Goal: Task Accomplishment & Management: Complete application form

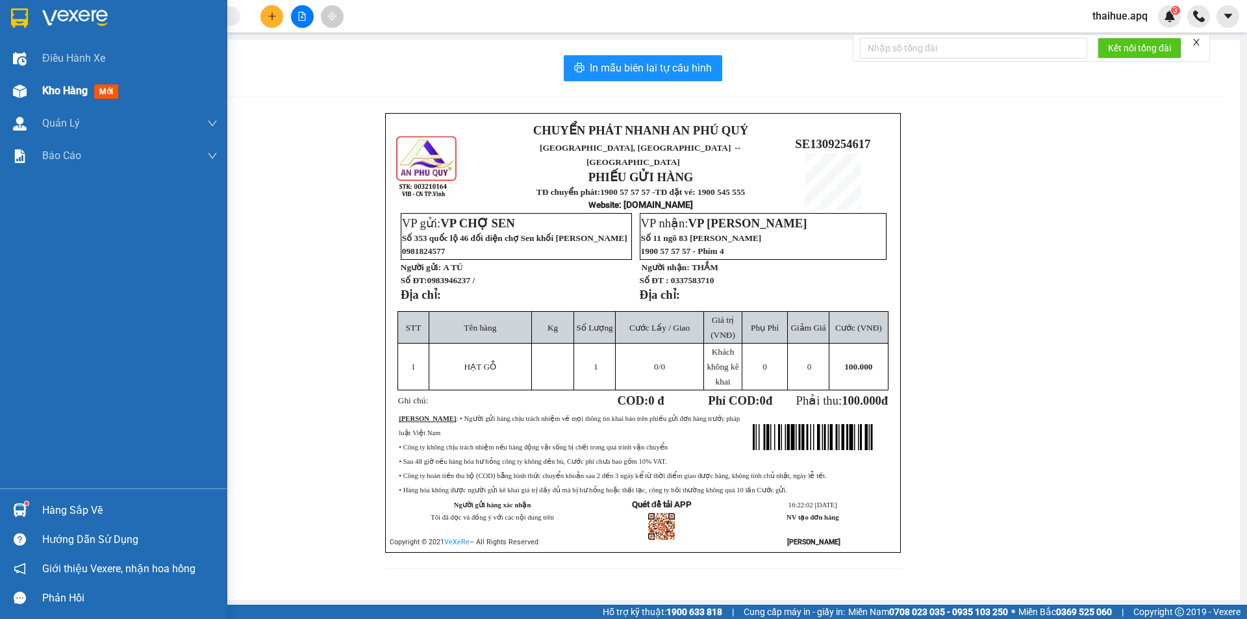
click at [66, 95] on span "Kho hàng" at bounding box center [64, 90] width 45 height 12
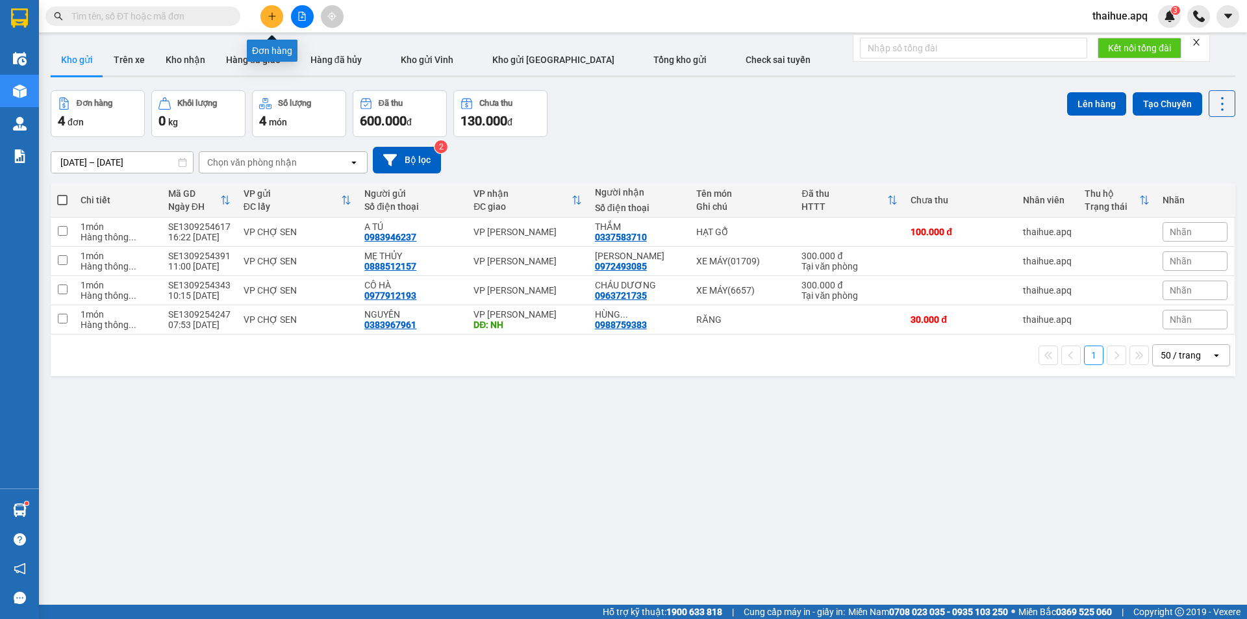
click at [269, 16] on icon "plus" at bounding box center [271, 16] width 9 height 9
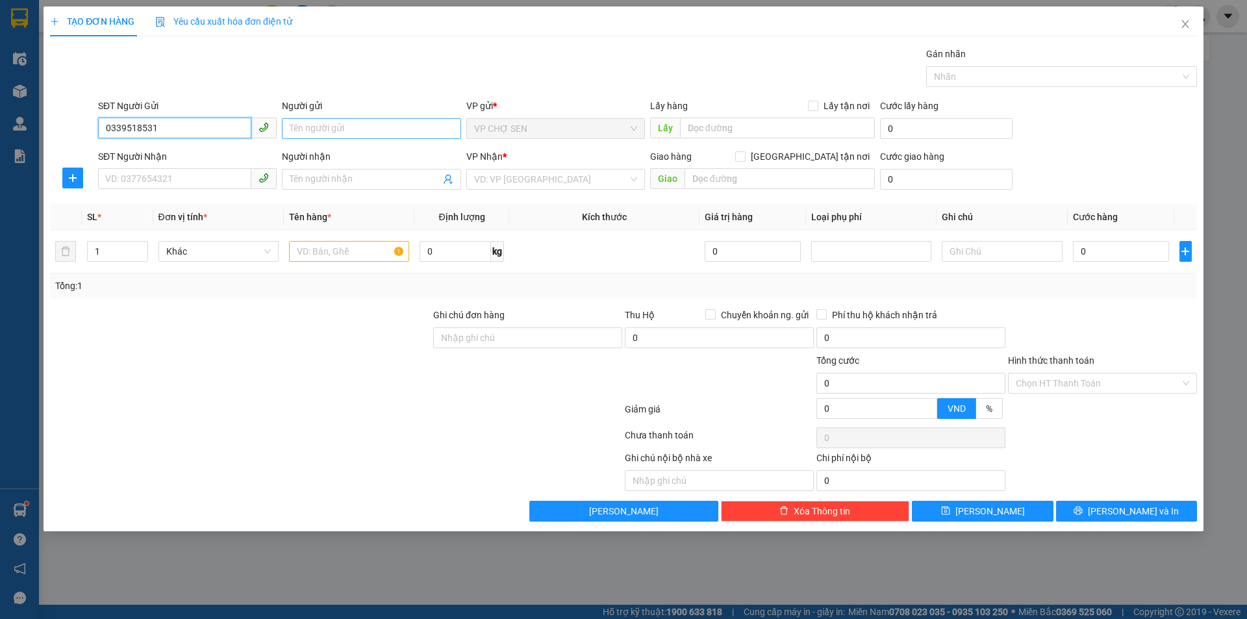
type input "0339518531"
click at [323, 134] on input "Người gửi" at bounding box center [371, 128] width 179 height 21
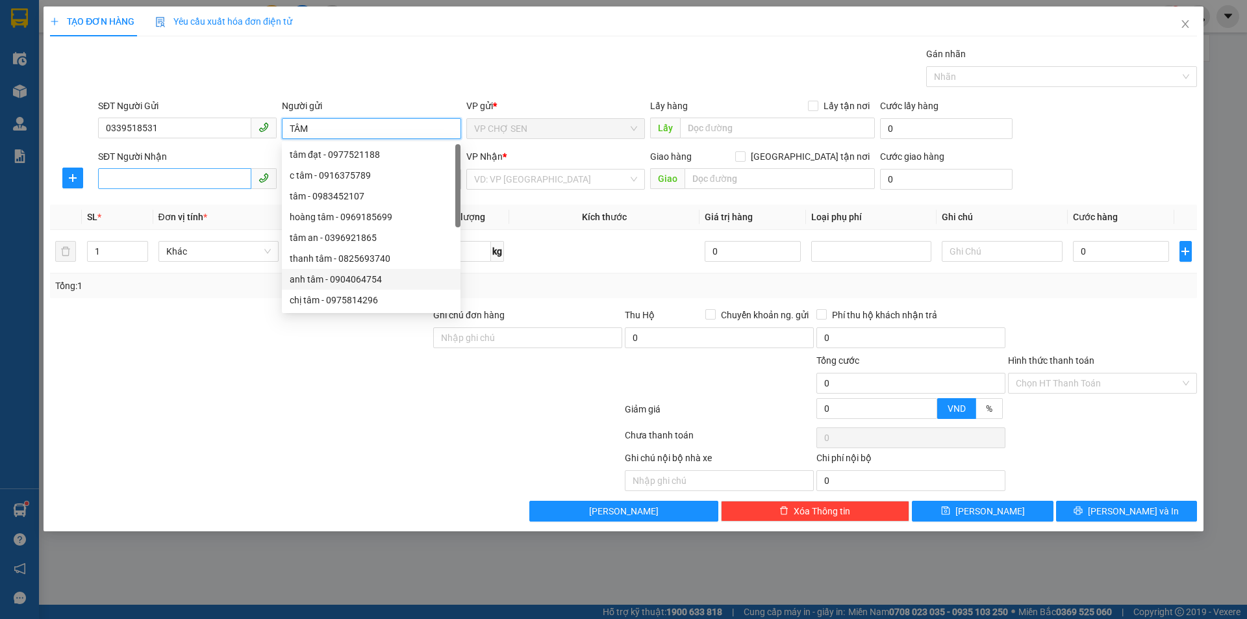
type input "TÂM"
click at [126, 175] on input "SĐT Người Nhận" at bounding box center [174, 178] width 153 height 21
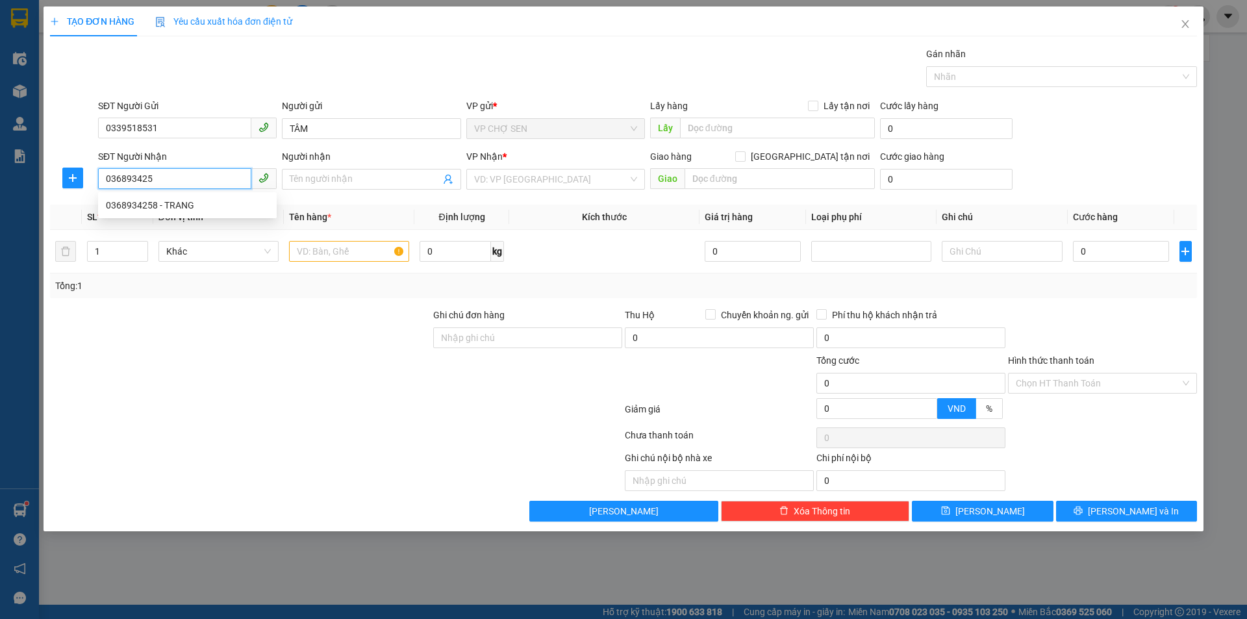
type input "0368934258"
click at [178, 203] on div "0368934258 - TRANG" at bounding box center [187, 205] width 163 height 14
type input "TRANG"
checkbox input "true"
type input "VP"
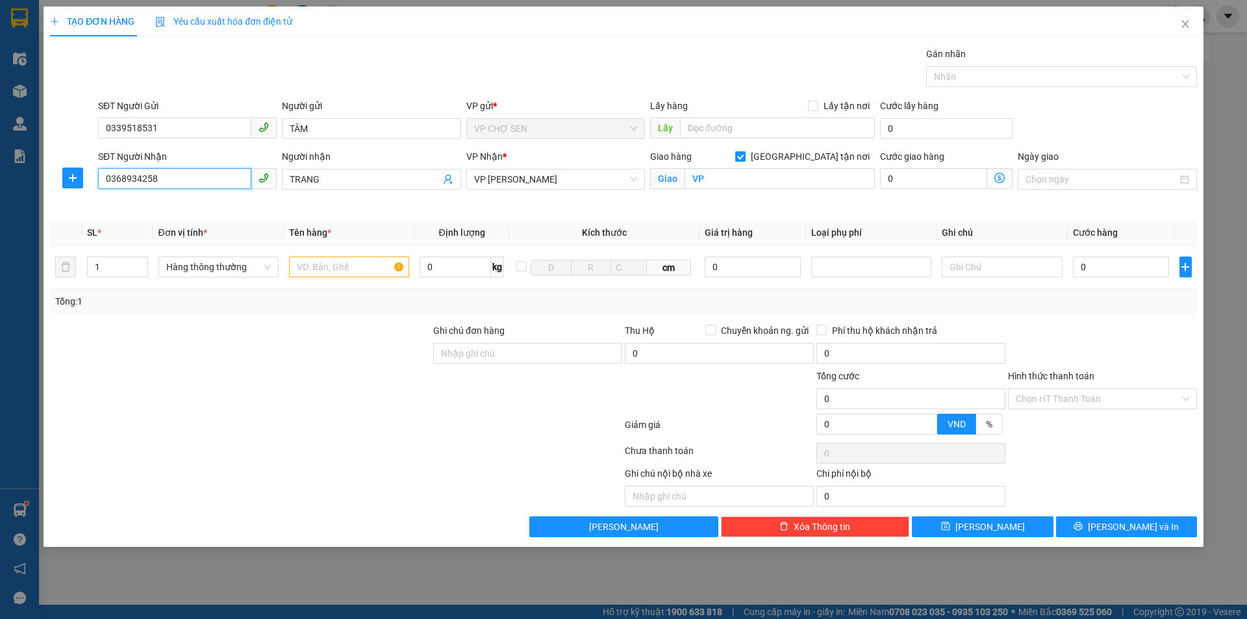
type input "0368934258"
click at [744, 157] on input "[GEOGRAPHIC_DATA] tận nơi" at bounding box center [739, 155] width 9 height 9
checkbox input "false"
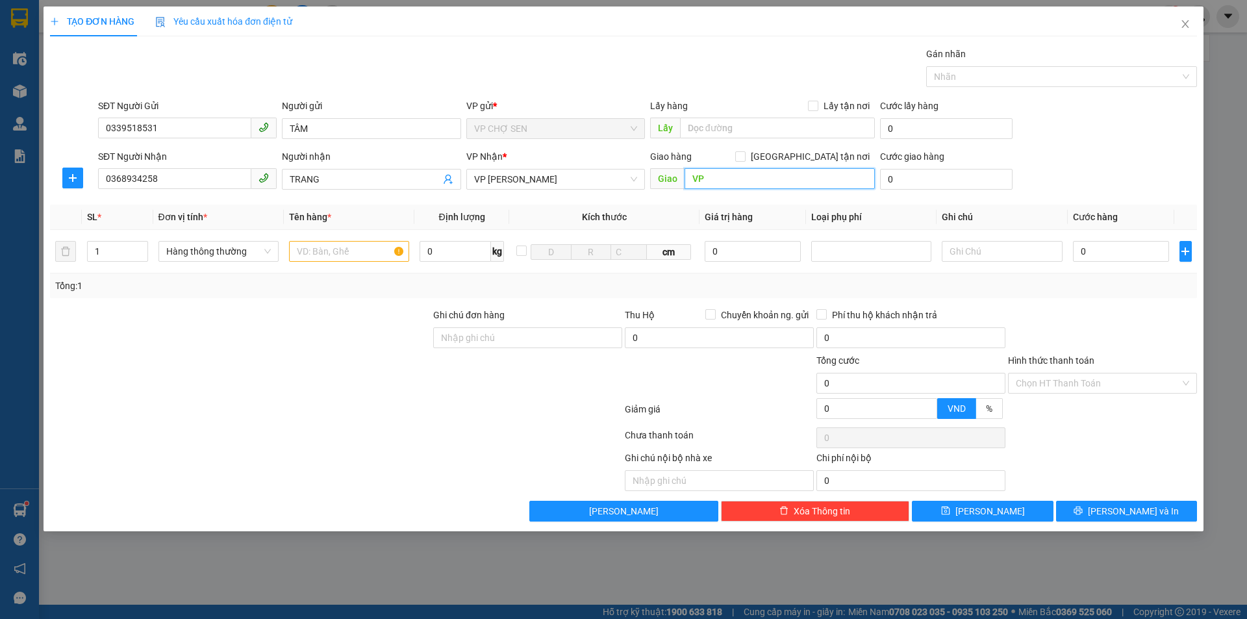
click at [765, 182] on input "VP" at bounding box center [779, 178] width 190 height 21
click at [309, 248] on input "text" at bounding box center [349, 251] width 120 height 21
type input "MÁY ĐA ÁP HUYẾT"
click at [1084, 251] on input "0" at bounding box center [1121, 251] width 97 height 21
type input "3"
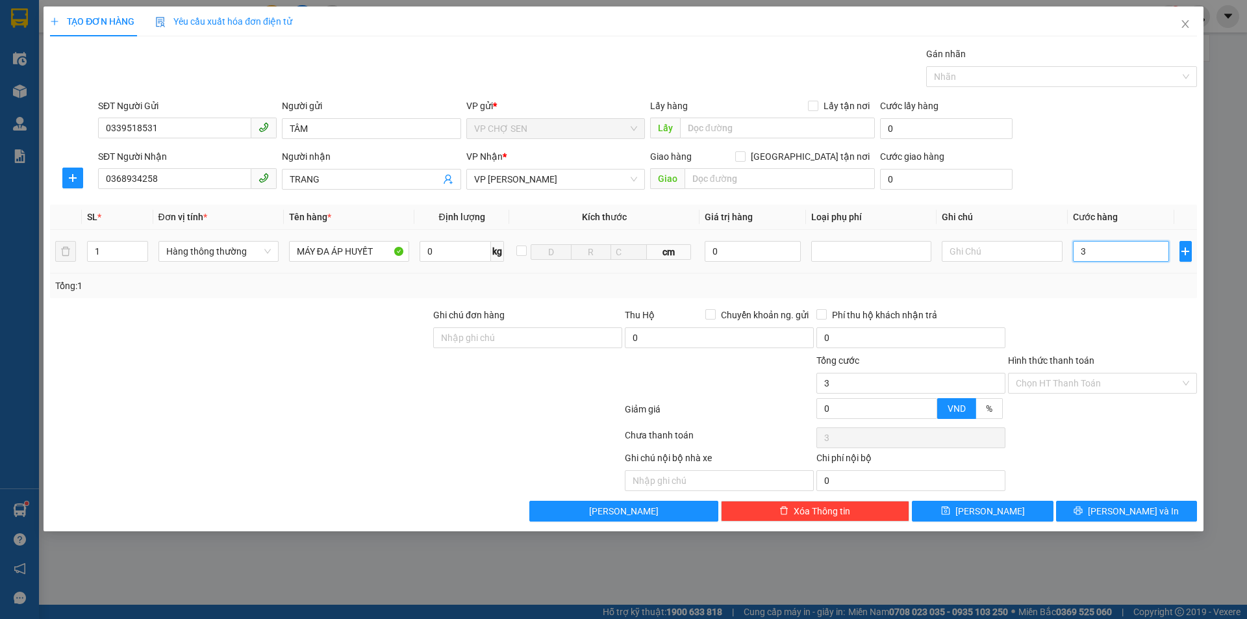
type input "3"
type input "30"
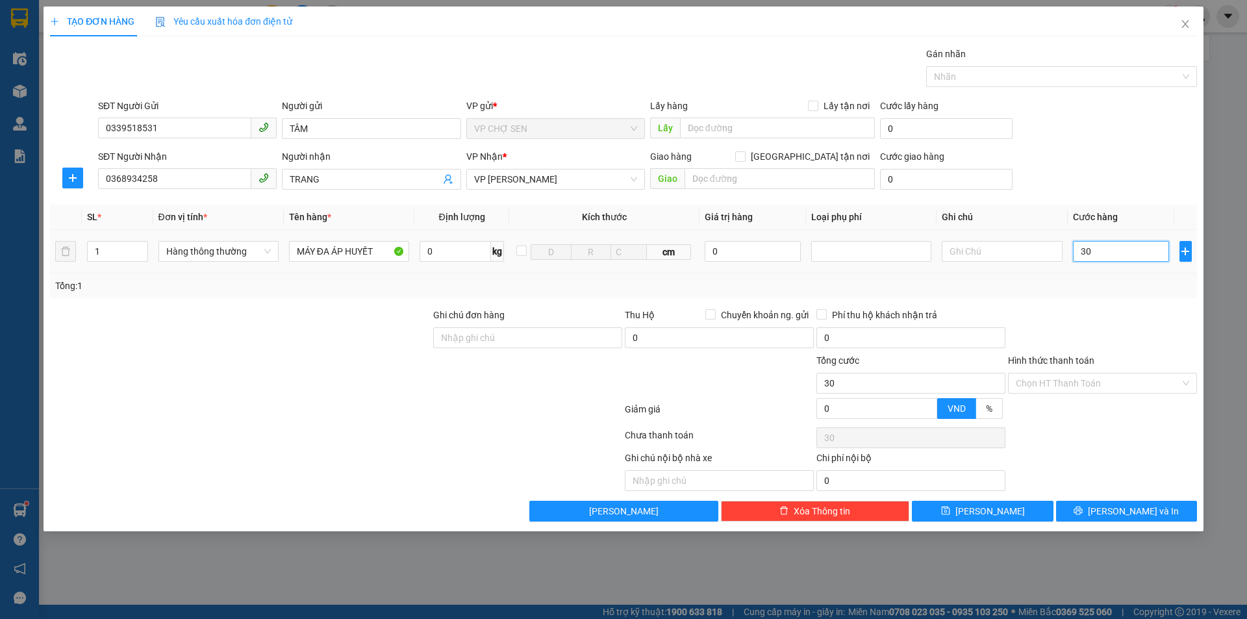
type input "300"
type input "3.000"
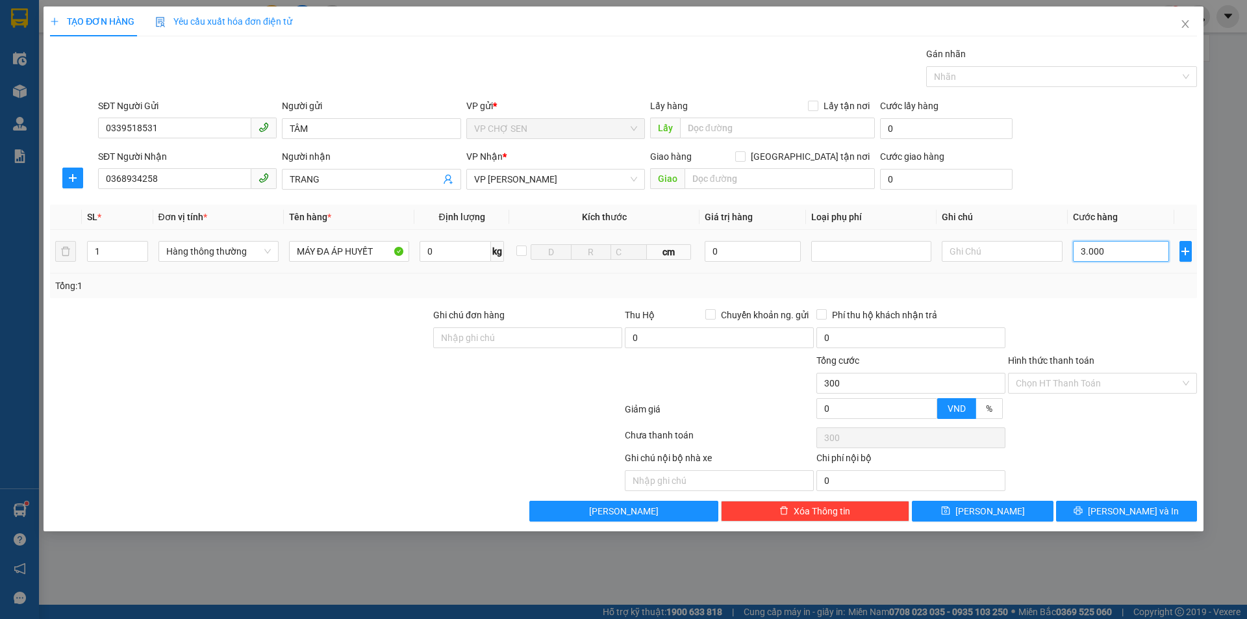
type input "3.000"
type input "30.000"
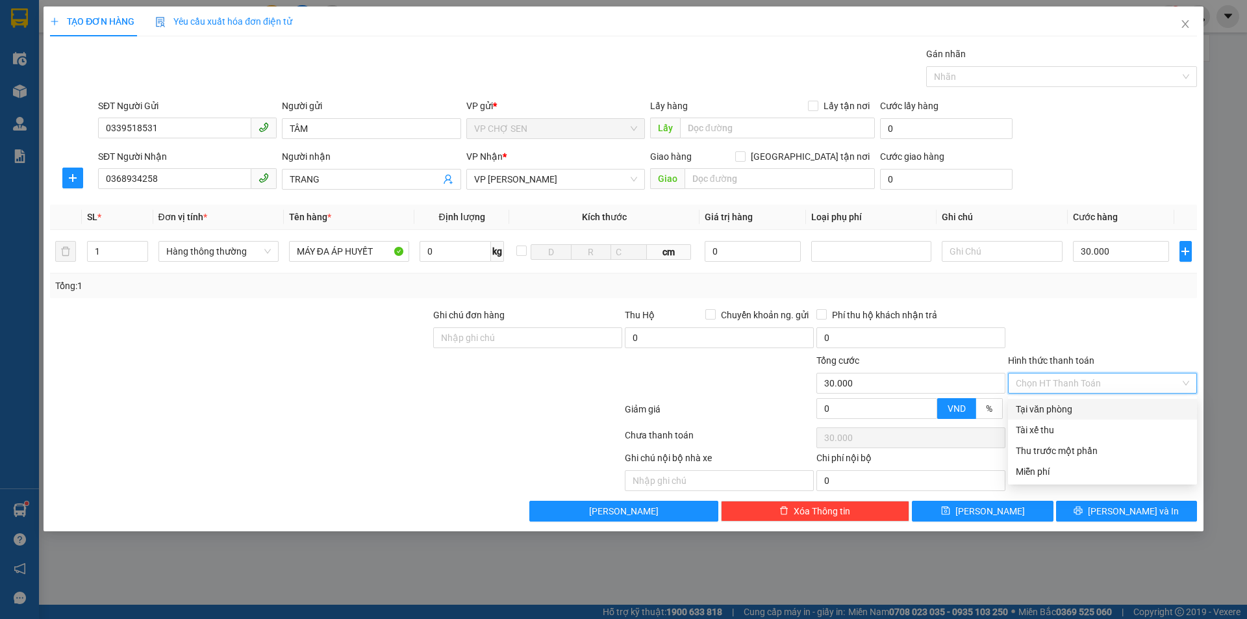
click at [1063, 379] on input "Hình thức thanh toán" at bounding box center [1097, 382] width 164 height 19
click at [1050, 410] on div "Tại văn phòng" at bounding box center [1101, 409] width 173 height 14
type input "0"
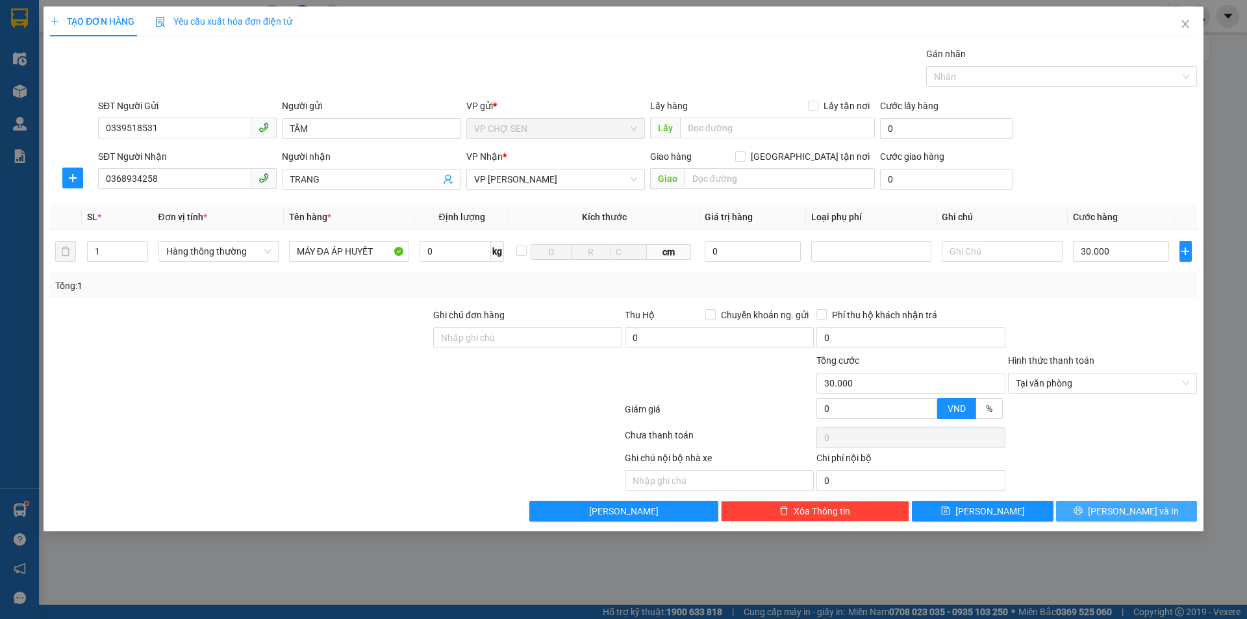
click at [1097, 506] on button "[PERSON_NAME] và In" at bounding box center [1126, 511] width 141 height 21
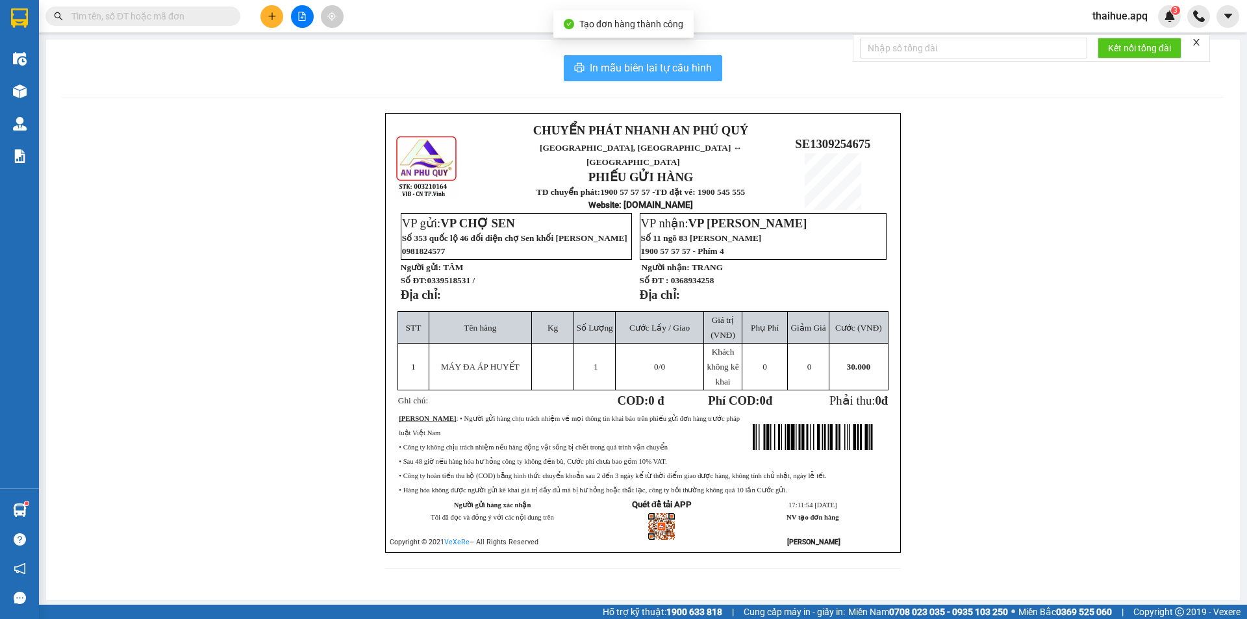
click at [620, 67] on span "In mẫu biên lai tự cấu hình" at bounding box center [651, 68] width 122 height 16
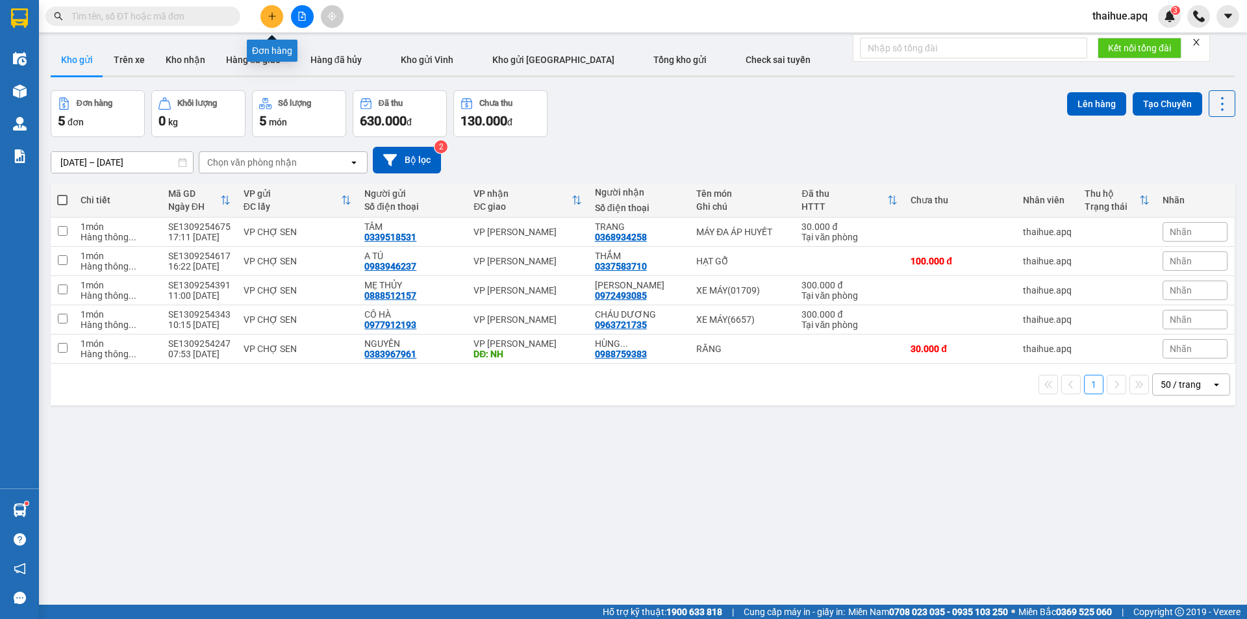
click at [272, 12] on icon "plus" at bounding box center [271, 16] width 9 height 9
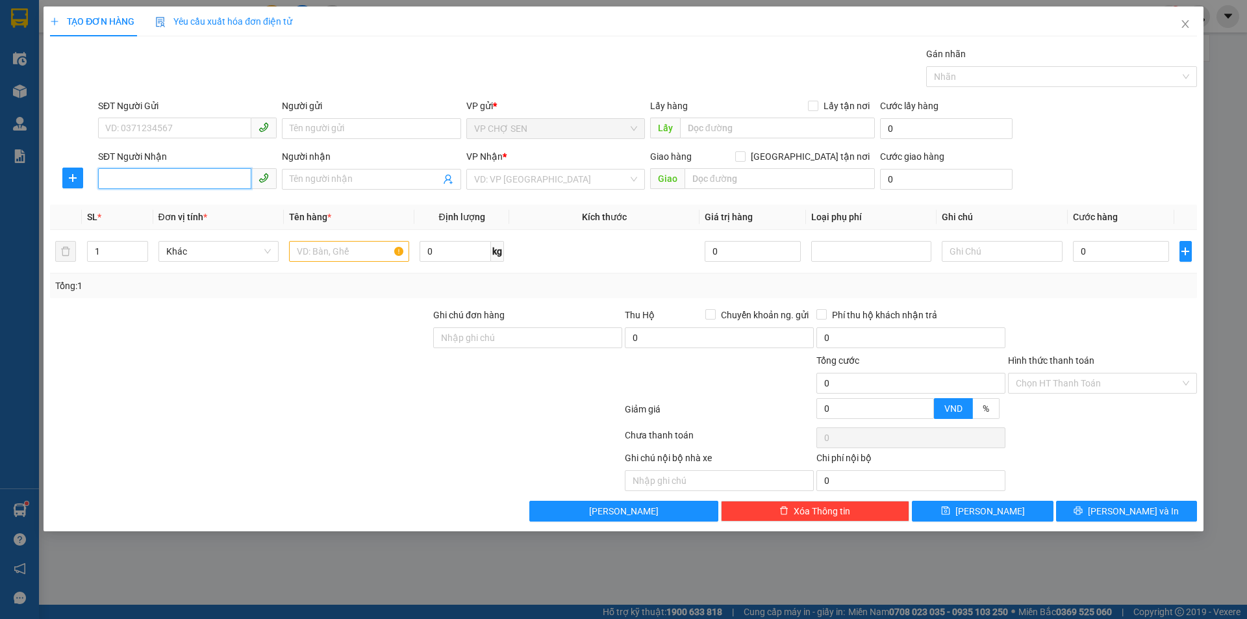
click at [126, 179] on input "SĐT Người Nhận" at bounding box center [174, 178] width 153 height 21
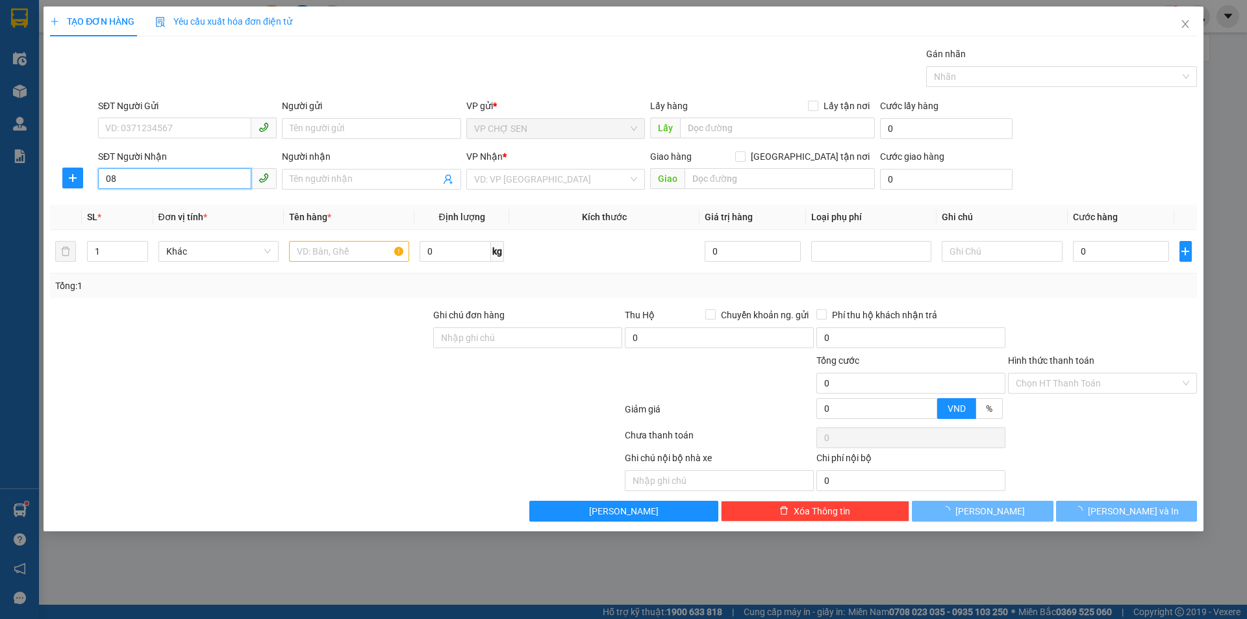
type input "0"
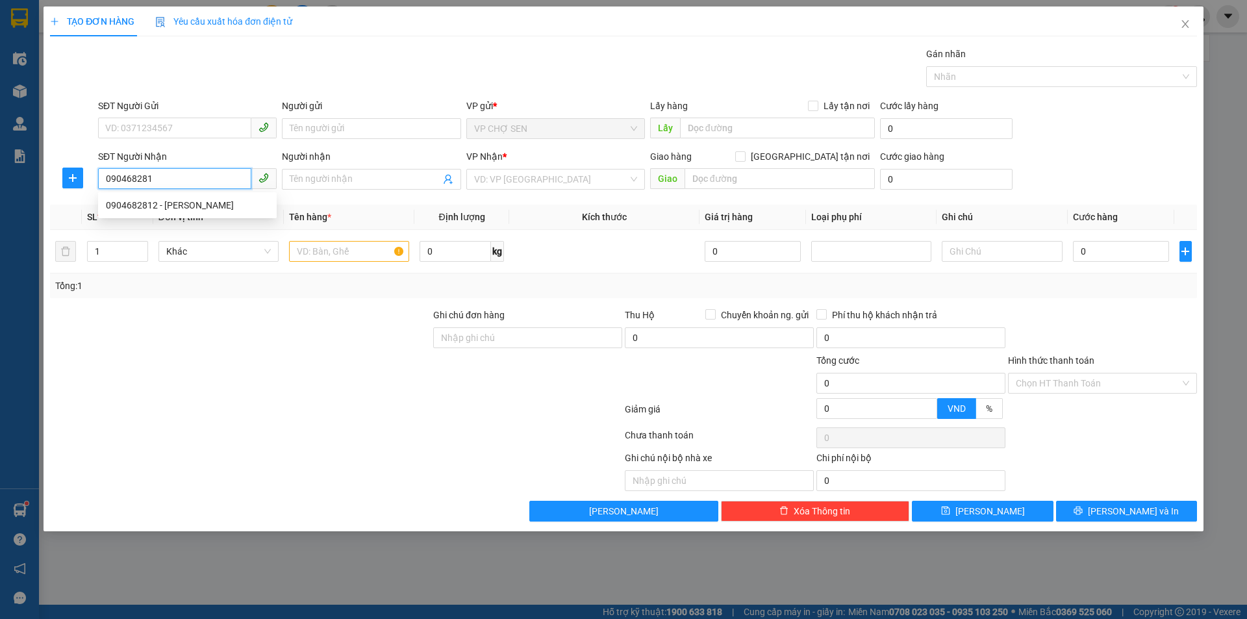
type input "0904682812"
click at [181, 207] on div "0904682812 - anh hoàng" at bounding box center [187, 205] width 163 height 14
type input "anh hoàng"
checkbox input "true"
type input "tòa a6 chung cư an bình city, cổ nhuế ,bắc từ liêm,hà nội"
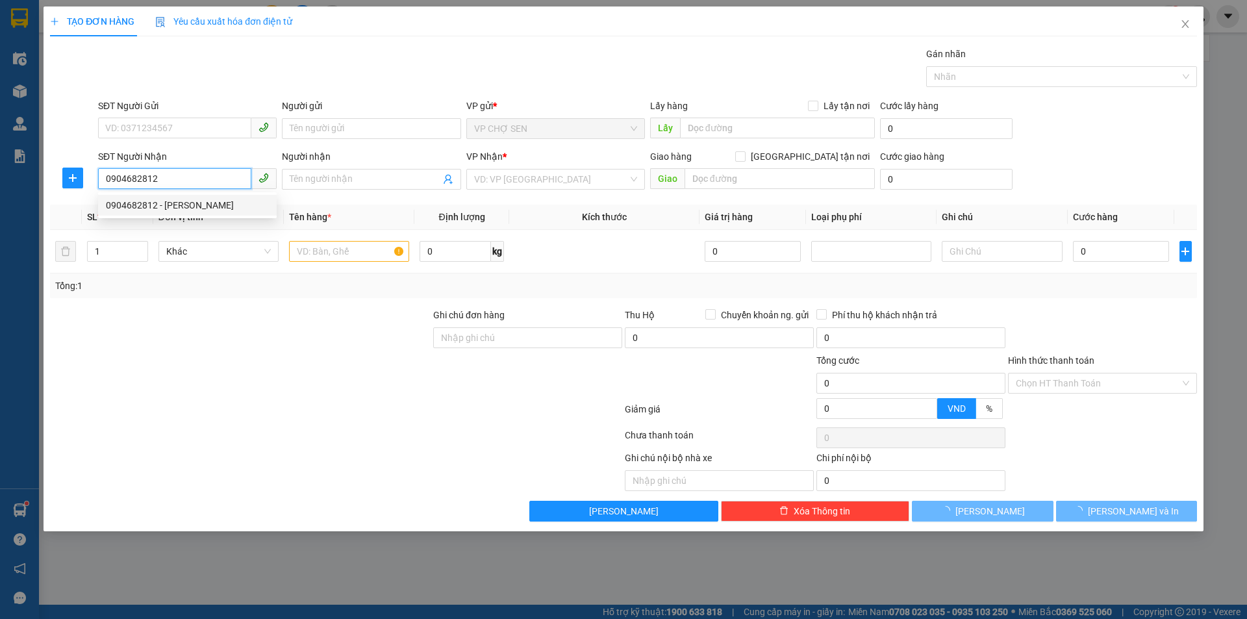
type input "50.000"
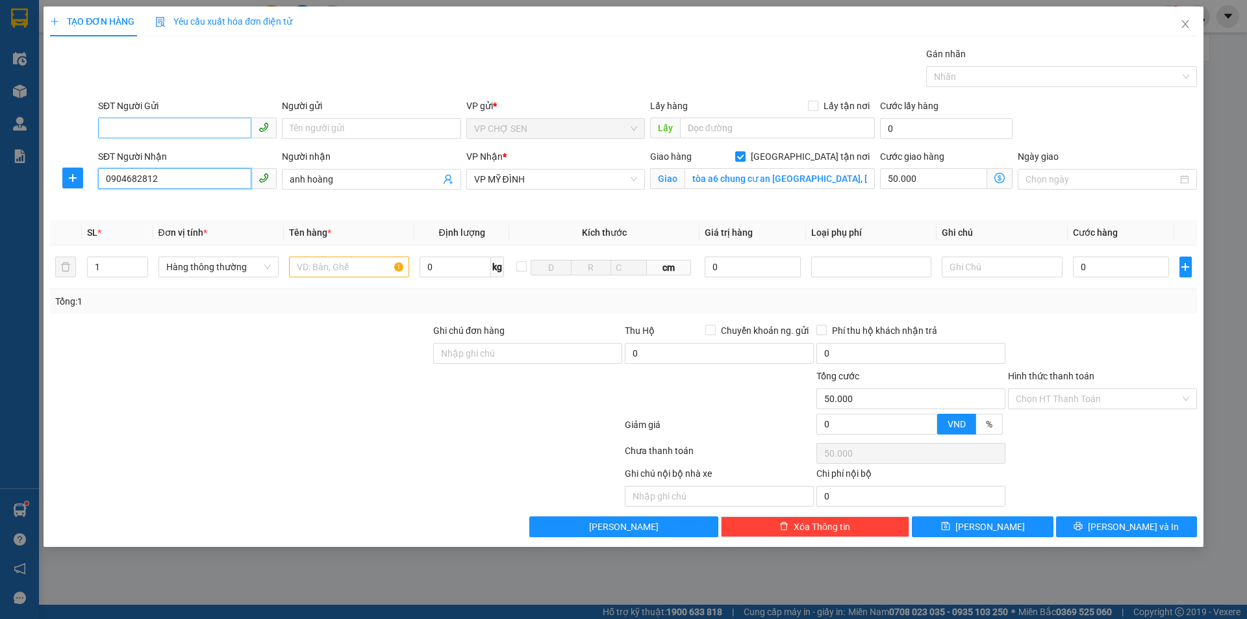
type input "0904682812"
click at [162, 129] on input "SĐT Người Gửi" at bounding box center [174, 128] width 153 height 21
click at [177, 152] on div "0919175293 - MẸ NGHUYỆT" at bounding box center [187, 154] width 163 height 14
type input "0919175293"
type input "MẸ [PERSON_NAME]"
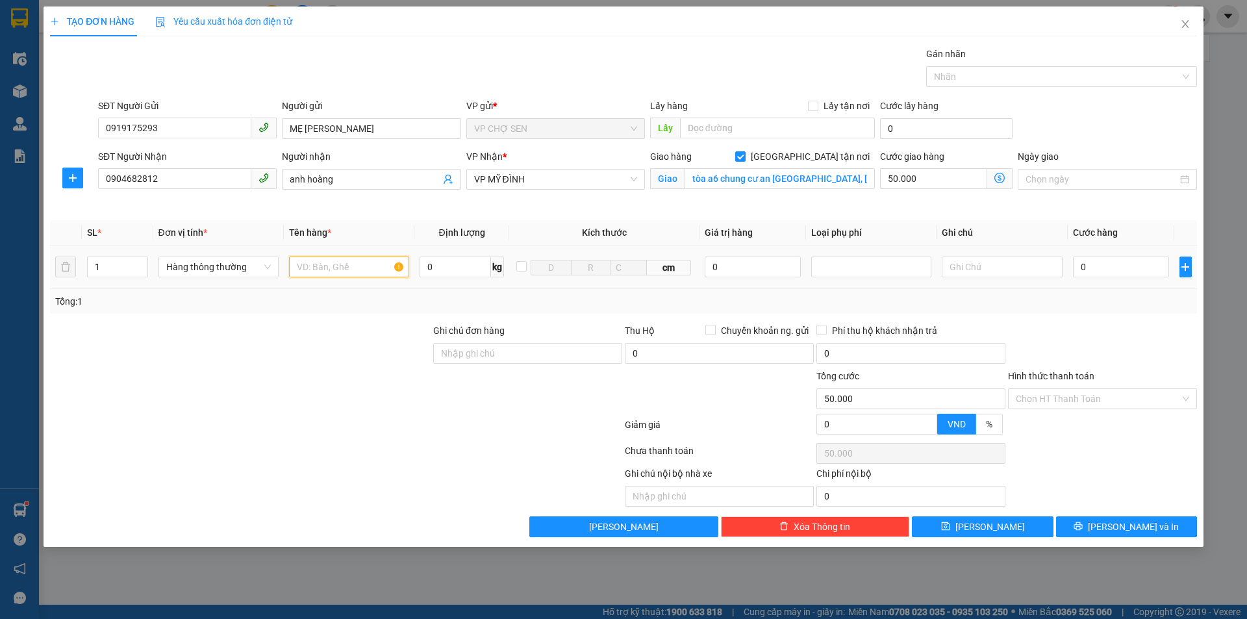
click at [312, 267] on input "text" at bounding box center [349, 266] width 120 height 21
type input "TP"
click at [1095, 265] on input "0" at bounding box center [1121, 266] width 97 height 21
type input "8"
type input "50.008"
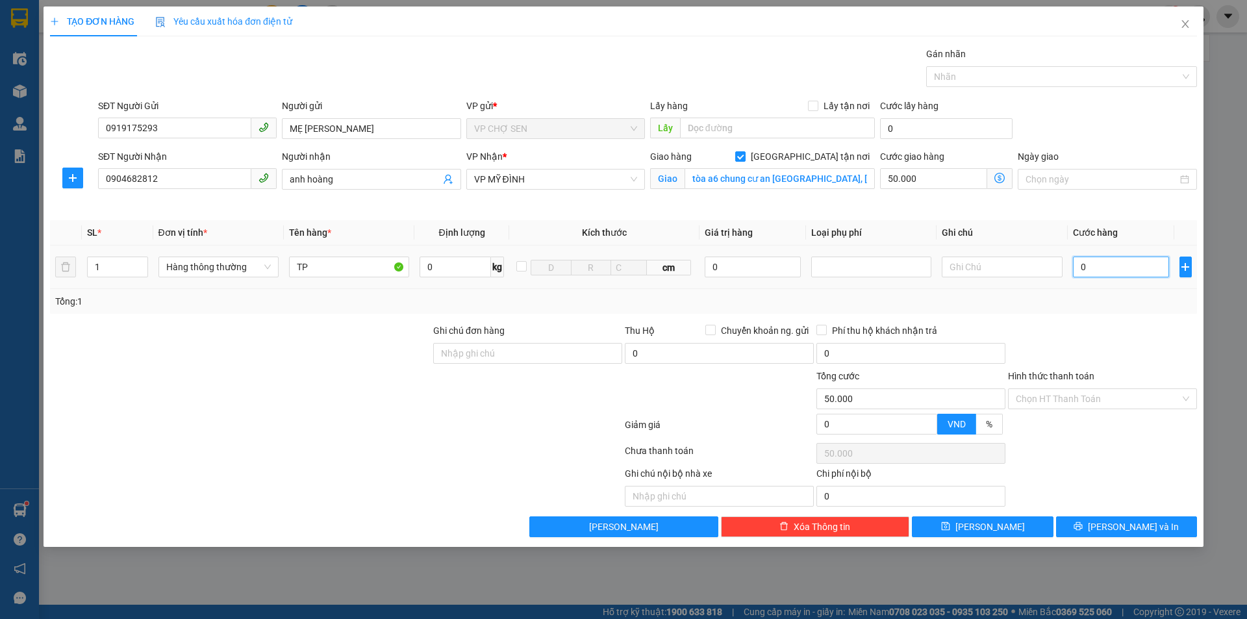
type input "50.008"
type input "80"
type input "50.080"
type input "800"
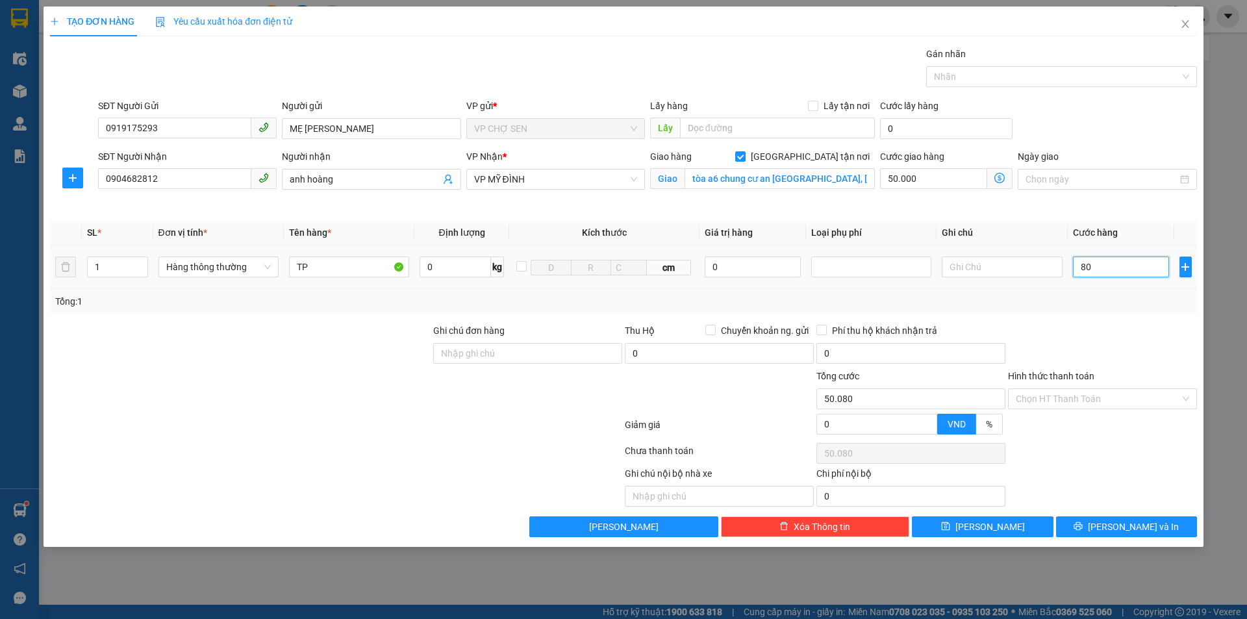
type input "50.800"
type input "8.000"
type input "58.000"
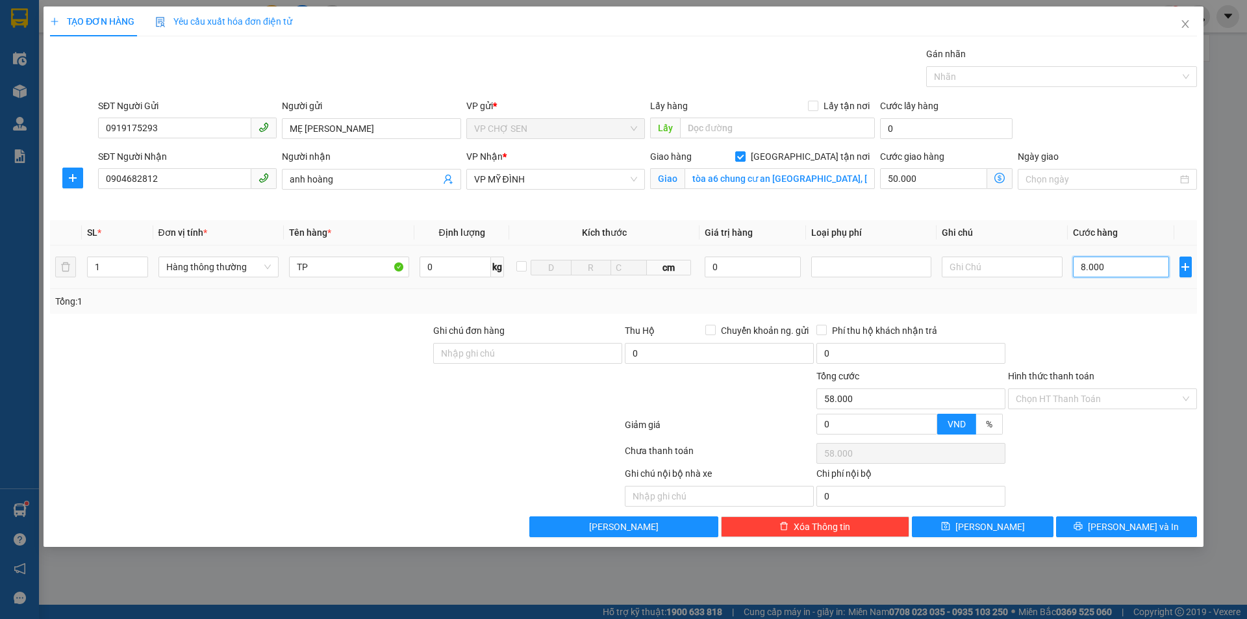
type input "80.000"
type input "130.000"
type input "80.000"
click at [999, 178] on icon "dollar-circle" at bounding box center [999, 178] width 10 height 10
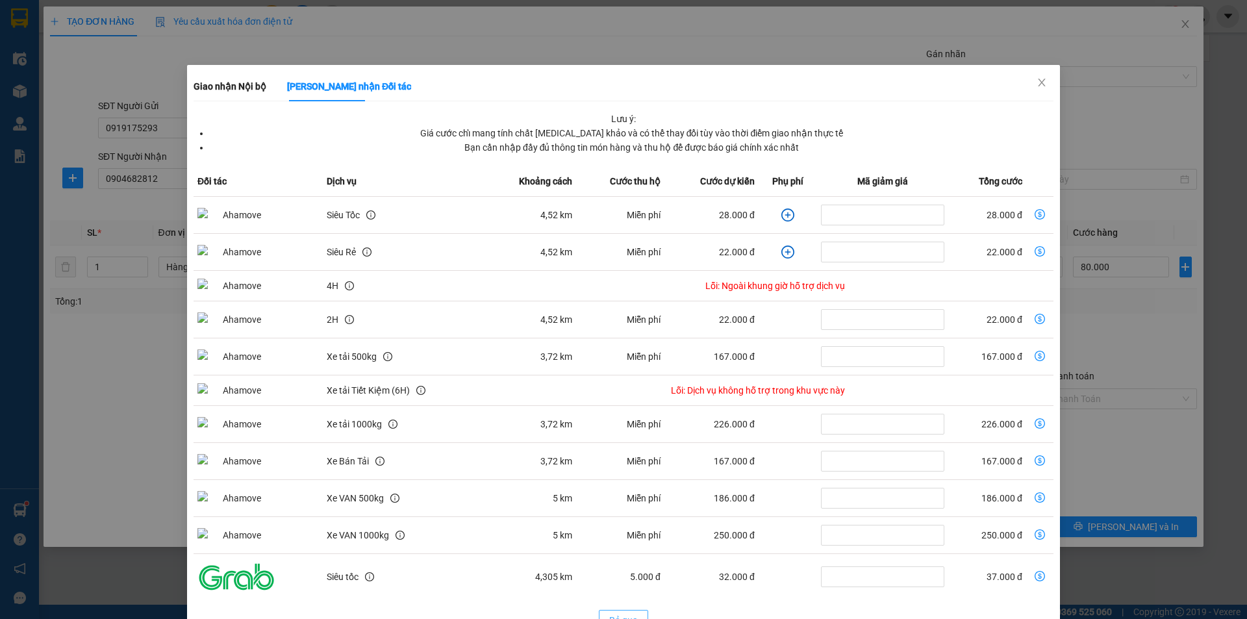
click at [621, 613] on span "Bỏ qua" at bounding box center [623, 620] width 29 height 14
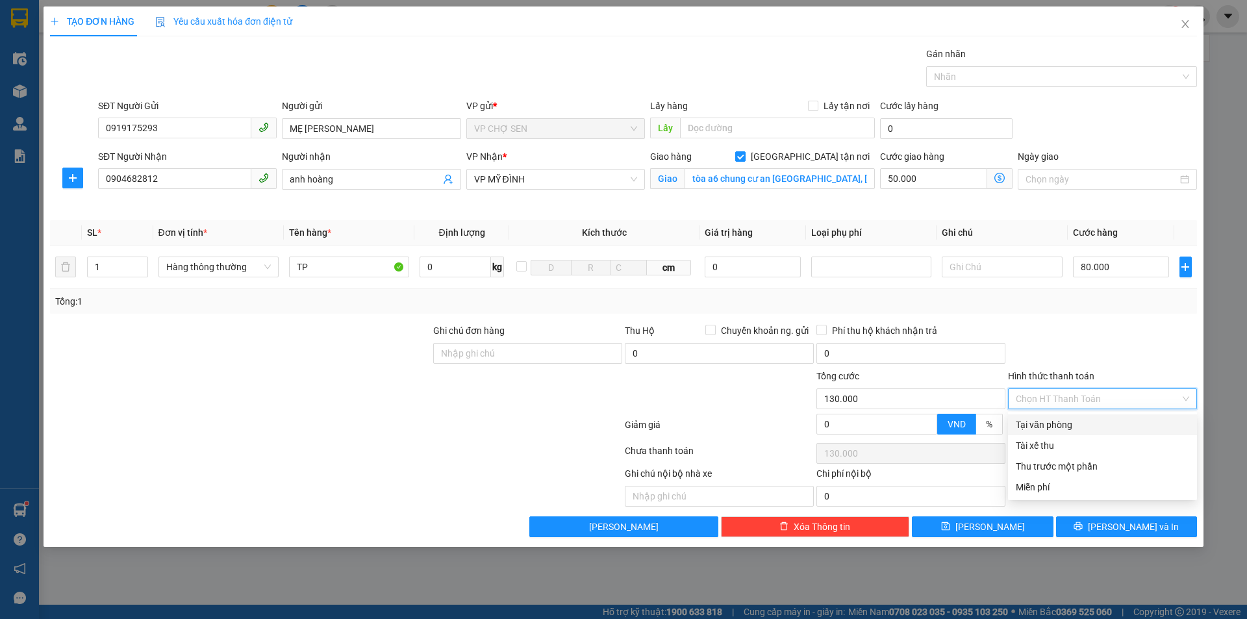
click at [1053, 394] on input "Hình thức thanh toán" at bounding box center [1097, 398] width 164 height 19
click at [1041, 425] on div "Tại văn phòng" at bounding box center [1101, 424] width 173 height 14
type input "0"
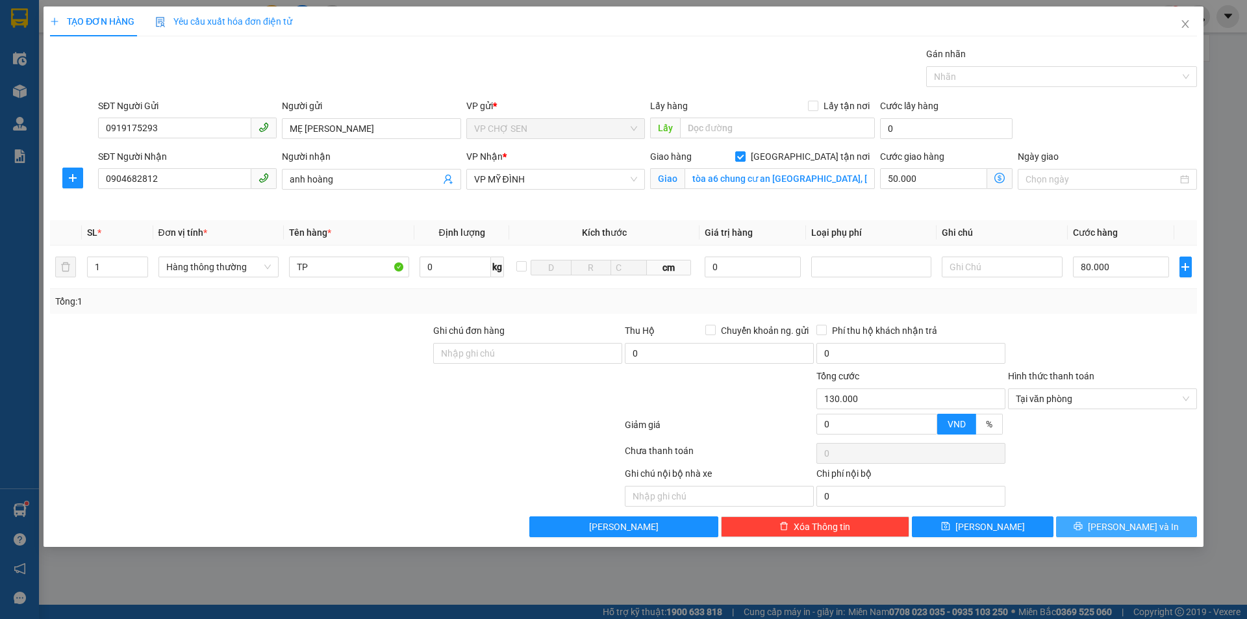
click at [1126, 524] on span "[PERSON_NAME] và In" at bounding box center [1133, 526] width 91 height 14
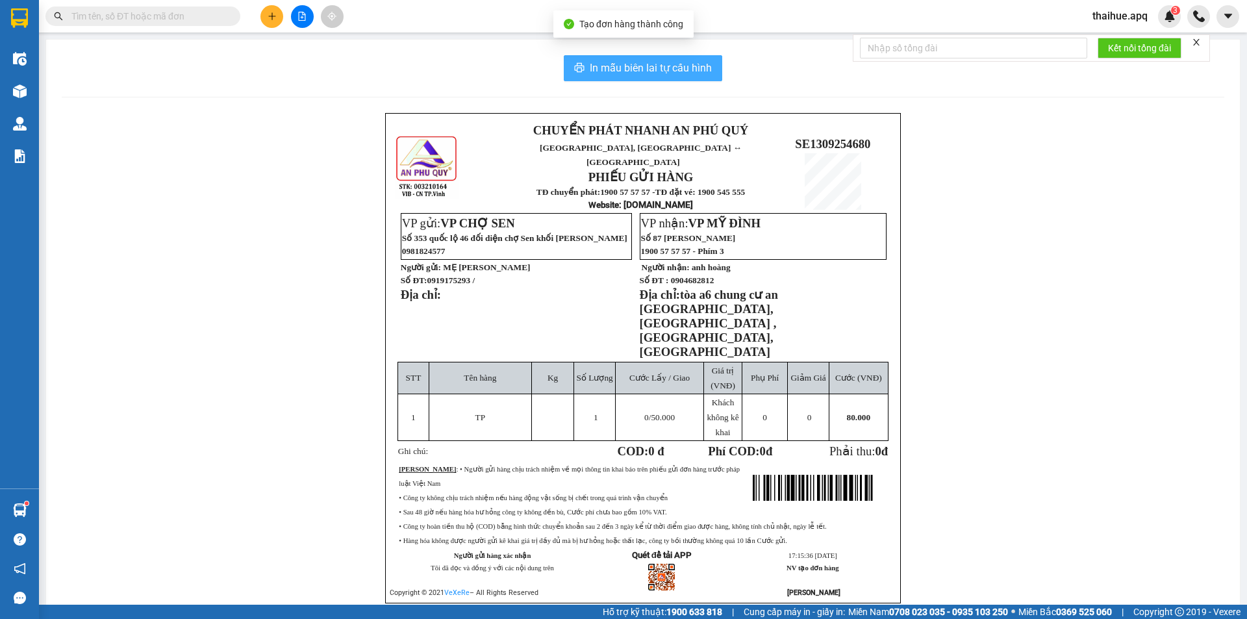
drag, startPoint x: 686, startPoint y: 67, endPoint x: 710, endPoint y: 109, distance: 48.6
click at [688, 70] on span "In mẫu biên lai tự cấu hình" at bounding box center [651, 68] width 122 height 16
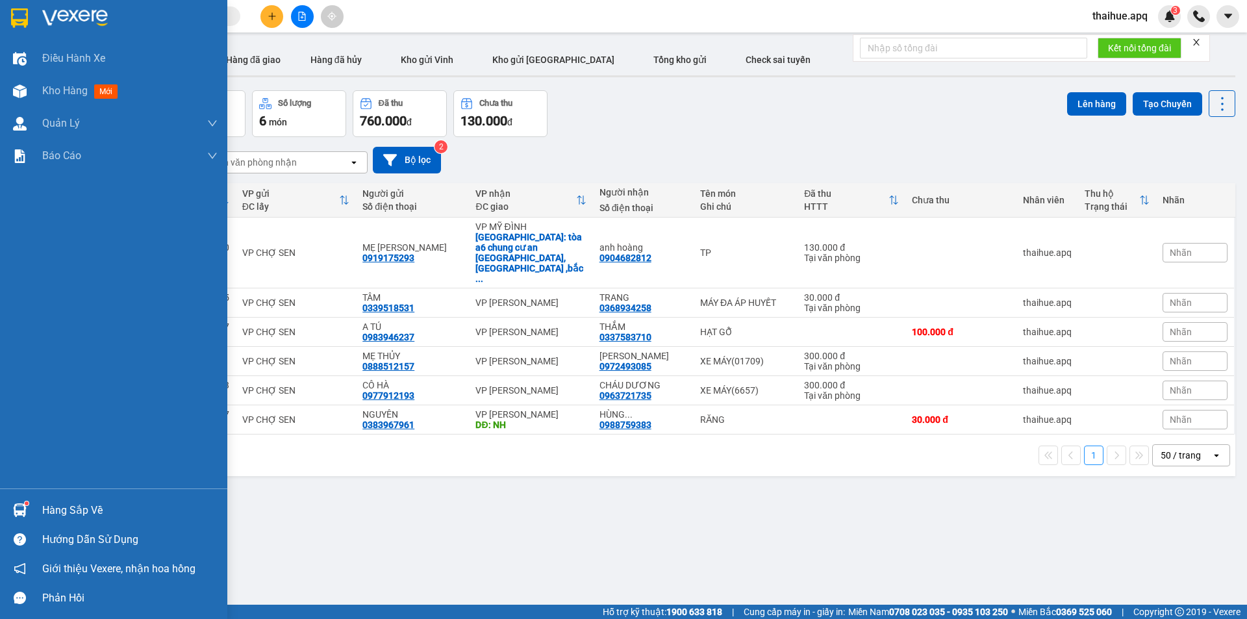
click at [53, 508] on div "Hàng sắp về" at bounding box center [129, 510] width 175 height 19
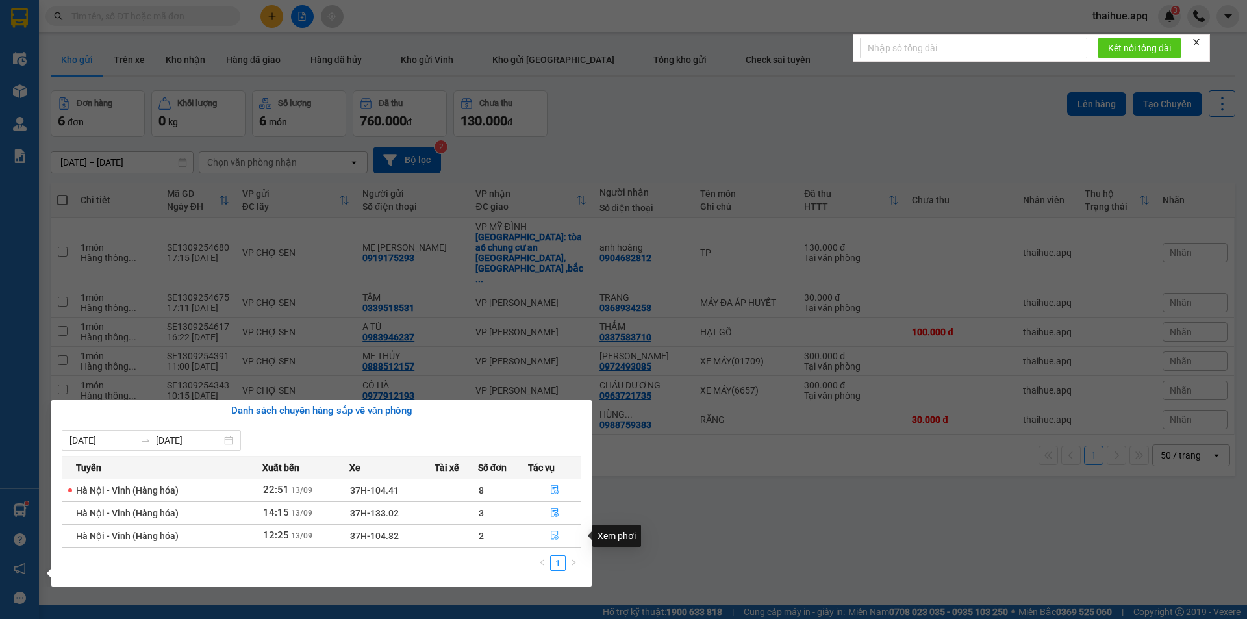
click at [554, 535] on icon "file-done" at bounding box center [554, 534] width 9 height 9
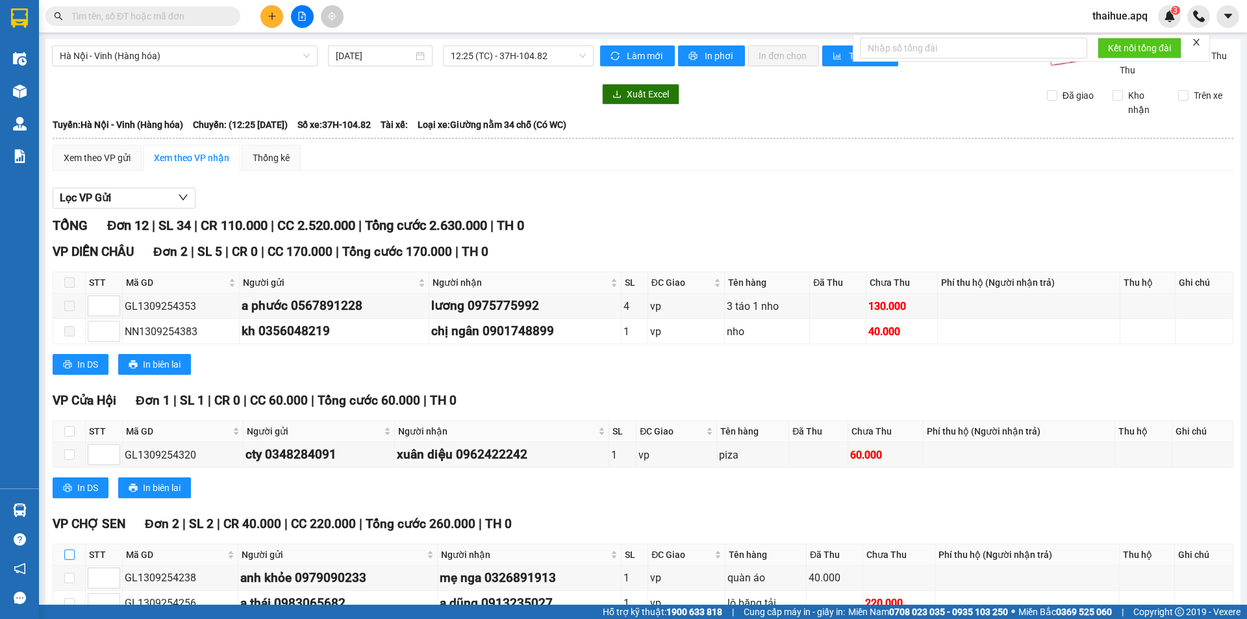
click at [68, 549] on input "checkbox" at bounding box center [69, 554] width 10 height 10
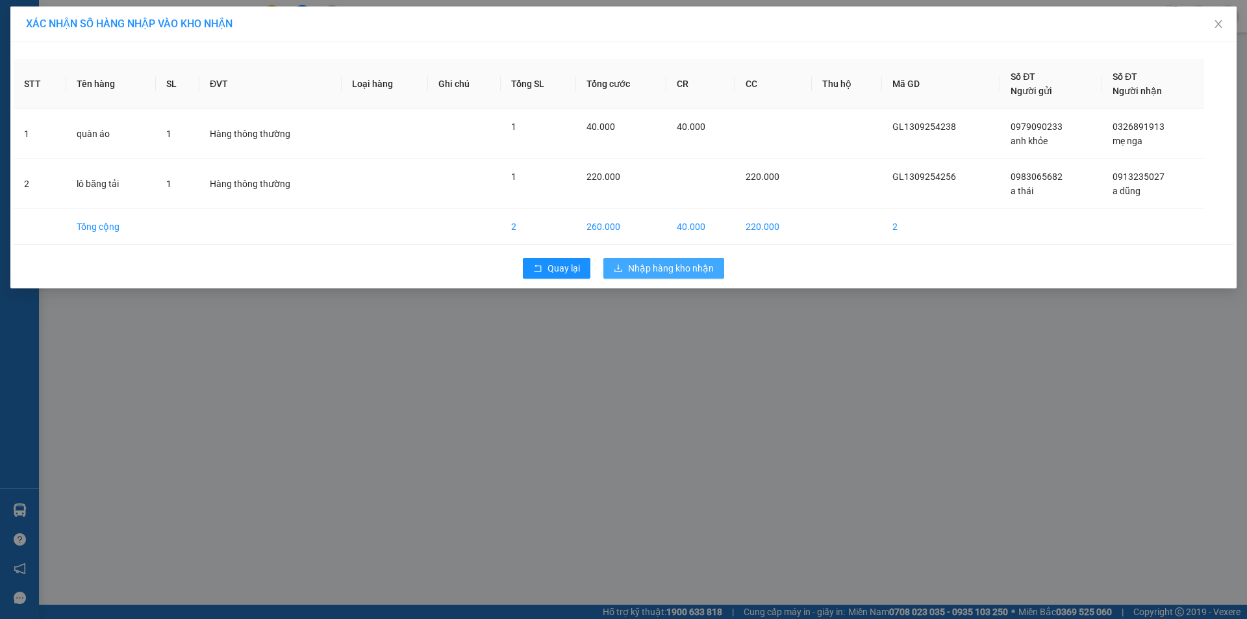
click at [640, 266] on span "Nhập hàng kho nhận" at bounding box center [671, 268] width 86 height 14
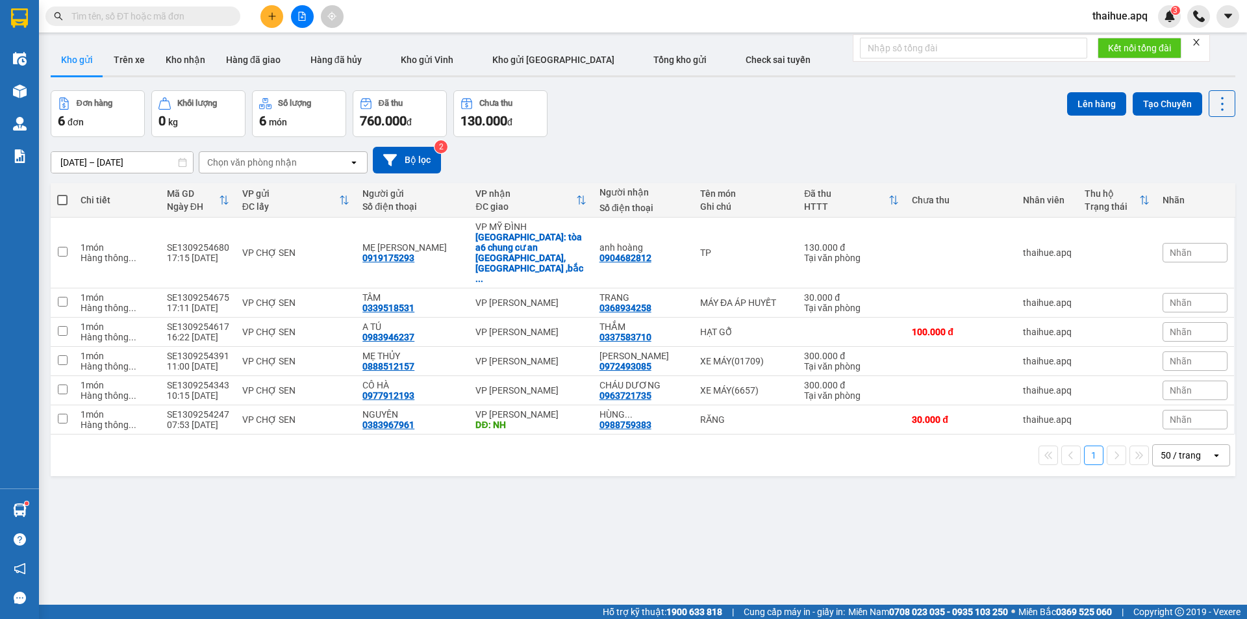
click at [275, 23] on button at bounding box center [271, 16] width 23 height 23
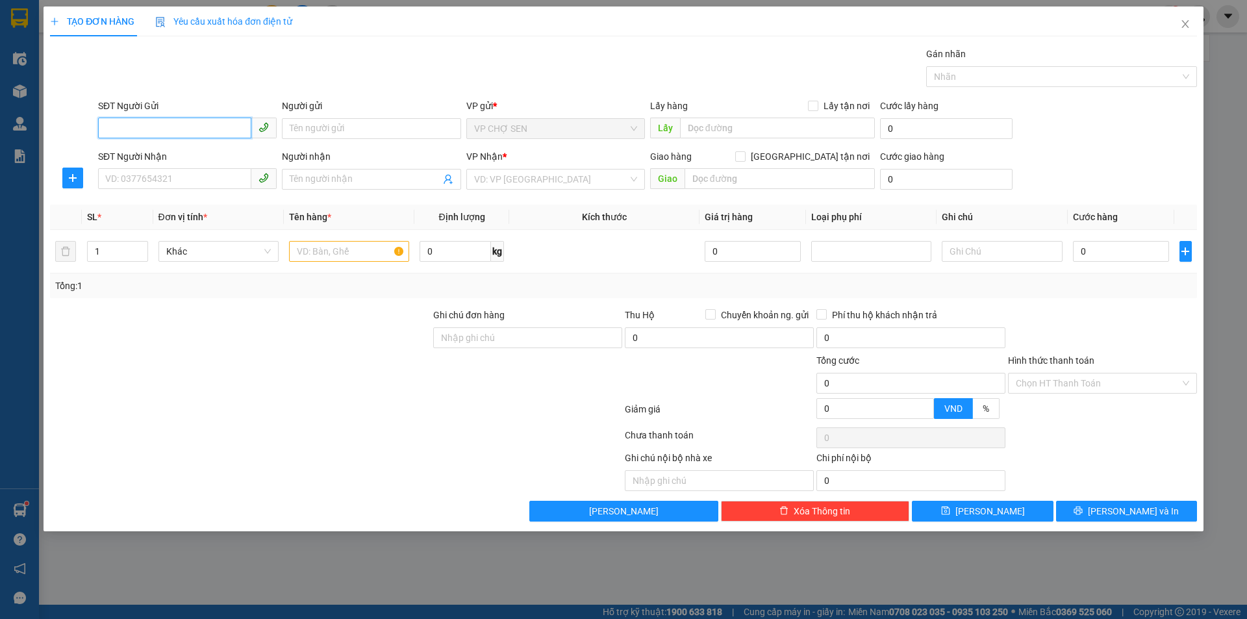
click at [209, 134] on input "SĐT Người Gửi" at bounding box center [174, 128] width 153 height 21
type input "0"
click at [198, 174] on input "SĐT Người Nhận" at bounding box center [174, 178] width 153 height 21
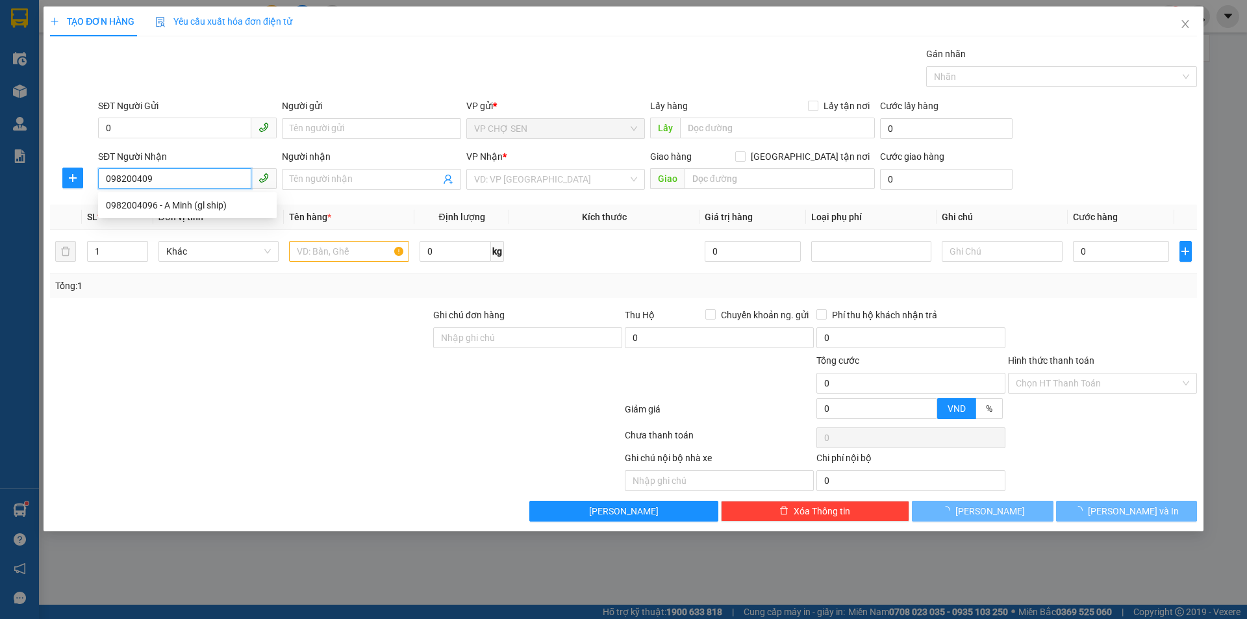
type input "0982004096"
click at [209, 205] on div "0982004096 - A Minh (gl ship)" at bounding box center [187, 205] width 163 height 14
type input "A Minh (gl ship)"
checkbox input "true"
type input "tòa a3 , vinhomes , gardenia , đường hàm nghi , p cầu diễn , q nam từ liêm , hà…"
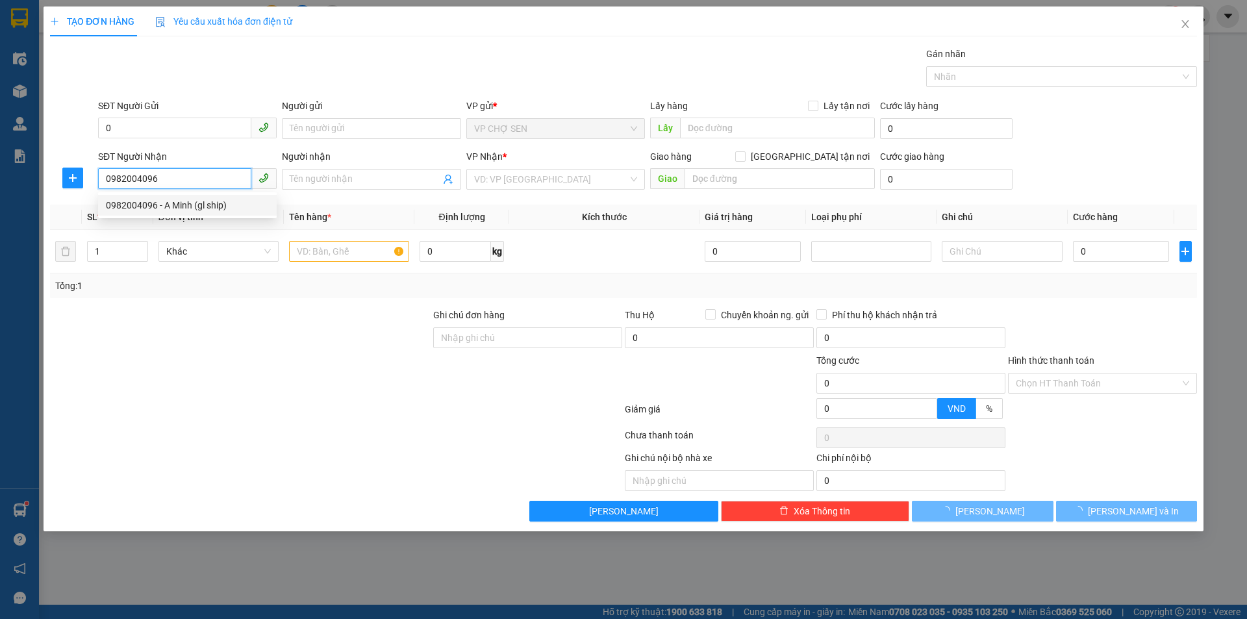
type input "50.000"
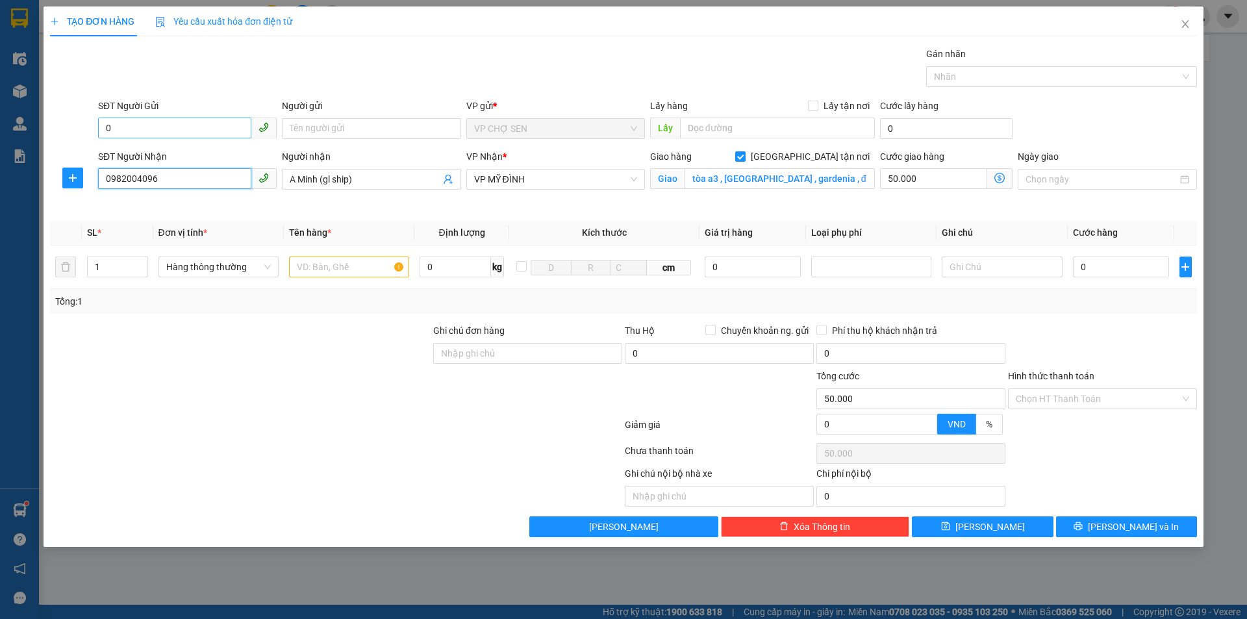
type input "0982004096"
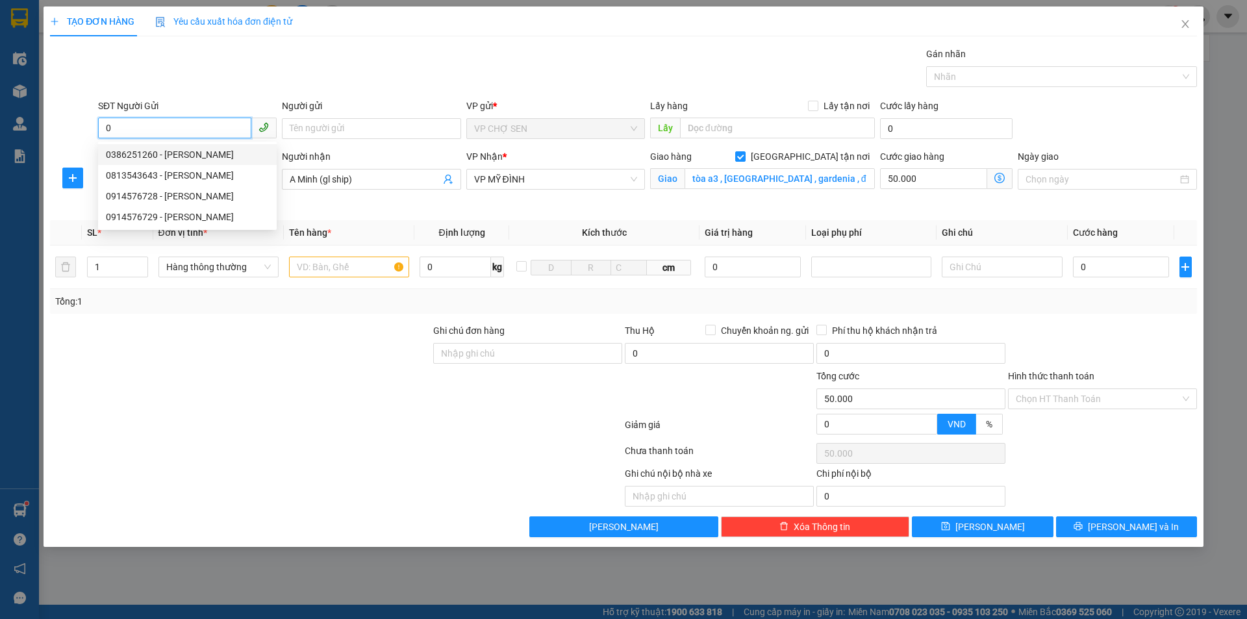
drag, startPoint x: 228, startPoint y: 125, endPoint x: 77, endPoint y: 151, distance: 152.9
click at [77, 151] on form "SĐT Người Gửi 0 Người gửi Tên người gửi VP gửi * VP CHỢ SEN Lấy hàng Lấy tận nơ…" at bounding box center [623, 155] width 1147 height 112
click at [205, 175] on div "0813543643 - ĐẠT ĐĂNG" at bounding box center [187, 175] width 163 height 14
type input "0813543643"
type input "ĐẠT ĐĂNG"
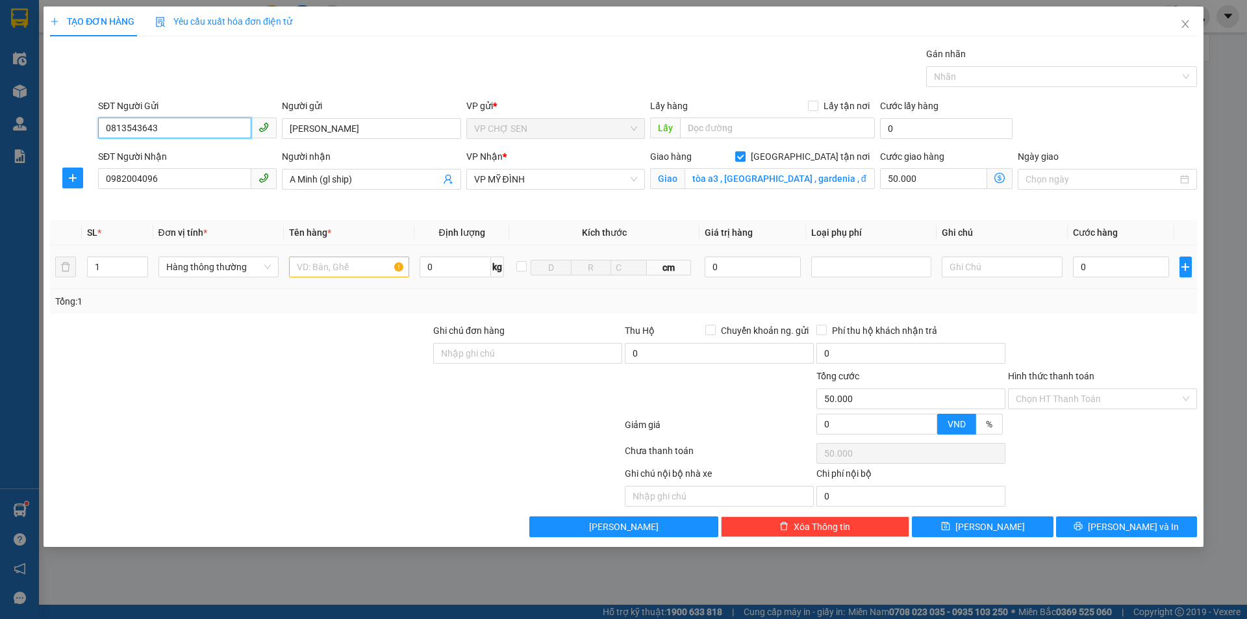
type input "0813543643"
click at [319, 265] on input "text" at bounding box center [349, 266] width 120 height 21
type input "tp"
click at [1001, 177] on icon "dollar-circle" at bounding box center [999, 178] width 10 height 10
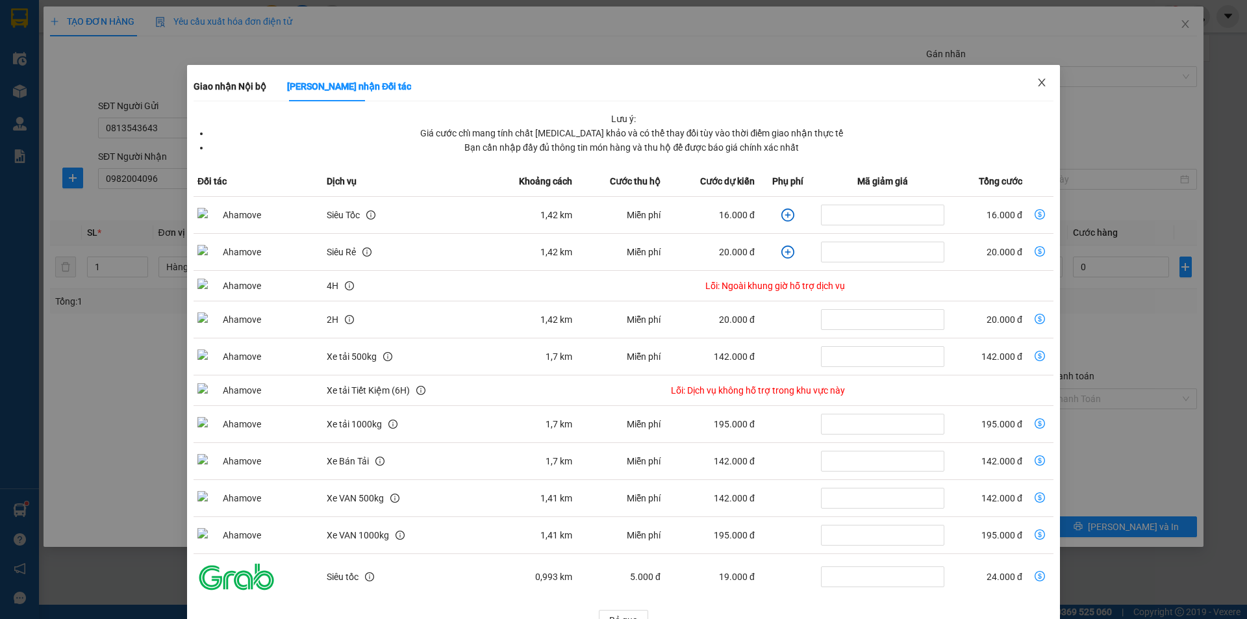
click at [1036, 81] on icon "close" at bounding box center [1041, 82] width 10 height 10
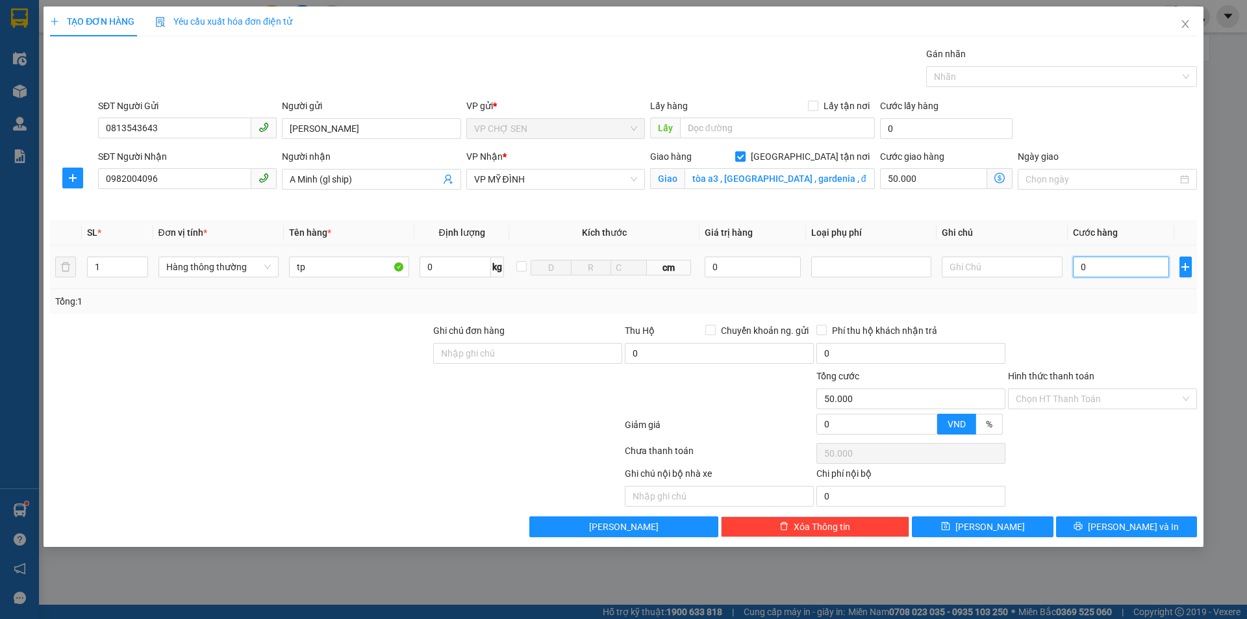
click at [1091, 268] on input "0" at bounding box center [1121, 266] width 97 height 21
type input "5"
type input "50.005"
type input "50"
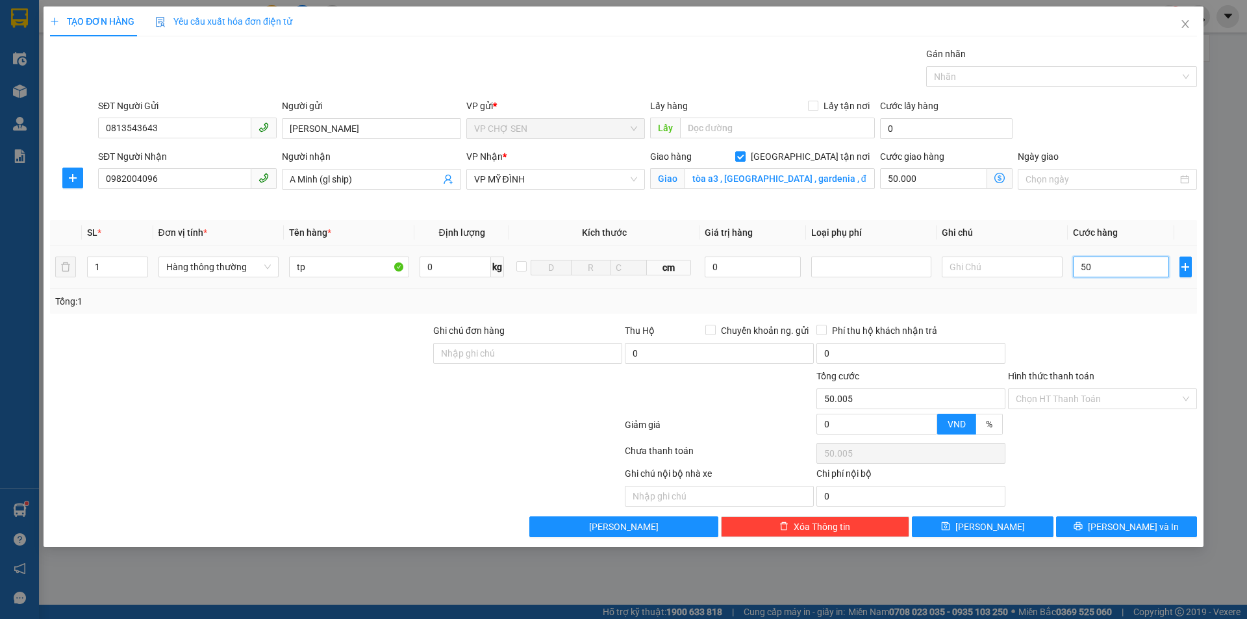
type input "50.050"
type input "500"
type input "50.500"
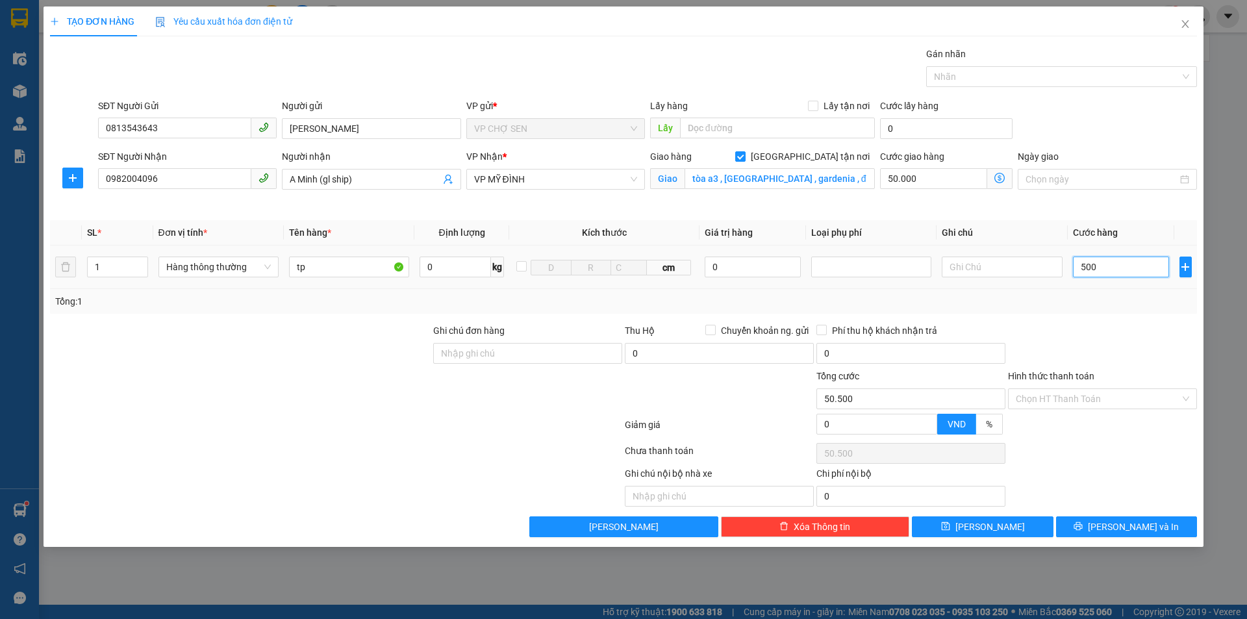
type input "5.000"
type input "55.000"
type input "50.000"
type input "100.000"
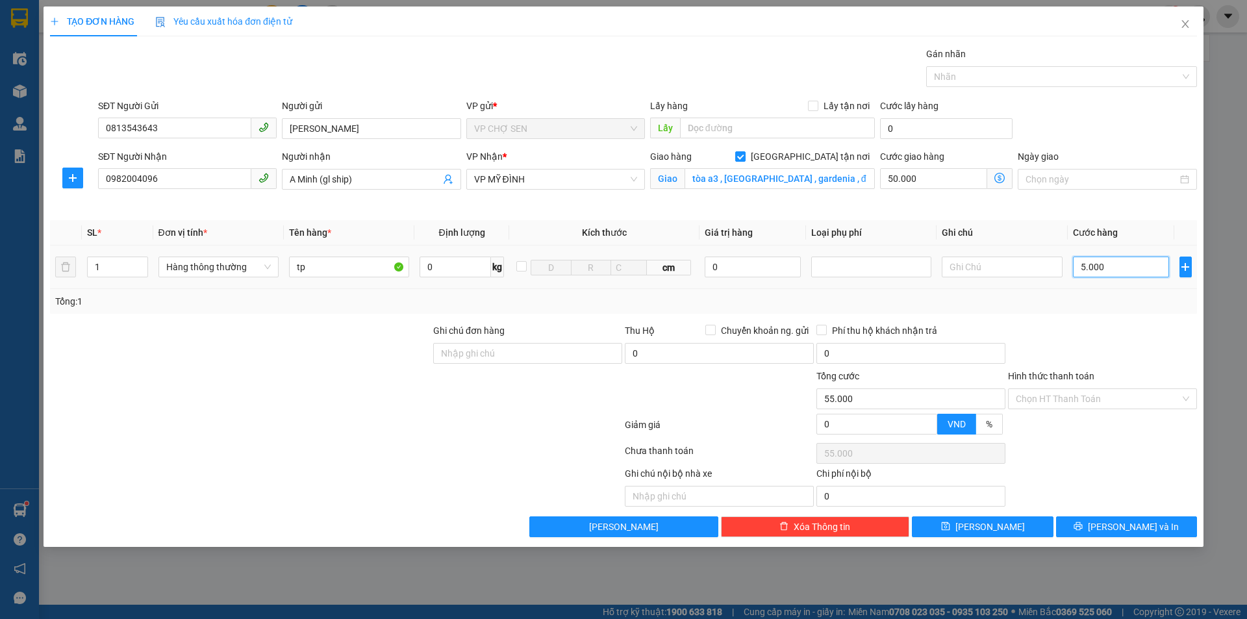
type input "100.000"
type input "50.000"
click at [1001, 175] on icon "dollar-circle" at bounding box center [999, 178] width 10 height 10
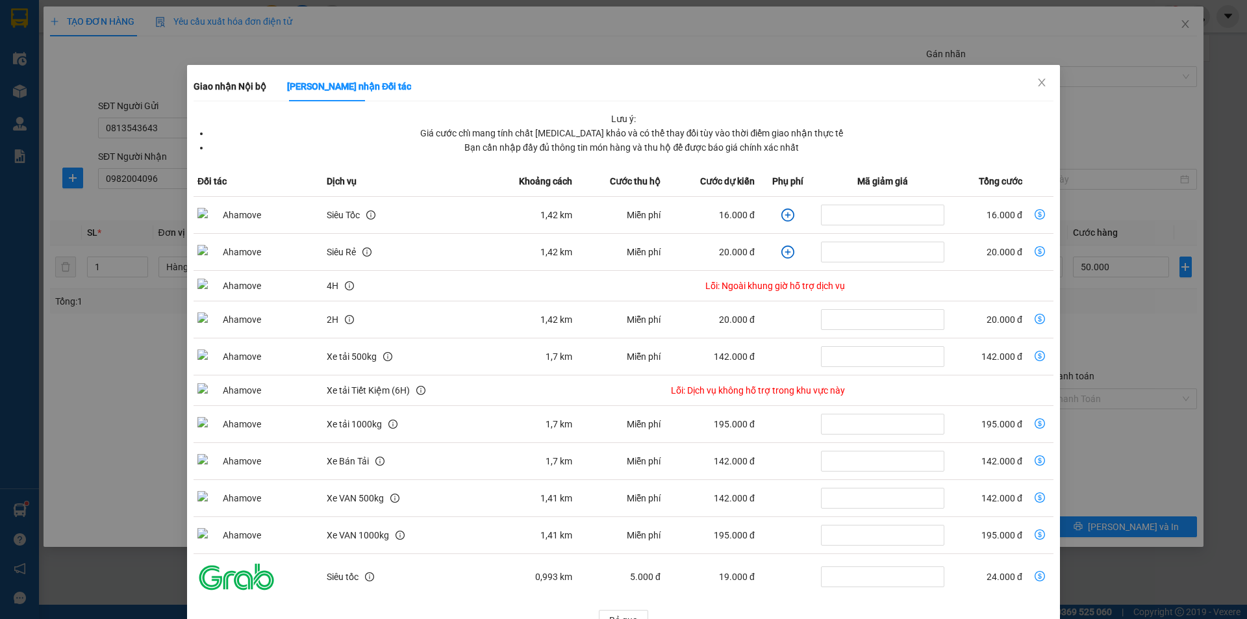
click at [1034, 216] on icon "dollar-circle" at bounding box center [1039, 214] width 10 height 10
type input "66.000"
type input "16.000"
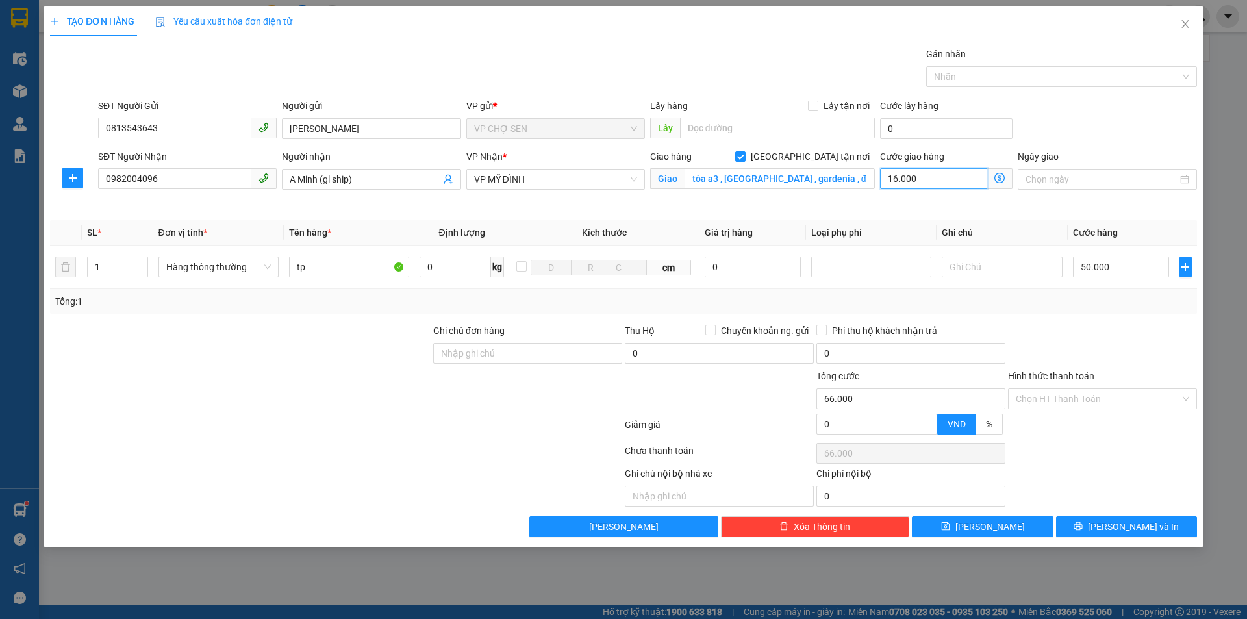
click at [936, 182] on input "16.000" at bounding box center [933, 178] width 107 height 21
click at [999, 176] on icon "dollar-circle" at bounding box center [999, 178] width 10 height 10
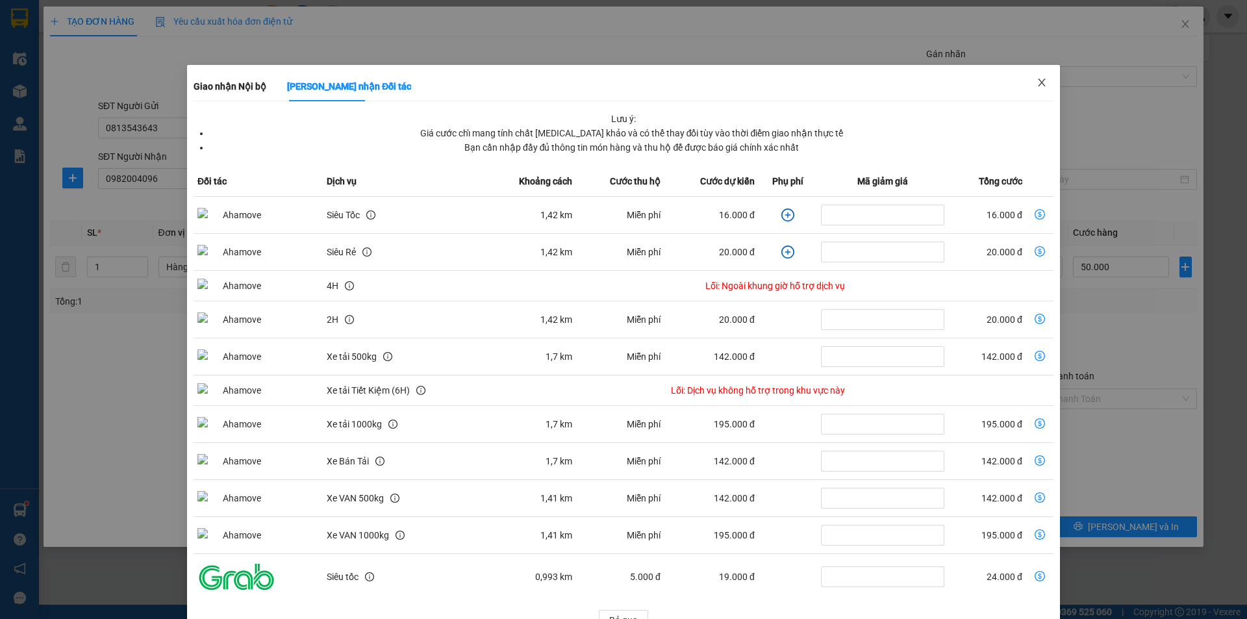
click at [1036, 78] on icon "close" at bounding box center [1041, 82] width 10 height 10
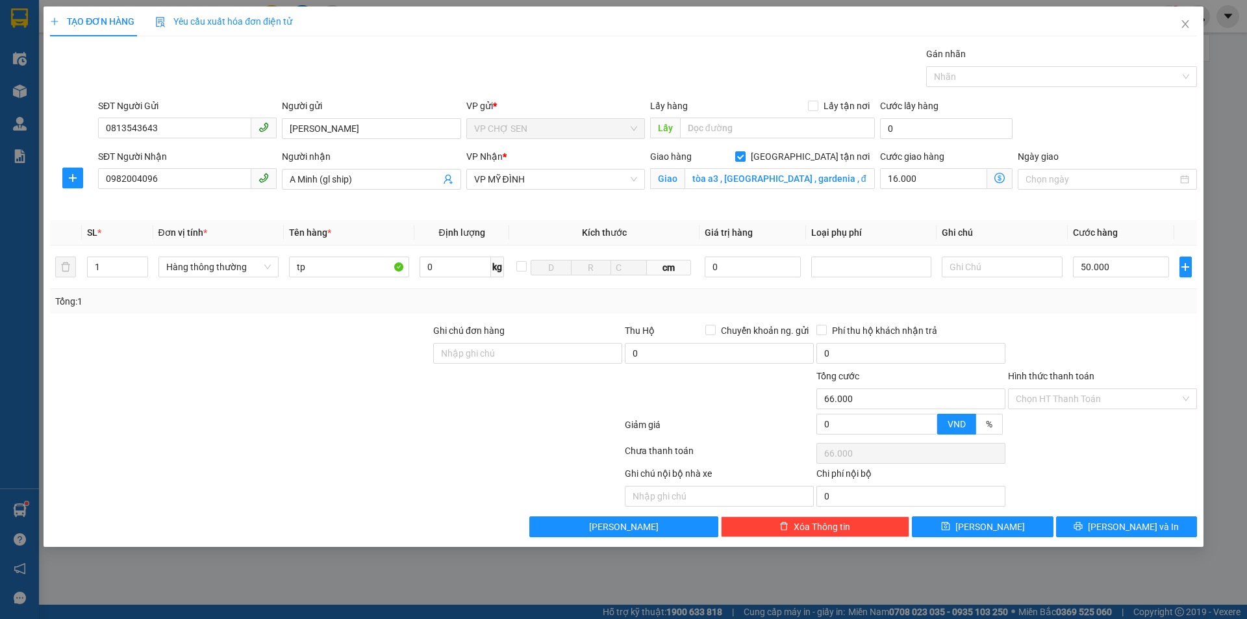
click at [1000, 179] on icon "dollar-circle" at bounding box center [999, 178] width 10 height 10
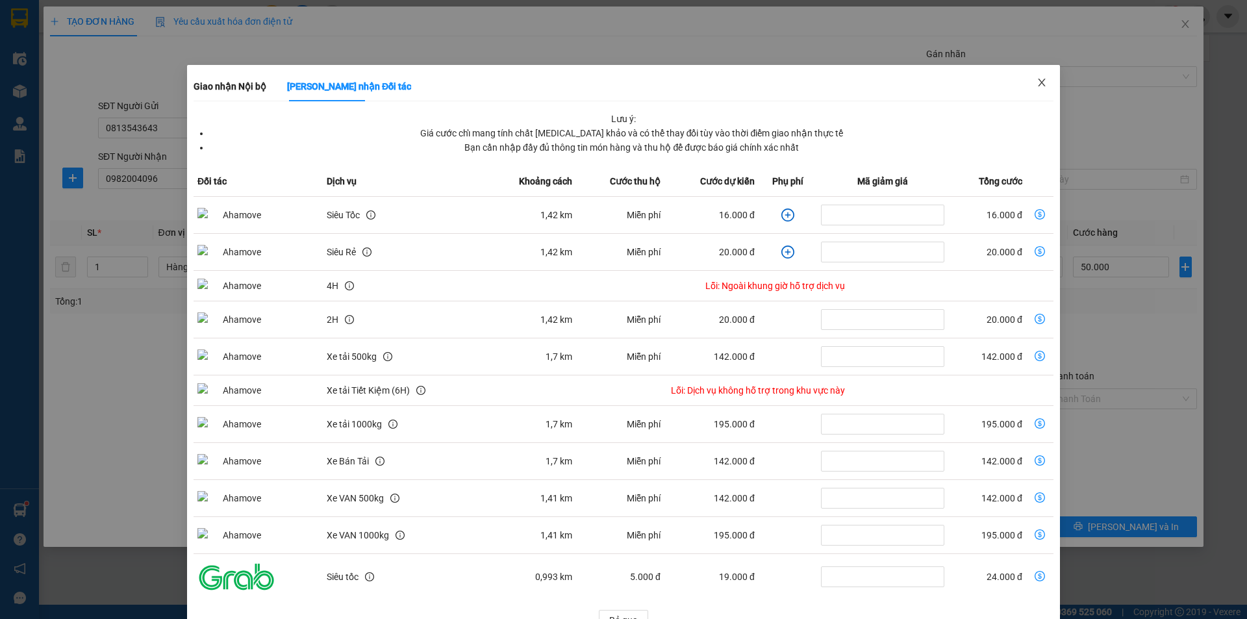
click at [1038, 85] on icon "close" at bounding box center [1041, 83] width 7 height 8
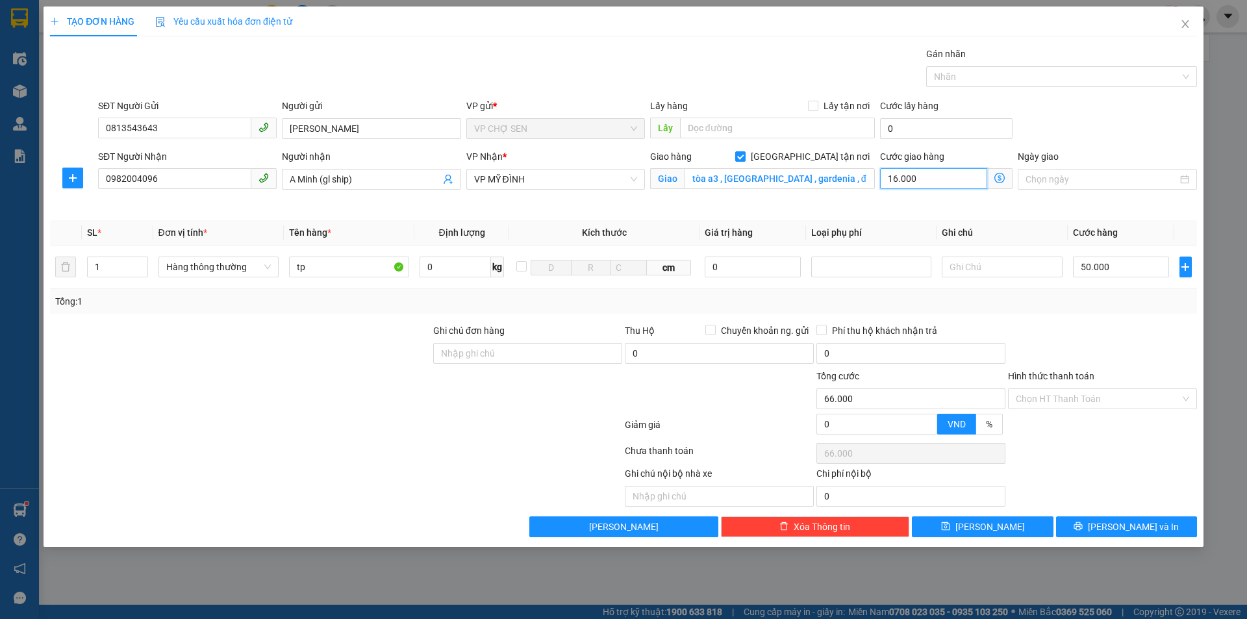
click at [945, 177] on input "16.000" at bounding box center [933, 178] width 107 height 21
type input "50.004"
type input "4"
type input "50.040"
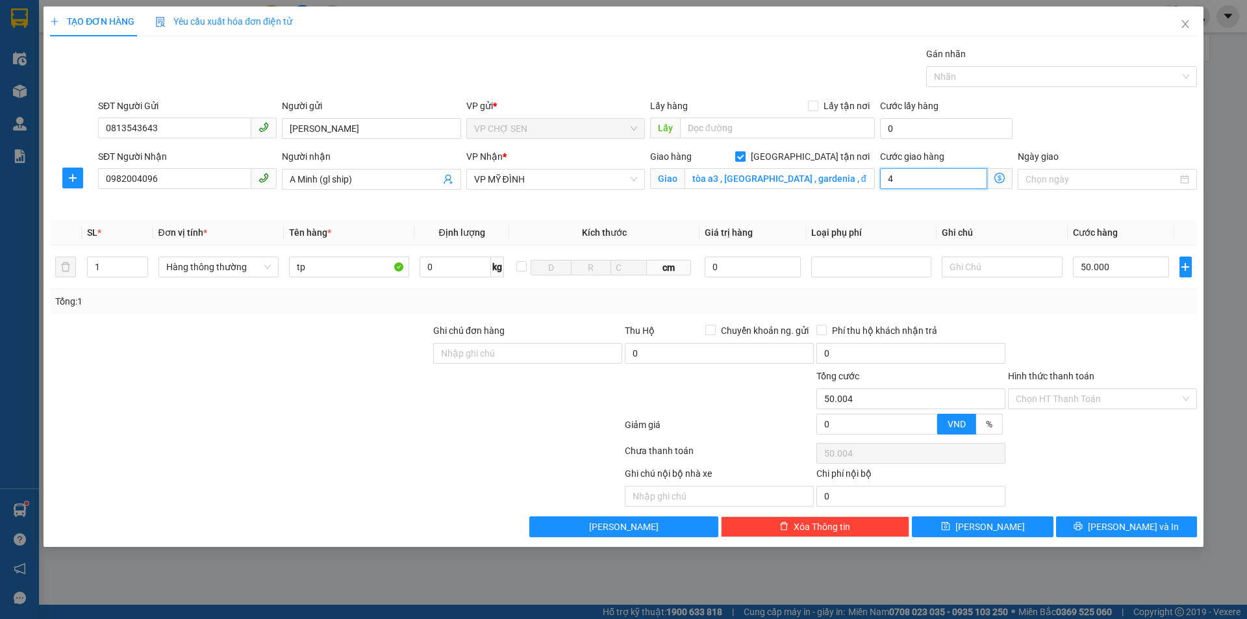
type input "50.040"
type input "40"
type input "50.400"
type input "400"
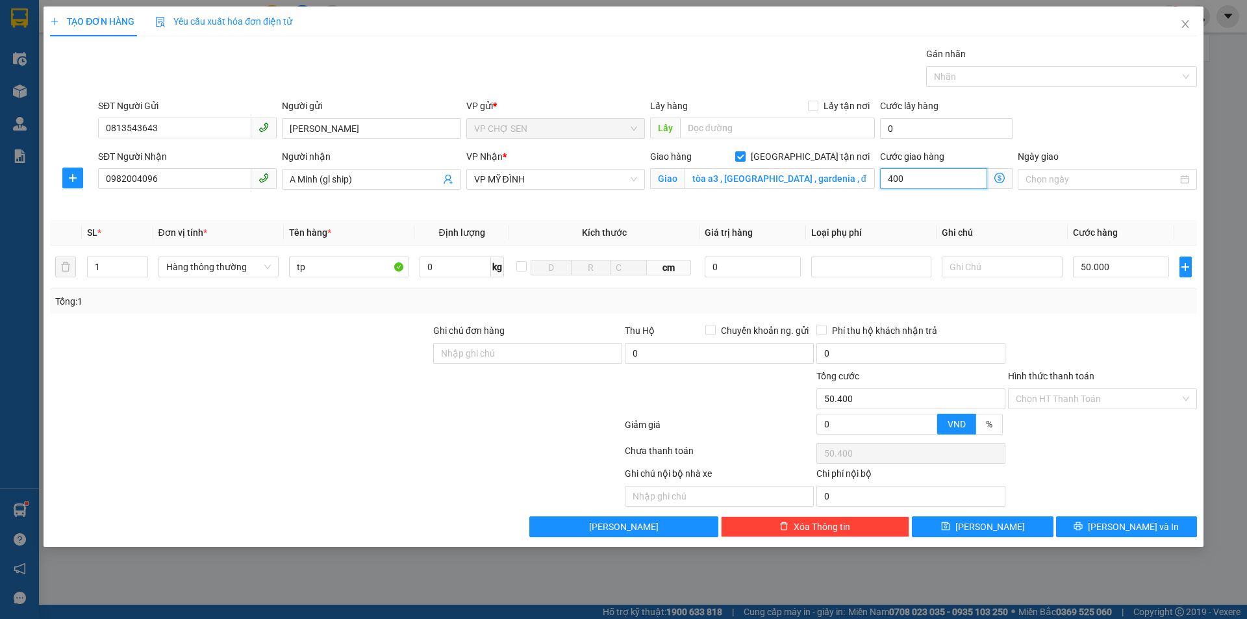
type input "54.000"
type input "4.000"
type input "90.000"
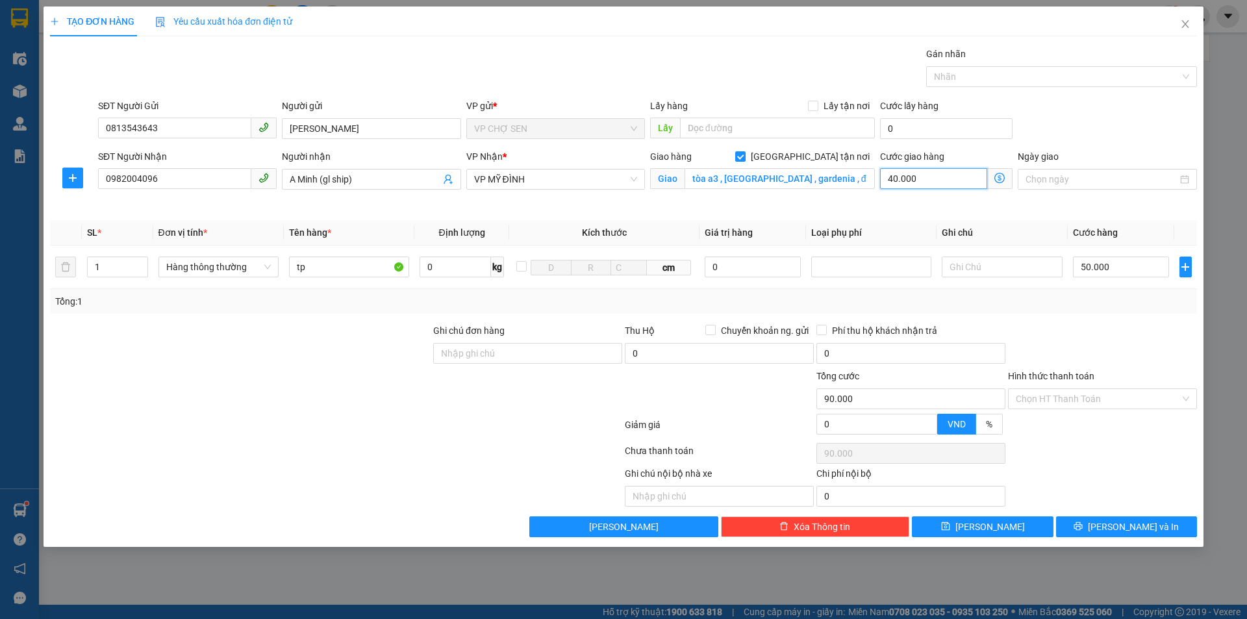
type input "40.000"
click at [1001, 175] on icon "dollar-circle" at bounding box center [999, 178] width 10 height 10
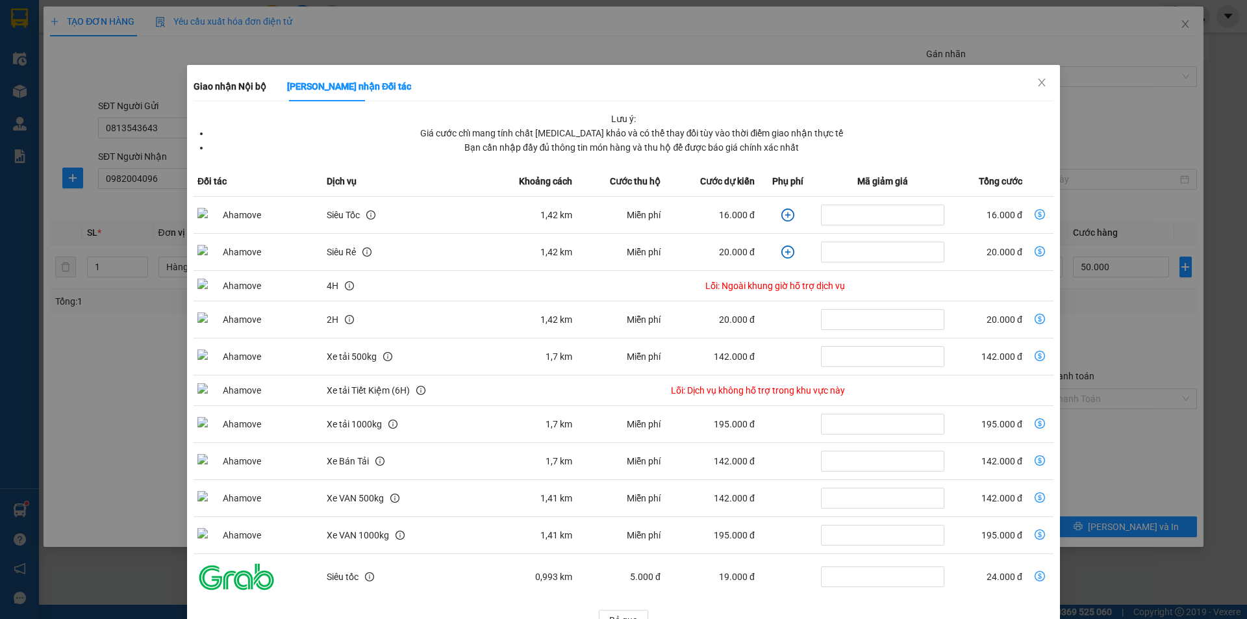
click at [1034, 214] on icon "dollar-circle" at bounding box center [1039, 214] width 10 height 10
type input "66.000"
type input "16.000"
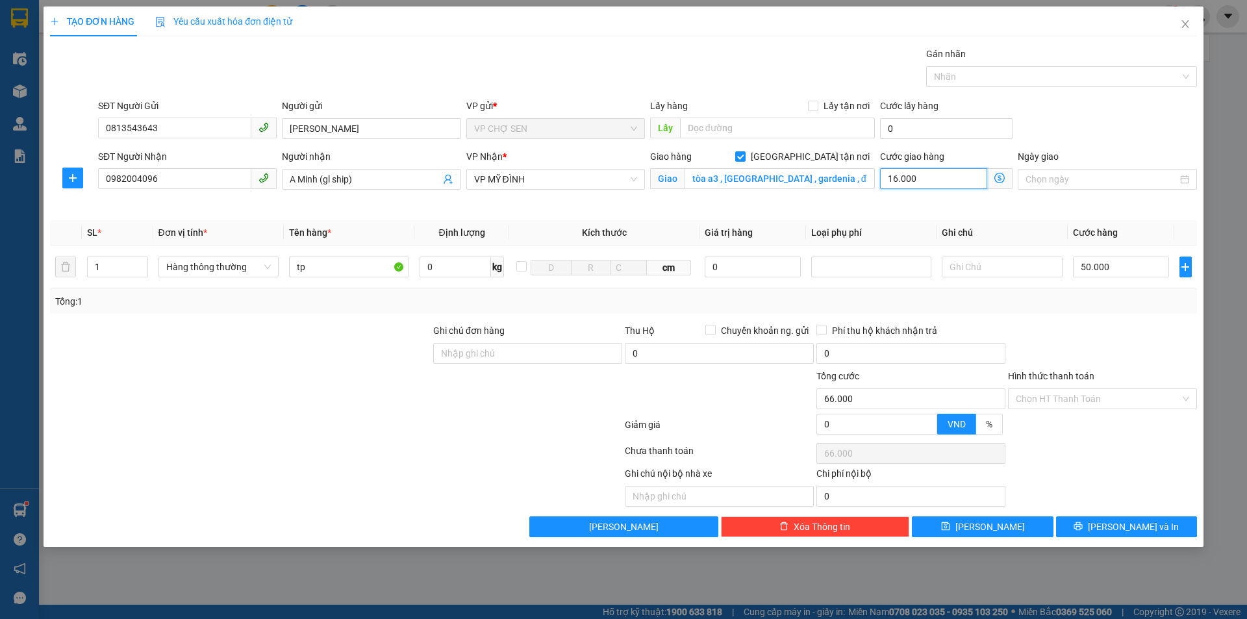
click at [939, 177] on input "16.000" at bounding box center [933, 178] width 107 height 21
type input "50.004"
type input "4"
type input "50.040"
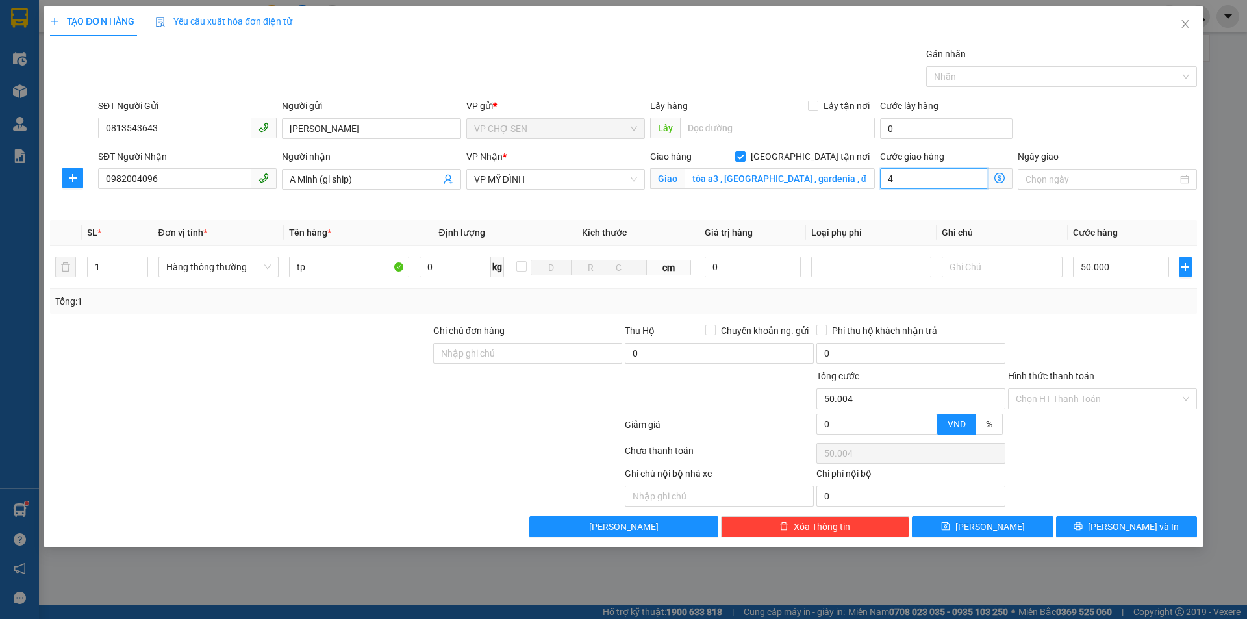
type input "50.040"
type input "40"
type input "50.400"
type input "400"
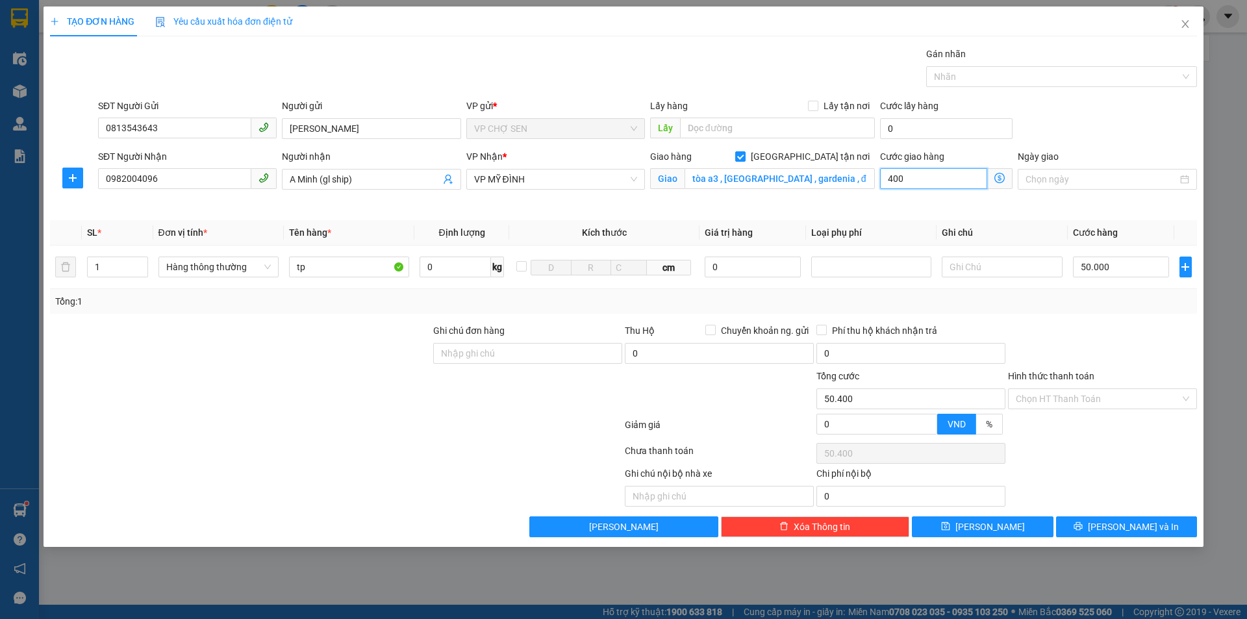
type input "54.000"
type input "4.000"
type input "90.000"
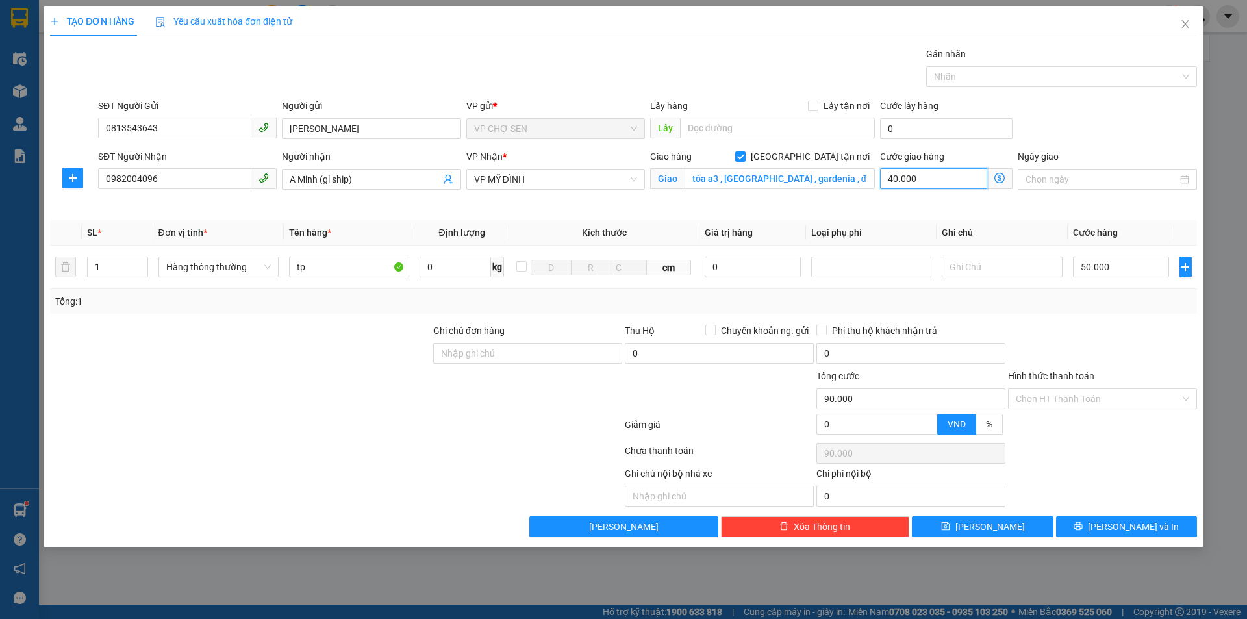
type input "40.000"
click at [1001, 180] on icon "dollar-circle" at bounding box center [999, 178] width 10 height 10
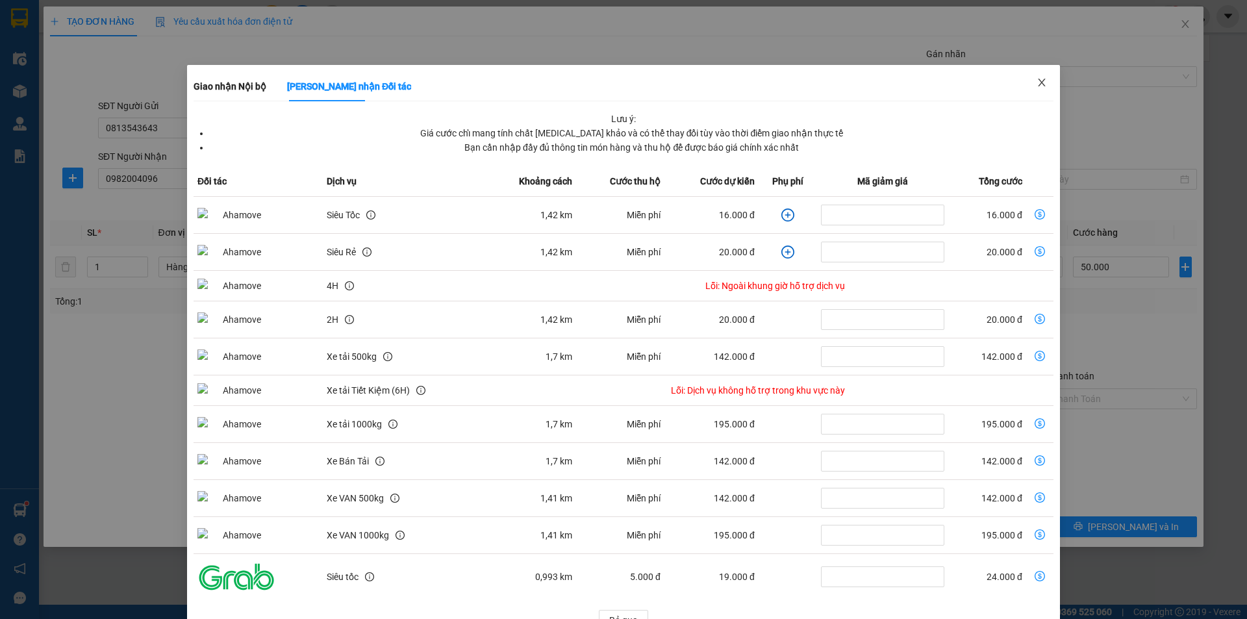
click at [1036, 79] on icon "close" at bounding box center [1041, 82] width 10 height 10
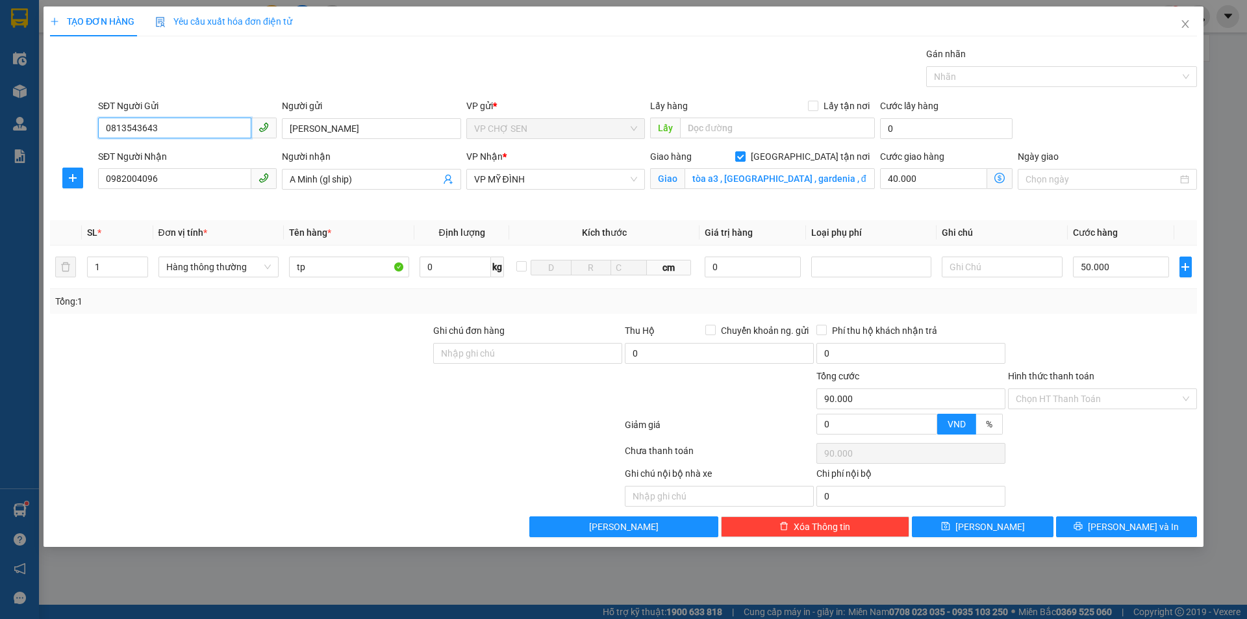
drag, startPoint x: 182, startPoint y: 131, endPoint x: 82, endPoint y: 153, distance: 102.4
click at [82, 153] on form "SĐT Người Gửi 0813543643 0813543643 Người gửi ĐẠT ĐĂNG VP gửi * VP CHỢ SEN Lấy …" at bounding box center [623, 155] width 1147 height 112
type input "0977353996"
click at [162, 155] on div "0977353996 - kh" at bounding box center [187, 154] width 163 height 14
type input "kh"
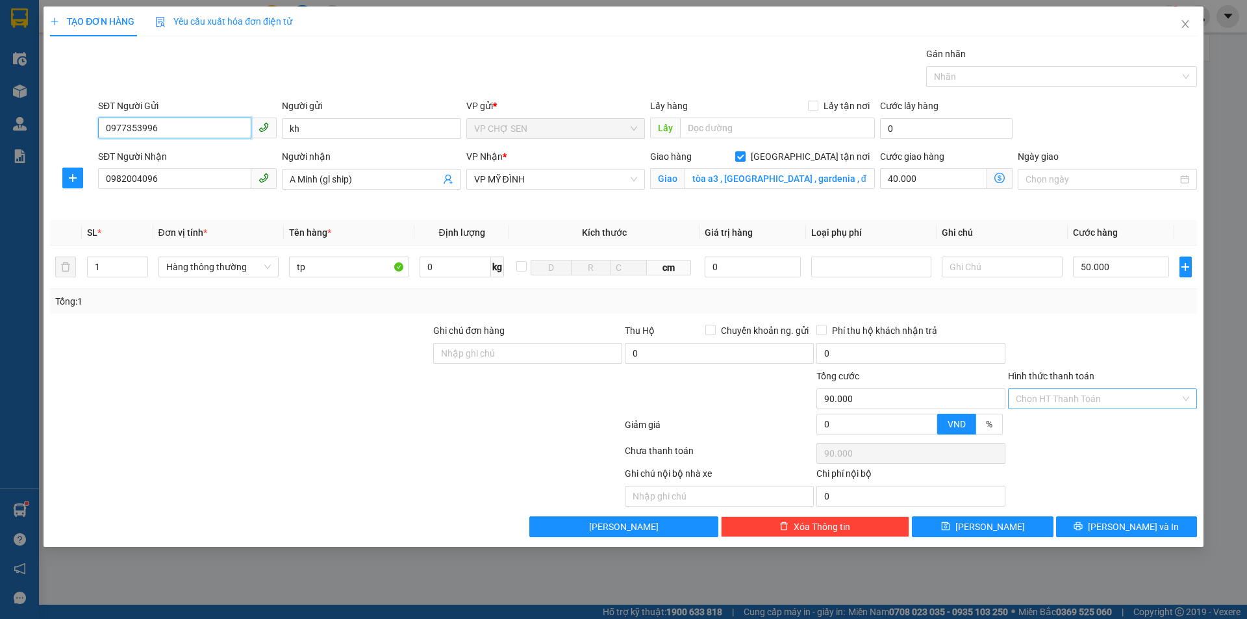
type input "0977353996"
click at [1038, 403] on input "Hình thức thanh toán" at bounding box center [1097, 398] width 164 height 19
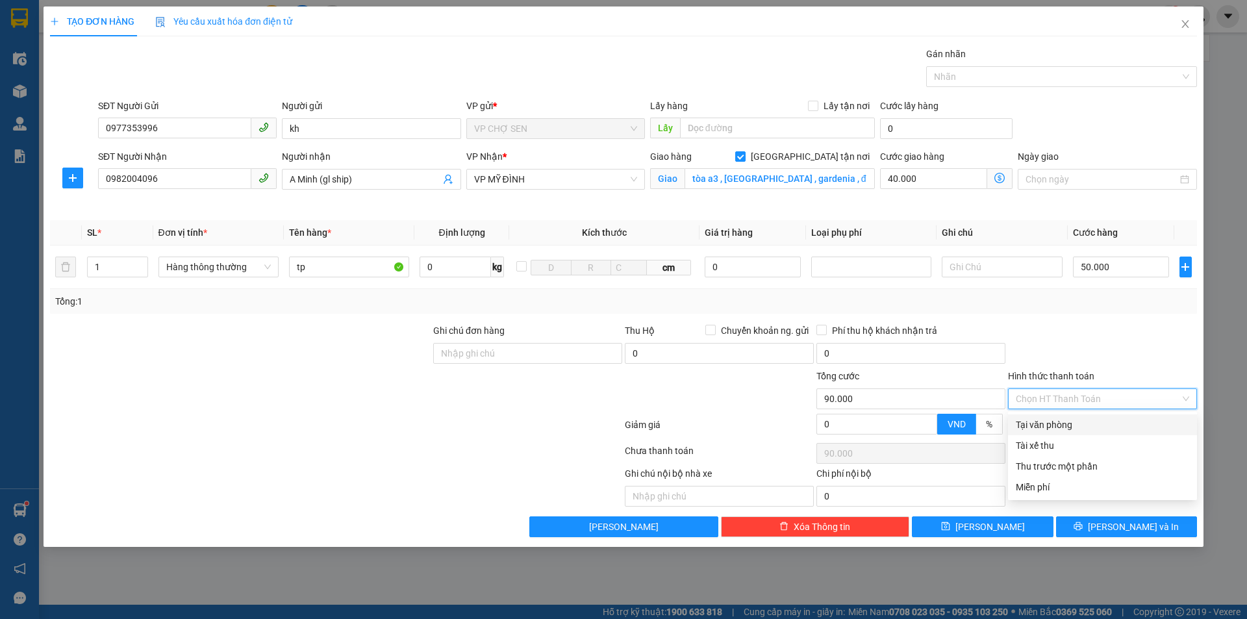
click at [1039, 419] on div "Tại văn phòng" at bounding box center [1101, 424] width 173 height 14
type input "0"
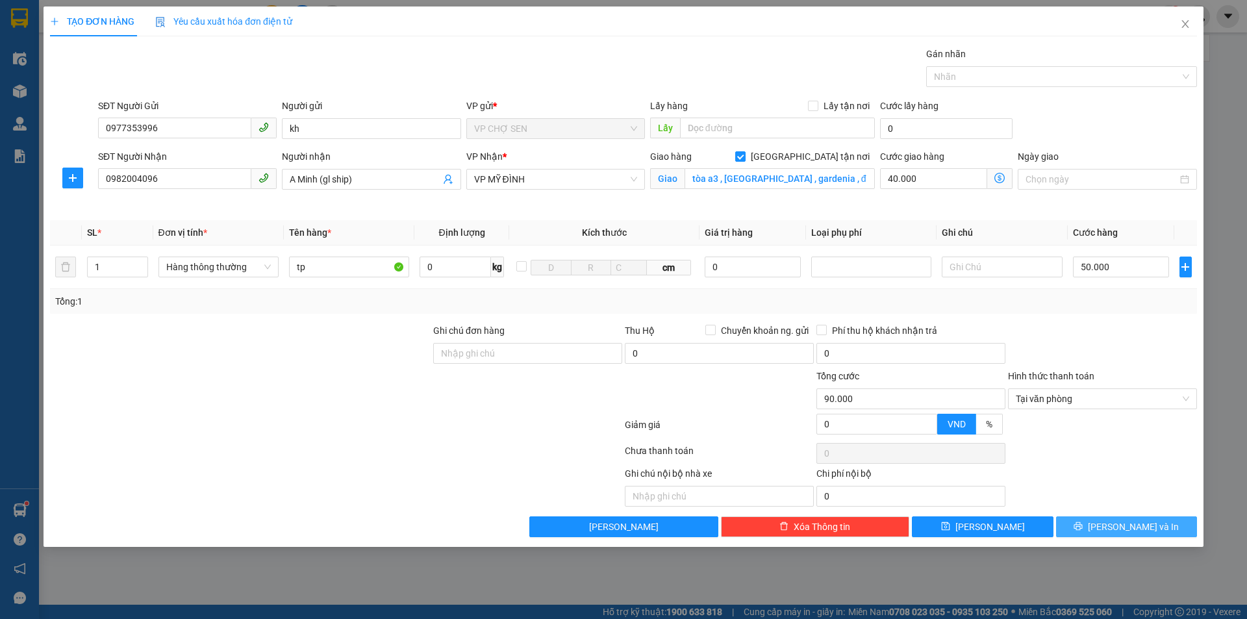
click at [1119, 523] on span "[PERSON_NAME] và In" at bounding box center [1133, 526] width 91 height 14
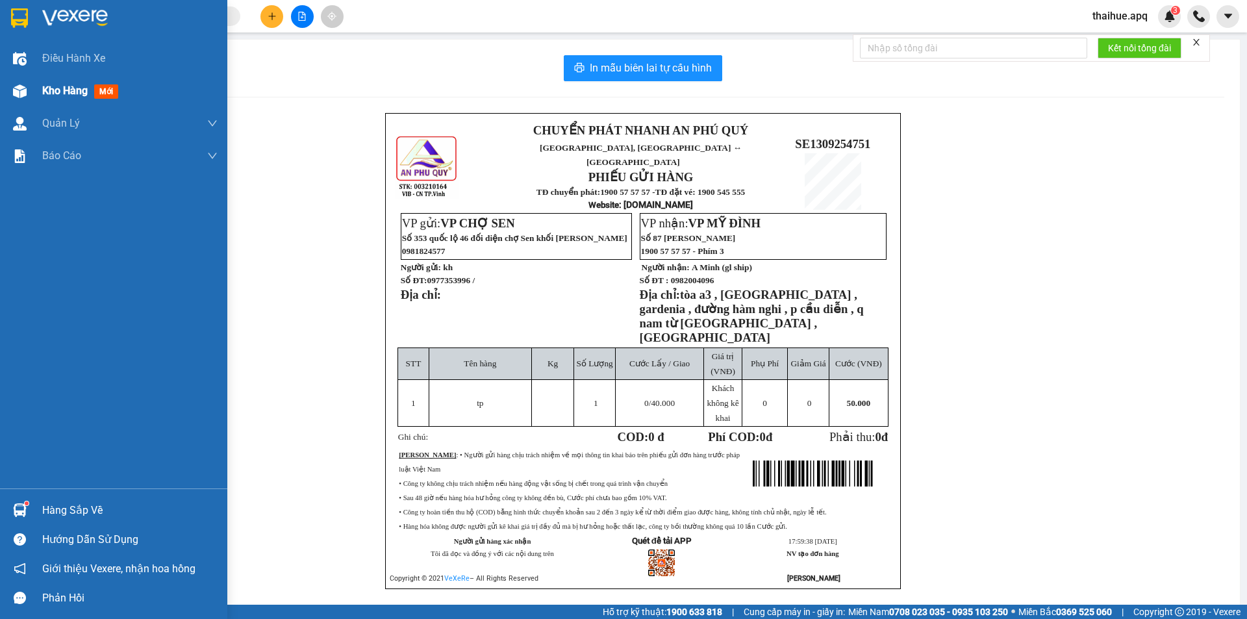
click at [69, 92] on span "Kho hàng" at bounding box center [64, 90] width 45 height 12
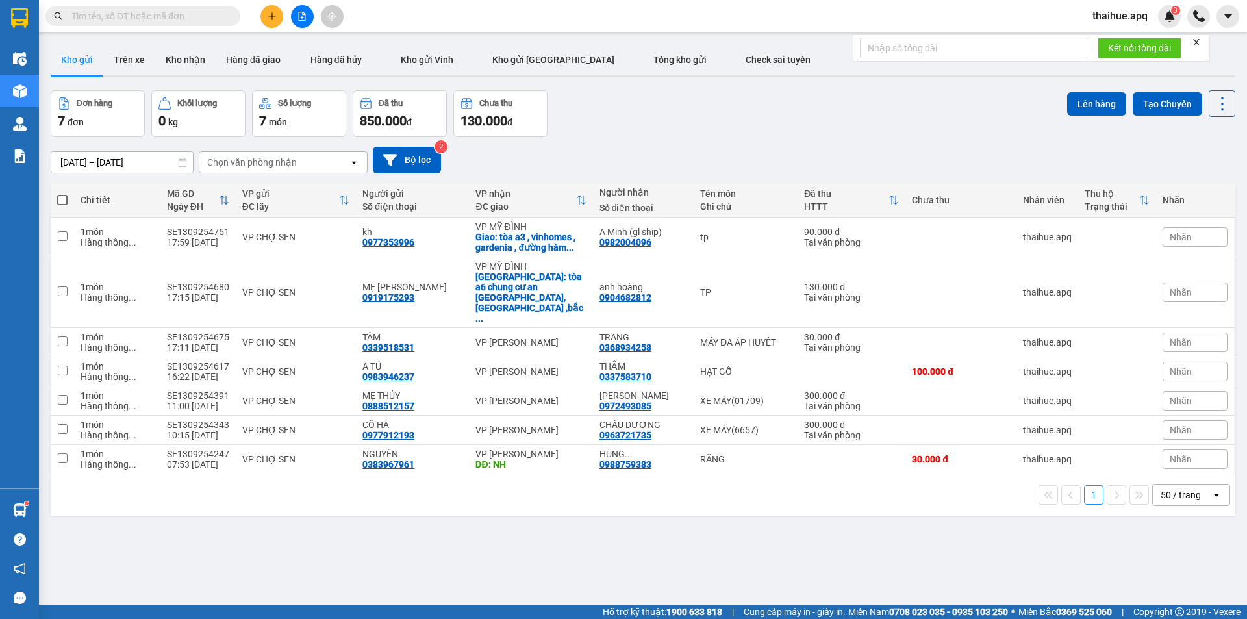
click at [268, 18] on icon "plus" at bounding box center [271, 16] width 9 height 9
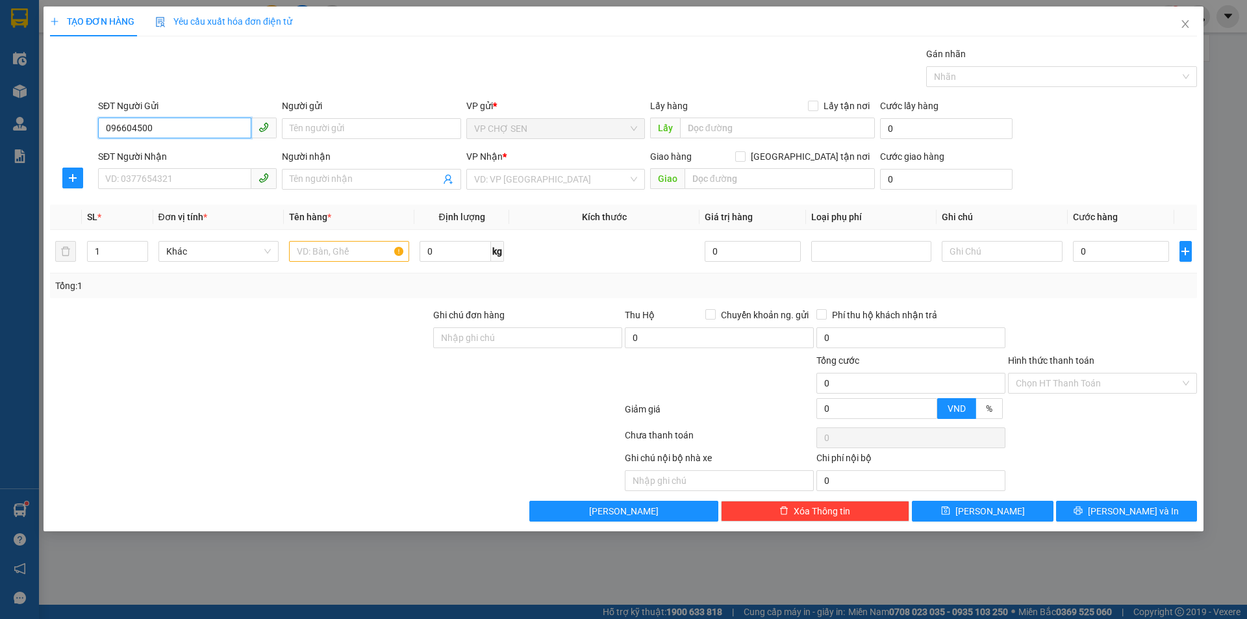
type input "0966045008"
click at [181, 155] on div "0966045008 - a hưởng 100k/1kiện" at bounding box center [187, 154] width 163 height 14
type input "a hưởng 100k/1kiện"
type input "0966045008"
click at [118, 175] on input "SĐT Người Nhận" at bounding box center [174, 178] width 153 height 21
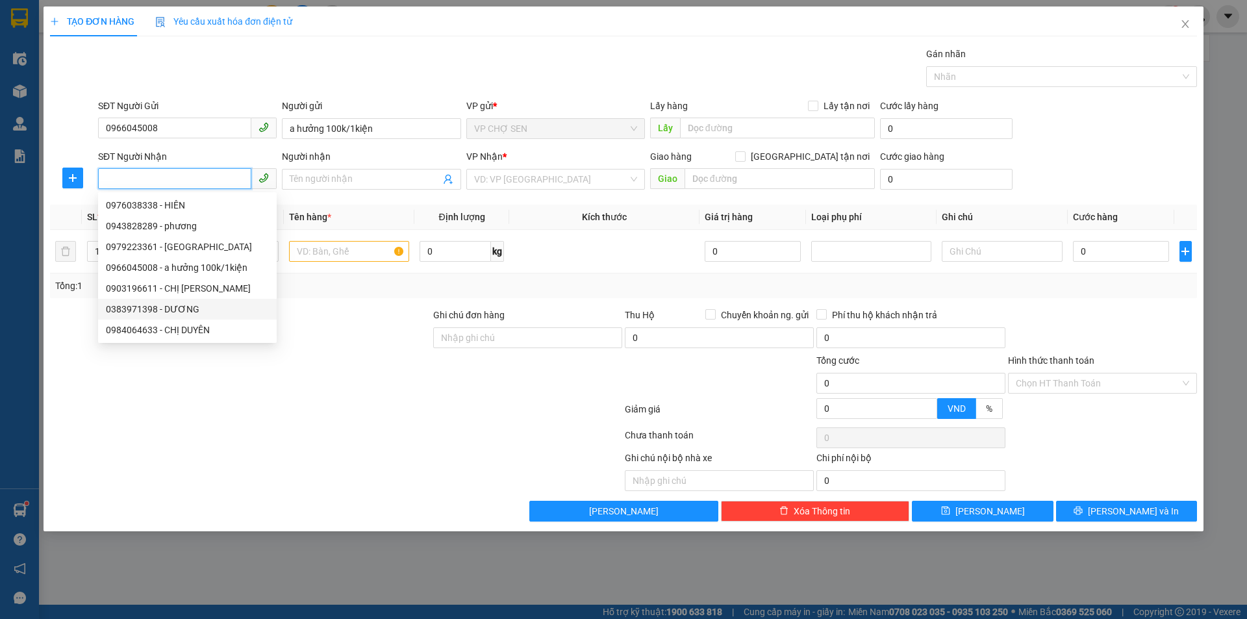
click at [150, 311] on div "0383971398 - DƯƠNG" at bounding box center [187, 309] width 163 height 14
type input "0383971398"
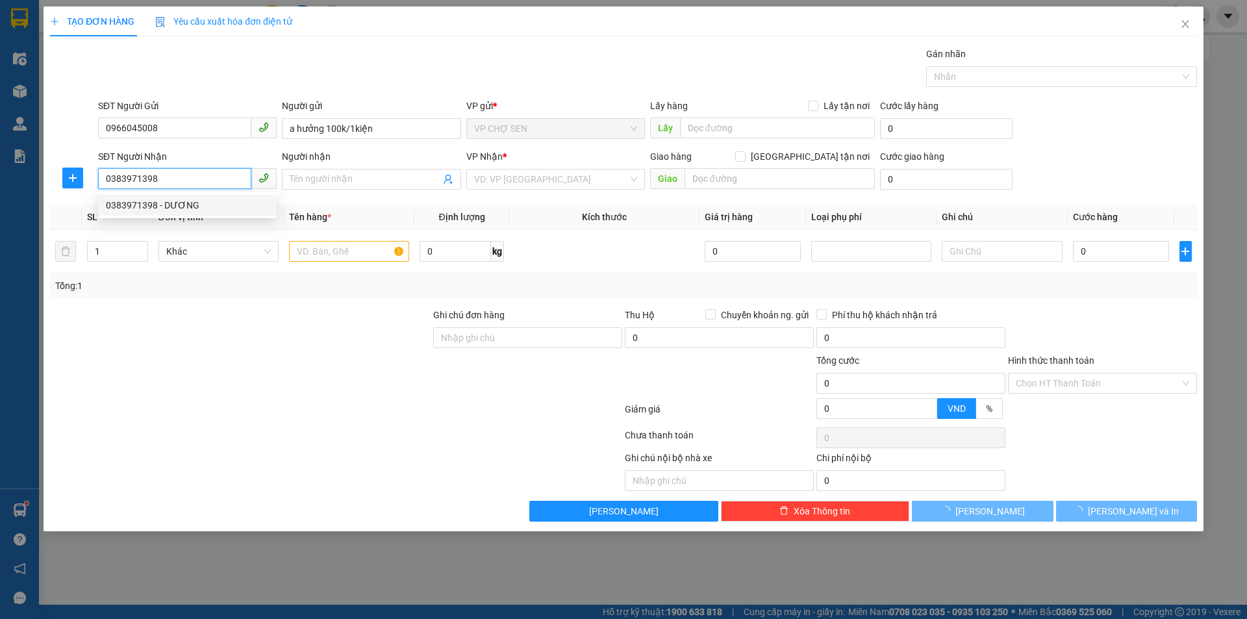
type input "DƯƠNG"
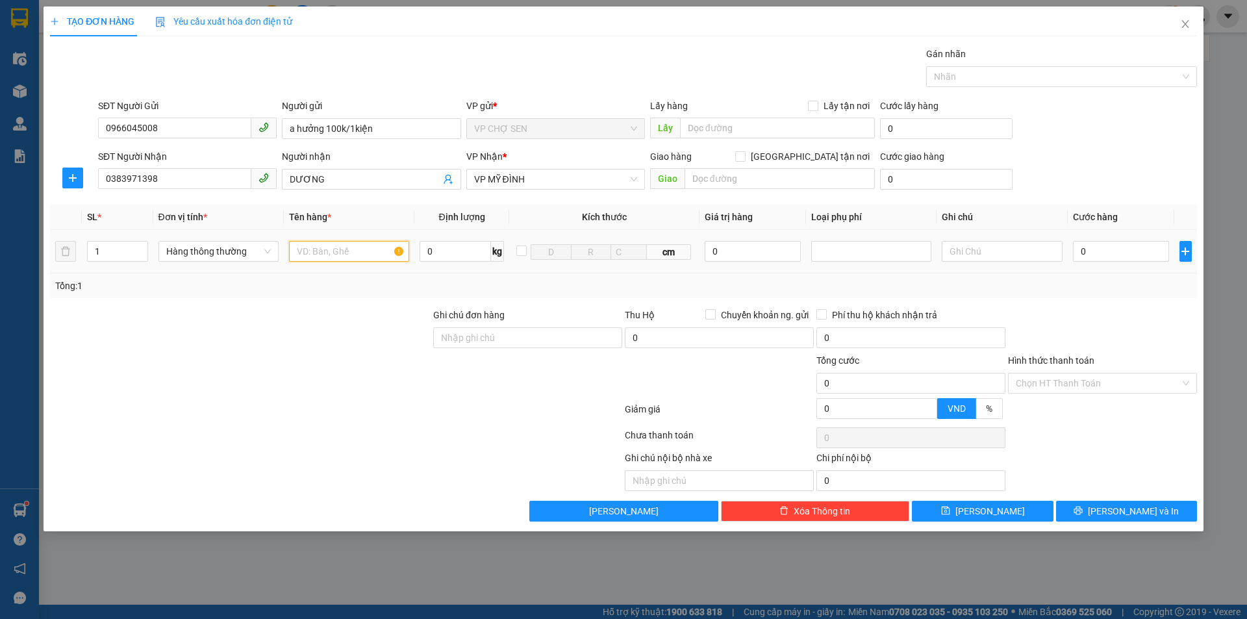
click at [317, 249] on input "text" at bounding box center [349, 251] width 120 height 21
type input "gân"
click at [1086, 249] on input "0" at bounding box center [1121, 251] width 97 height 21
type input "1"
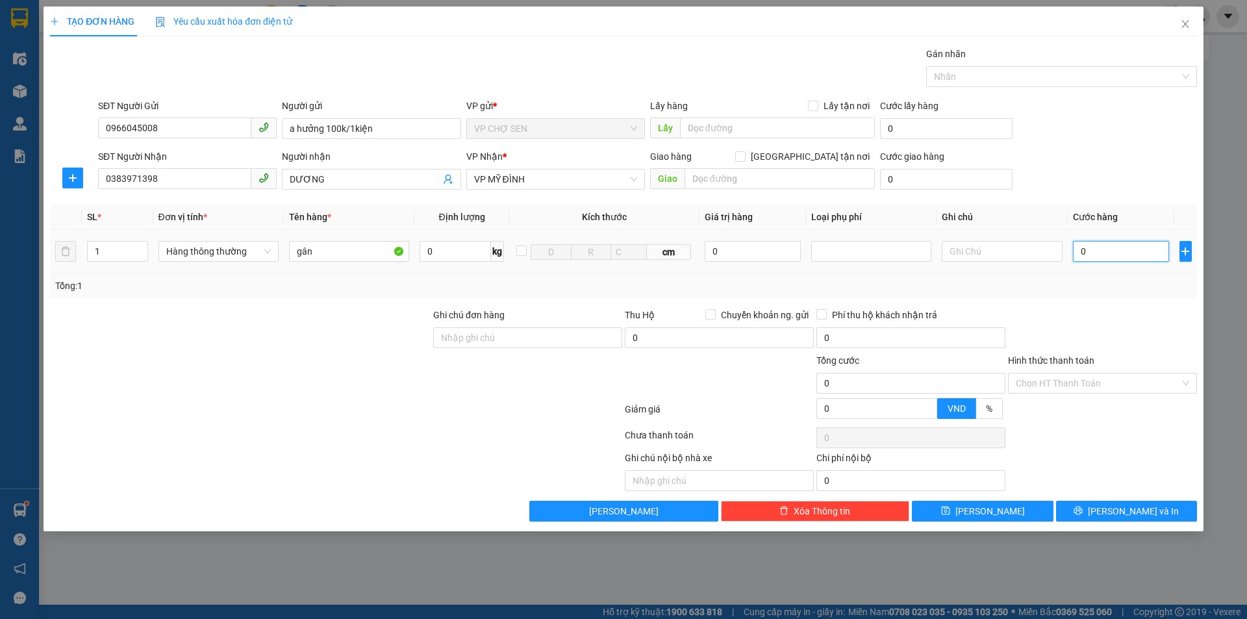
type input "1"
type input "10"
type input "100"
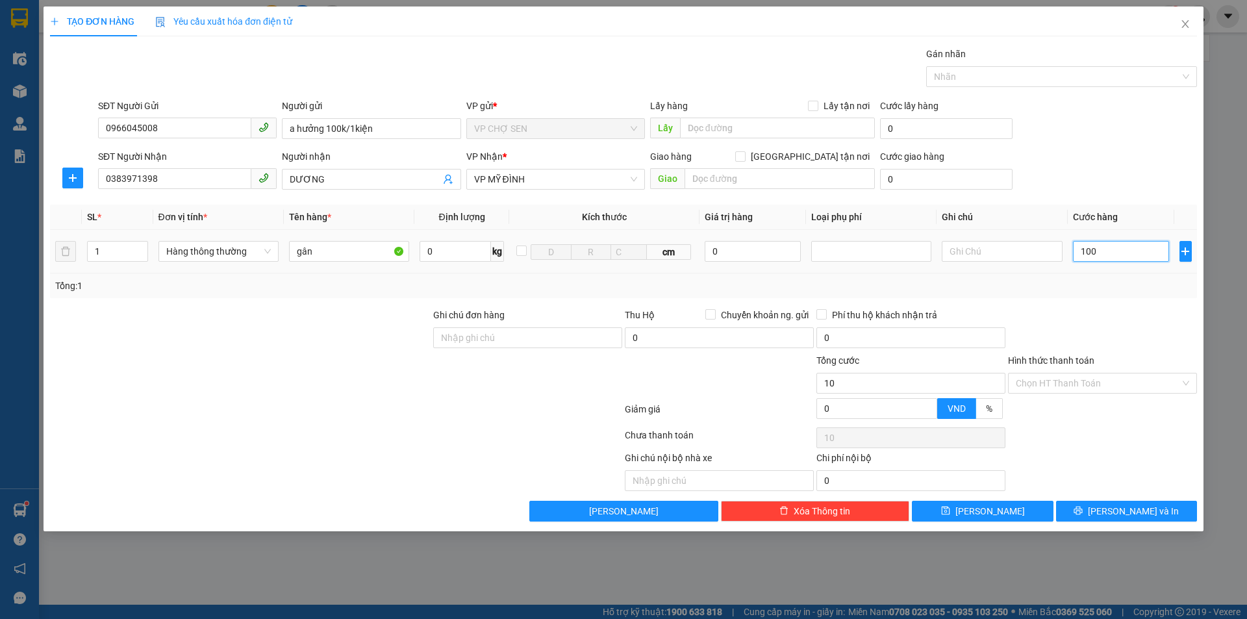
type input "100"
type input "1.000"
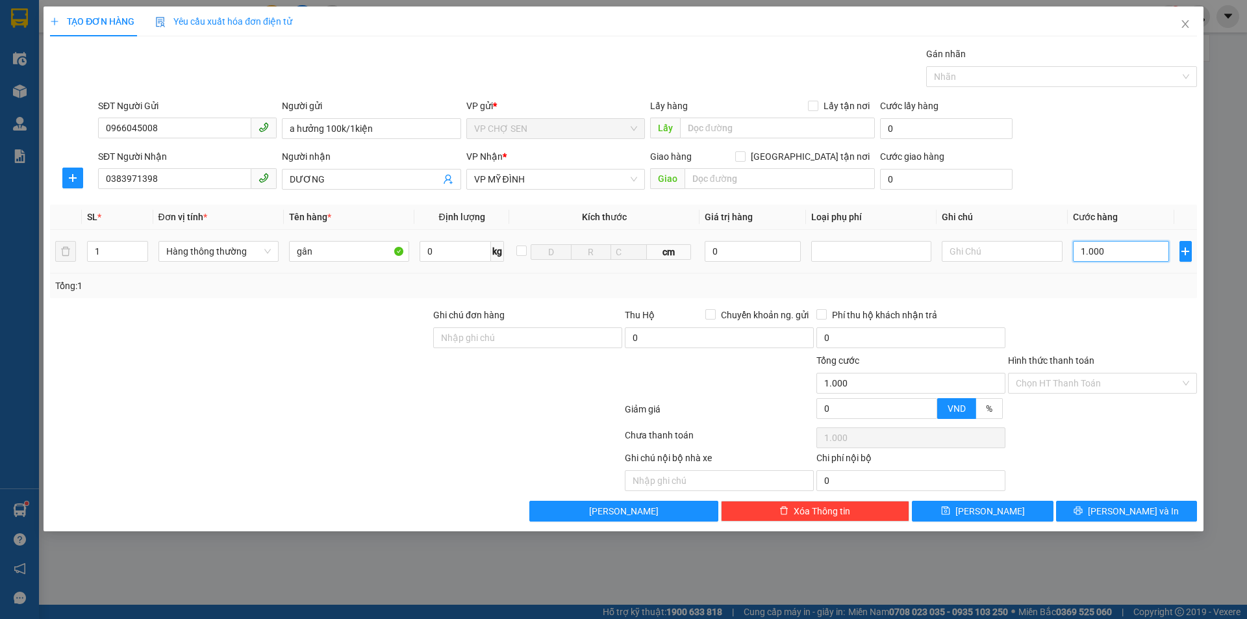
type input "10.000"
type input "100.000"
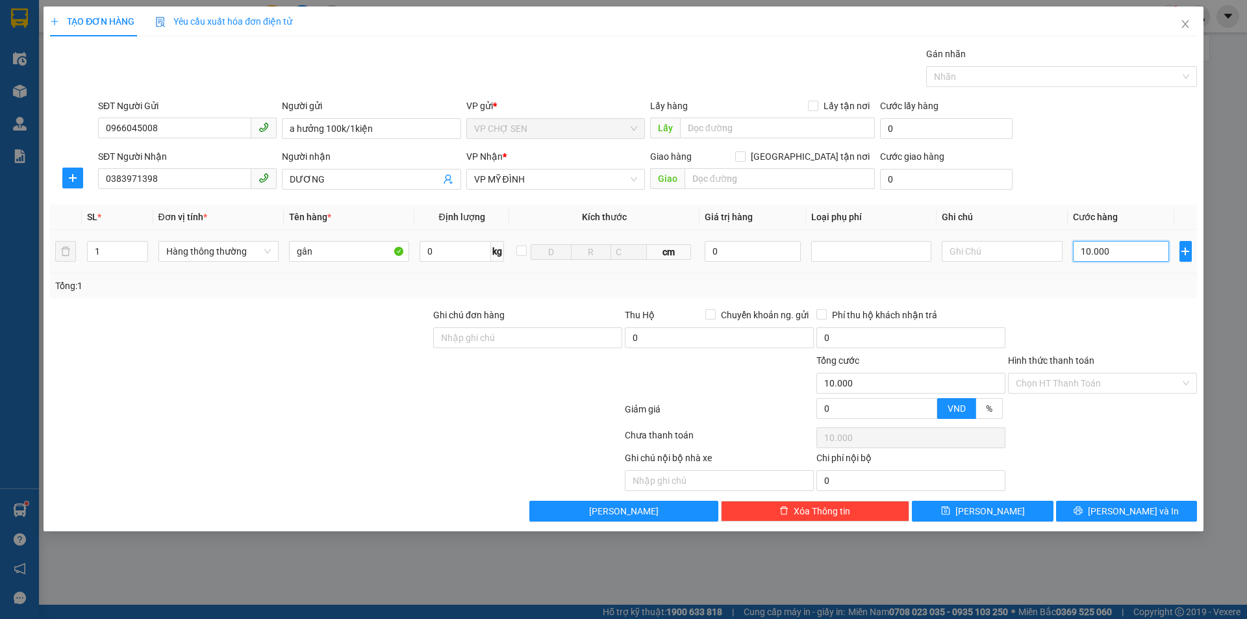
type input "100.000"
click at [180, 125] on input "0966045008" at bounding box center [174, 128] width 153 height 21
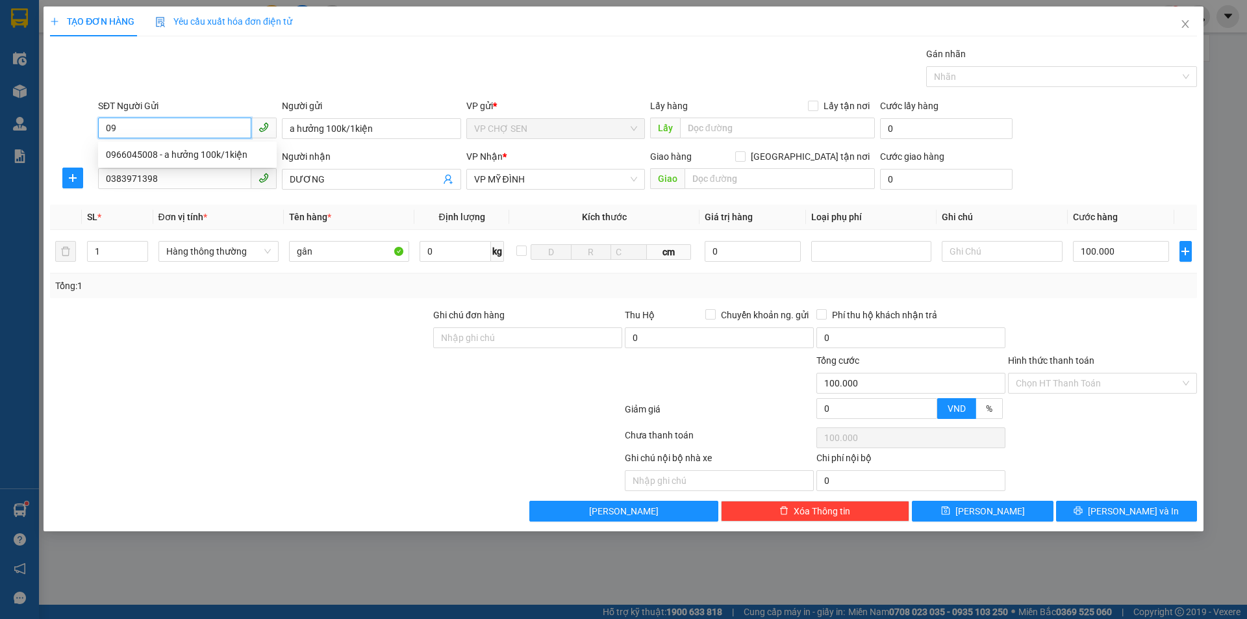
type input "0"
type input "0977353996"
click at [165, 154] on div "0977353996 - kh" at bounding box center [187, 154] width 163 height 14
click at [1096, 380] on input "Hình thức thanh toán" at bounding box center [1097, 382] width 164 height 19
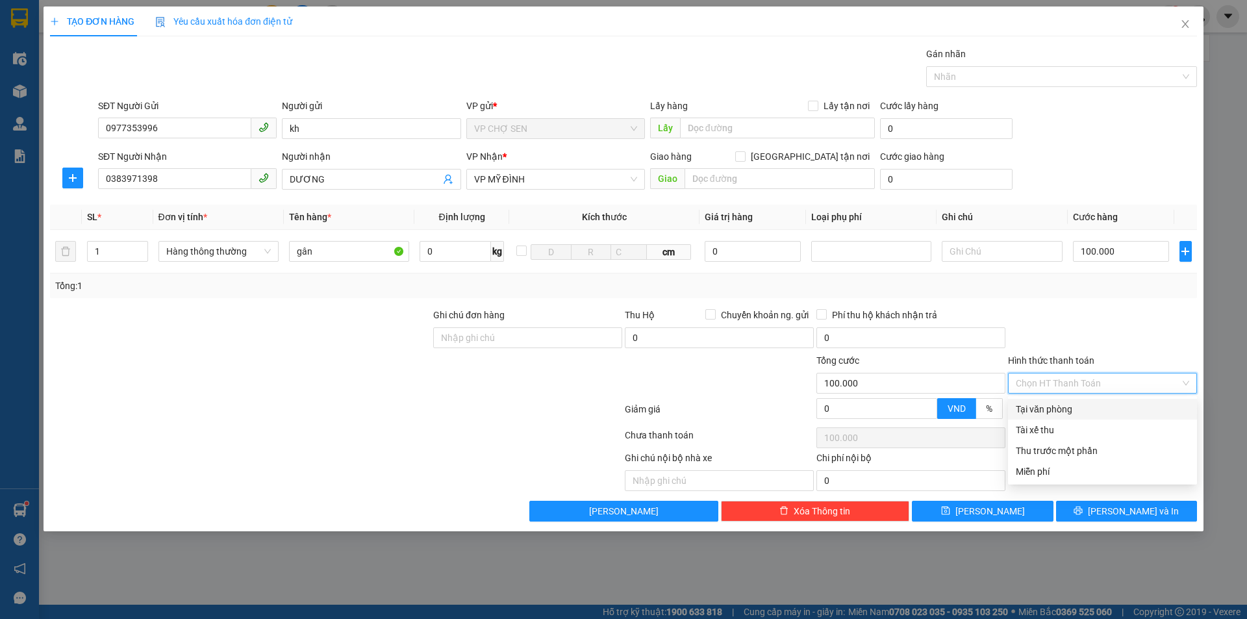
click at [1060, 408] on div "Tại văn phòng" at bounding box center [1101, 409] width 173 height 14
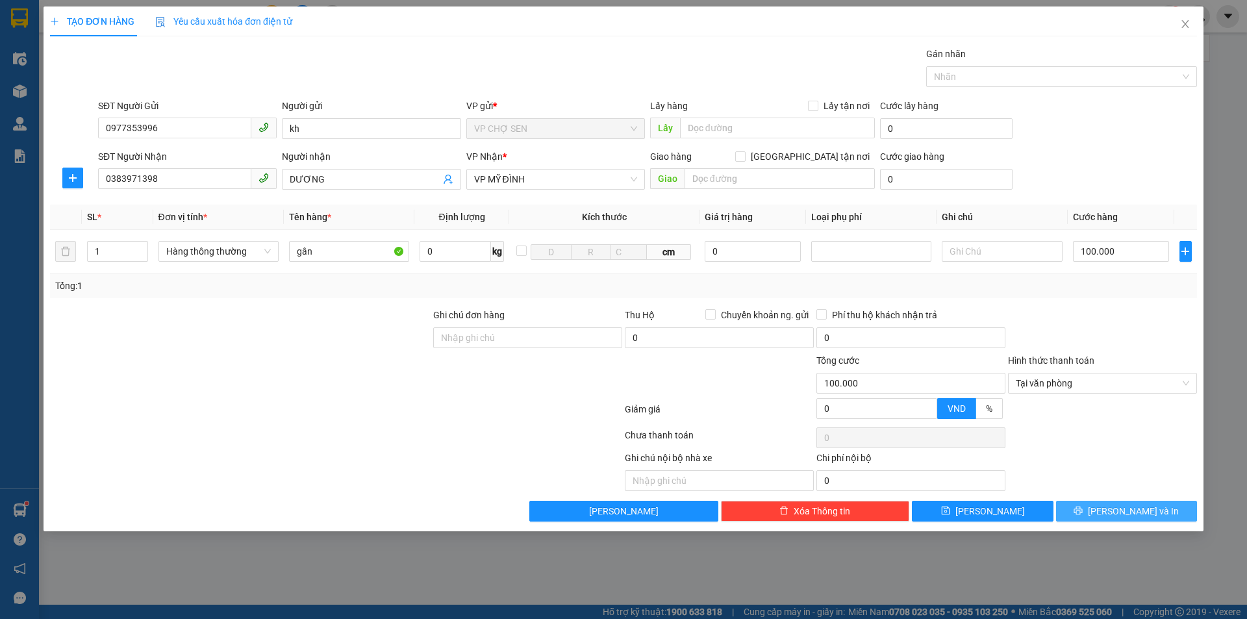
click at [1082, 508] on icon "printer" at bounding box center [1078, 510] width 8 height 8
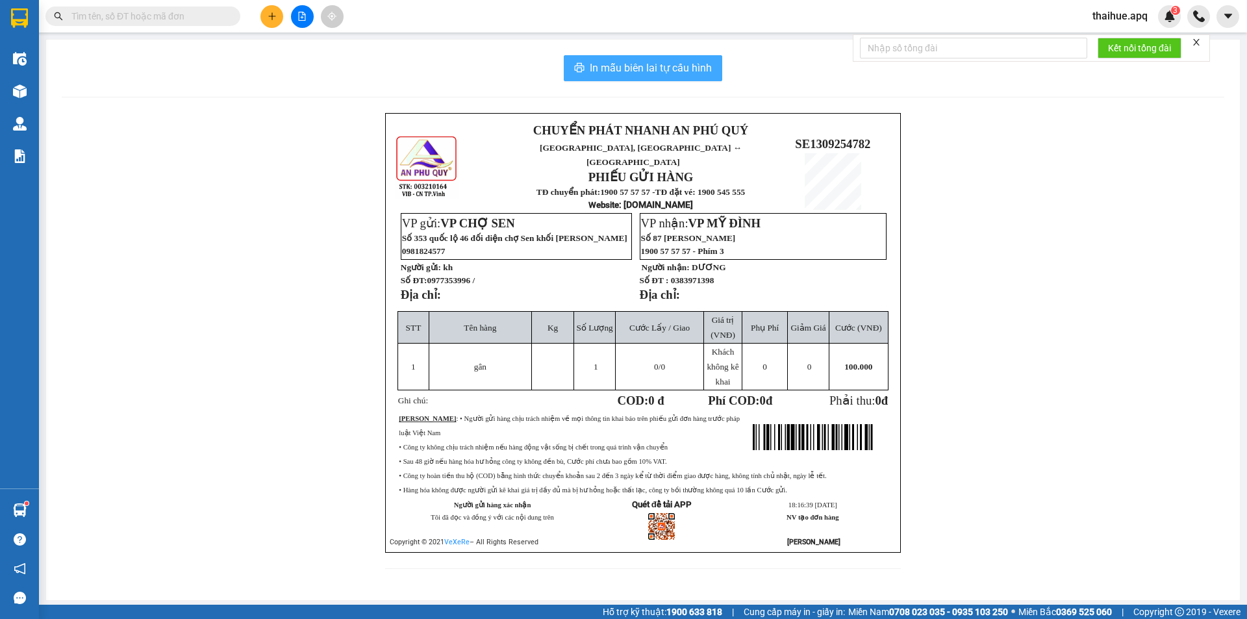
click at [659, 66] on span "In mẫu biên lai tự cấu hình" at bounding box center [651, 68] width 122 height 16
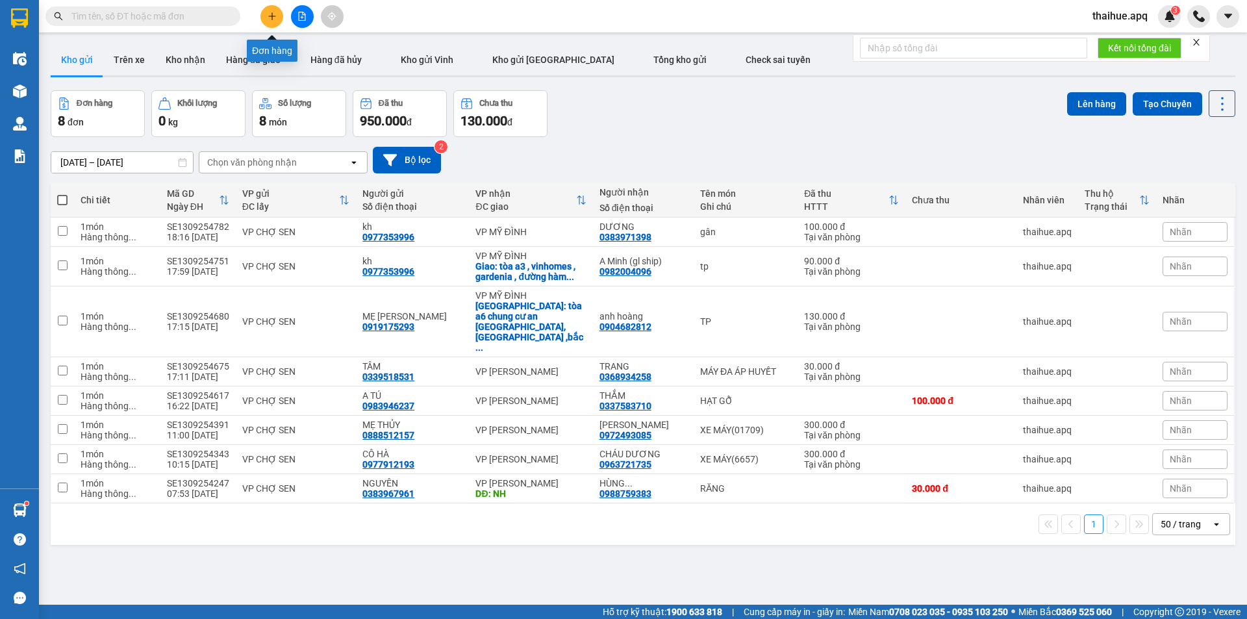
click at [269, 16] on icon "plus" at bounding box center [271, 16] width 7 height 1
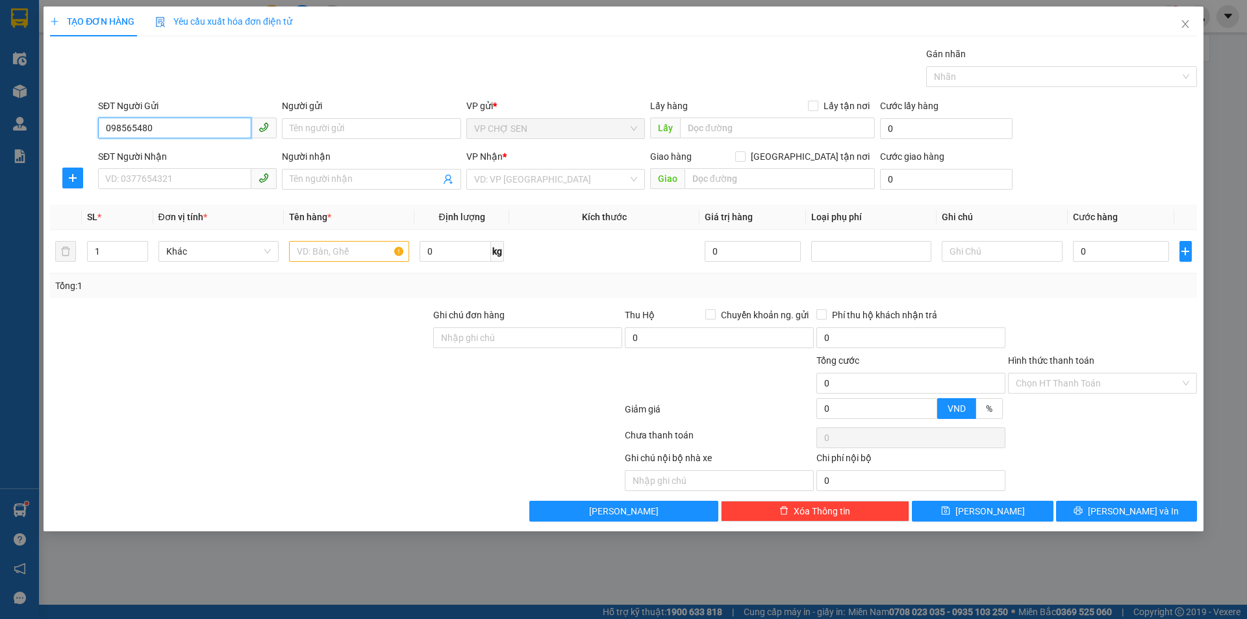
type input "0985654803"
click at [189, 158] on div "0985654803 - bác binh" at bounding box center [187, 154] width 163 height 14
type input "bác binh"
type input "0985654803"
click at [132, 173] on input "SĐT Người Nhận" at bounding box center [174, 178] width 153 height 21
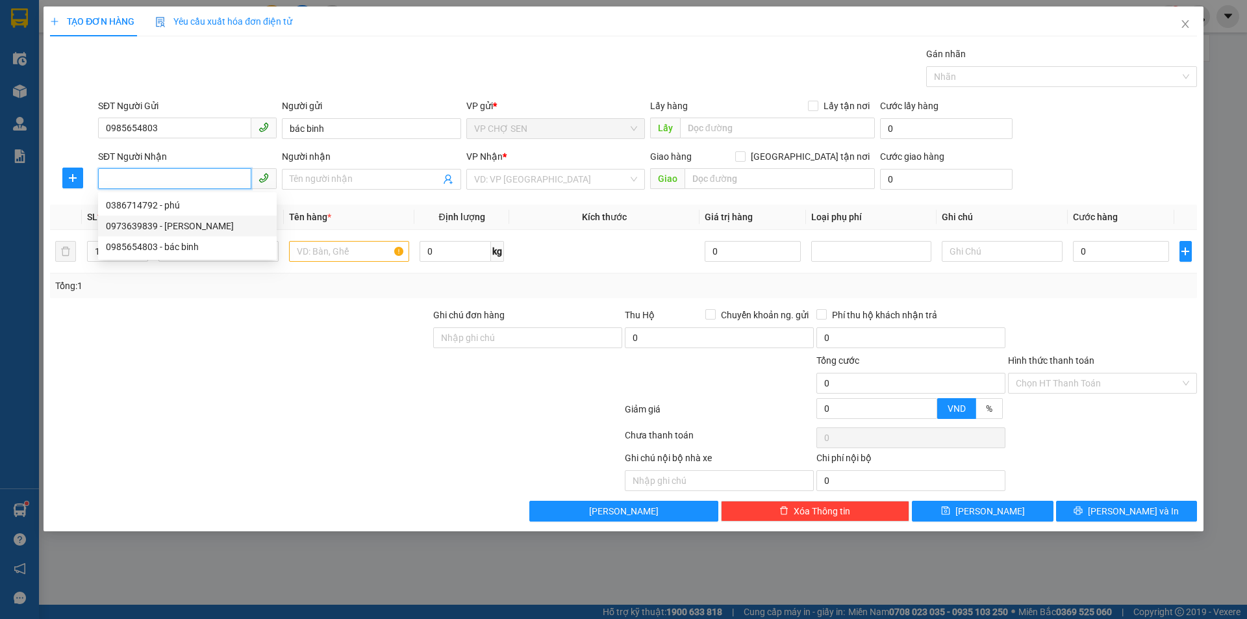
click at [185, 229] on div "0973639839 - Nguyễn phi Trương" at bounding box center [187, 226] width 163 height 14
type input "0973639839"
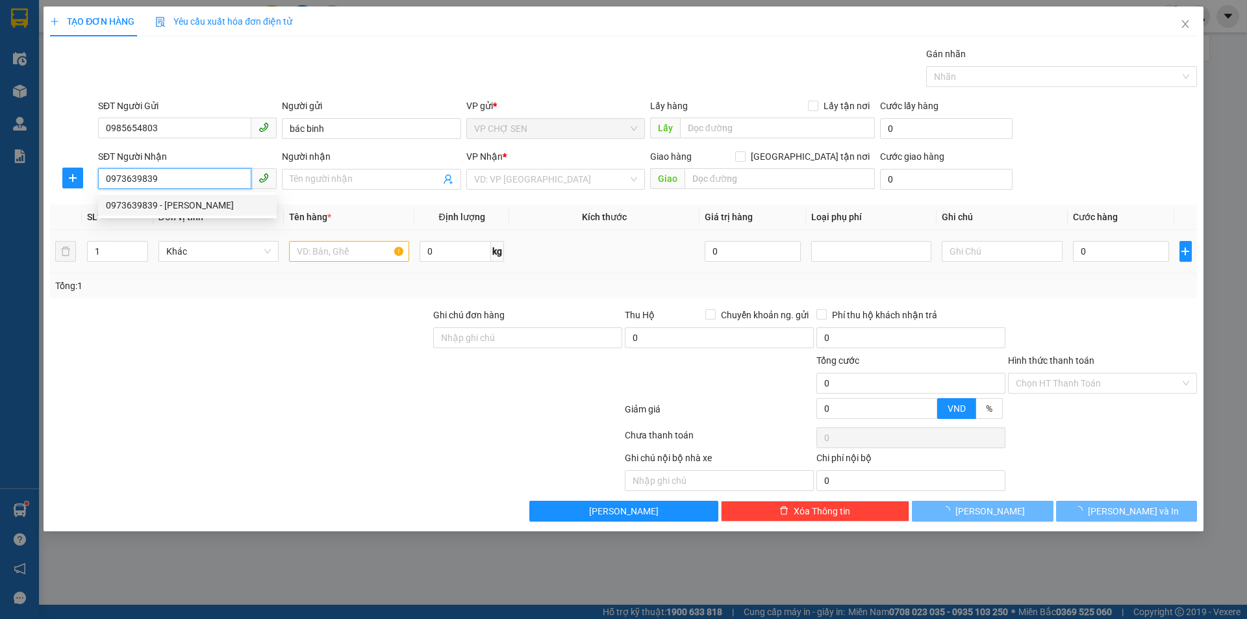
type input "[PERSON_NAME]"
checkbox input "true"
type input "Căn hộ 2109, toà CT2, chung cư Dream Town, Tây Mỗ, Nam Từ Liêm"
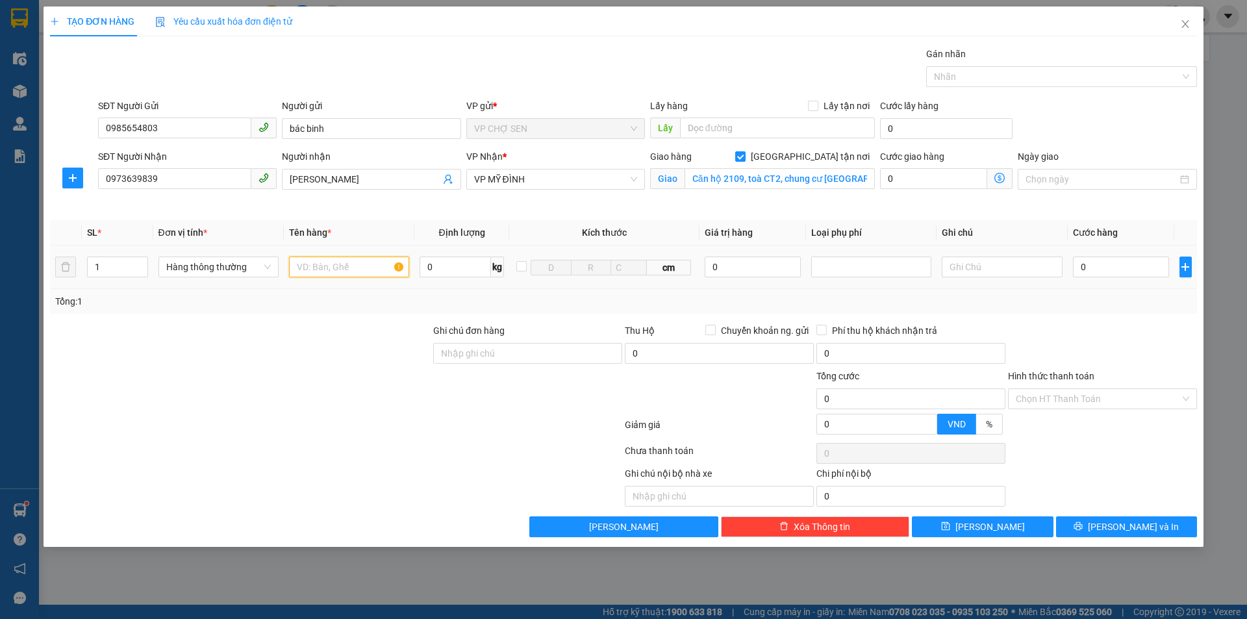
click at [302, 263] on input "text" at bounding box center [349, 266] width 120 height 21
type input "t"
type input "TP"
click at [1083, 264] on input "0" at bounding box center [1121, 266] width 97 height 21
type input "6"
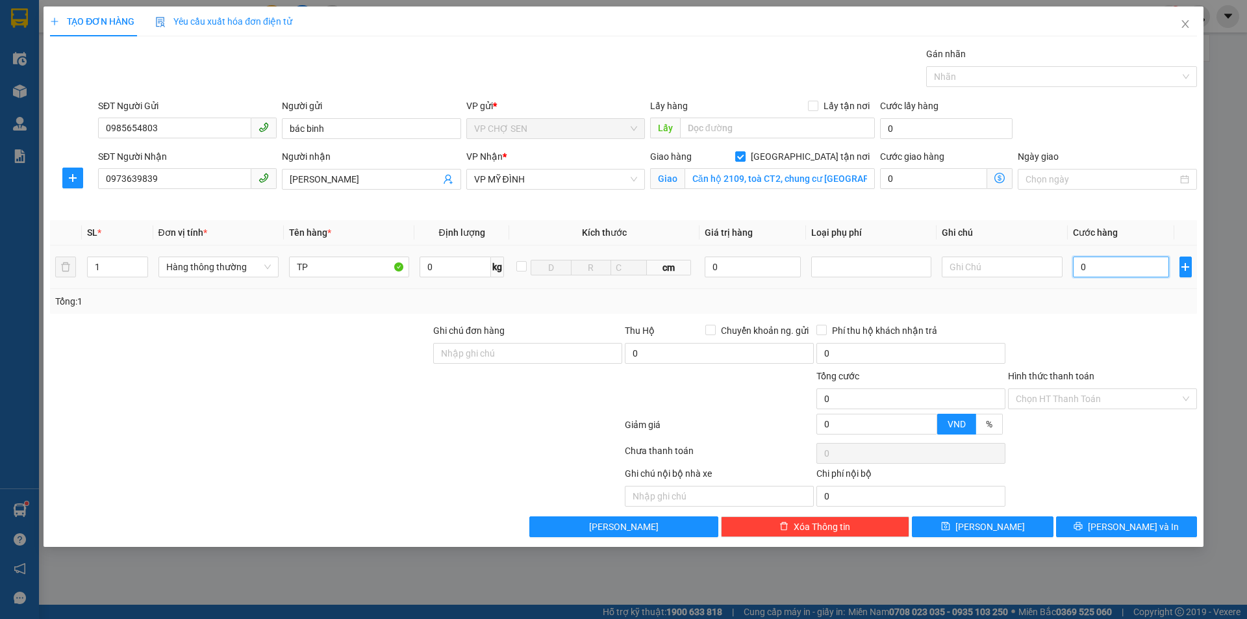
type input "6"
type input "60"
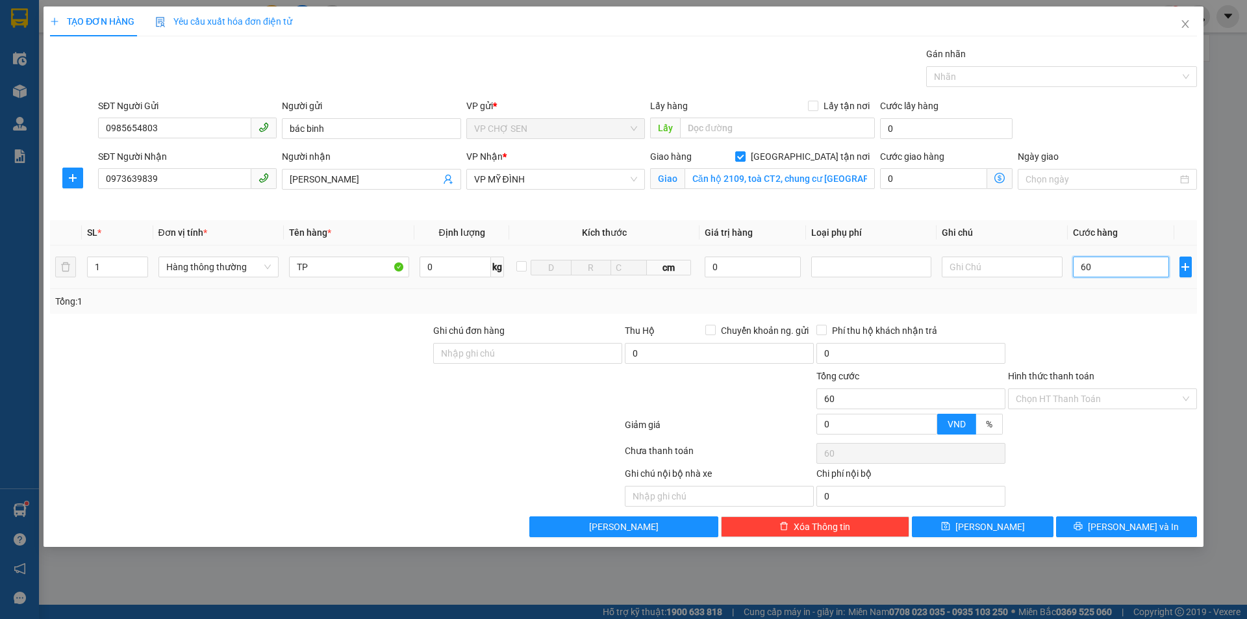
type input "600"
type input "6.000"
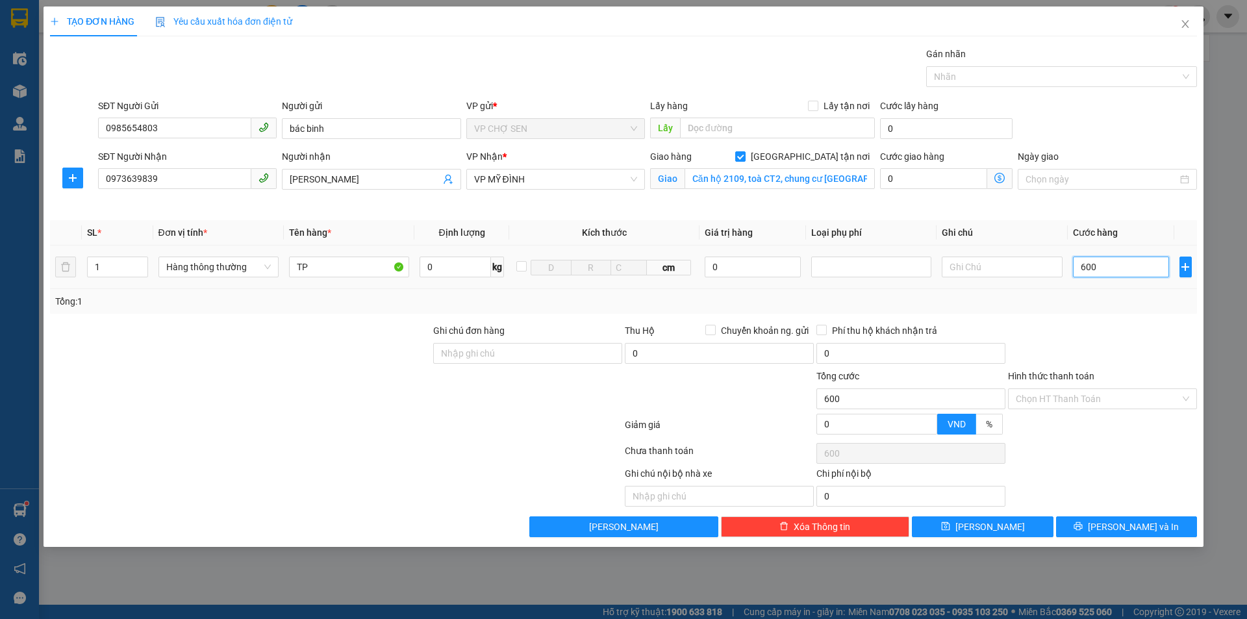
type input "6.000"
type input "60.000"
click at [1105, 393] on input "Hình thức thanh toán" at bounding box center [1097, 398] width 164 height 19
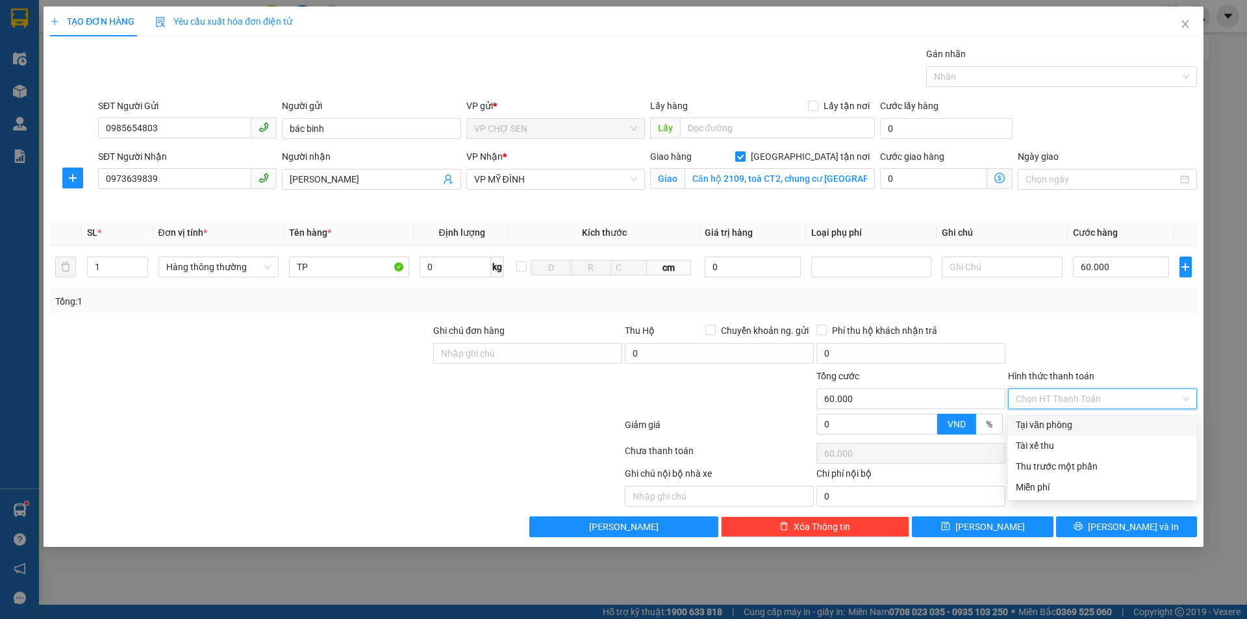
click at [1052, 430] on div "Tại văn phòng" at bounding box center [1101, 424] width 173 height 14
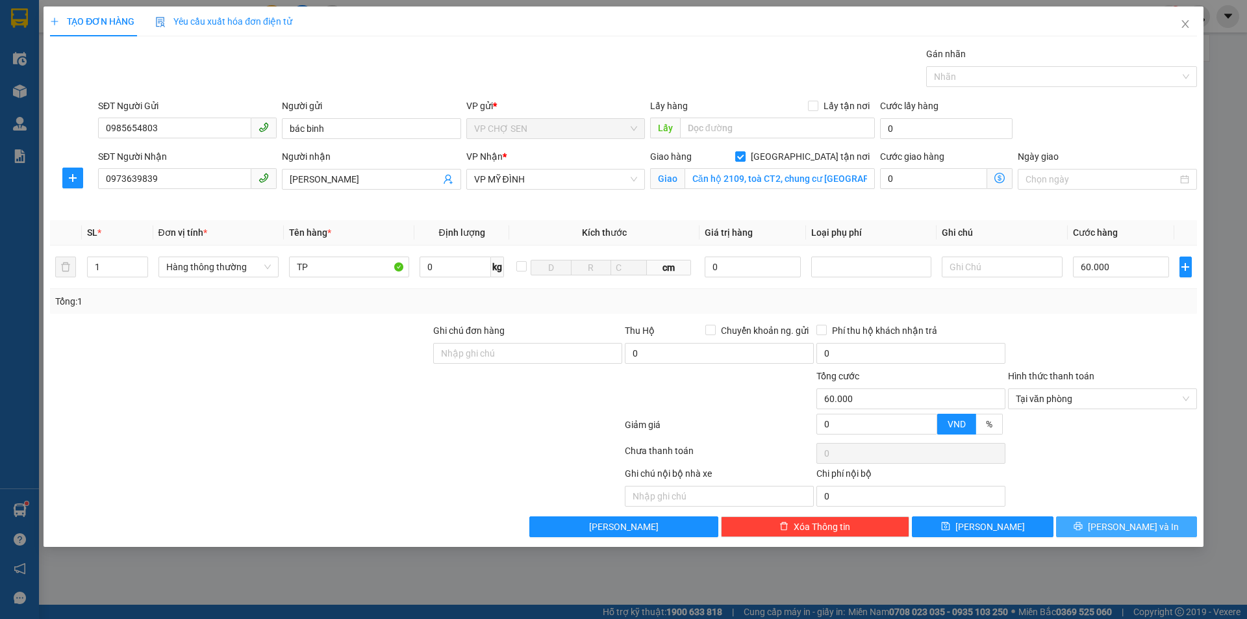
click at [1082, 529] on icon "printer" at bounding box center [1077, 525] width 9 height 9
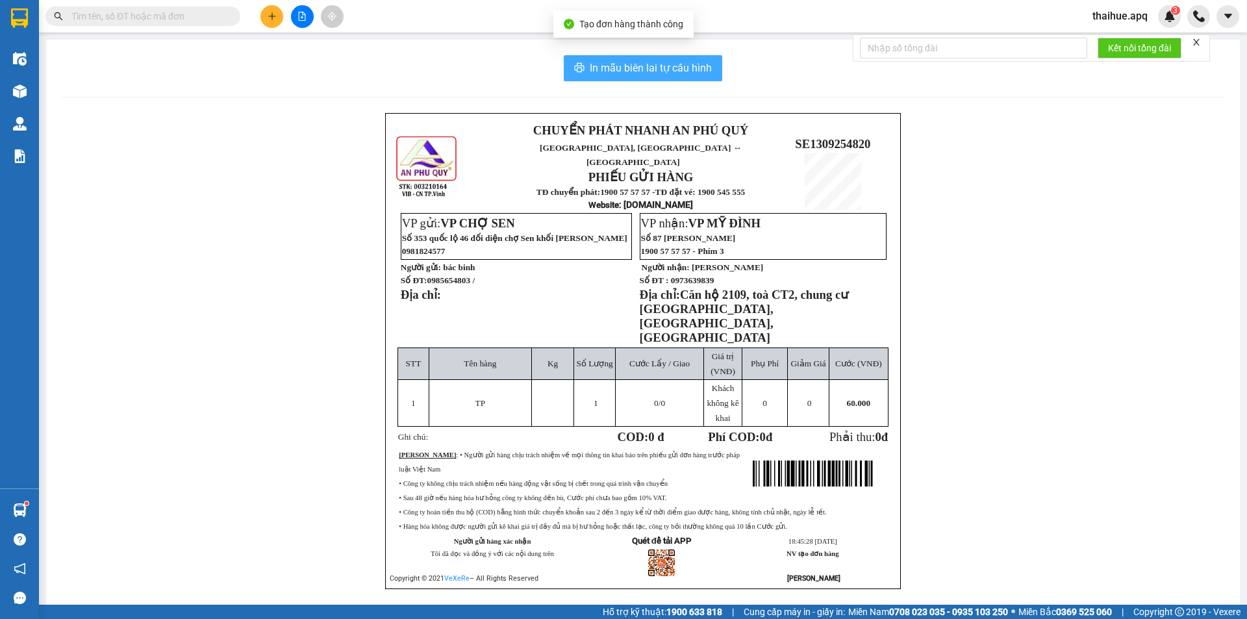
click at [653, 68] on span "In mẫu biên lai tự cấu hình" at bounding box center [651, 68] width 122 height 16
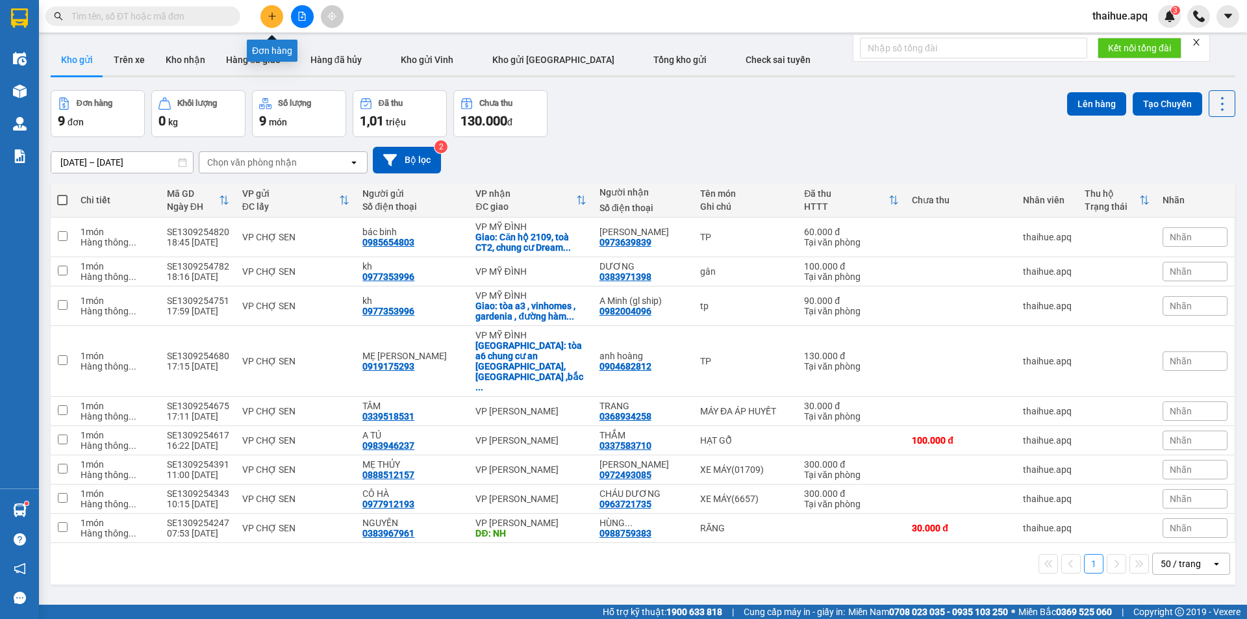
click at [272, 15] on icon "plus" at bounding box center [271, 15] width 1 height 7
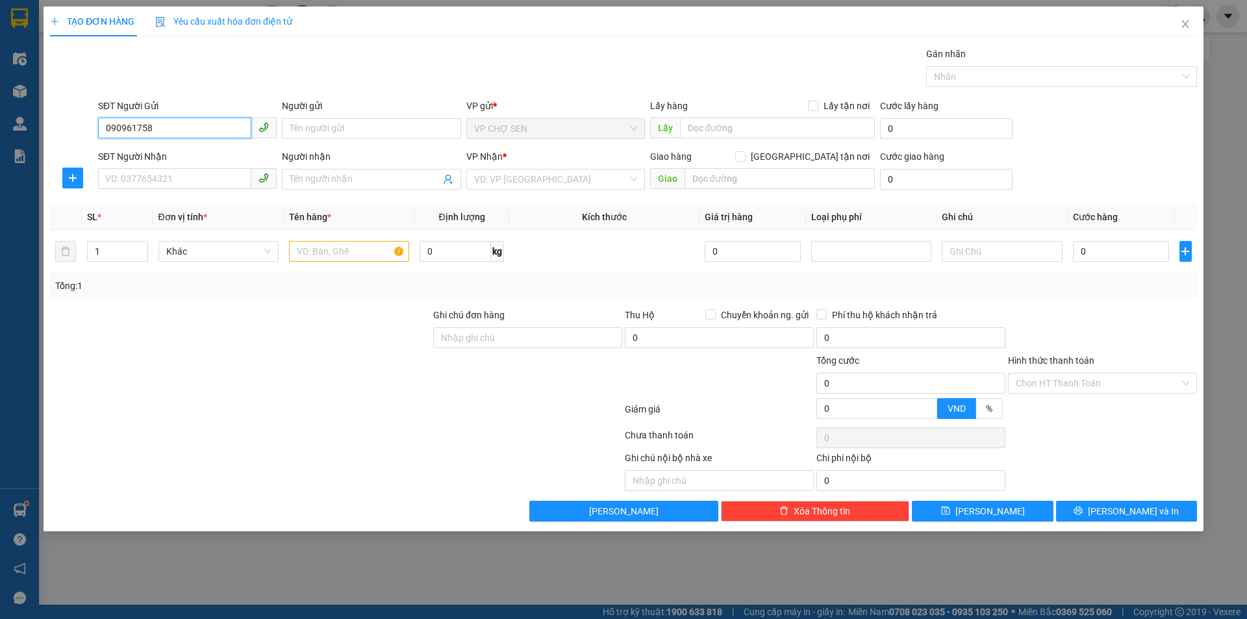
type input "0909617589"
click at [187, 156] on div "0909617589 - bs dương" at bounding box center [187, 154] width 163 height 14
type input "bs dương"
type input "0909617589"
click at [166, 177] on input "SĐT Người Nhận" at bounding box center [174, 178] width 153 height 21
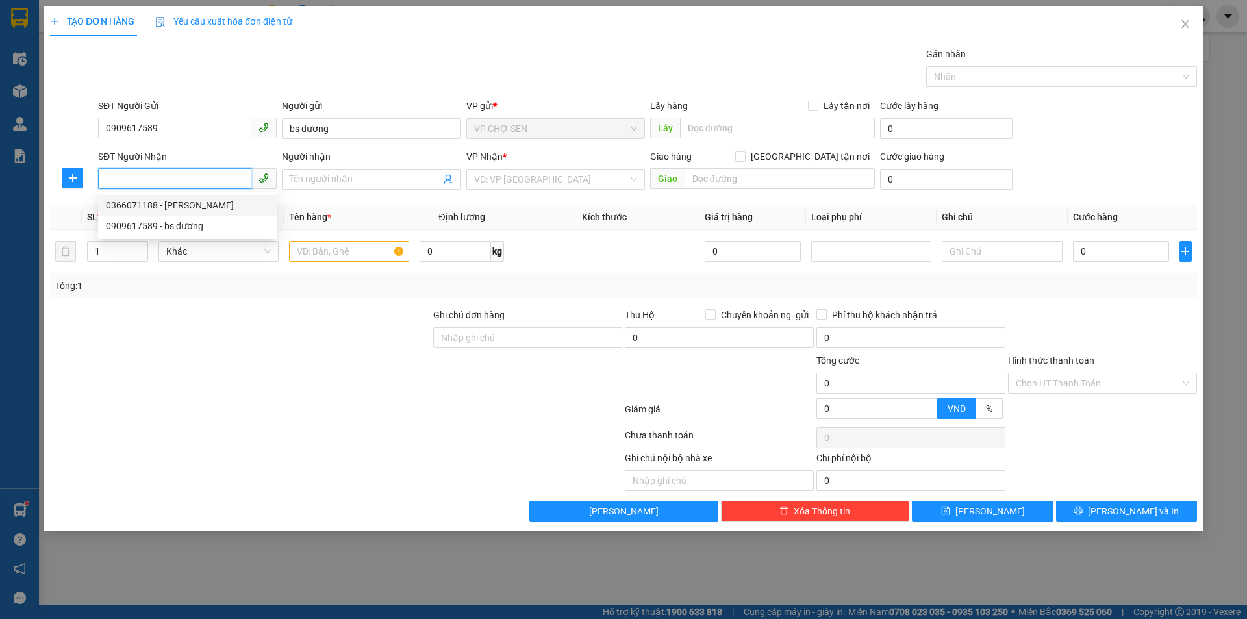
click at [173, 206] on div "0366071188 - LABO VINH QUANG" at bounding box center [187, 205] width 163 height 14
type input "0366071188"
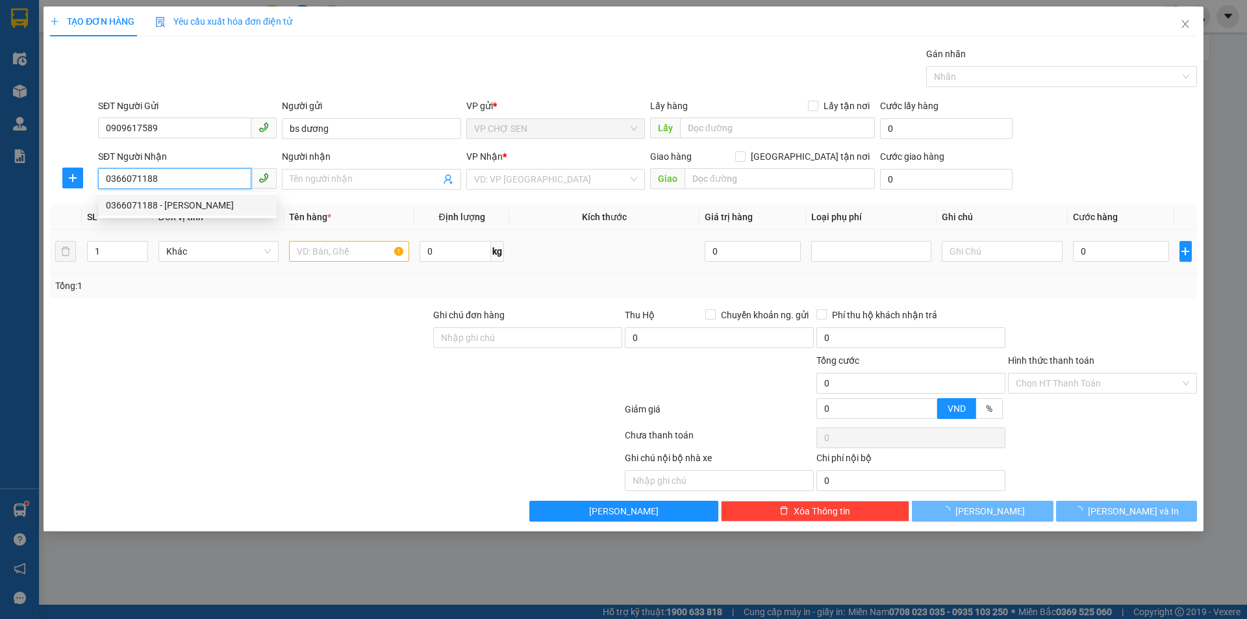
type input "LABO VINH QUANG"
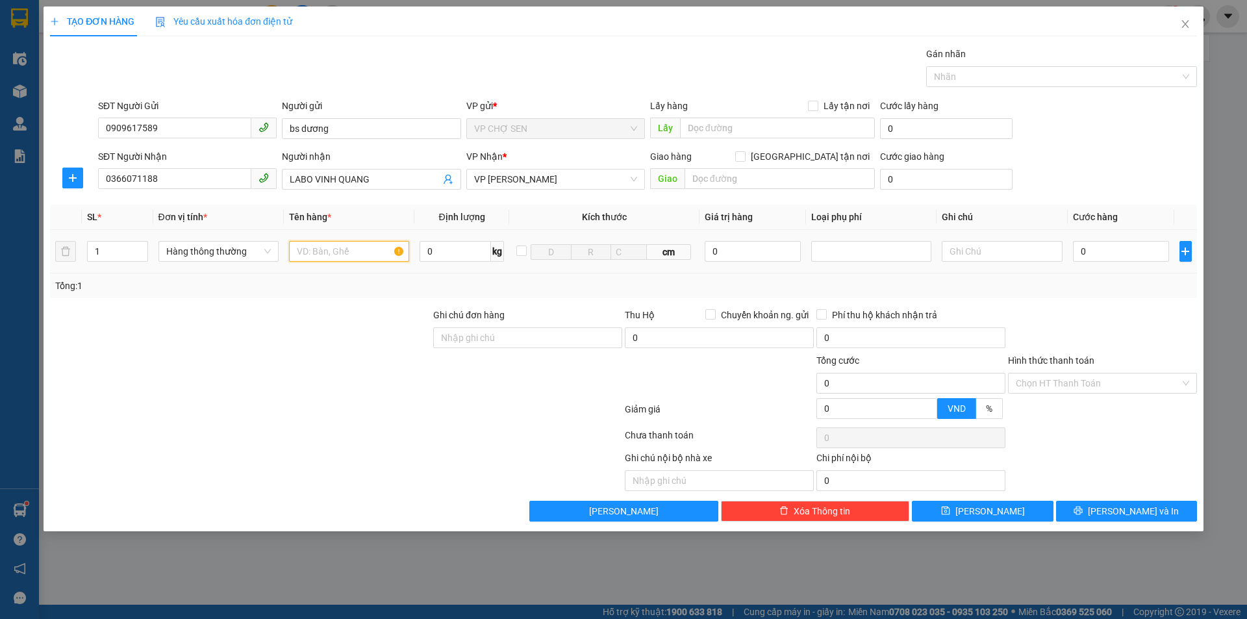
click at [312, 248] on input "text" at bounding box center [349, 251] width 120 height 21
type input "RĂNG"
click at [1084, 250] on input "0" at bounding box center [1121, 251] width 97 height 21
type input "3"
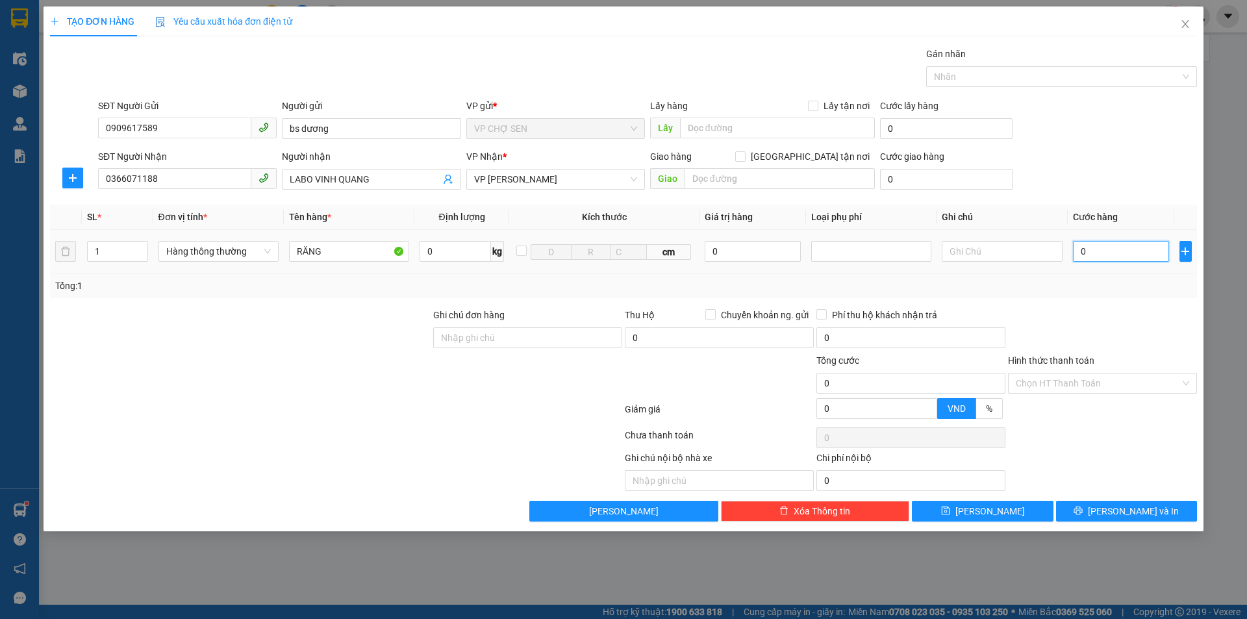
type input "3"
type input "30"
type input "300"
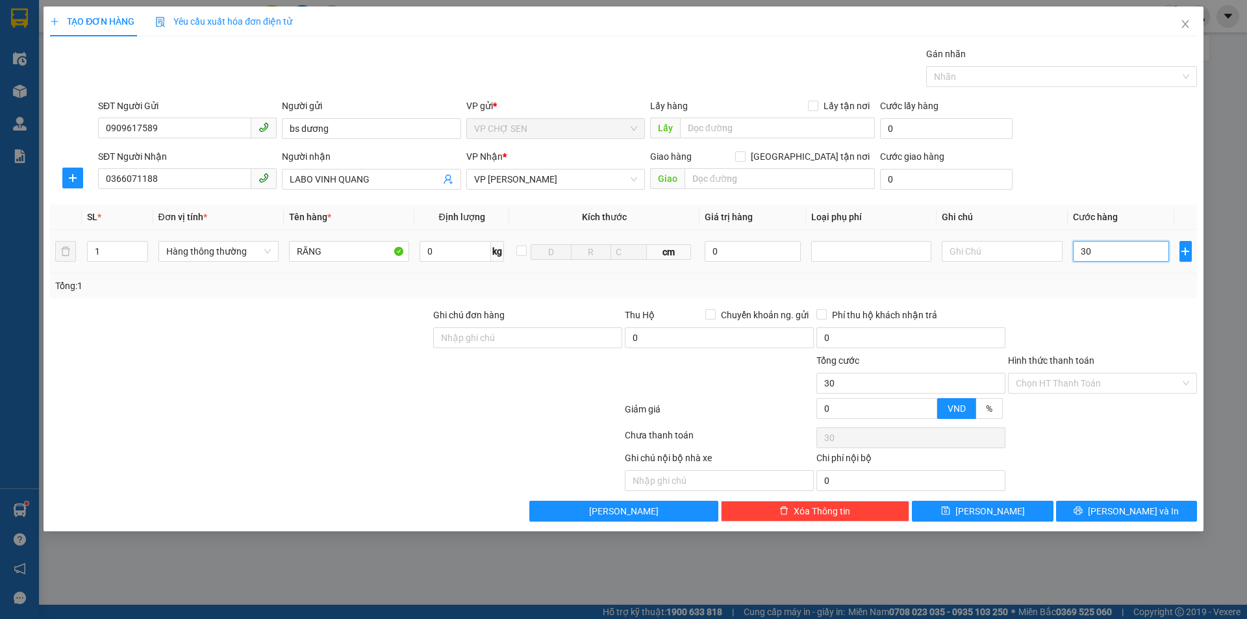
type input "300"
type input "3.000"
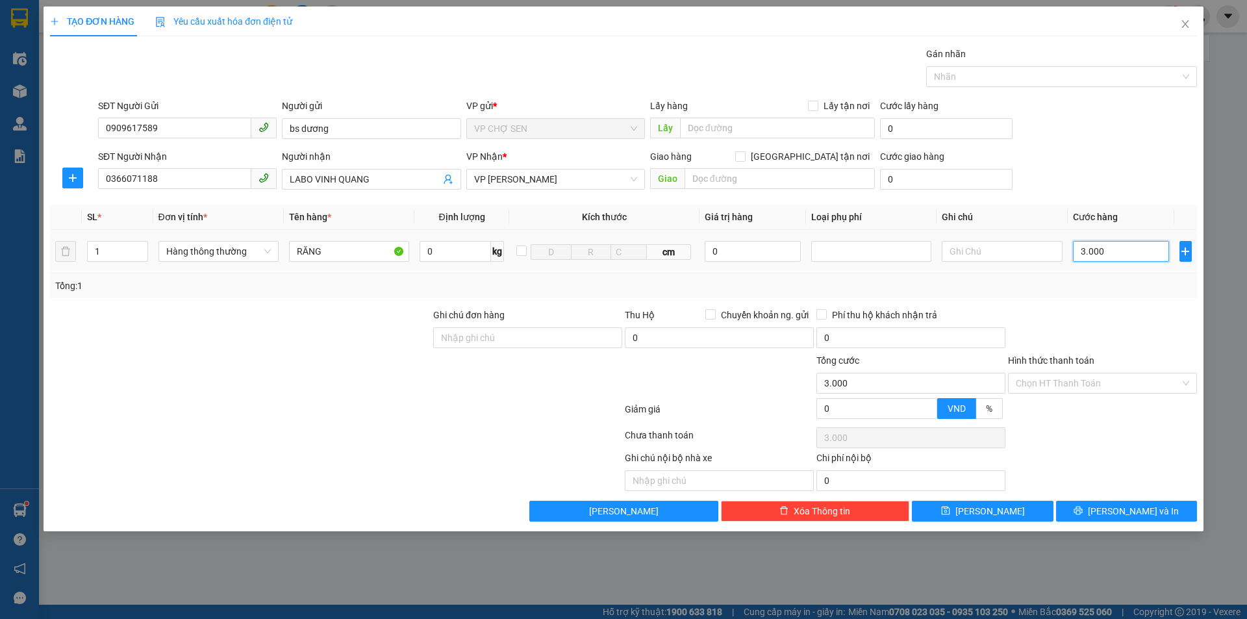
type input "30.000"
drag, startPoint x: 1113, startPoint y: 506, endPoint x: 1110, endPoint y: 494, distance: 12.8
click at [1112, 506] on button "[PERSON_NAME] và In" at bounding box center [1126, 511] width 141 height 21
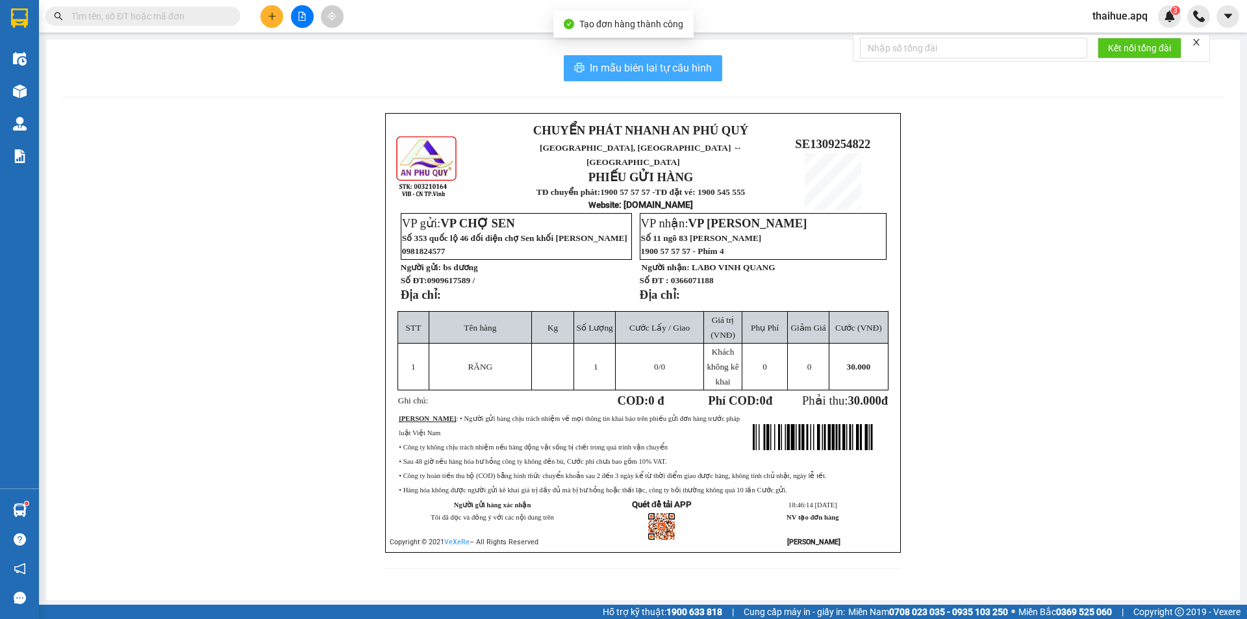
click at [630, 71] on span "In mẫu biên lai tự cấu hình" at bounding box center [651, 68] width 122 height 16
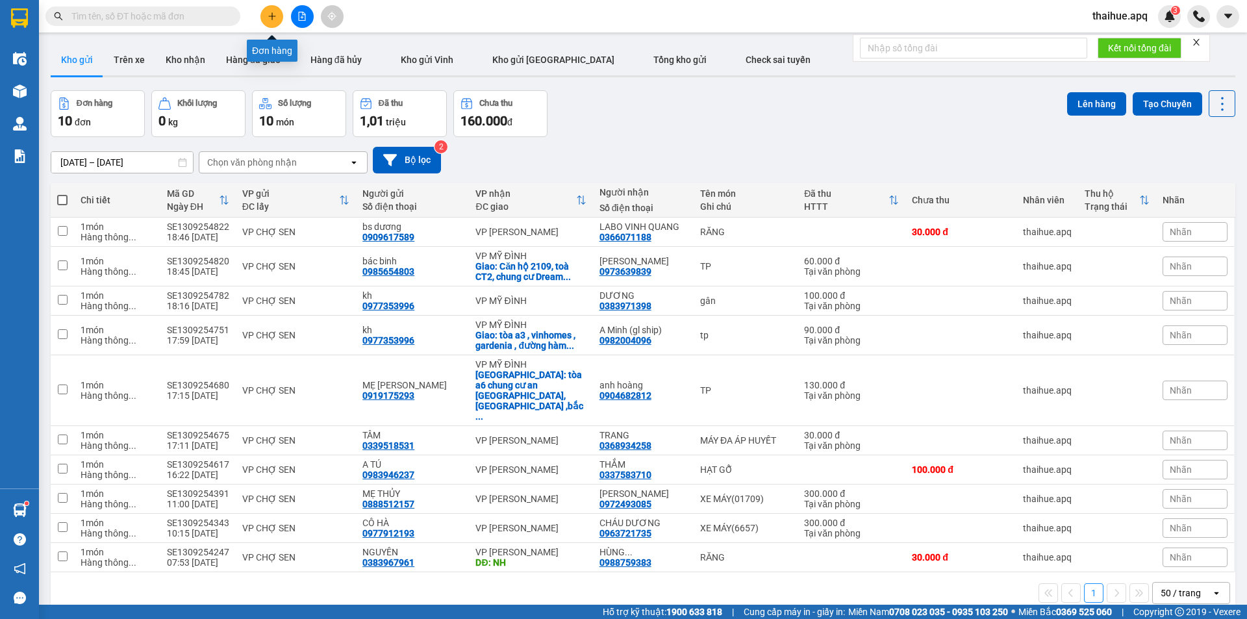
click at [268, 14] on icon "plus" at bounding box center [271, 16] width 9 height 9
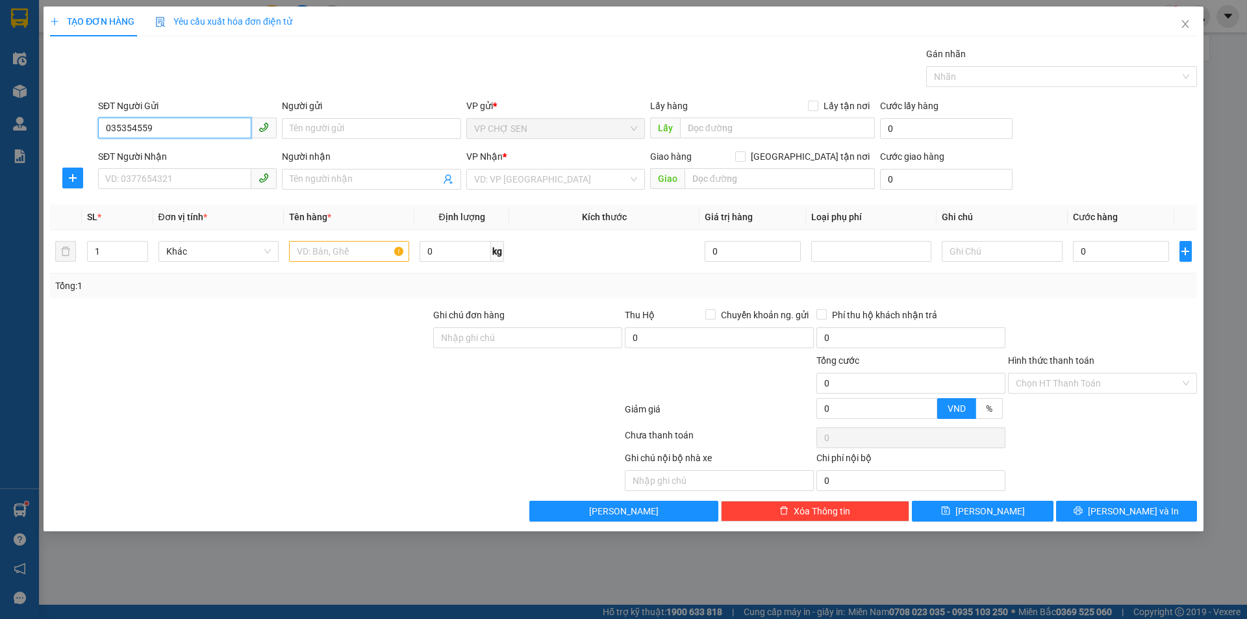
type input "0353545593"
click at [180, 156] on div "0353545593 - c hương" at bounding box center [187, 154] width 163 height 14
type input "c hương"
type input "0353545593"
click at [162, 178] on input "SĐT Người Nhận" at bounding box center [174, 178] width 153 height 21
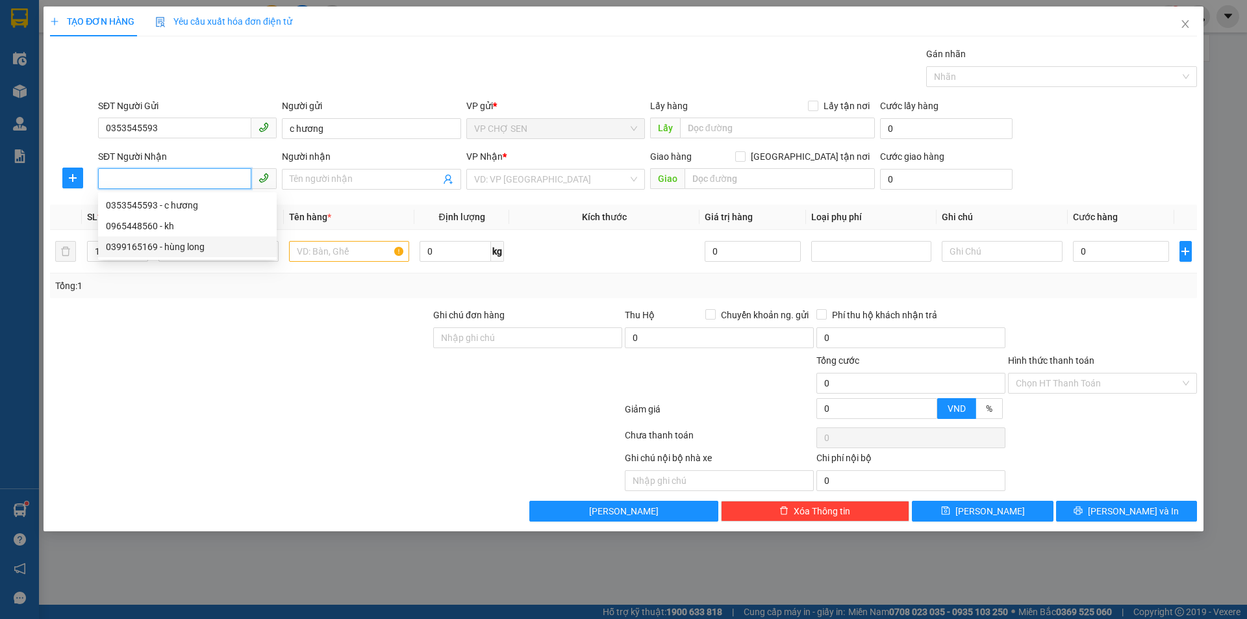
click at [171, 247] on div "0399165169 - hùng long" at bounding box center [187, 247] width 163 height 14
type input "0399165169"
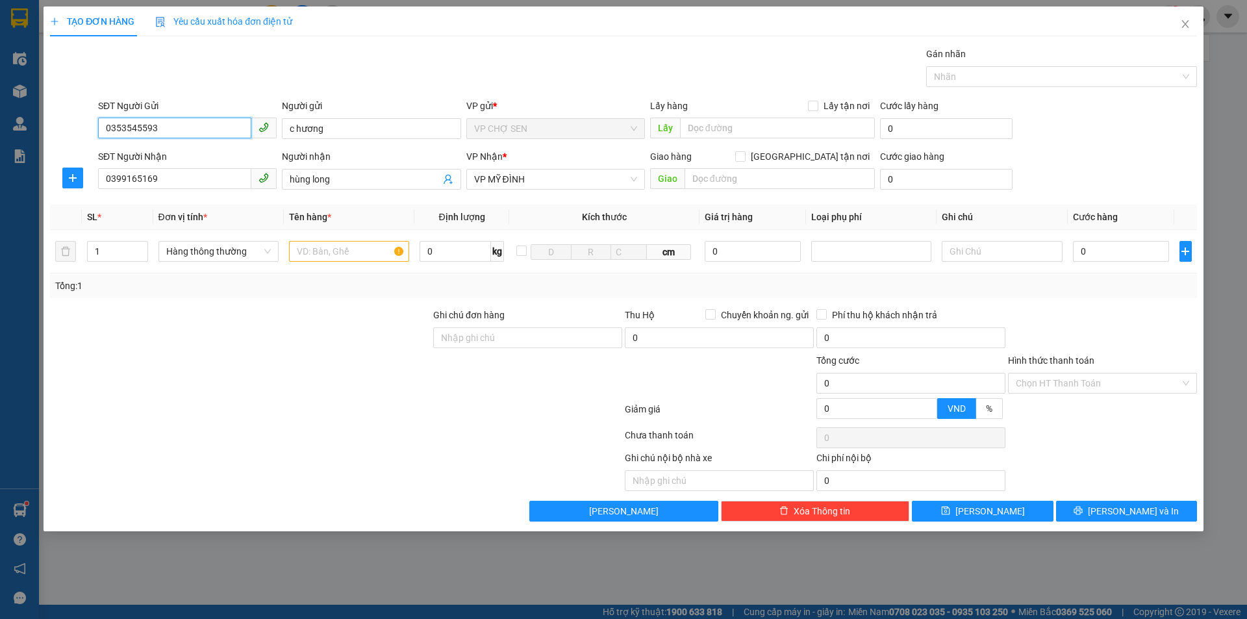
click at [168, 130] on input "0353545593" at bounding box center [174, 128] width 153 height 21
click at [144, 159] on div "0352404108 - kh" at bounding box center [187, 154] width 163 height 14
click at [143, 245] on span "up" at bounding box center [141, 248] width 8 height 8
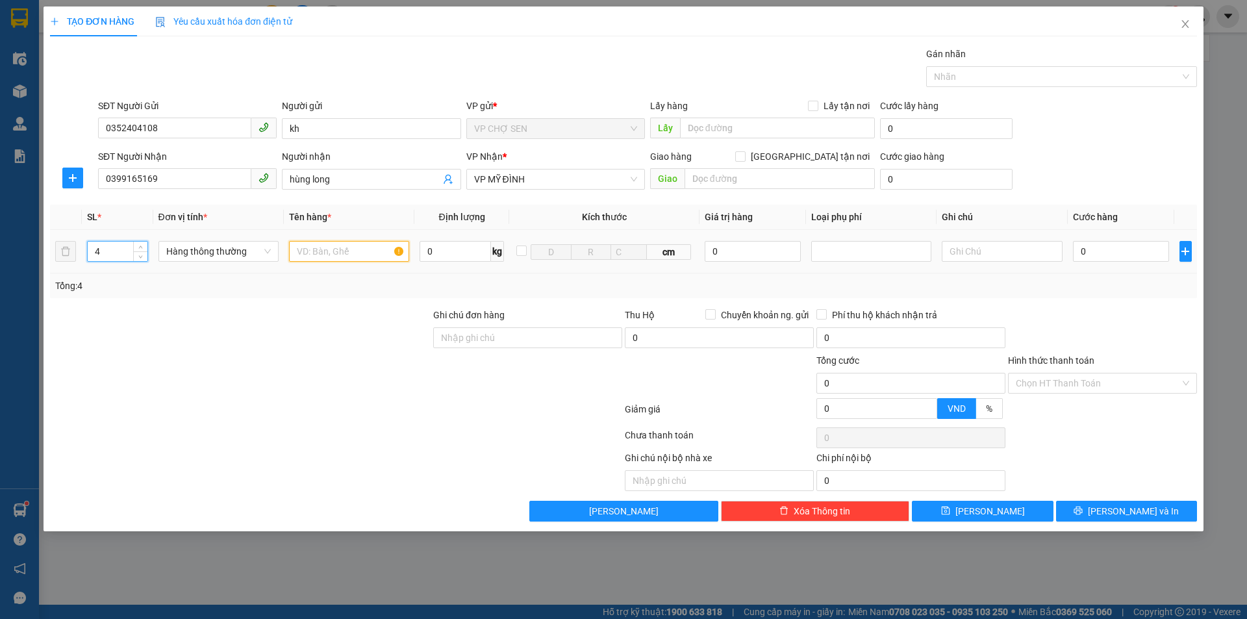
click at [304, 248] on input "text" at bounding box center [349, 251] width 120 height 21
click at [1095, 252] on input "0" at bounding box center [1121, 251] width 97 height 21
click at [1103, 380] on input "Hình thức thanh toán" at bounding box center [1097, 382] width 164 height 19
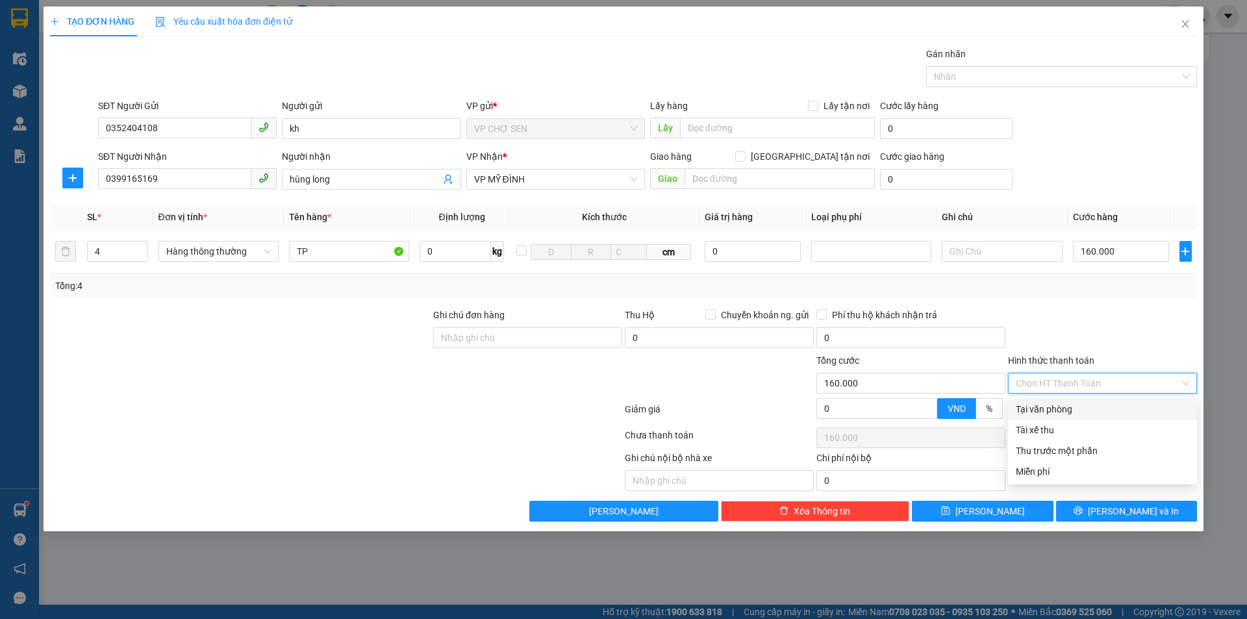
click at [1063, 407] on div "Tại văn phòng" at bounding box center [1101, 409] width 173 height 14
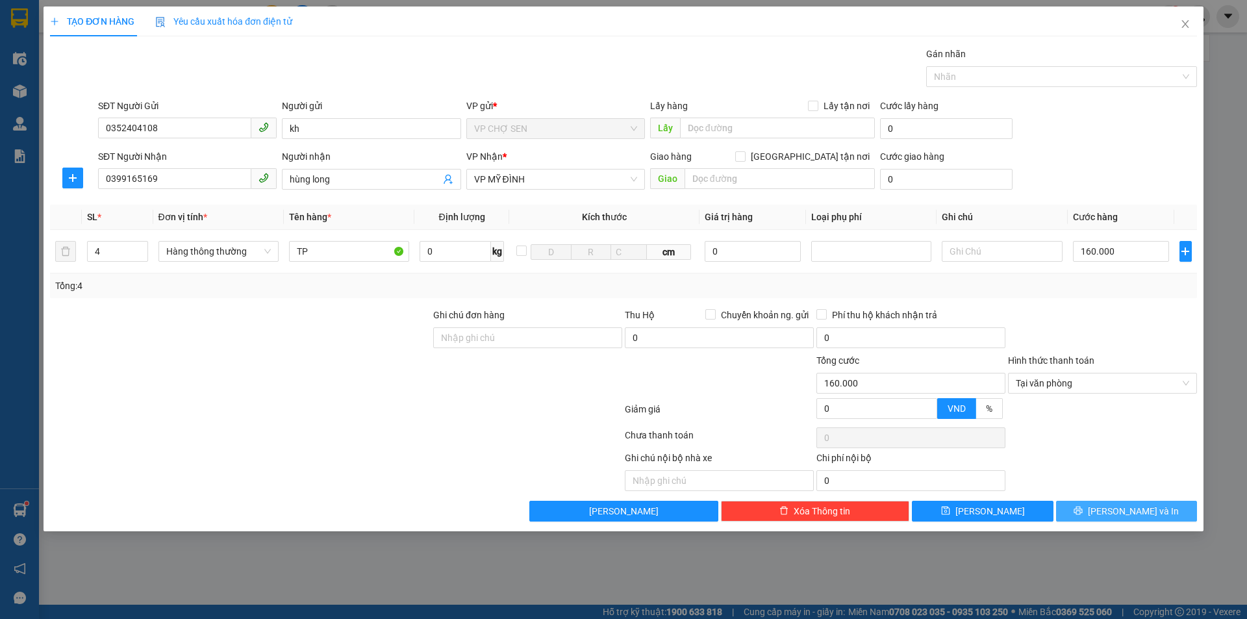
click at [1112, 509] on button "[PERSON_NAME] và In" at bounding box center [1126, 511] width 141 height 21
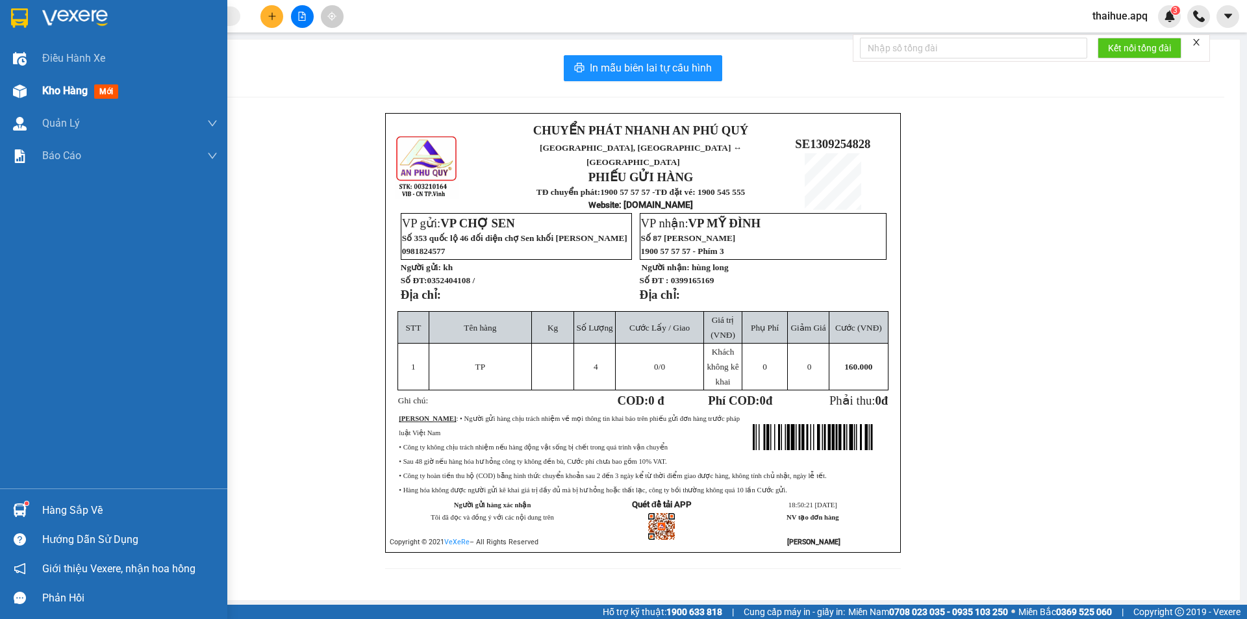
click at [76, 90] on span "Kho hàng" at bounding box center [64, 90] width 45 height 12
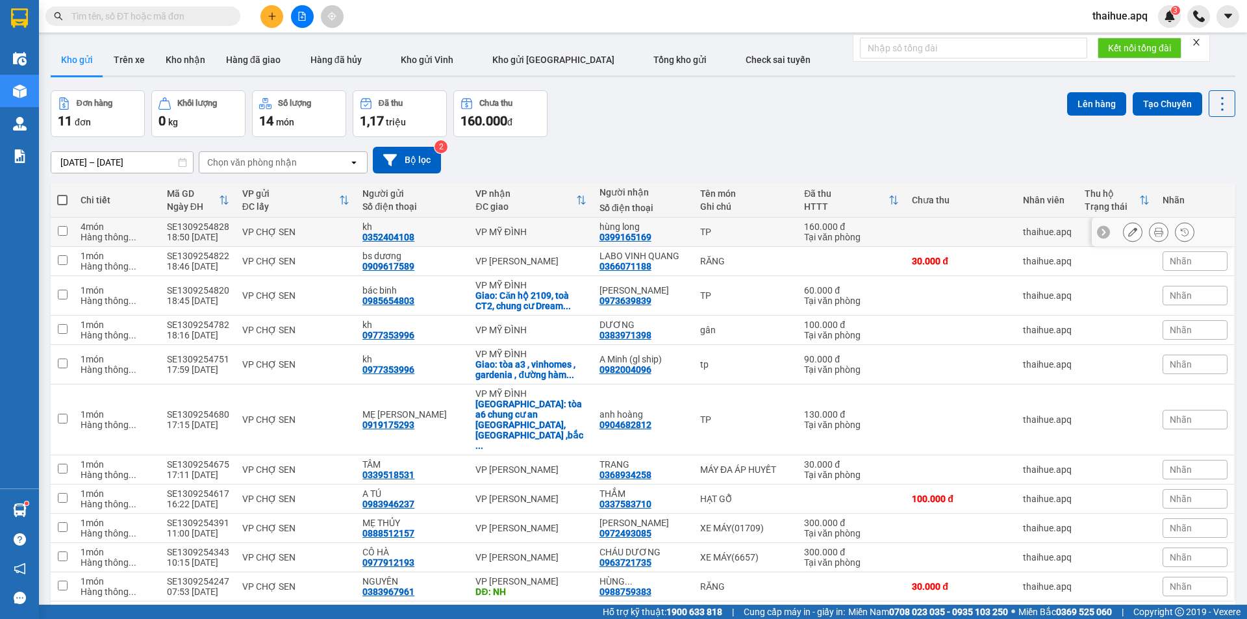
click at [336, 232] on div "VP CHỢ SEN" at bounding box center [295, 232] width 107 height 10
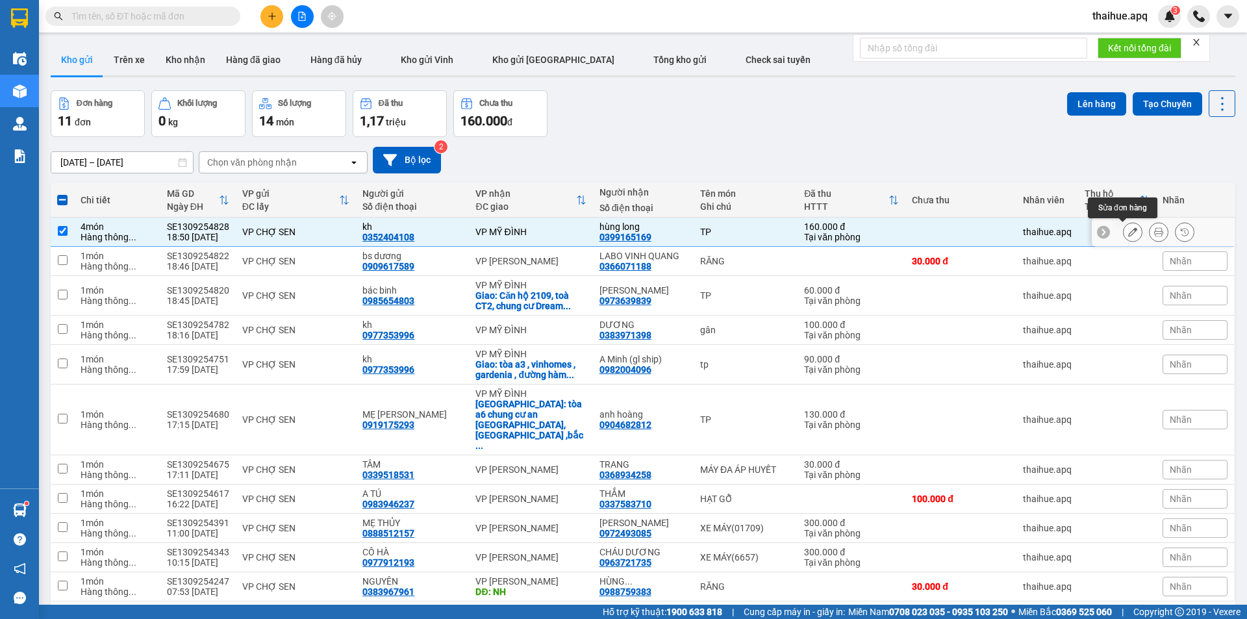
click at [1128, 233] on icon at bounding box center [1132, 231] width 9 height 9
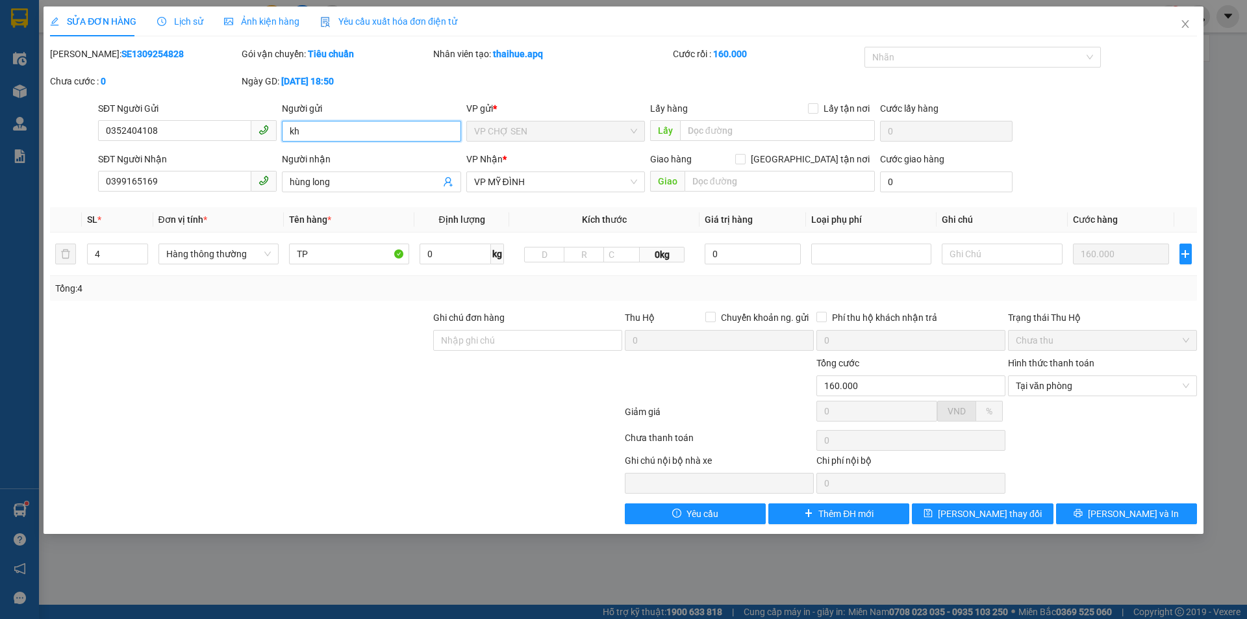
click at [307, 129] on input "kh" at bounding box center [371, 131] width 179 height 21
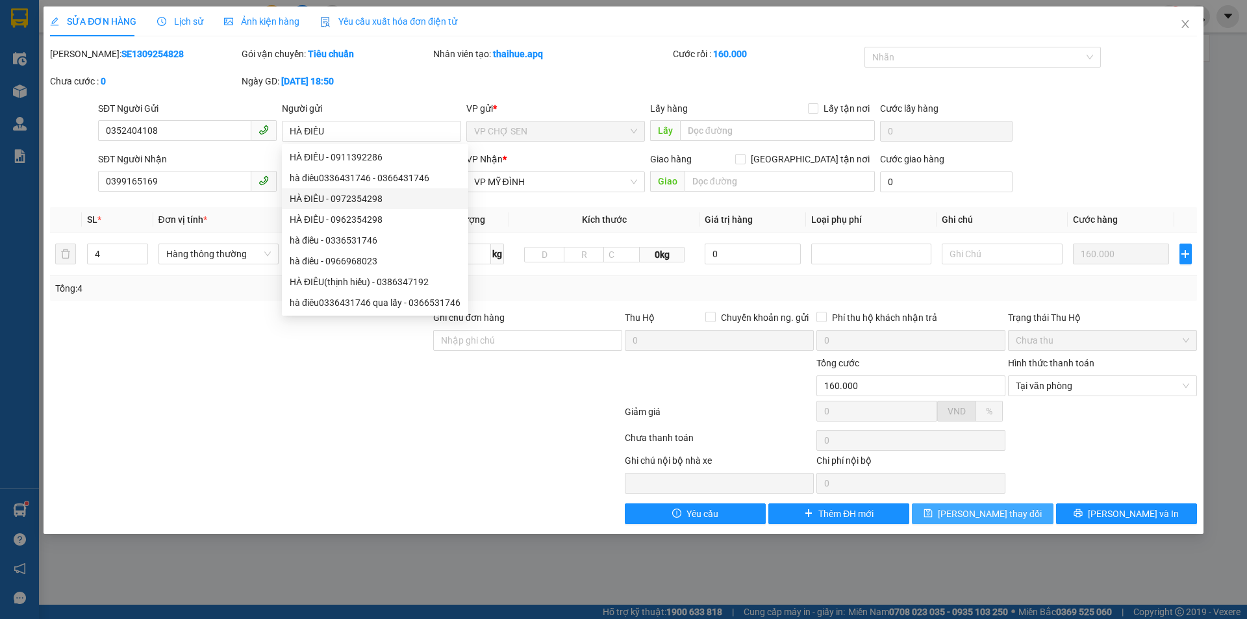
click at [997, 514] on span "[PERSON_NAME] thay đổi" at bounding box center [990, 513] width 104 height 14
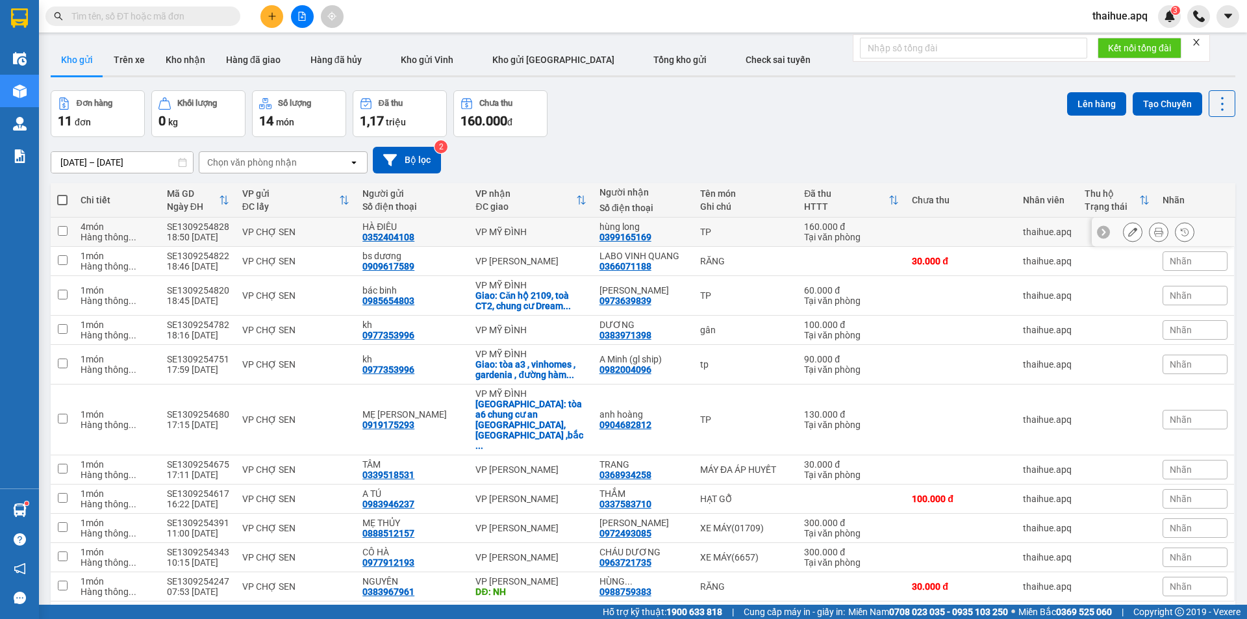
click at [342, 230] on div "VP CHỢ SEN" at bounding box center [295, 232] width 107 height 10
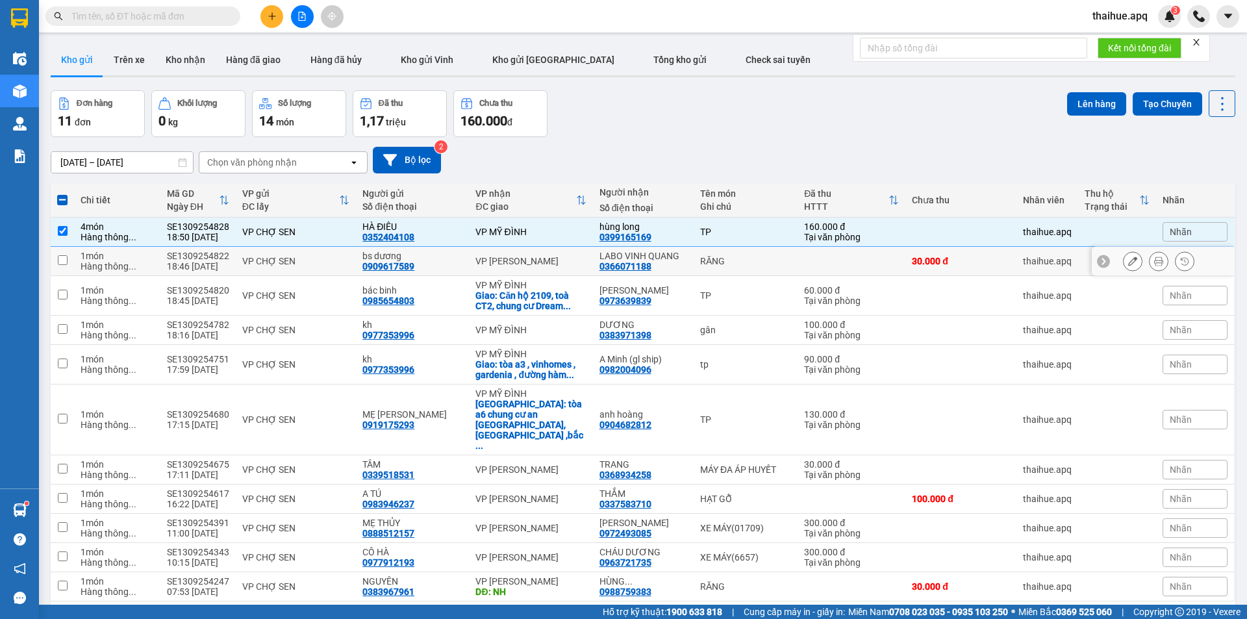
drag, startPoint x: 342, startPoint y: 256, endPoint x: 416, endPoint y: 262, distance: 74.3
click at [342, 256] on div "VP CHỢ SEN" at bounding box center [295, 261] width 107 height 10
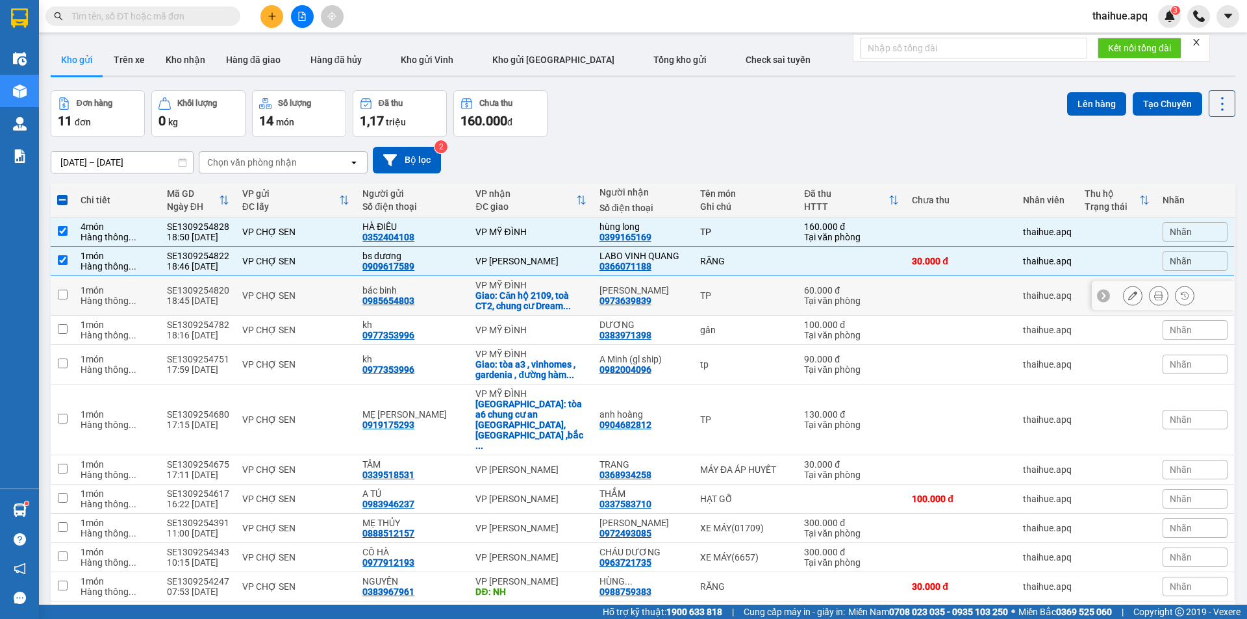
click at [337, 289] on td "VP CHỢ SEN" at bounding box center [296, 296] width 120 height 40
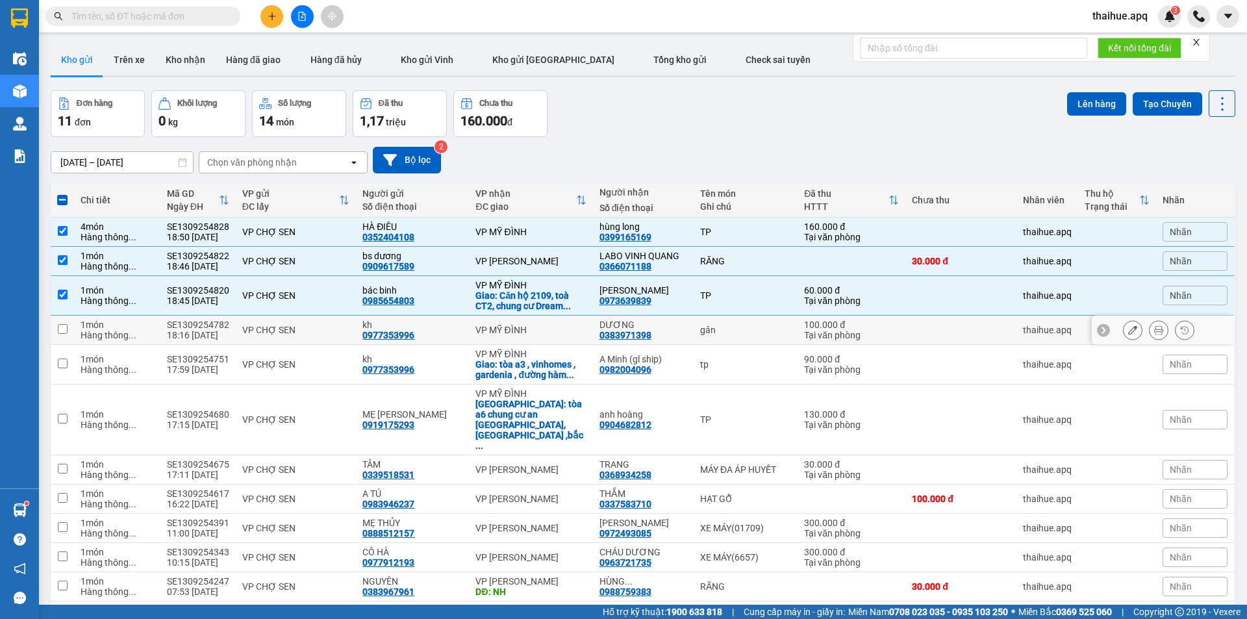
click at [349, 327] on td "VP CHỢ SEN" at bounding box center [296, 330] width 120 height 29
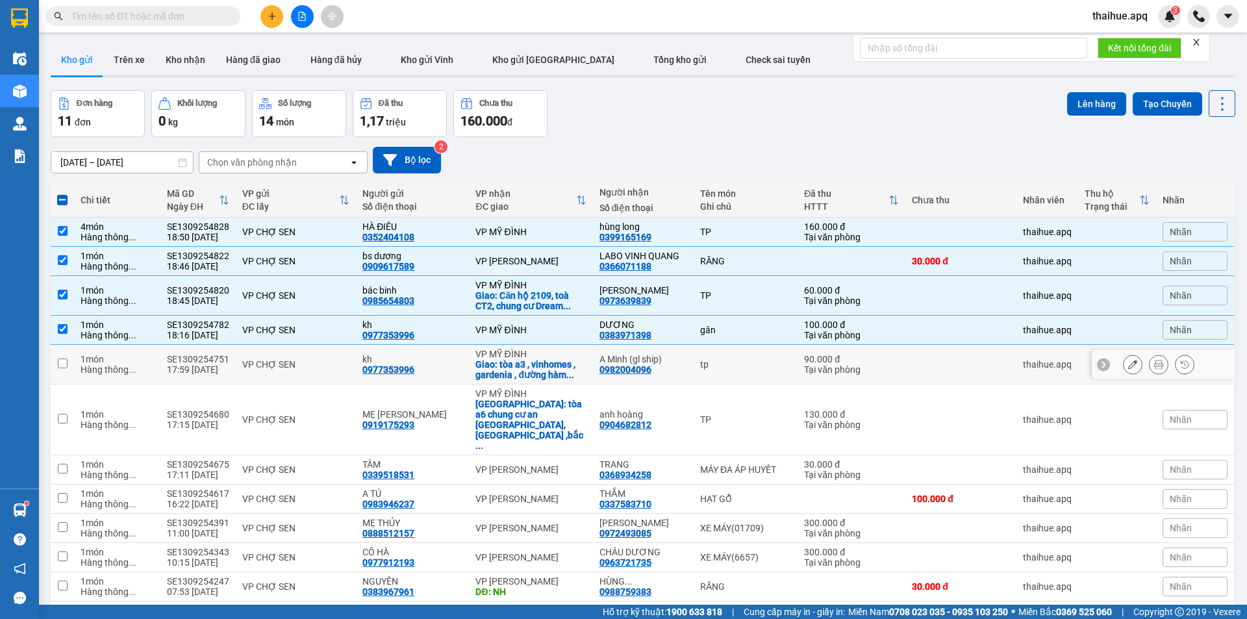
click at [345, 362] on div "VP CHỢ SEN" at bounding box center [295, 364] width 107 height 10
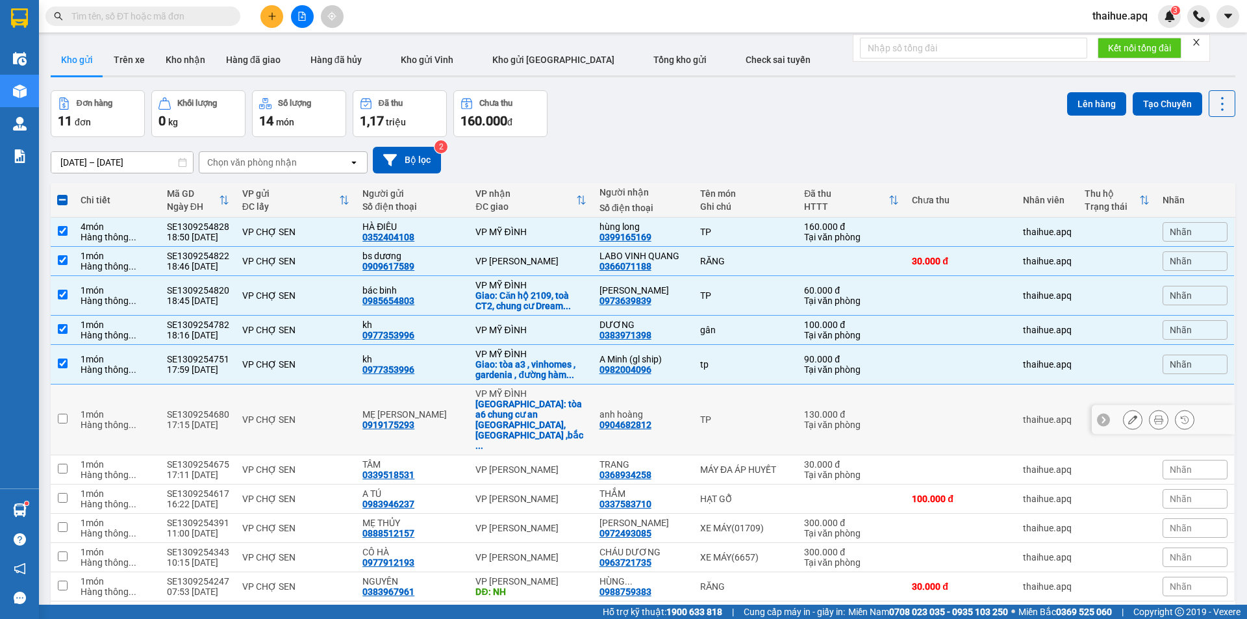
click at [327, 414] on div "VP CHỢ SEN" at bounding box center [295, 419] width 107 height 10
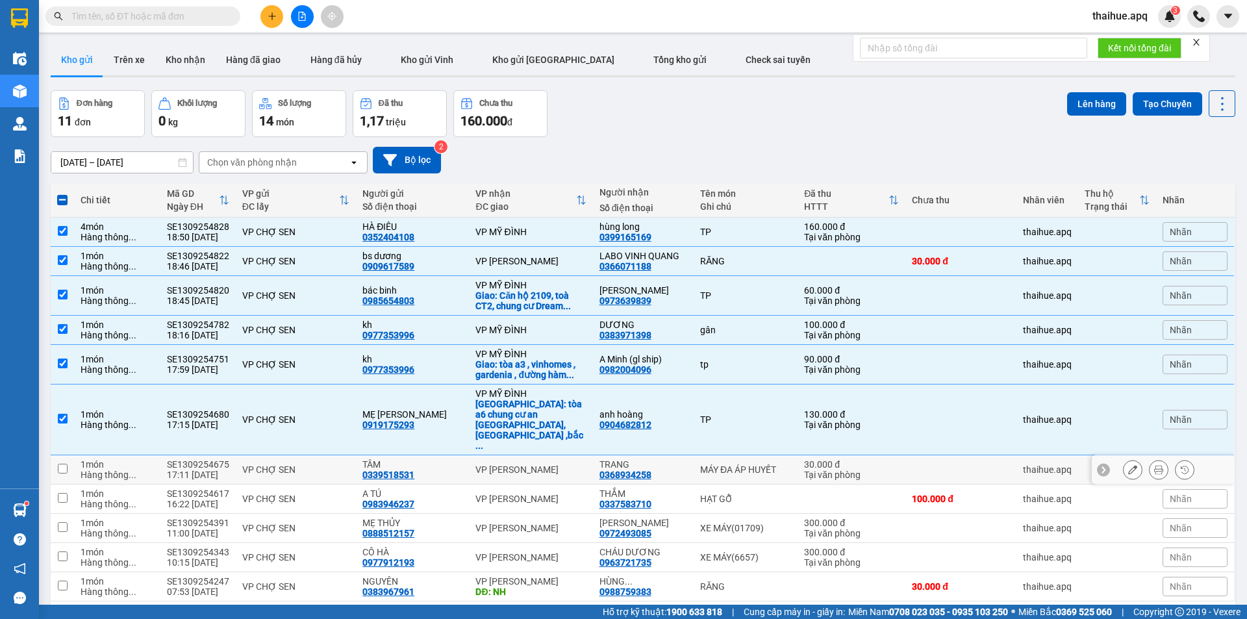
click at [347, 464] on div "VP CHỢ SEN" at bounding box center [295, 469] width 107 height 10
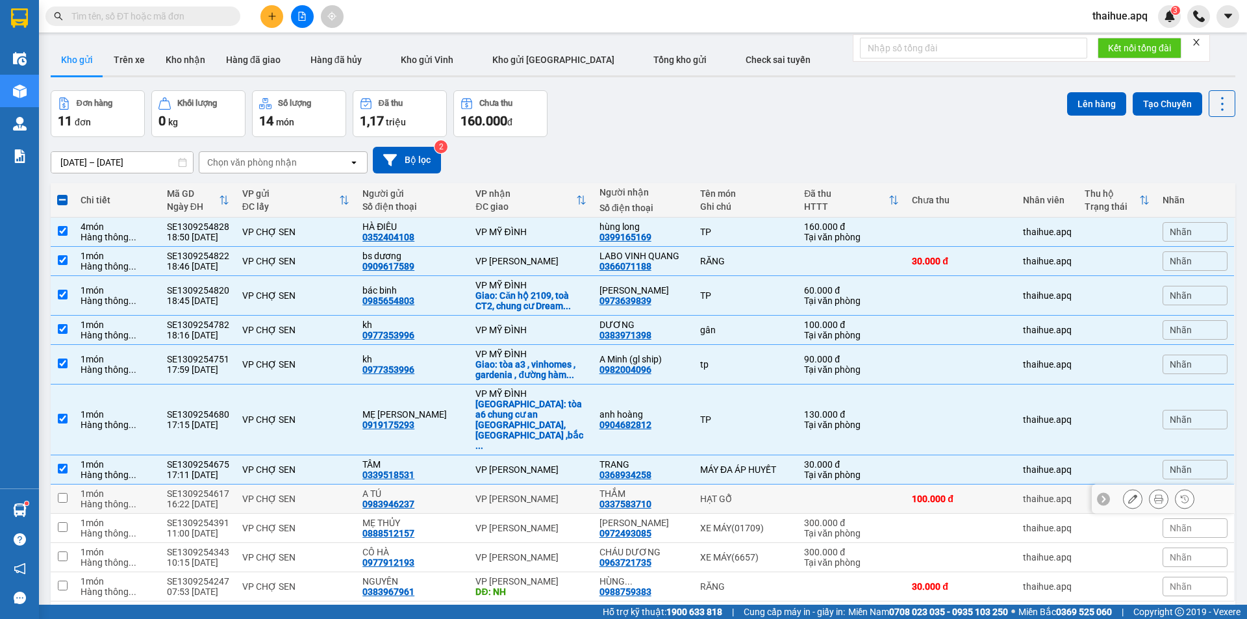
click at [338, 493] on div "VP CHỢ SEN" at bounding box center [295, 498] width 107 height 10
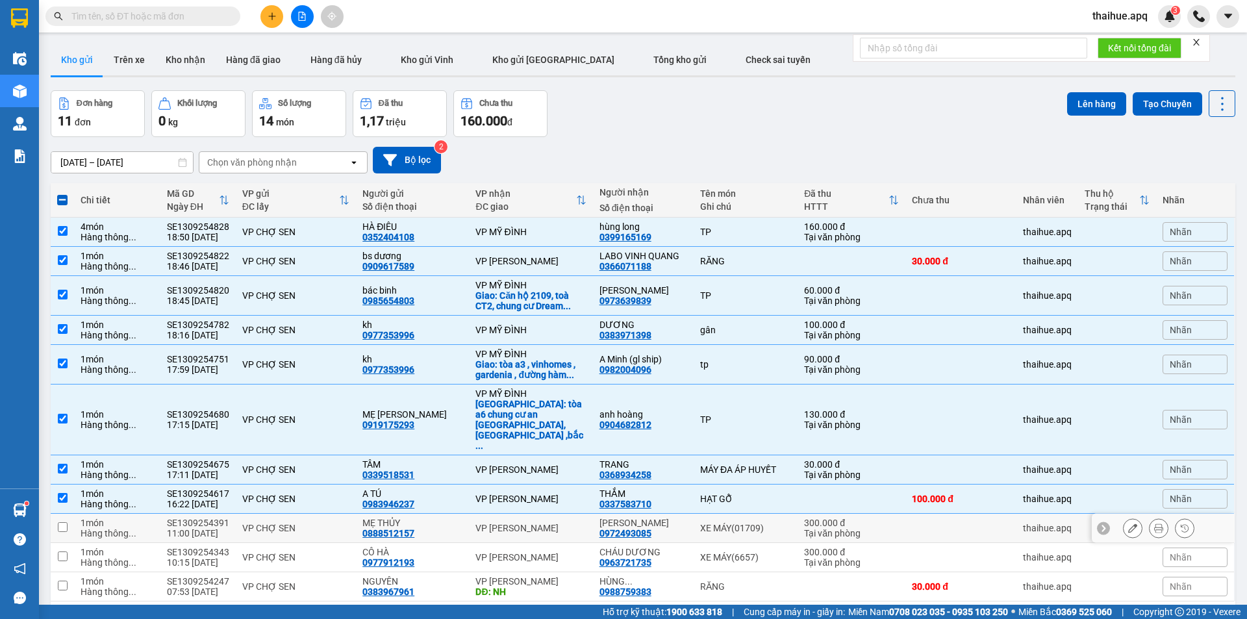
click at [331, 523] on div "VP CHỢ SEN" at bounding box center [295, 528] width 107 height 10
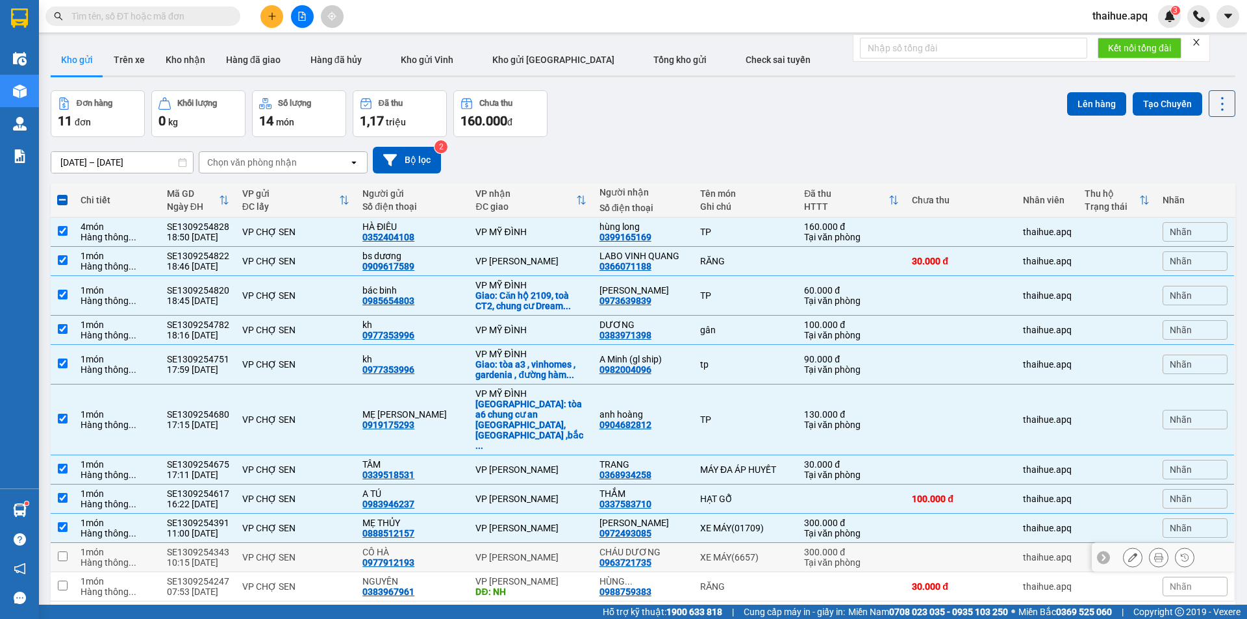
click at [351, 543] on td "VP CHỢ SEN" at bounding box center [296, 557] width 120 height 29
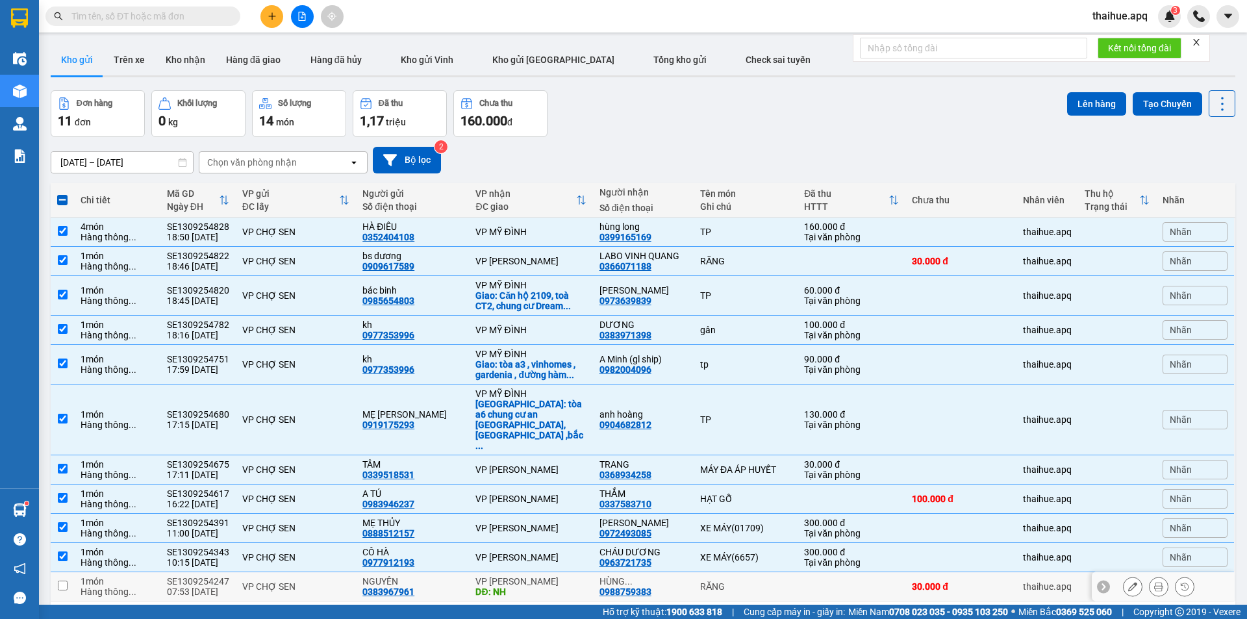
click at [338, 581] on div "VP CHỢ SEN" at bounding box center [295, 586] width 107 height 10
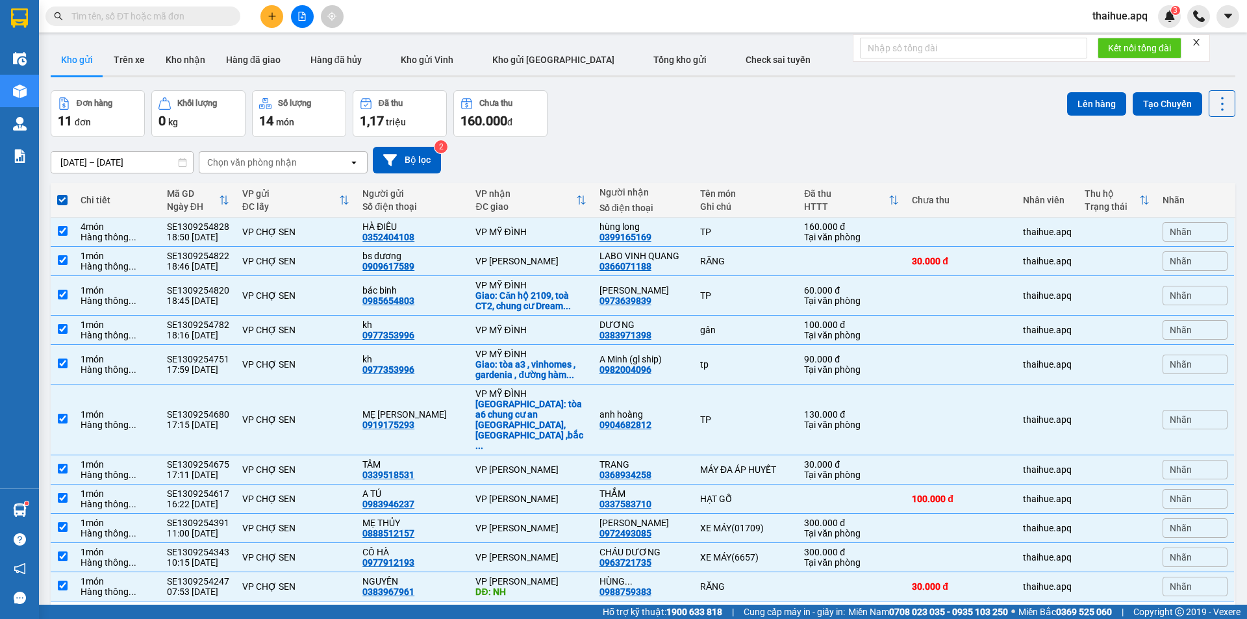
click at [58, 199] on span at bounding box center [62, 200] width 10 height 10
click at [62, 193] on input "checkbox" at bounding box center [62, 193] width 0 height 0
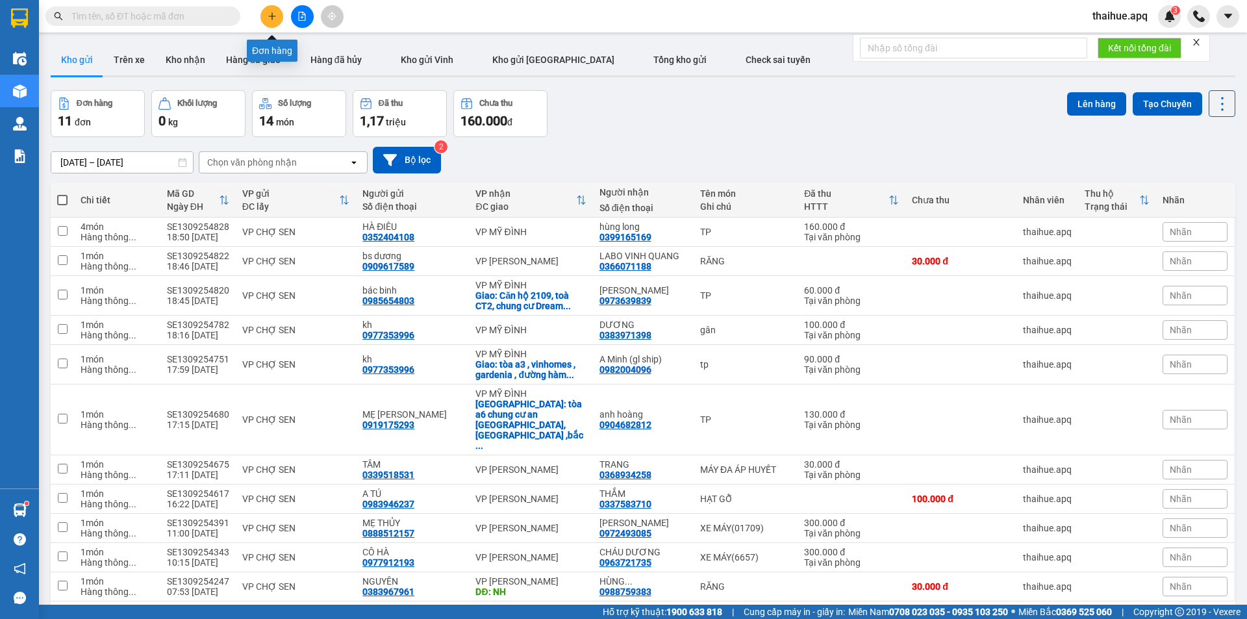
click at [269, 17] on icon "plus" at bounding box center [271, 16] width 9 height 9
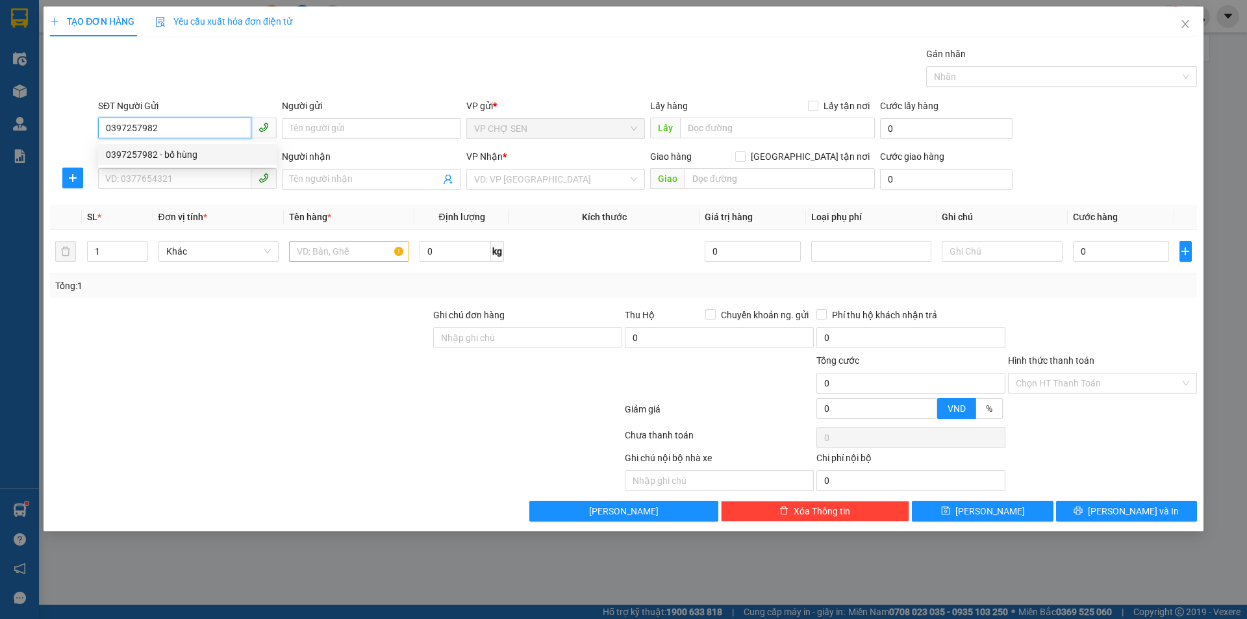
click at [179, 156] on div "0397257982 - bố hùng" at bounding box center [187, 154] width 163 height 14
click at [160, 176] on input "SĐT Người Nhận" at bounding box center [174, 178] width 153 height 21
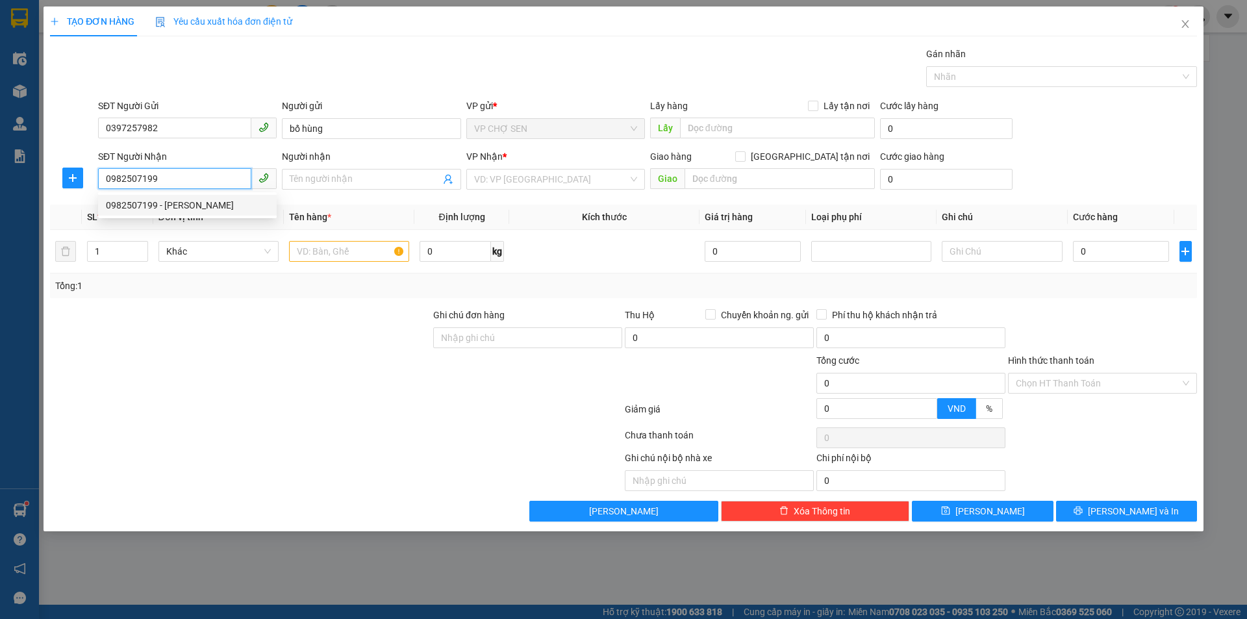
click at [175, 207] on div "0982507199 - Chị Vương" at bounding box center [187, 205] width 163 height 14
click at [575, 178] on span "Dọc đường" at bounding box center [555, 178] width 163 height 19
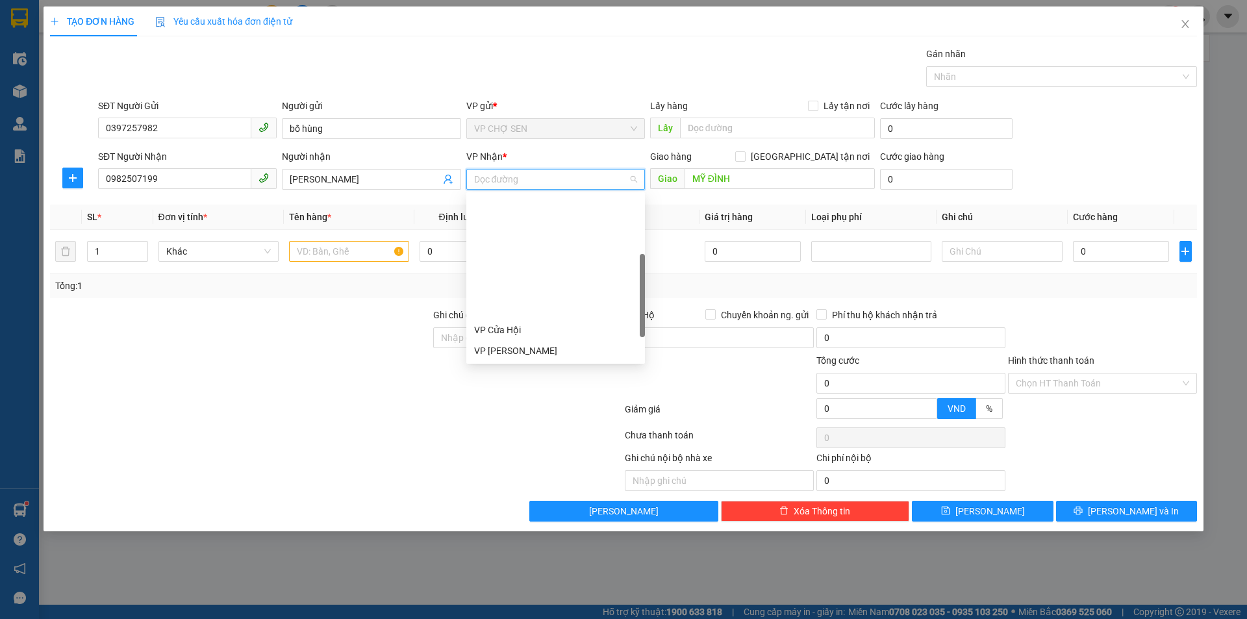
click at [518, 447] on div "VP MỸ ĐÌNH" at bounding box center [555, 454] width 163 height 14
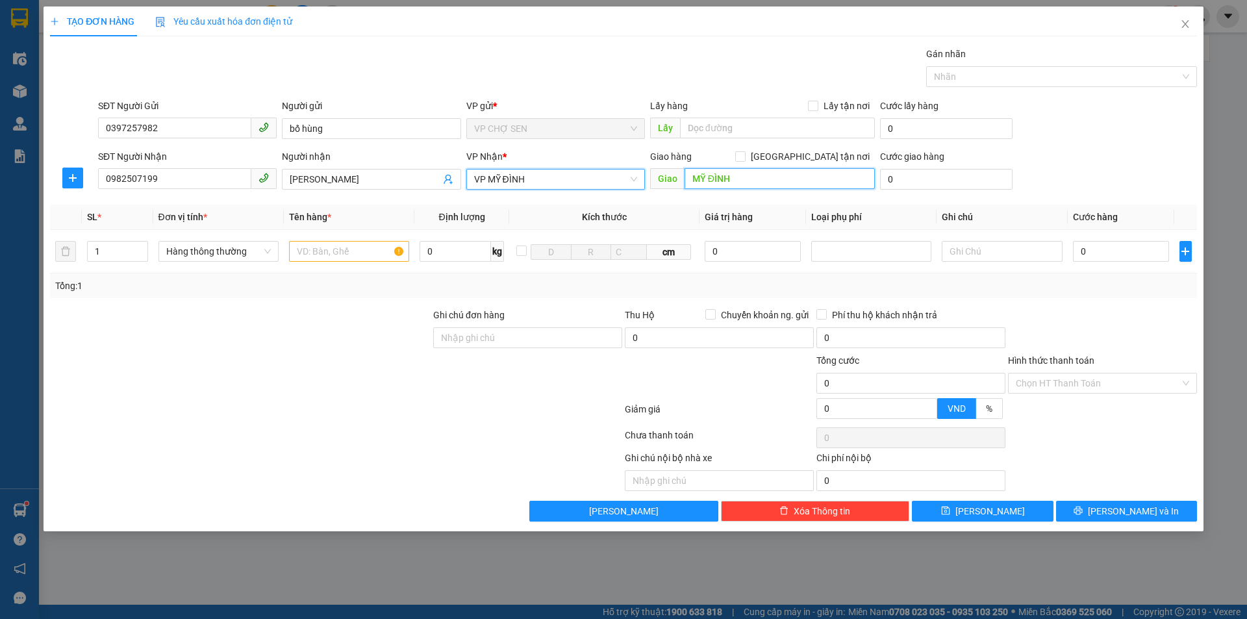
click at [745, 173] on input "MỸ ĐÌNH" at bounding box center [779, 178] width 190 height 21
click at [310, 243] on input "text" at bounding box center [349, 251] width 120 height 21
click at [1081, 251] on input "0" at bounding box center [1121, 251] width 97 height 21
click at [1099, 380] on input "Hình thức thanh toán" at bounding box center [1097, 382] width 164 height 19
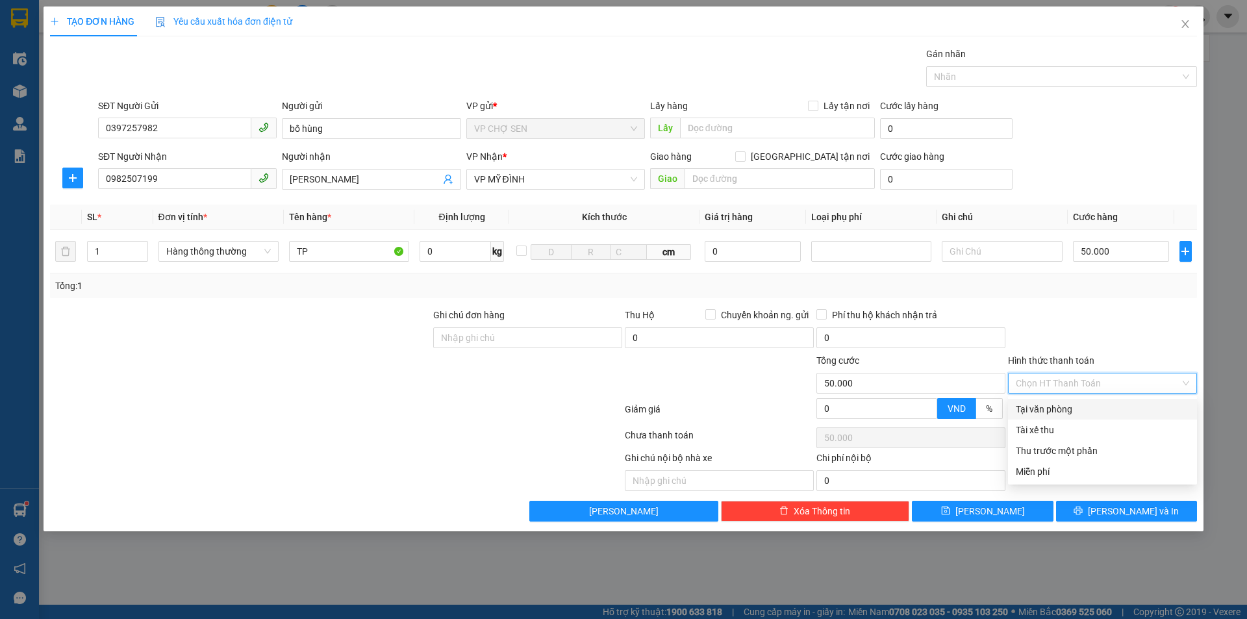
click at [1071, 406] on div "Tại văn phòng" at bounding box center [1101, 409] width 173 height 14
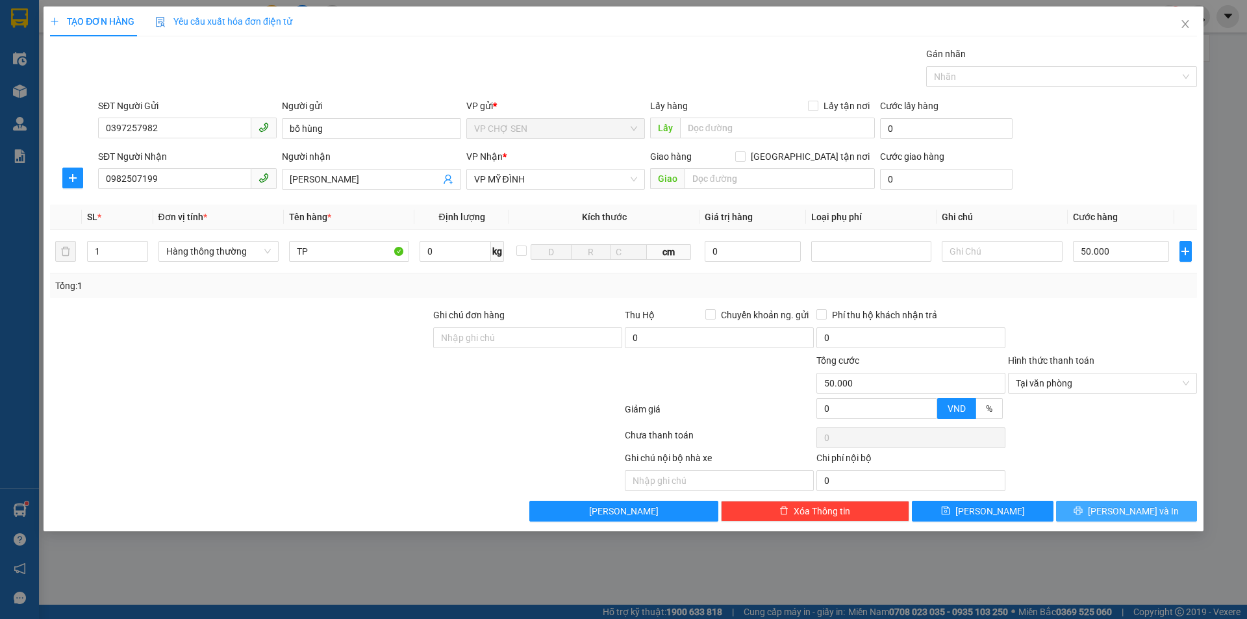
drag, startPoint x: 1105, startPoint y: 514, endPoint x: 1058, endPoint y: 457, distance: 73.8
click at [1082, 512] on icon "printer" at bounding box center [1077, 510] width 9 height 9
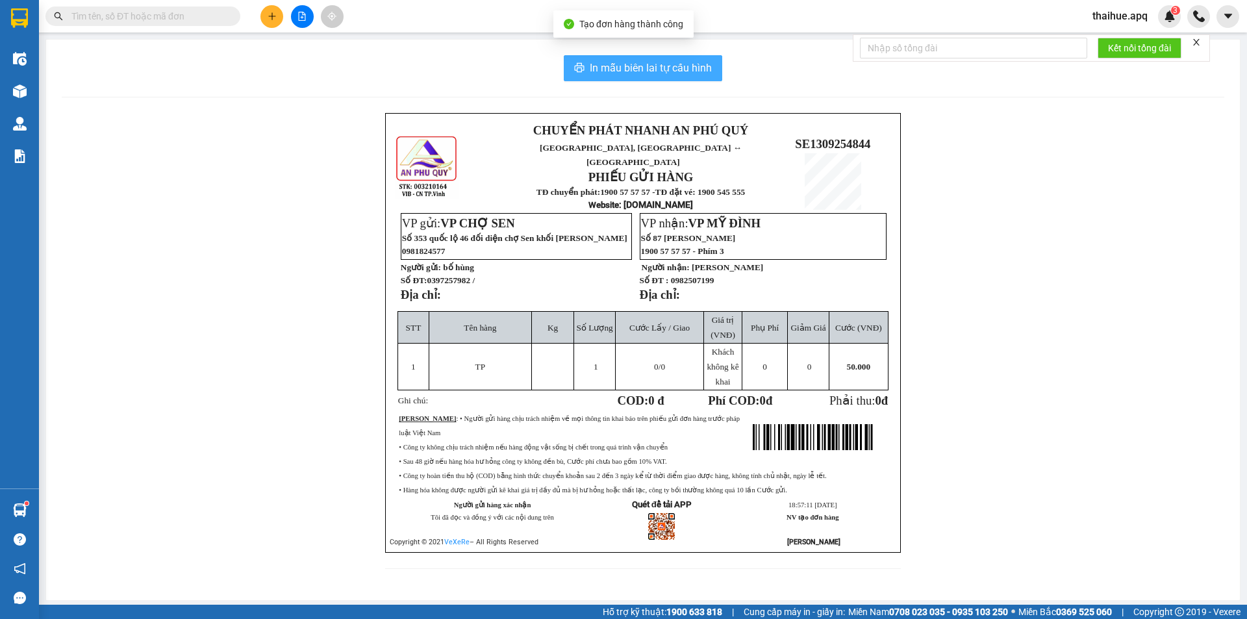
click at [602, 67] on span "In mẫu biên lai tự cấu hình" at bounding box center [651, 68] width 122 height 16
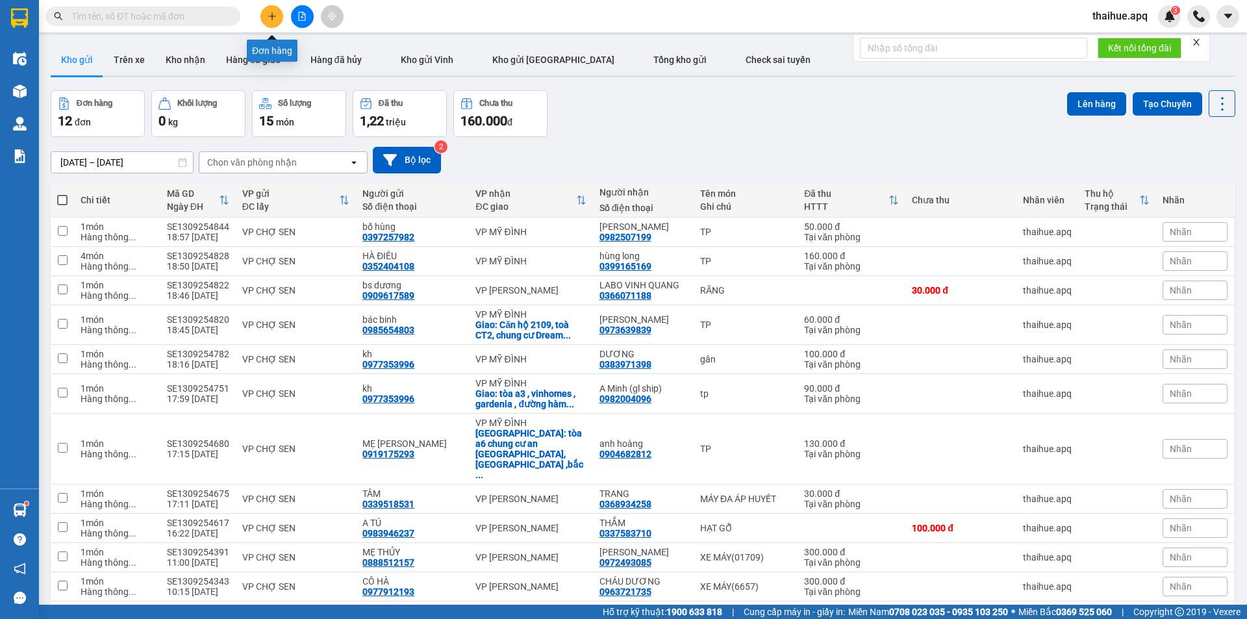
click at [273, 16] on icon "plus" at bounding box center [271, 16] width 7 height 1
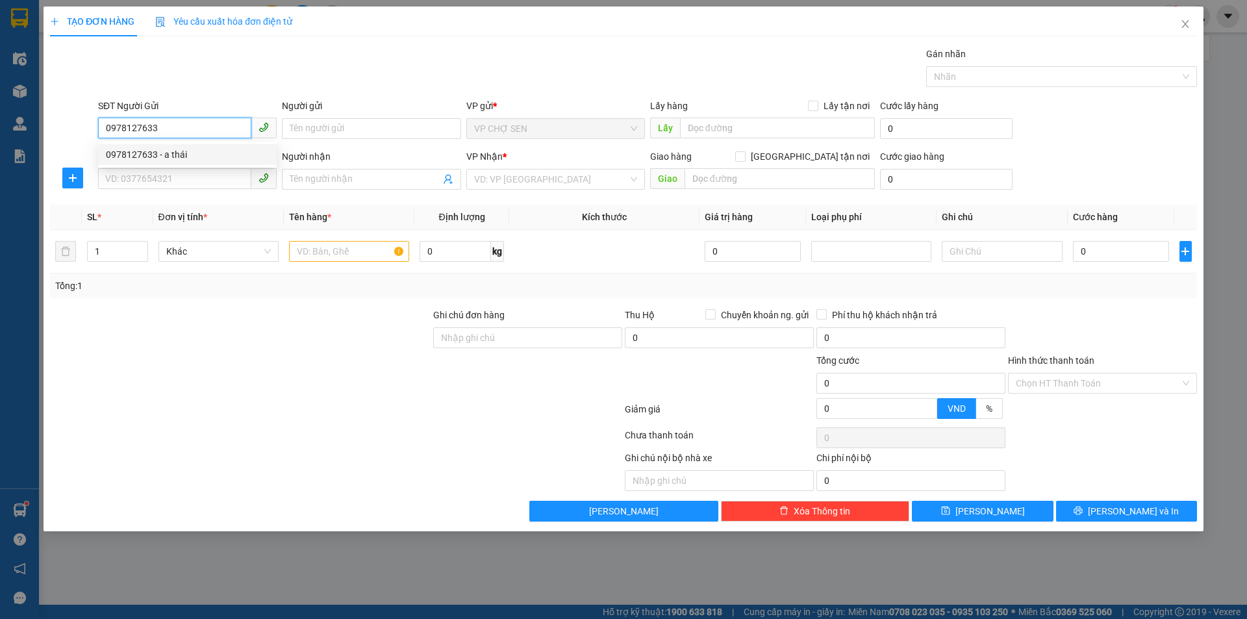
click at [175, 155] on div "0978127633 - a thái" at bounding box center [187, 154] width 163 height 14
click at [131, 183] on input "SĐT Người Nhận" at bounding box center [174, 178] width 153 height 21
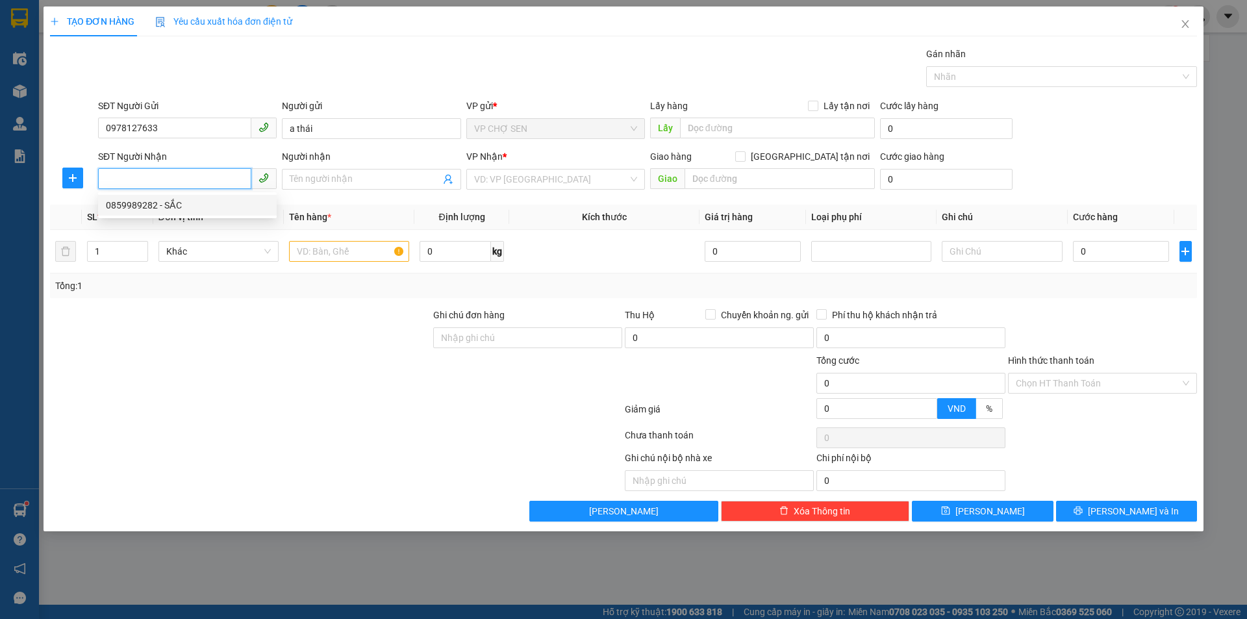
click at [142, 210] on div "0859989282 - SẮC" at bounding box center [187, 205] width 163 height 14
click at [302, 253] on input "text" at bounding box center [349, 251] width 120 height 21
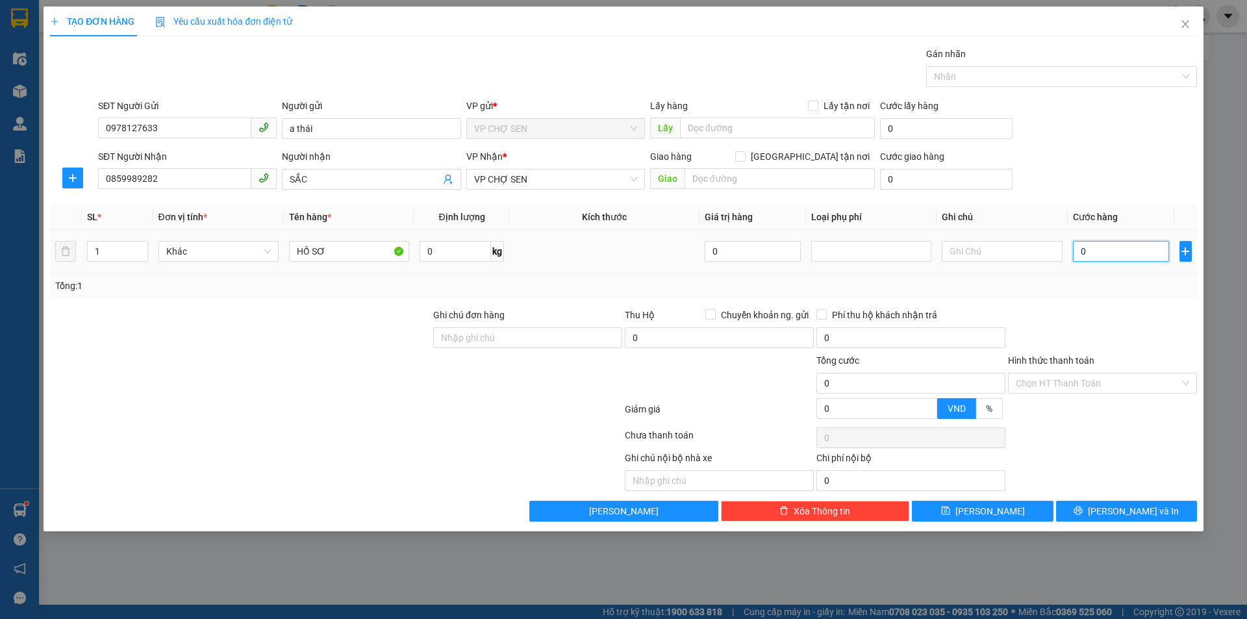
click at [1089, 253] on input "0" at bounding box center [1121, 251] width 97 height 21
click at [598, 177] on span "VP CHỢ SEN" at bounding box center [555, 178] width 163 height 19
click at [712, 179] on input "text" at bounding box center [779, 178] width 190 height 21
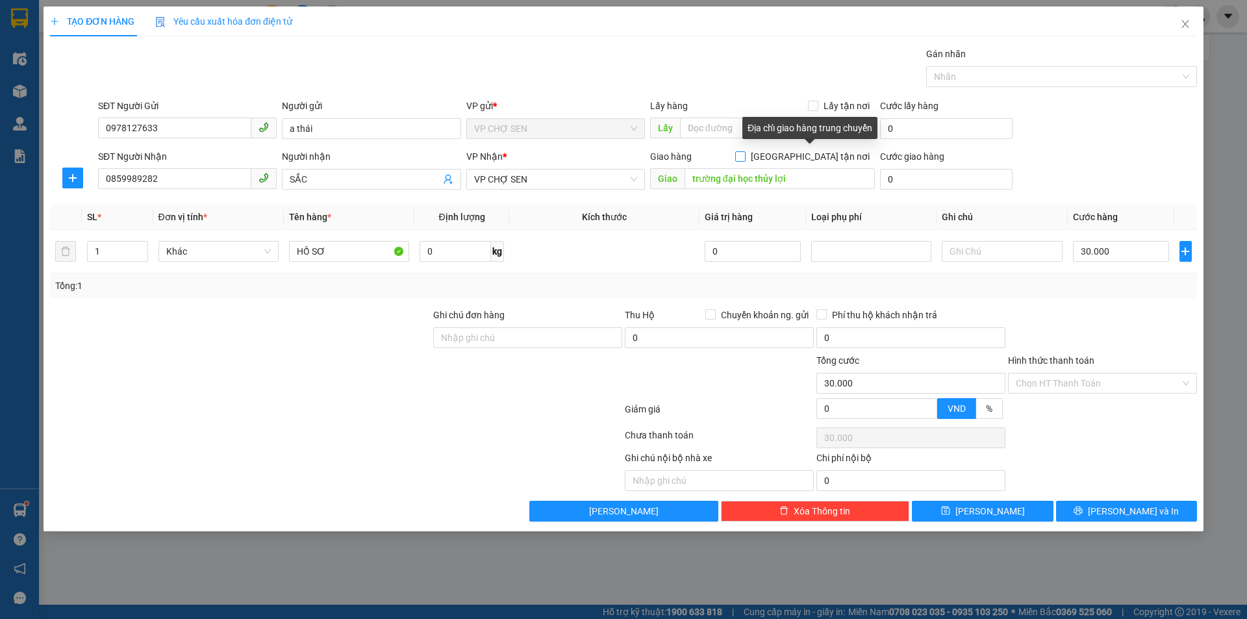
click at [744, 157] on input "[GEOGRAPHIC_DATA] tận nơi" at bounding box center [739, 155] width 9 height 9
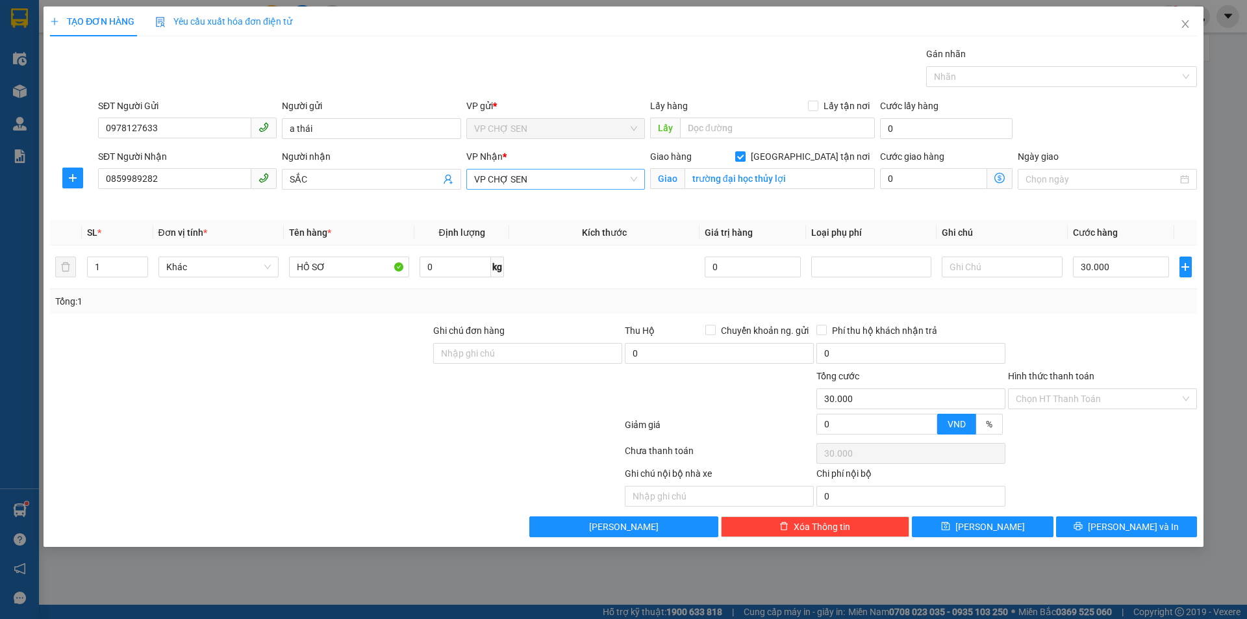
click at [613, 177] on span "VP CHỢ SEN" at bounding box center [555, 178] width 163 height 19
click at [507, 406] on div "VP [PERSON_NAME]" at bounding box center [555, 413] width 163 height 14
click at [998, 178] on icon "dollar-circle" at bounding box center [999, 178] width 10 height 10
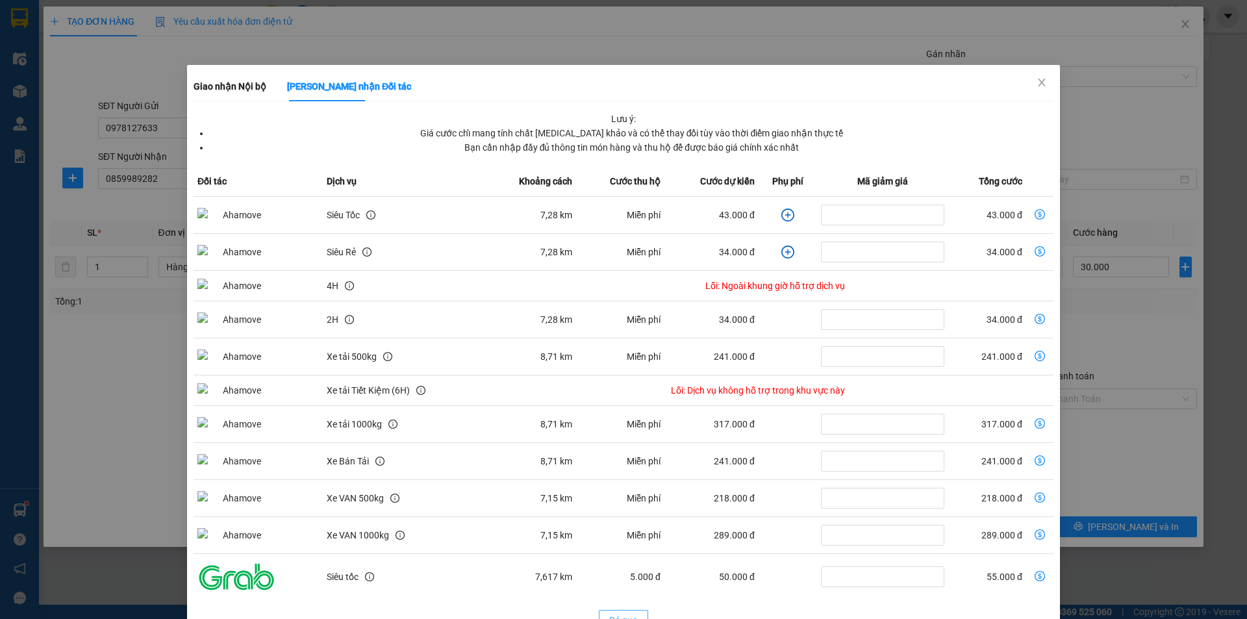
click at [619, 613] on span "Bỏ qua" at bounding box center [623, 620] width 29 height 14
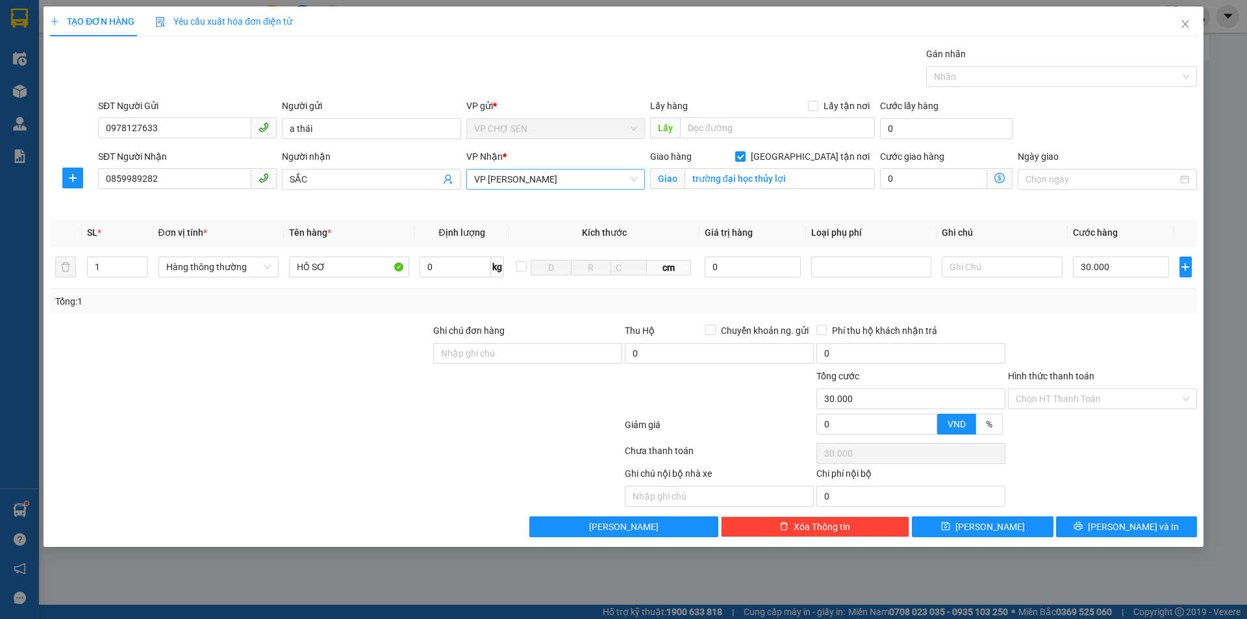
click at [547, 177] on span "VP [PERSON_NAME]" at bounding box center [555, 178] width 163 height 19
click at [514, 447] on div "VP MỸ ĐÌNH" at bounding box center [555, 454] width 163 height 14
click at [998, 178] on icon "dollar-circle" at bounding box center [999, 178] width 10 height 10
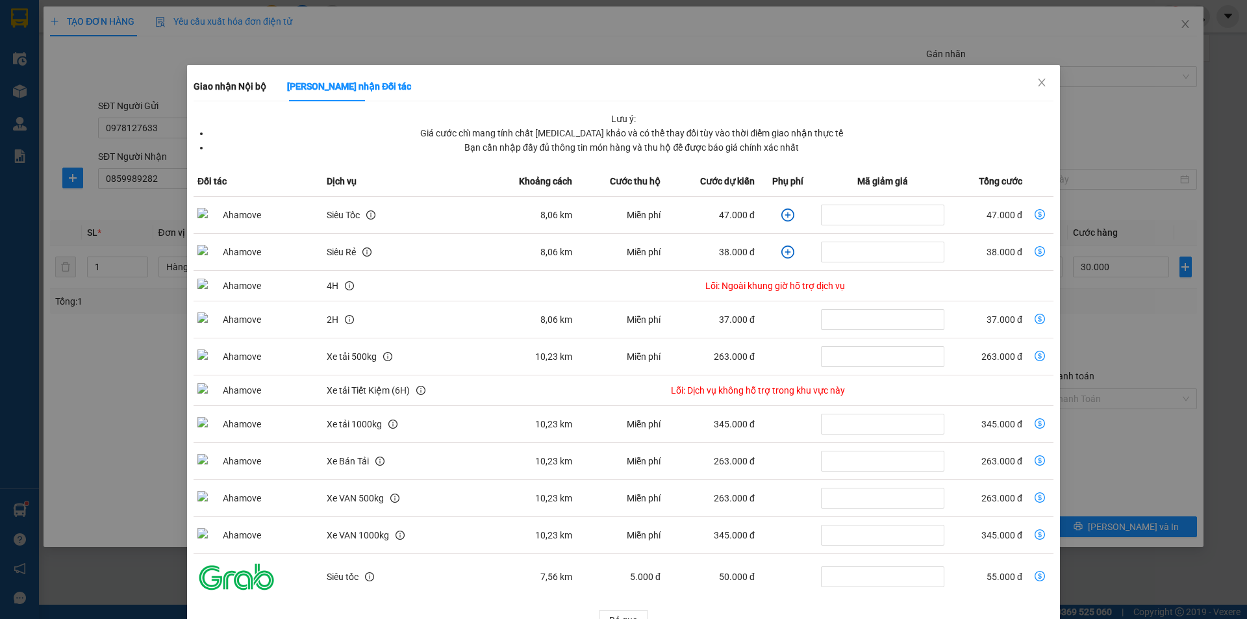
click at [1034, 216] on icon "dollar-circle" at bounding box center [1039, 214] width 10 height 10
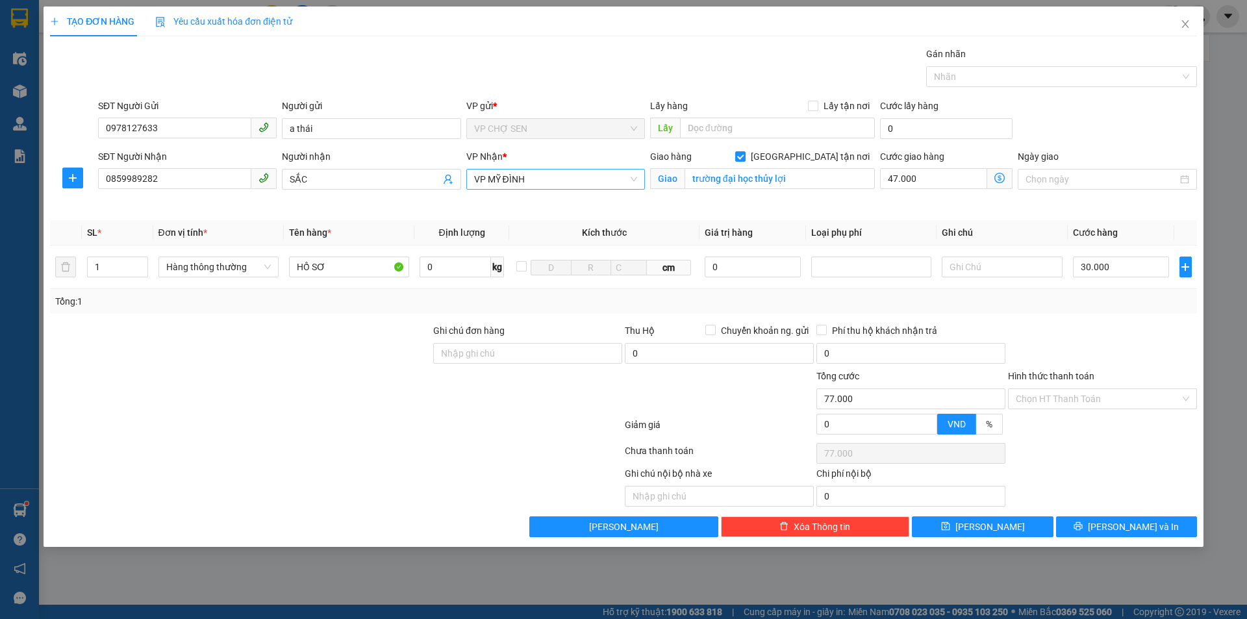
click at [536, 180] on span "VP MỸ ĐÌNH" at bounding box center [555, 178] width 163 height 19
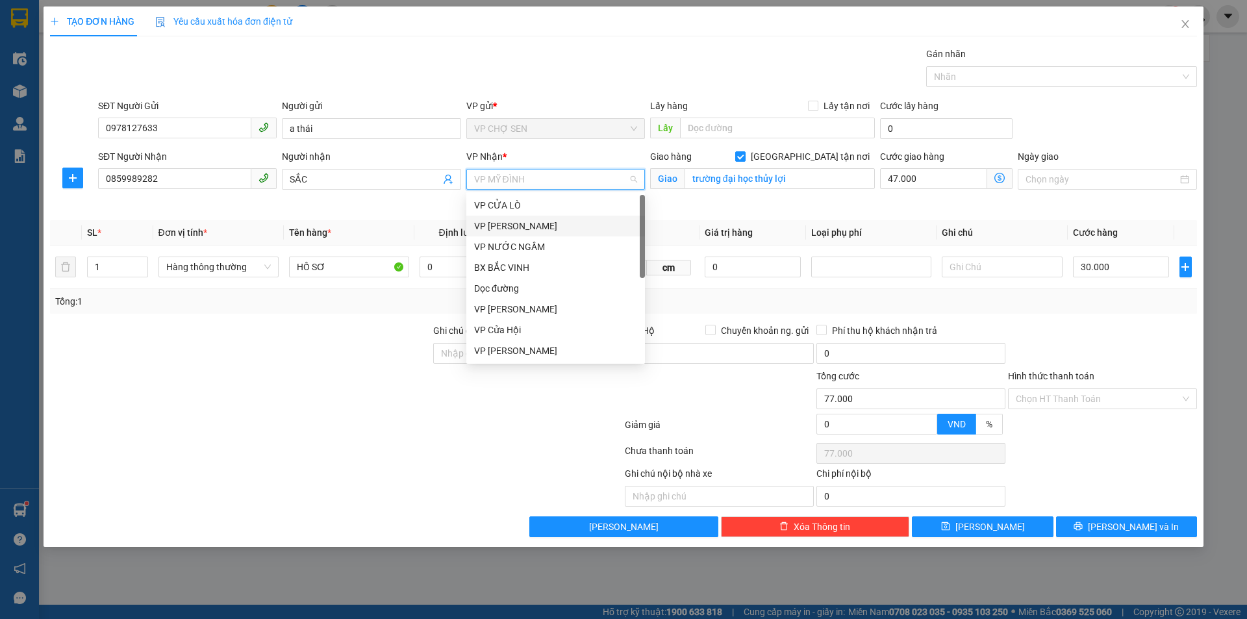
click at [517, 225] on div "VP [PERSON_NAME]" at bounding box center [555, 226] width 163 height 14
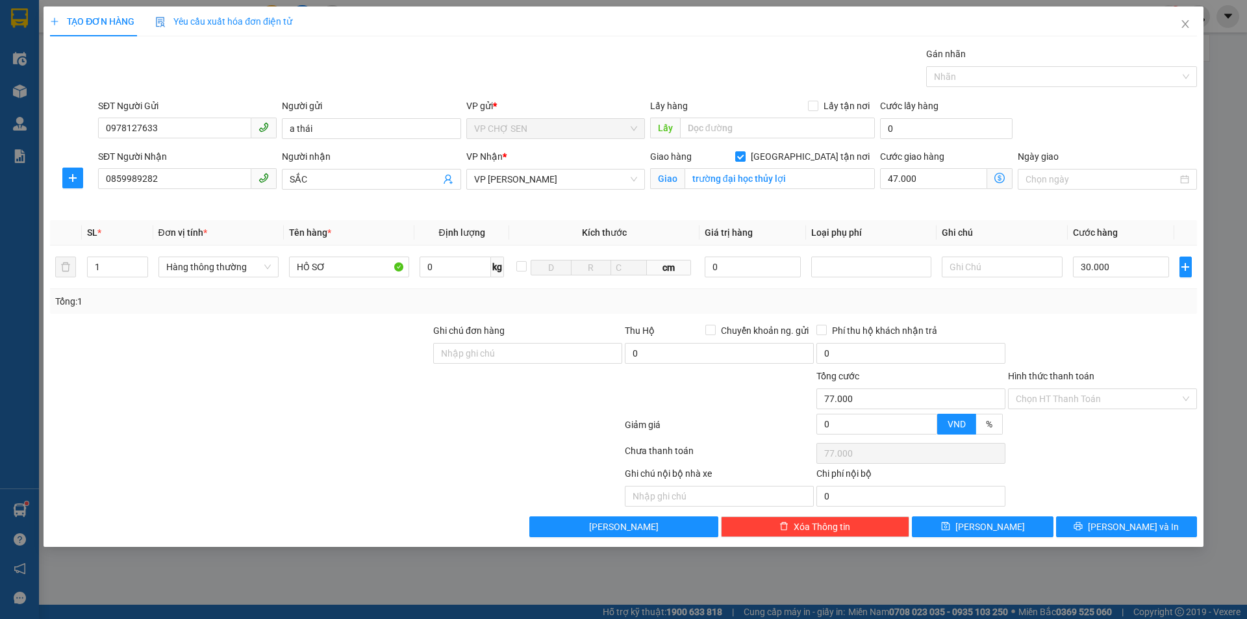
click at [999, 178] on icon "dollar-circle" at bounding box center [999, 178] width 10 height 10
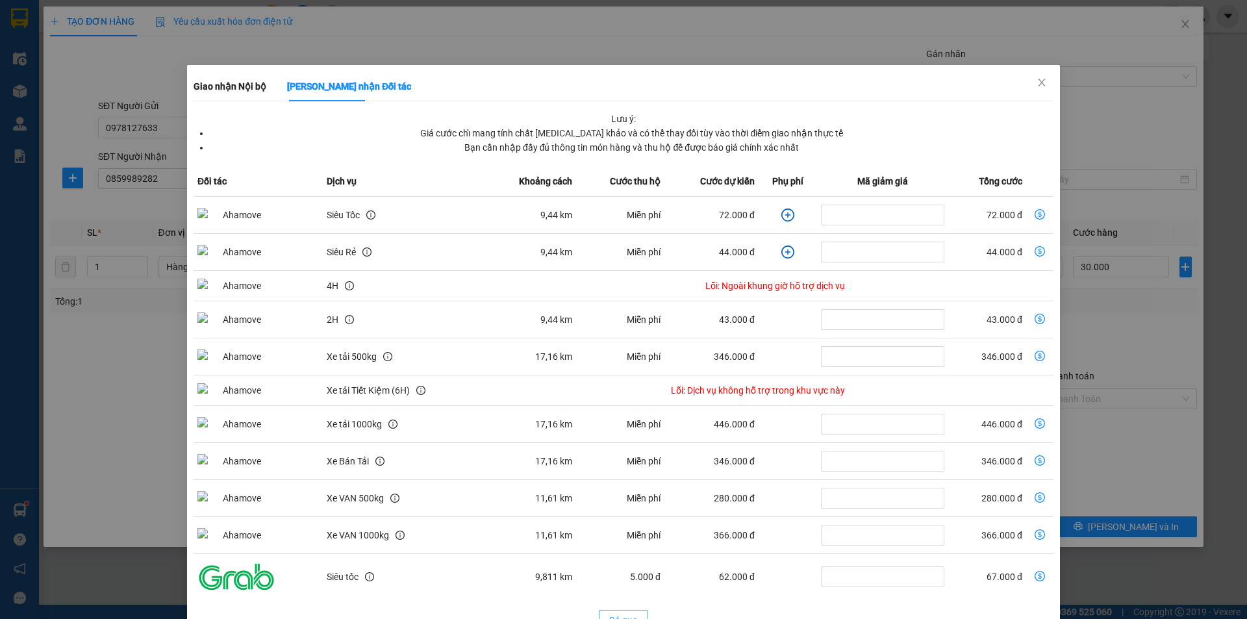
click at [614, 613] on span "Bỏ qua" at bounding box center [623, 620] width 29 height 14
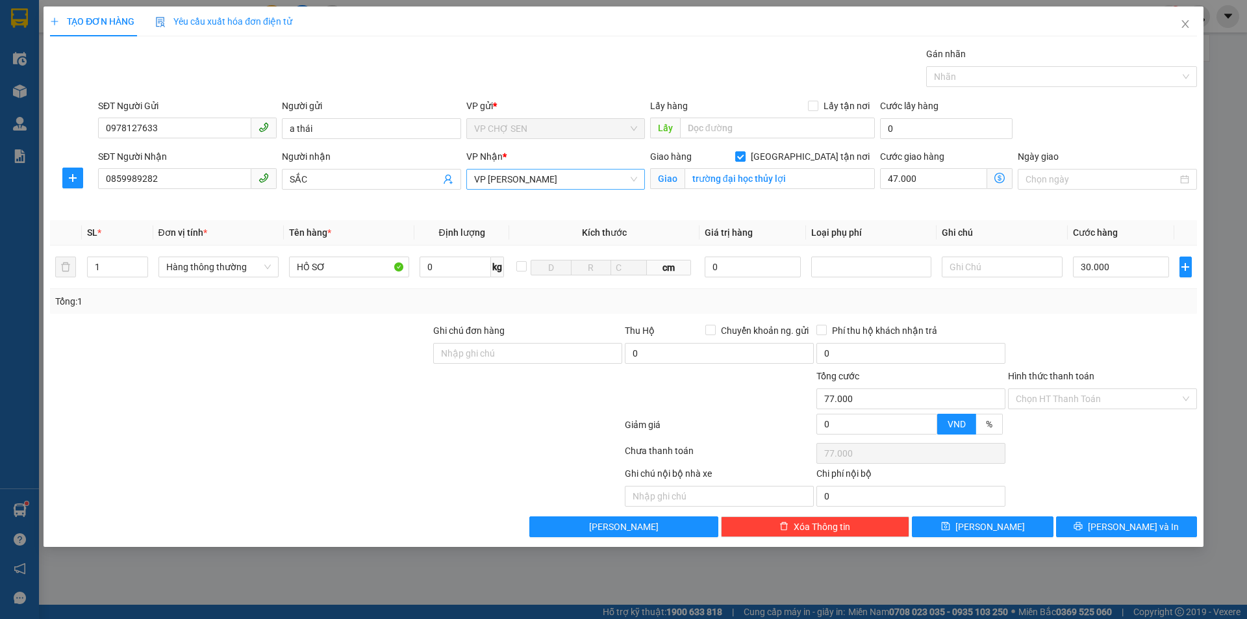
click at [536, 173] on span "VP [PERSON_NAME]" at bounding box center [555, 178] width 163 height 19
click at [519, 406] on div "VP [PERSON_NAME]" at bounding box center [555, 413] width 163 height 14
click at [1001, 177] on icon "dollar-circle" at bounding box center [999, 178] width 10 height 10
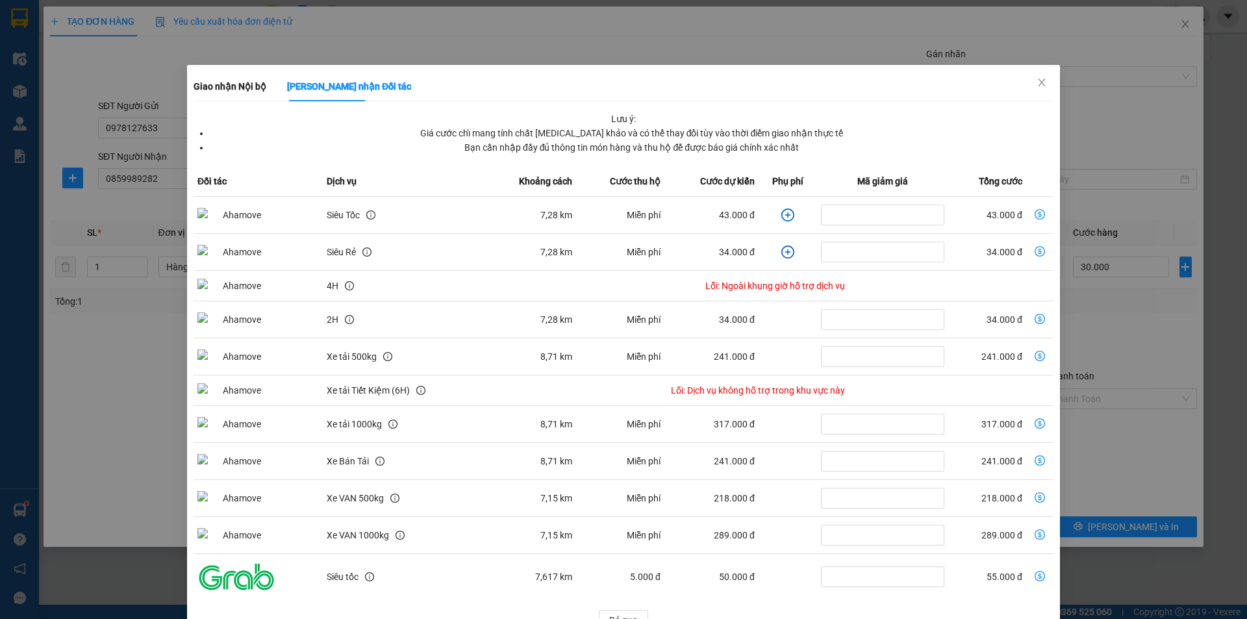
click at [1034, 214] on icon "dollar-circle" at bounding box center [1039, 214] width 10 height 10
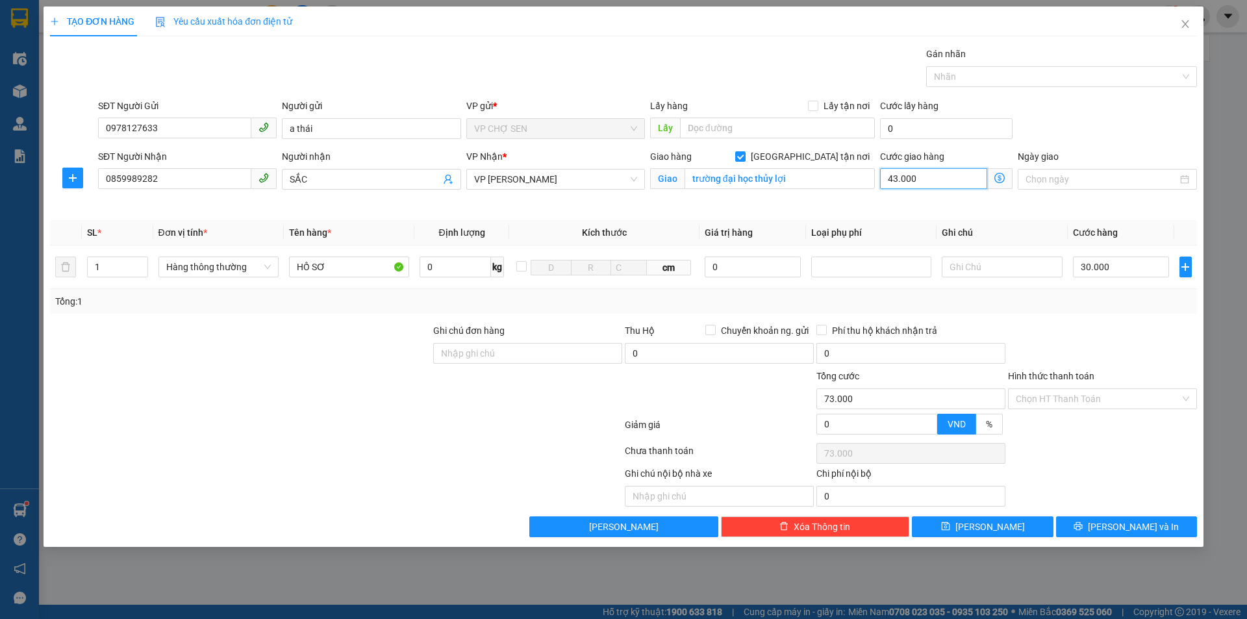
click at [919, 177] on input "43.000" at bounding box center [933, 178] width 107 height 21
click at [1000, 179] on icon "dollar-circle" at bounding box center [999, 178] width 10 height 10
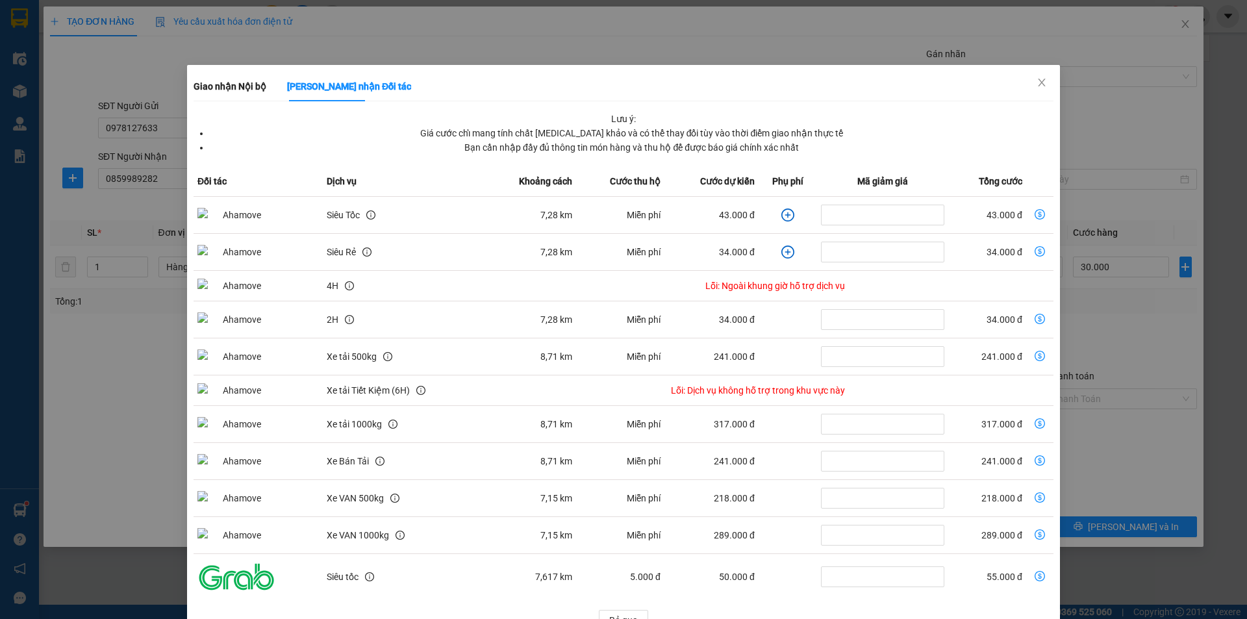
click at [1034, 214] on icon "dollar-circle" at bounding box center [1039, 214] width 10 height 10
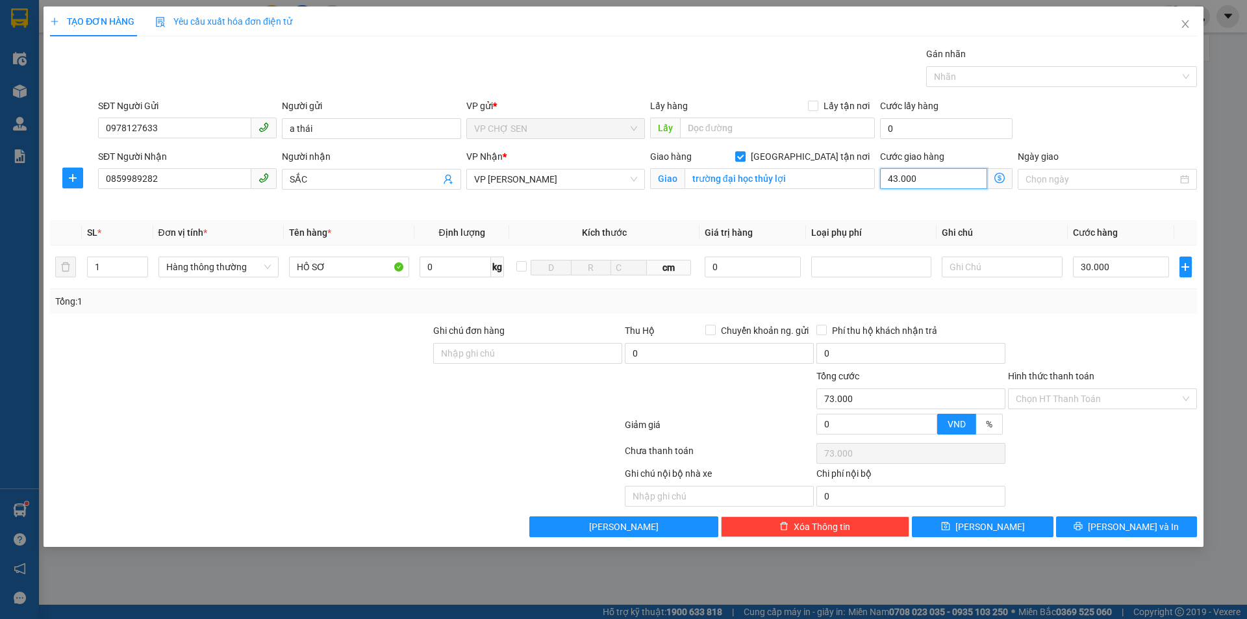
click at [934, 178] on input "43.000" at bounding box center [933, 178] width 107 height 21
click at [1106, 395] on input "Hình thức thanh toán" at bounding box center [1097, 398] width 164 height 19
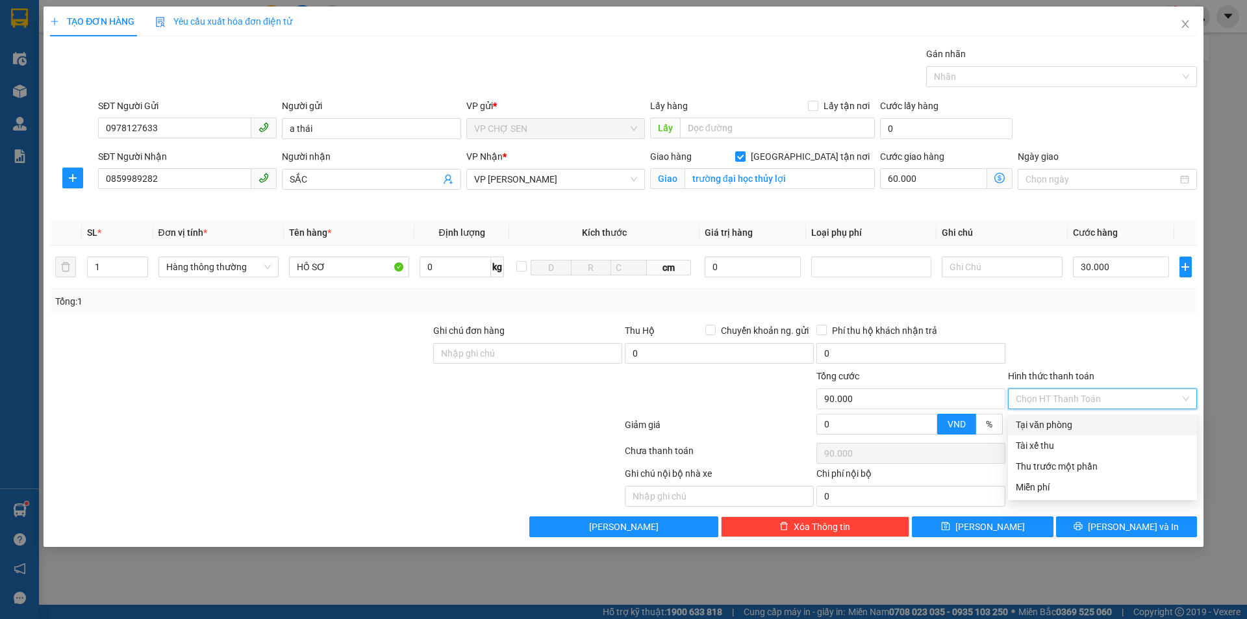
click at [1054, 423] on div "Tại văn phòng" at bounding box center [1101, 424] width 173 height 14
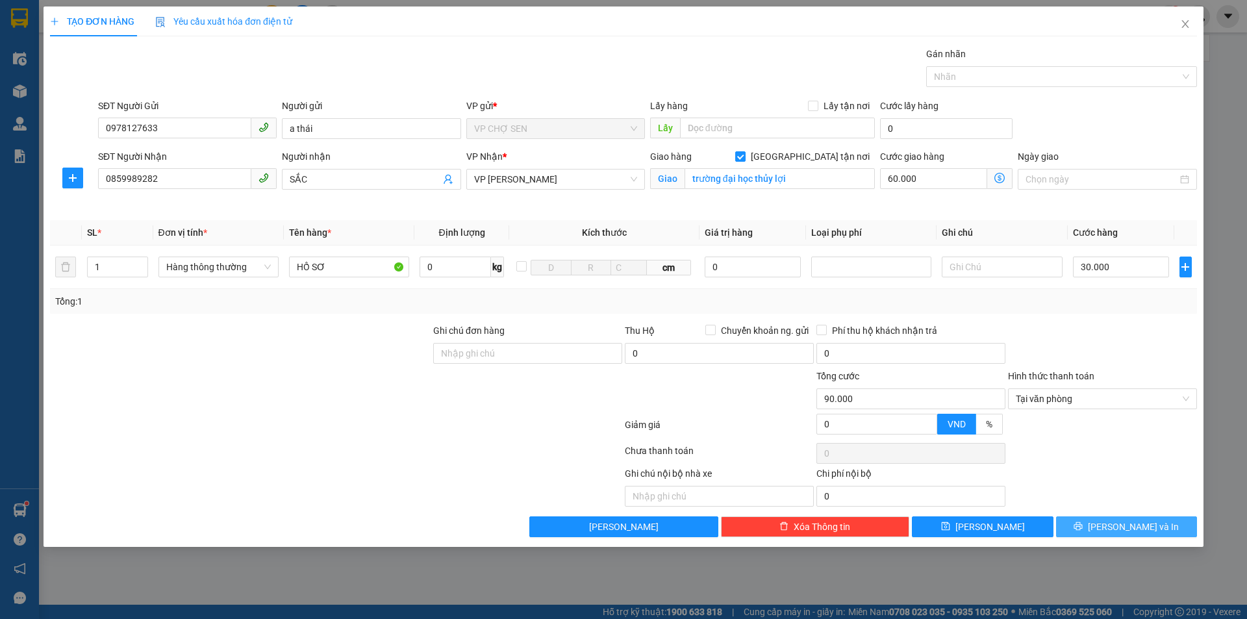
click at [1082, 525] on button "[PERSON_NAME] và In" at bounding box center [1126, 526] width 141 height 21
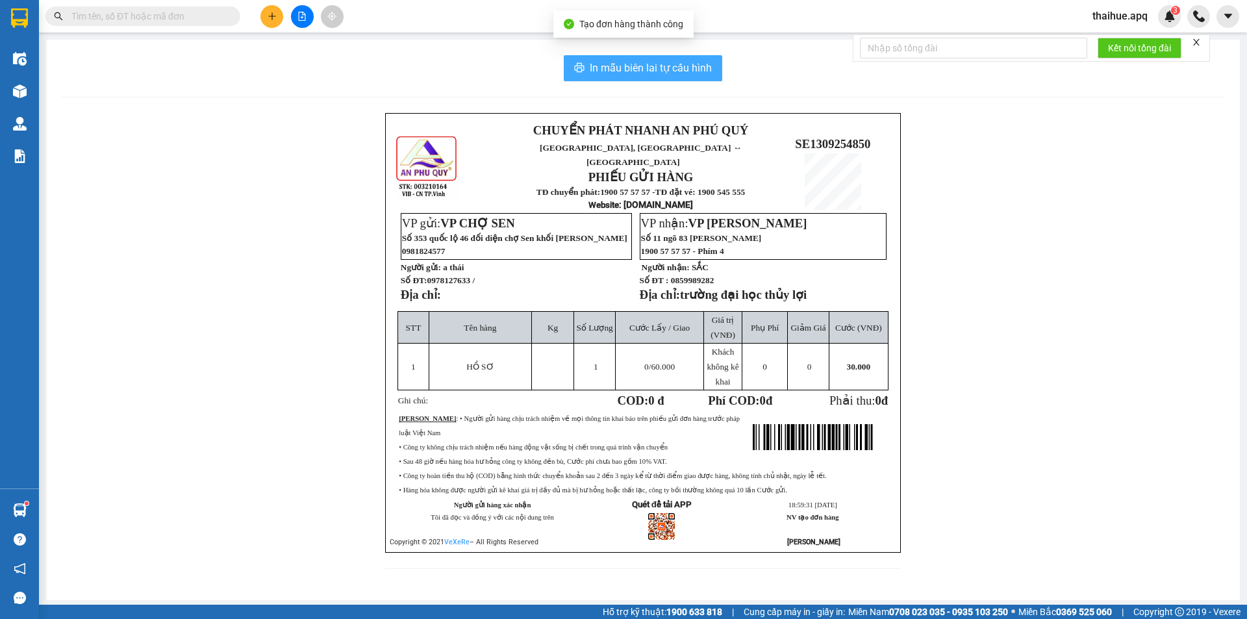
click at [613, 65] on span "In mẫu biên lai tự cấu hình" at bounding box center [651, 68] width 122 height 16
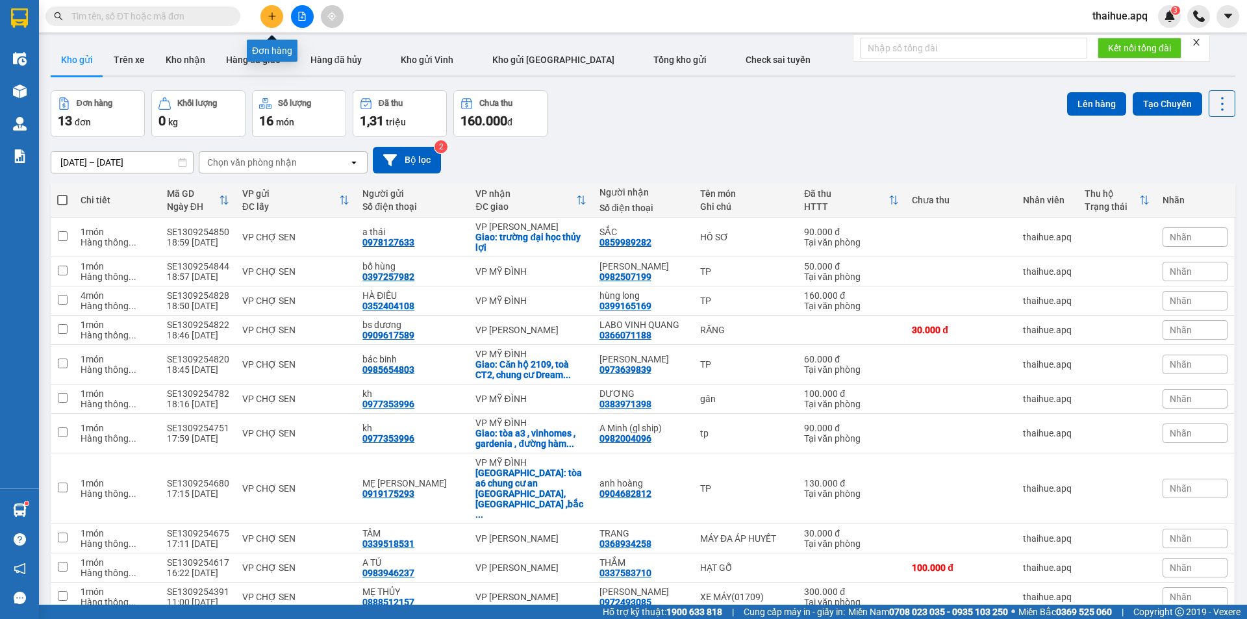
click at [272, 18] on icon "plus" at bounding box center [271, 15] width 1 height 7
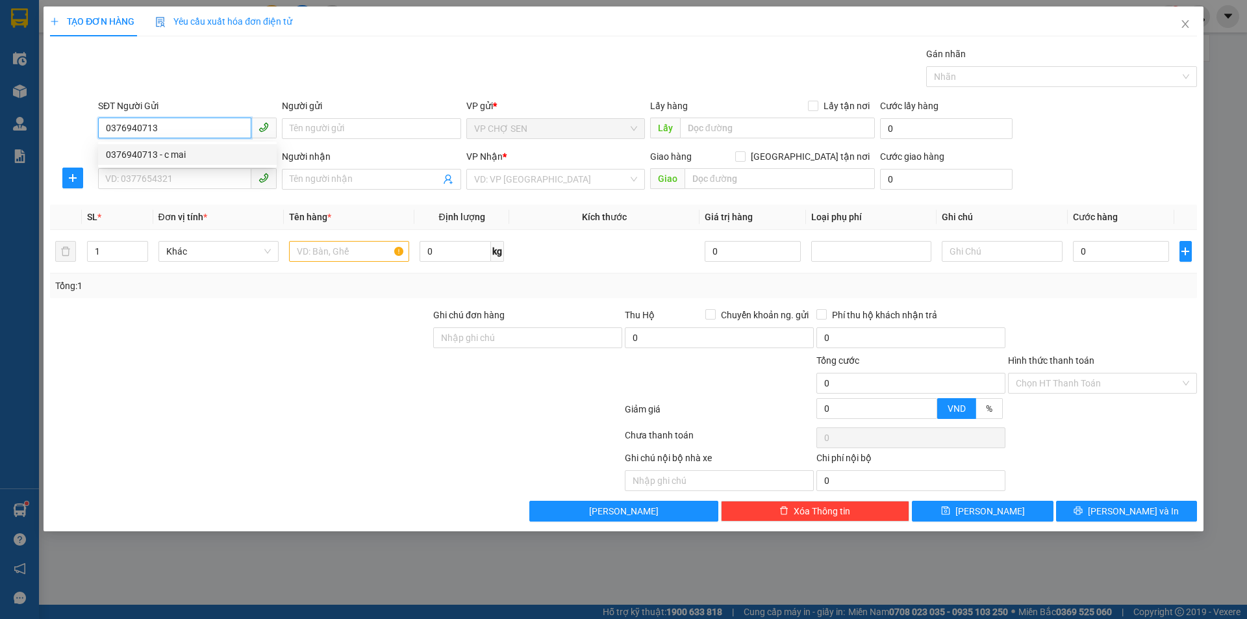
click at [175, 156] on div "0376940713 - c mai" at bounding box center [187, 154] width 163 height 14
click at [168, 171] on input "SĐT Người Nhận" at bounding box center [174, 178] width 153 height 21
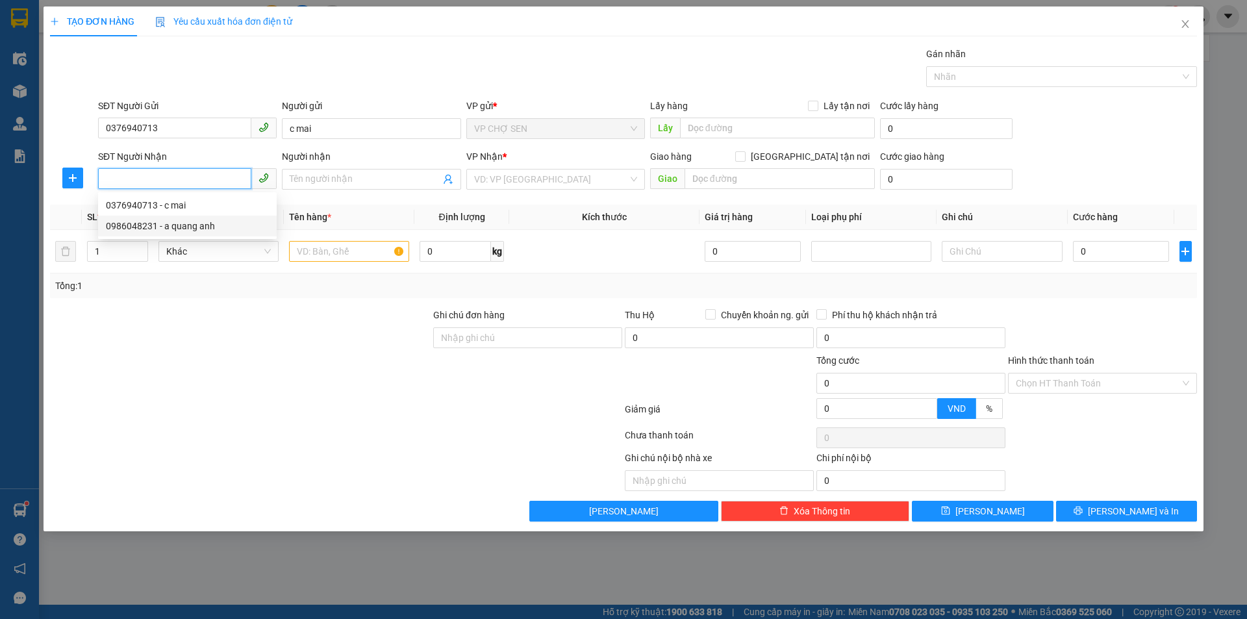
click at [153, 225] on div "0986048231 - a quang anh" at bounding box center [187, 226] width 163 height 14
click at [568, 177] on span "Dọc đường" at bounding box center [555, 178] width 163 height 19
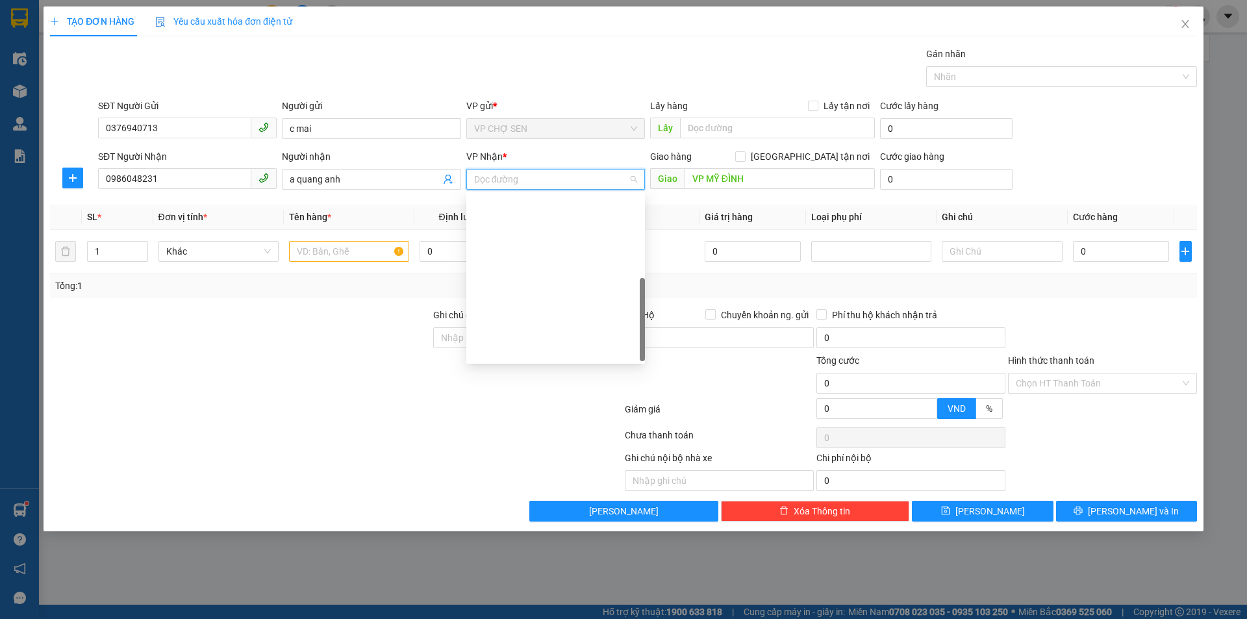
click at [499, 447] on div "VP MỸ ĐÌNH" at bounding box center [555, 454] width 163 height 14
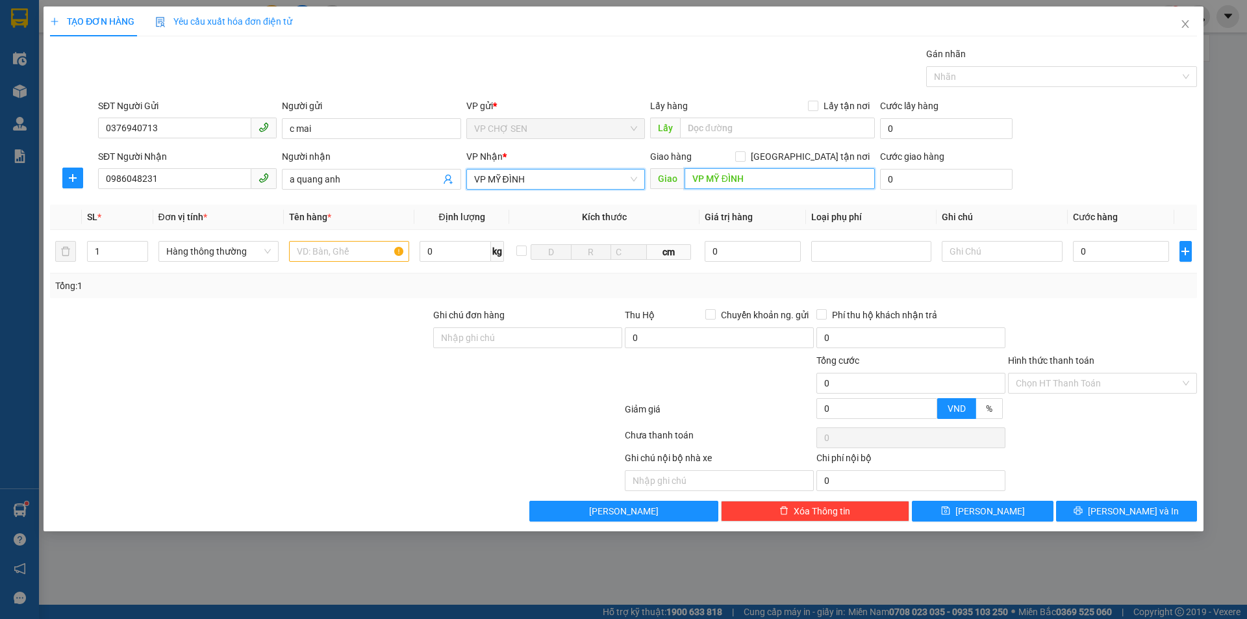
click at [756, 177] on input "VP MỸ ĐÌNH" at bounding box center [779, 178] width 190 height 21
click at [567, 180] on span "VP MỸ ĐÌNH" at bounding box center [555, 178] width 163 height 19
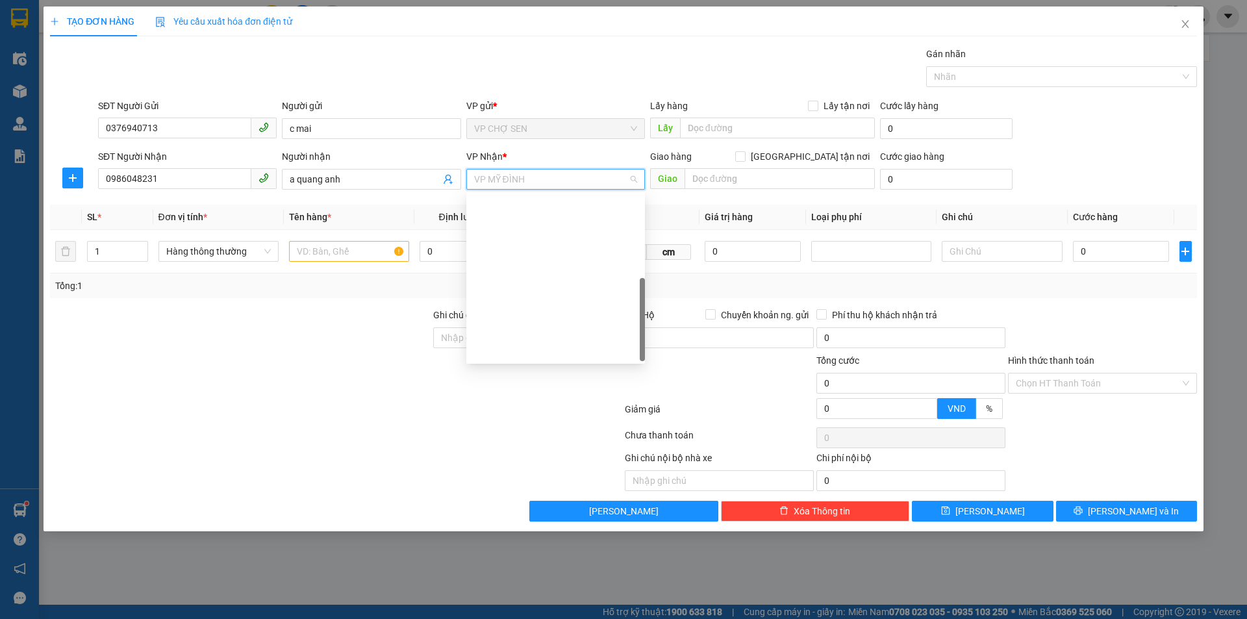
click at [523, 406] on div "VP [PERSON_NAME]" at bounding box center [555, 413] width 163 height 14
click at [312, 251] on input "text" at bounding box center [349, 251] width 120 height 21
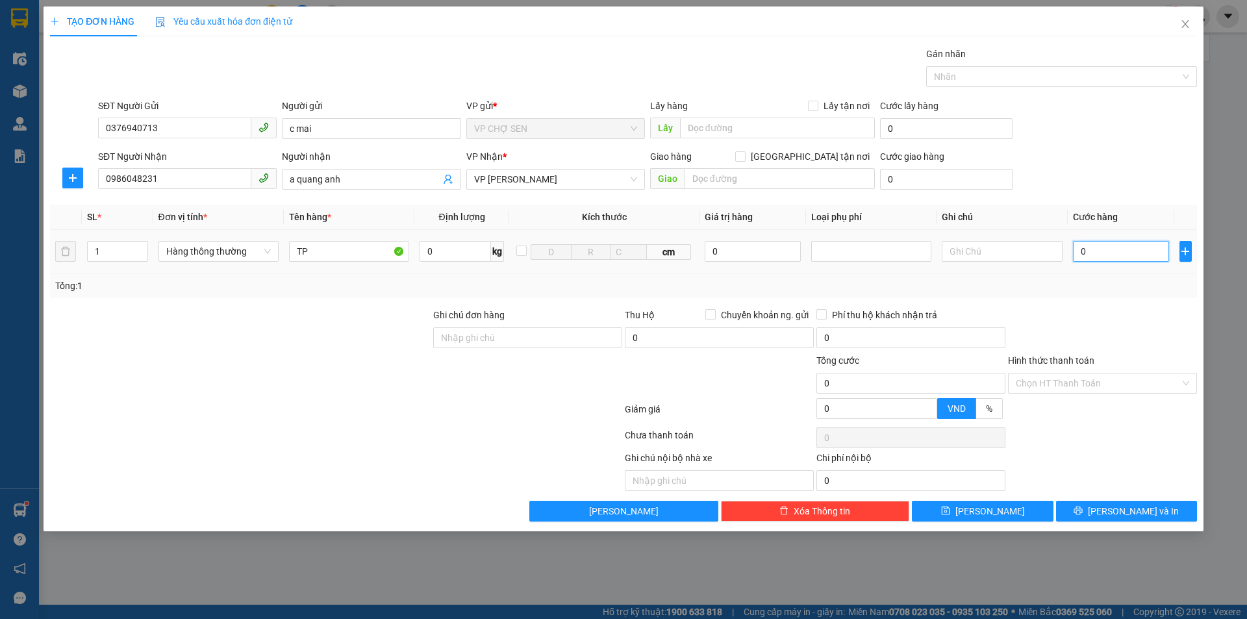
click at [1079, 253] on input "0" at bounding box center [1121, 251] width 97 height 21
drag, startPoint x: 1089, startPoint y: 385, endPoint x: 1084, endPoint y: 403, distance: 18.3
click at [1088, 396] on div "Transit Pickup Surcharge Ids Transit Deliver Surcharge Ids Transit Deliver Surc…" at bounding box center [623, 284] width 1147 height 475
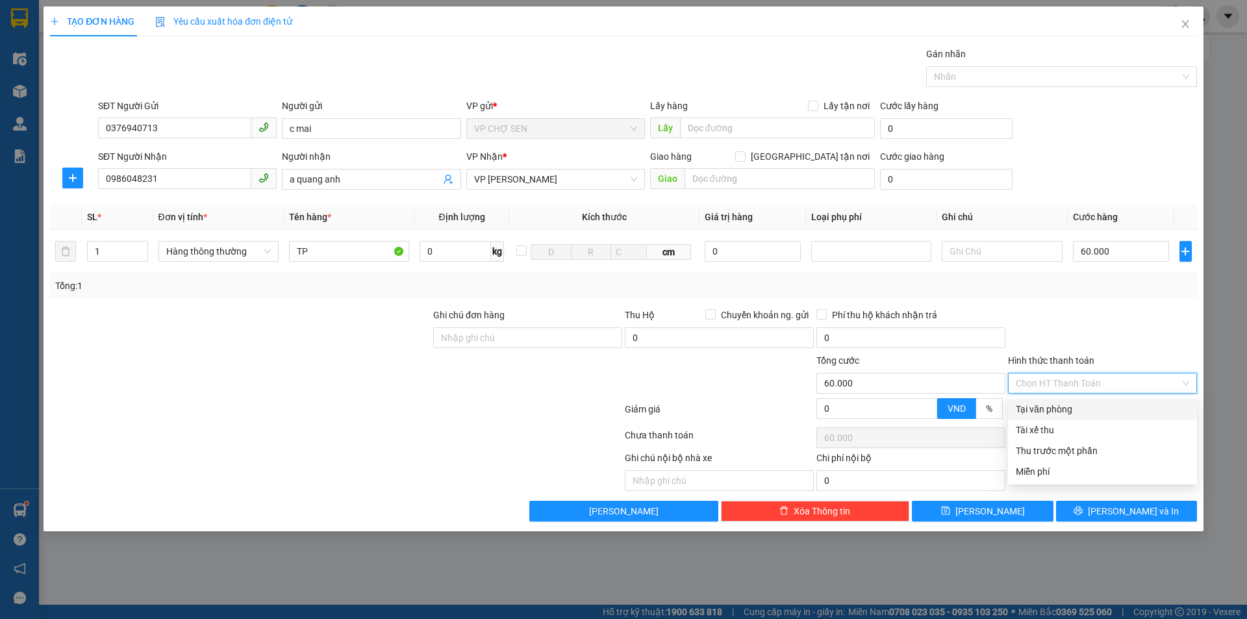
click at [1080, 406] on div "Tại văn phòng" at bounding box center [1101, 409] width 173 height 14
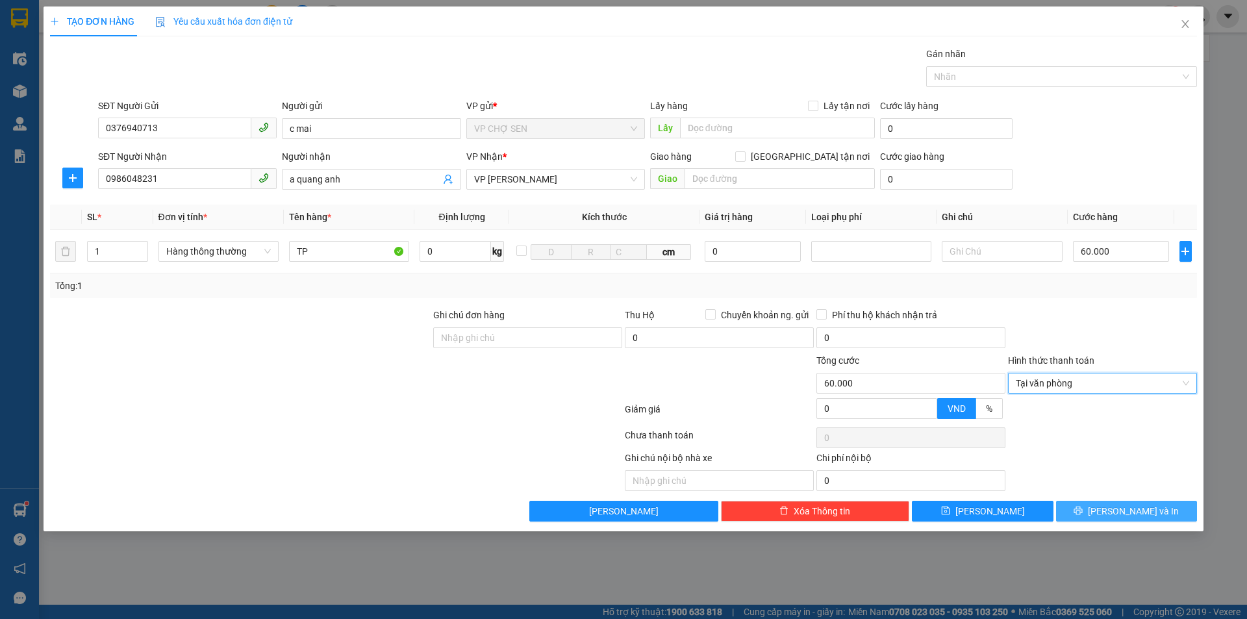
click at [1098, 513] on button "[PERSON_NAME] và In" at bounding box center [1126, 511] width 141 height 21
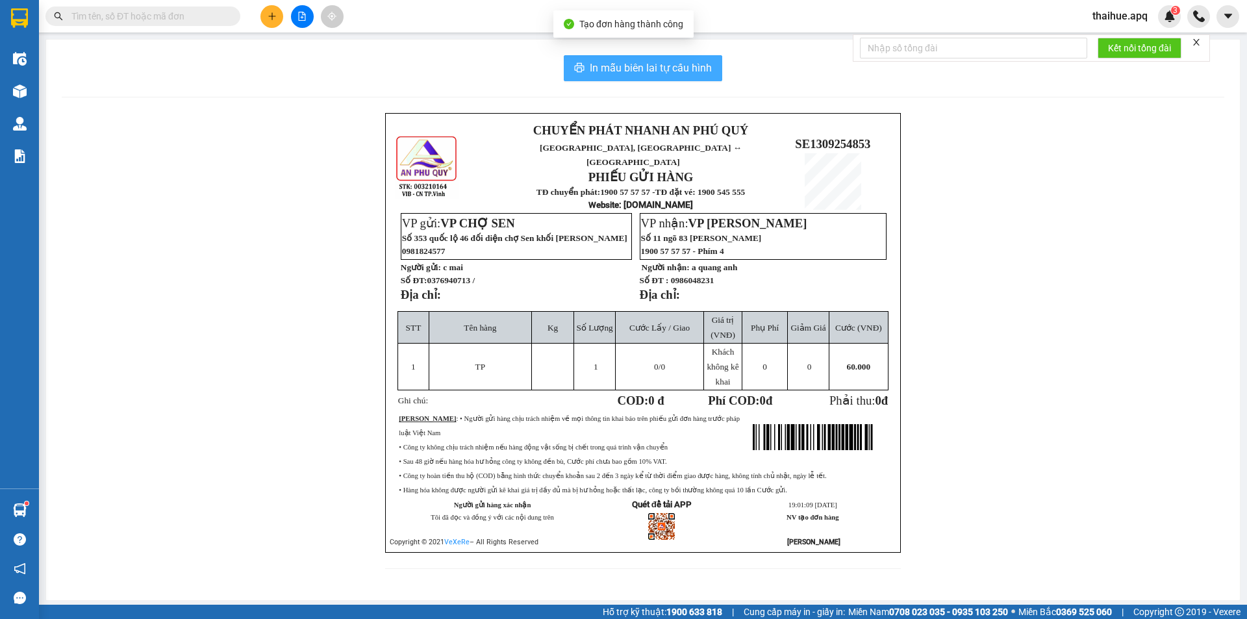
click at [668, 67] on span "In mẫu biên lai tự cấu hình" at bounding box center [651, 68] width 122 height 16
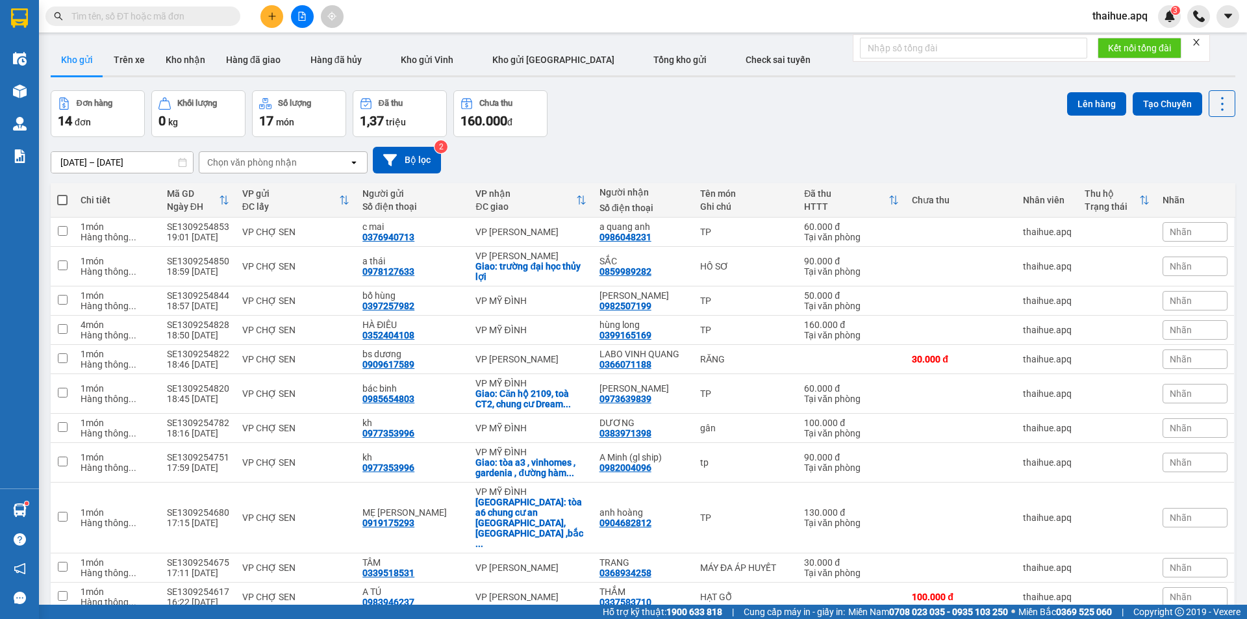
click at [578, 16] on div "Kết quả tìm kiếm ( 10 ) Bộ lọc Mã ĐH Trạng thái Món hàng Thu hộ Tổng cước Chưa …" at bounding box center [623, 16] width 1247 height 32
click at [268, 14] on icon "plus" at bounding box center [271, 16] width 9 height 9
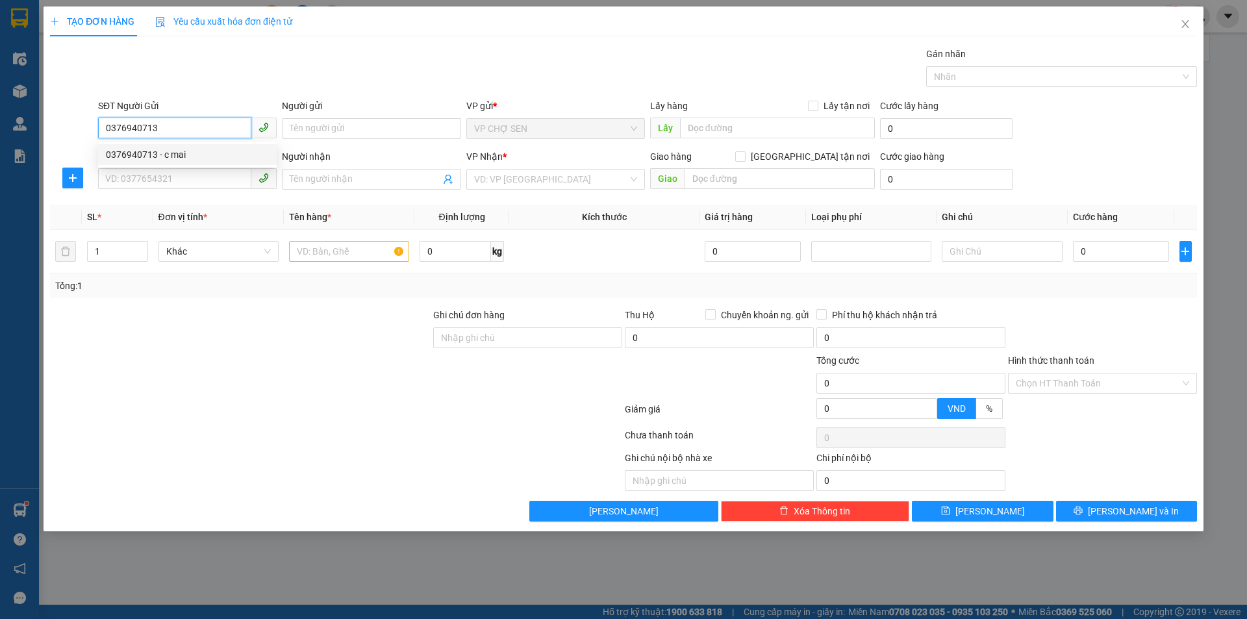
click at [170, 155] on div "0376940713 - c mai" at bounding box center [187, 154] width 163 height 14
click at [188, 177] on input "SĐT Người Nhận" at bounding box center [174, 178] width 153 height 21
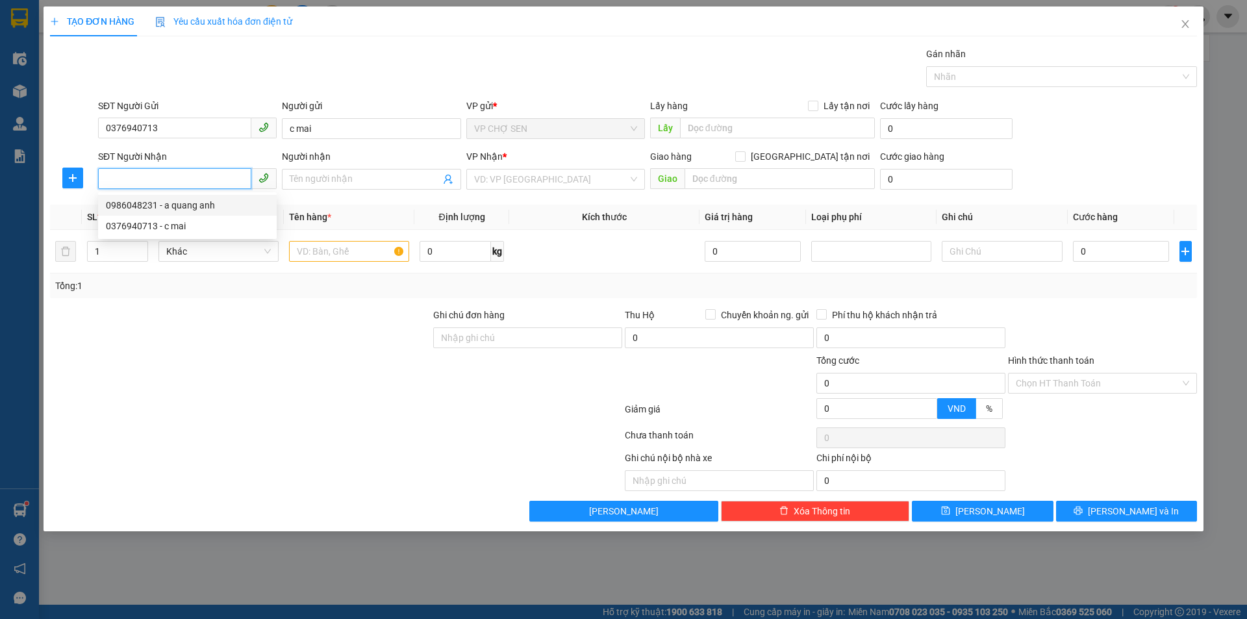
click at [185, 207] on div "0986048231 - a quang anh" at bounding box center [187, 205] width 163 height 14
click at [317, 255] on input "text" at bounding box center [349, 251] width 120 height 21
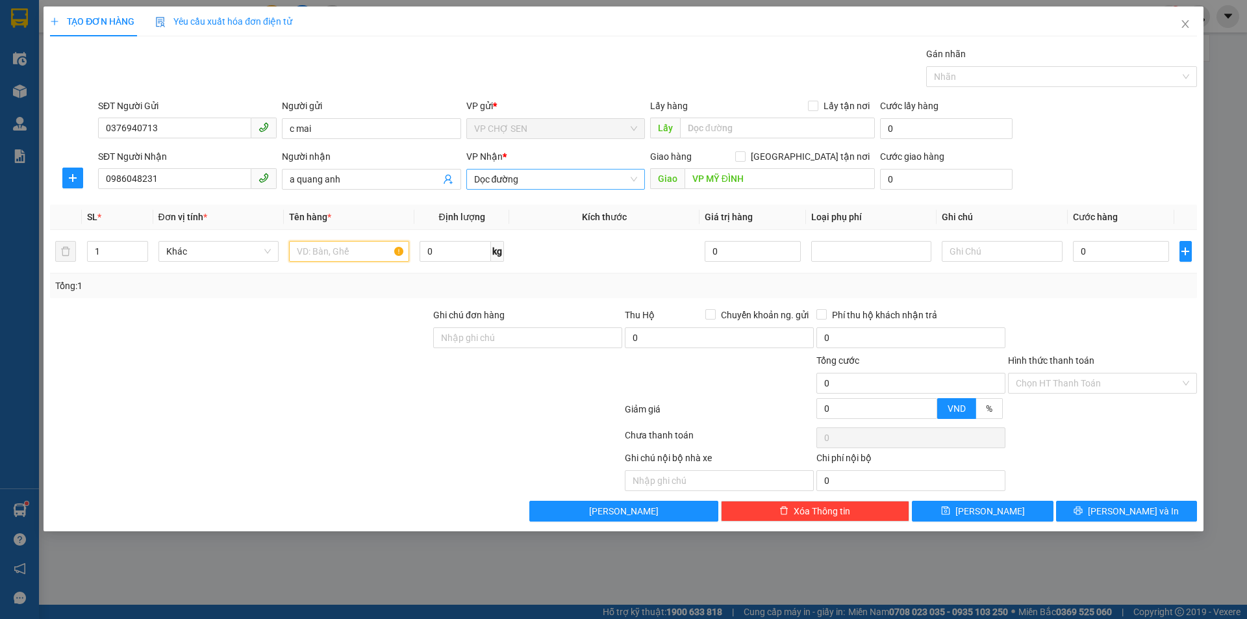
click at [558, 173] on span "Dọc đường" at bounding box center [555, 178] width 163 height 19
click at [516, 406] on div "VP [PERSON_NAME]" at bounding box center [555, 413] width 163 height 14
click at [761, 178] on input "VP MỸ ĐÌNH" at bounding box center [779, 178] width 190 height 21
click at [296, 250] on input "text" at bounding box center [349, 251] width 120 height 21
click at [1084, 249] on input "0" at bounding box center [1121, 251] width 97 height 21
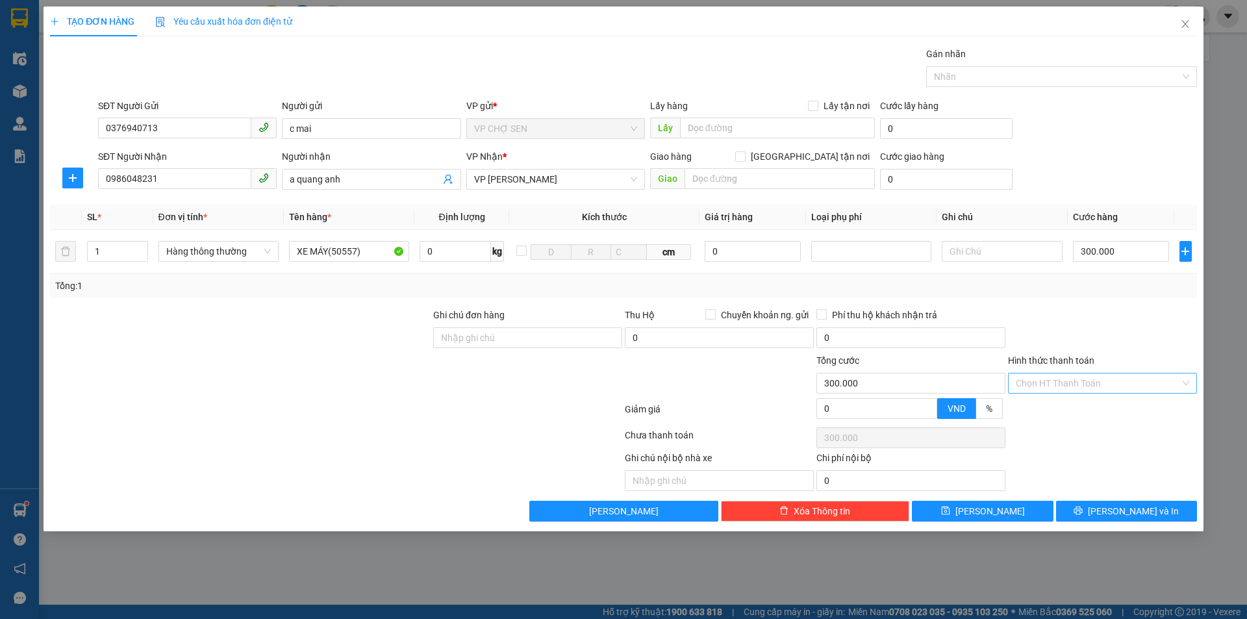
drag, startPoint x: 1091, startPoint y: 378, endPoint x: 1085, endPoint y: 388, distance: 11.7
click at [1091, 377] on input "Hình thức thanh toán" at bounding box center [1097, 382] width 164 height 19
click at [1065, 409] on div "Tại văn phòng" at bounding box center [1101, 409] width 173 height 14
click at [1133, 513] on span "[PERSON_NAME] và In" at bounding box center [1133, 511] width 91 height 14
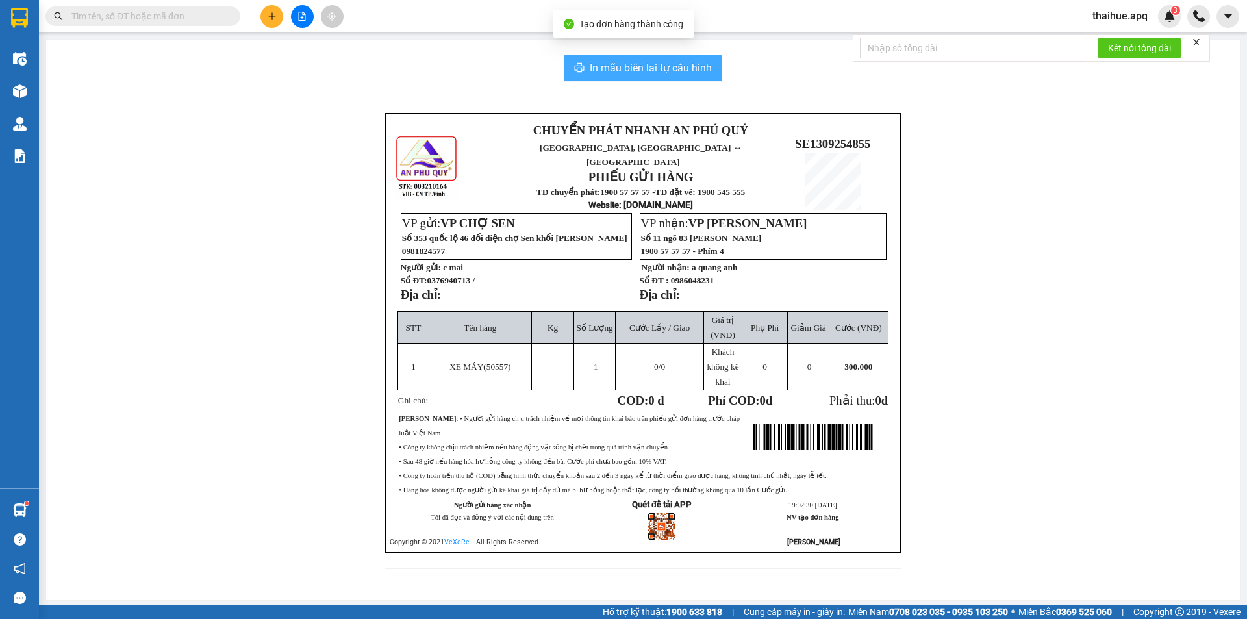
click at [647, 66] on span "In mẫu biên lai tự cấu hình" at bounding box center [651, 68] width 122 height 16
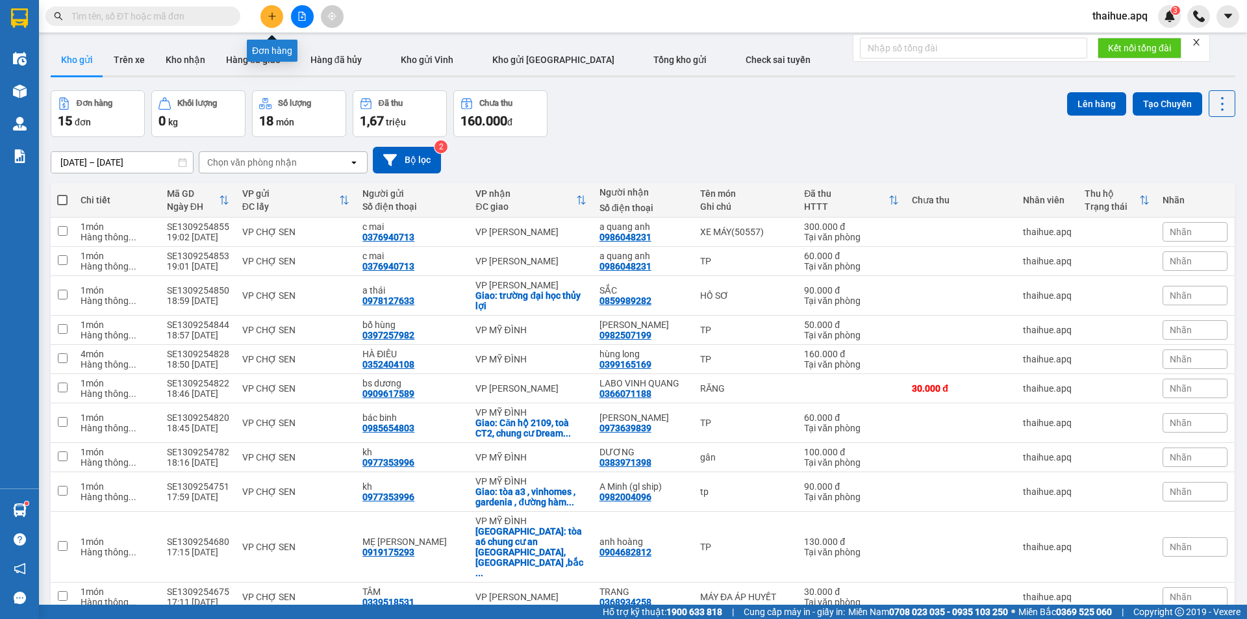
click at [276, 16] on icon "plus" at bounding box center [271, 16] width 9 height 9
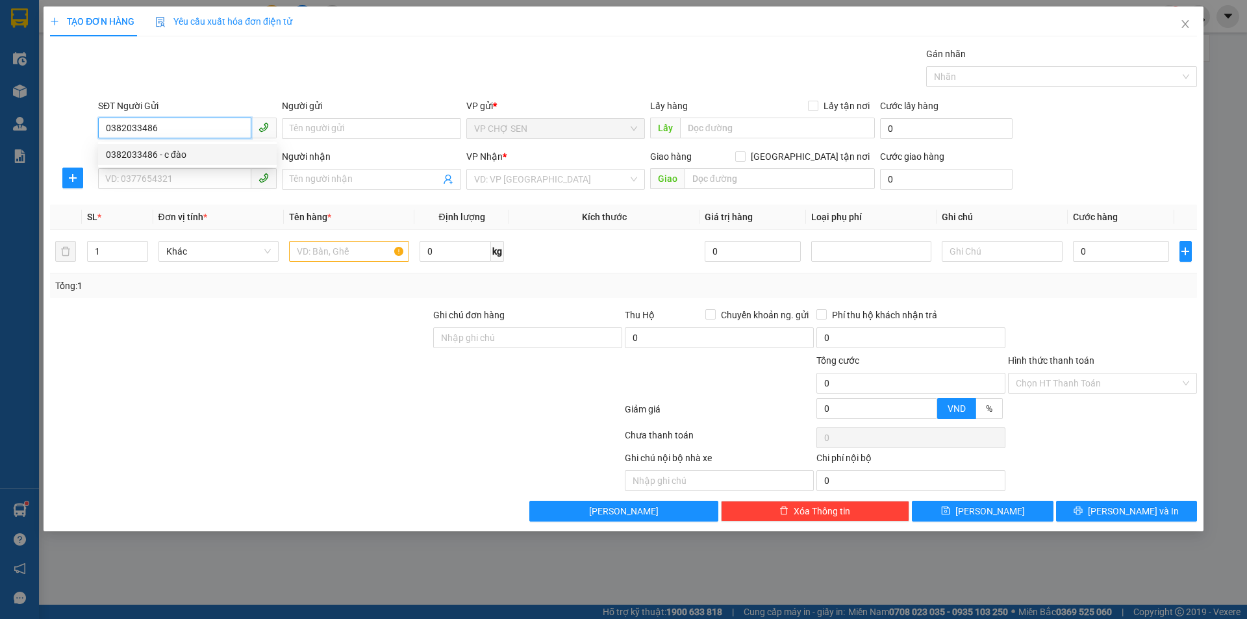
click at [173, 156] on div "0382033486 - c đào" at bounding box center [187, 154] width 163 height 14
click at [162, 178] on input "SĐT Người Nhận" at bounding box center [174, 178] width 153 height 21
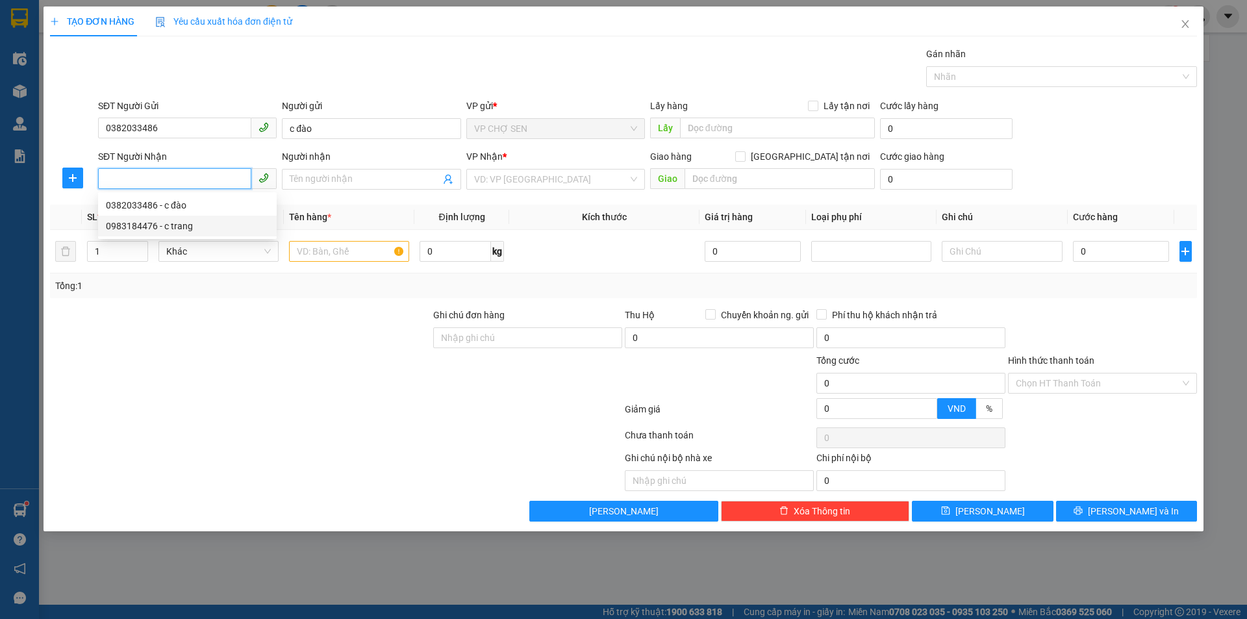
click at [170, 225] on div "0983184476 - c trang" at bounding box center [187, 226] width 163 height 14
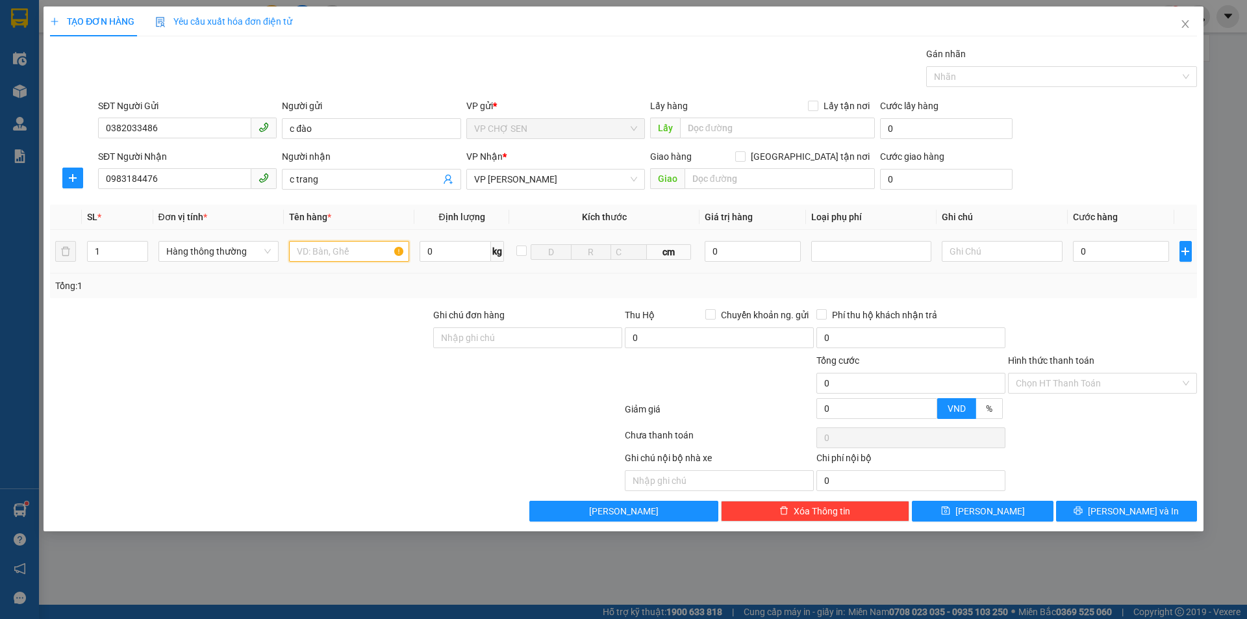
click at [329, 251] on input "text" at bounding box center [349, 251] width 120 height 21
click at [1076, 251] on input "0" at bounding box center [1121, 251] width 97 height 21
click at [166, 127] on input "0382033486" at bounding box center [174, 128] width 153 height 21
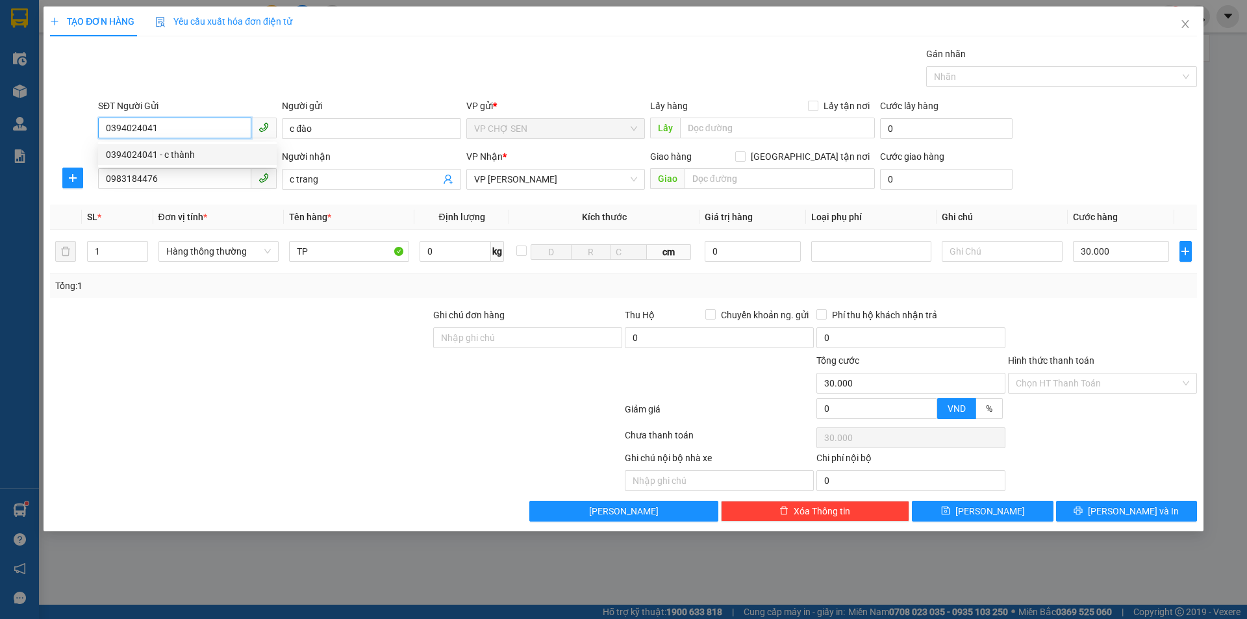
click at [182, 155] on div "0394024041 - c thành" at bounding box center [187, 154] width 163 height 14
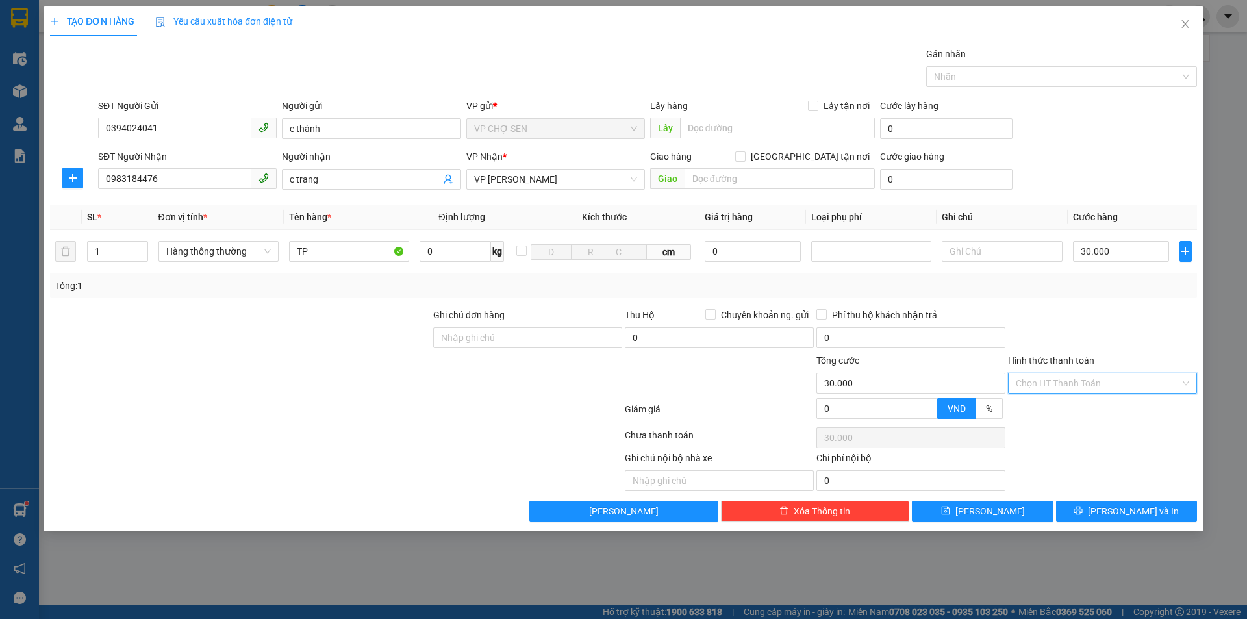
click at [1071, 379] on input "Hình thức thanh toán" at bounding box center [1097, 382] width 164 height 19
click at [1065, 416] on div "Tại văn phòng" at bounding box center [1101, 409] width 173 height 14
click at [1111, 512] on button "[PERSON_NAME] và In" at bounding box center [1126, 511] width 141 height 21
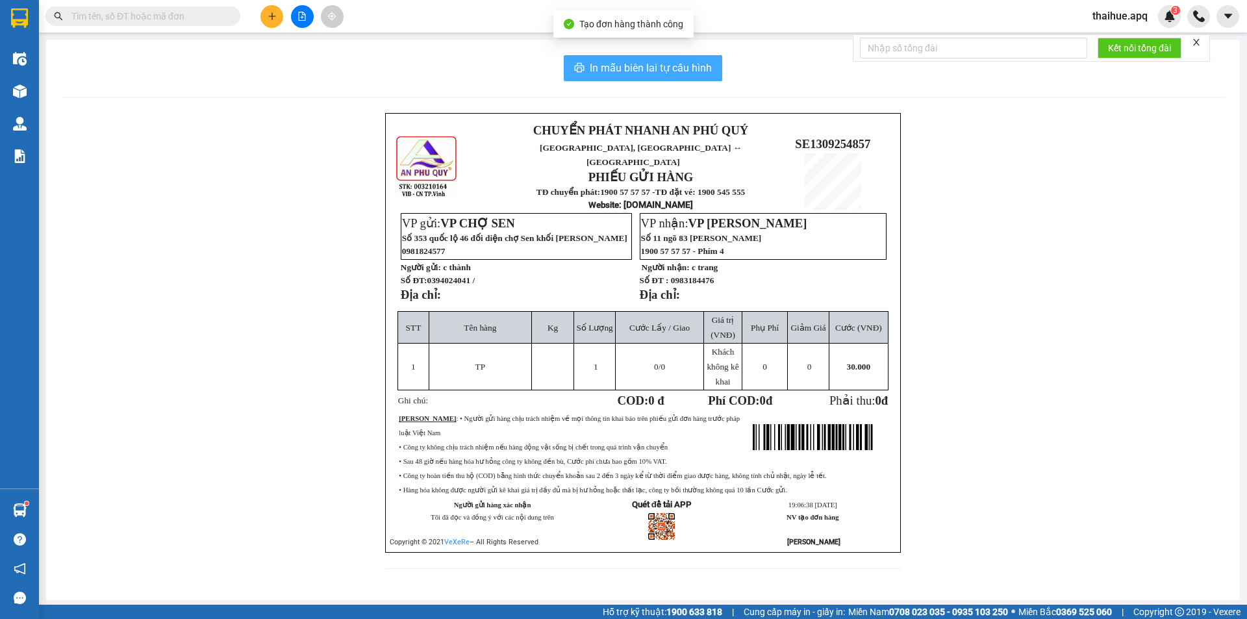
click at [660, 66] on span "In mẫu biên lai tự cấu hình" at bounding box center [651, 68] width 122 height 16
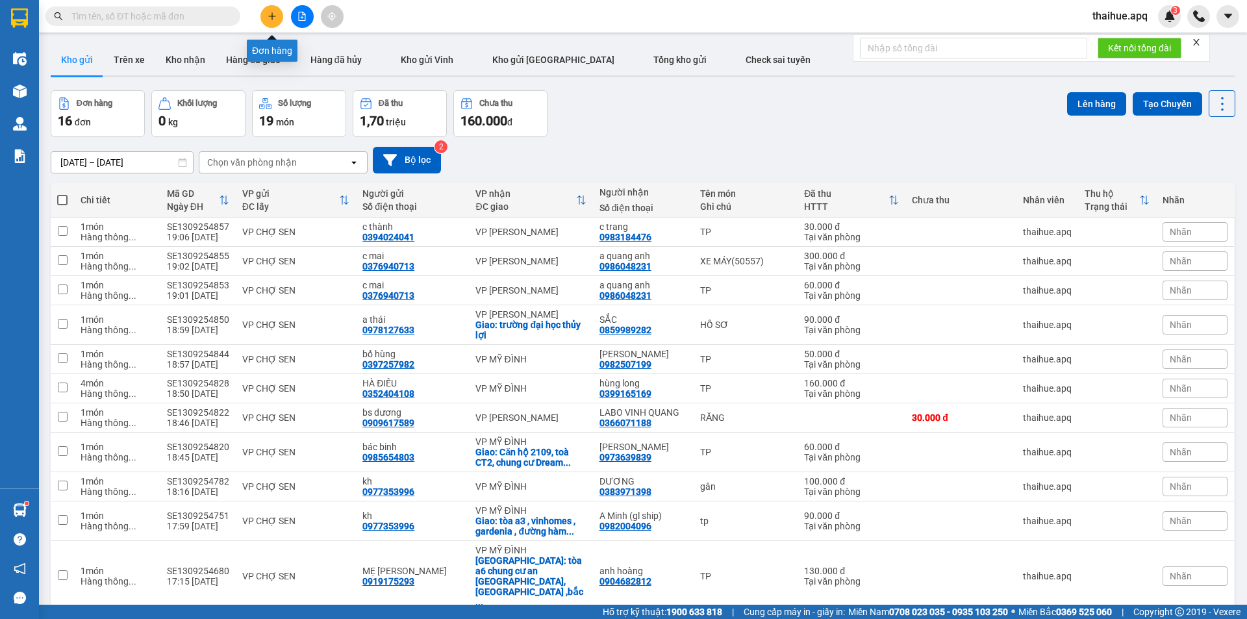
click at [271, 16] on icon "plus" at bounding box center [271, 16] width 9 height 9
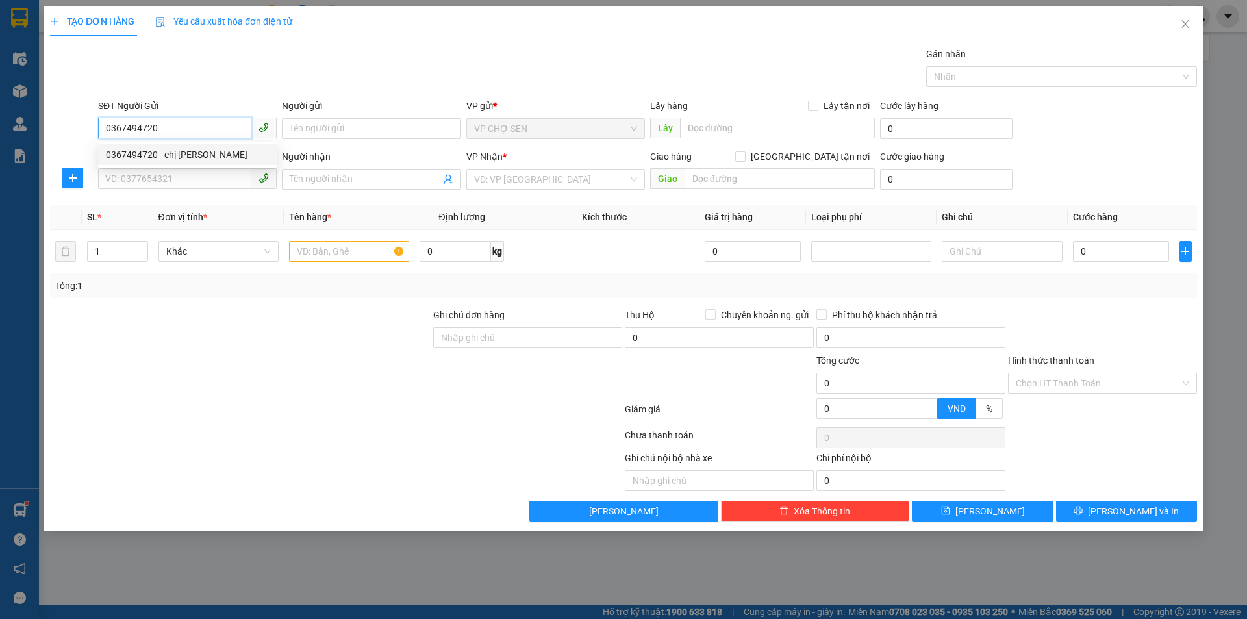
click at [181, 160] on div "0367494720 - chị lộc" at bounding box center [187, 154] width 163 height 14
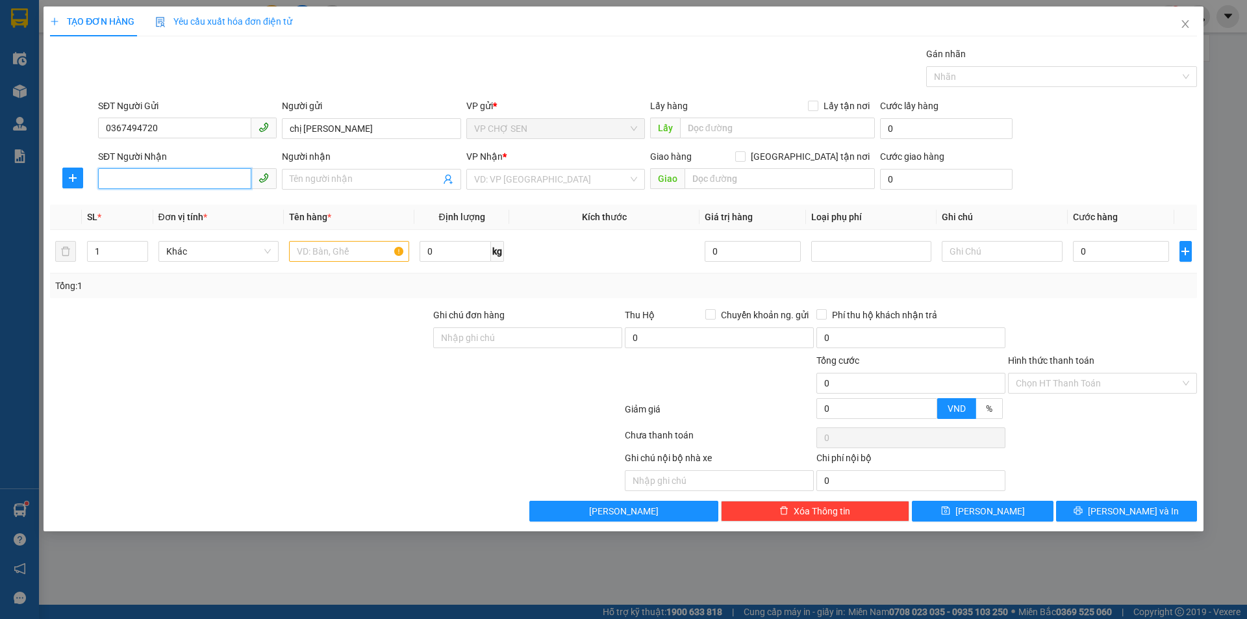
click at [166, 171] on input "SĐT Người Nhận" at bounding box center [174, 178] width 153 height 21
click at [178, 210] on div "0355038767 - chị thủy" at bounding box center [187, 205] width 163 height 14
click at [306, 255] on input "text" at bounding box center [349, 251] width 120 height 21
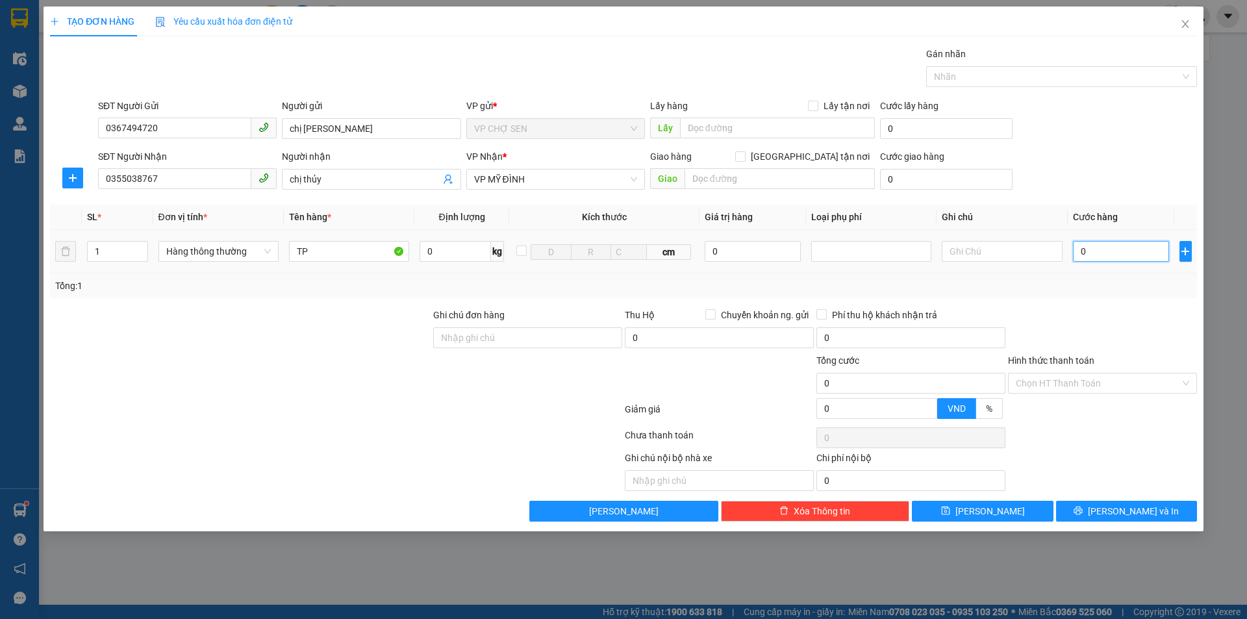
click at [1089, 249] on input "0" at bounding box center [1121, 251] width 97 height 21
click at [1123, 514] on span "[PERSON_NAME] và In" at bounding box center [1133, 511] width 91 height 14
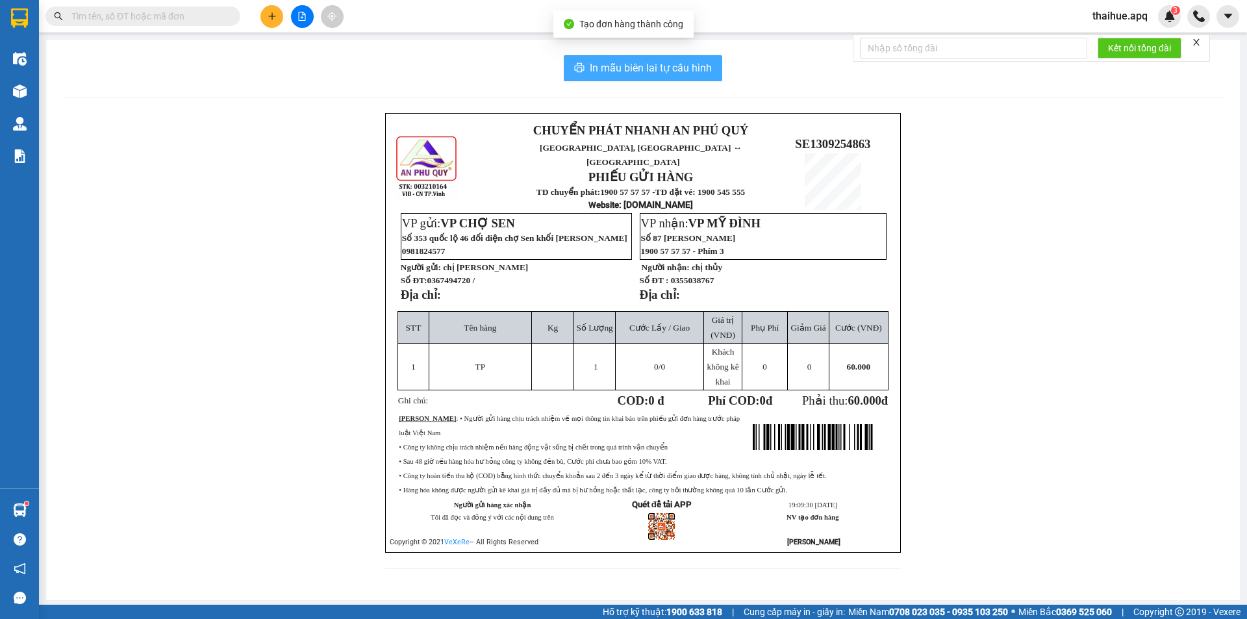
click at [666, 66] on span "In mẫu biên lai tự cấu hình" at bounding box center [651, 68] width 122 height 16
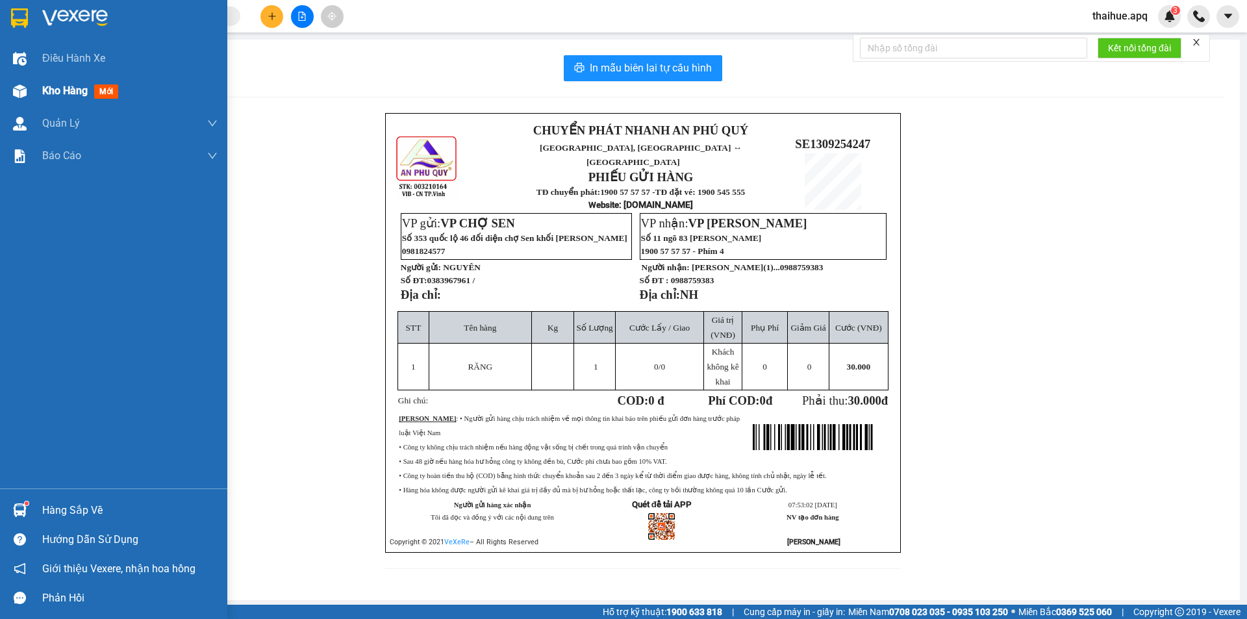
click at [74, 88] on span "Kho hàng" at bounding box center [64, 90] width 45 height 12
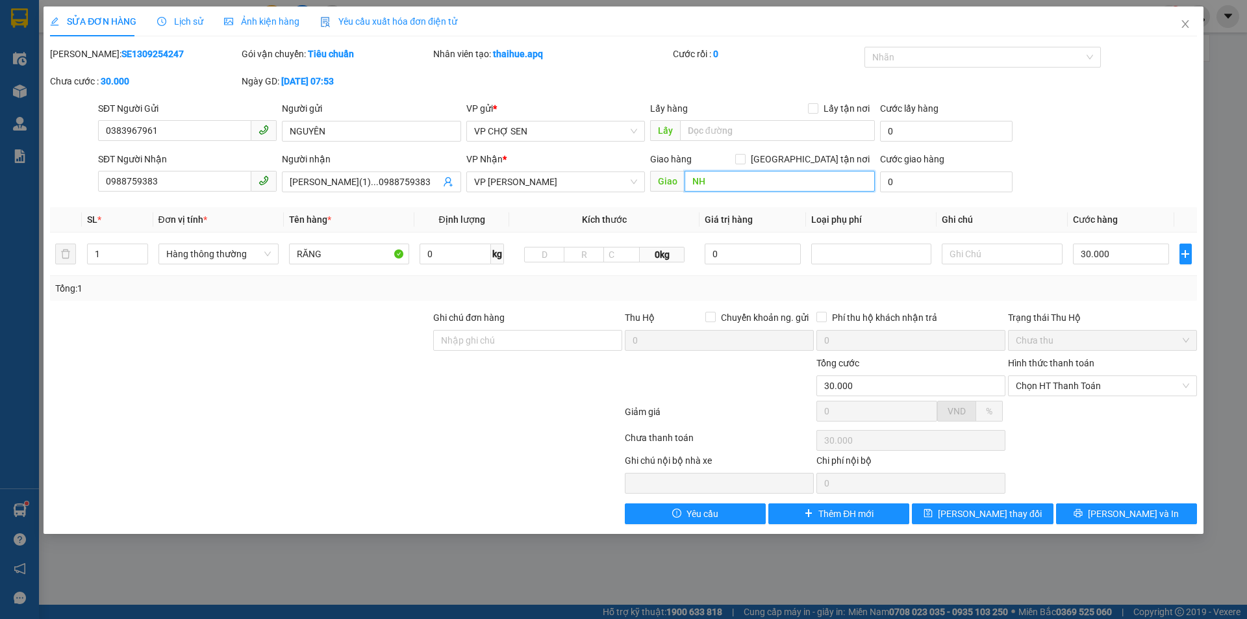
click at [730, 175] on input "NH" at bounding box center [779, 181] width 190 height 21
click at [971, 514] on span "[PERSON_NAME] thay đổi" at bounding box center [990, 513] width 104 height 14
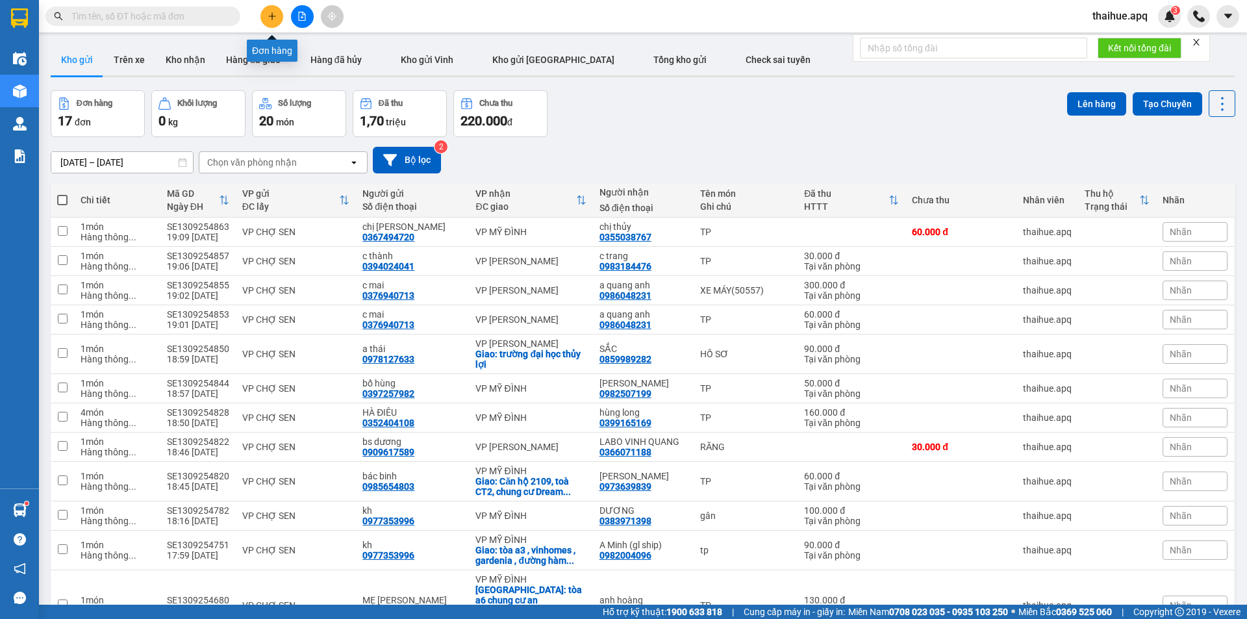
click at [271, 17] on icon "plus" at bounding box center [271, 16] width 9 height 9
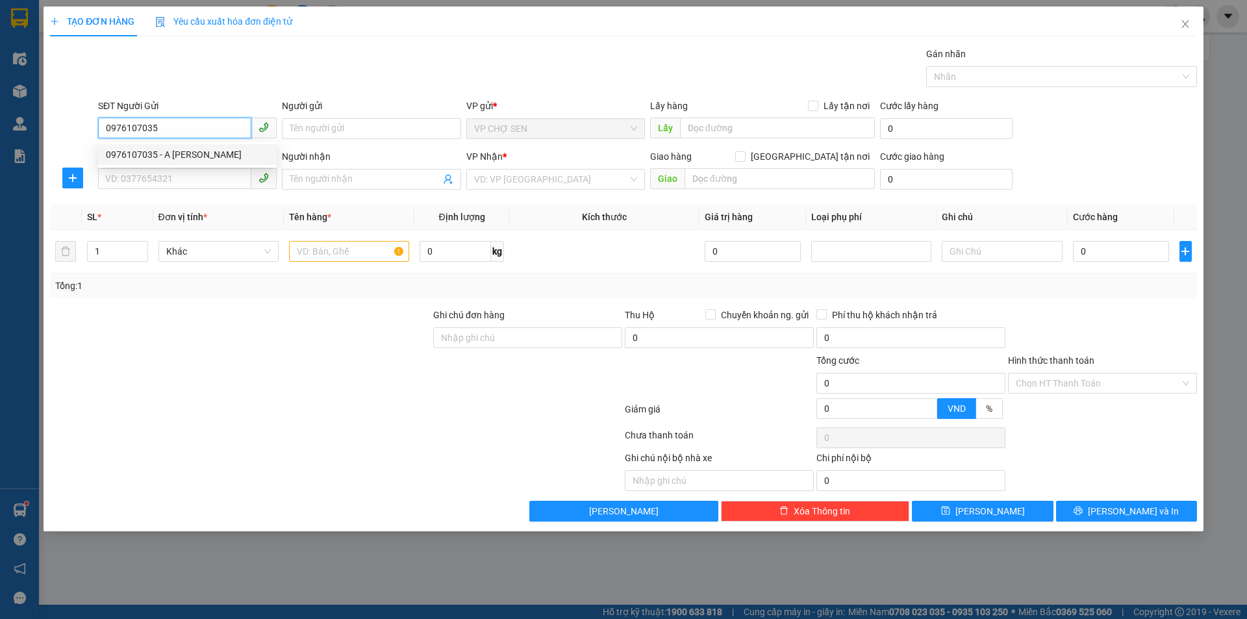
click at [188, 151] on div "0976107035 - A HOÀNG" at bounding box center [187, 154] width 163 height 14
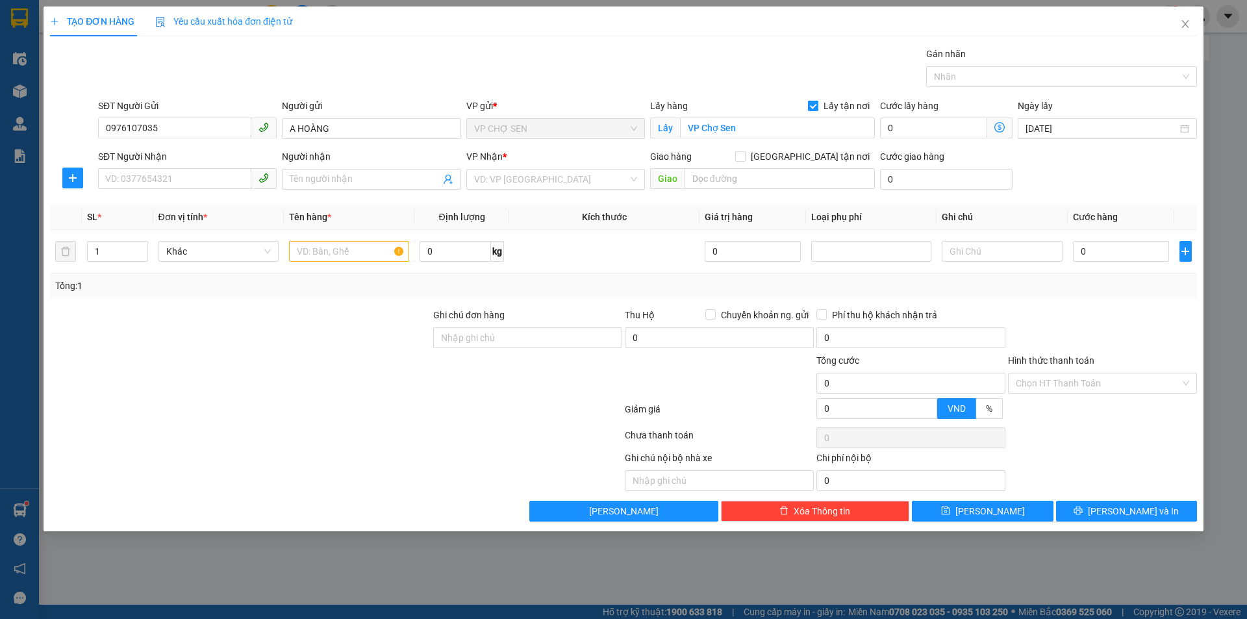
click at [812, 101] on input "Lấy tận nơi" at bounding box center [812, 105] width 9 height 9
click at [788, 119] on input "VP Chợ Sen" at bounding box center [777, 128] width 195 height 21
click at [214, 173] on input "SĐT Người Nhận" at bounding box center [174, 178] width 153 height 21
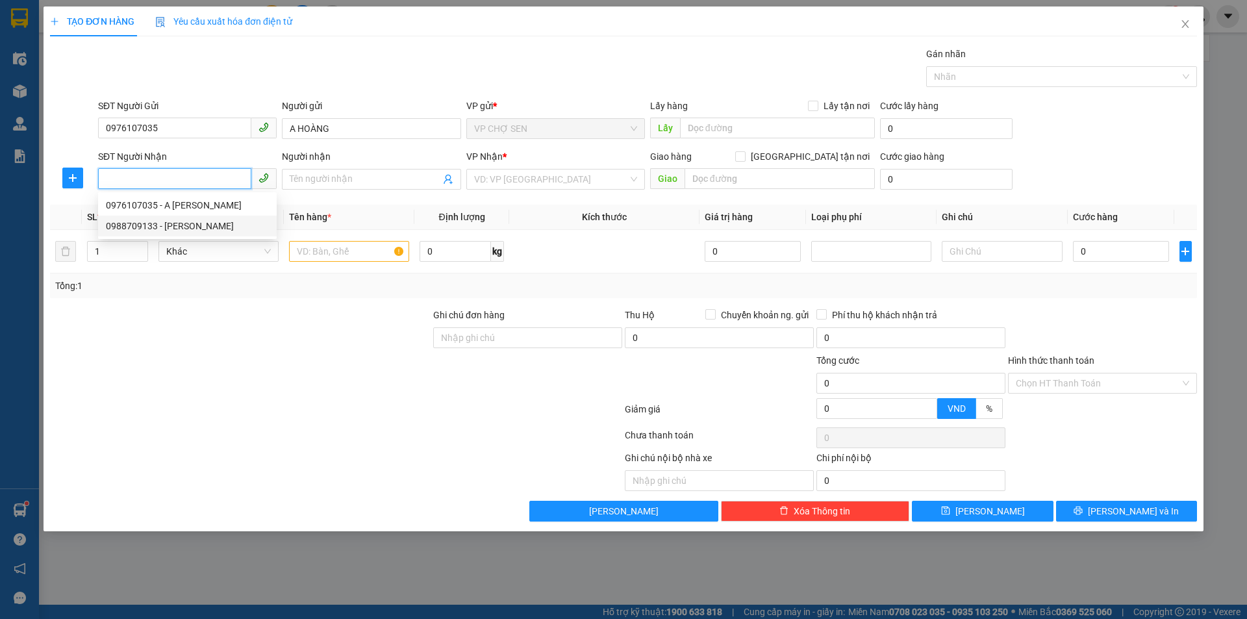
click at [175, 227] on div "0988709133 - mạnh linh" at bounding box center [187, 226] width 163 height 14
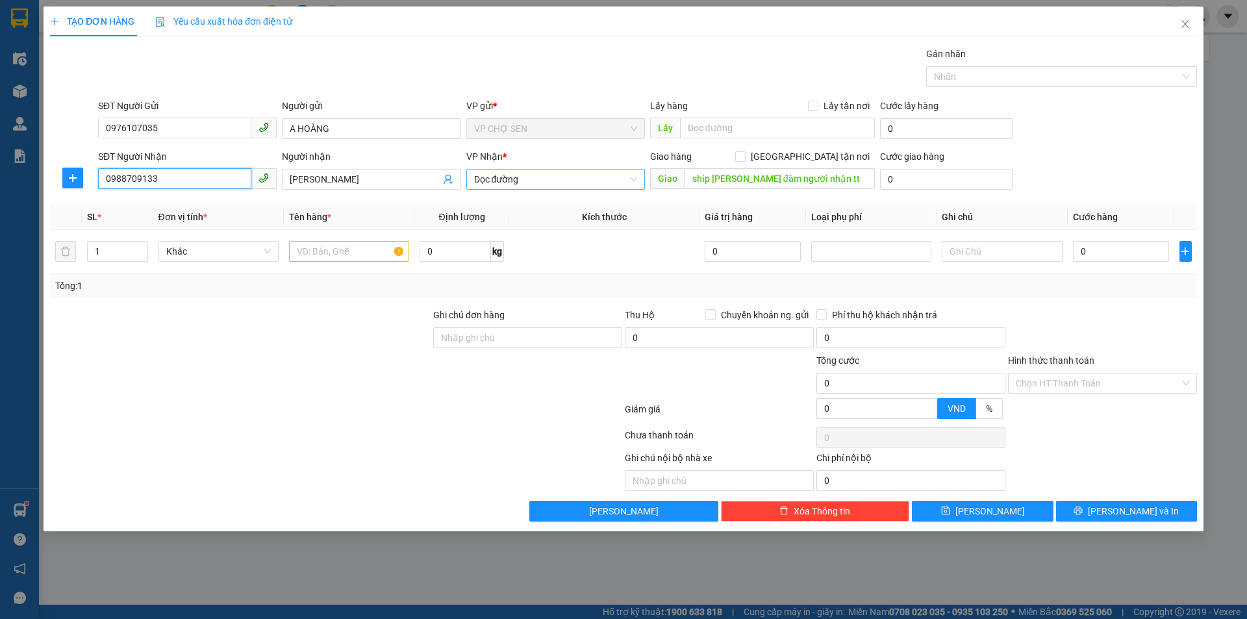
click at [574, 178] on span "Dọc đường" at bounding box center [555, 178] width 163 height 19
click at [523, 406] on div "VP [PERSON_NAME]" at bounding box center [555, 413] width 163 height 14
click at [330, 256] on input "text" at bounding box center [349, 251] width 120 height 21
click at [1185, 24] on icon "close" at bounding box center [1184, 24] width 7 height 8
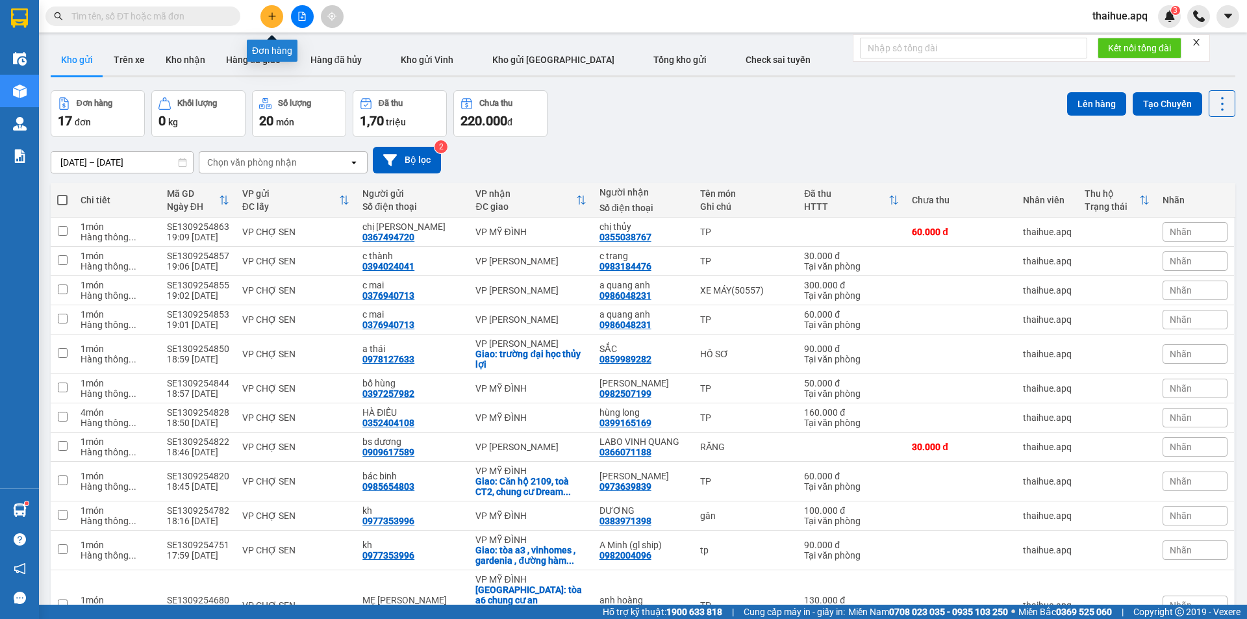
click at [271, 14] on icon "plus" at bounding box center [271, 16] width 9 height 9
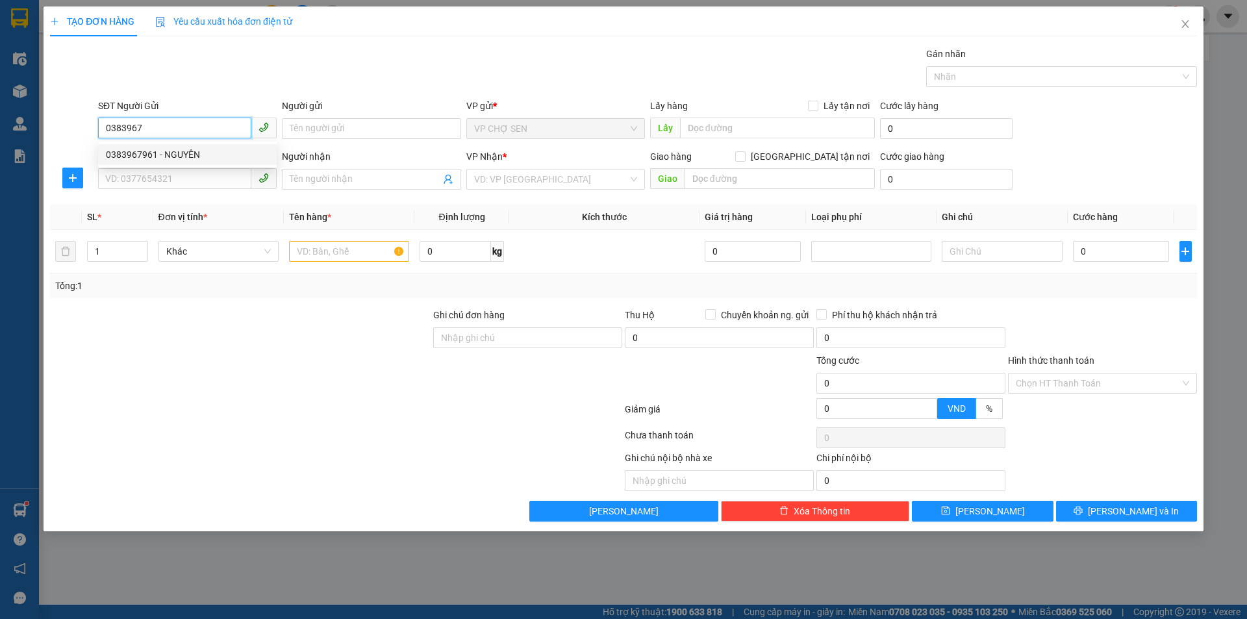
click at [184, 158] on div "0383967961 - NGUYÊN" at bounding box center [187, 154] width 163 height 14
click at [182, 179] on input "SĐT Người Nhận" at bounding box center [174, 178] width 153 height 21
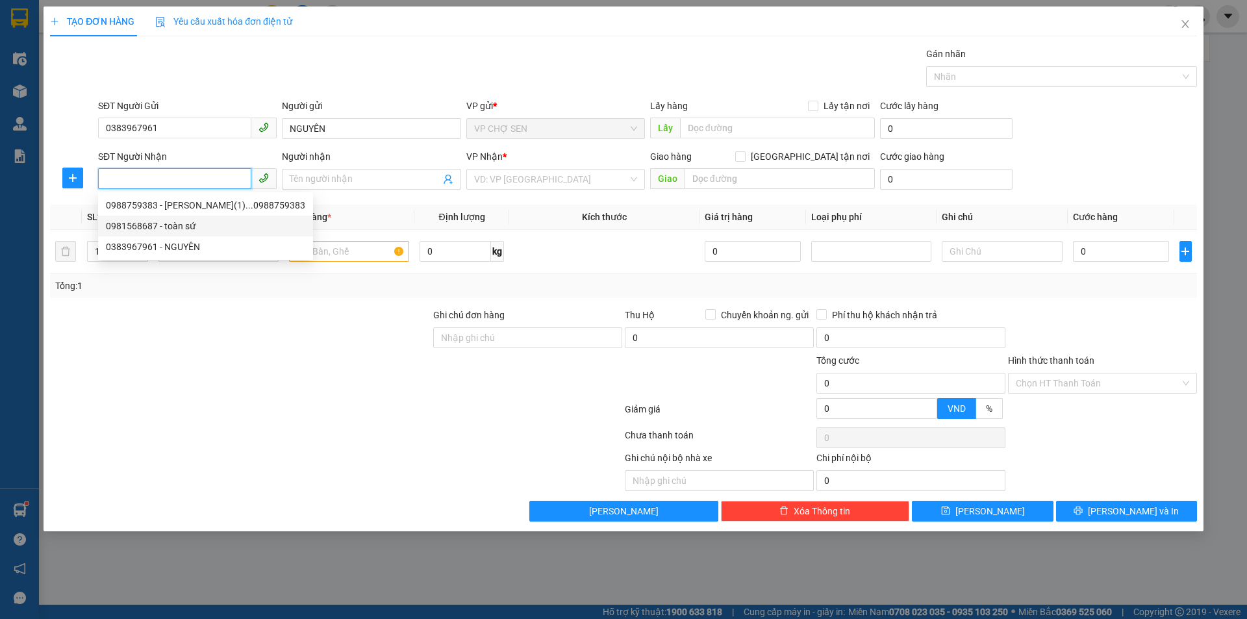
click at [184, 227] on div "0981568687 - toàn sứ" at bounding box center [205, 226] width 199 height 14
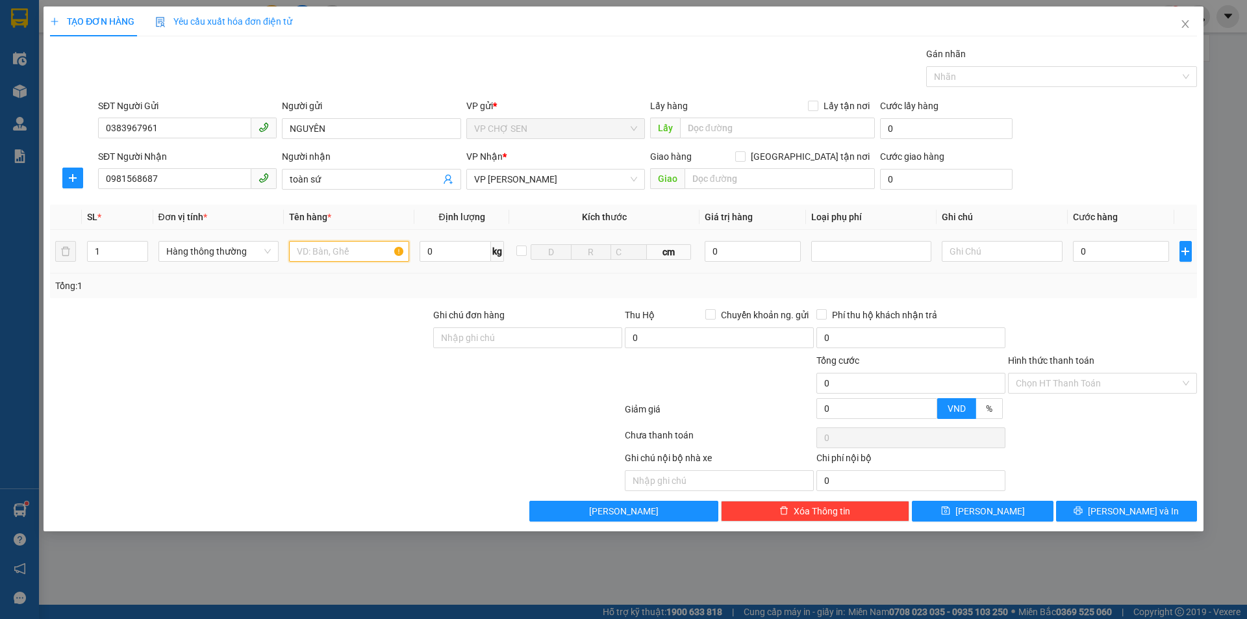
click at [312, 256] on input "text" at bounding box center [349, 251] width 120 height 21
click at [1097, 252] on input "0" at bounding box center [1121, 251] width 97 height 21
click at [1116, 503] on button "[PERSON_NAME] và In" at bounding box center [1126, 511] width 141 height 21
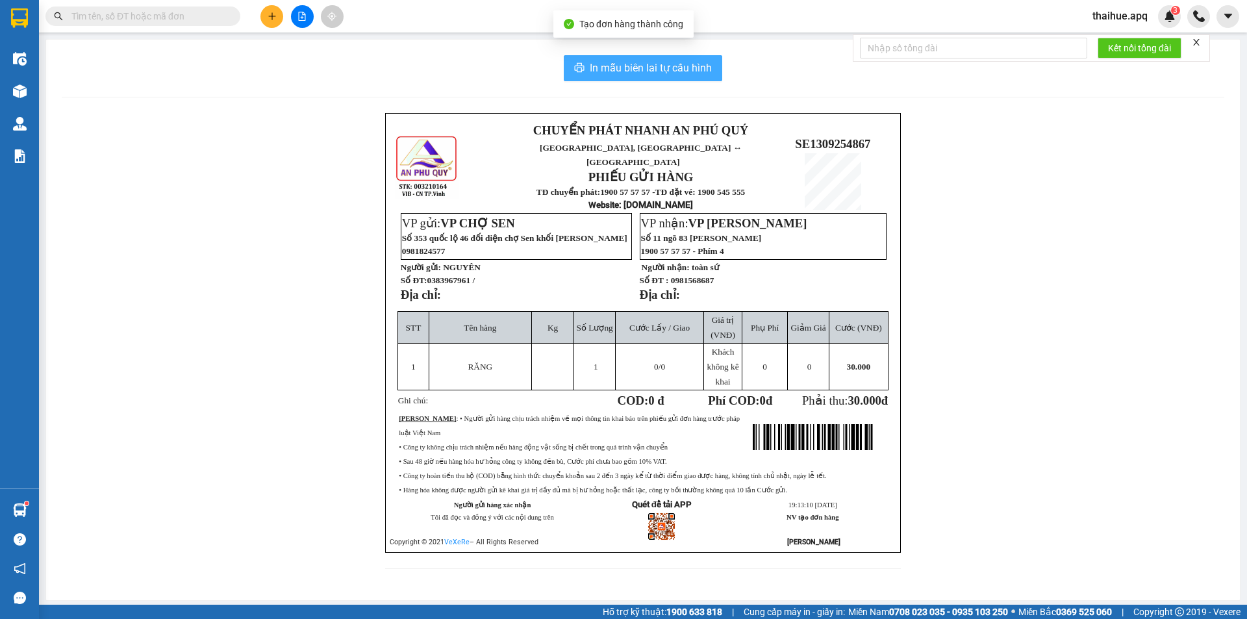
click at [670, 64] on span "In mẫu biên lai tự cấu hình" at bounding box center [651, 68] width 122 height 16
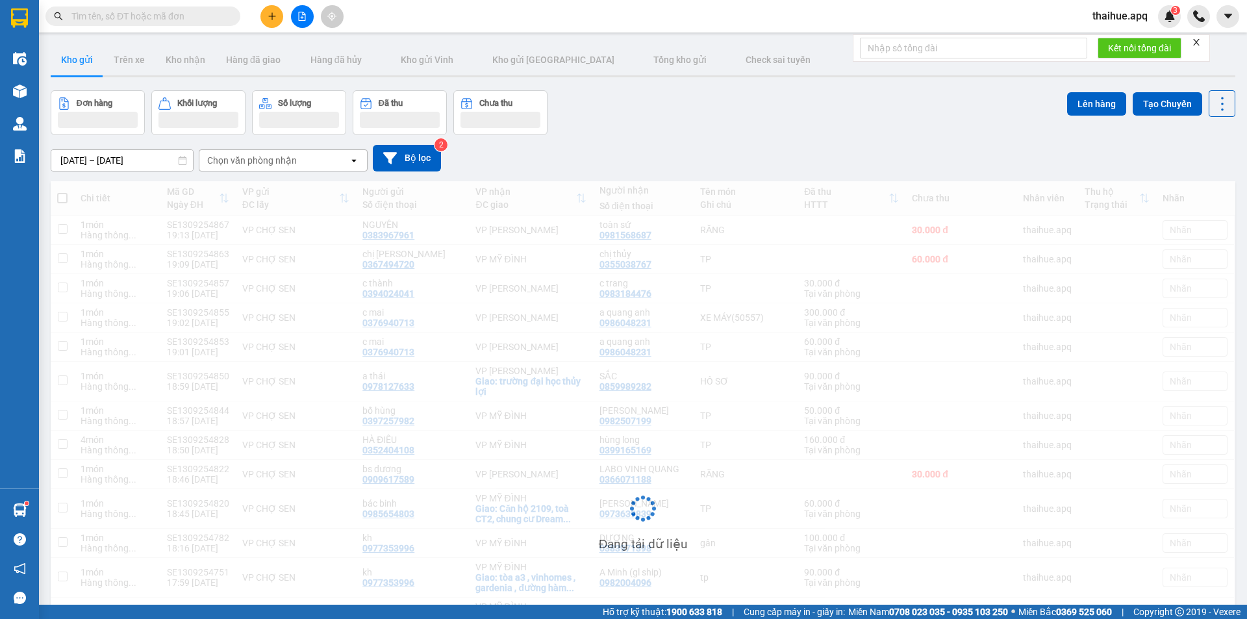
click at [275, 15] on icon "plus" at bounding box center [271, 16] width 9 height 9
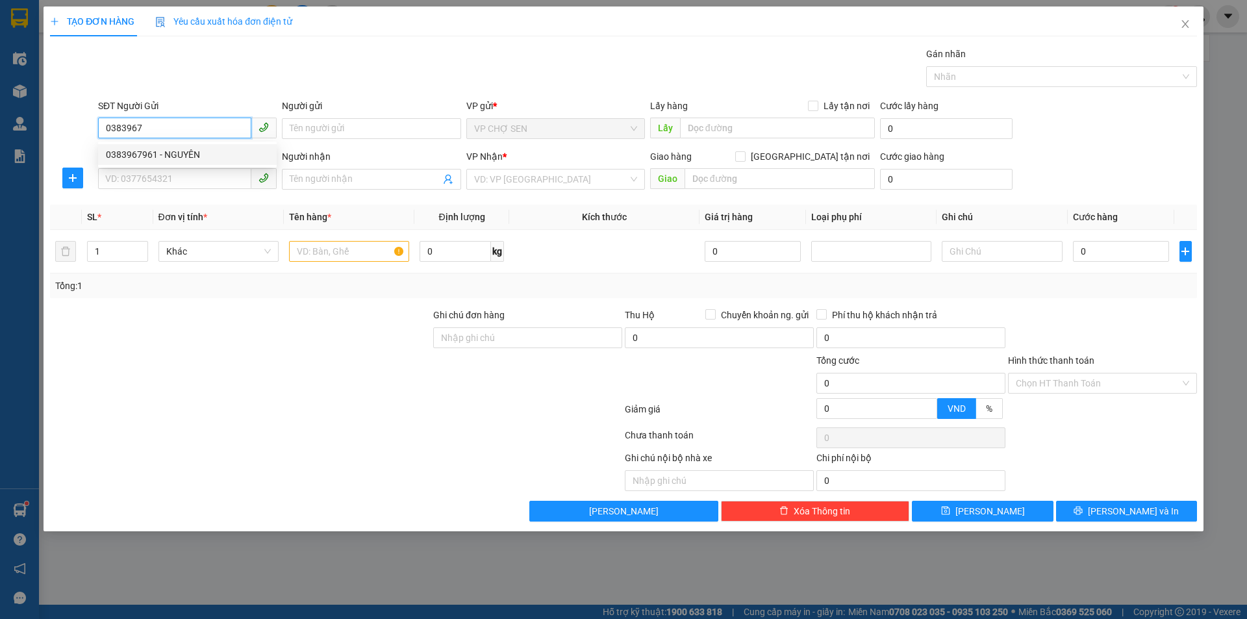
click at [187, 156] on div "0383967961 - NGUYÊN" at bounding box center [187, 154] width 163 height 14
click at [131, 180] on input "SĐT Người Nhận" at bounding box center [174, 178] width 153 height 21
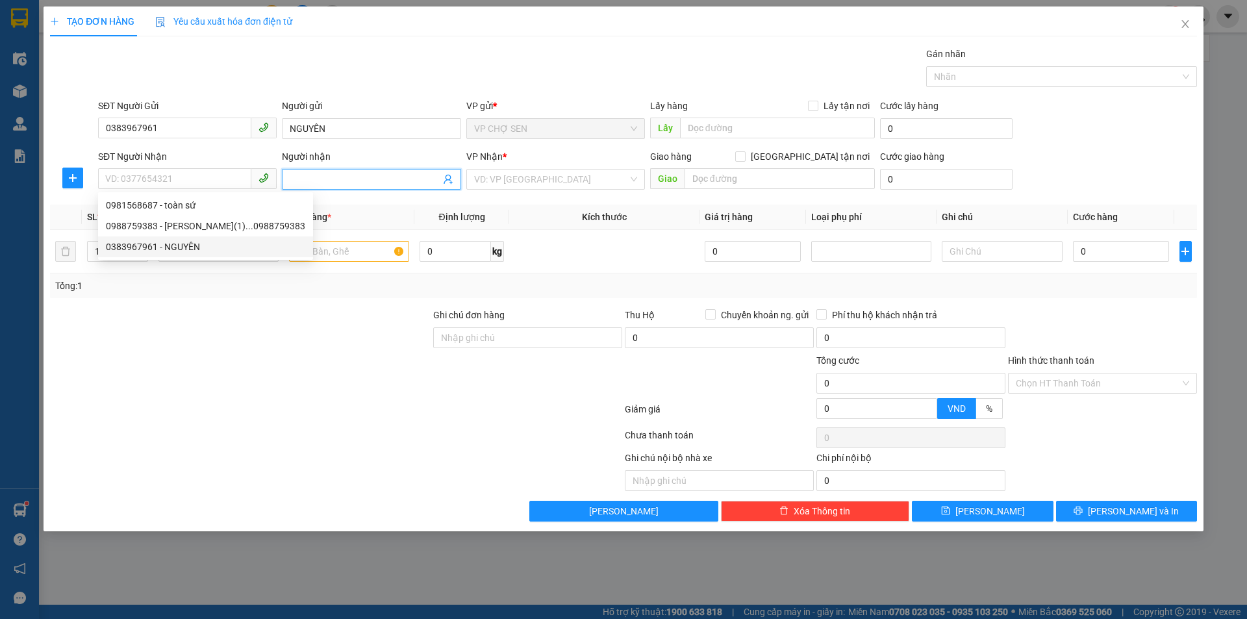
click at [448, 180] on icon "user-add" at bounding box center [448, 179] width 10 height 10
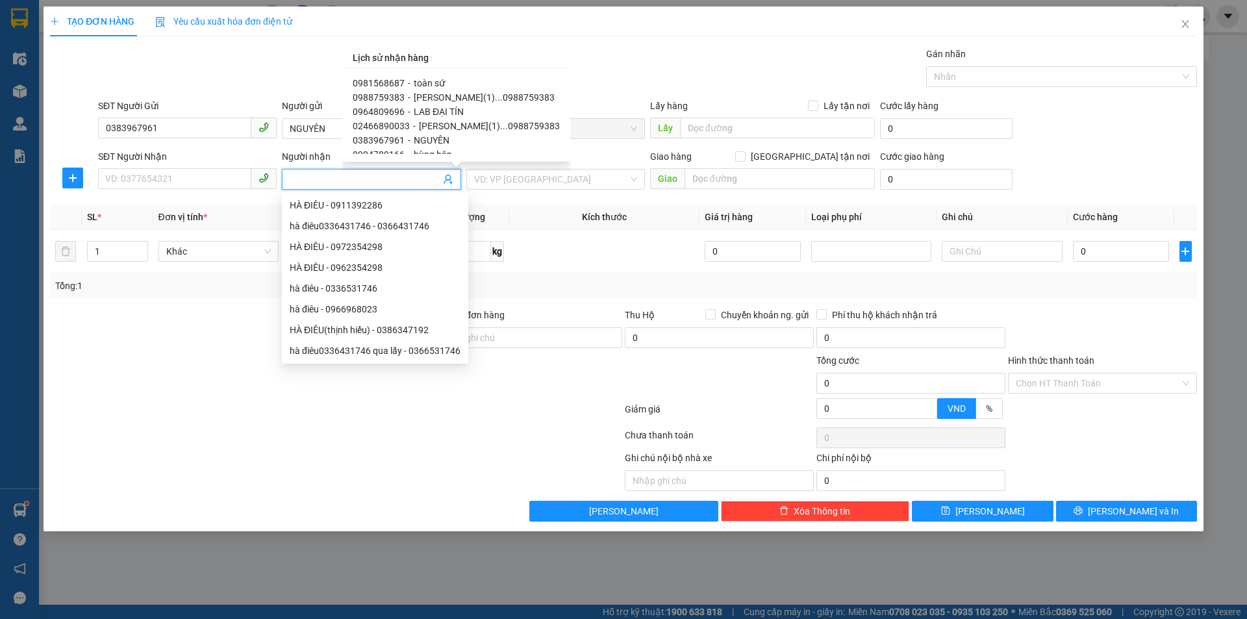
click at [434, 112] on span "LAB ĐẠI TÍN" at bounding box center [439, 111] width 50 height 10
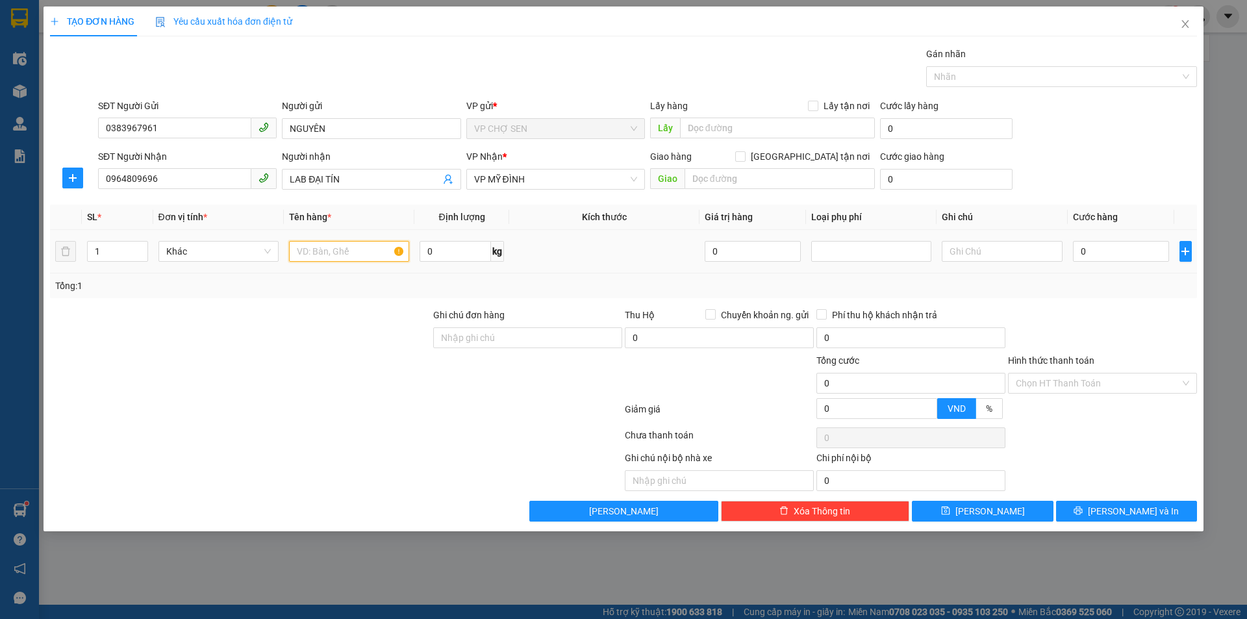
click at [325, 258] on input "text" at bounding box center [349, 251] width 120 height 21
click at [1089, 246] on input "0" at bounding box center [1121, 251] width 97 height 21
click at [1078, 373] on div "Chọn HT Thanh Toán" at bounding box center [1102, 383] width 189 height 21
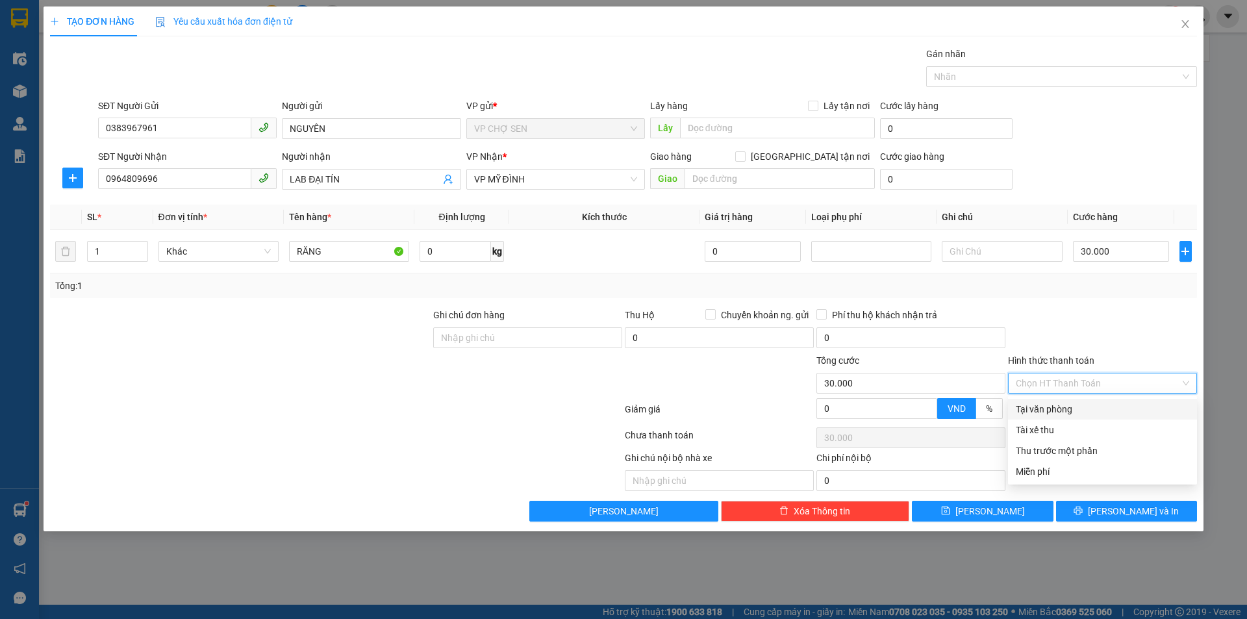
click at [1057, 416] on div "Tại văn phòng" at bounding box center [1101, 409] width 173 height 14
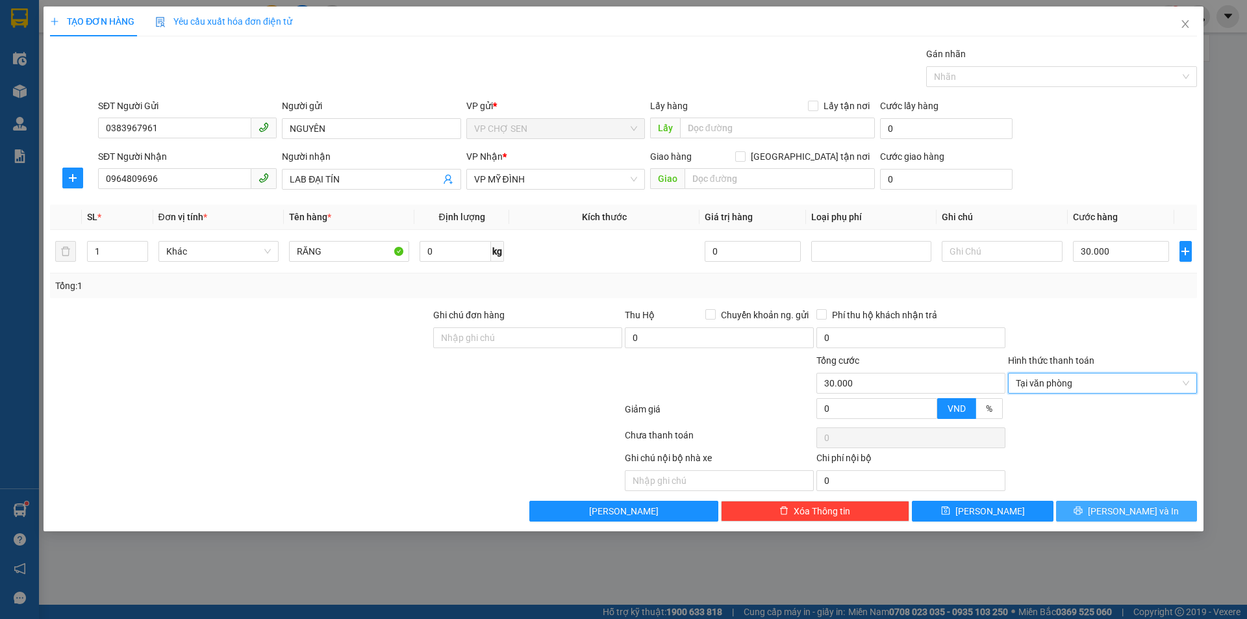
click at [1089, 514] on button "[PERSON_NAME] và In" at bounding box center [1126, 511] width 141 height 21
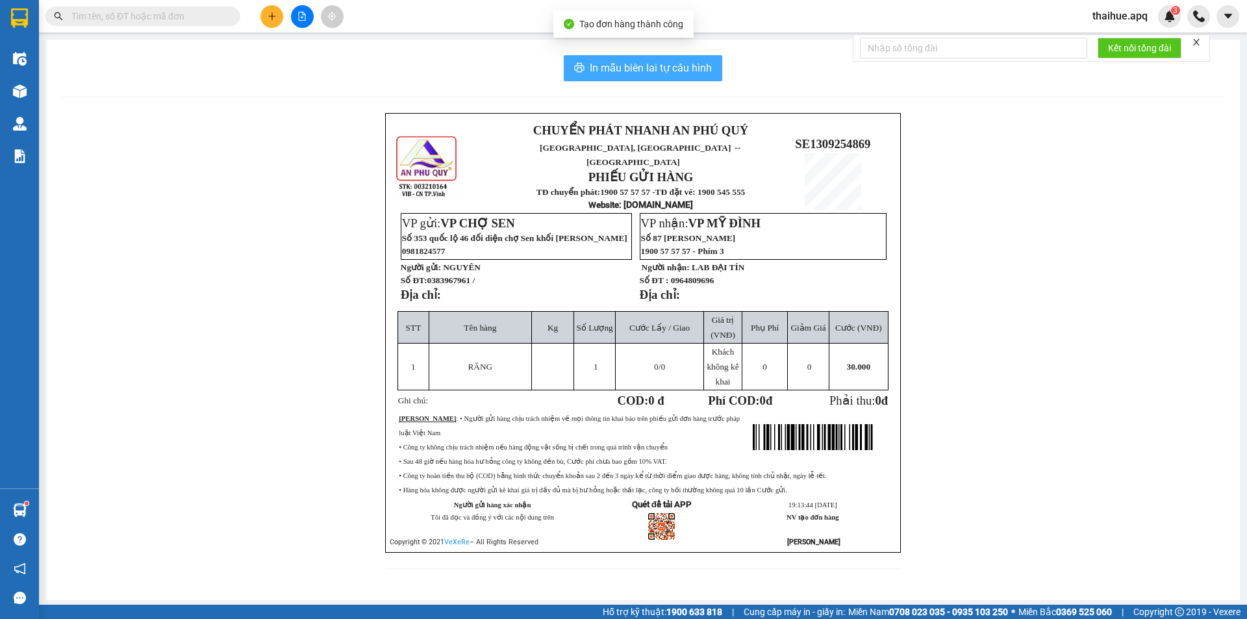
click at [687, 64] on span "In mẫu biên lai tự cấu hình" at bounding box center [651, 68] width 122 height 16
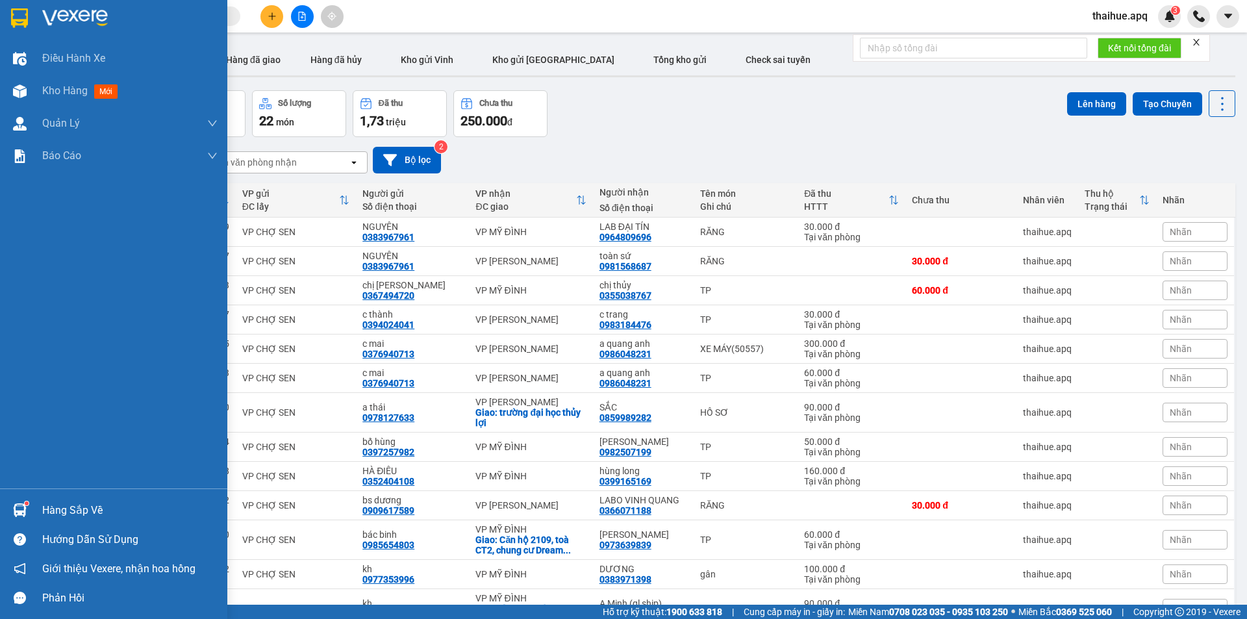
click at [75, 511] on div "Hàng sắp về" at bounding box center [129, 510] width 175 height 19
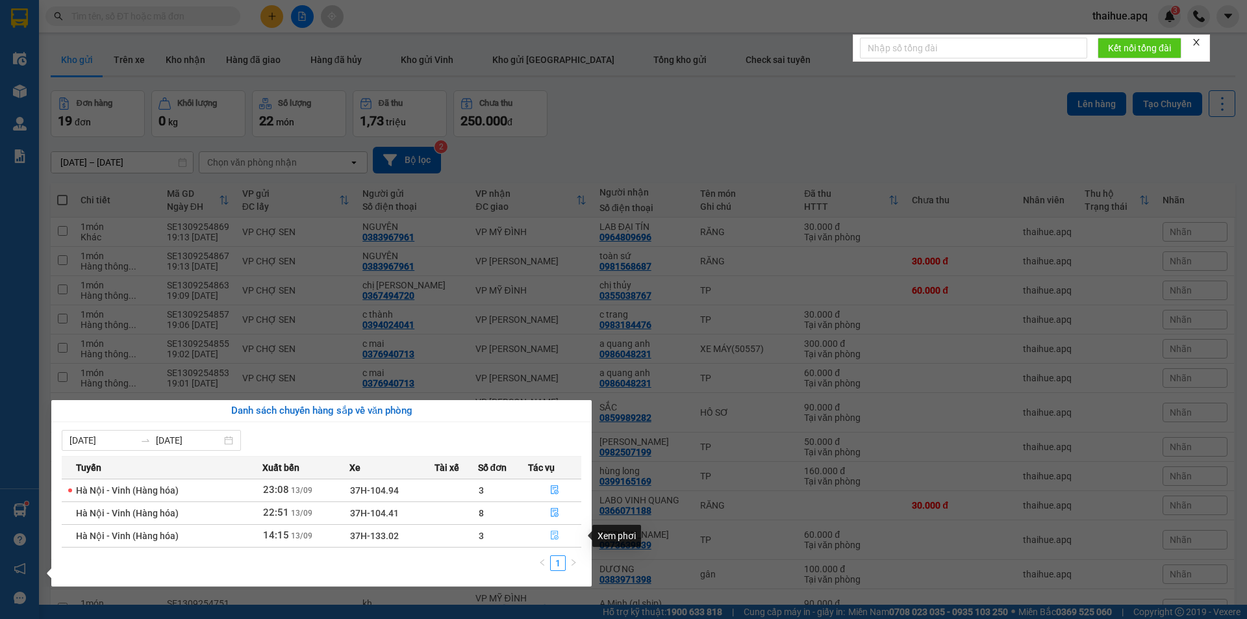
click at [554, 536] on icon "file-done" at bounding box center [554, 534] width 9 height 9
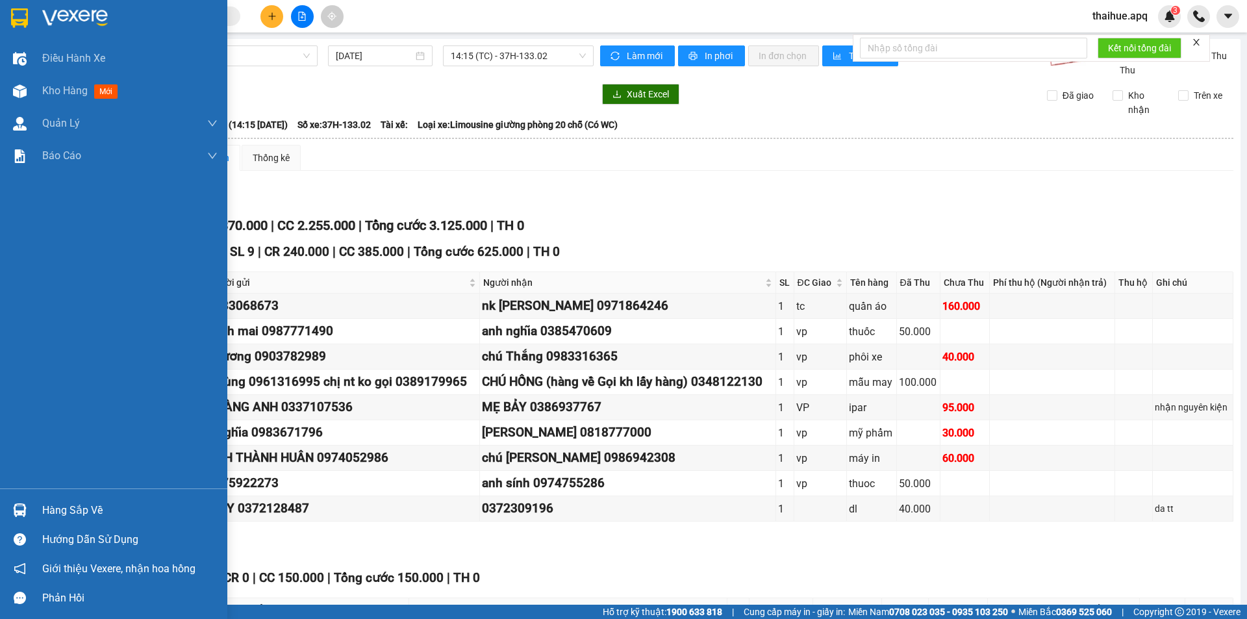
click at [52, 508] on div "Hàng sắp về" at bounding box center [129, 510] width 175 height 19
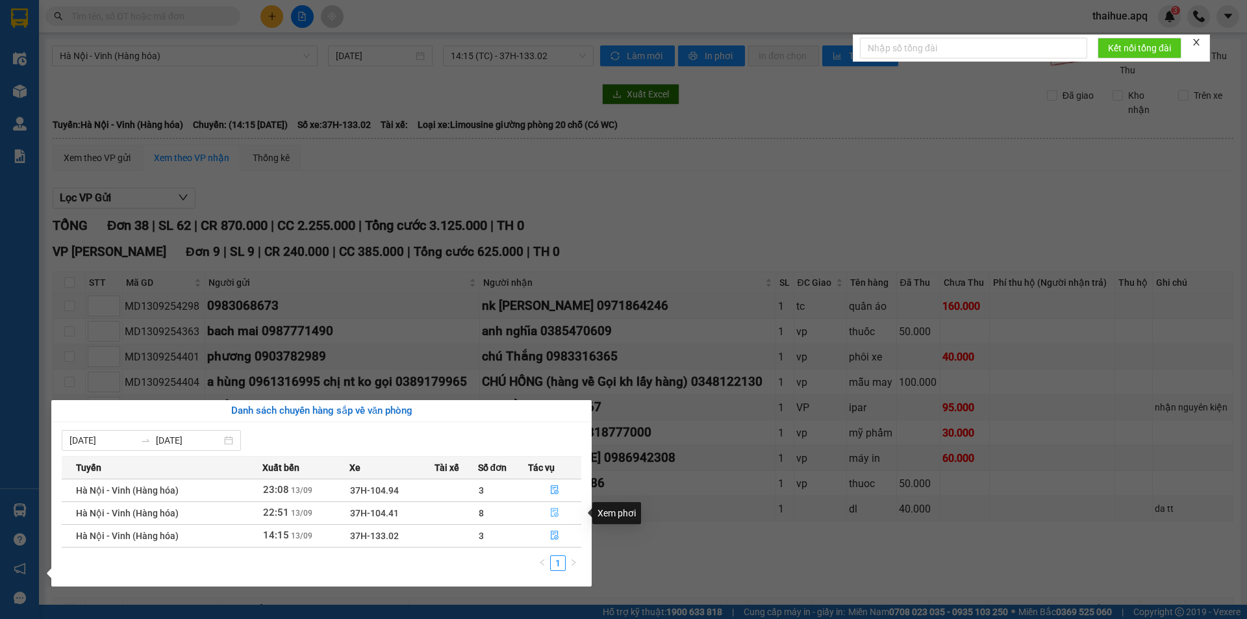
click at [554, 511] on icon "file-done" at bounding box center [554, 512] width 9 height 9
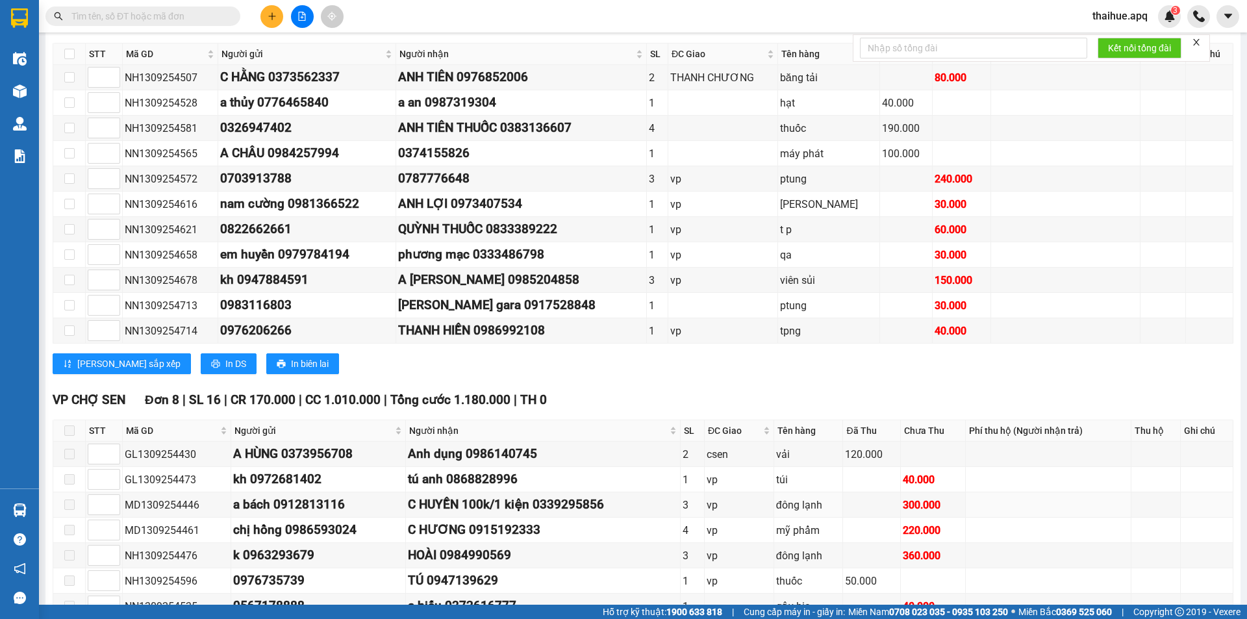
scroll to position [205, 0]
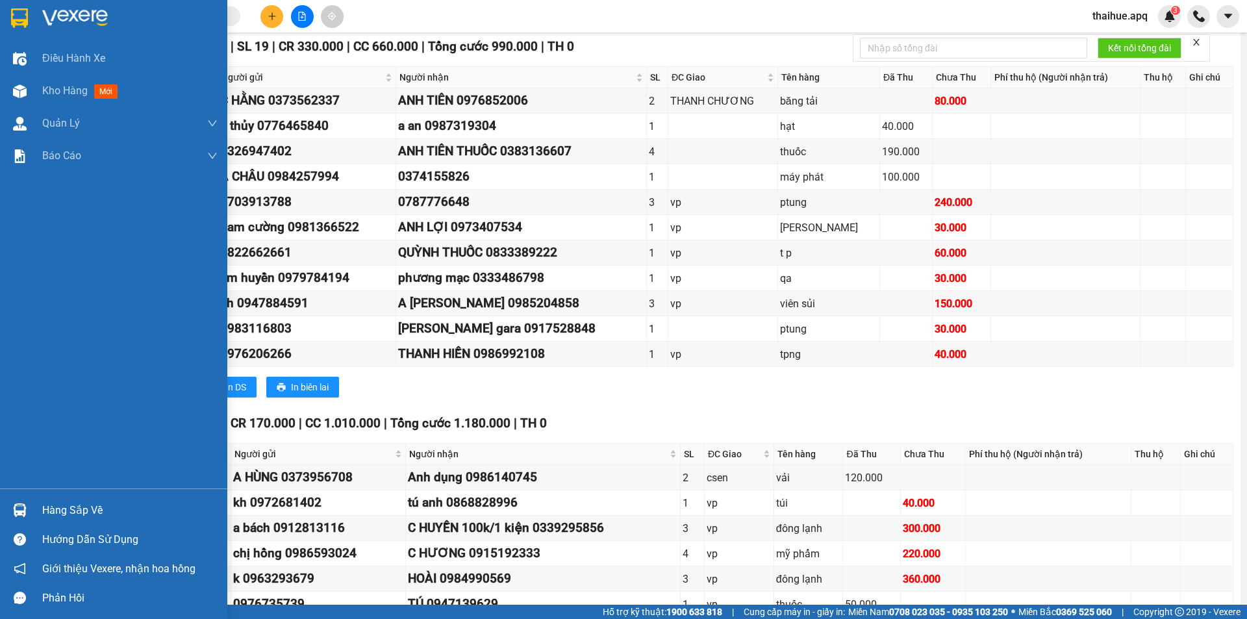
click at [56, 511] on div "Hàng sắp về" at bounding box center [129, 510] width 175 height 19
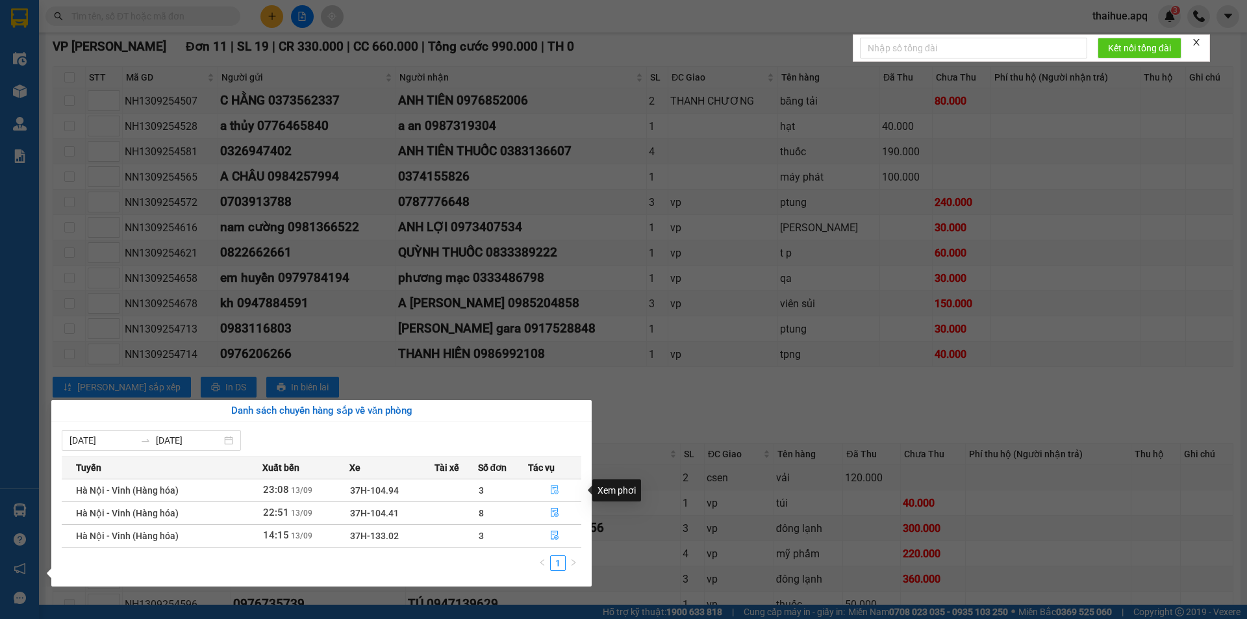
click at [554, 487] on icon "file-done" at bounding box center [554, 489] width 9 height 9
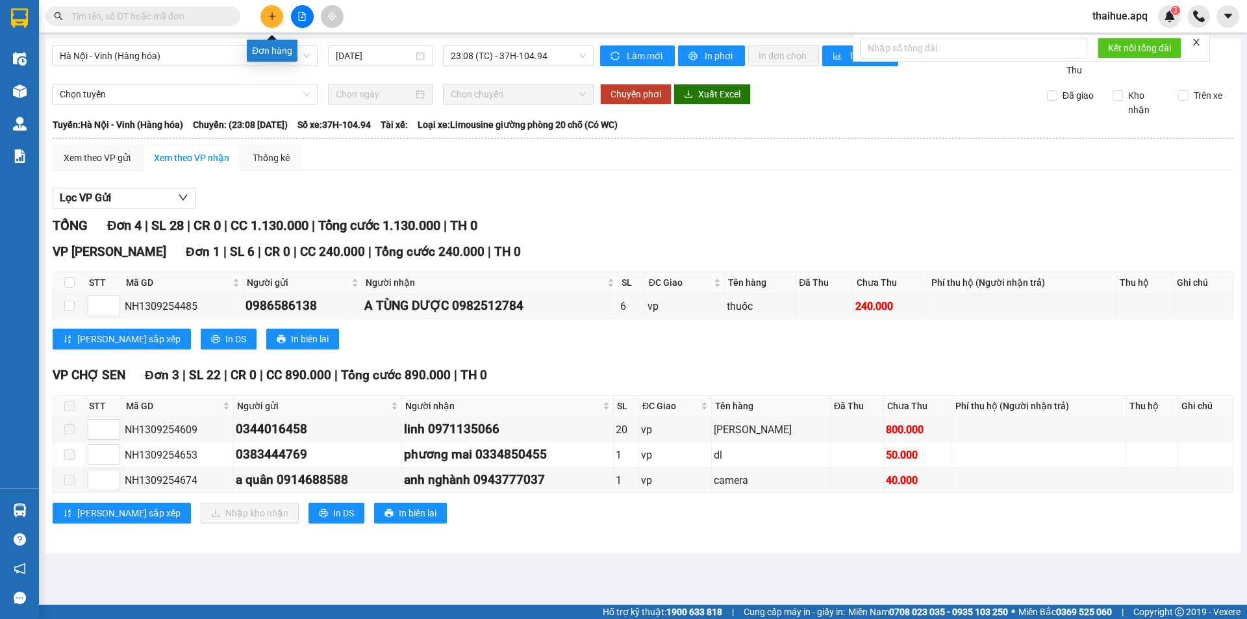
click at [271, 18] on icon "plus" at bounding box center [271, 16] width 9 height 9
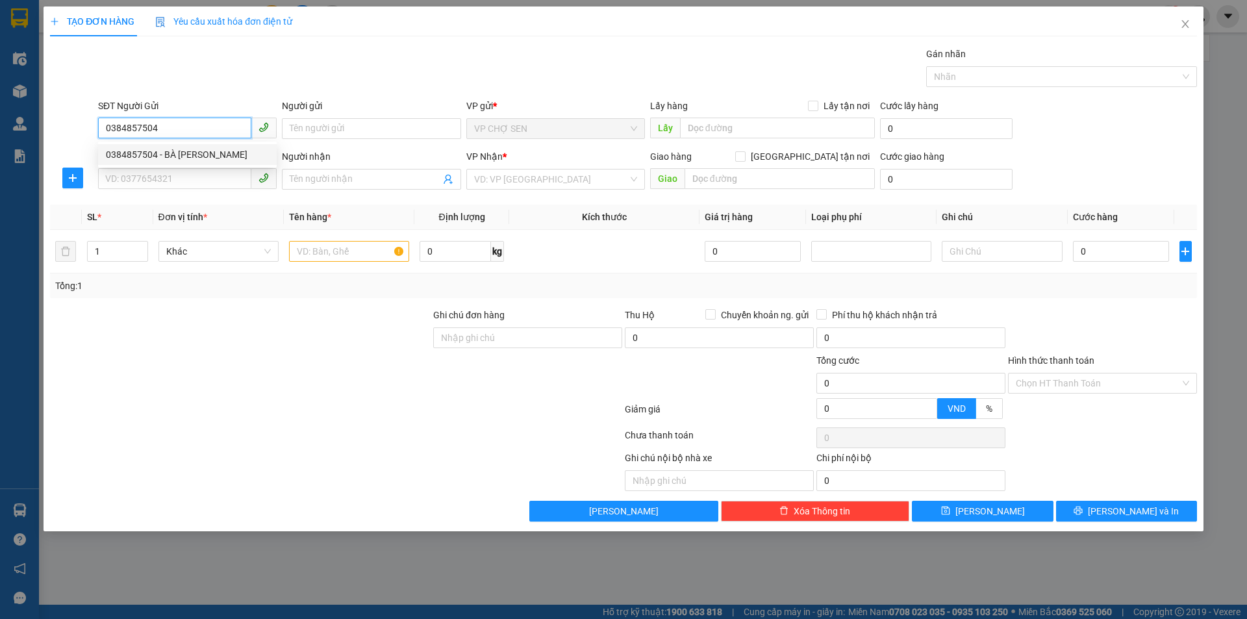
click at [189, 153] on div "0384857504 - BÀ HỒNG" at bounding box center [187, 154] width 163 height 14
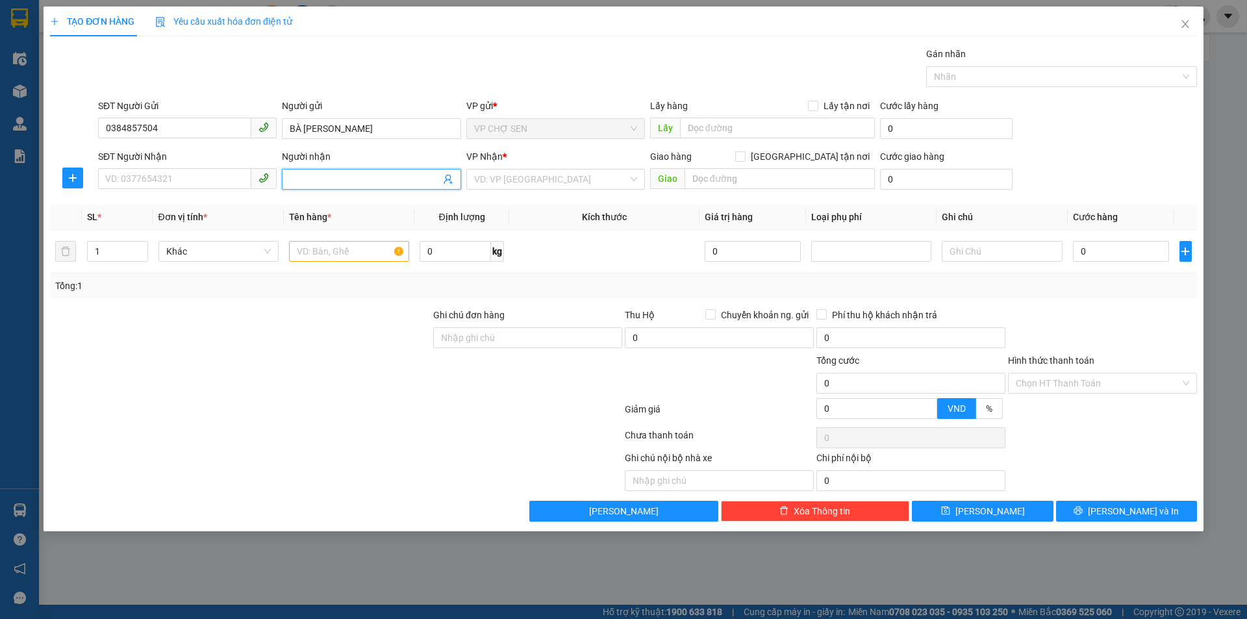
click at [448, 182] on icon "user-add" at bounding box center [448, 179] width 10 height 10
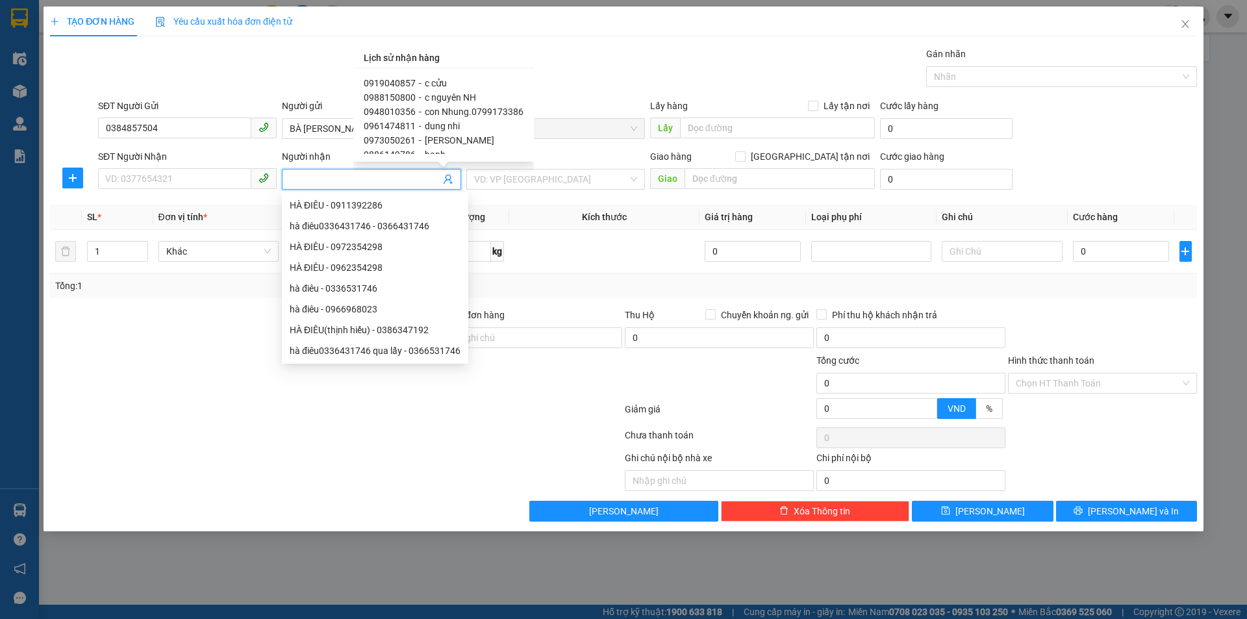
click at [406, 81] on span "0919040857" at bounding box center [390, 83] width 52 height 10
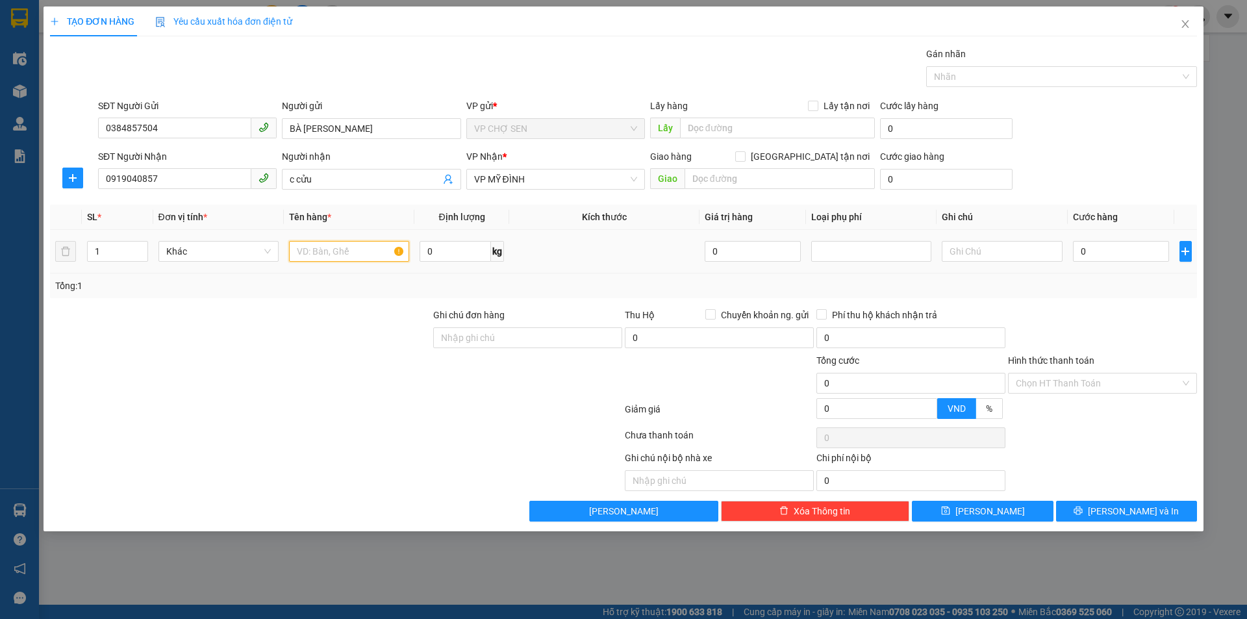
click at [303, 251] on input "text" at bounding box center [349, 251] width 120 height 21
click at [445, 180] on icon "user-add" at bounding box center [447, 180] width 8 height 10
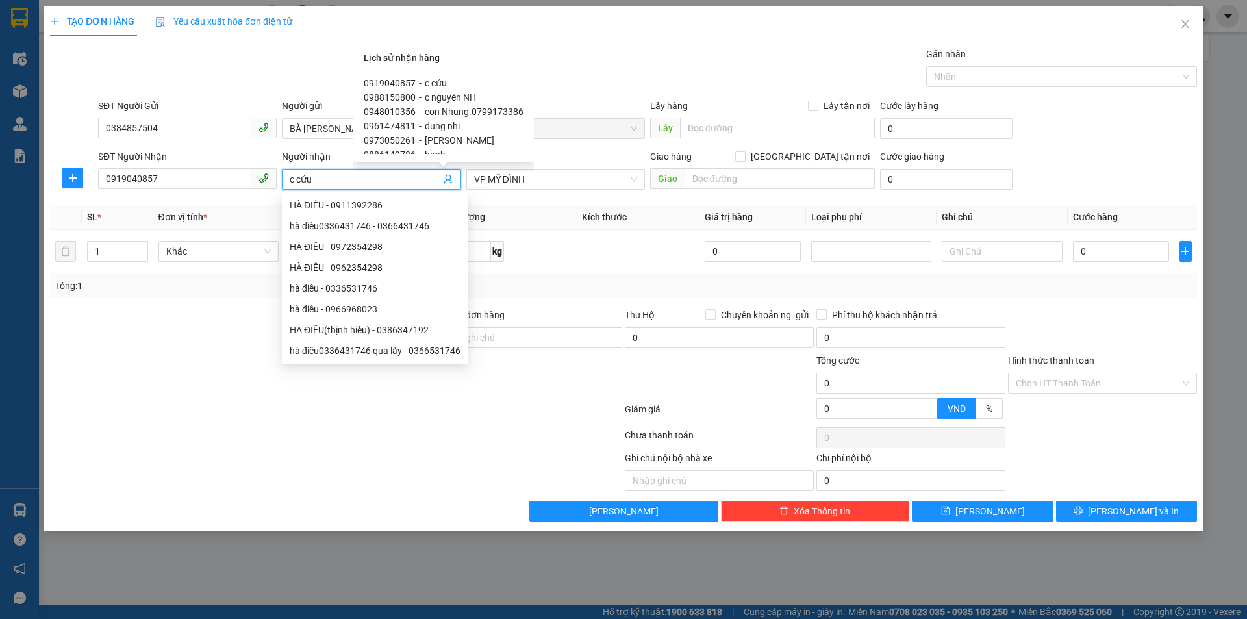
click at [435, 82] on span "c cửu" at bounding box center [436, 83] width 22 height 10
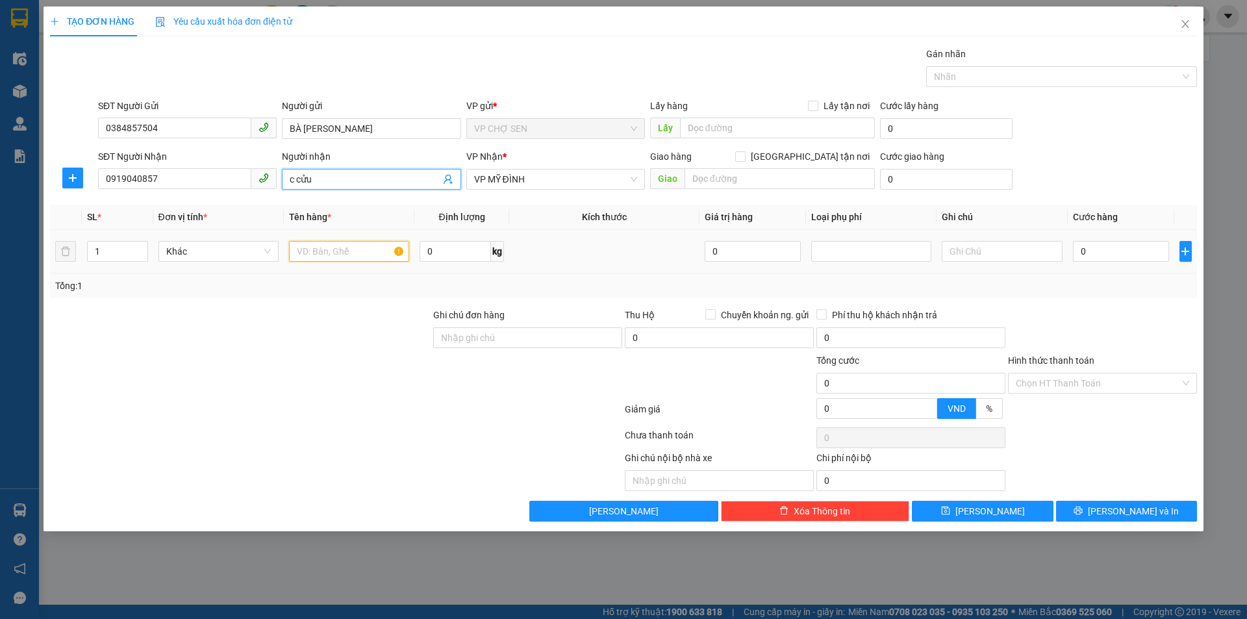
click at [311, 249] on input "text" at bounding box center [349, 251] width 120 height 21
click at [142, 246] on icon "up" at bounding box center [140, 248] width 5 height 5
click at [1076, 247] on input "0" at bounding box center [1121, 251] width 97 height 21
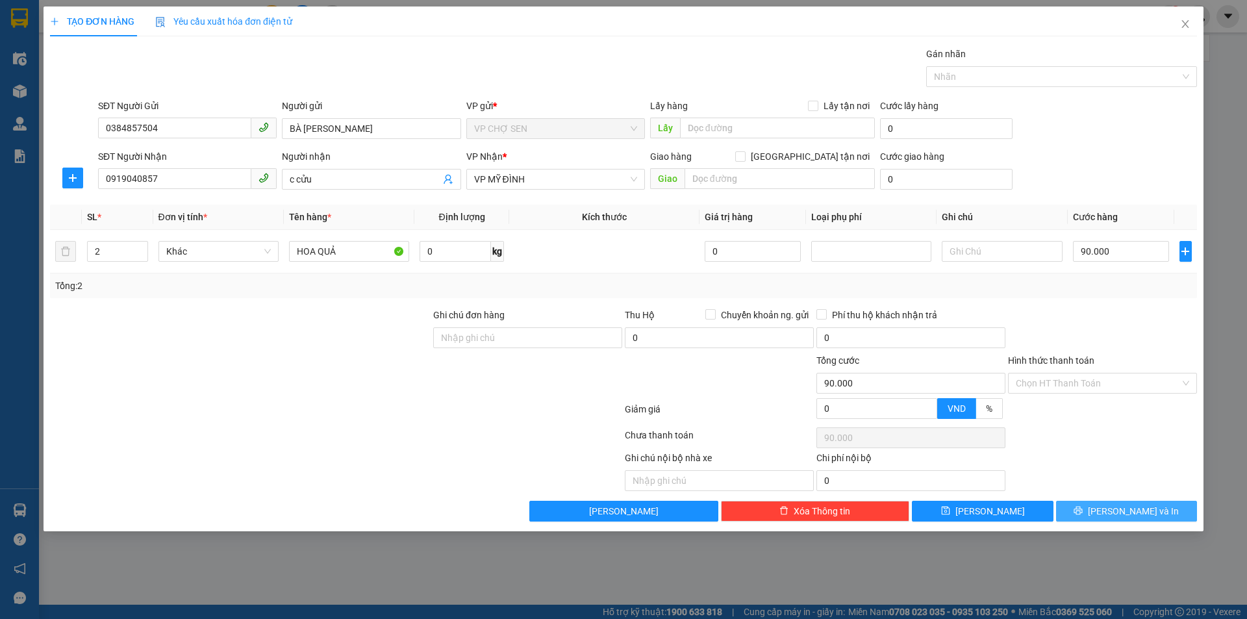
click at [1097, 507] on button "[PERSON_NAME] và In" at bounding box center [1126, 511] width 141 height 21
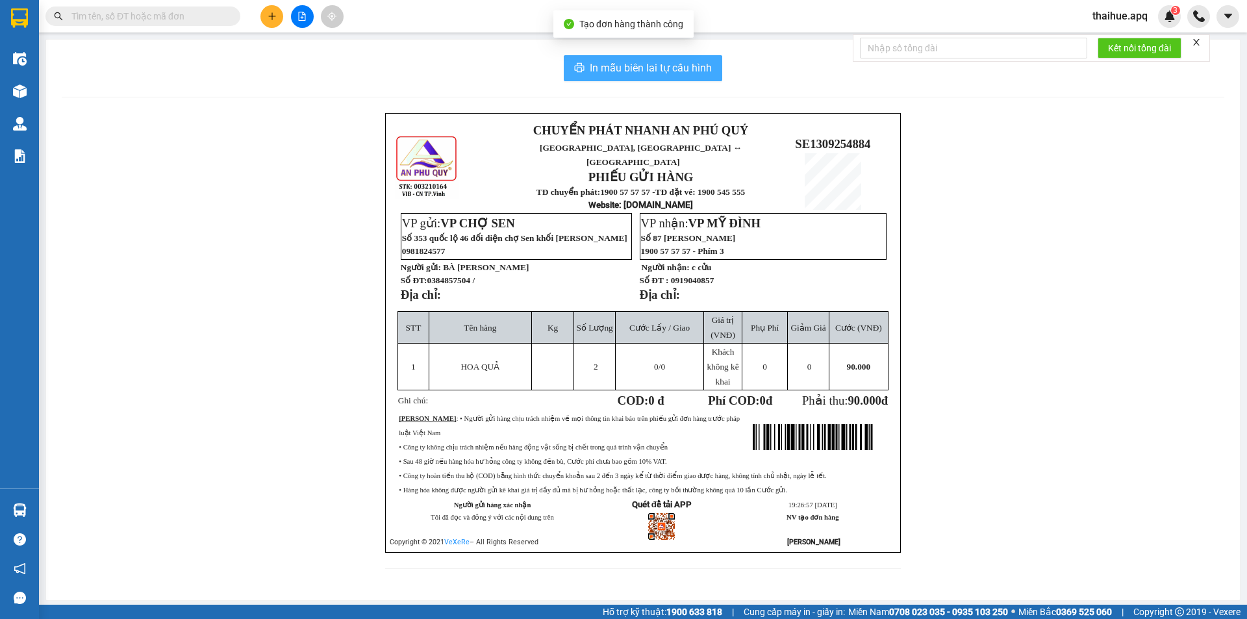
click at [621, 64] on span "In mẫu biên lai tự cấu hình" at bounding box center [651, 68] width 122 height 16
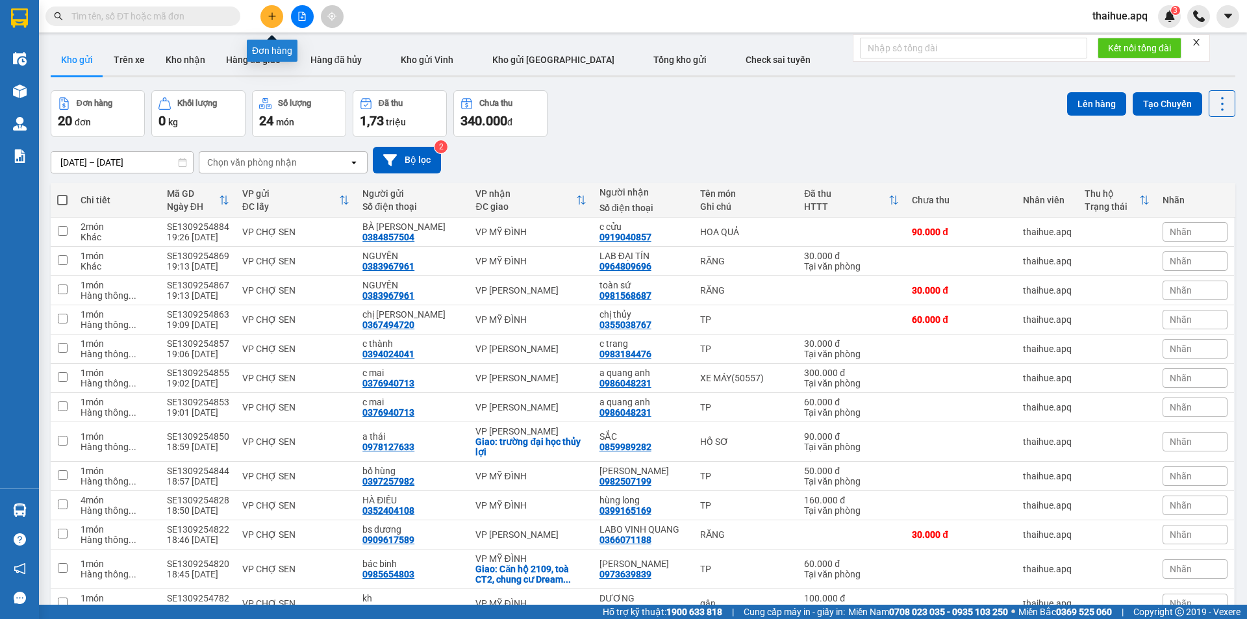
click at [269, 17] on icon "plus" at bounding box center [271, 16] width 9 height 9
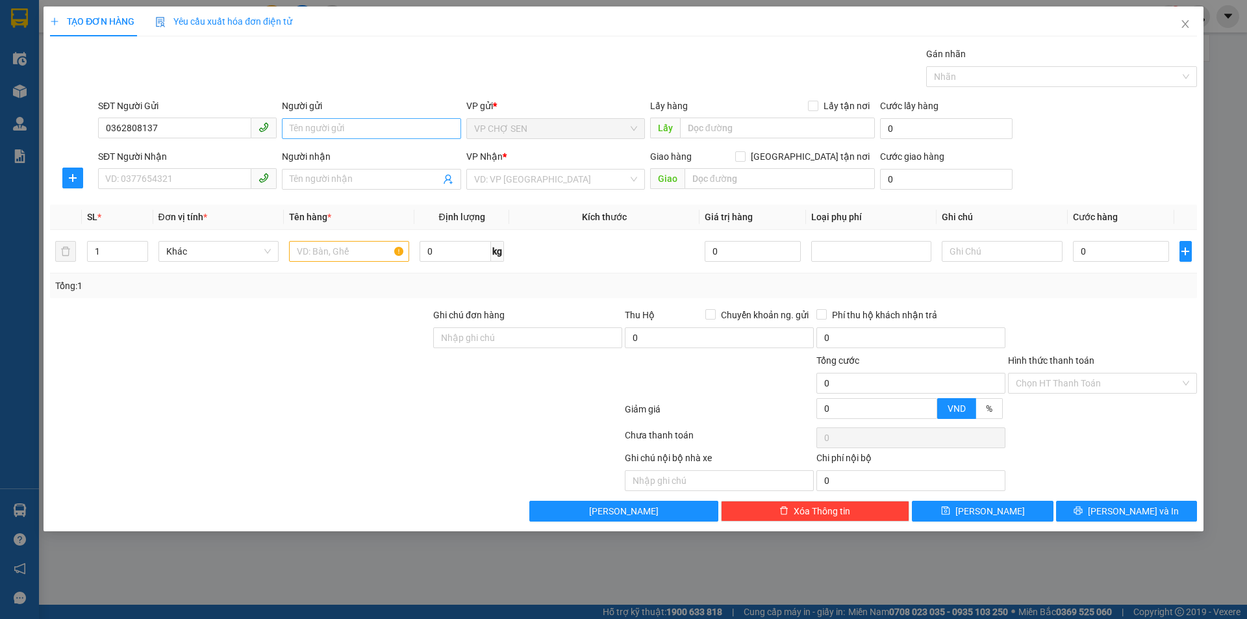
type input "0362808137"
click at [304, 132] on input "Người gửi" at bounding box center [371, 128] width 179 height 21
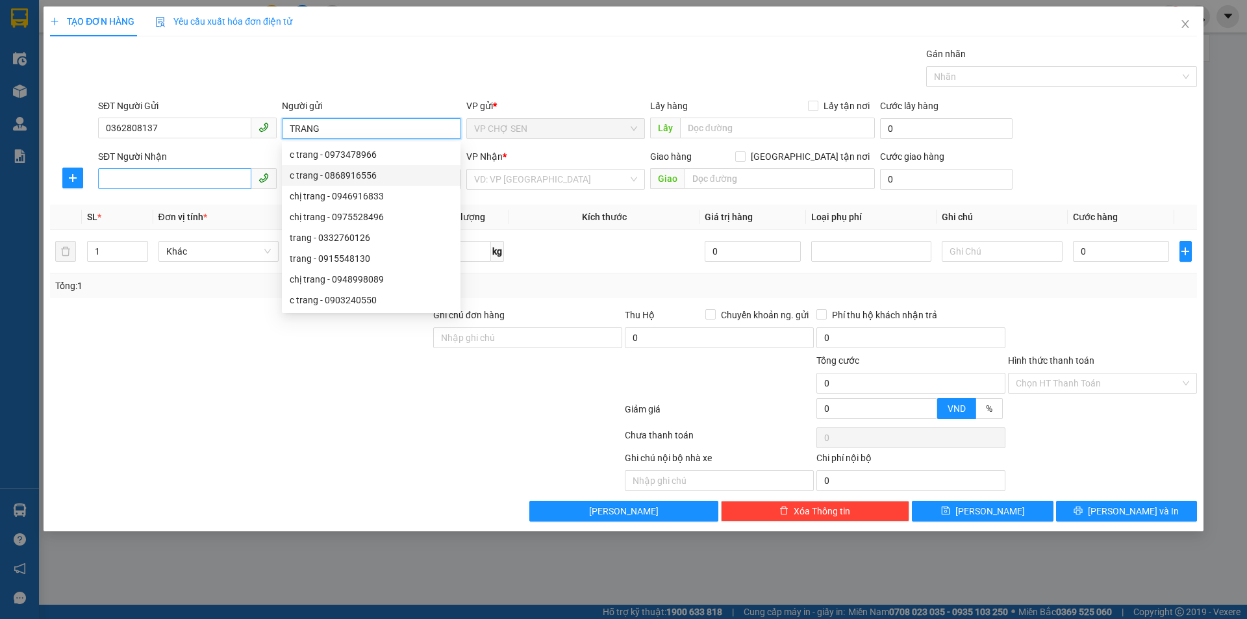
type input "TRANG"
click at [134, 182] on input "SĐT Người Nhận" at bounding box center [174, 178] width 153 height 21
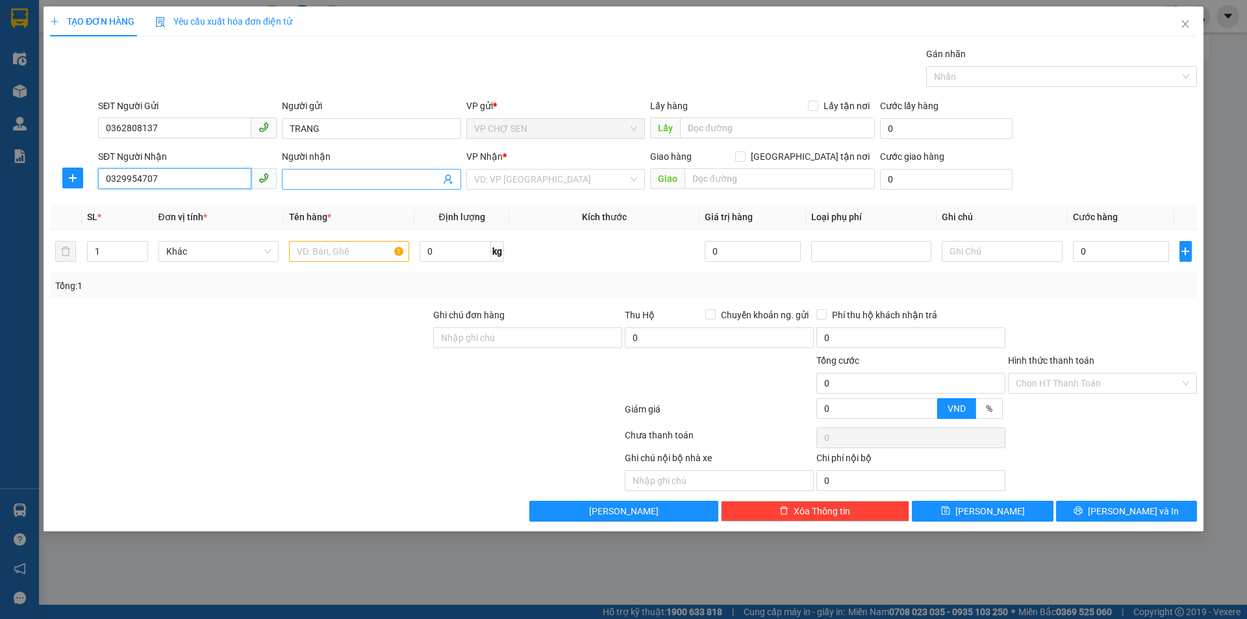
type input "0329954707"
click at [290, 177] on input "Người nhận" at bounding box center [365, 179] width 150 height 14
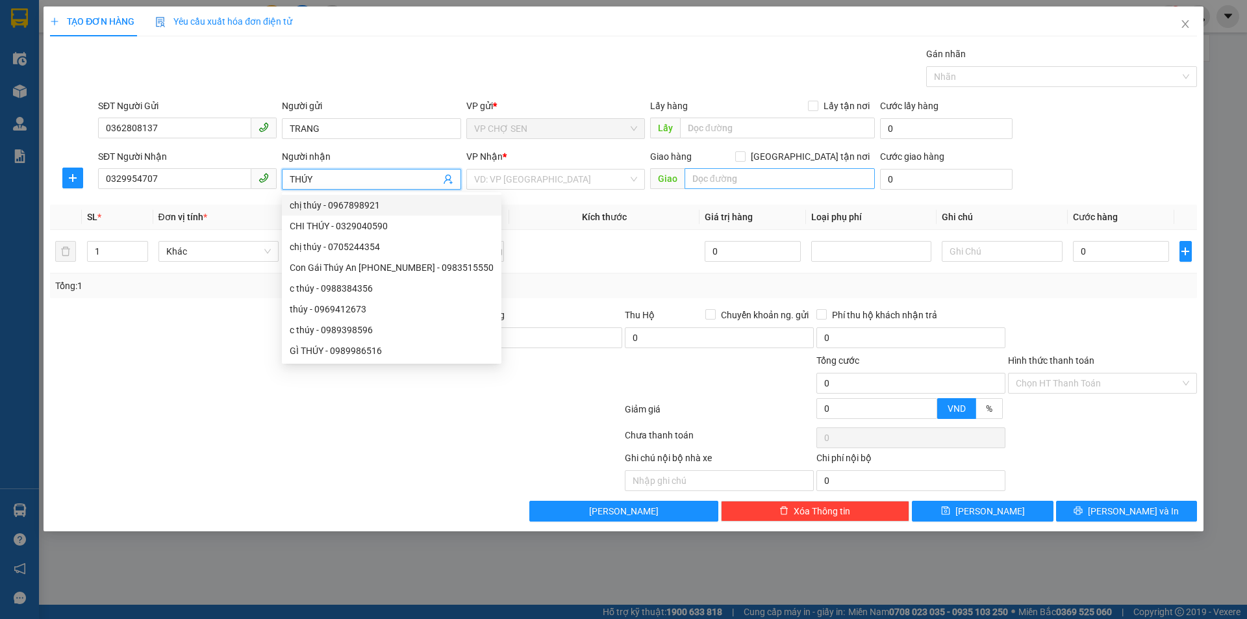
type input "THÚY"
click at [721, 181] on input "text" at bounding box center [779, 178] width 190 height 21
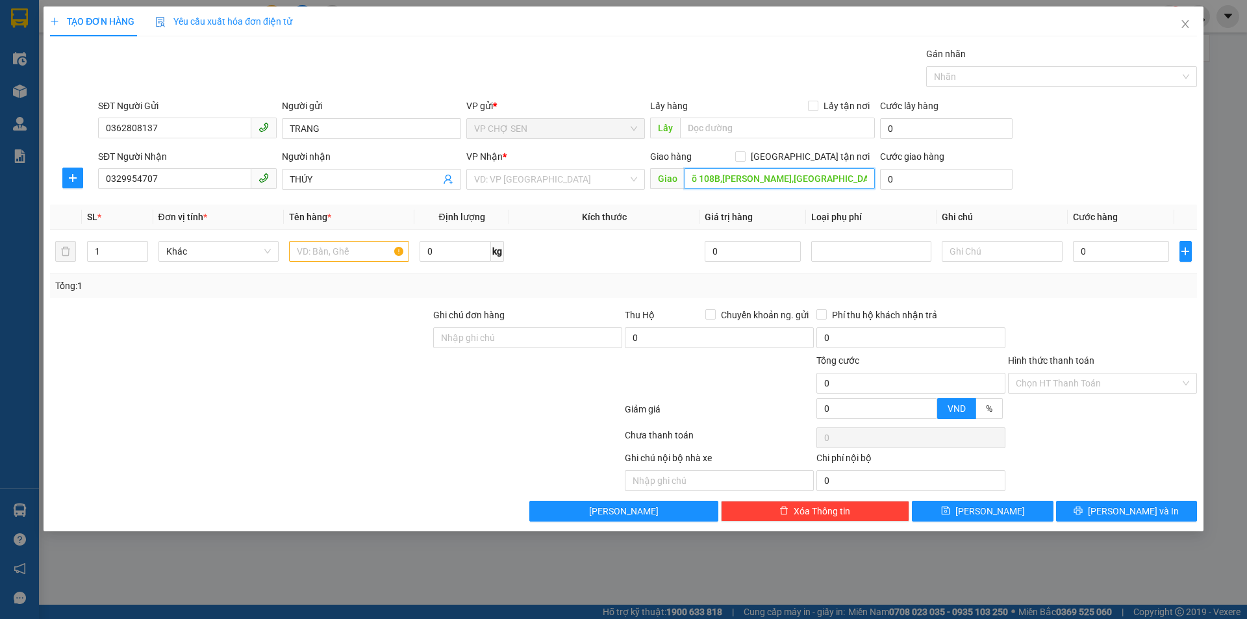
scroll to position [0, 40]
type input "số 12,ngõ 108B,[PERSON_NAME],[GEOGRAPHIC_DATA],[GEOGRAPHIC_DATA]"
click at [744, 156] on input "[GEOGRAPHIC_DATA] tận nơi" at bounding box center [739, 155] width 9 height 9
checkbox input "true"
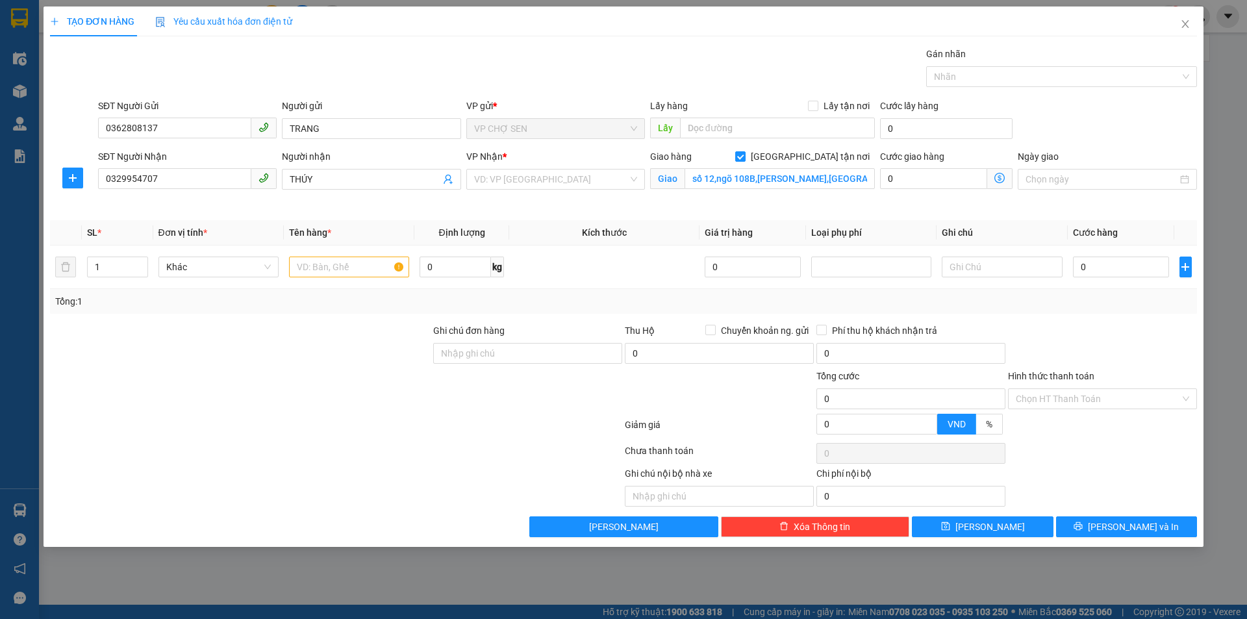
click at [610, 166] on div "VP Nhận *" at bounding box center [555, 158] width 179 height 19
click at [610, 179] on input "search" at bounding box center [551, 178] width 154 height 19
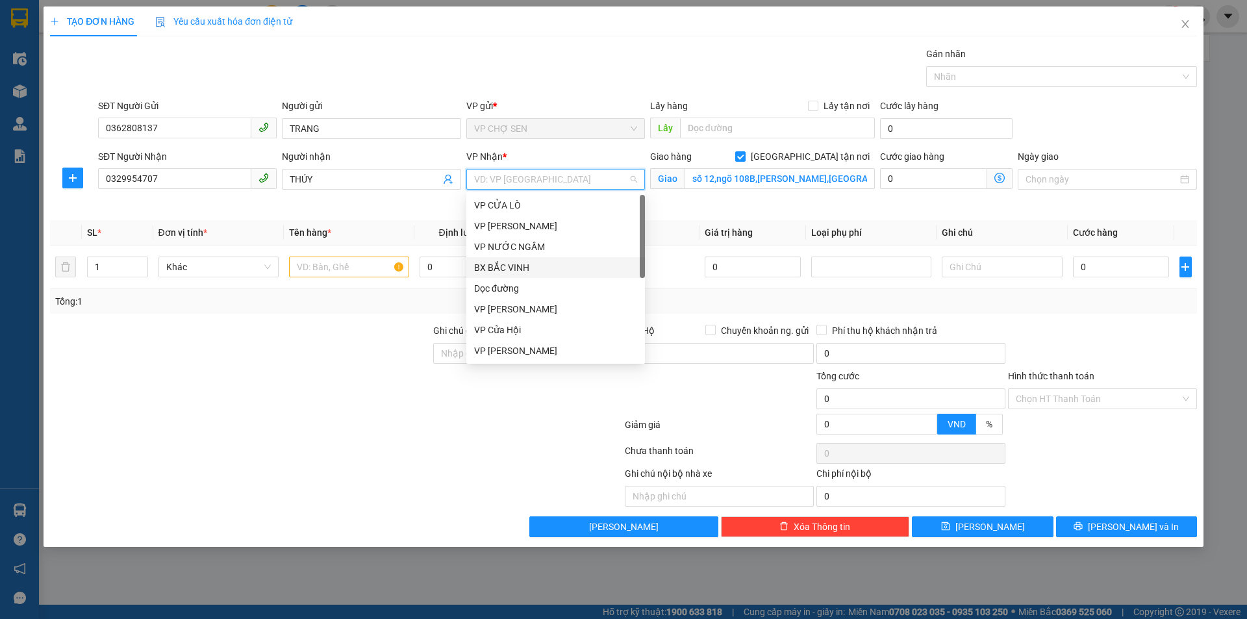
scroll to position [182, 0]
click at [527, 229] on div "VP [PERSON_NAME]" at bounding box center [555, 231] width 163 height 14
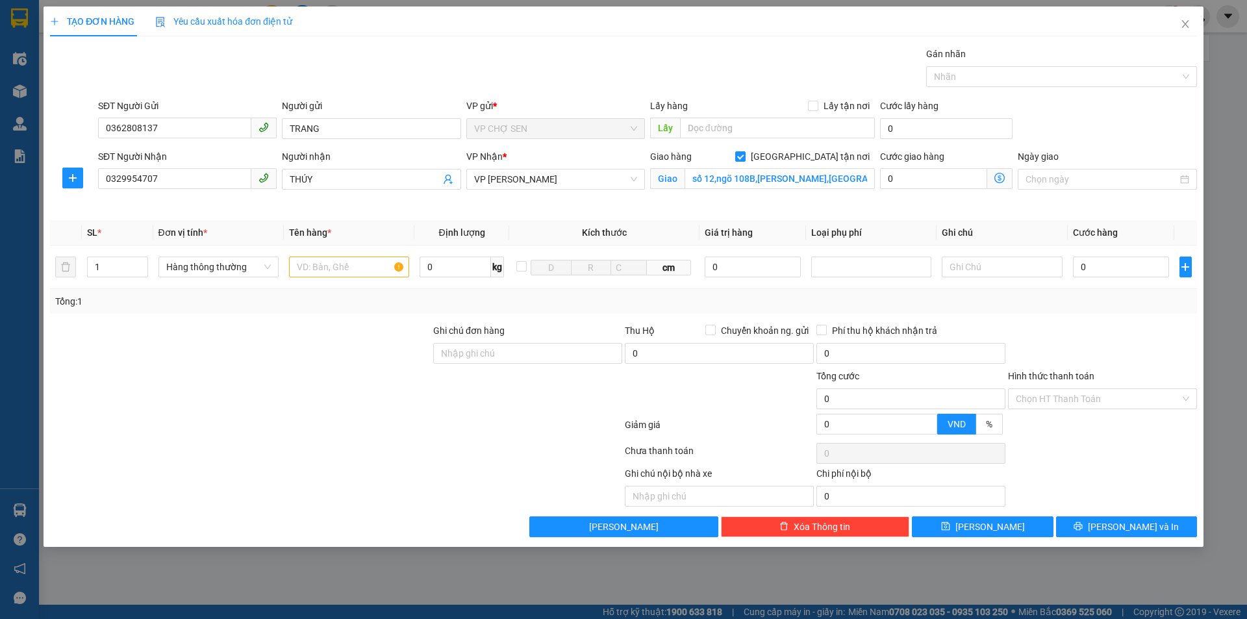
click at [996, 175] on icon "dollar-circle" at bounding box center [999, 178] width 10 height 10
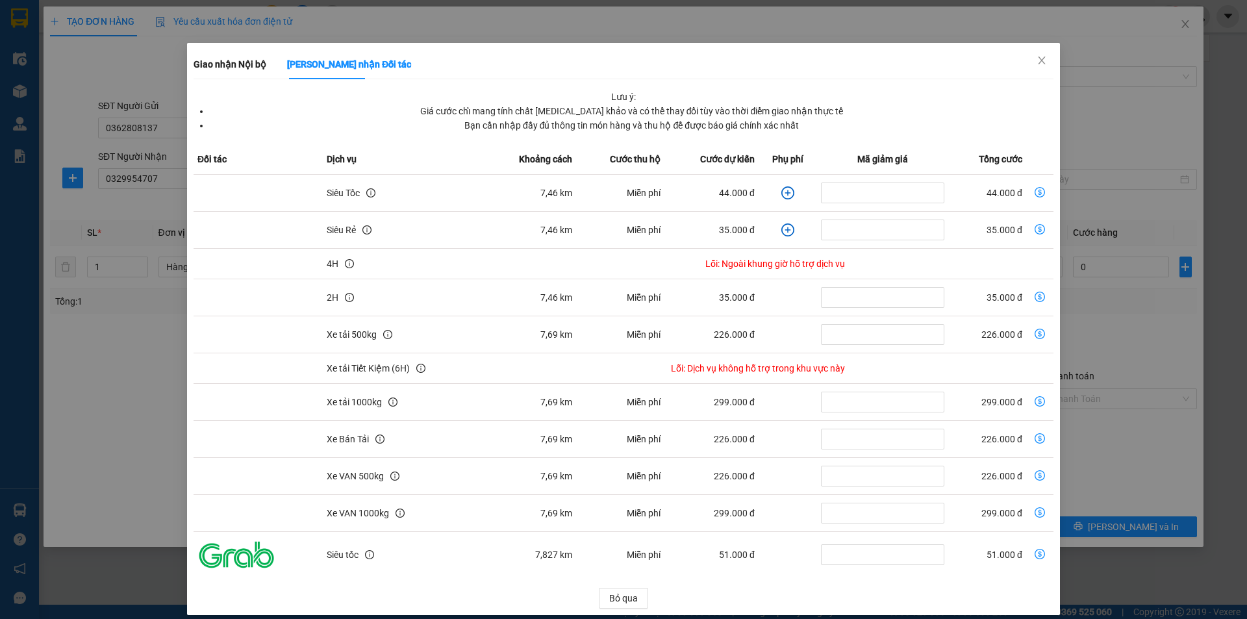
scroll to position [34, 0]
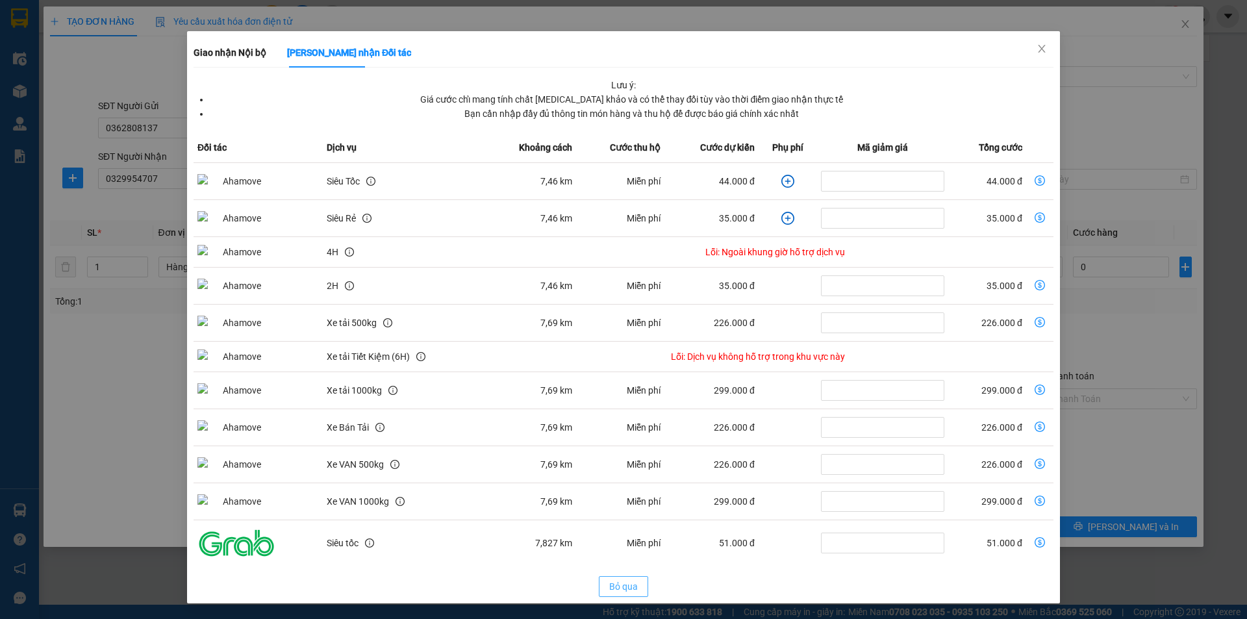
click at [621, 584] on span "Bỏ qua" at bounding box center [623, 586] width 29 height 14
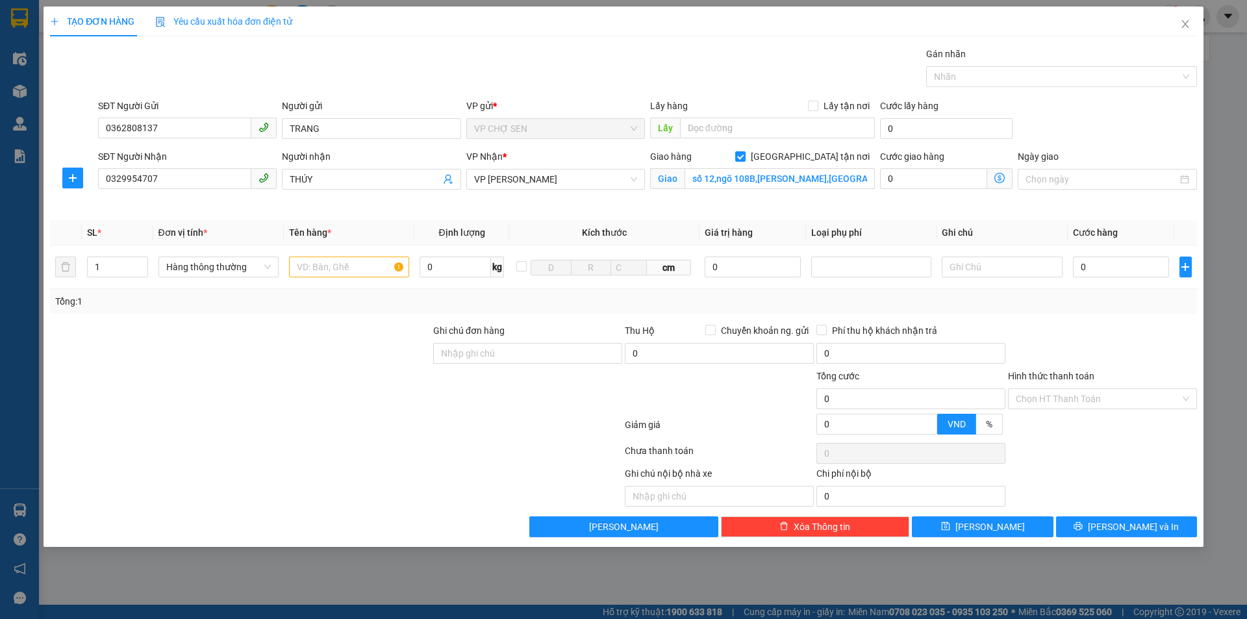
scroll to position [0, 0]
click at [589, 177] on span "VP [PERSON_NAME]" at bounding box center [555, 178] width 163 height 19
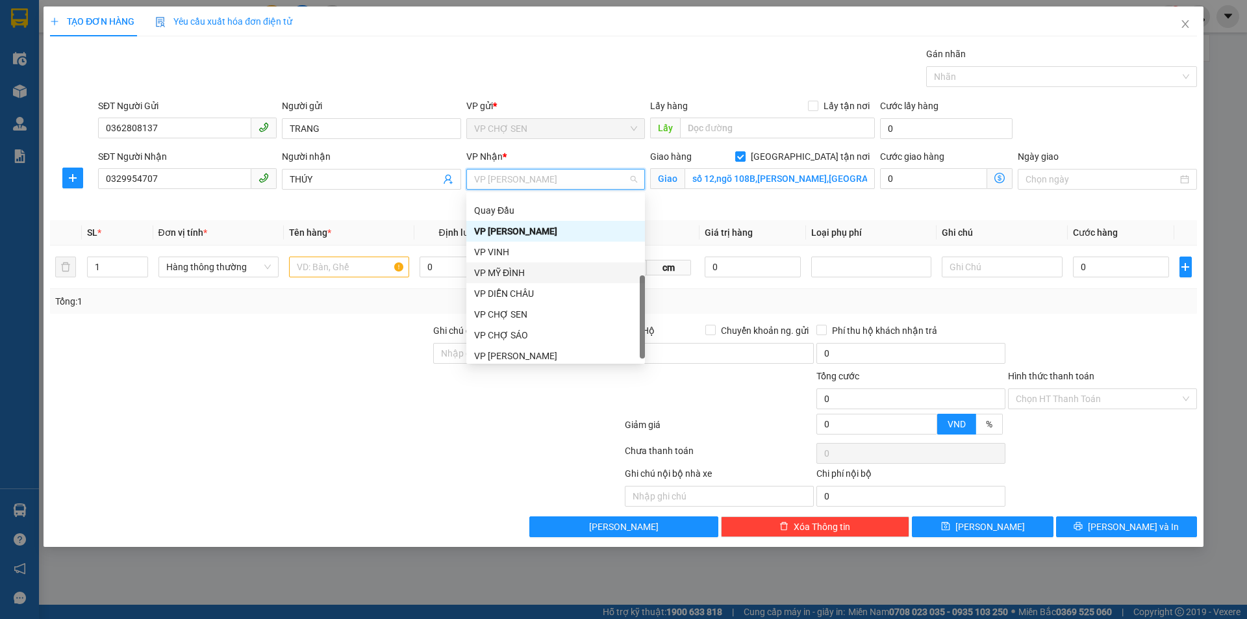
click at [514, 272] on div "VP MỸ ĐÌNH" at bounding box center [555, 273] width 163 height 14
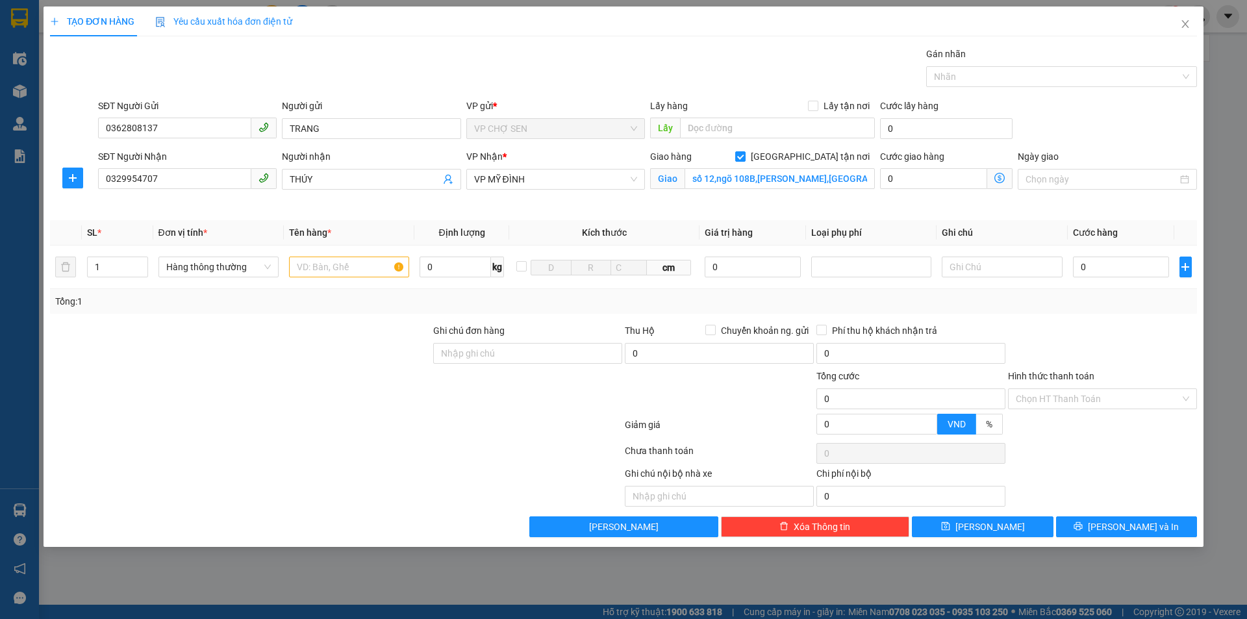
click at [1001, 178] on icon "dollar-circle" at bounding box center [999, 178] width 10 height 10
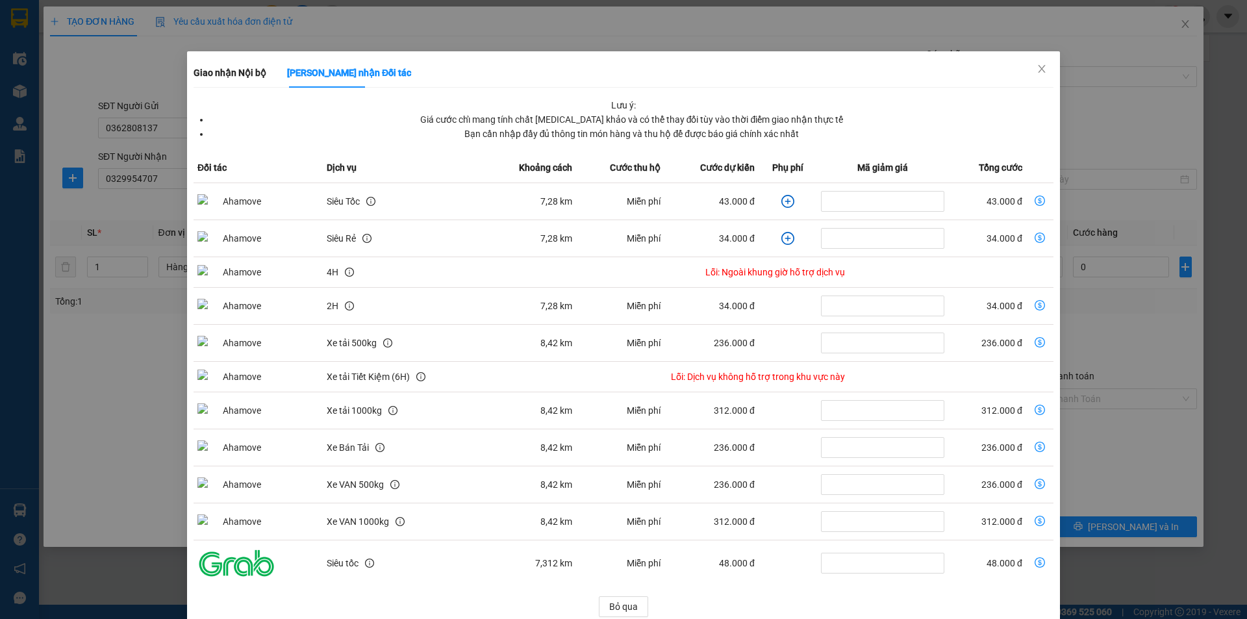
scroll to position [34, 0]
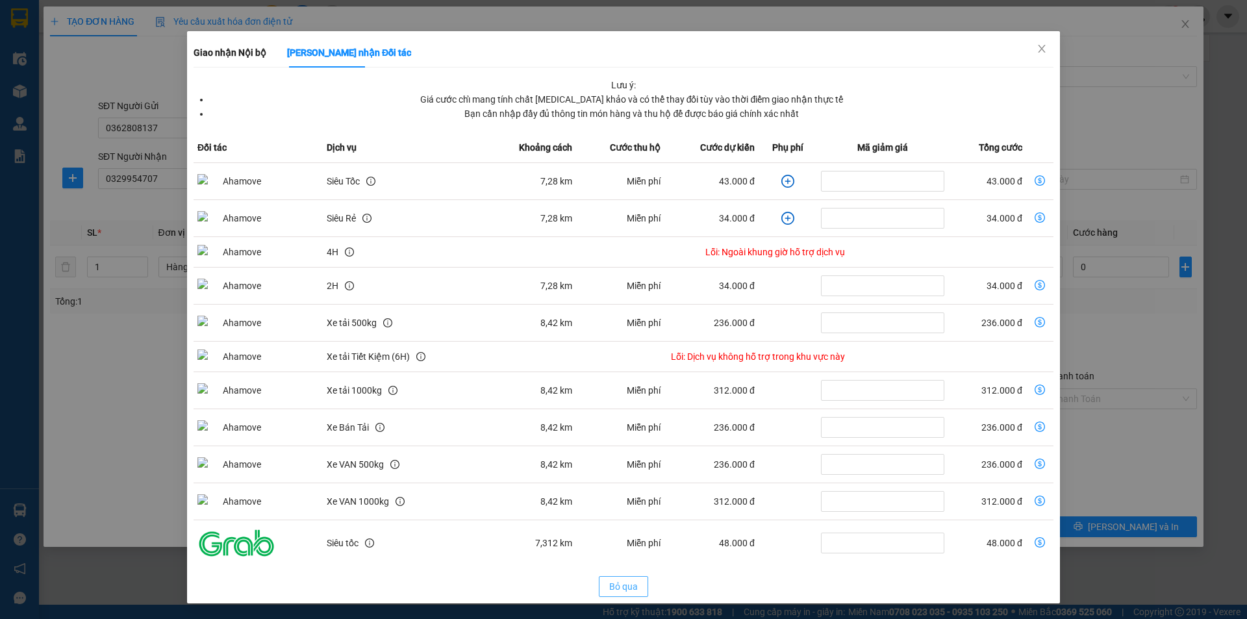
click at [617, 588] on span "Bỏ qua" at bounding box center [623, 586] width 29 height 14
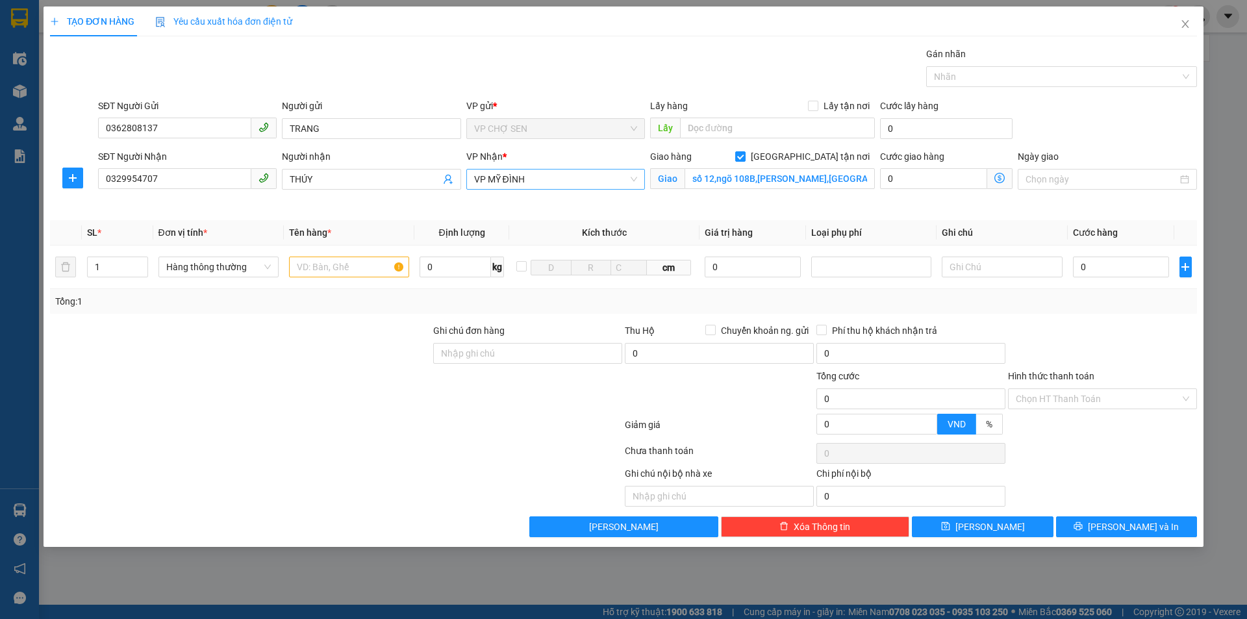
click at [567, 182] on span "VP MỸ ĐÌNH" at bounding box center [555, 178] width 163 height 19
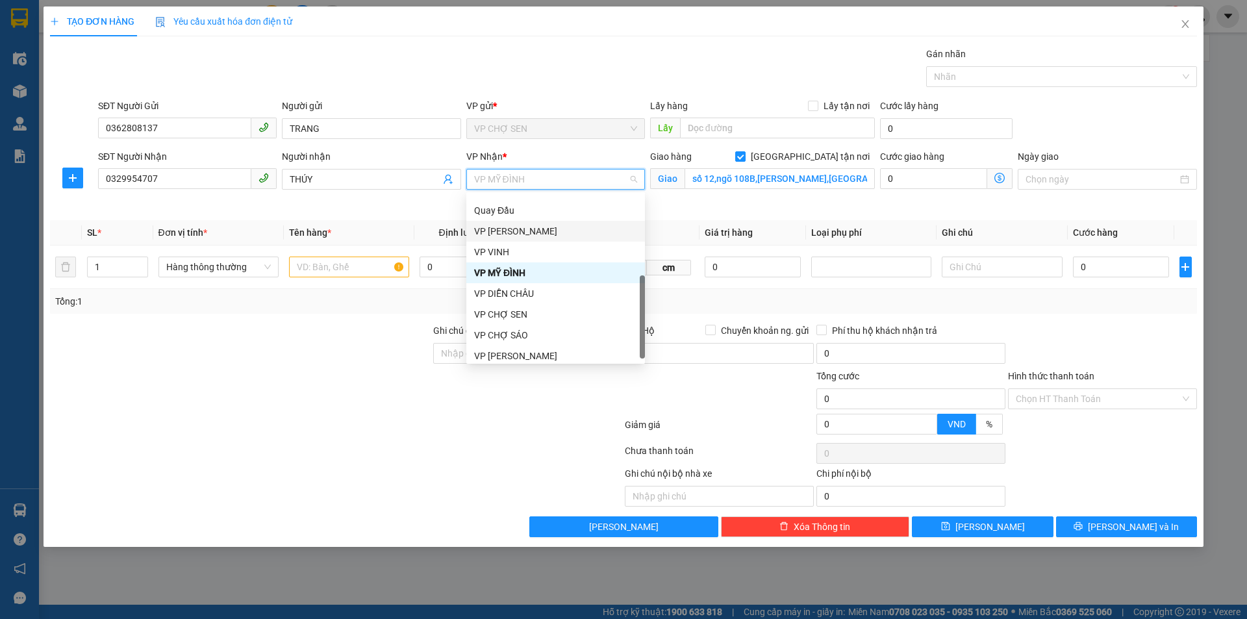
click at [511, 230] on div "VP [PERSON_NAME]" at bounding box center [555, 231] width 163 height 14
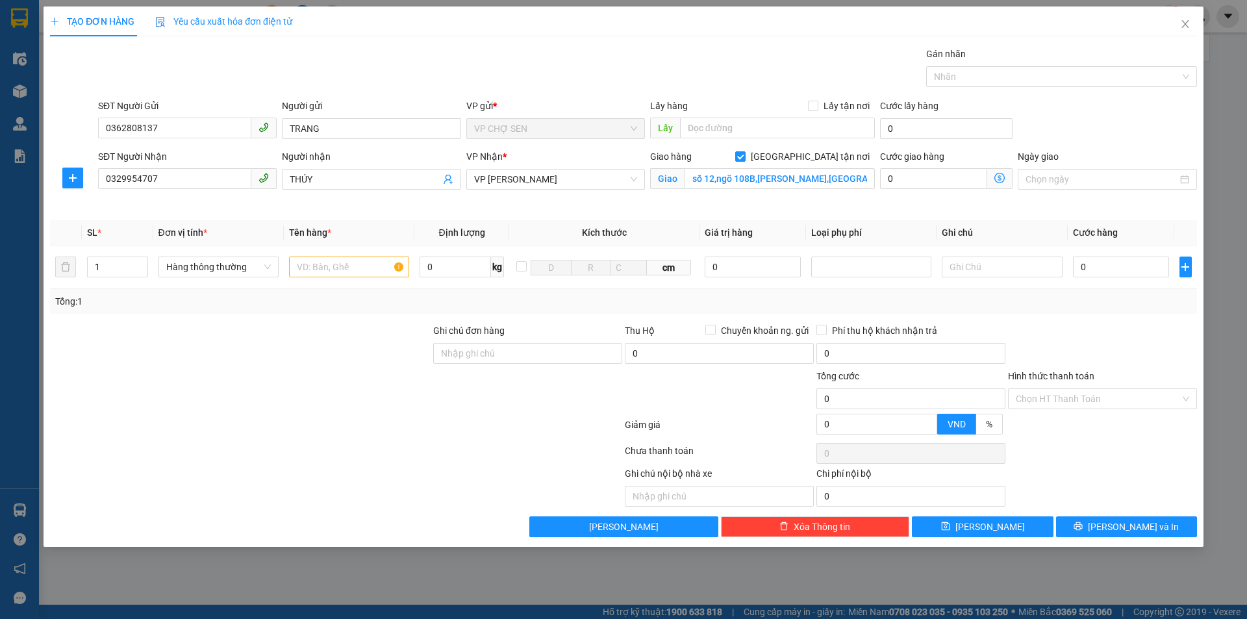
click at [999, 179] on icon "dollar-circle" at bounding box center [999, 178] width 10 height 10
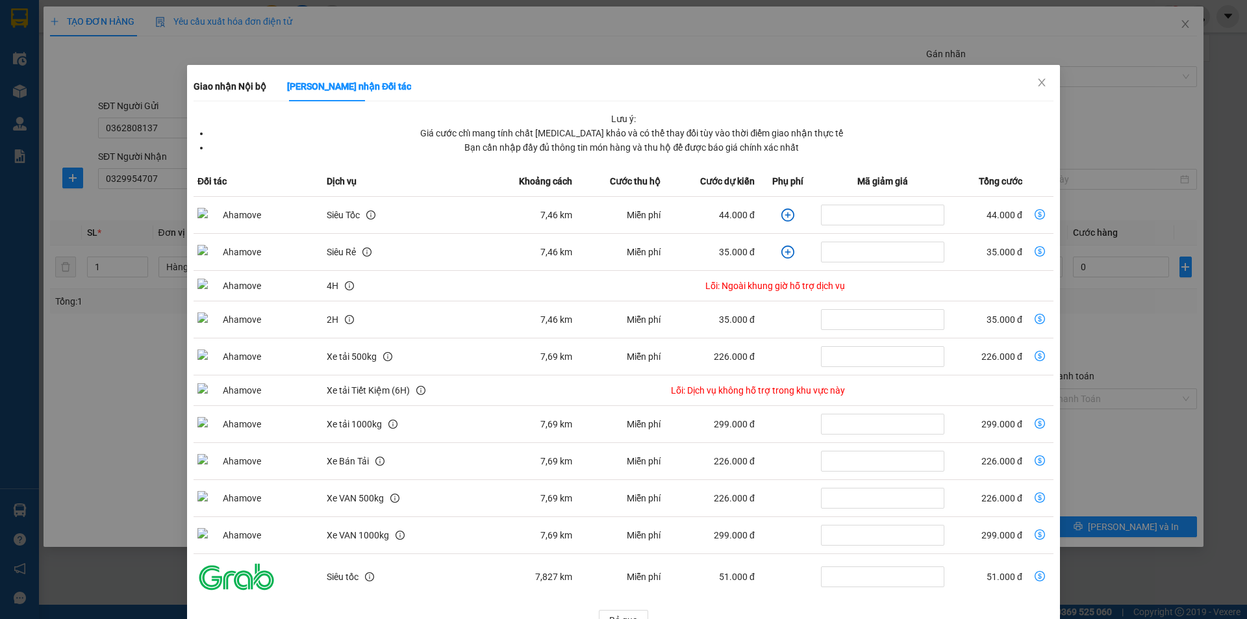
click at [1034, 216] on icon "dollar-circle" at bounding box center [1039, 214] width 10 height 10
type input "44.000"
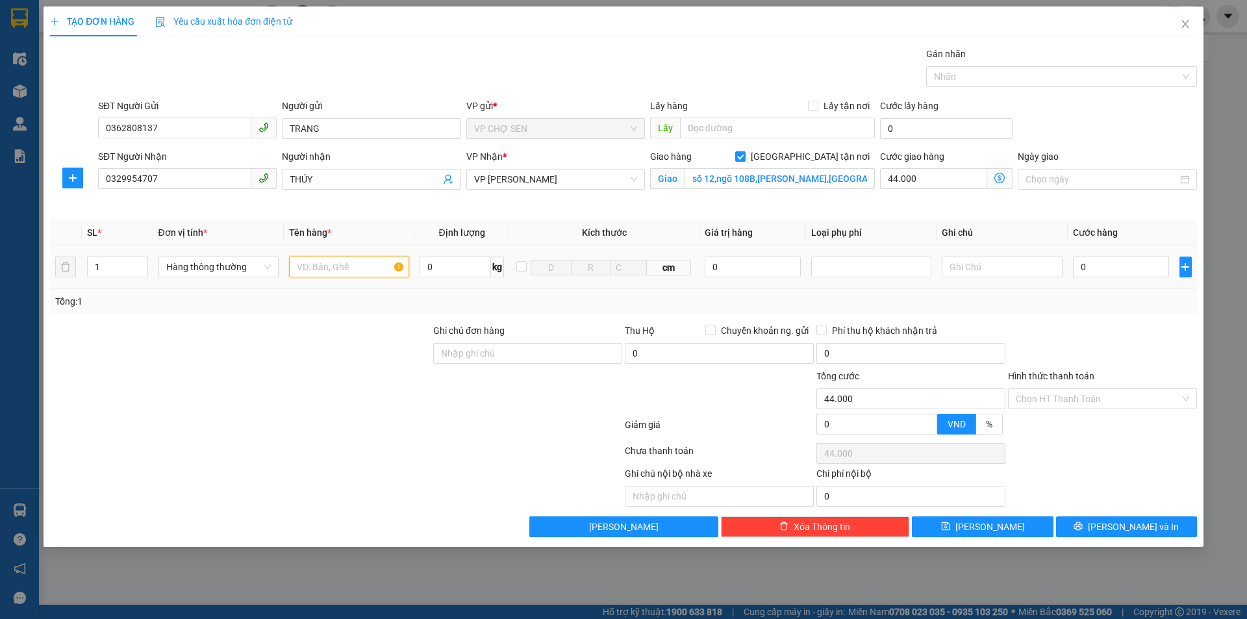
click at [308, 265] on input "text" at bounding box center [349, 266] width 120 height 21
type input "T"
type input "TP"
click at [1090, 262] on input "0" at bounding box center [1121, 266] width 97 height 21
type input "6"
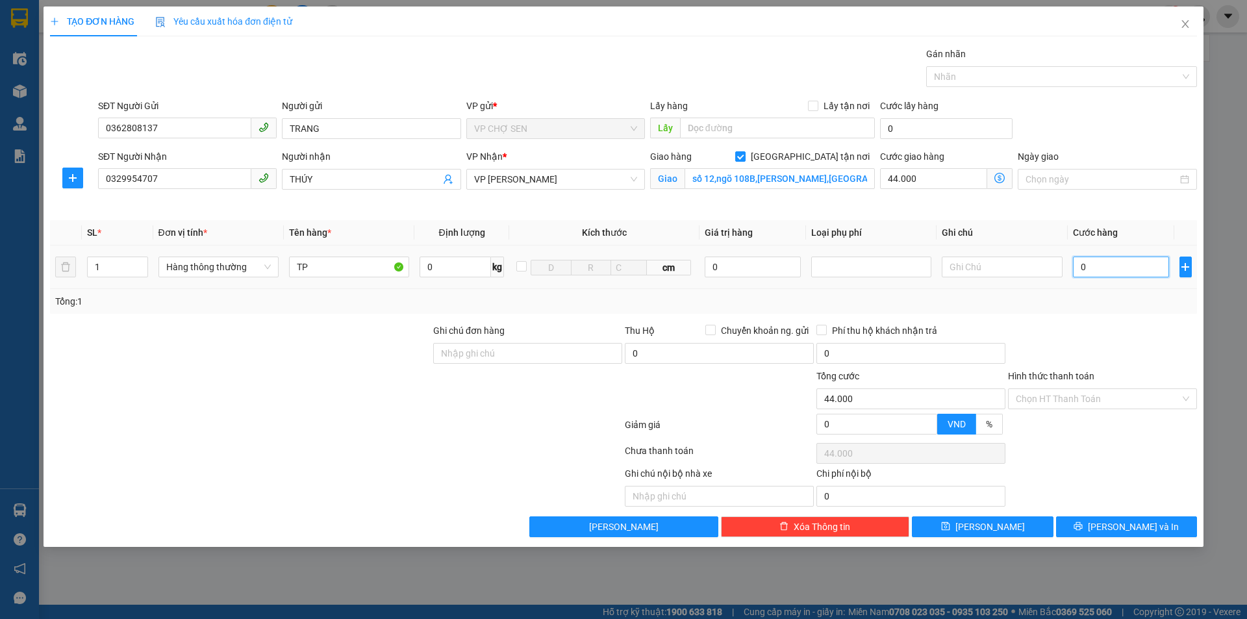
type input "44.006"
type input "60"
type input "44.060"
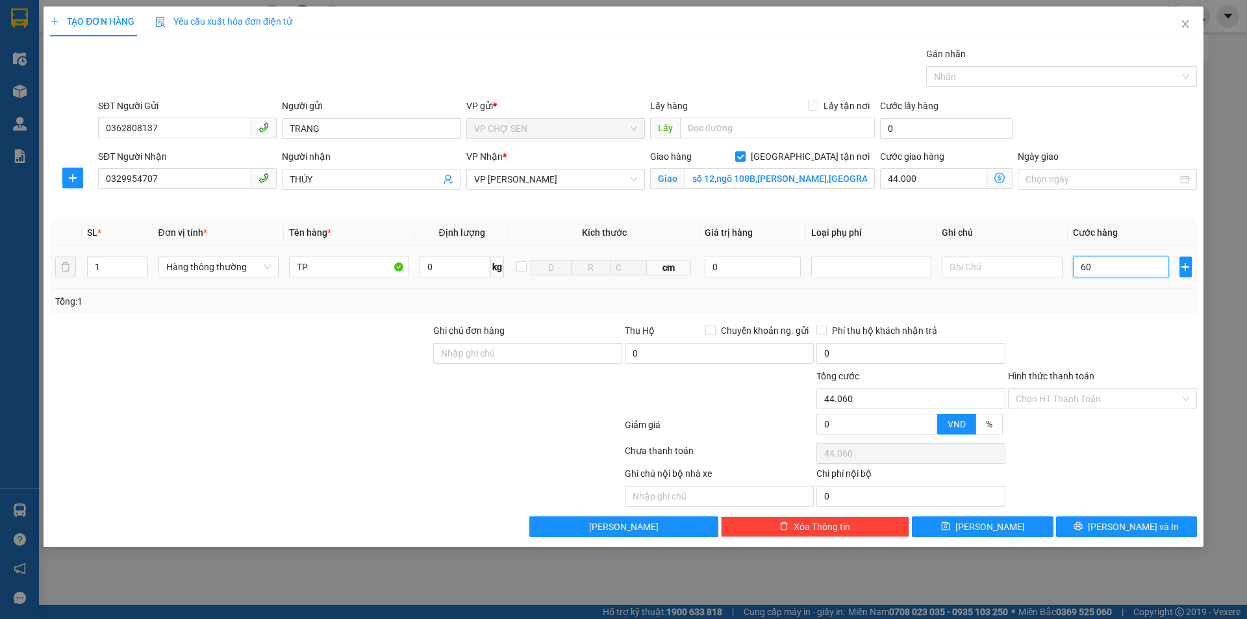
type input "600"
type input "44.600"
type input "6.000"
type input "50.000"
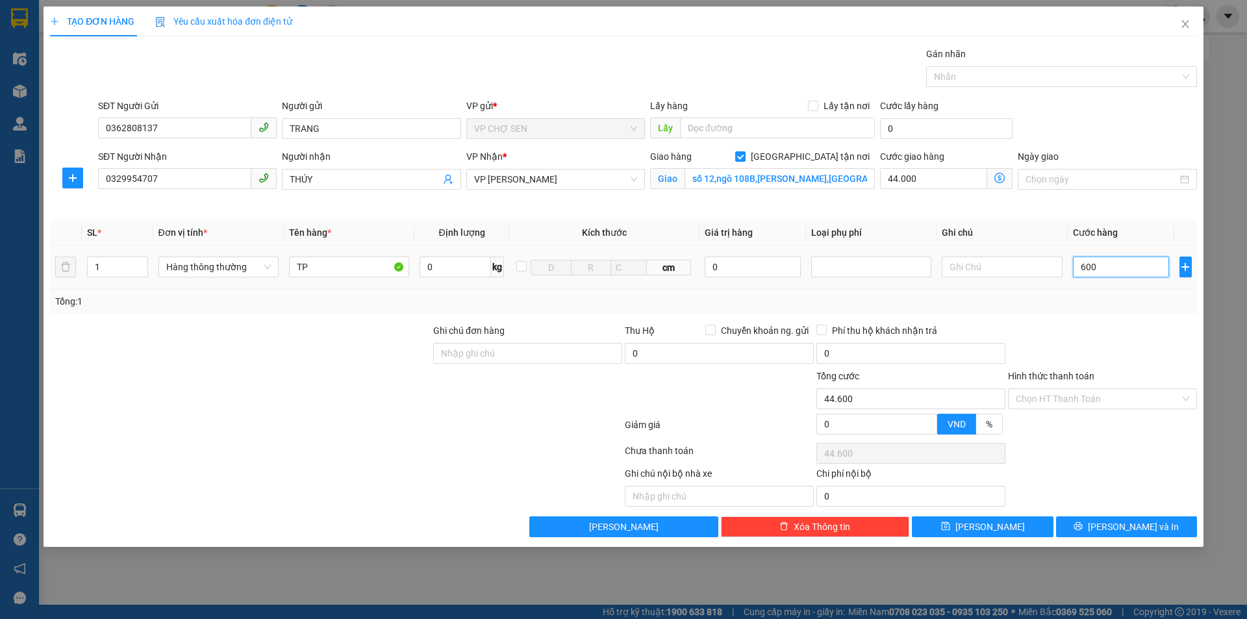
type input "50.000"
type input "60.000"
type input "104.000"
type input "60.000"
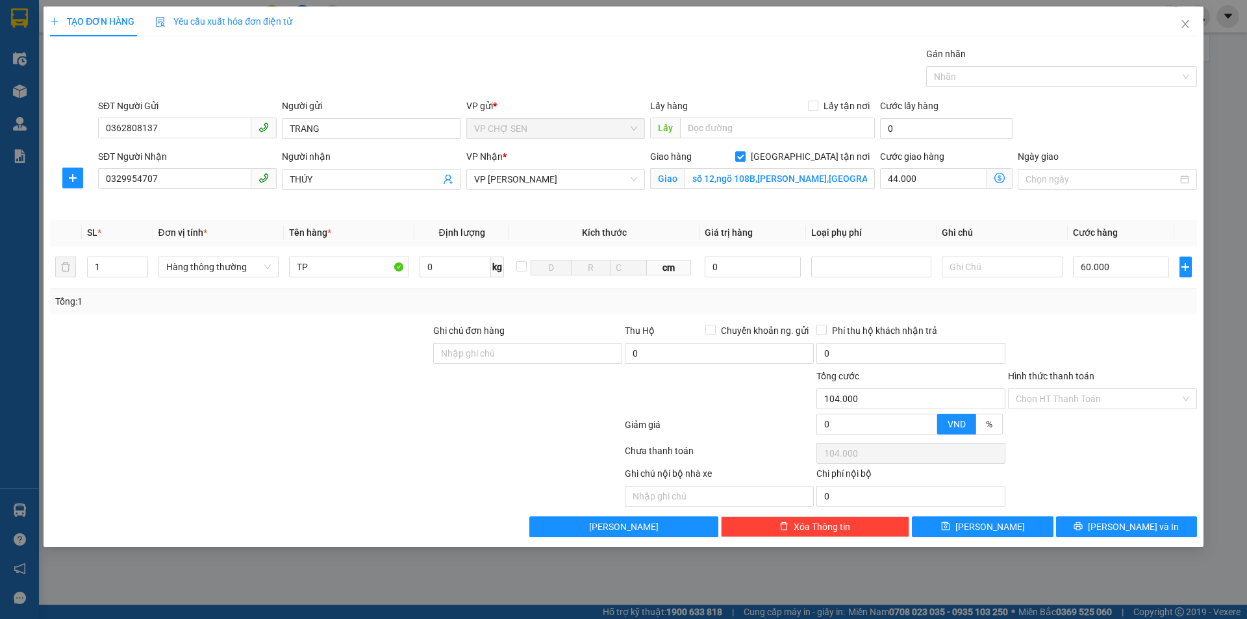
click at [1000, 178] on icon "dollar-circle" at bounding box center [999, 178] width 10 height 10
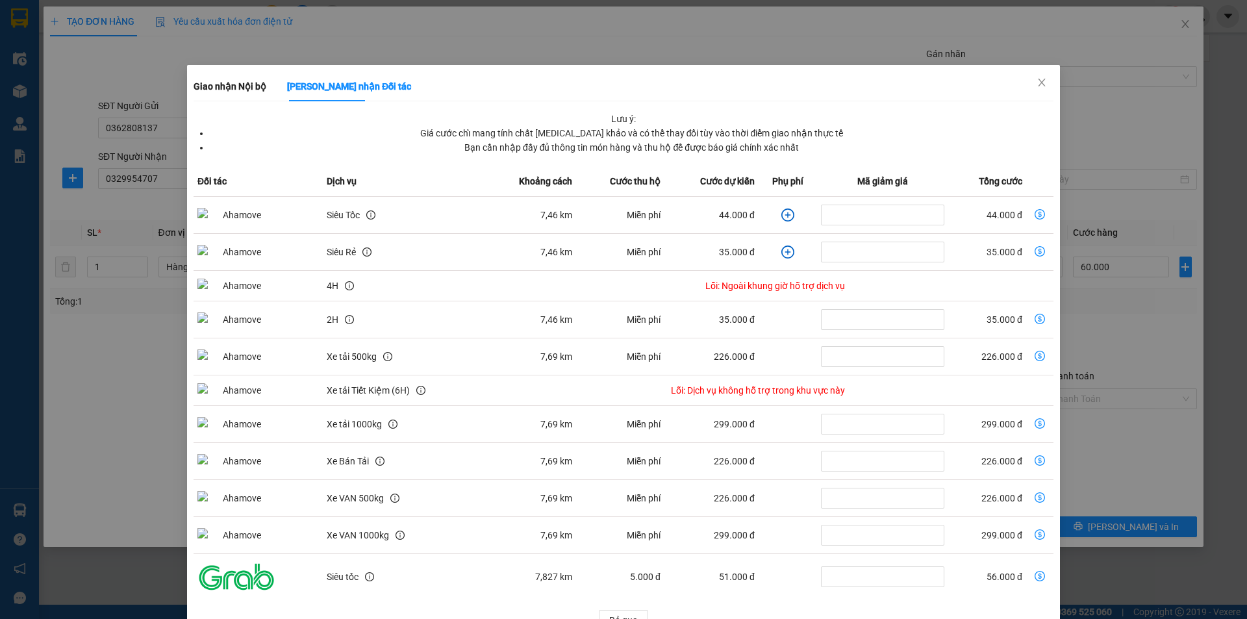
click at [1034, 213] on icon "dollar-circle" at bounding box center [1039, 214] width 10 height 10
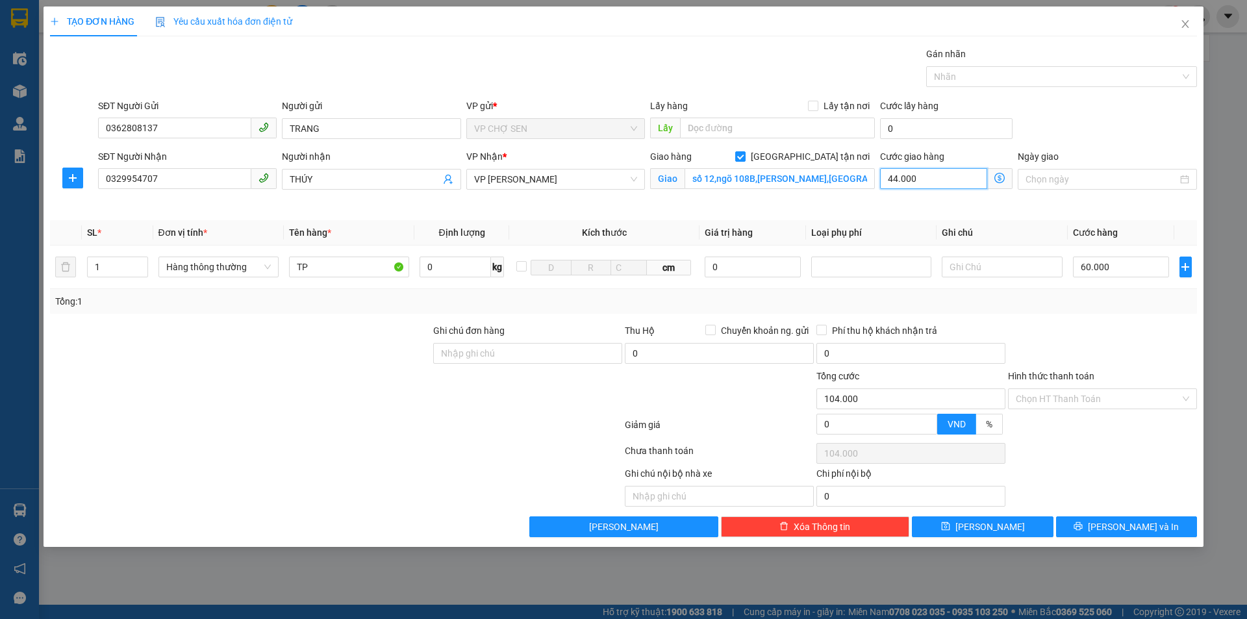
click at [925, 178] on input "44.000" at bounding box center [933, 178] width 107 height 21
type input "60.000"
type input "0"
type input "60.007"
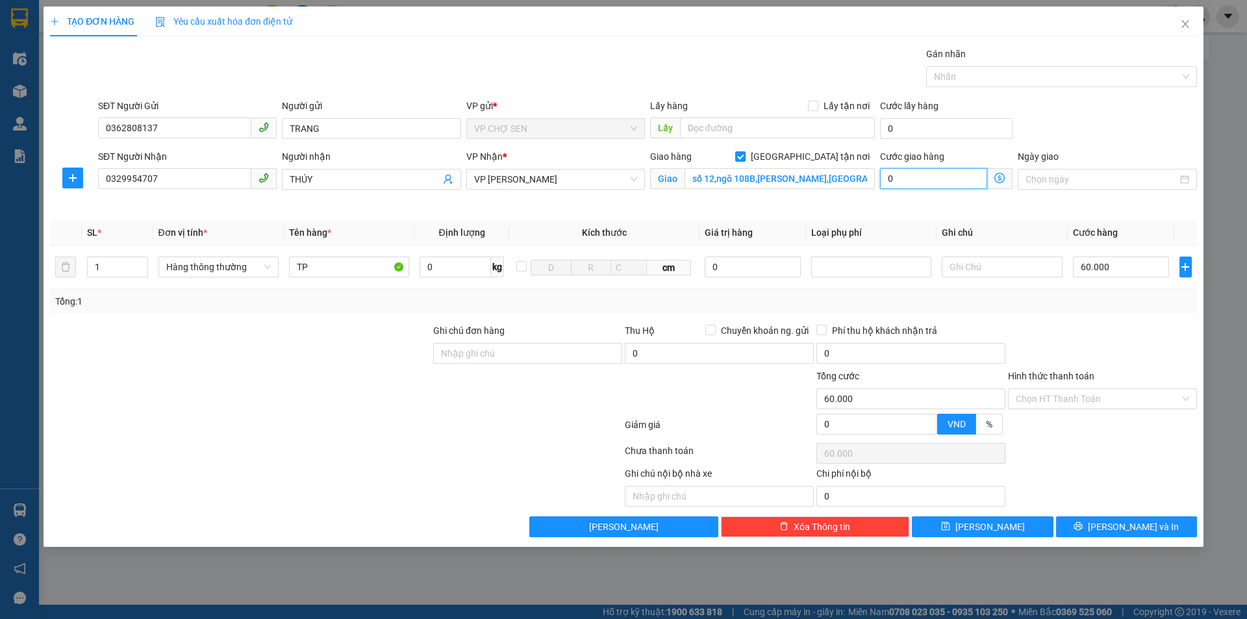
type input "60.007"
type input "7"
type input "60.070"
type input "700"
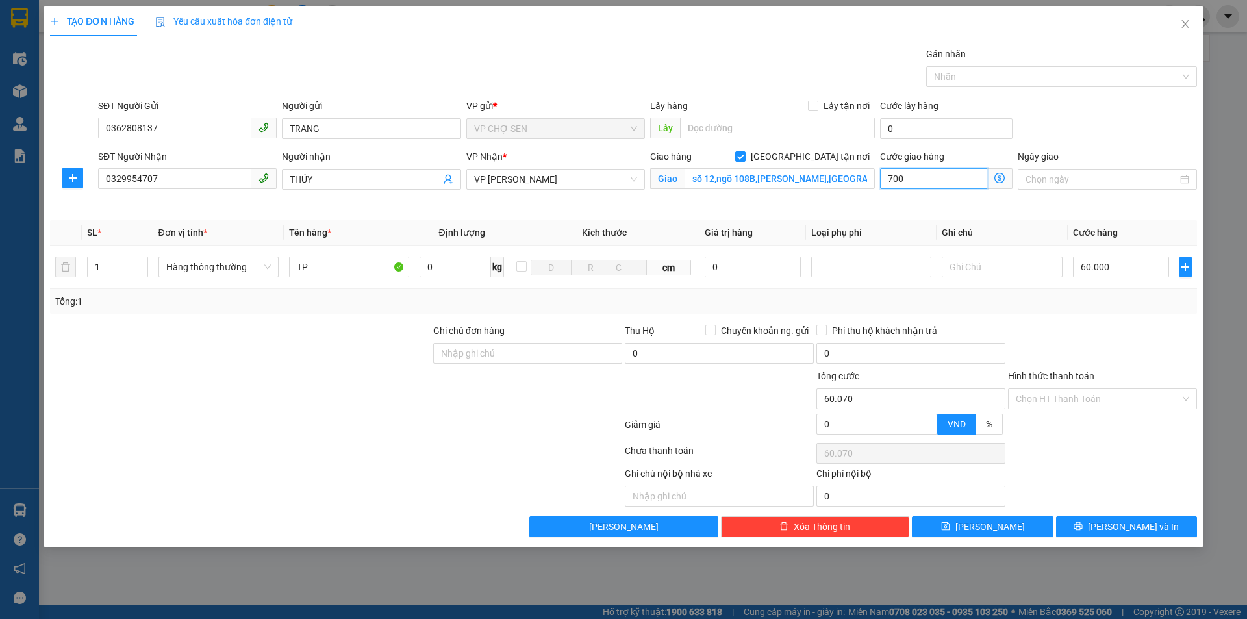
type input "60.700"
type input "67.000"
type input "7.000"
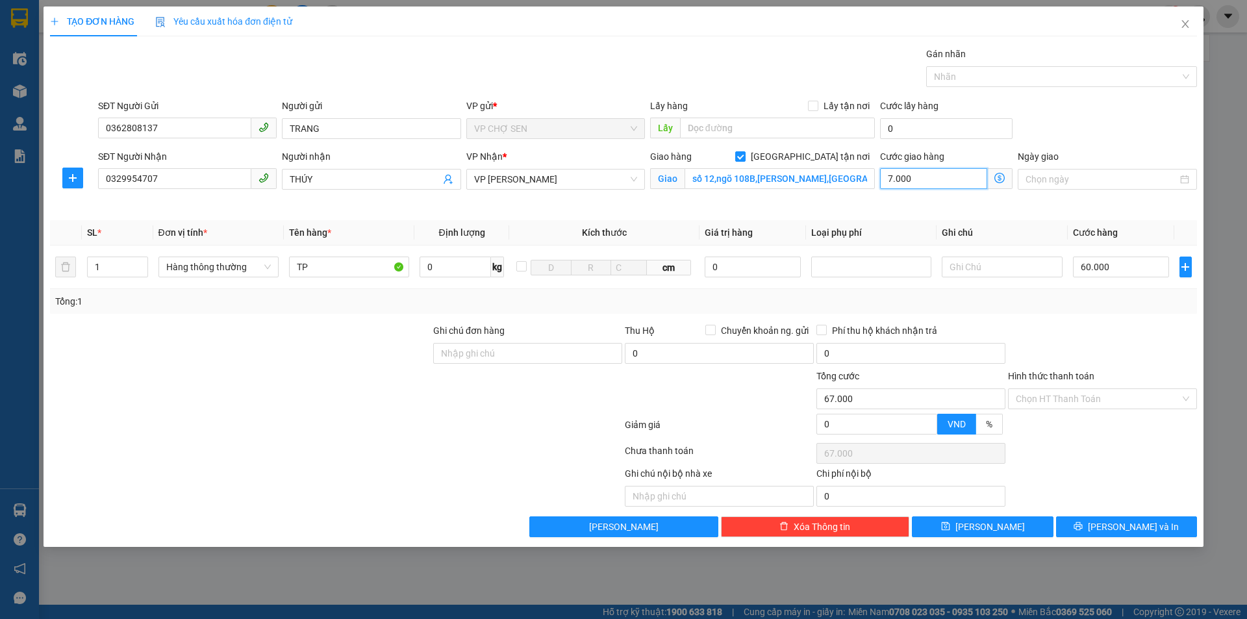
type input "130.000"
type input "70.000"
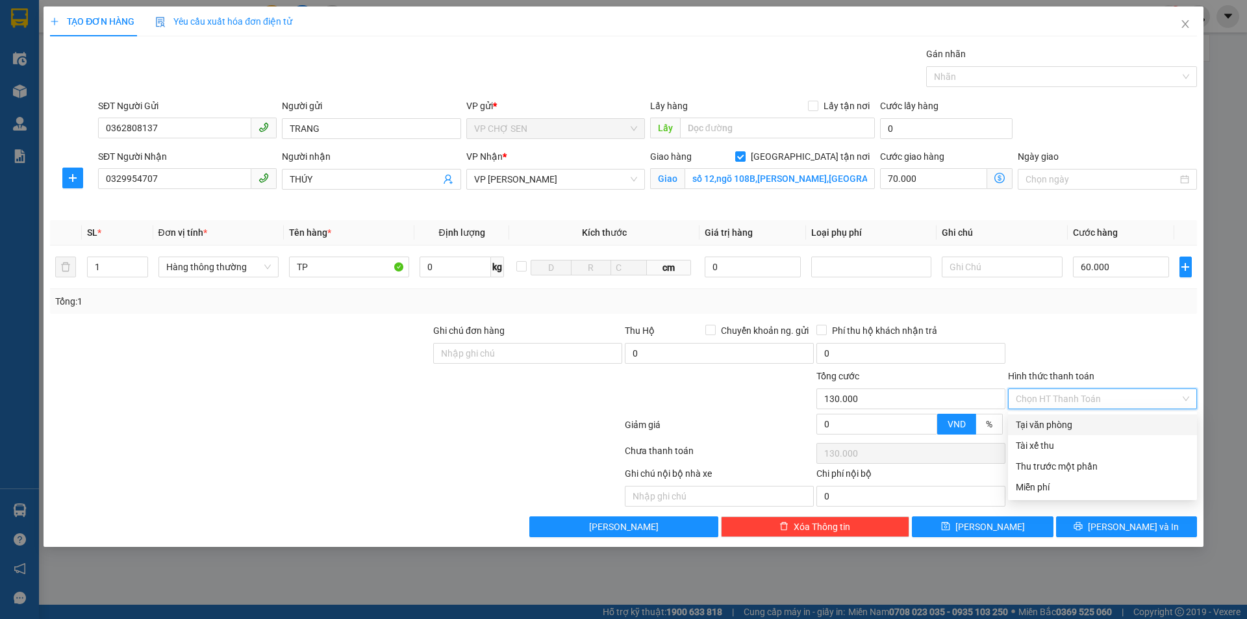
click at [1068, 399] on input "Hình thức thanh toán" at bounding box center [1097, 398] width 164 height 19
click at [1052, 429] on div "Tại văn phòng" at bounding box center [1101, 424] width 173 height 14
type input "0"
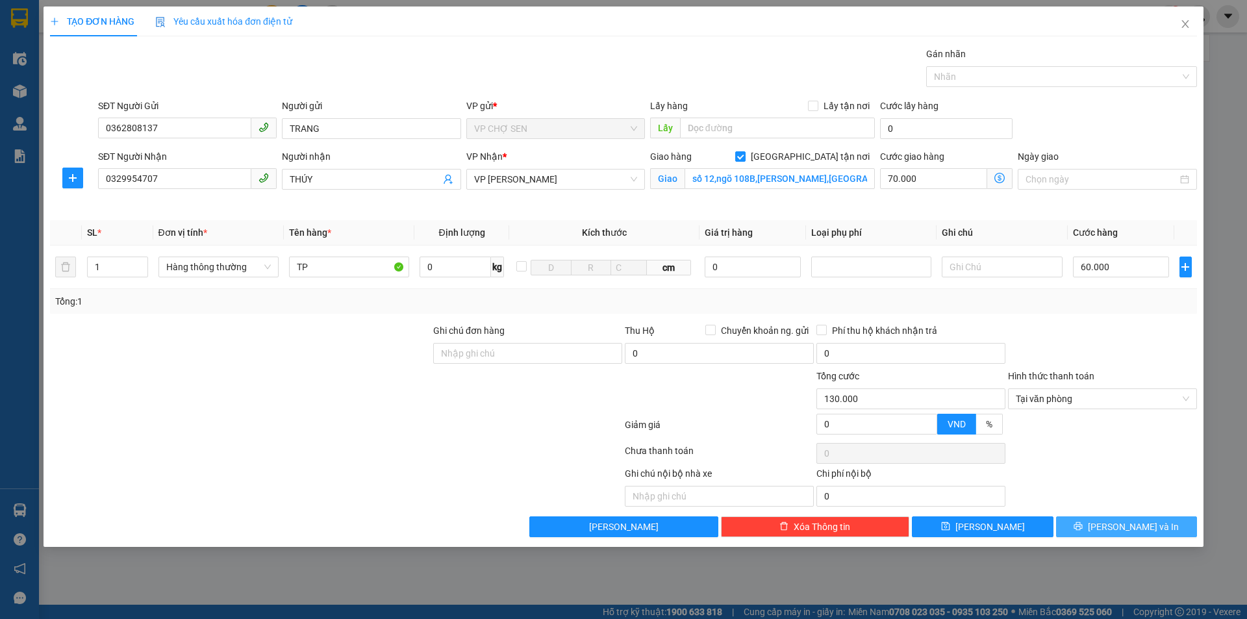
click at [1115, 520] on span "[PERSON_NAME] và In" at bounding box center [1133, 526] width 91 height 14
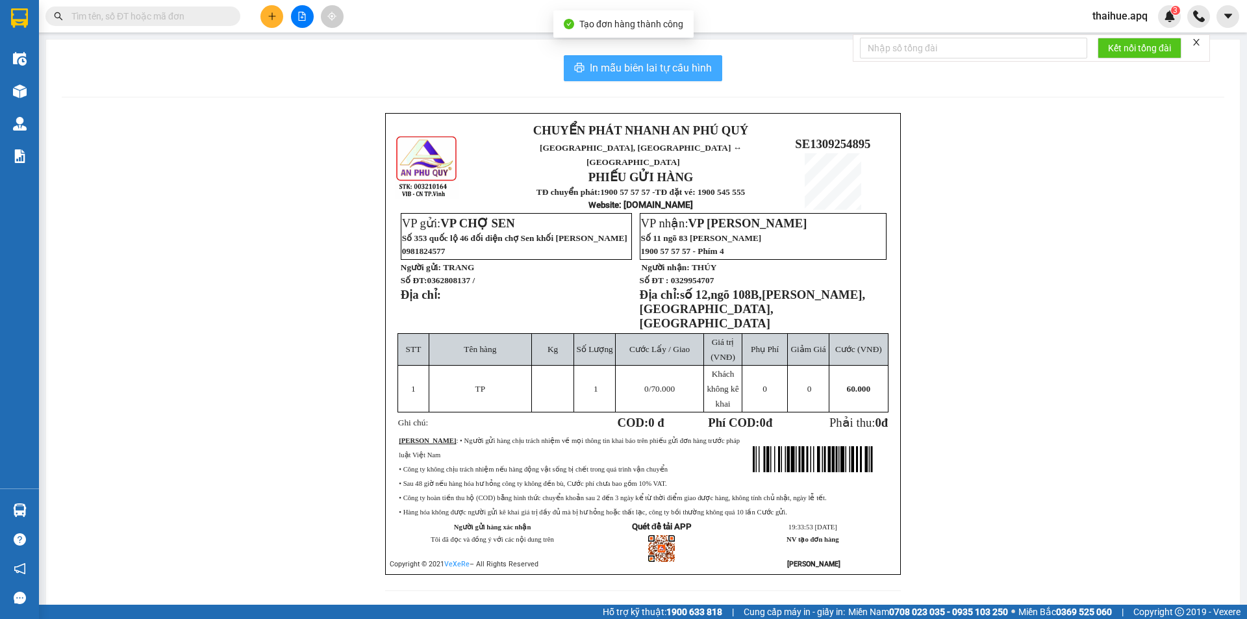
click at [649, 66] on span "In mẫu biên lai tự cấu hình" at bounding box center [651, 68] width 122 height 16
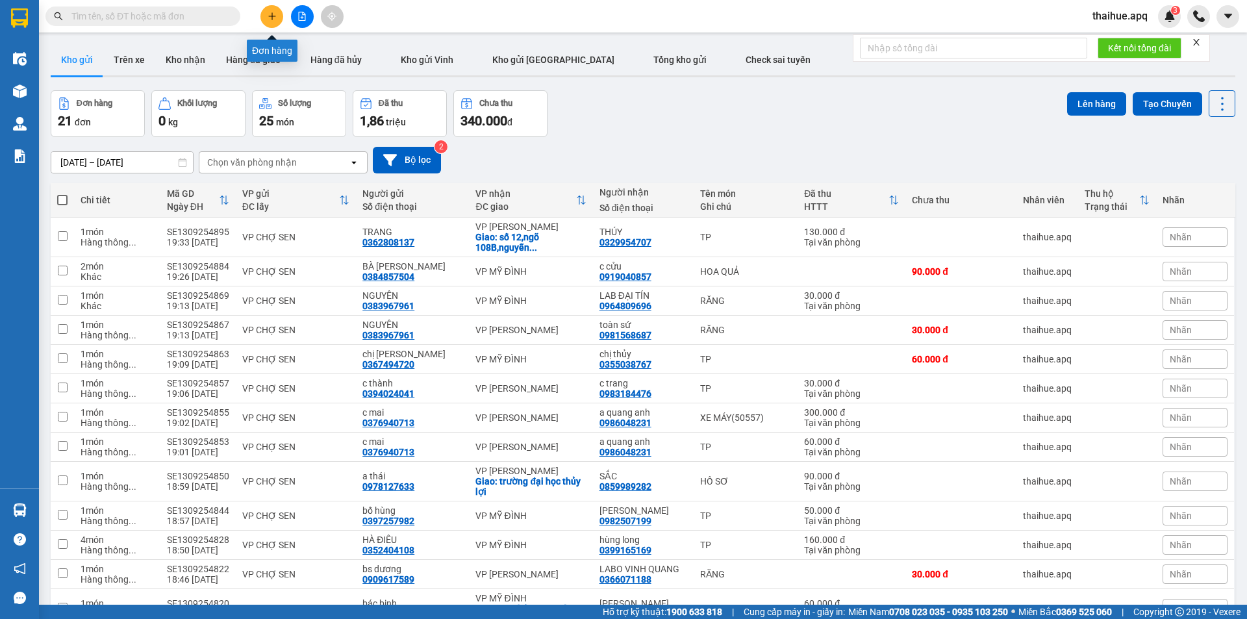
click at [273, 12] on button at bounding box center [271, 16] width 23 height 23
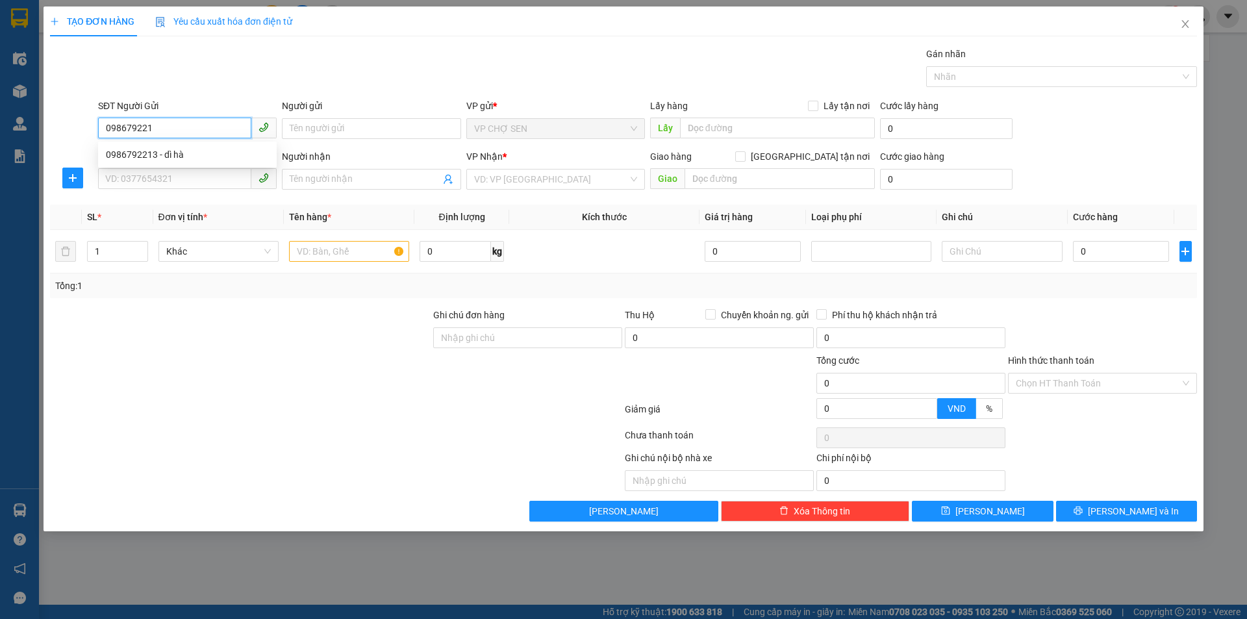
type input "0986792213"
click at [176, 156] on div "0986792213 - dì hà" at bounding box center [187, 154] width 163 height 14
type input "dì hà"
checkbox input "true"
type input "NĐ"
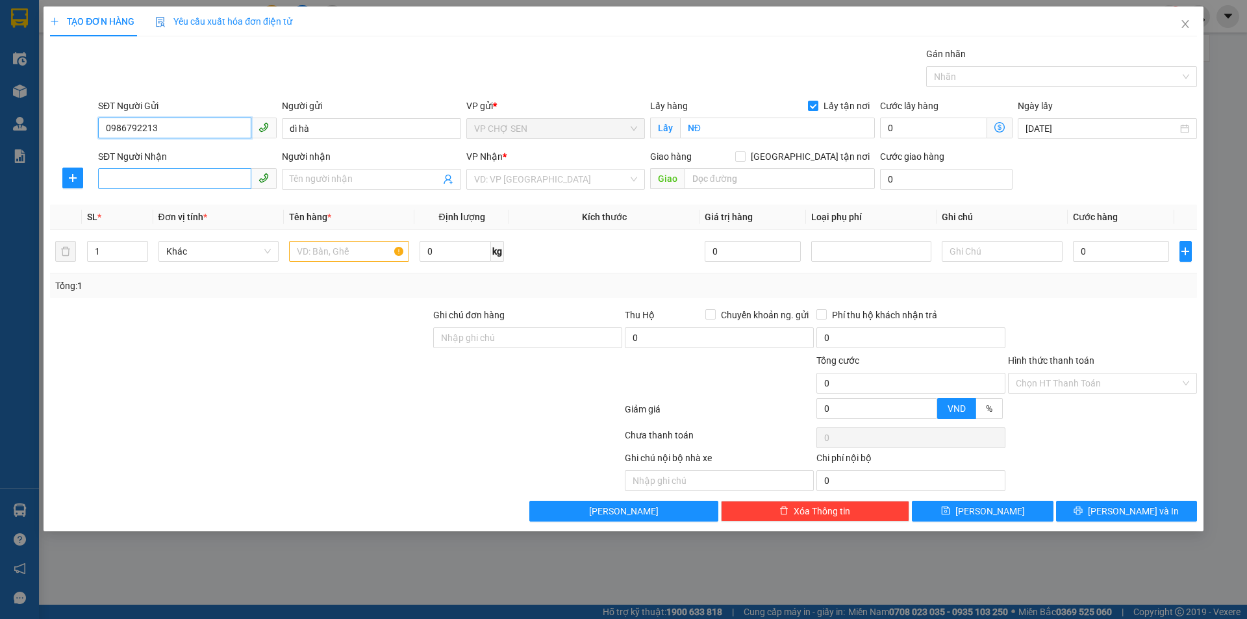
type input "0986792213"
click at [176, 174] on input "SĐT Người Nhận" at bounding box center [174, 178] width 153 height 21
click at [179, 209] on div "0393356911 - chị [PERSON_NAME]" at bounding box center [187, 205] width 163 height 14
type input "0393356911"
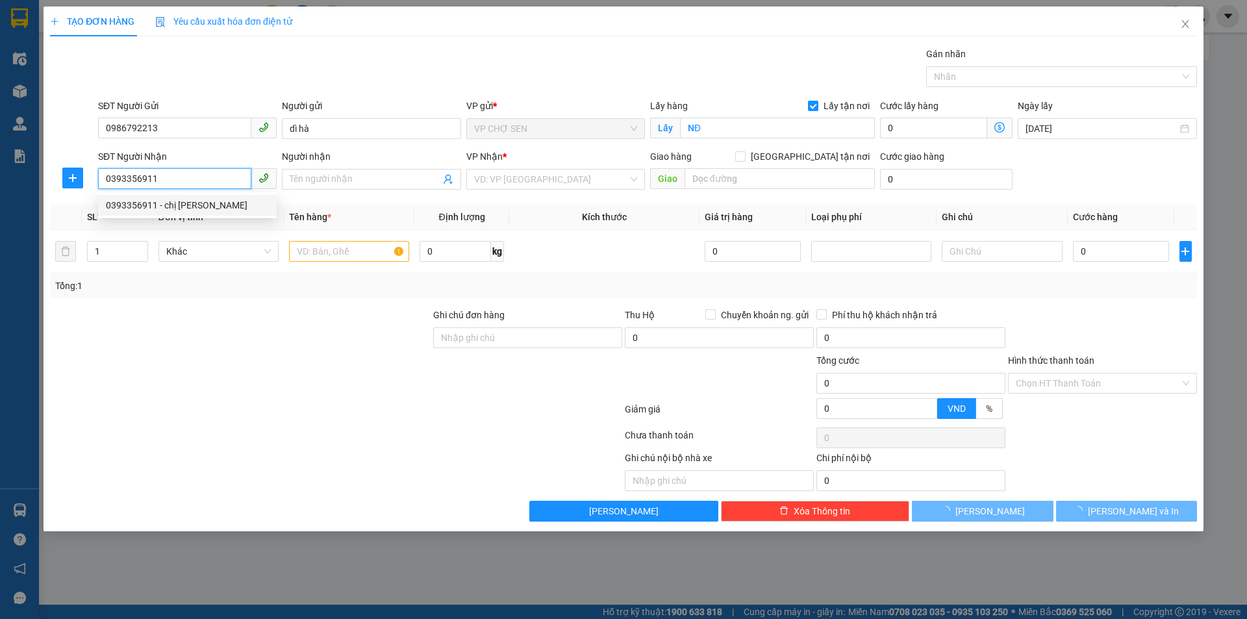
type input "chị [PERSON_NAME]"
checkbox input "true"
type input "NH"
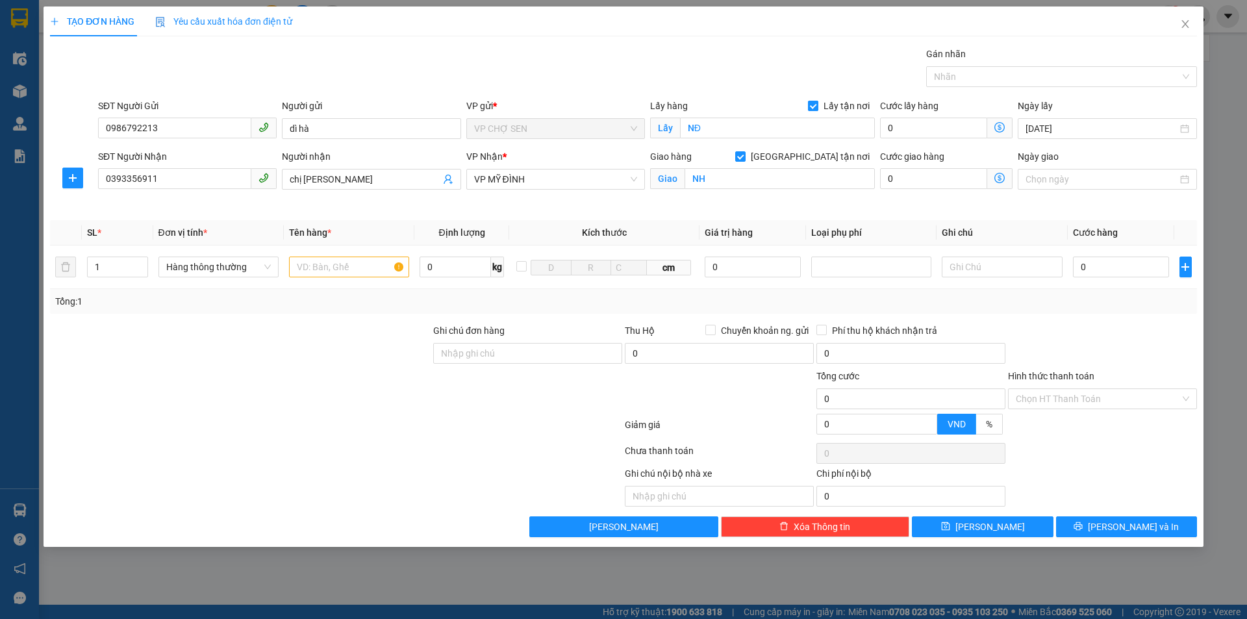
click at [815, 105] on input "Lấy tận nơi" at bounding box center [812, 105] width 9 height 9
checkbox input "false"
click at [751, 124] on input "NĐ" at bounding box center [777, 128] width 195 height 21
click at [744, 157] on input "[GEOGRAPHIC_DATA] tận nơi" at bounding box center [739, 155] width 9 height 9
checkbox input "false"
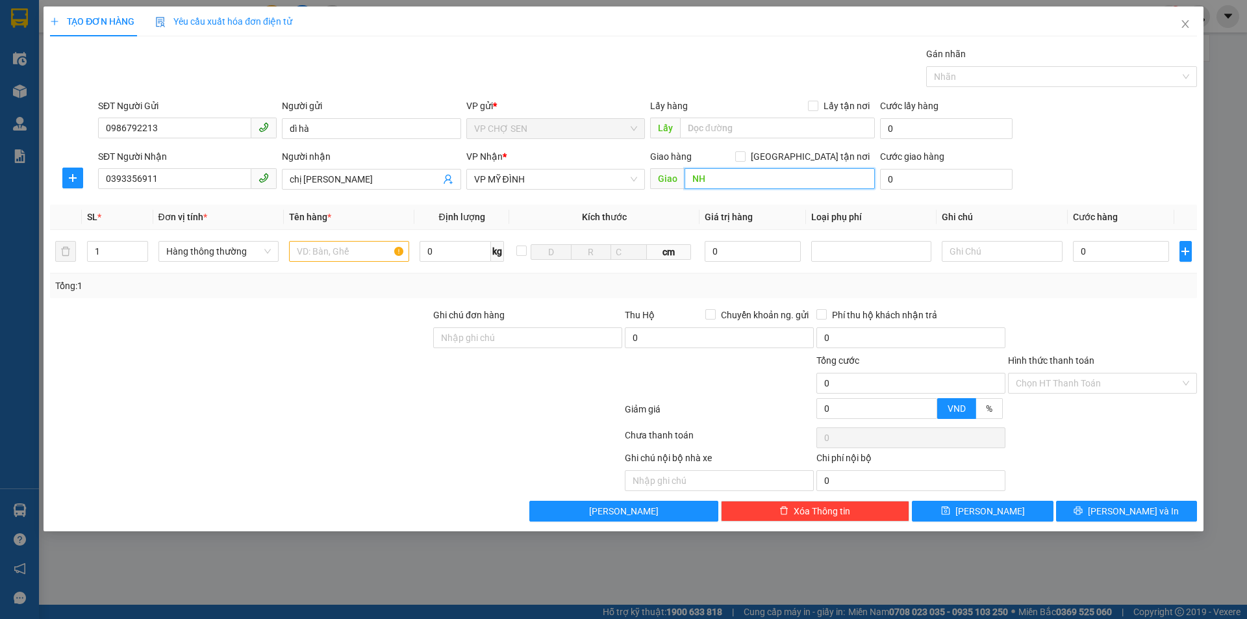
click at [745, 180] on input "NH" at bounding box center [779, 178] width 190 height 21
click at [316, 251] on input "text" at bounding box center [349, 251] width 120 height 21
type input "TP"
click at [1083, 248] on input "0" at bounding box center [1121, 251] width 97 height 21
type input "5"
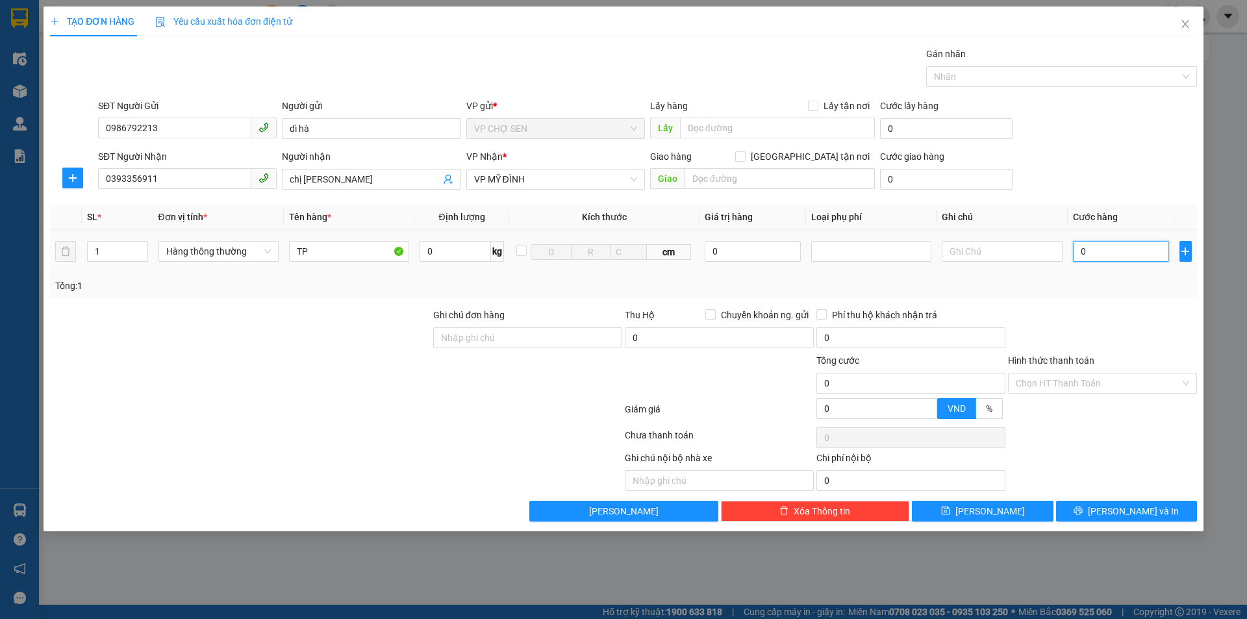
type input "5"
type input "50"
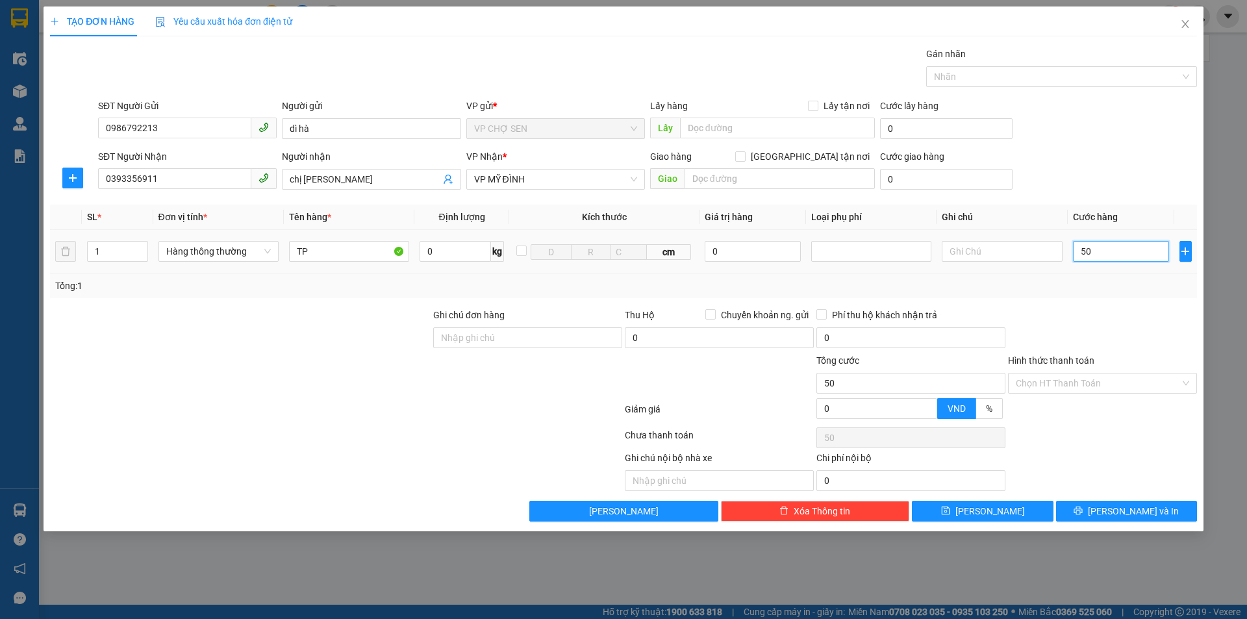
type input "500"
type input "5.000"
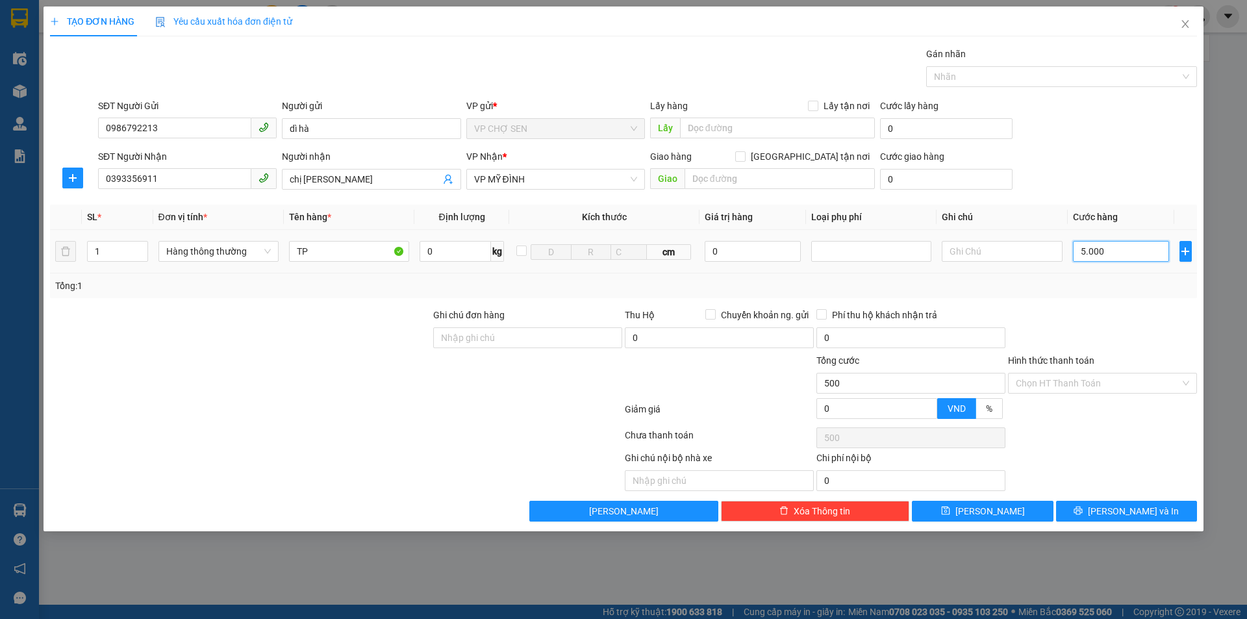
type input "5.000"
type input "50.000"
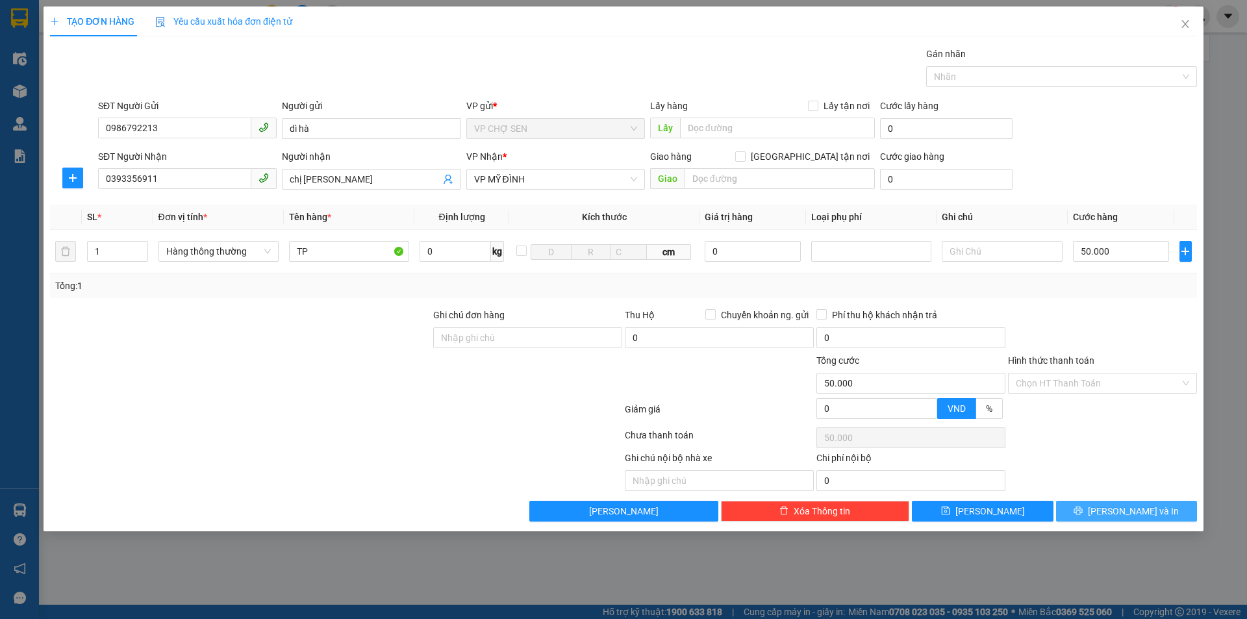
click at [1116, 513] on span "[PERSON_NAME] và In" at bounding box center [1133, 511] width 91 height 14
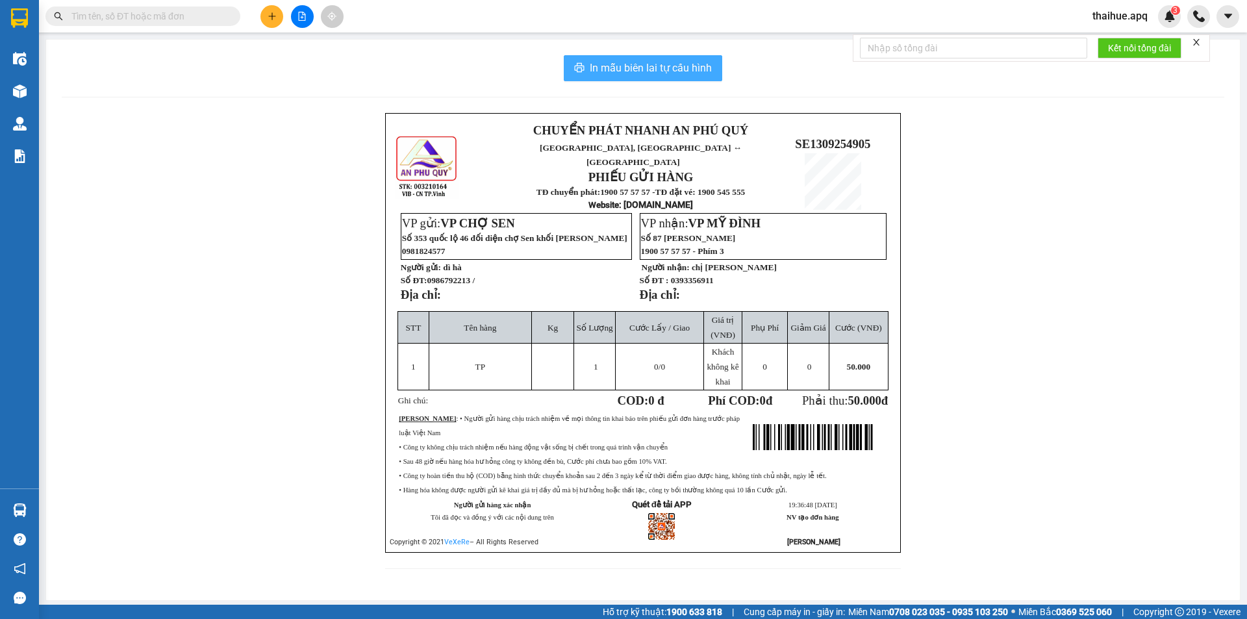
click at [676, 69] on span "In mẫu biên lai tự cấu hình" at bounding box center [651, 68] width 122 height 16
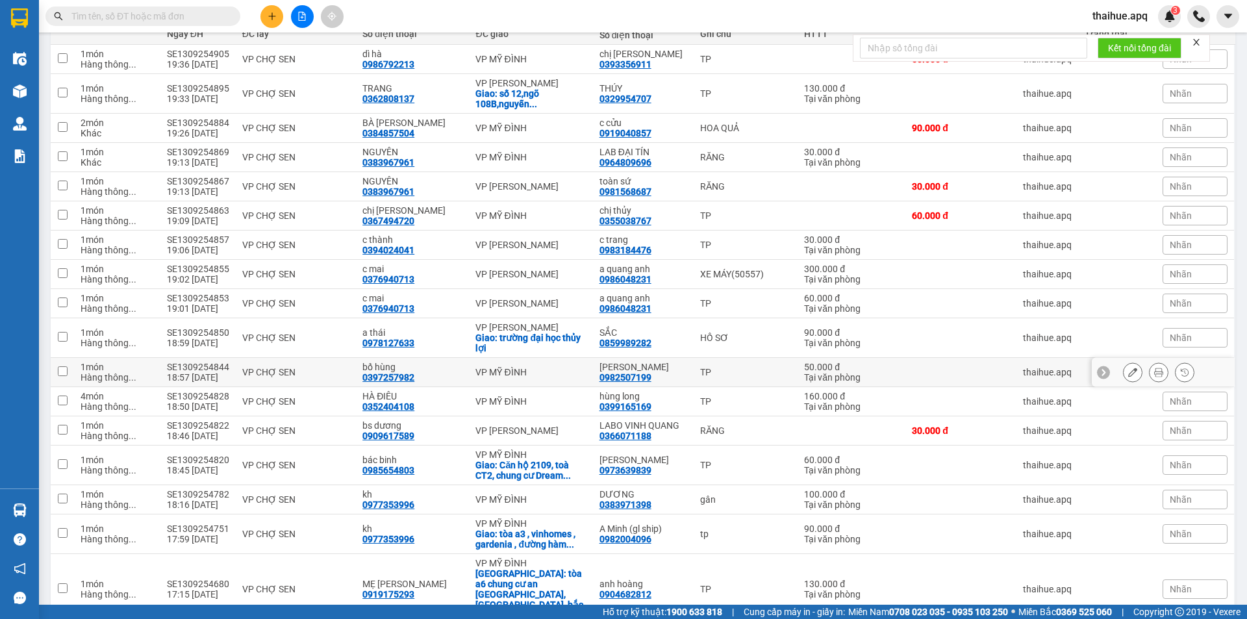
scroll to position [195, 0]
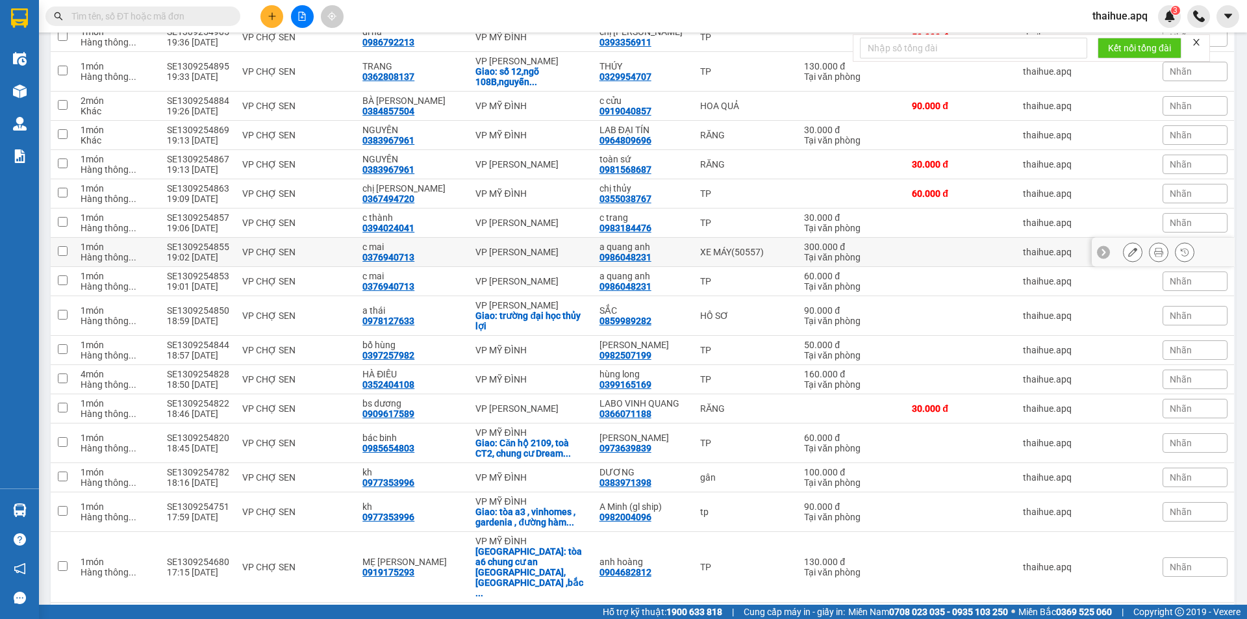
click at [345, 247] on div "VP CHỢ SEN" at bounding box center [295, 252] width 107 height 10
checkbox input "true"
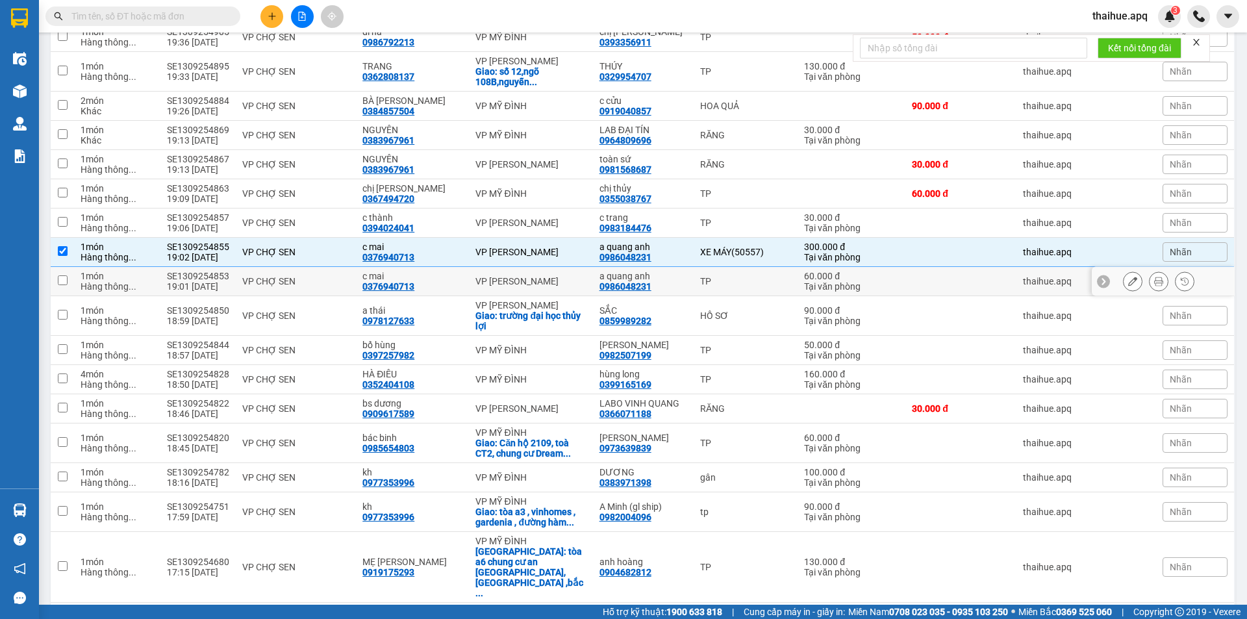
click at [340, 282] on div "VP CHỢ SEN" at bounding box center [295, 281] width 107 height 10
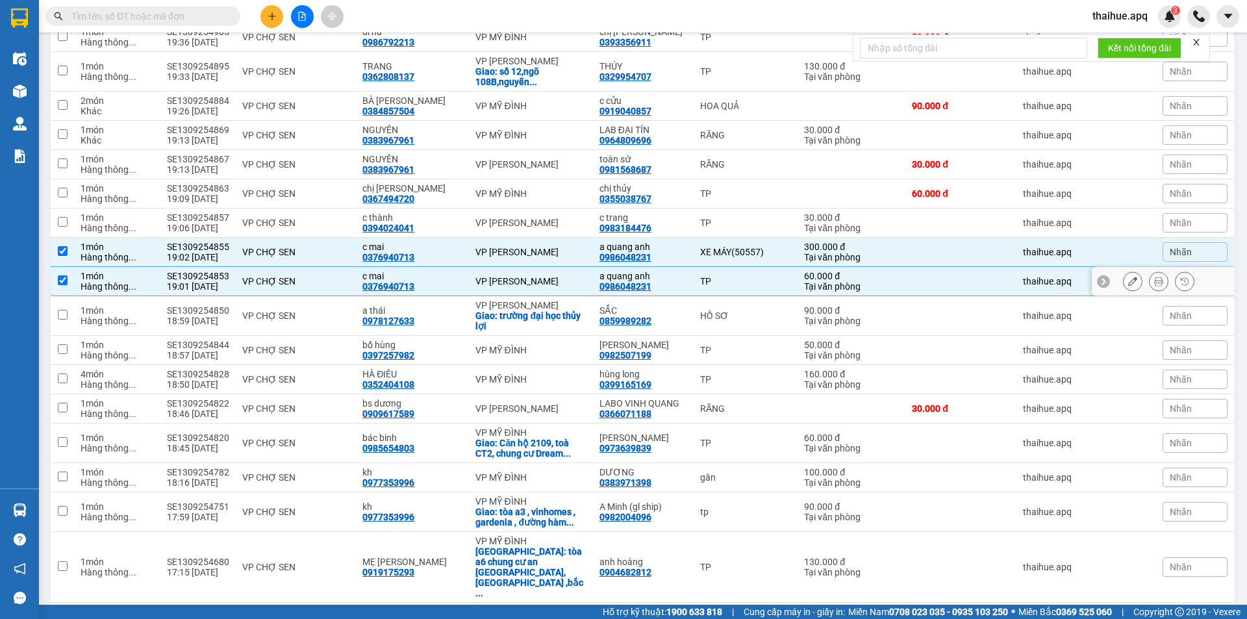
click at [770, 284] on div "TP" at bounding box center [745, 281] width 91 height 10
checkbox input "false"
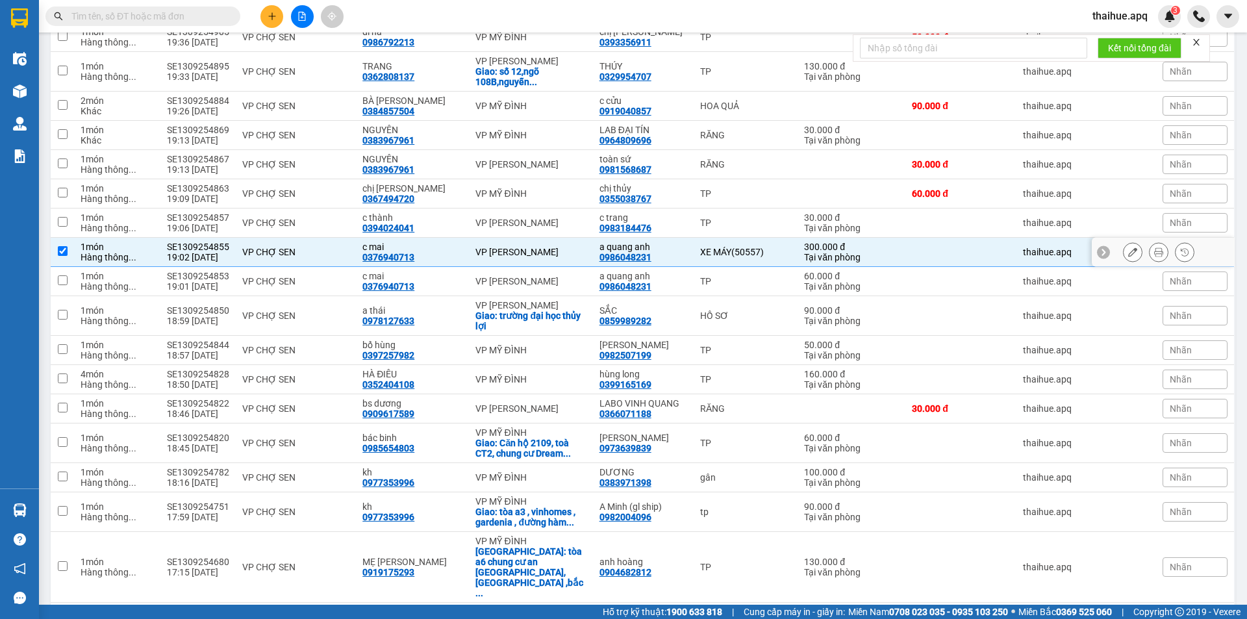
click at [779, 253] on div "XE MÁY(50557)" at bounding box center [745, 252] width 91 height 10
checkbox input "false"
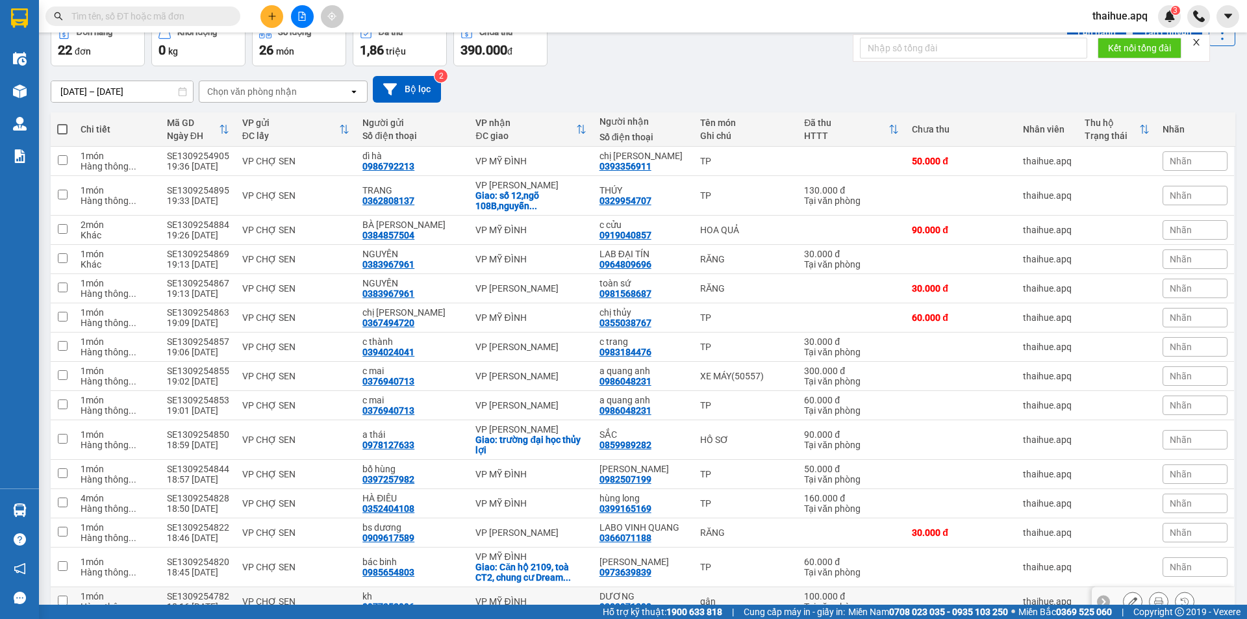
scroll to position [0, 0]
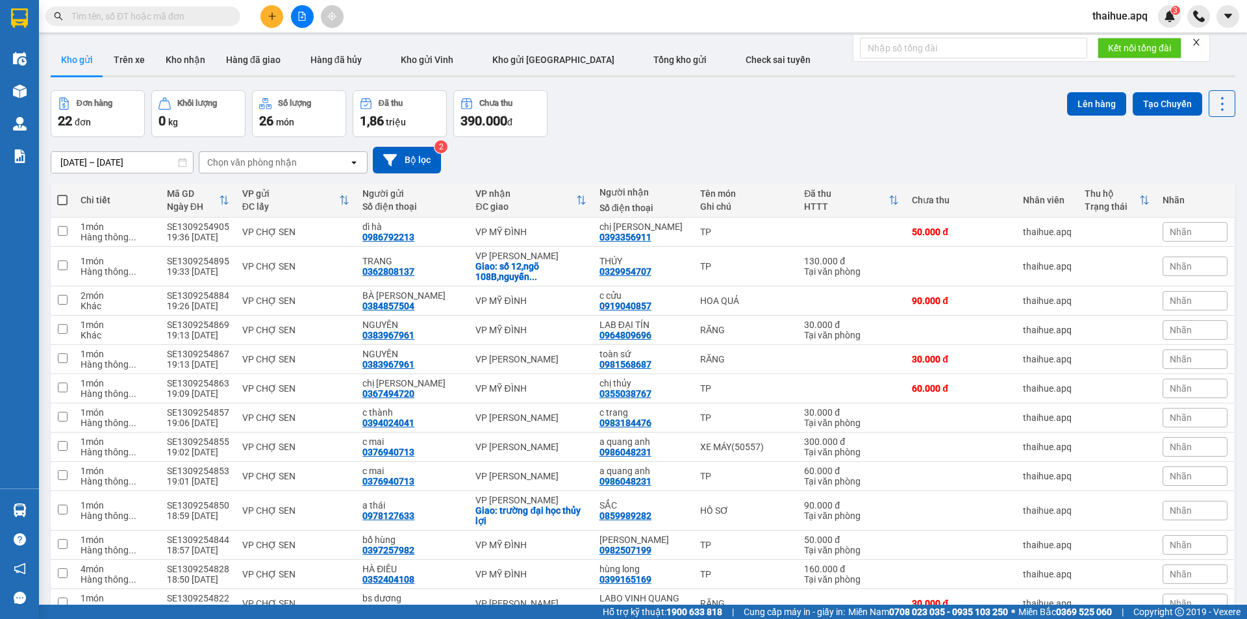
click at [92, 16] on input "text" at bounding box center [147, 16] width 153 height 14
click at [271, 12] on icon "plus" at bounding box center [271, 16] width 9 height 9
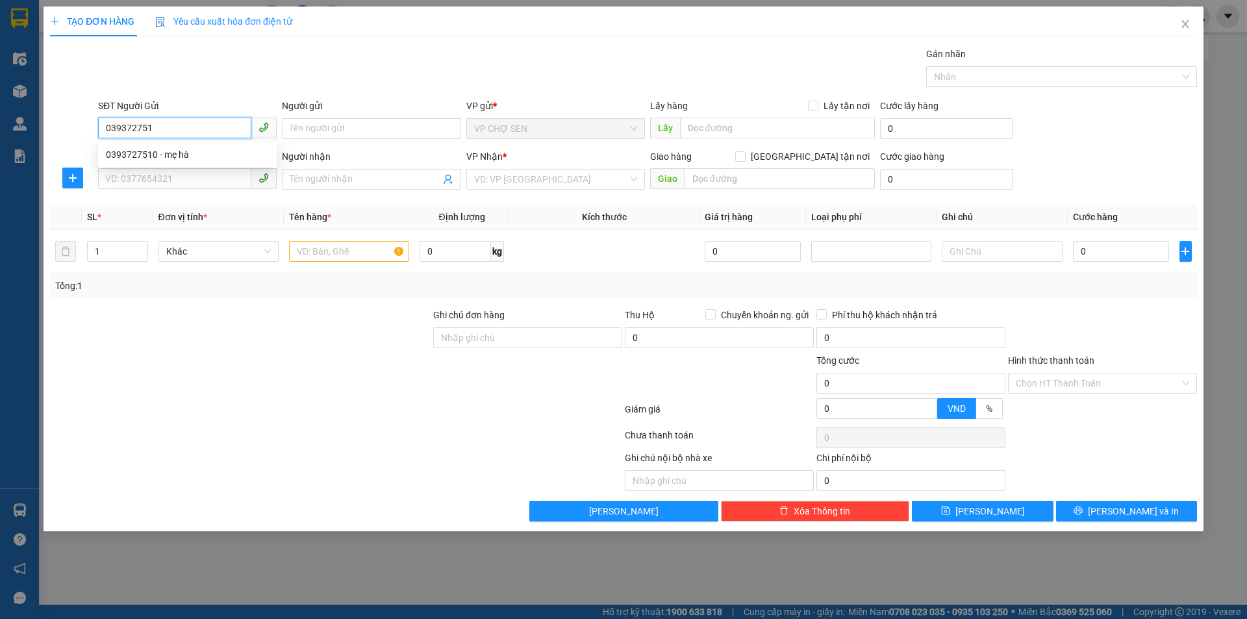
type input "0393727510"
click at [168, 156] on div "0393727510 - mẹ hà" at bounding box center [187, 154] width 163 height 14
type input "mẹ [PERSON_NAME]"
checkbox input "true"
type input "VP Chợ Sen Nam Đàn"
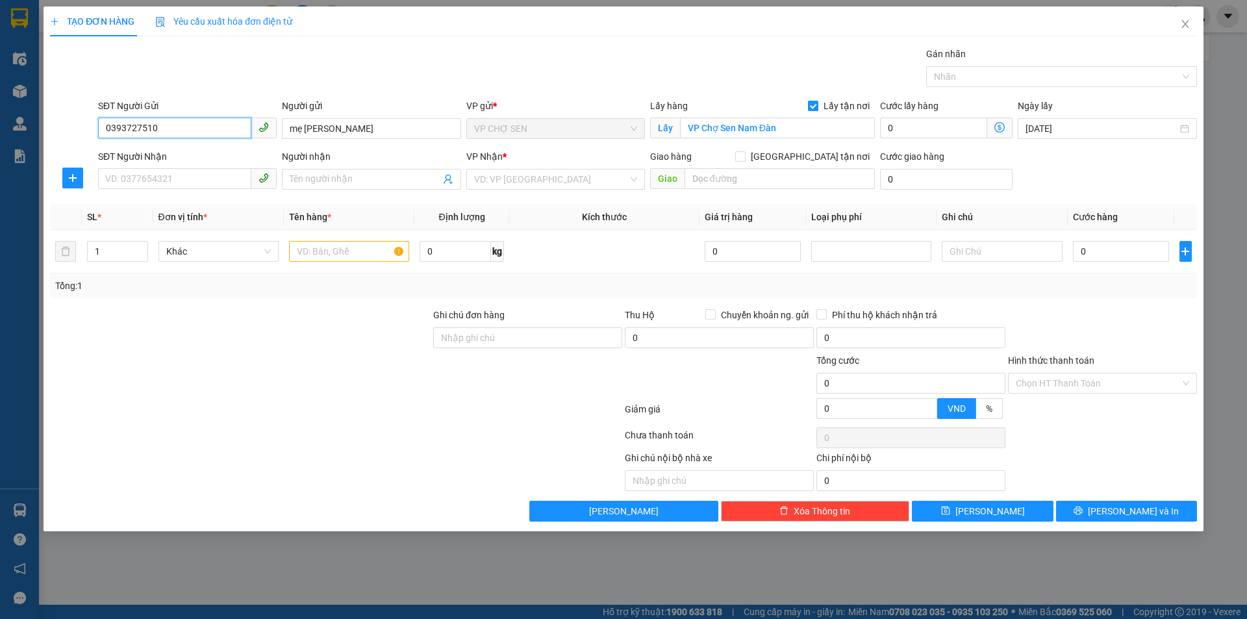
type input "0393727510"
click at [817, 105] on input "Lấy tận nơi" at bounding box center [812, 105] width 9 height 9
checkbox input "false"
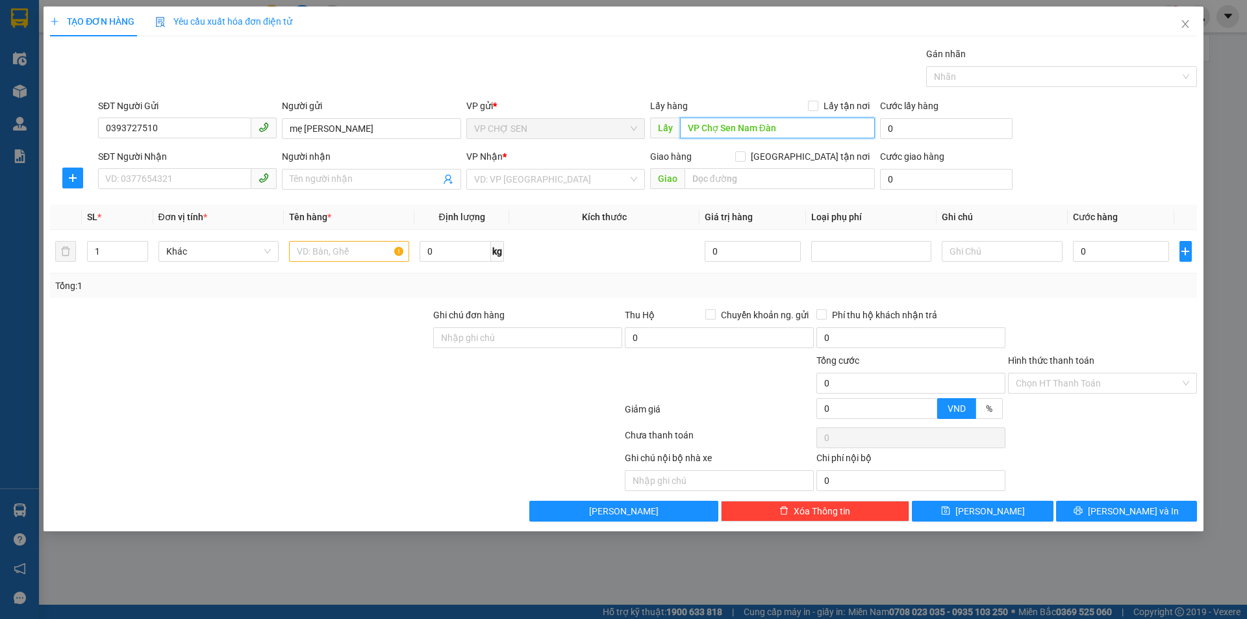
click at [798, 135] on input "VP Chợ Sen Nam Đàn" at bounding box center [777, 128] width 195 height 21
click at [206, 174] on input "SĐT Người Nhận" at bounding box center [174, 178] width 153 height 21
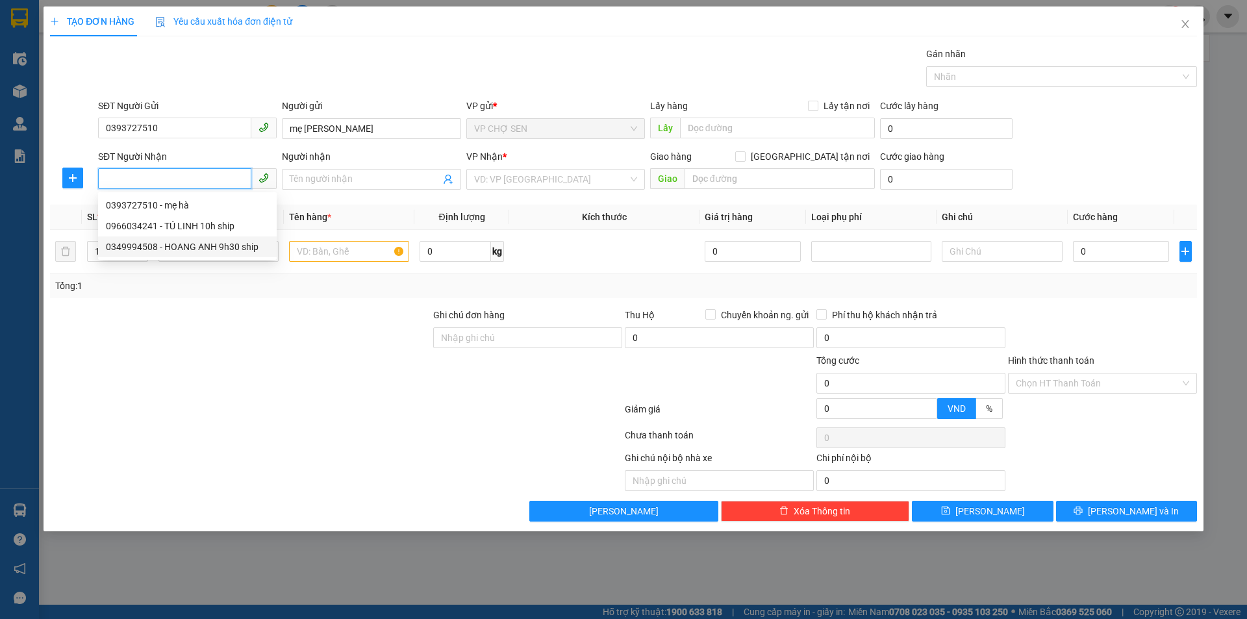
click at [185, 247] on div "0349994508 - HOANG ANH 9h30 ship" at bounding box center [187, 247] width 163 height 14
type input "0349994508"
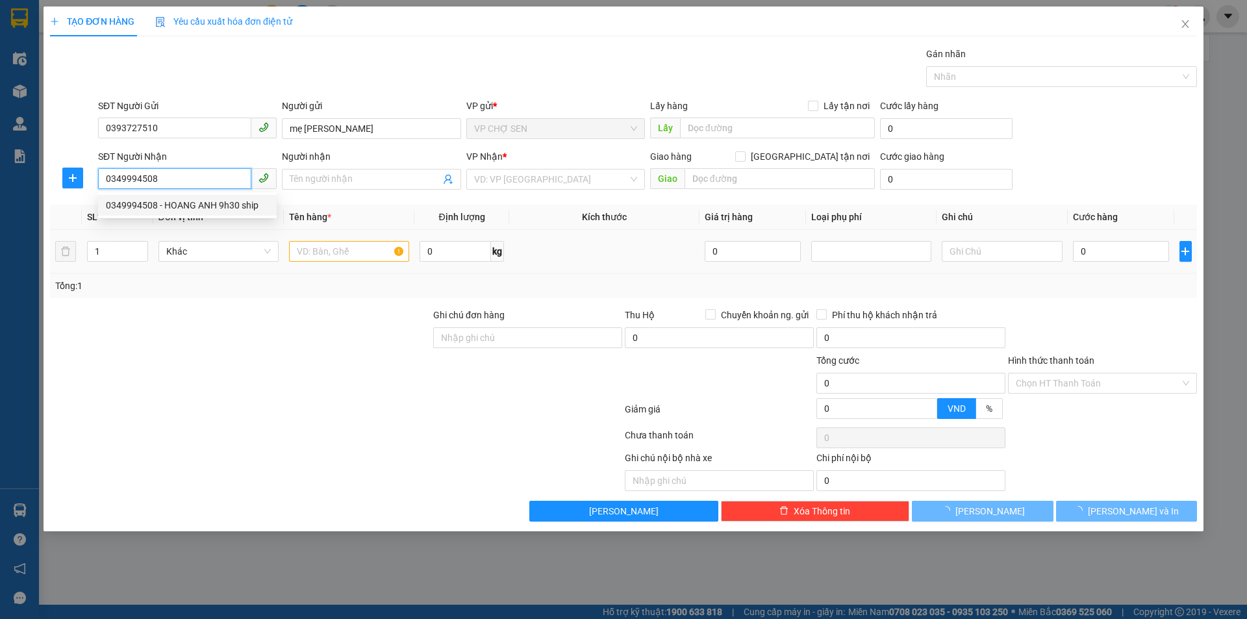
type input "HOANG ANH 9h30 ship"
type input "ship Số 1 ngõ 70/79/2 văn trì 2,[PERSON_NAME], bắc từ [GEOGRAPHIC_DATA](đã thu …"
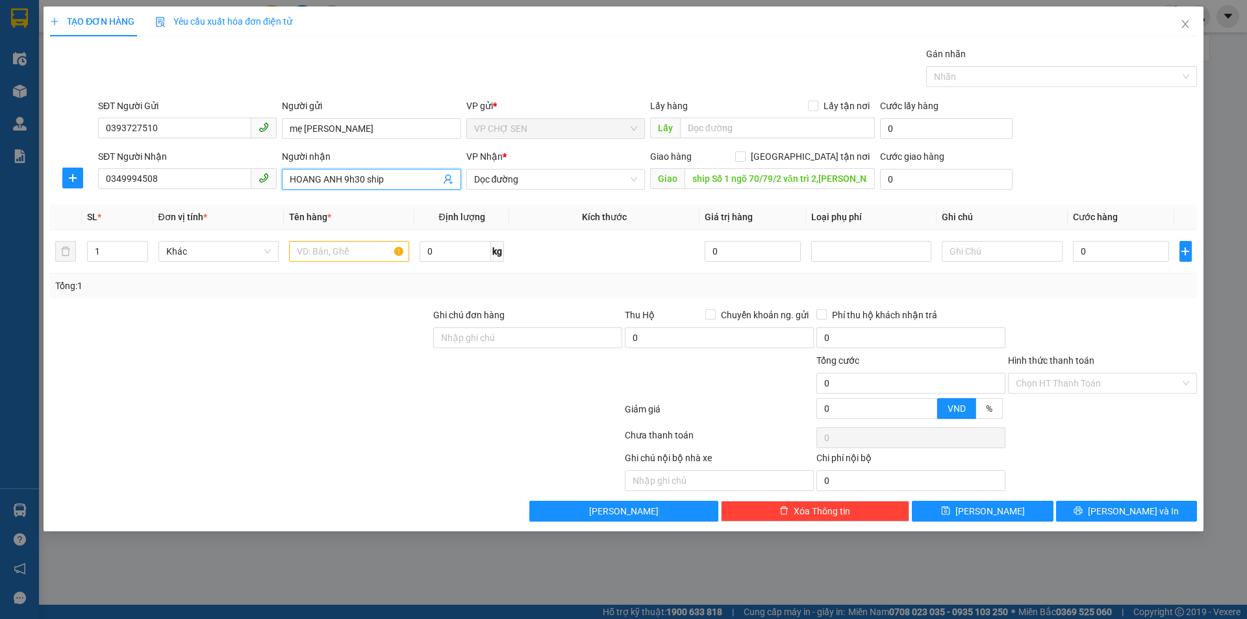
click at [395, 180] on input "HOANG ANH 9h30 ship" at bounding box center [365, 179] width 150 height 14
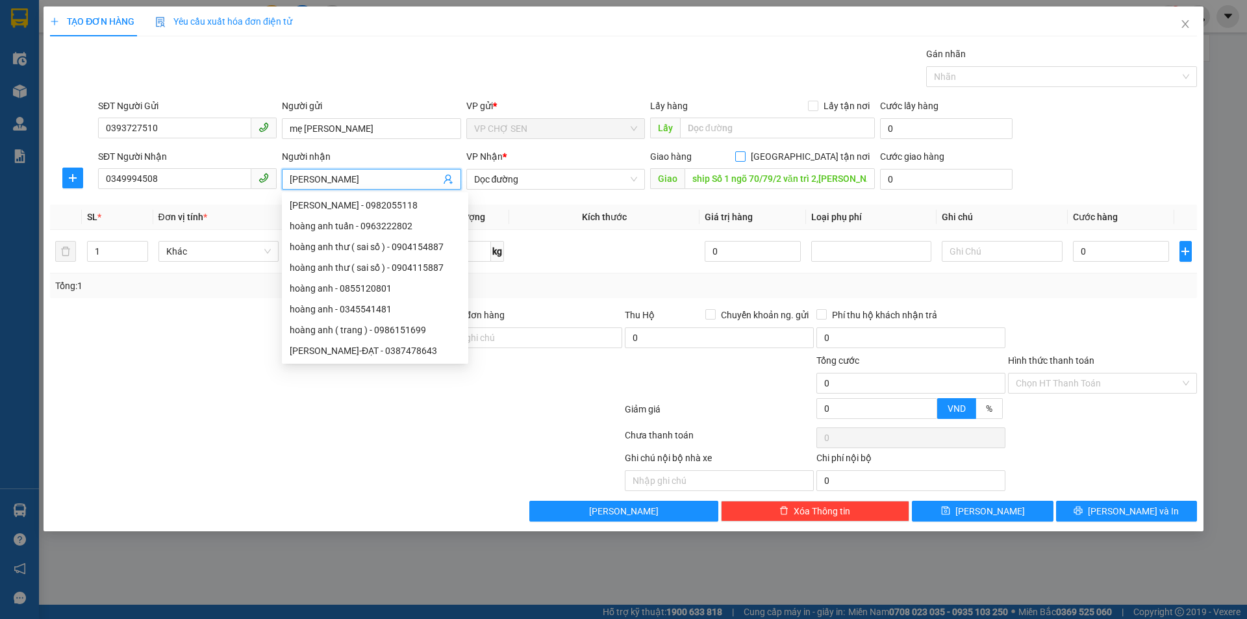
type input "[PERSON_NAME]"
click at [744, 157] on input "[GEOGRAPHIC_DATA] tận nơi" at bounding box center [739, 155] width 9 height 9
checkbox input "true"
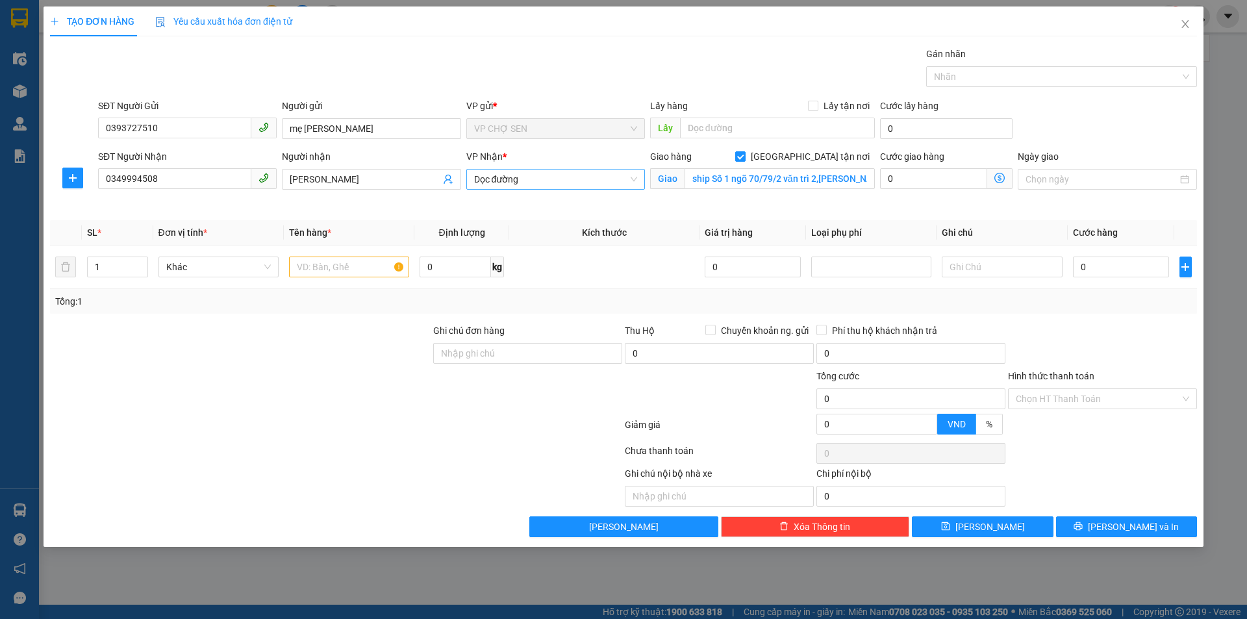
click at [595, 175] on span "Dọc đường" at bounding box center [555, 178] width 163 height 19
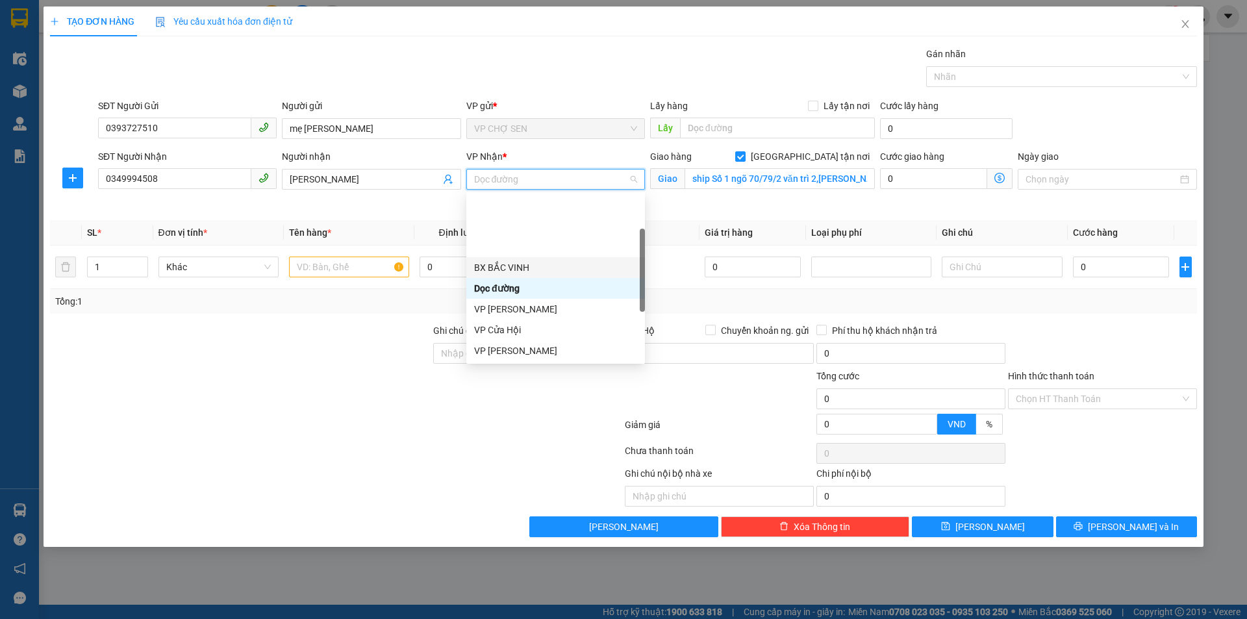
scroll to position [182, 0]
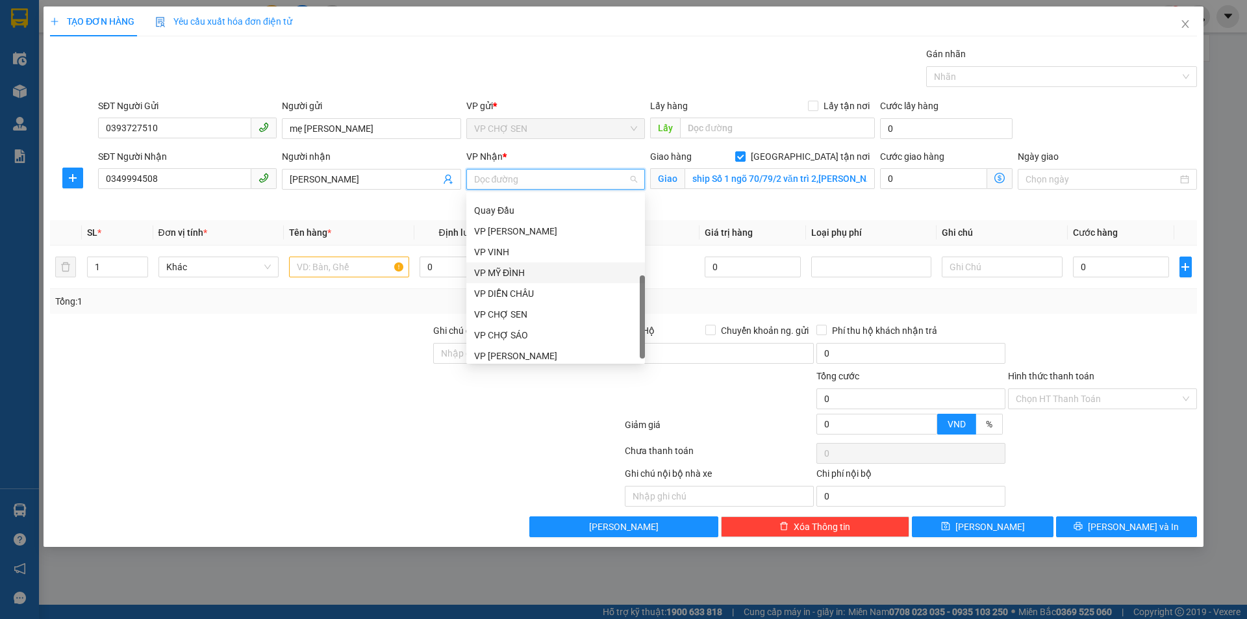
drag, startPoint x: 513, startPoint y: 273, endPoint x: 603, endPoint y: 264, distance: 90.7
click at [514, 272] on div "VP MỸ ĐÌNH" at bounding box center [555, 273] width 163 height 14
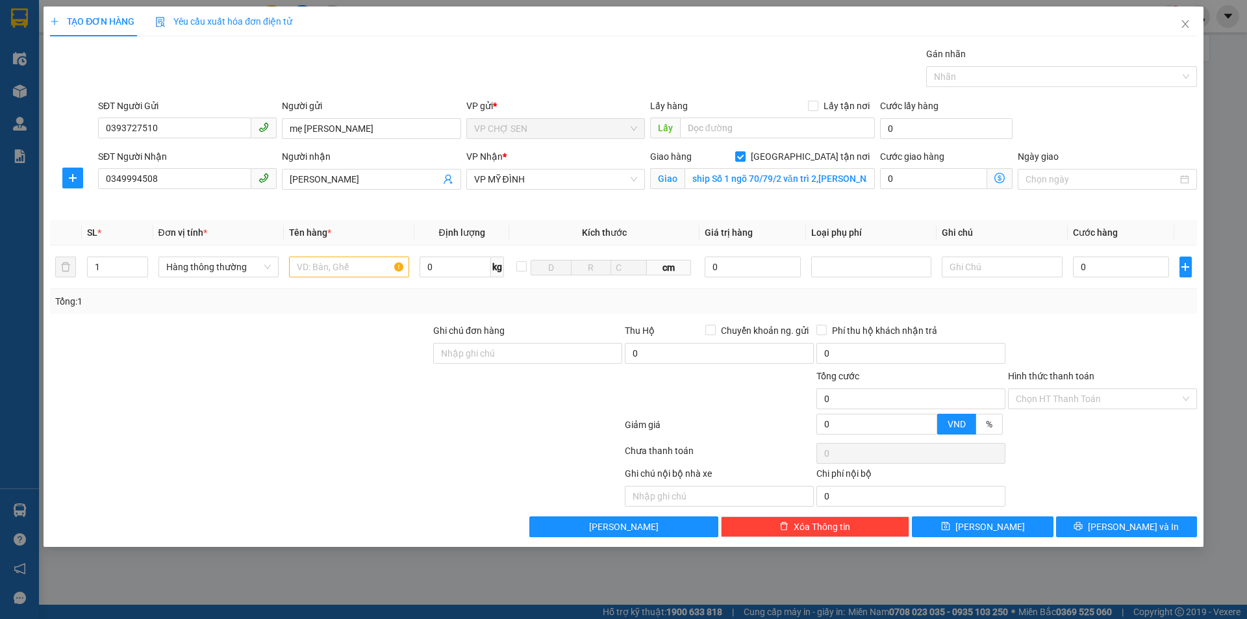
click at [998, 176] on icon "dollar-circle" at bounding box center [999, 178] width 10 height 10
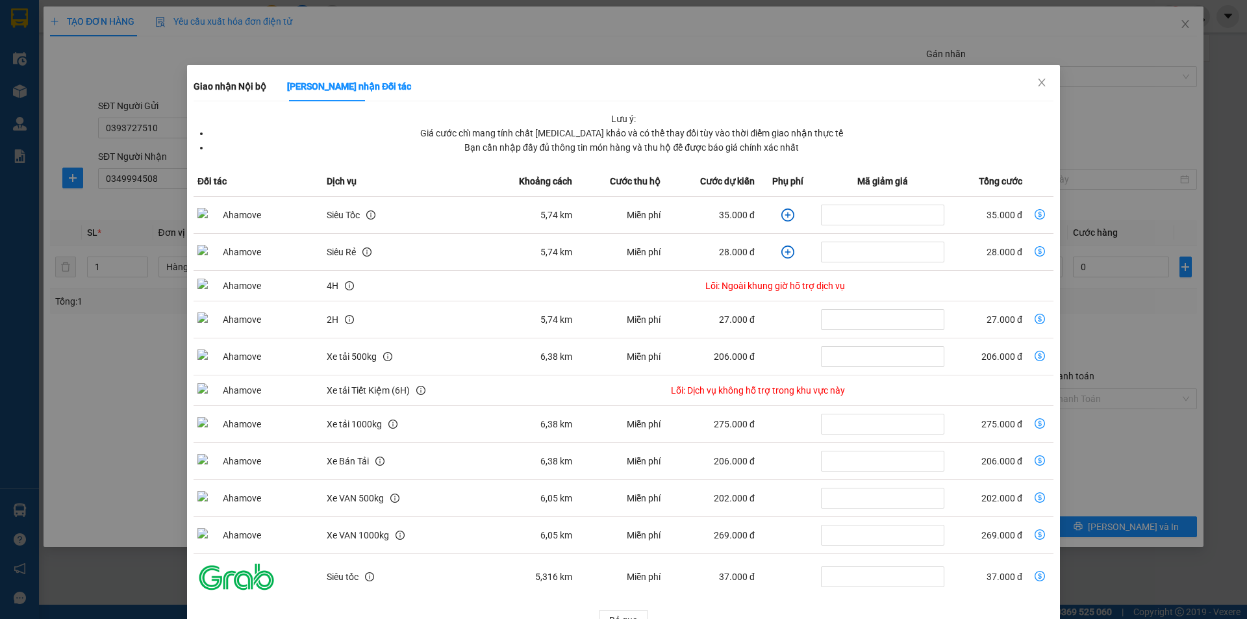
click at [1034, 210] on icon "dollar-circle" at bounding box center [1039, 214] width 10 height 10
type input "35.000"
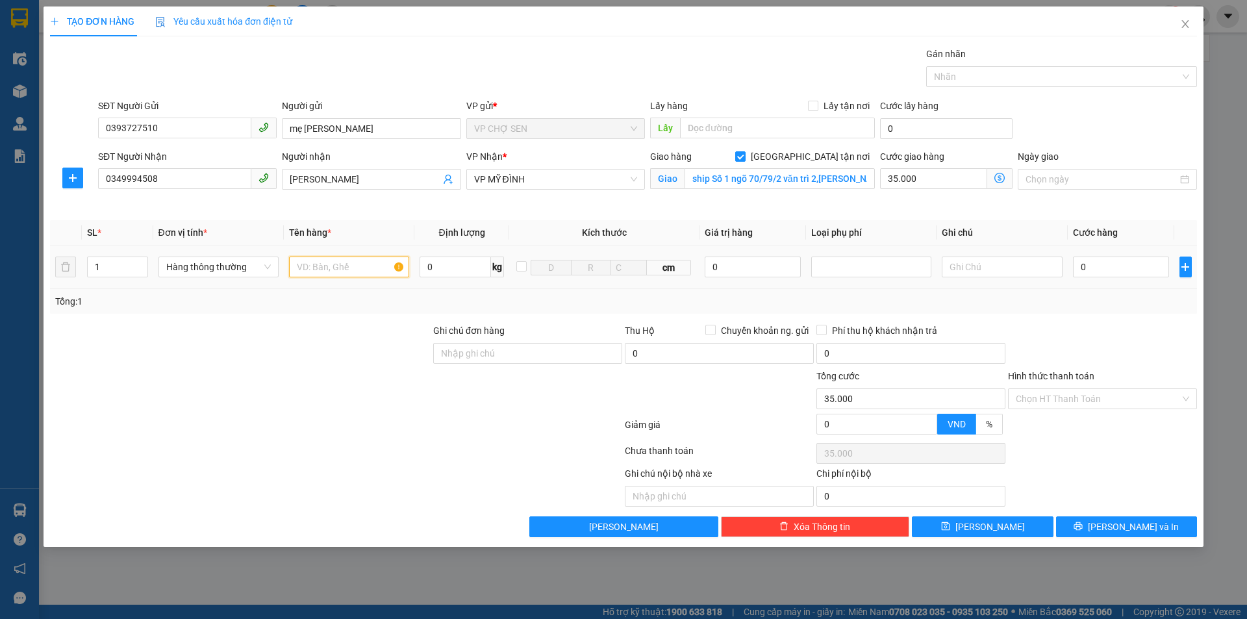
click at [309, 261] on input "text" at bounding box center [349, 266] width 120 height 21
type input "TP"
click at [1082, 264] on input "0" at bounding box center [1121, 266] width 97 height 21
type input "6"
type input "35.006"
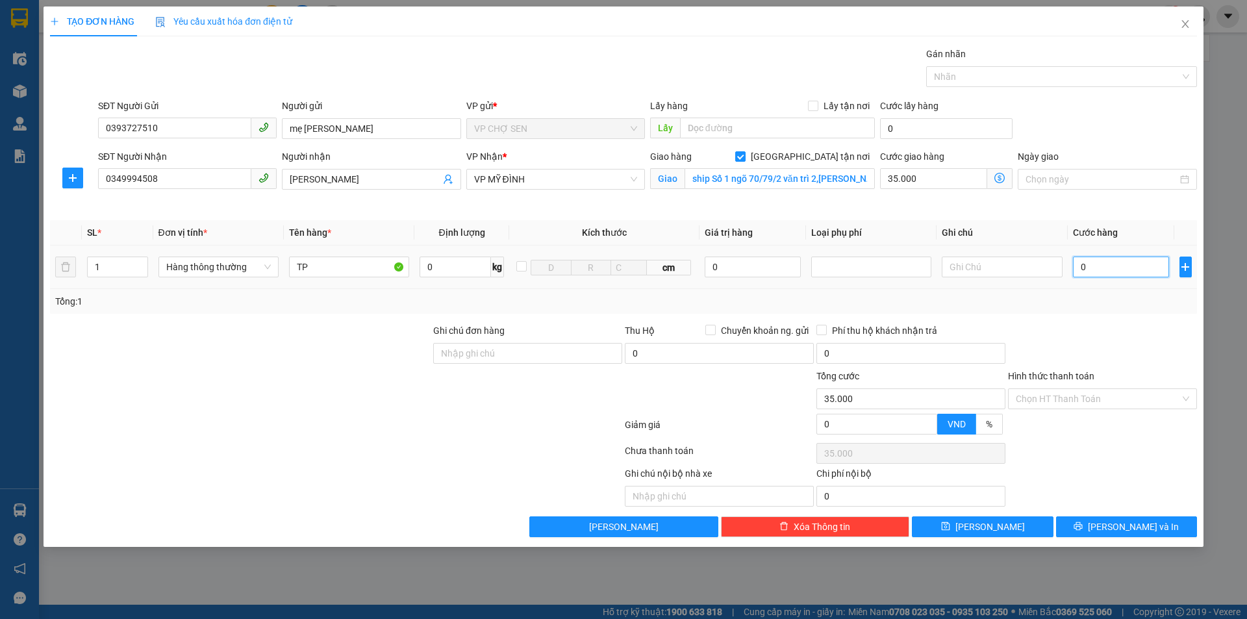
type input "35.006"
type input "60"
type input "35.060"
type input "600"
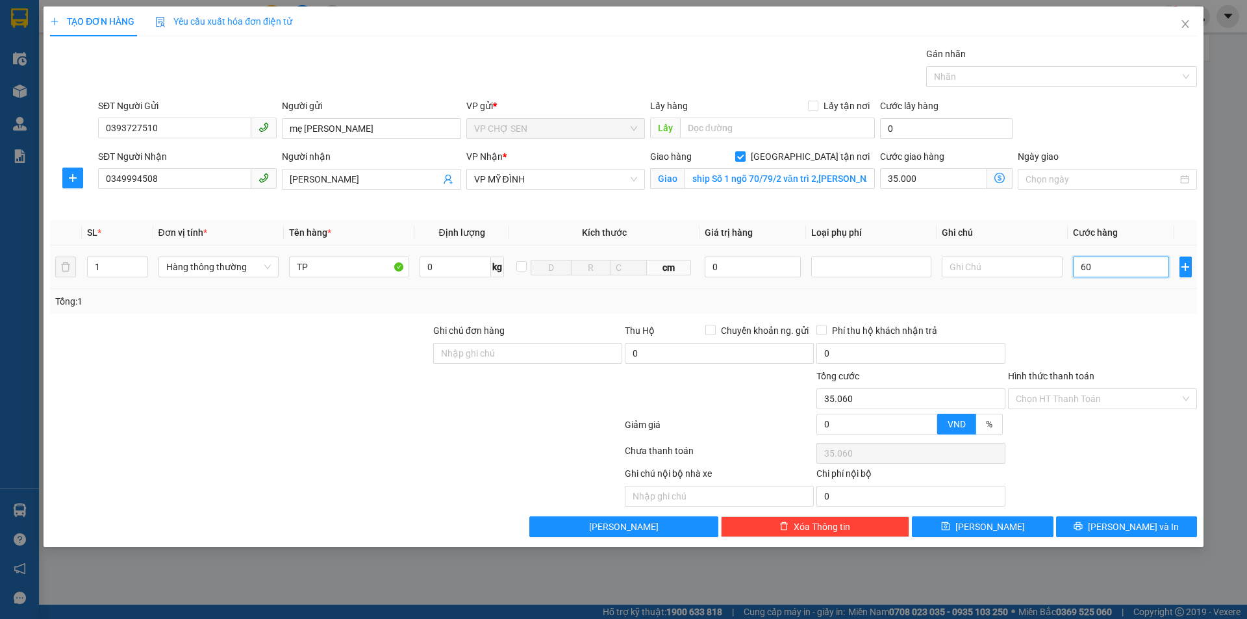
type input "35.600"
type input "6.000"
type input "41.000"
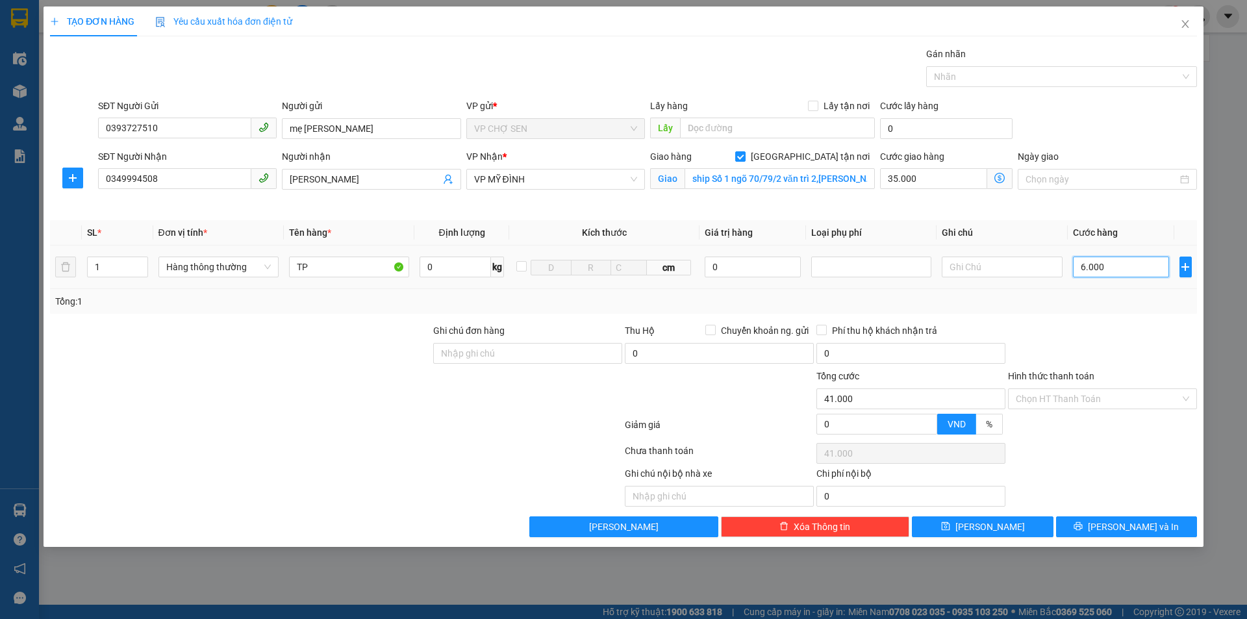
type input "60.000"
type input "95.000"
type input "60.000"
click at [998, 177] on icon "dollar-circle" at bounding box center [999, 178] width 10 height 10
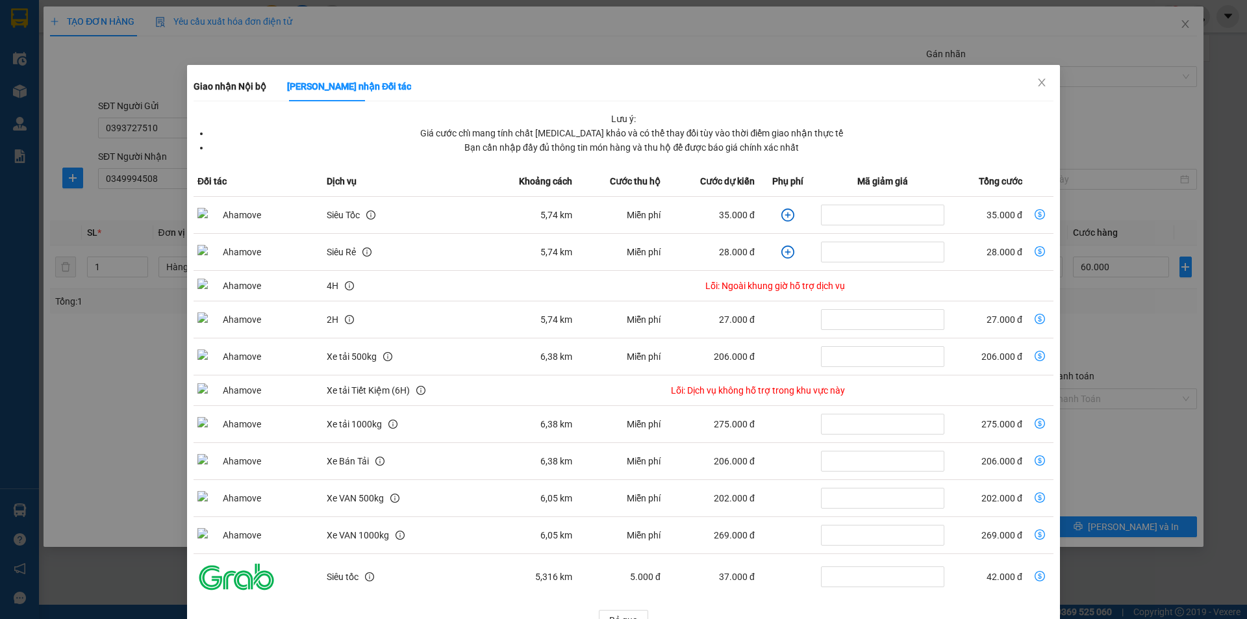
click at [1034, 215] on icon "dollar-circle" at bounding box center [1039, 214] width 10 height 10
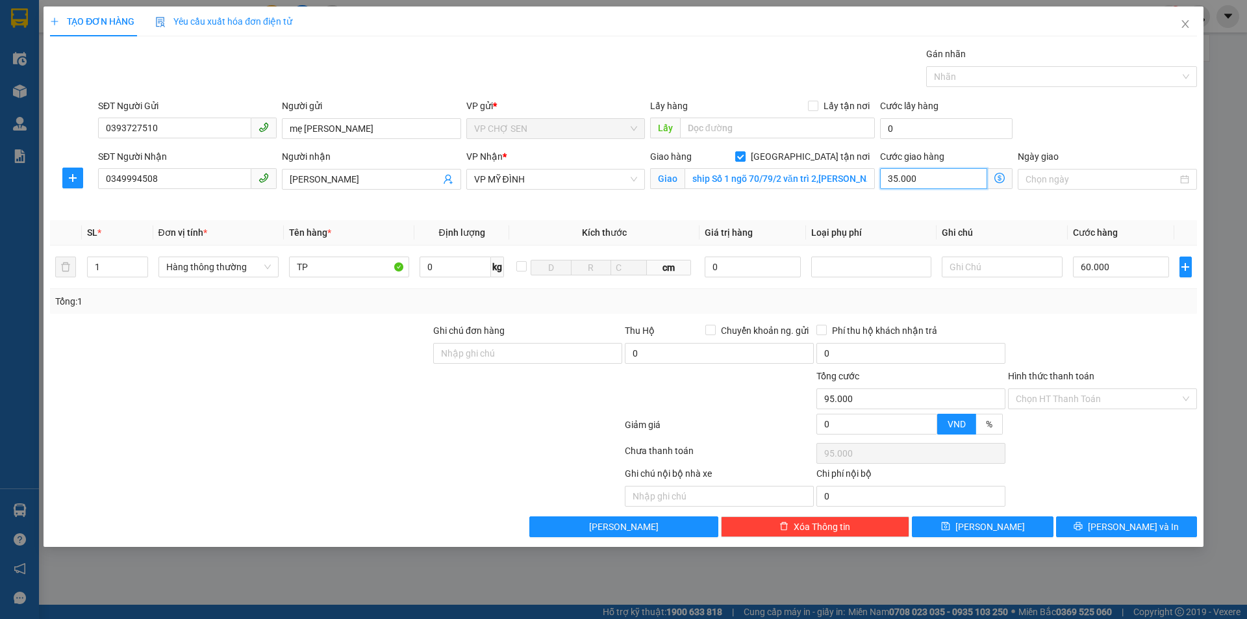
click at [931, 179] on input "35.000" at bounding box center [933, 178] width 107 height 21
click at [1001, 177] on icon "dollar-circle" at bounding box center [999, 178] width 10 height 10
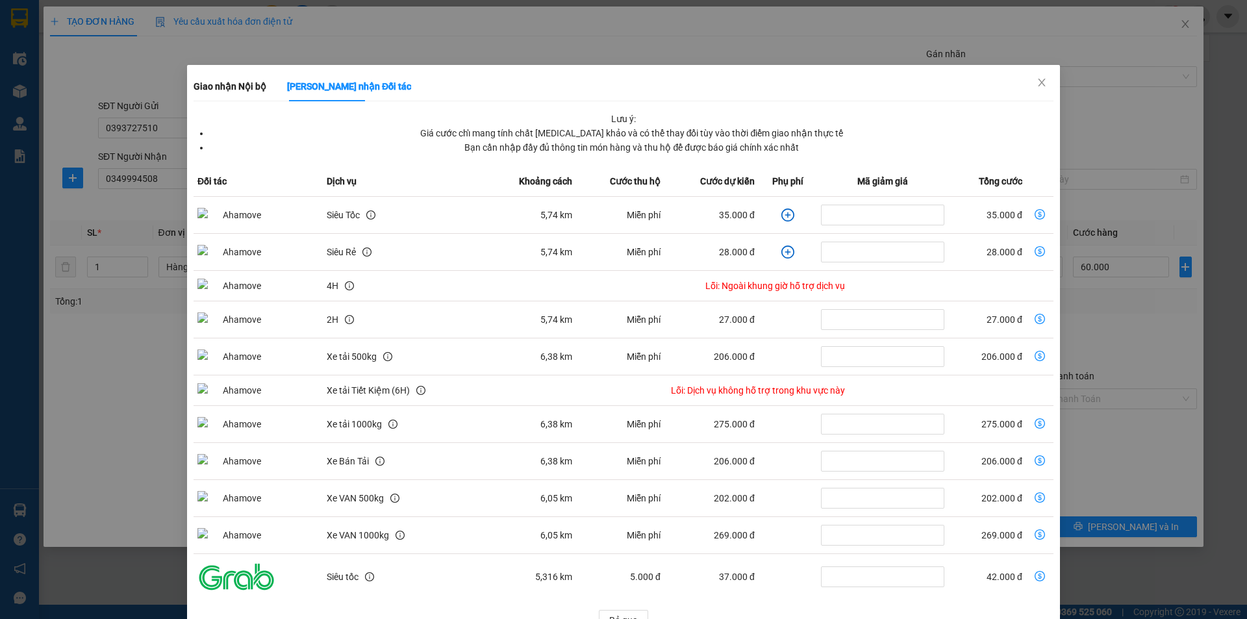
click at [1034, 214] on icon "dollar-circle" at bounding box center [1039, 214] width 10 height 10
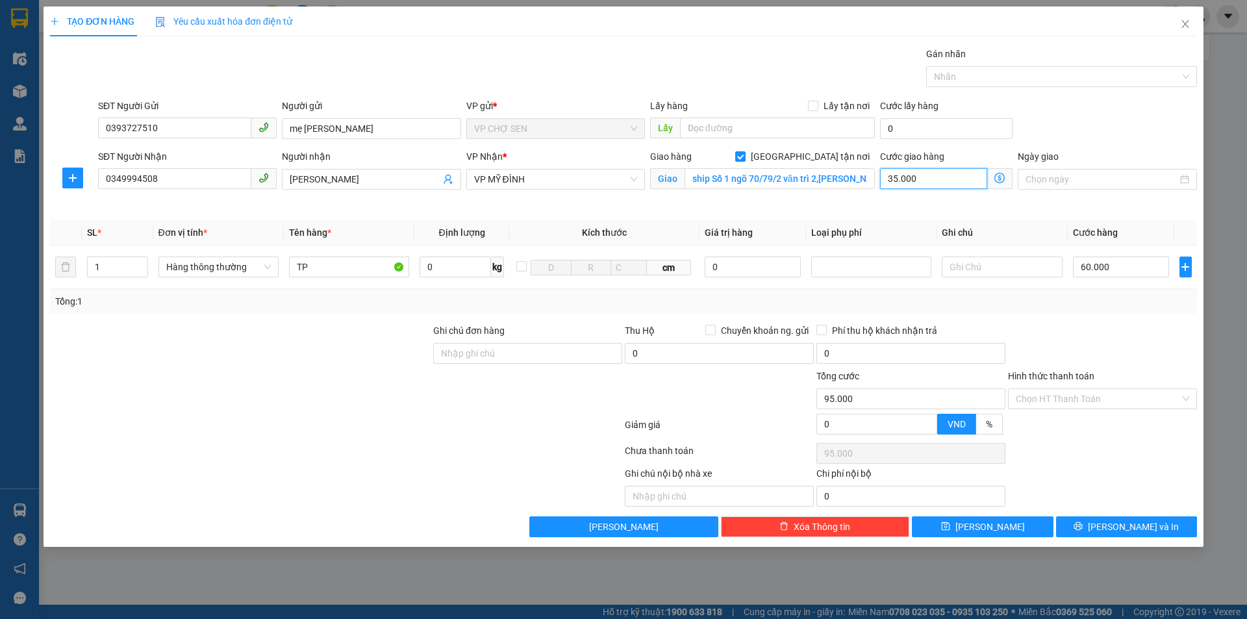
click at [933, 178] on input "35.000" at bounding box center [933, 178] width 107 height 21
type input "60.000"
type input "0"
type input "60.006"
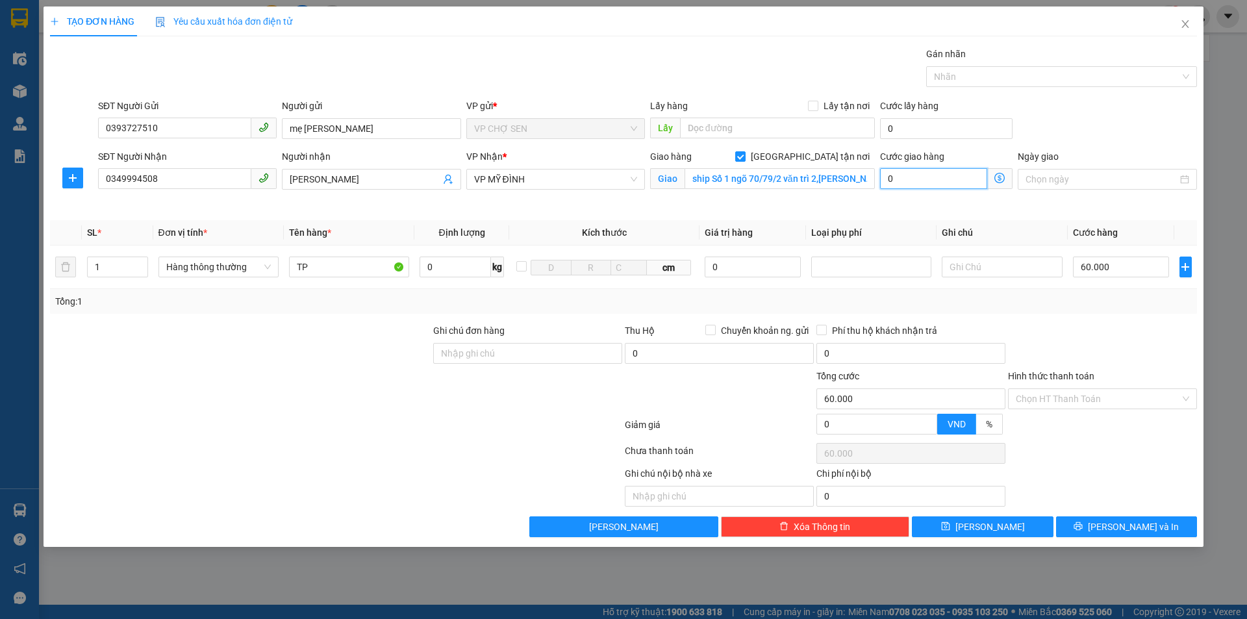
type input "60.006"
type input "6"
type input "60.060"
type input "600"
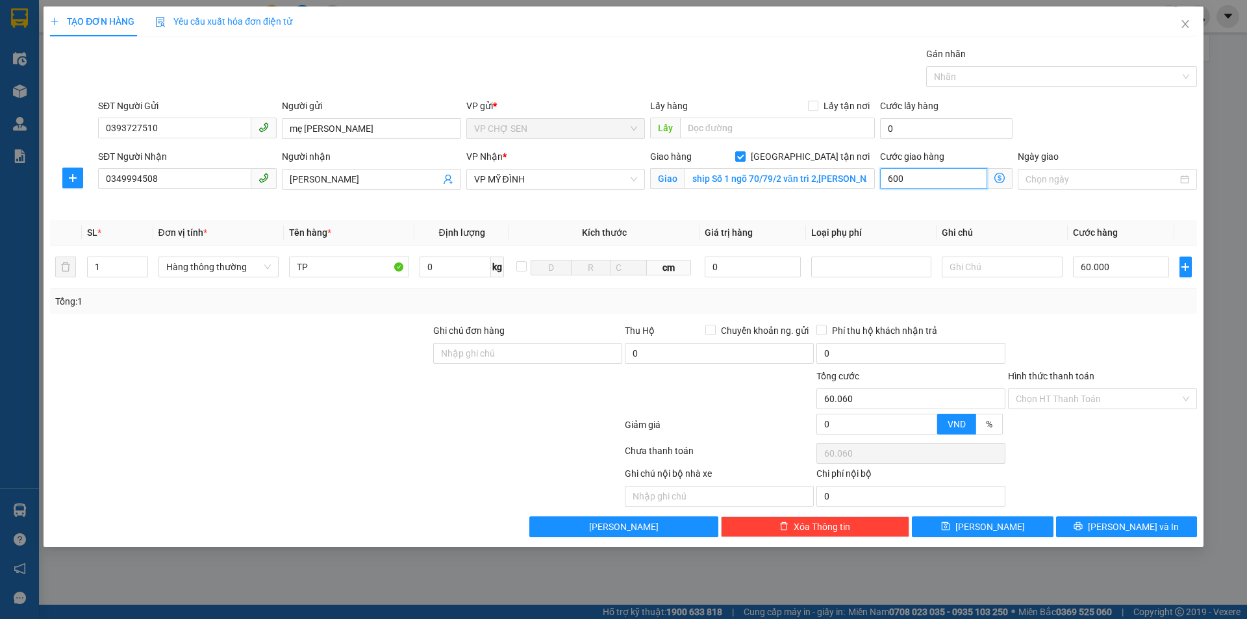
type input "60.600"
type input "6.000"
type input "66.000"
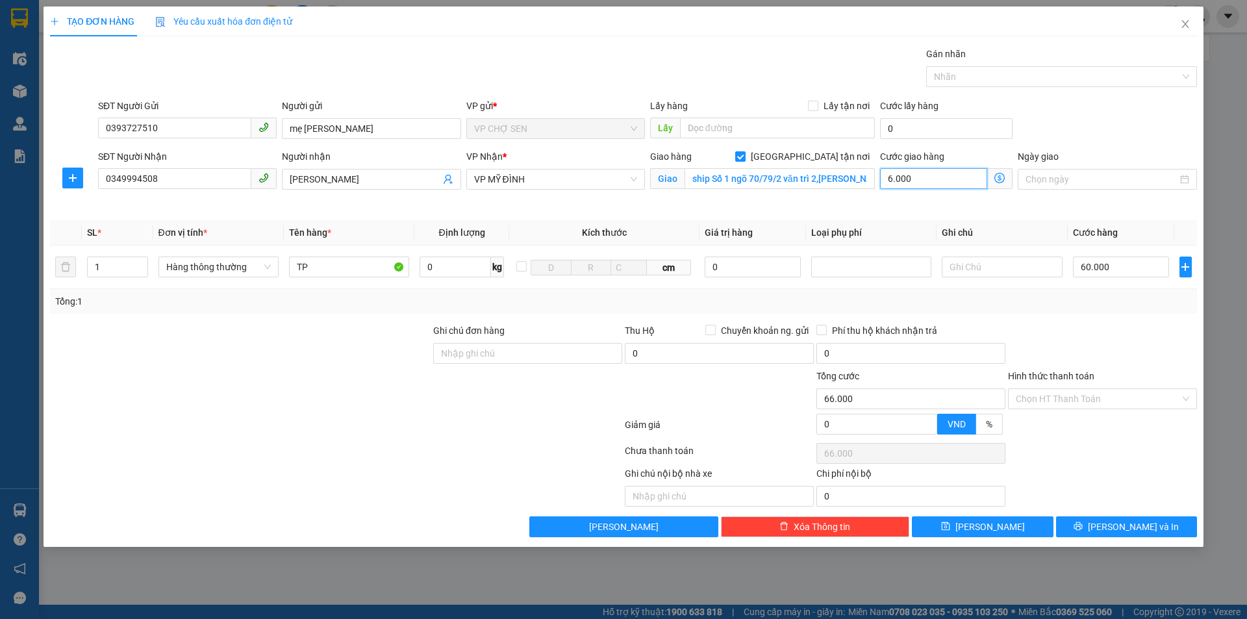
type input "120.000"
type input "60.000"
click at [1064, 397] on input "Hình thức thanh toán" at bounding box center [1097, 398] width 164 height 19
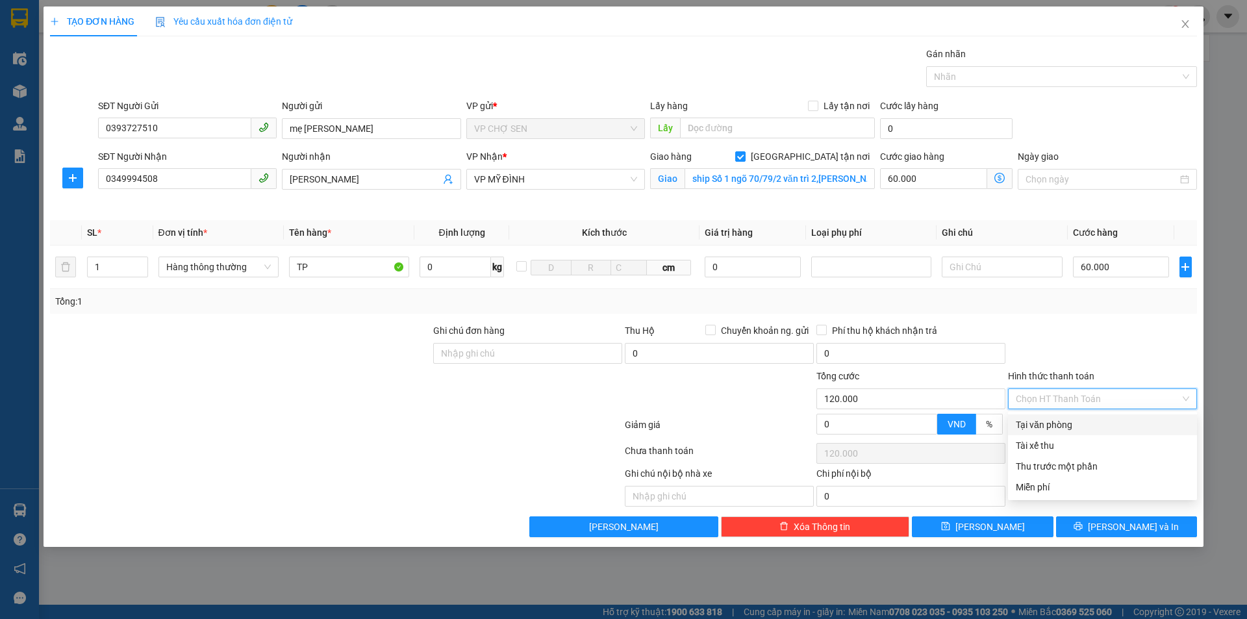
click at [1054, 432] on div "Tại văn phòng" at bounding box center [1102, 424] width 189 height 21
type input "0"
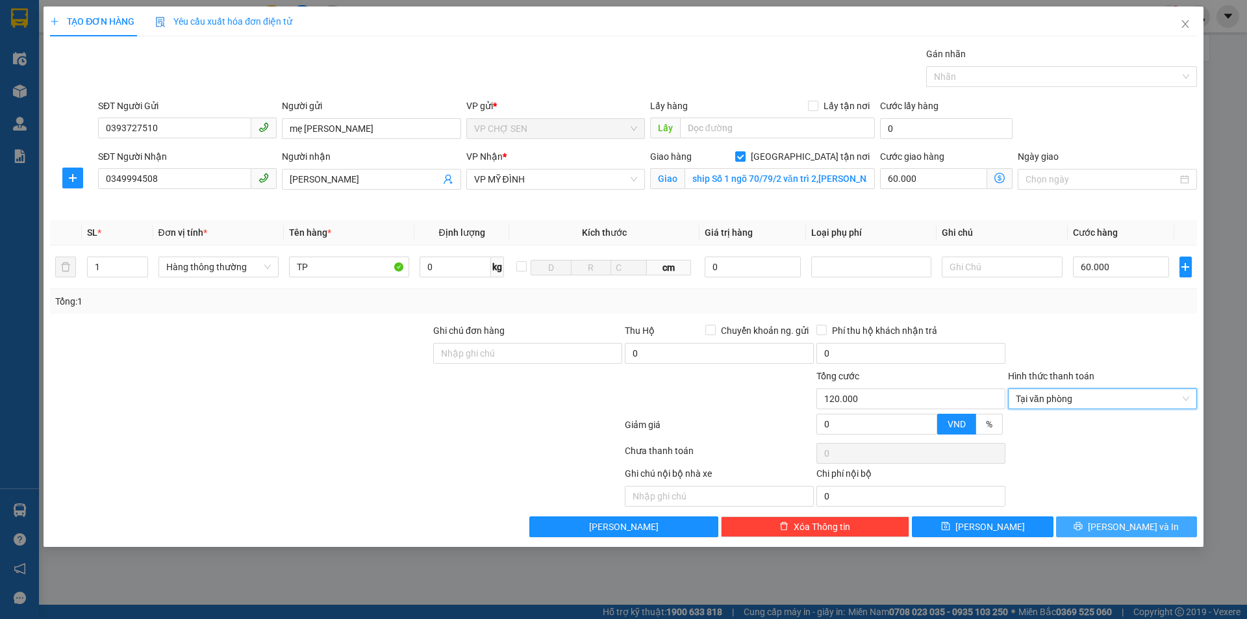
click at [1129, 523] on span "[PERSON_NAME] và In" at bounding box center [1133, 526] width 91 height 14
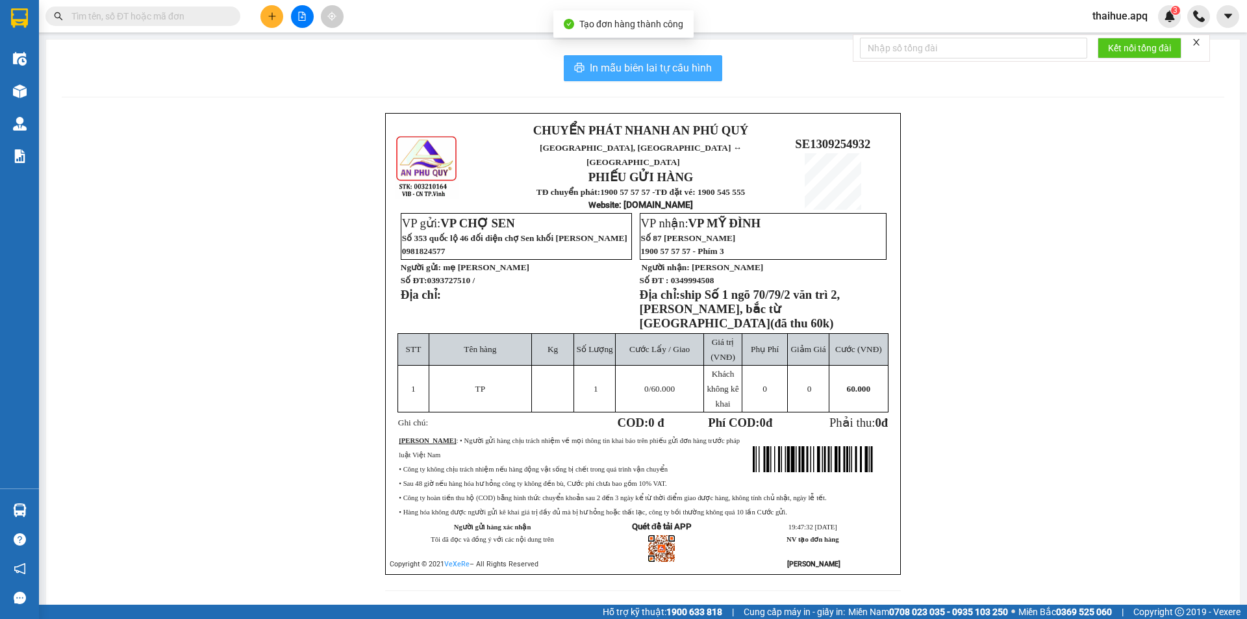
click at [665, 62] on span "In mẫu biên lai tự cấu hình" at bounding box center [651, 68] width 122 height 16
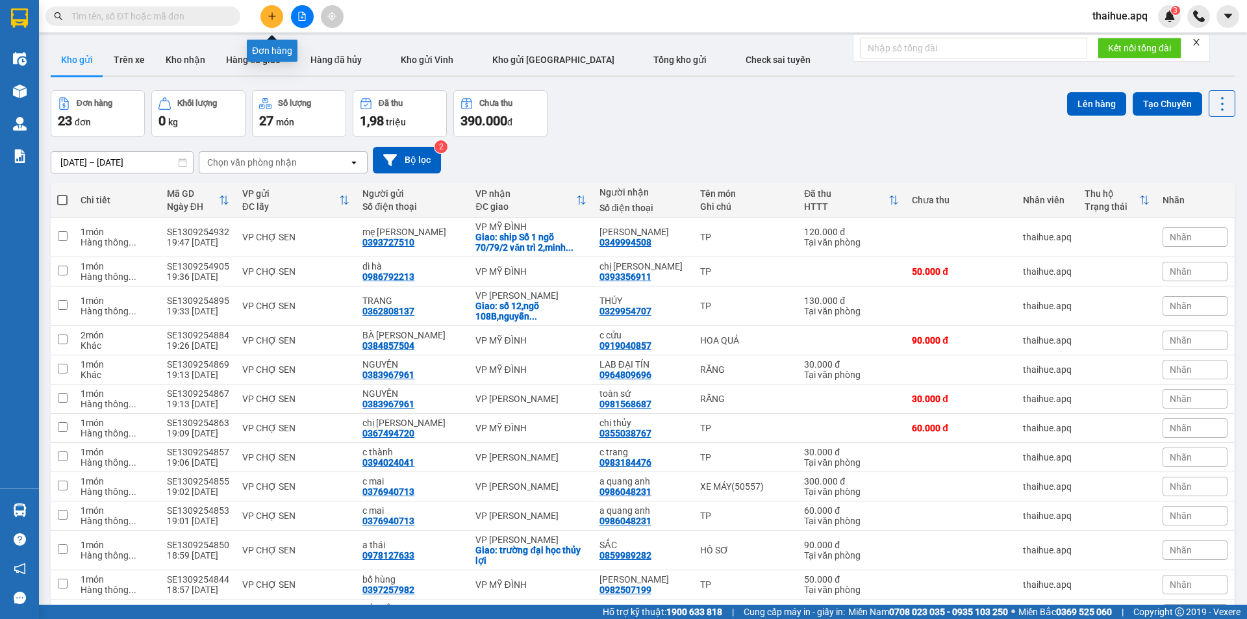
click at [271, 17] on icon "plus" at bounding box center [271, 16] width 9 height 9
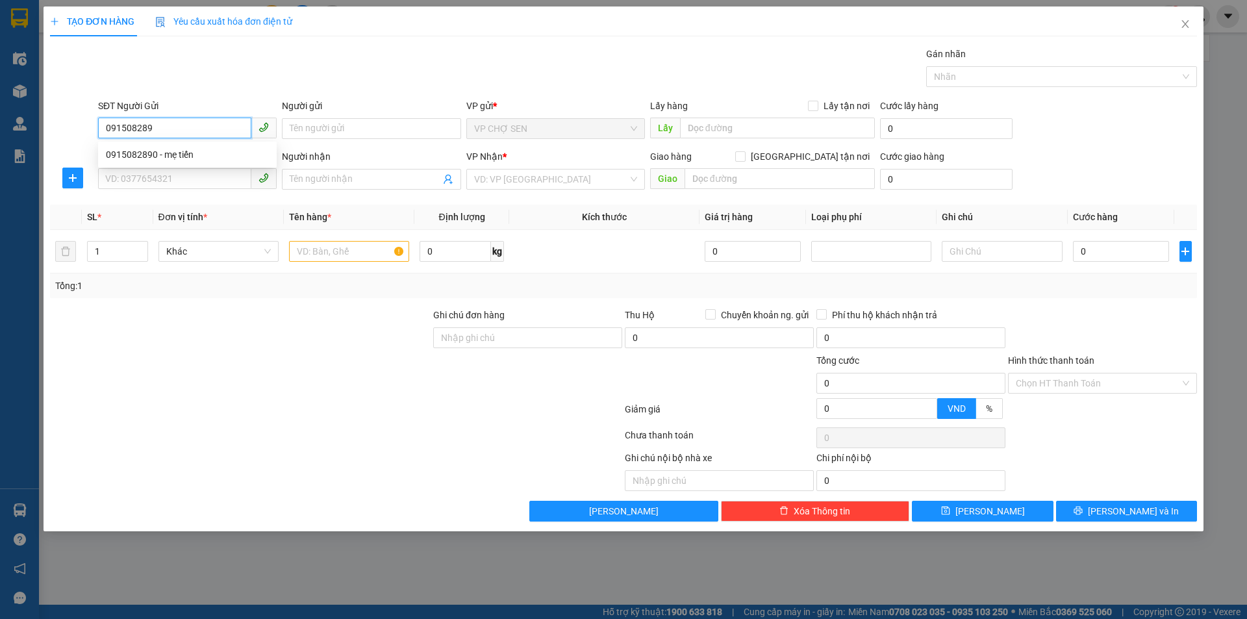
type input "0915082890"
click at [187, 155] on div "0915082890 - mẹ tiến" at bounding box center [187, 154] width 163 height 14
type input "mẹ tiến"
type input "0915082890"
click at [158, 175] on input "SĐT Người Nhận" at bounding box center [174, 178] width 153 height 21
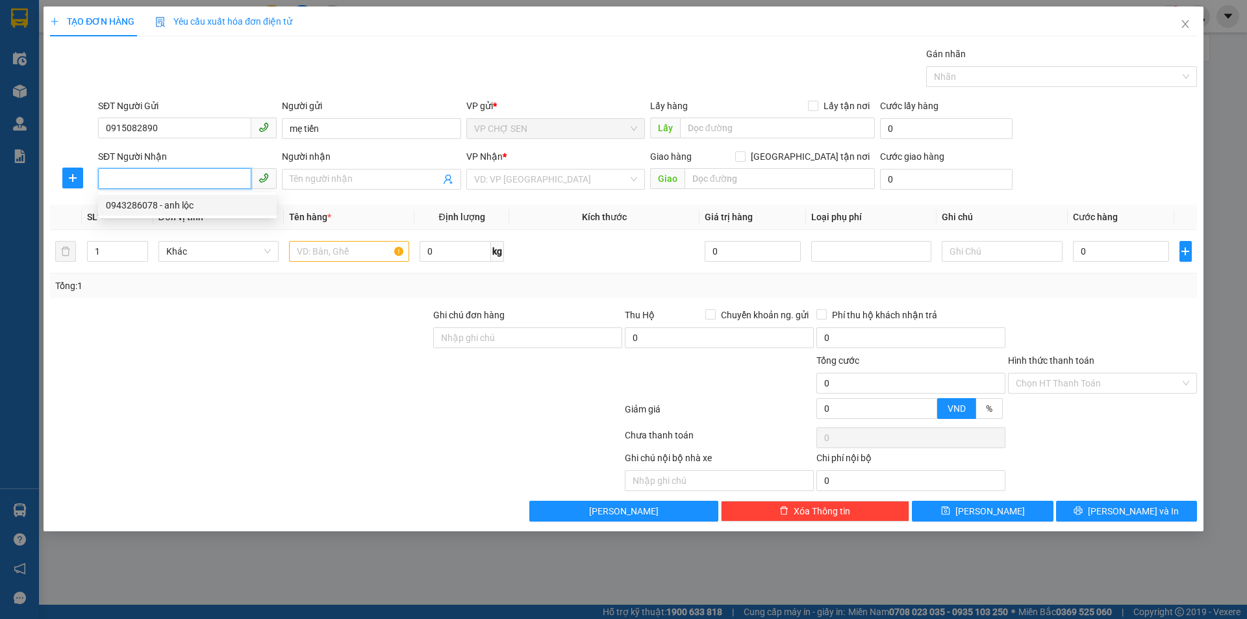
click at [178, 207] on div "0943286078 - anh lộc" at bounding box center [187, 205] width 163 height 14
type input "0943286078"
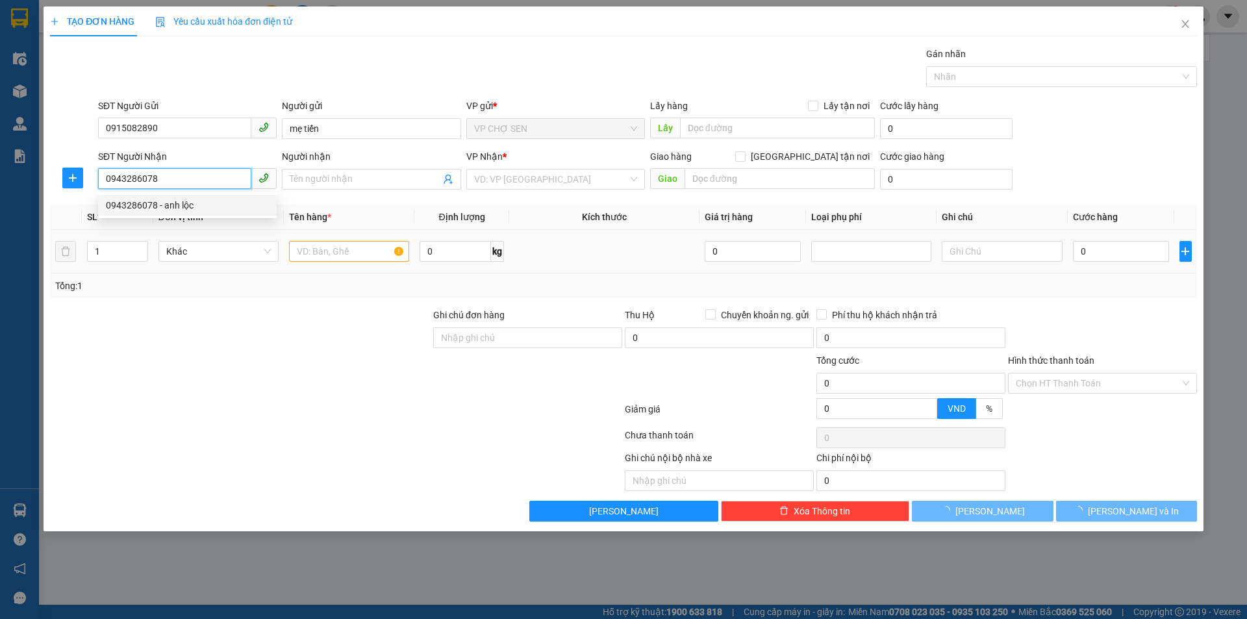
type input "anh lộc"
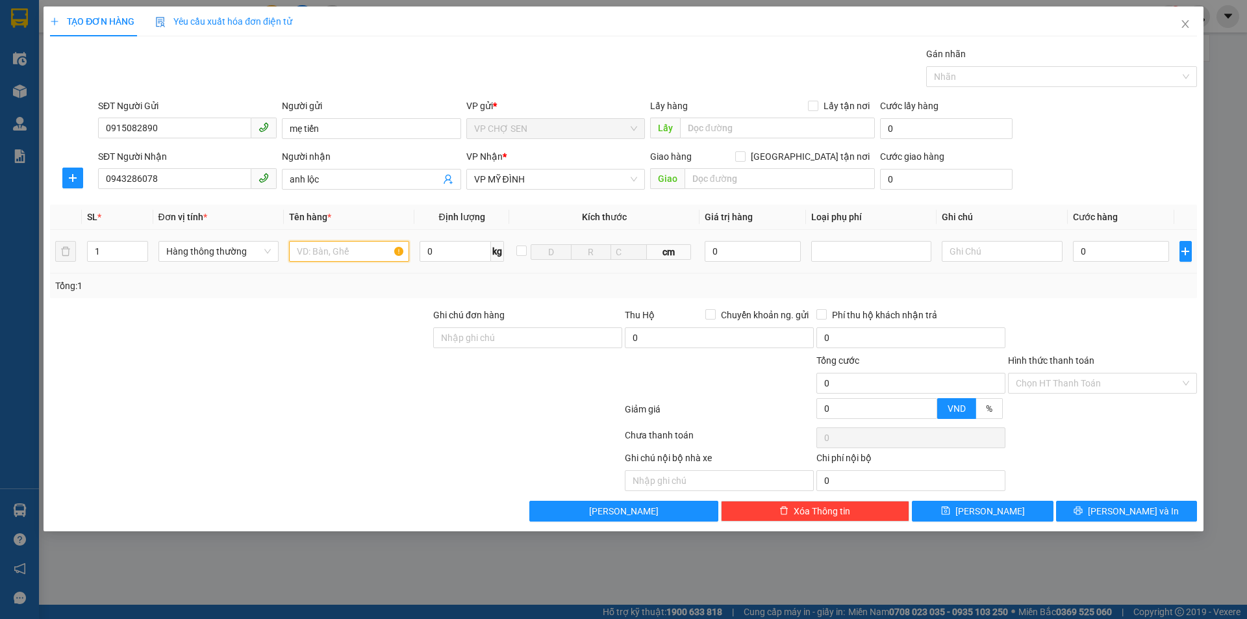
click at [326, 255] on input "text" at bounding box center [349, 251] width 120 height 21
type input "TP"
click at [1078, 253] on input "0" at bounding box center [1121, 251] width 97 height 21
type input "6"
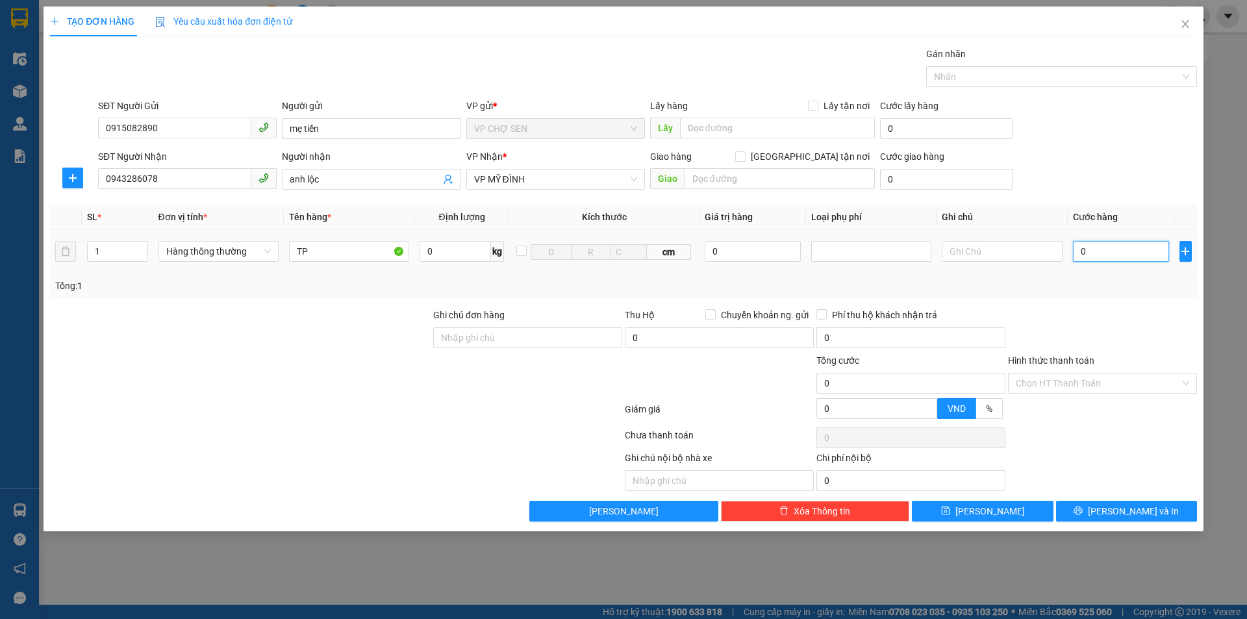
type input "6"
type input "60"
type input "600"
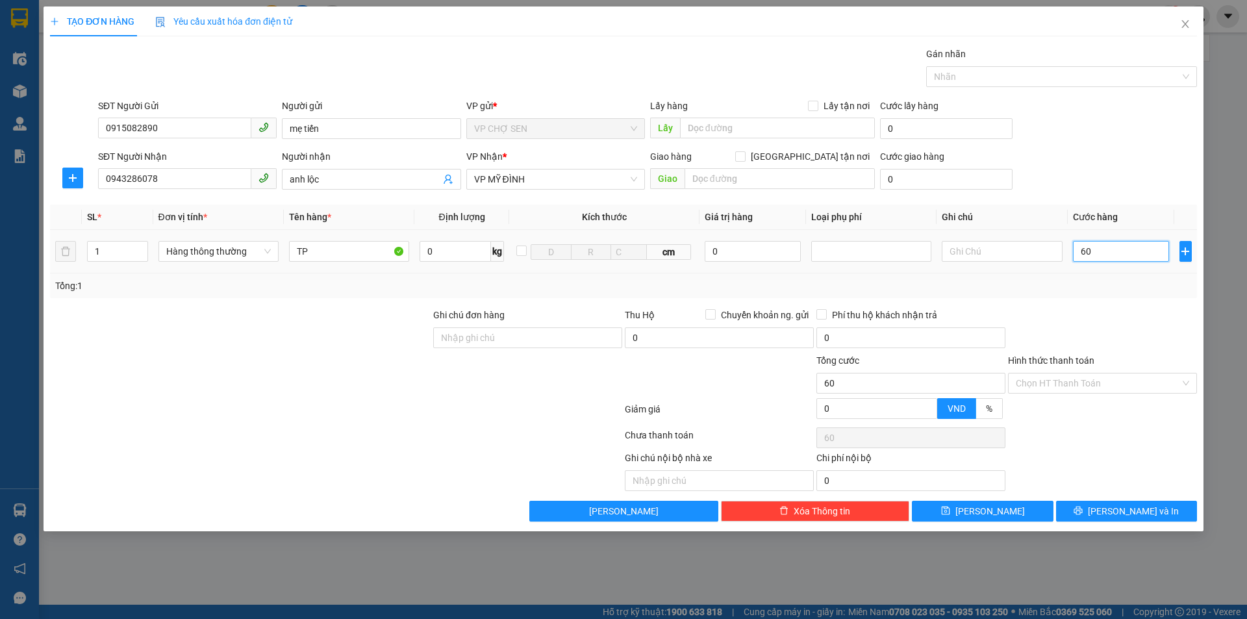
type input "600"
type input "6.000"
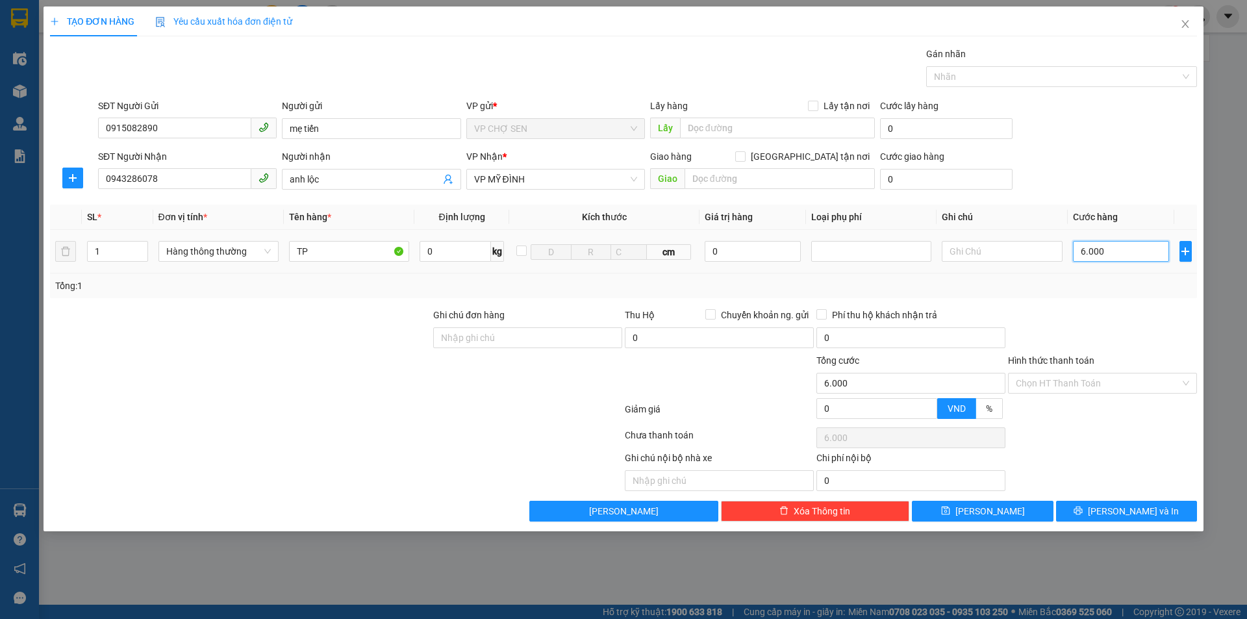
type input "60.000"
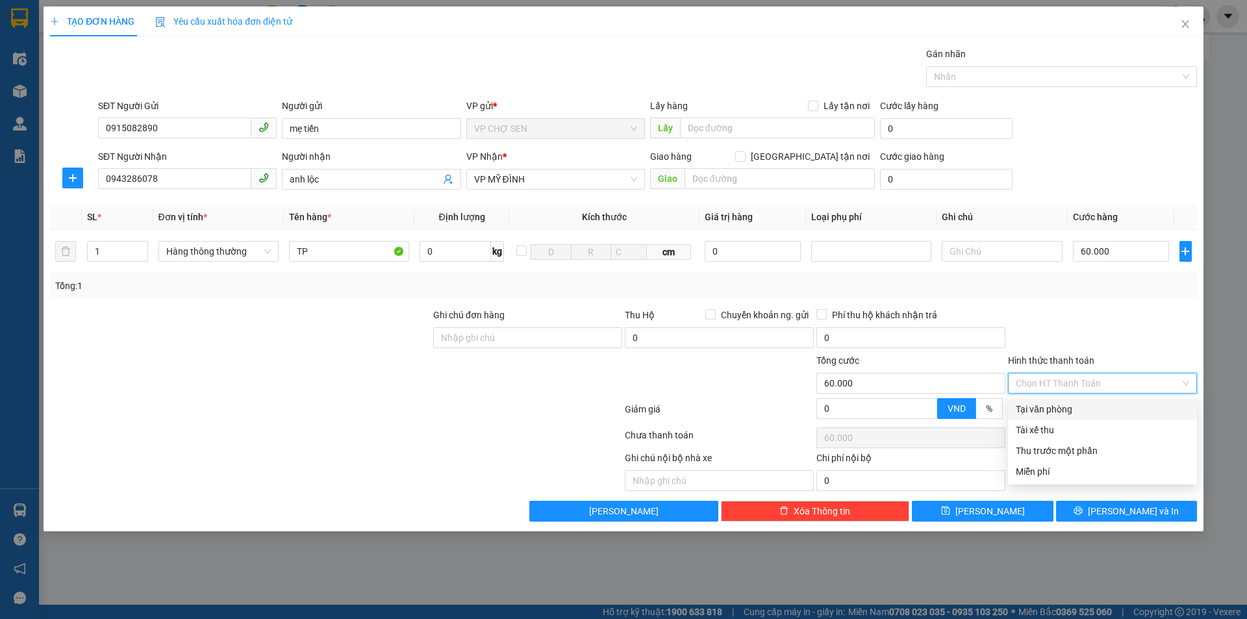
drag, startPoint x: 1078, startPoint y: 387, endPoint x: 1066, endPoint y: 406, distance: 22.2
click at [1075, 391] on input "Hình thức thanh toán" at bounding box center [1097, 382] width 164 height 19
click at [1064, 408] on div "Tại văn phòng" at bounding box center [1101, 409] width 173 height 14
type input "0"
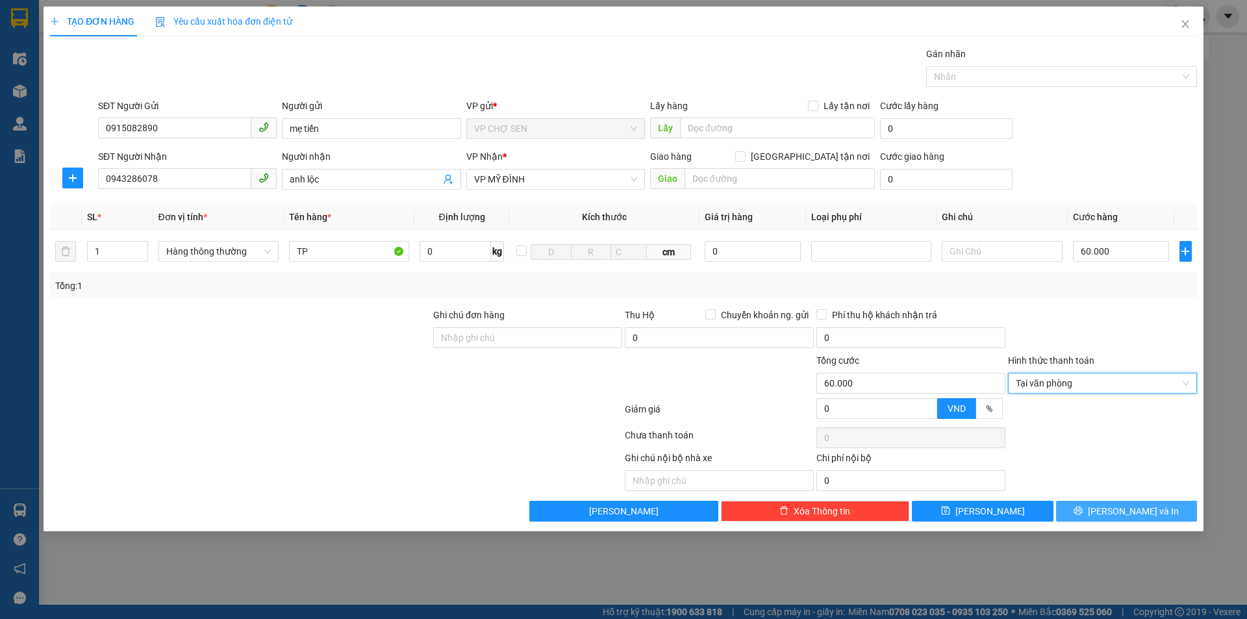
click at [1093, 512] on button "[PERSON_NAME] và In" at bounding box center [1126, 511] width 141 height 21
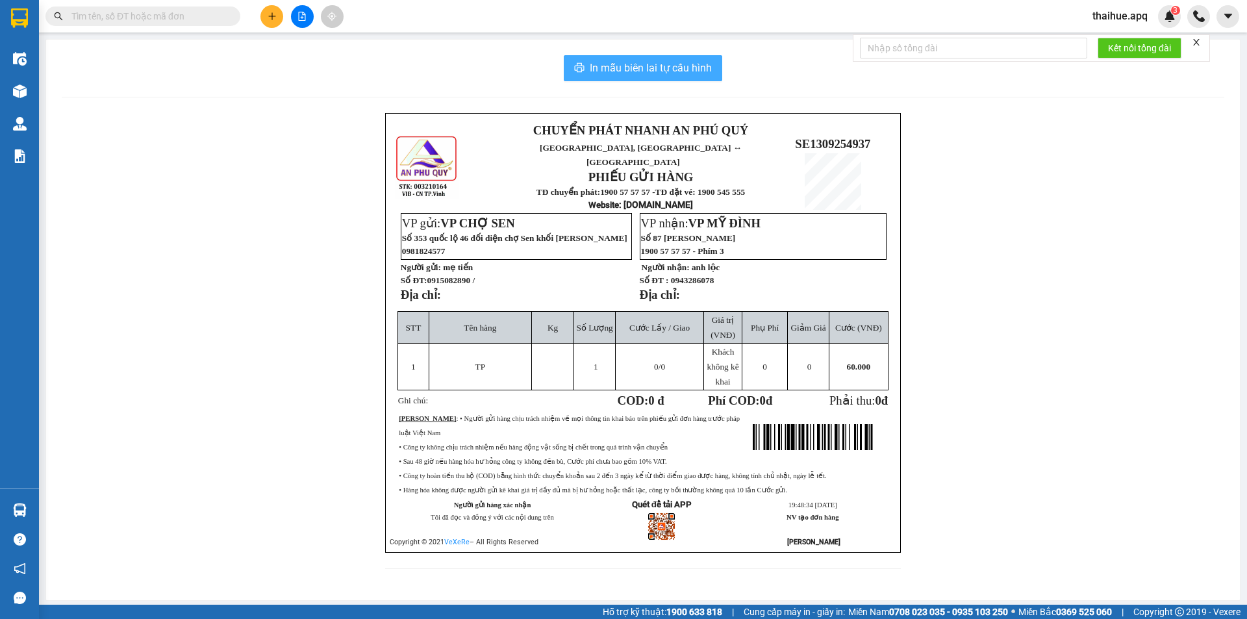
click at [658, 69] on span "In mẫu biên lai tự cấu hình" at bounding box center [651, 68] width 122 height 16
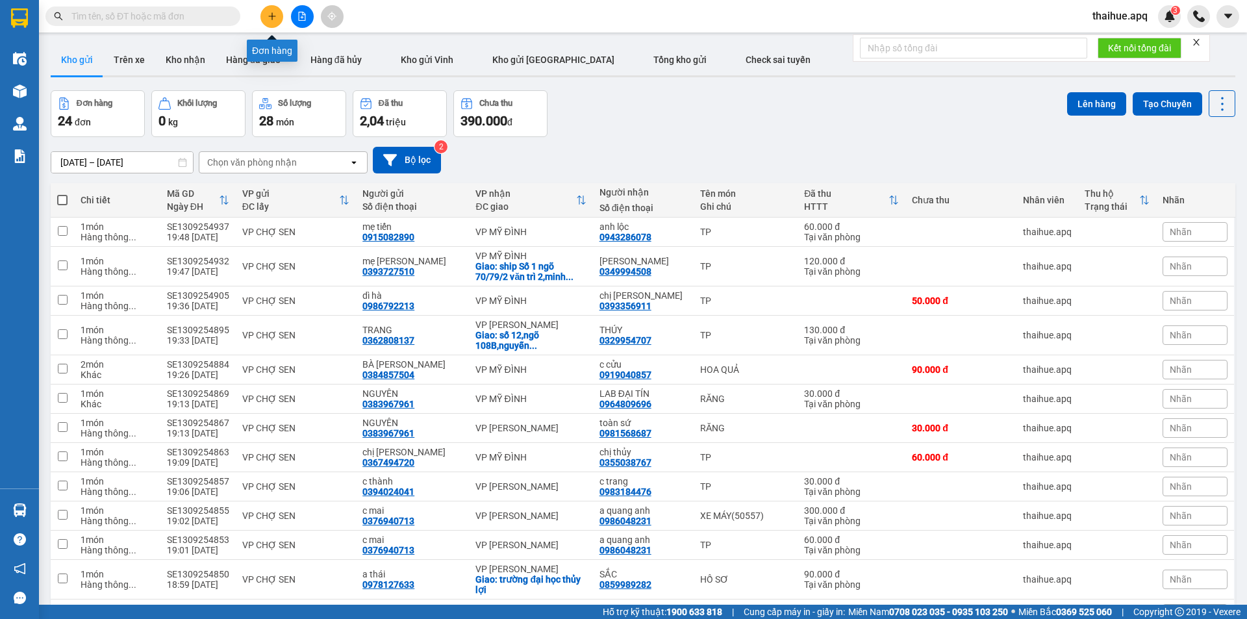
click at [273, 15] on icon "plus" at bounding box center [271, 16] width 9 height 9
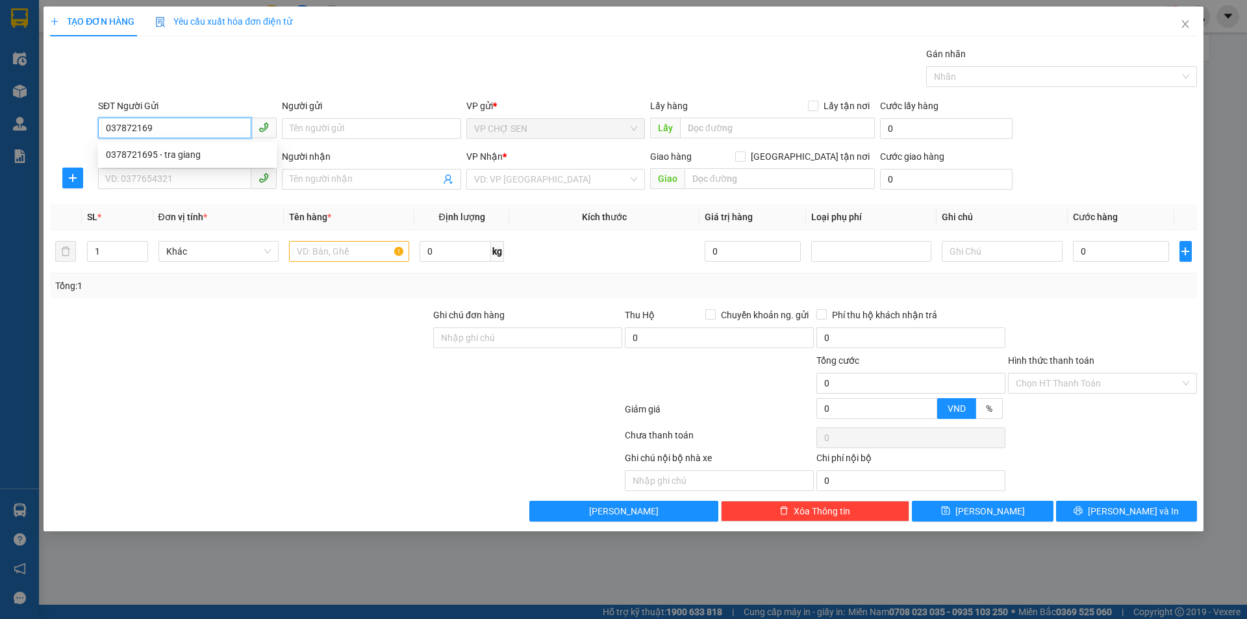
type input "0378721695"
click at [173, 155] on div "0378721695 - tra giang" at bounding box center [187, 154] width 163 height 14
type input "tra giang"
type input "0378721695"
click at [151, 183] on input "SĐT Người Nhận" at bounding box center [174, 178] width 153 height 21
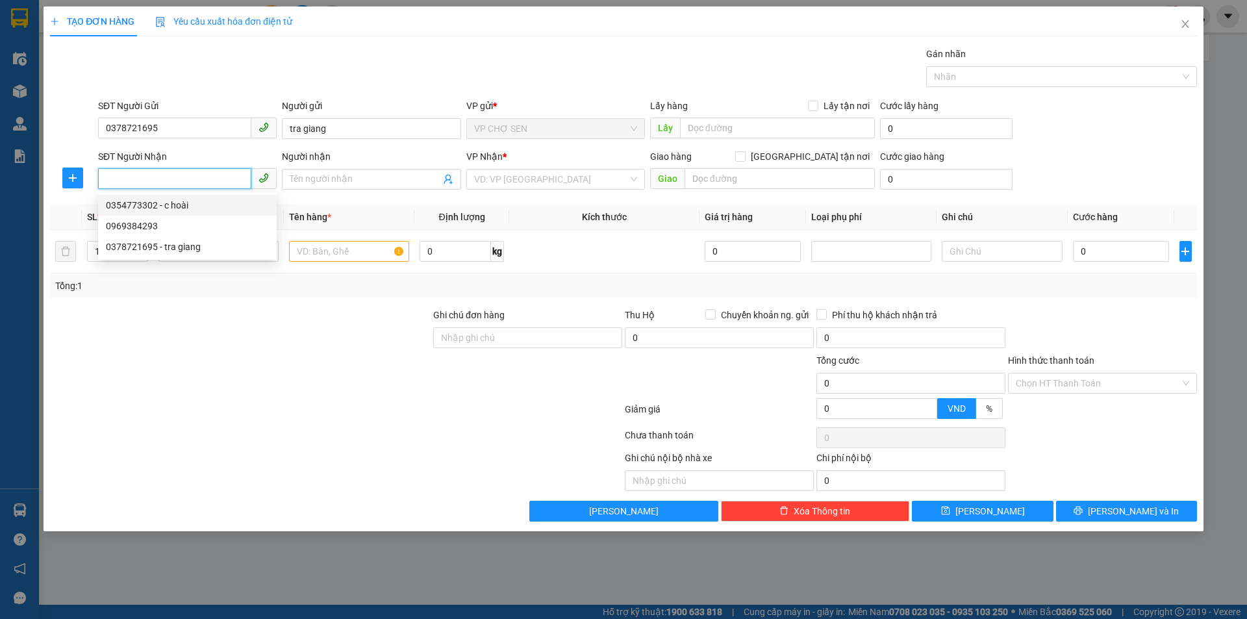
click at [143, 208] on div "0354773302 - c hoài" at bounding box center [187, 205] width 163 height 14
type input "0354773302"
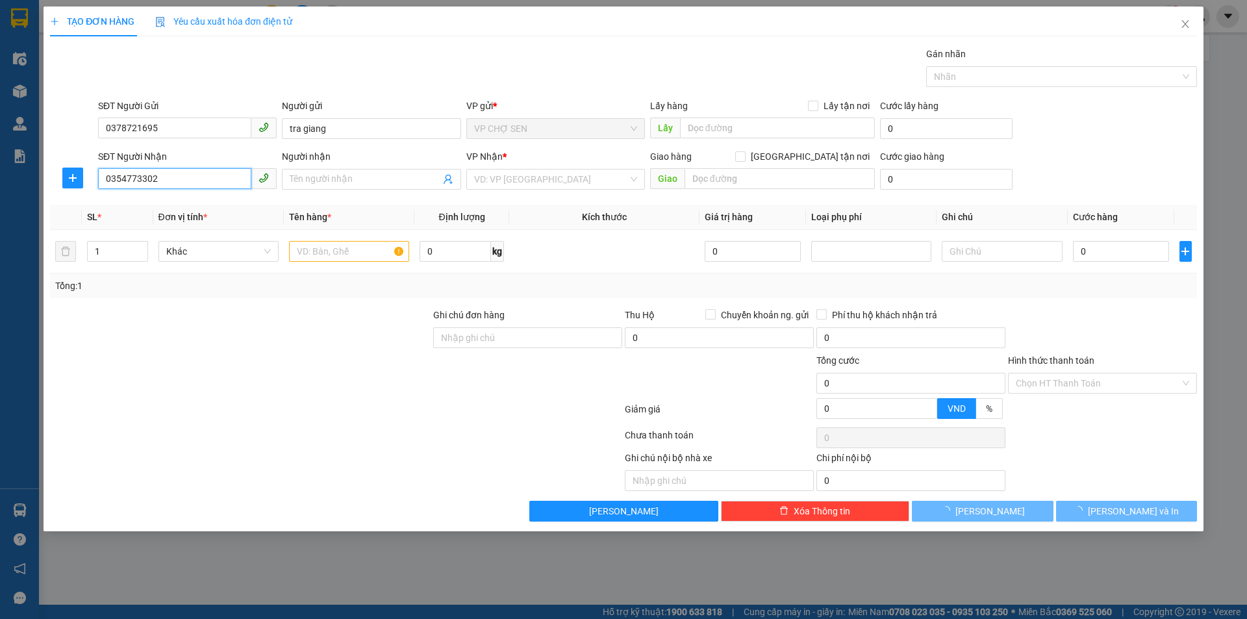
type input "c hoài"
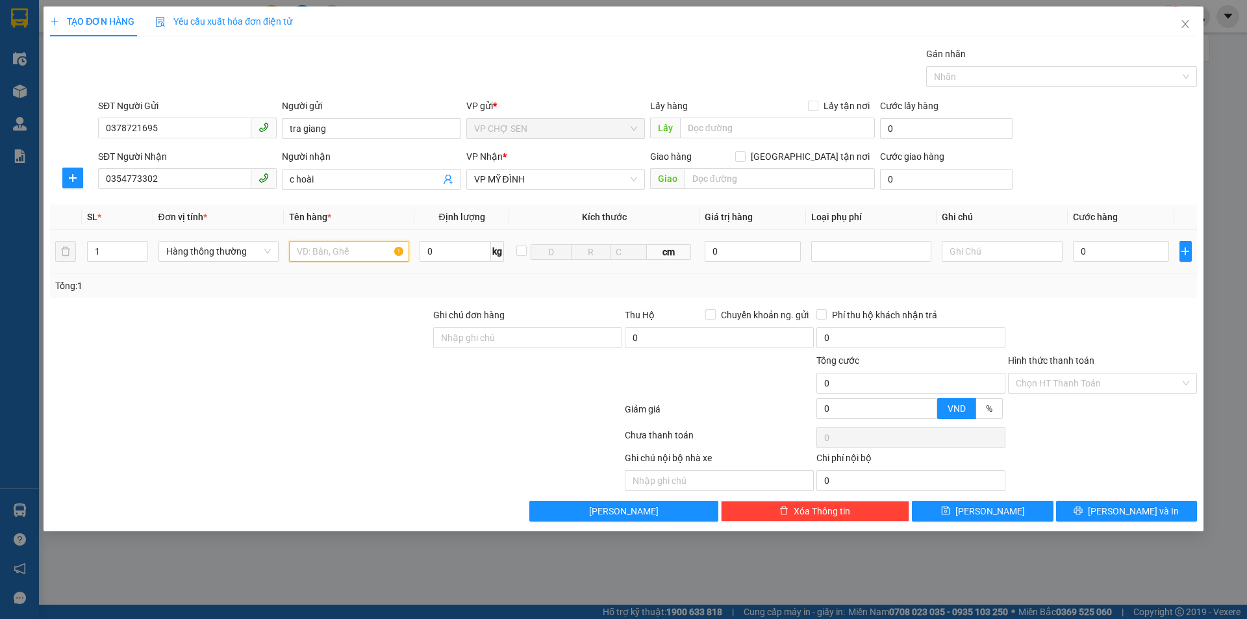
click at [316, 247] on input "text" at bounding box center [349, 251] width 120 height 21
type input "TP"
click at [1090, 254] on input "0" at bounding box center [1121, 251] width 97 height 21
type input "6"
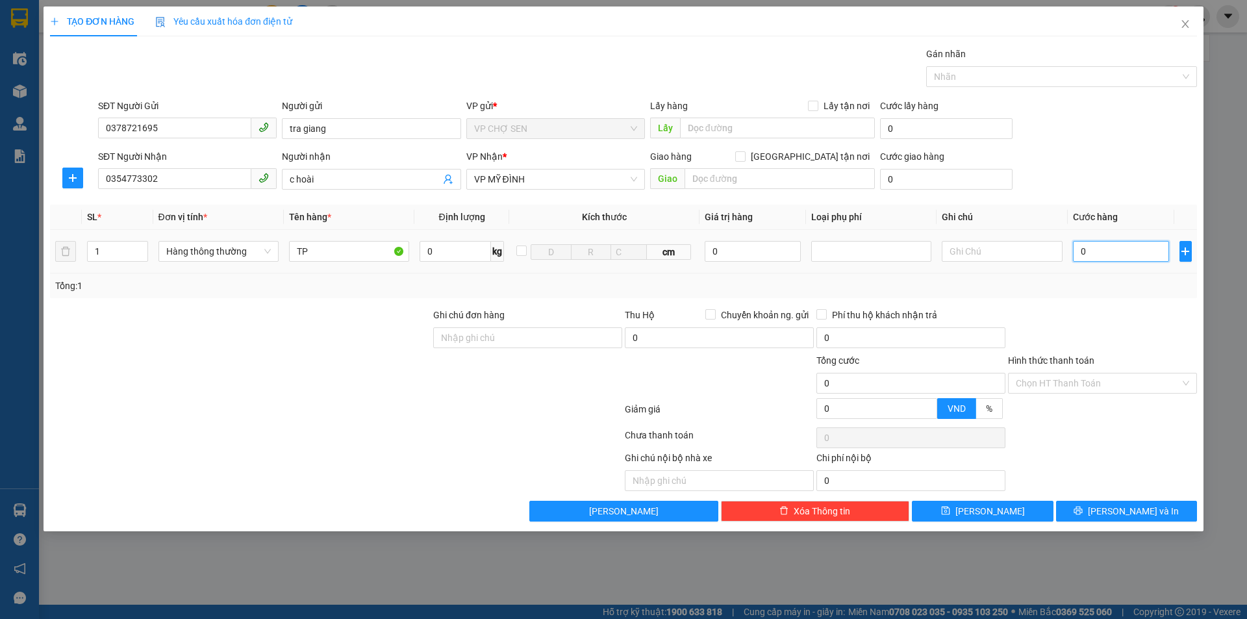
type input "6"
type input "60"
type input "600"
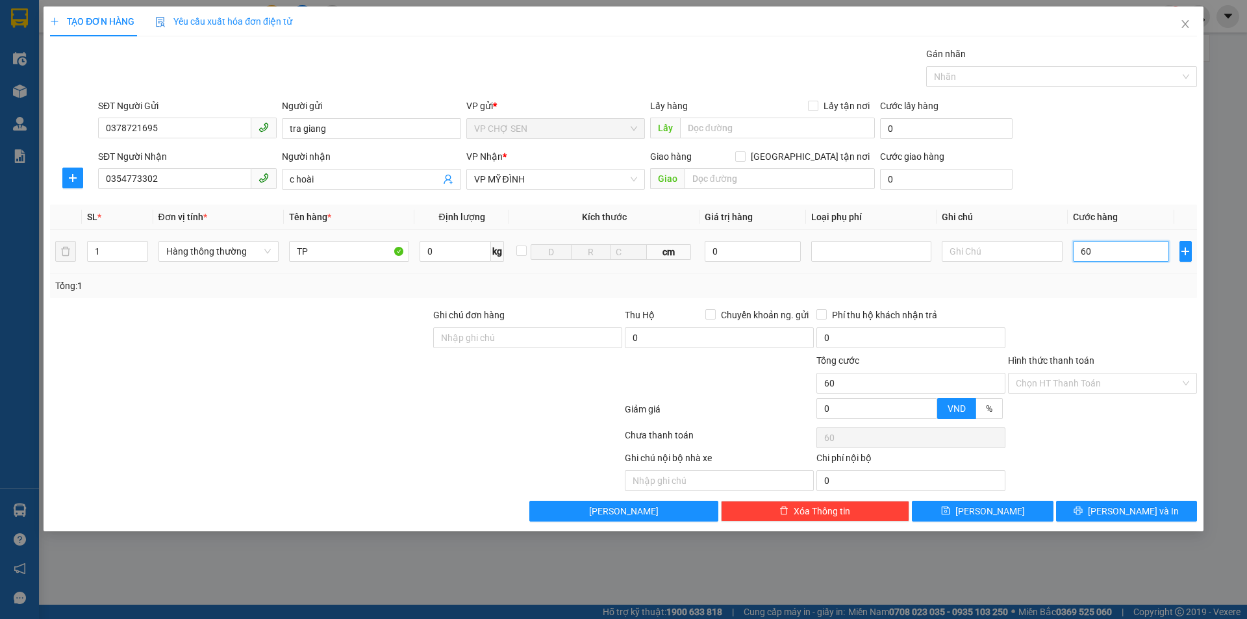
type input "600"
type input "6.000"
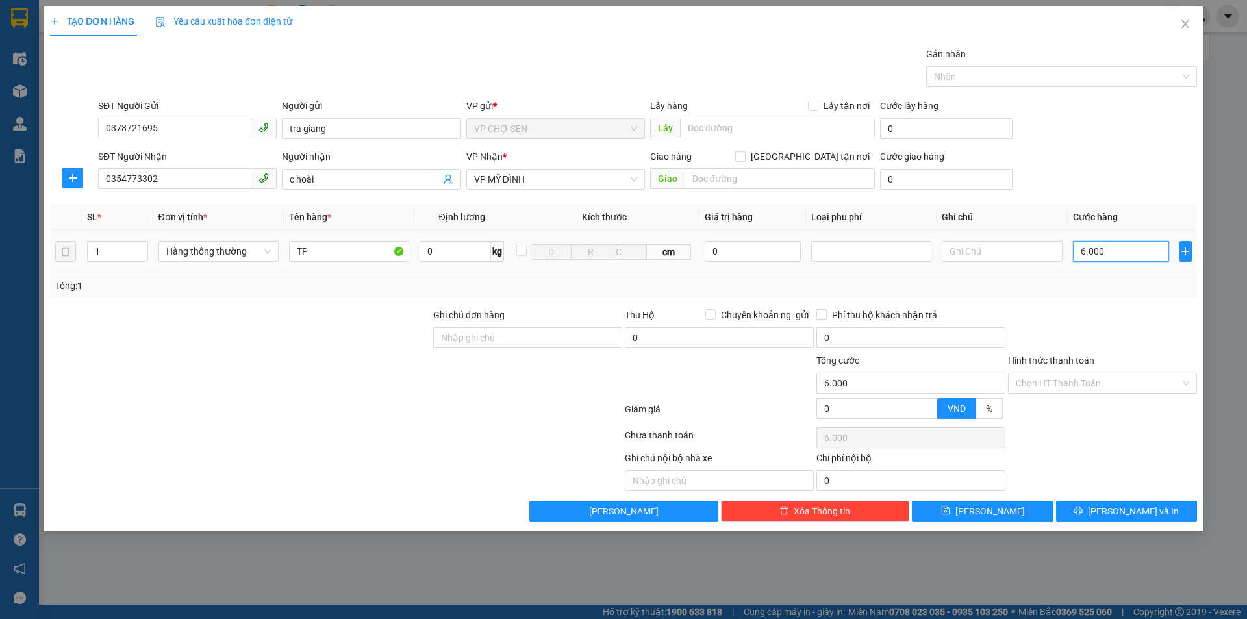
type input "60.000"
drag, startPoint x: 1098, startPoint y: 384, endPoint x: 1068, endPoint y: 405, distance: 36.8
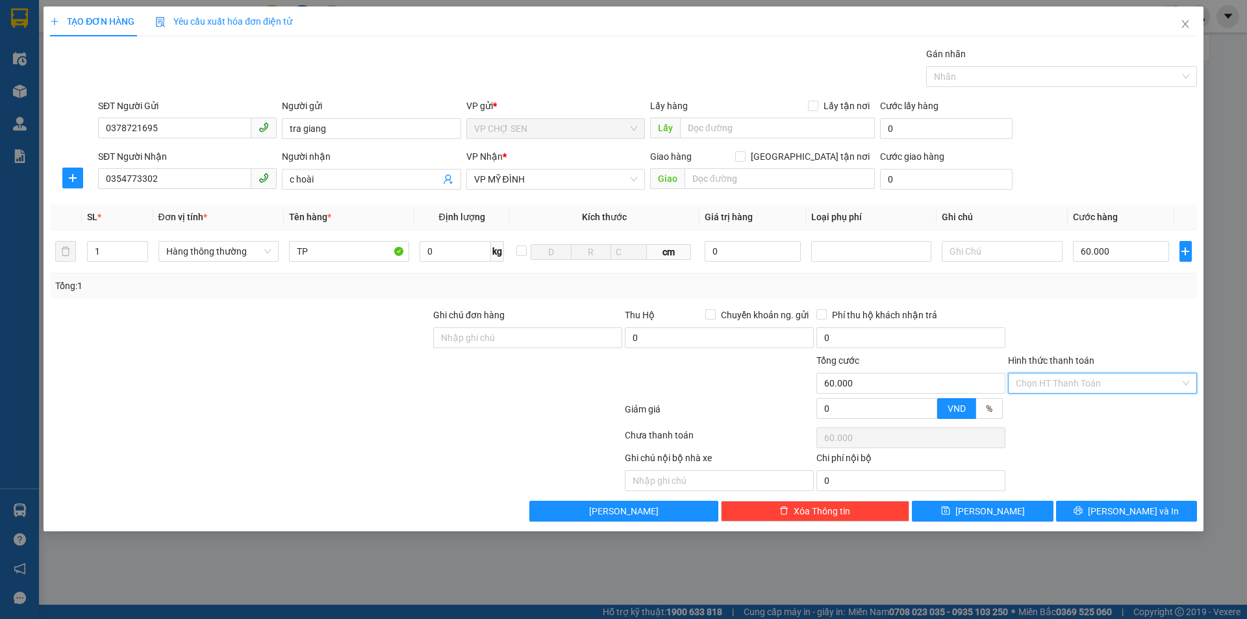
click at [1097, 384] on input "Hình thức thanh toán" at bounding box center [1097, 382] width 164 height 19
drag, startPoint x: 1060, startPoint y: 411, endPoint x: 1073, endPoint y: 442, distance: 34.0
click at [1060, 412] on div "Tại văn phòng" at bounding box center [1101, 409] width 173 height 14
click at [1097, 506] on button "[PERSON_NAME] và In" at bounding box center [1126, 511] width 141 height 21
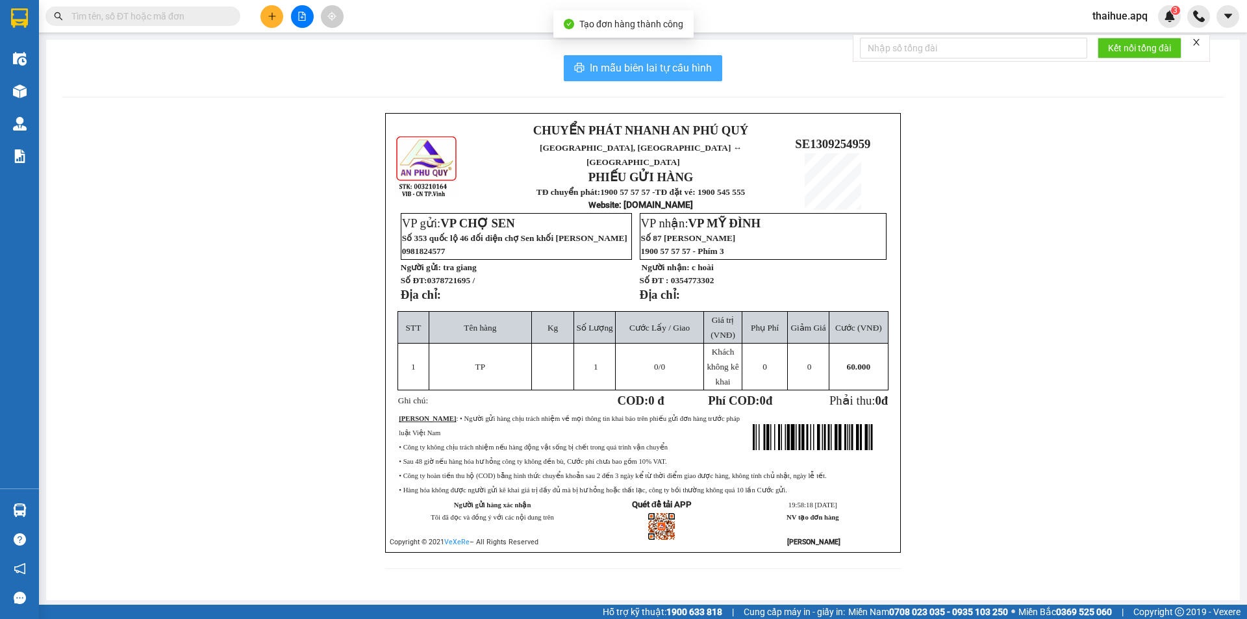
click at [656, 65] on span "In mẫu biên lai tự cấu hình" at bounding box center [651, 68] width 122 height 16
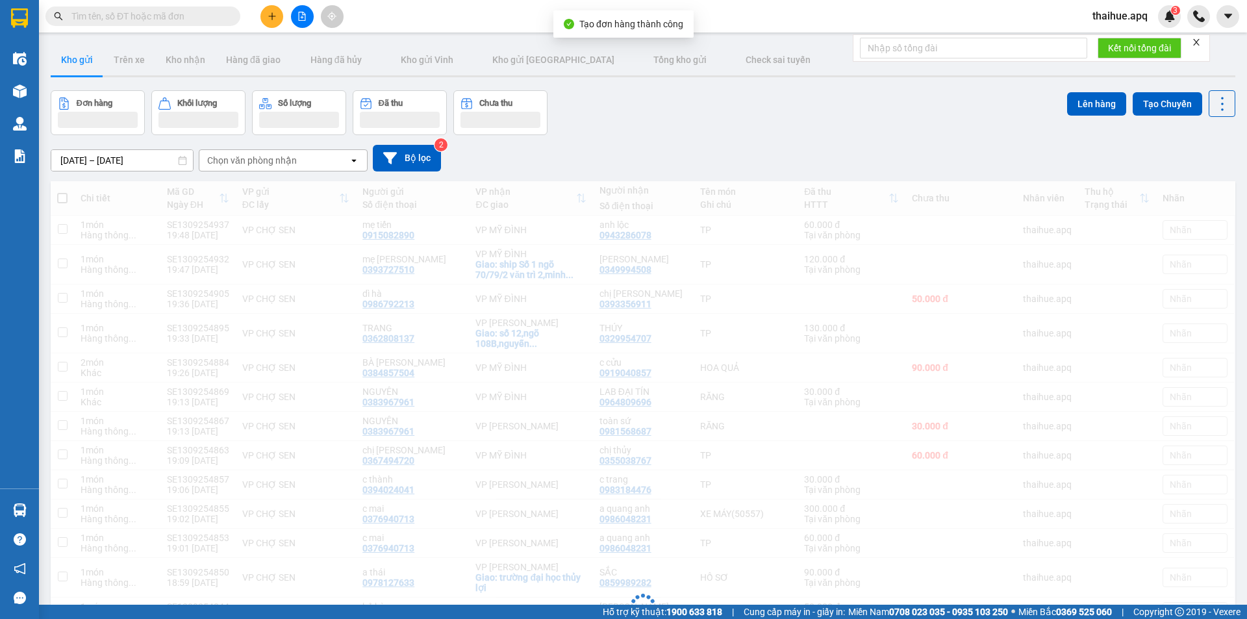
drag, startPoint x: 867, startPoint y: 439, endPoint x: 273, endPoint y: 16, distance: 729.5
click at [273, 16] on icon "plus" at bounding box center [271, 16] width 9 height 9
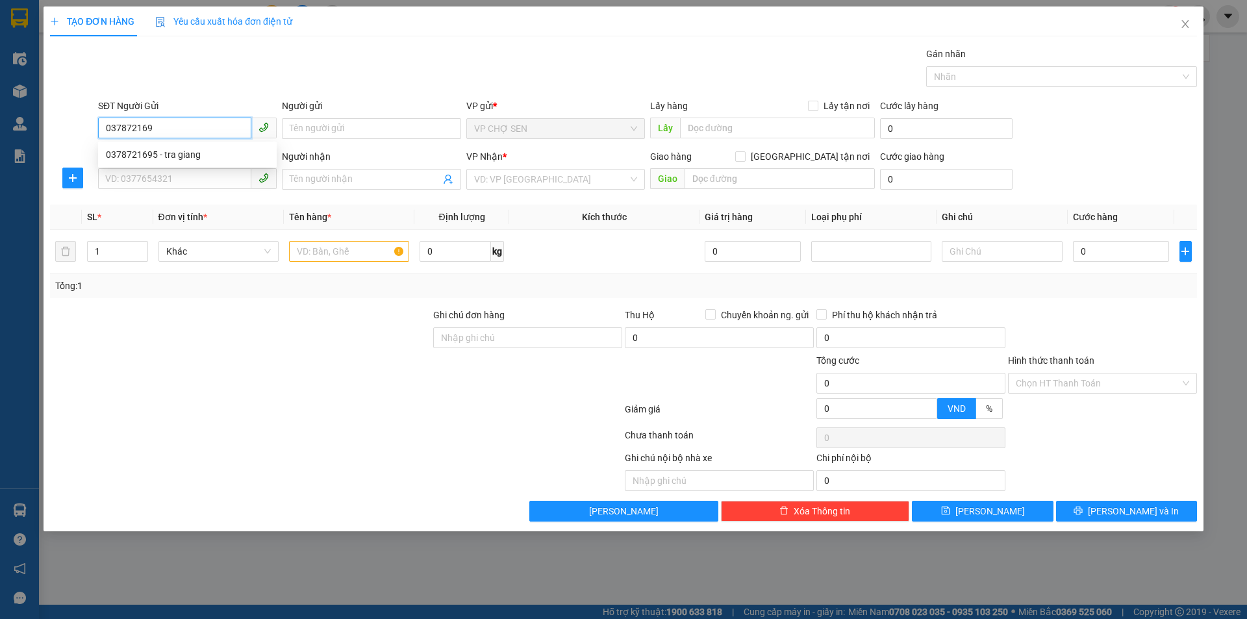
type input "0378721695"
click at [174, 158] on div "0378721695 - tra giang" at bounding box center [187, 154] width 163 height 14
type input "tra giang"
type input "0378721695"
click at [163, 180] on input "SĐT Người Nhận" at bounding box center [174, 178] width 153 height 21
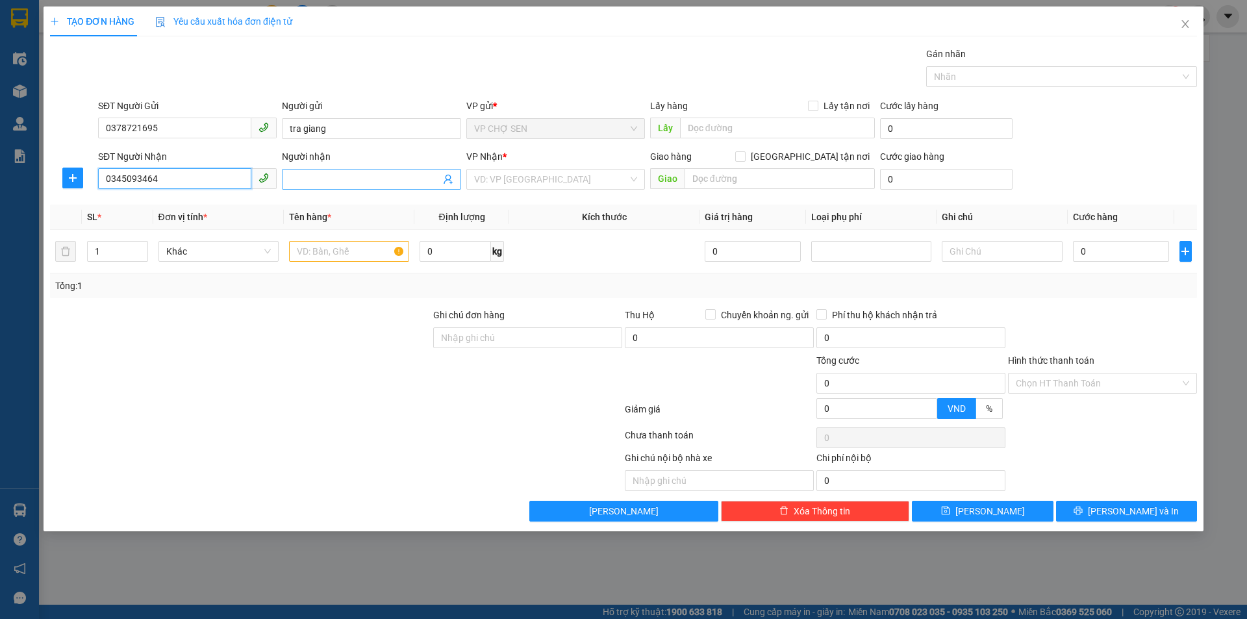
type input "0345093464"
click at [303, 178] on input "Người nhận" at bounding box center [365, 179] width 150 height 14
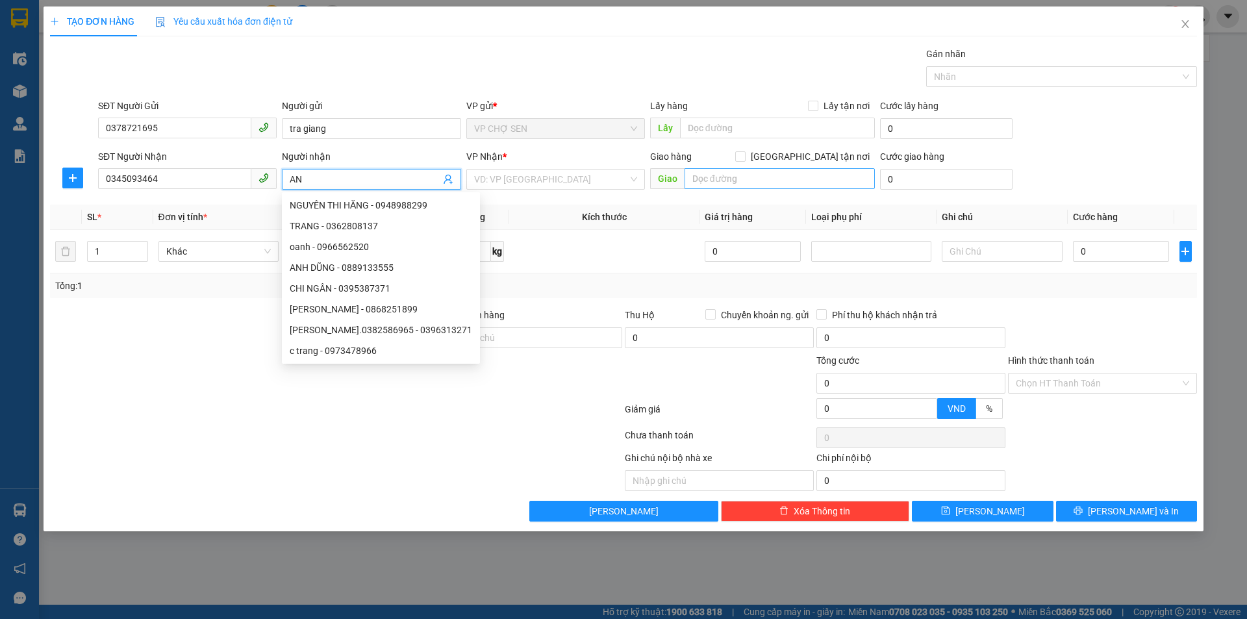
type input "AN"
click at [705, 183] on input "text" at bounding box center [779, 178] width 190 height 21
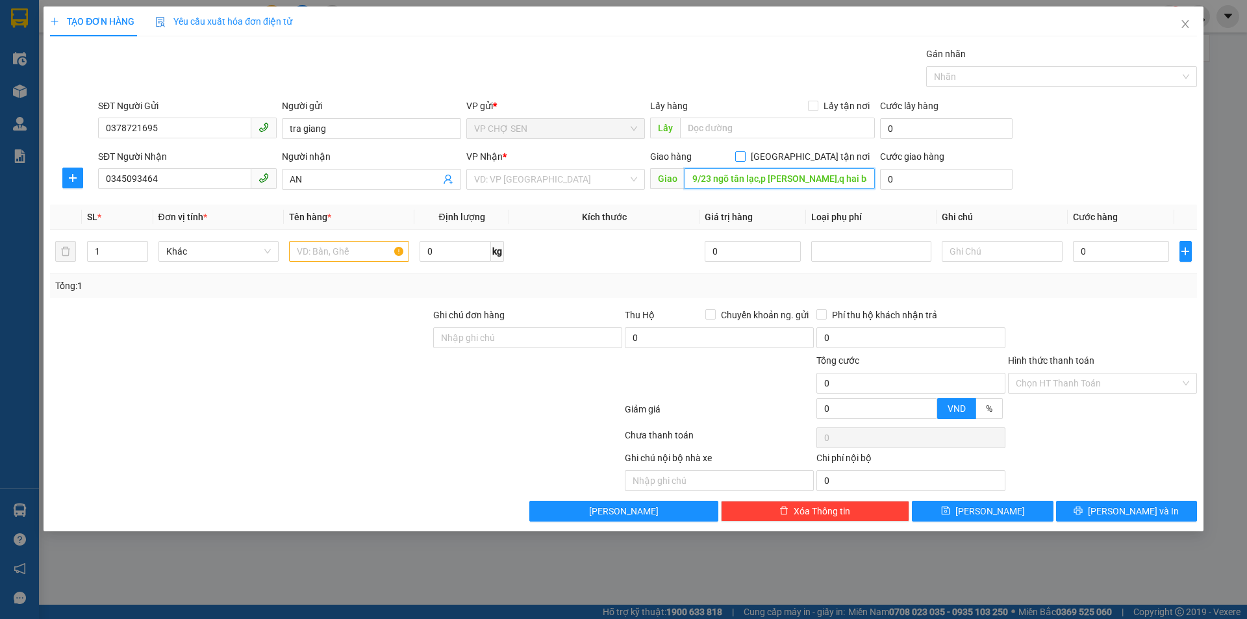
type input "9/23 ngõ tân lạc,p [PERSON_NAME],q hai bà trưng"
click at [744, 155] on input "[GEOGRAPHIC_DATA] tận nơi" at bounding box center [739, 155] width 9 height 9
checkbox input "true"
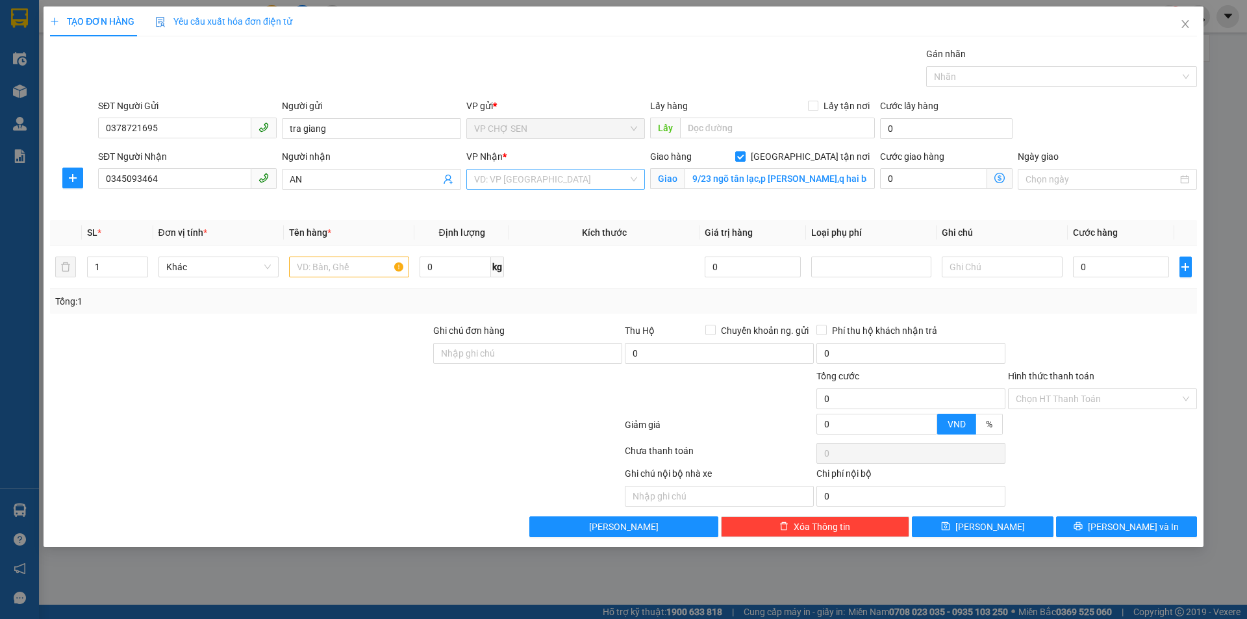
click at [588, 179] on input "search" at bounding box center [551, 178] width 154 height 19
click at [513, 406] on div "VP [PERSON_NAME]" at bounding box center [555, 413] width 163 height 14
click at [1002, 175] on icon "dollar-circle" at bounding box center [999, 178] width 10 height 10
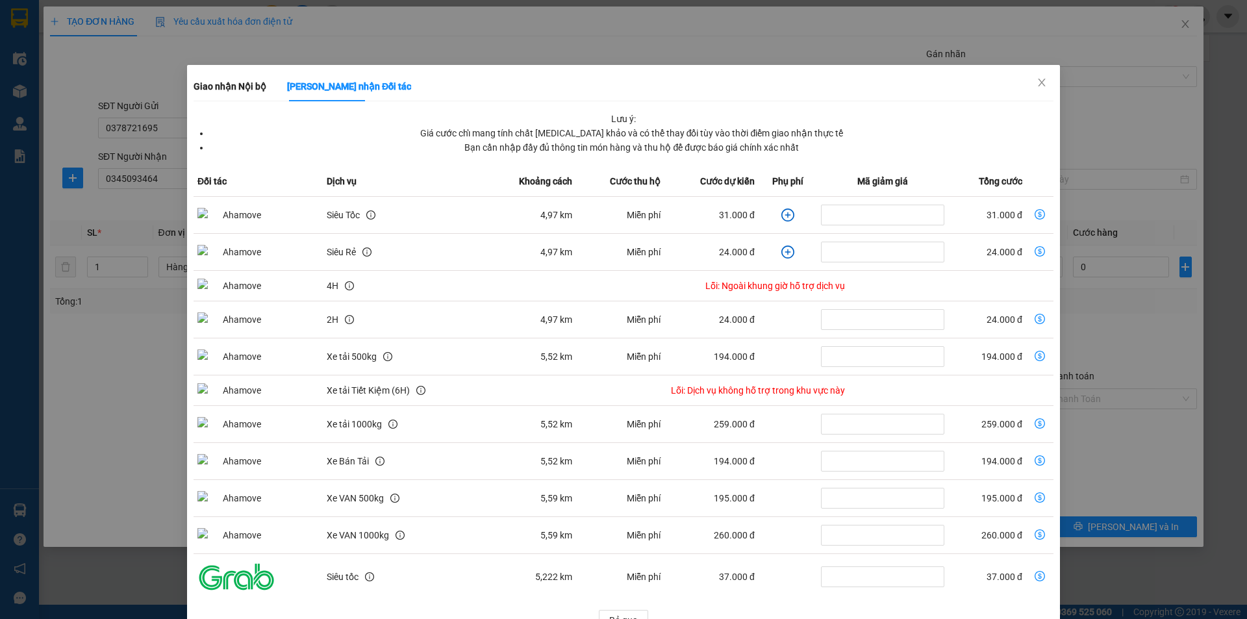
click at [1034, 216] on icon "dollar-circle" at bounding box center [1039, 214] width 10 height 10
type input "31.000"
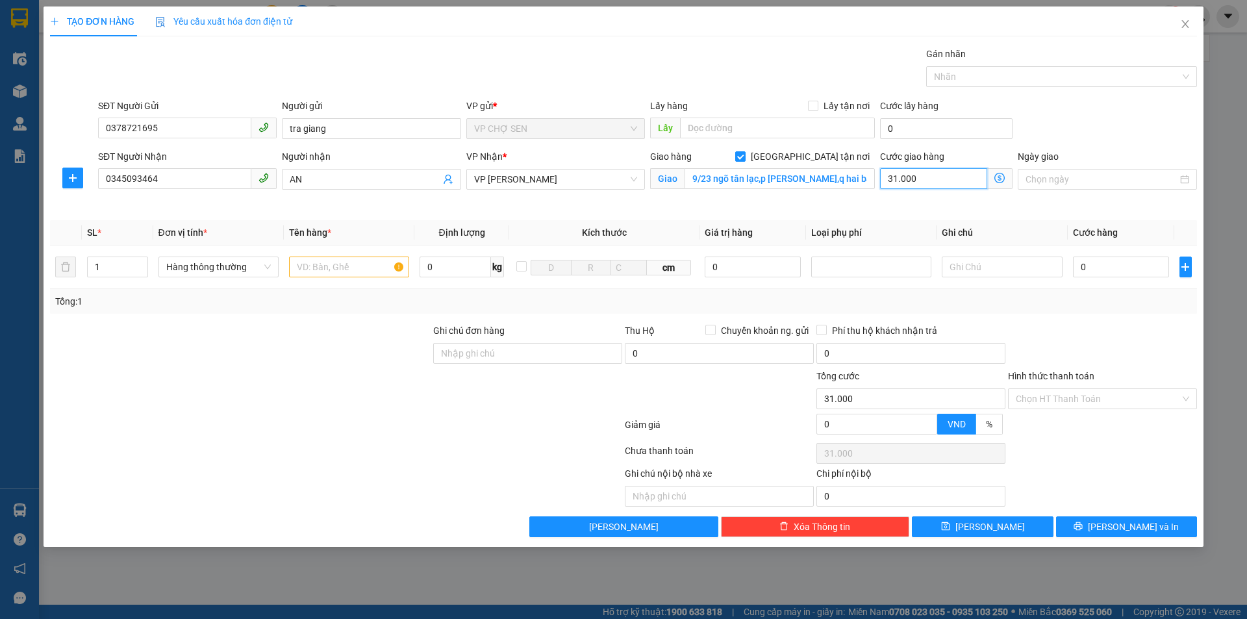
click at [943, 175] on input "31.000" at bounding box center [933, 178] width 107 height 21
type input "0"
type input "5"
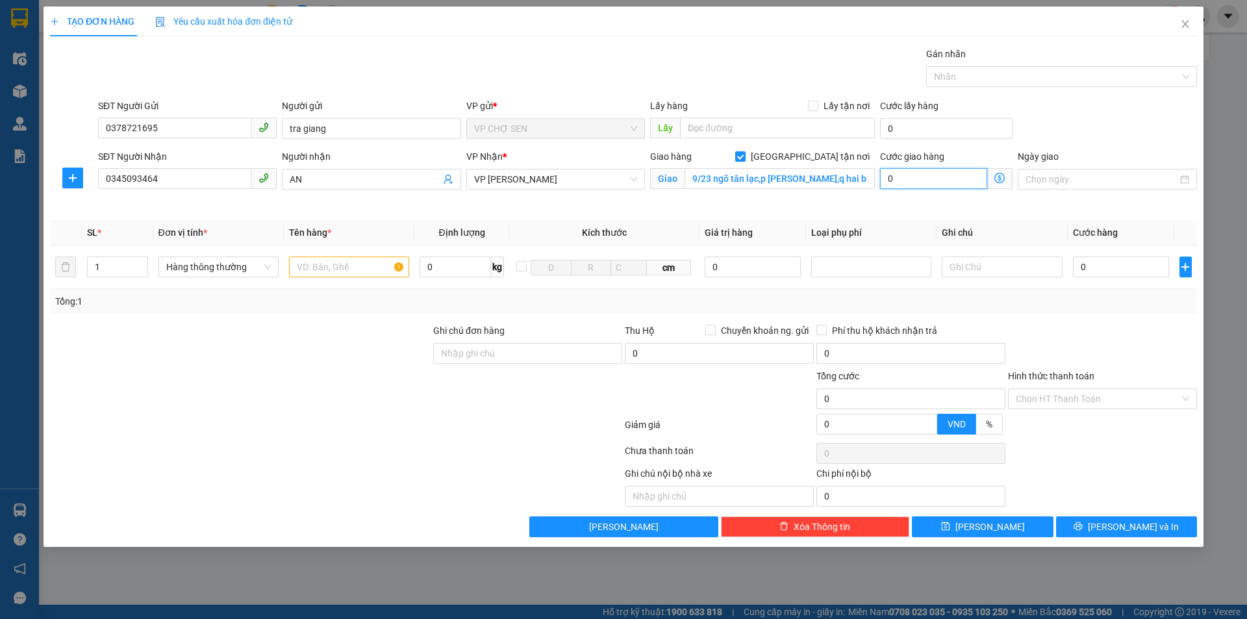
type input "5"
type input "50"
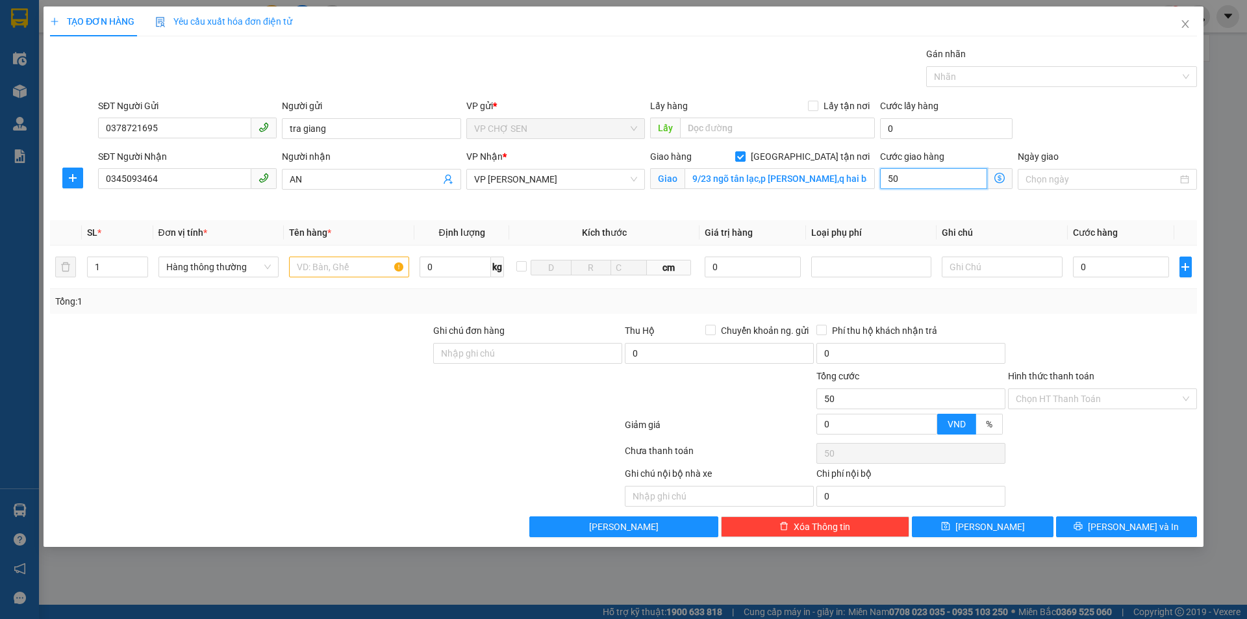
type input "500"
type input "5.000"
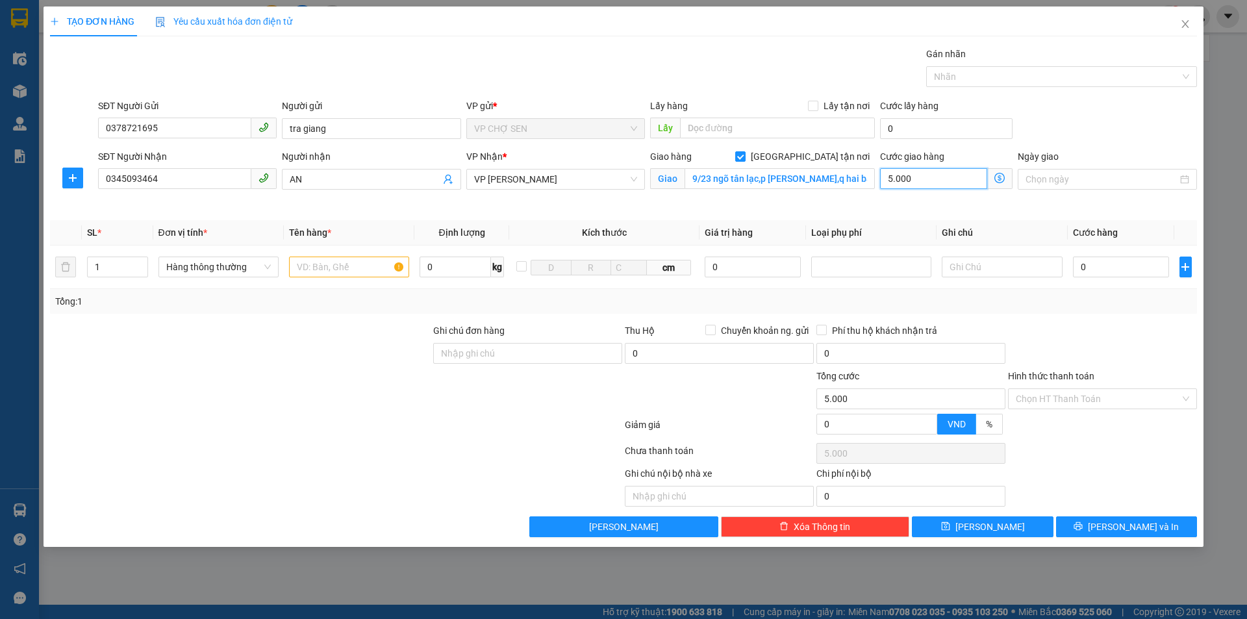
type input "50.000"
click at [306, 275] on input "text" at bounding box center [349, 266] width 120 height 21
click at [1086, 267] on input "0" at bounding box center [1121, 266] width 97 height 21
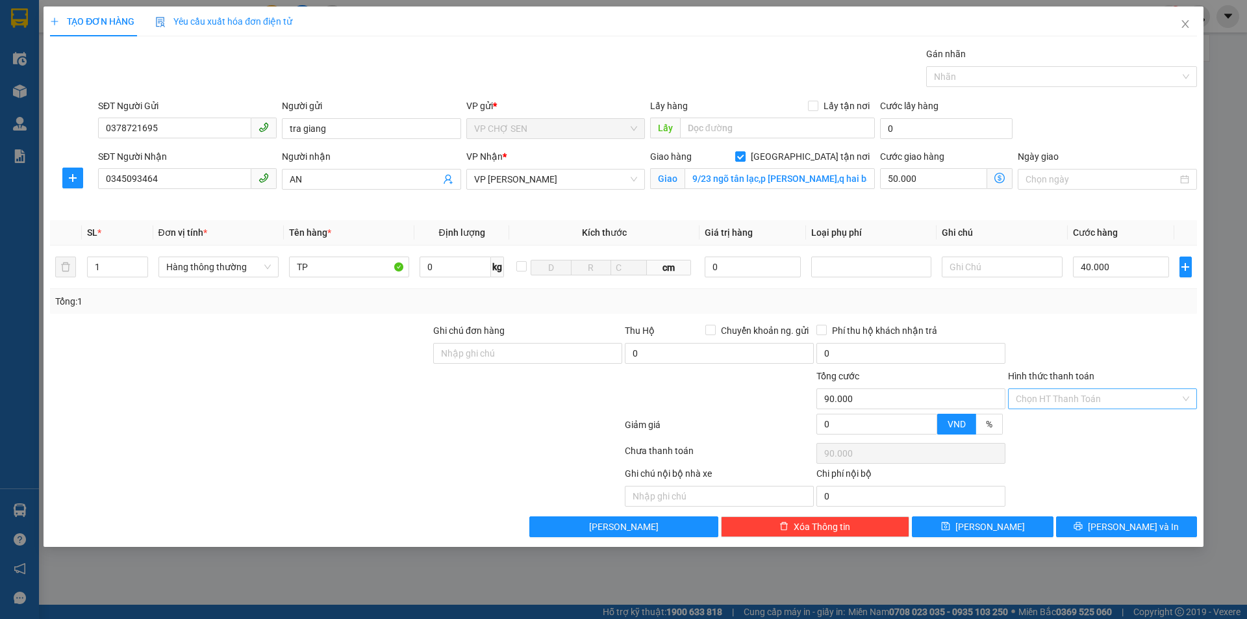
drag, startPoint x: 1097, startPoint y: 395, endPoint x: 1091, endPoint y: 408, distance: 13.9
click at [1095, 399] on input "Hình thức thanh toán" at bounding box center [1097, 398] width 164 height 19
click at [1075, 426] on div "Tại văn phòng" at bounding box center [1101, 424] width 173 height 14
click at [1099, 524] on button "[PERSON_NAME] và In" at bounding box center [1126, 526] width 141 height 21
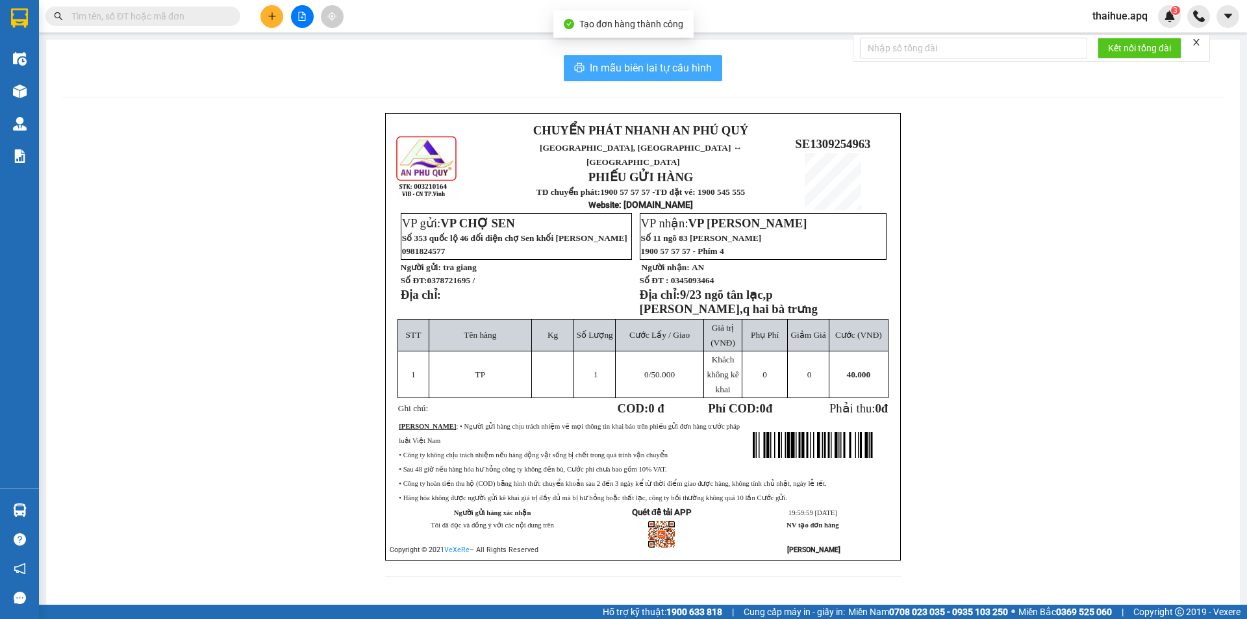
click at [680, 69] on span "In mẫu biên lai tự cấu hình" at bounding box center [651, 68] width 122 height 16
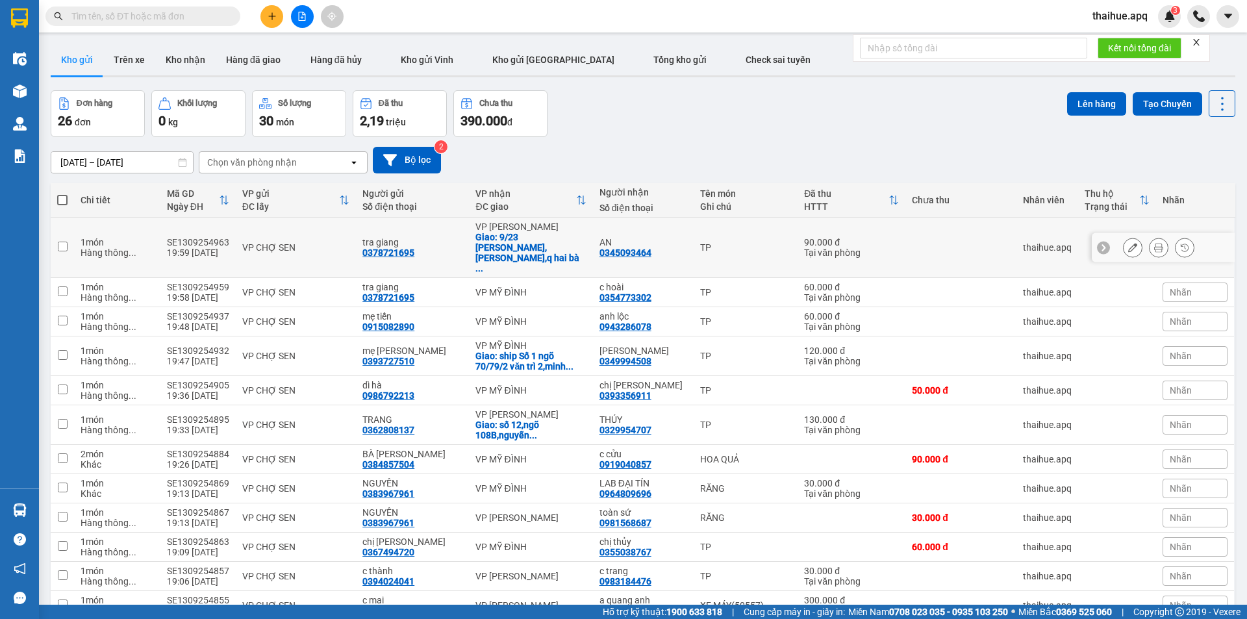
click at [346, 229] on td "VP CHỢ SEN" at bounding box center [296, 248] width 120 height 60
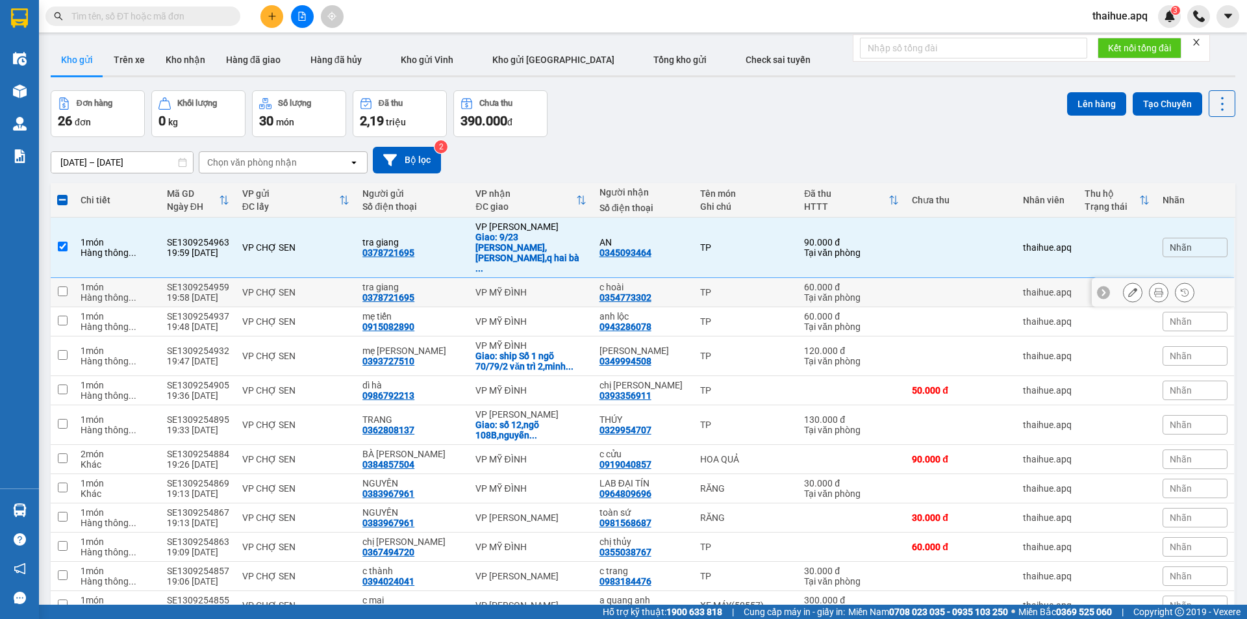
click at [327, 287] on div "VP CHỢ SEN" at bounding box center [295, 292] width 107 height 10
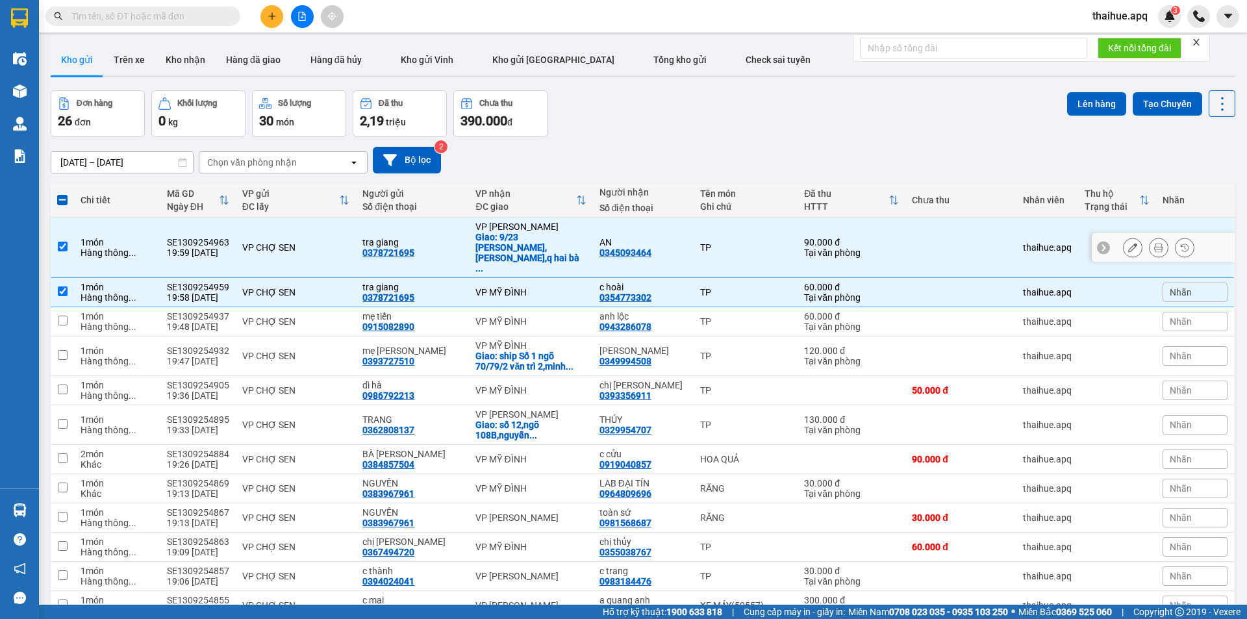
click at [312, 225] on td "VP CHỢ SEN" at bounding box center [296, 248] width 120 height 60
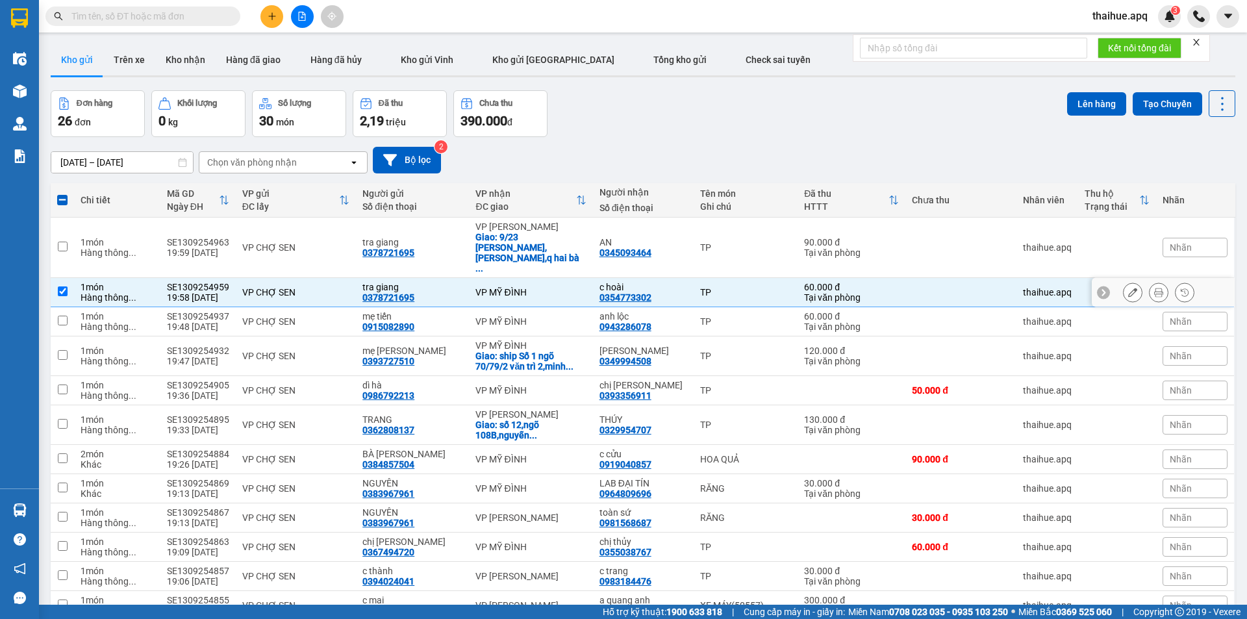
click at [325, 287] on div "VP CHỢ SEN" at bounding box center [295, 292] width 107 height 10
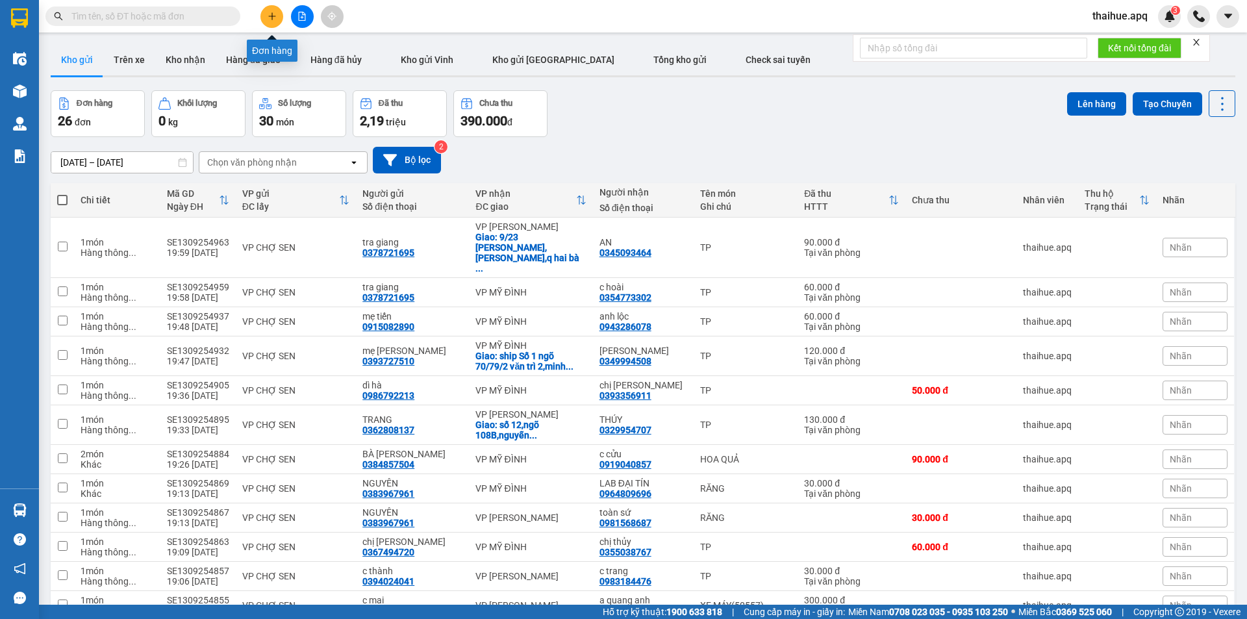
click at [273, 16] on icon "plus" at bounding box center [271, 16] width 7 height 1
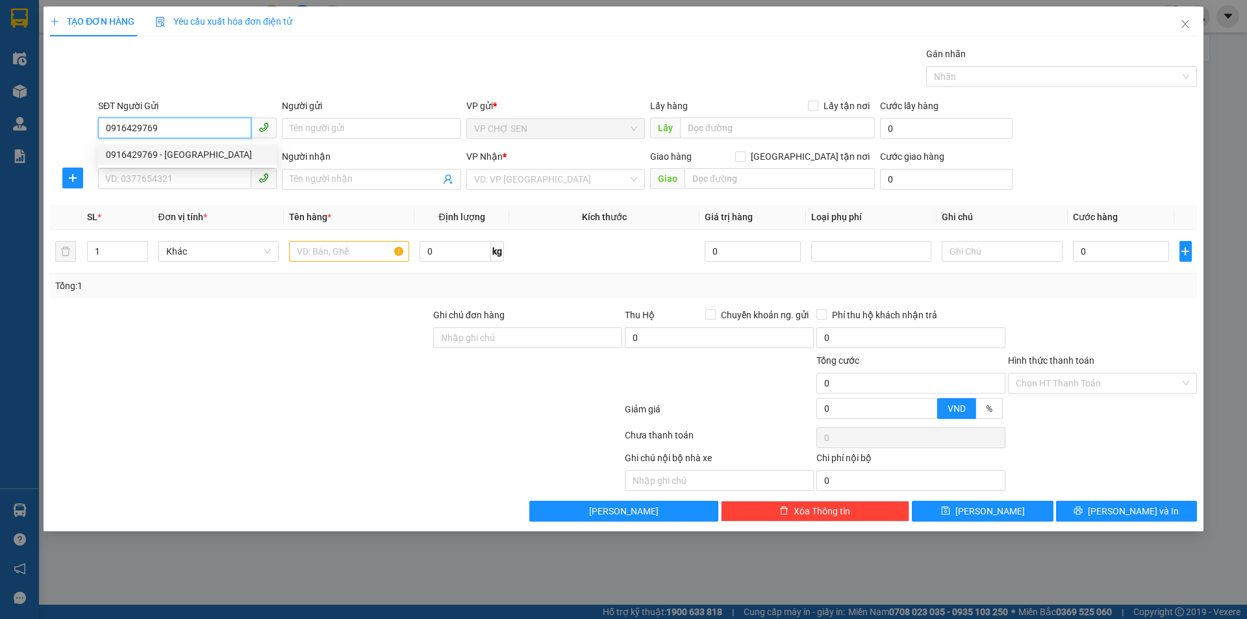
click at [184, 156] on div "0916429769 - [GEOGRAPHIC_DATA]" at bounding box center [187, 154] width 163 height 14
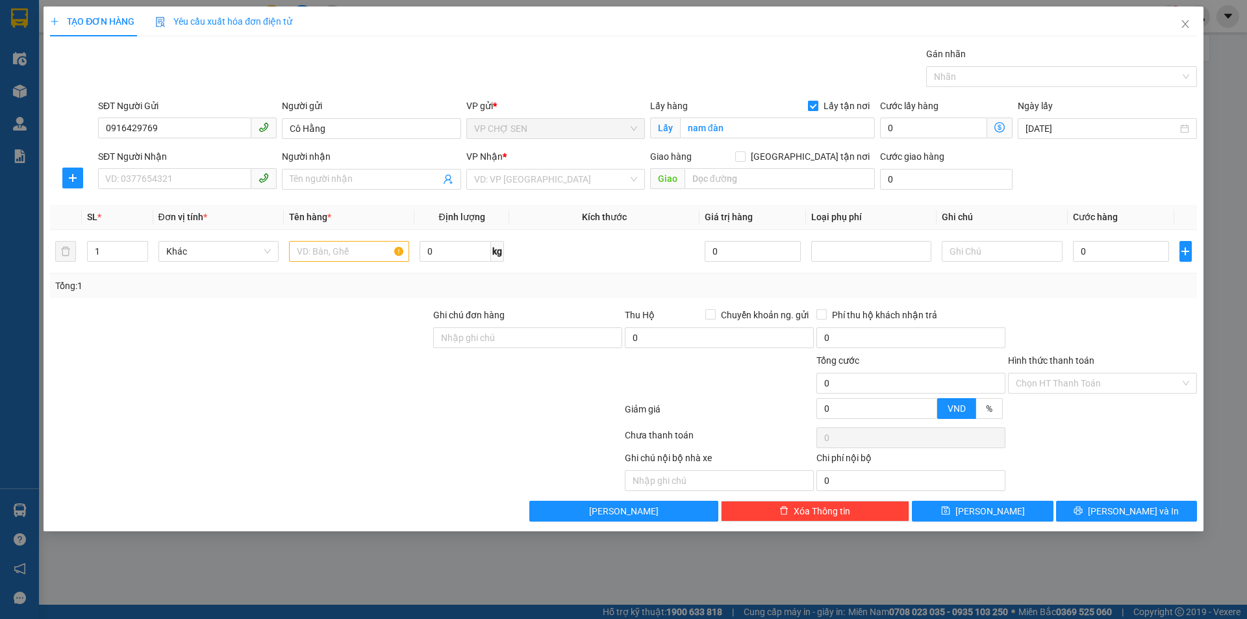
click at [815, 103] on input "Lấy tận nơi" at bounding box center [812, 105] width 9 height 9
click at [777, 121] on input "nam đàn" at bounding box center [777, 128] width 195 height 21
click at [116, 173] on input "SĐT Người Nhận" at bounding box center [174, 178] width 153 height 21
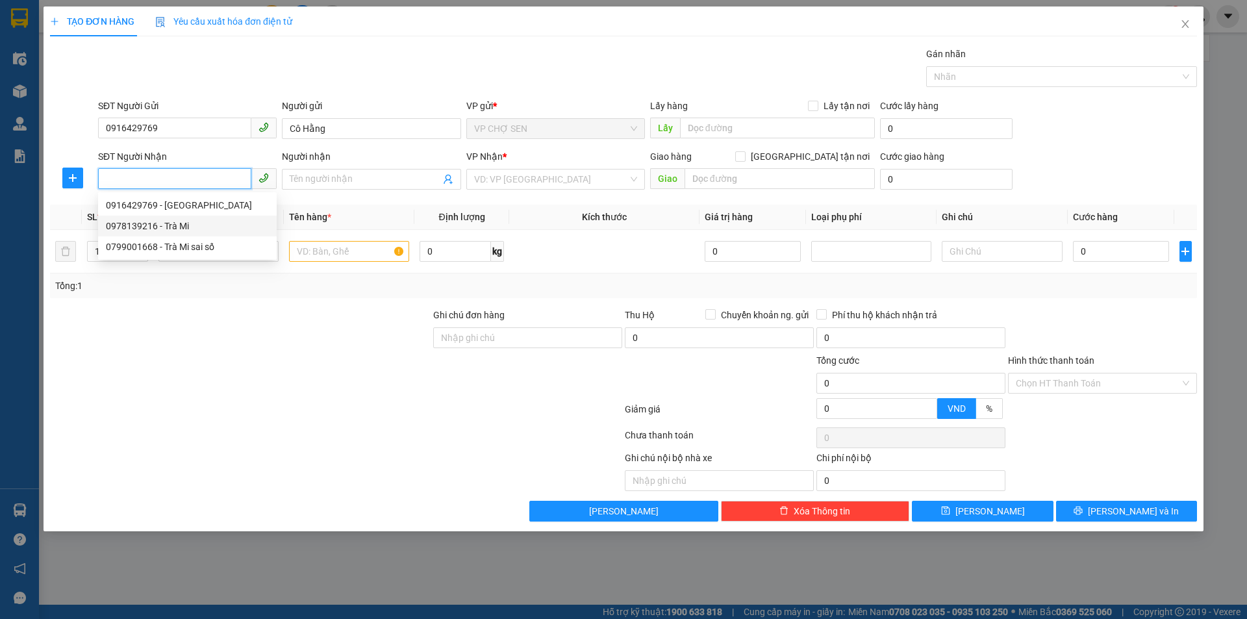
click at [177, 226] on div "0978139216 - Trà Mi" at bounding box center [187, 226] width 163 height 14
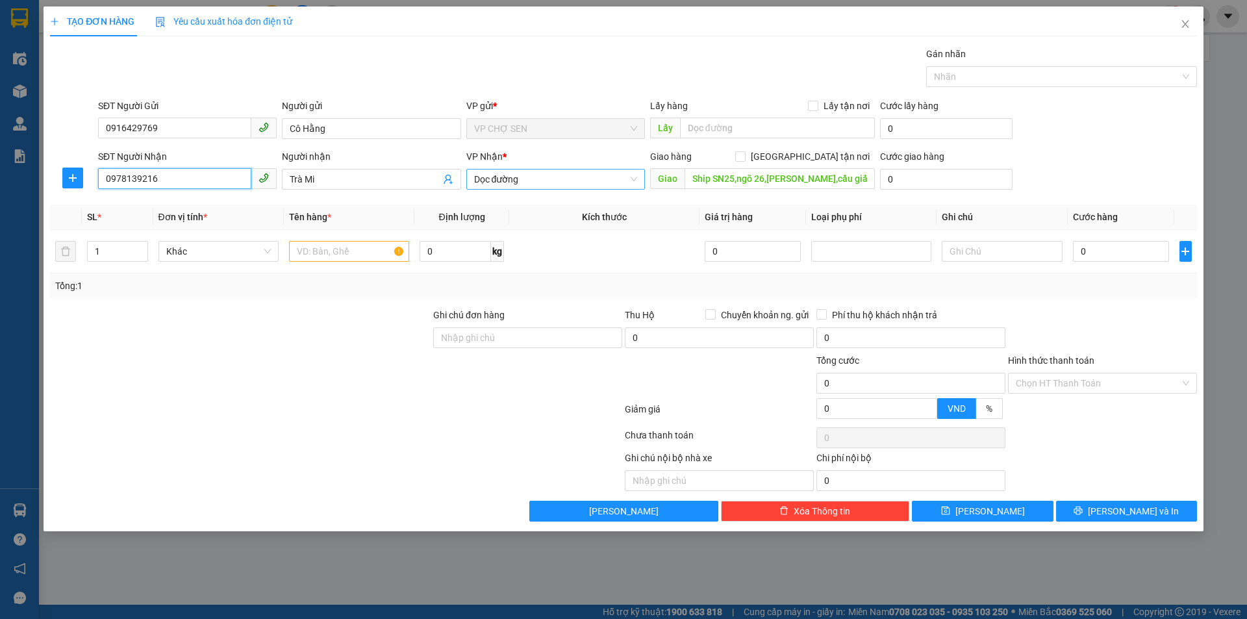
click at [541, 175] on span "Dọc đường" at bounding box center [555, 178] width 163 height 19
click at [514, 447] on div "VP MỸ ĐÌNH" at bounding box center [555, 454] width 163 height 14
click at [744, 154] on input "[GEOGRAPHIC_DATA] tận nơi" at bounding box center [739, 155] width 9 height 9
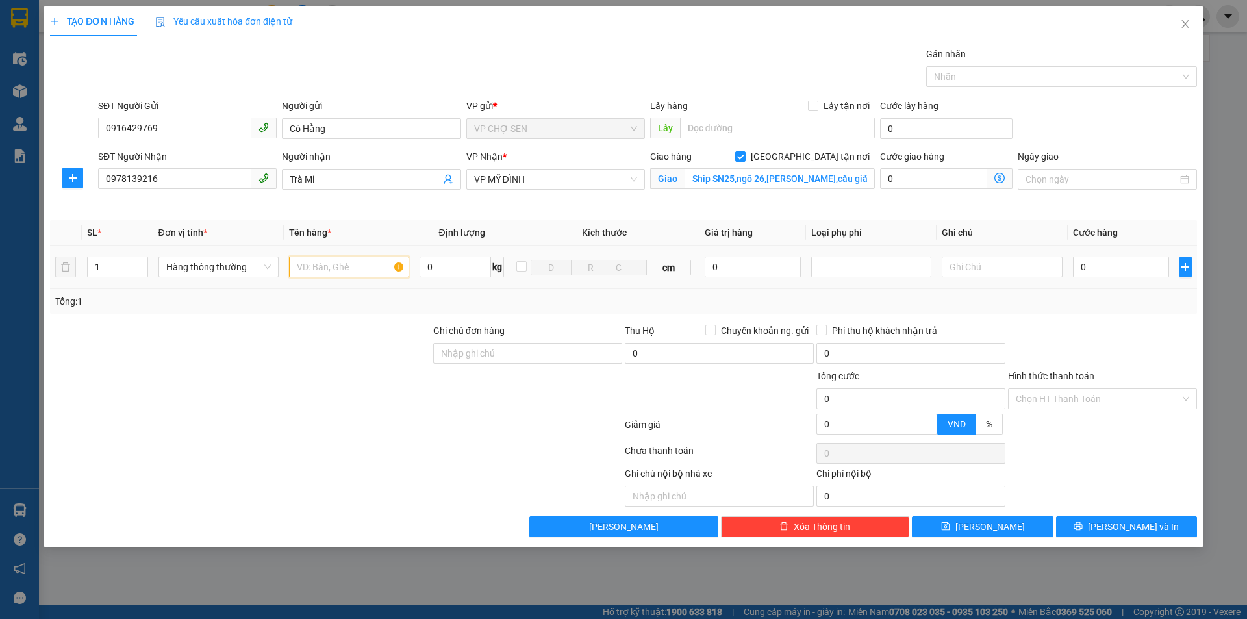
click at [315, 273] on input "text" at bounding box center [349, 266] width 120 height 21
click at [1090, 263] on input "0" at bounding box center [1121, 266] width 97 height 21
click at [1110, 393] on input "Hình thức thanh toán" at bounding box center [1097, 398] width 164 height 19
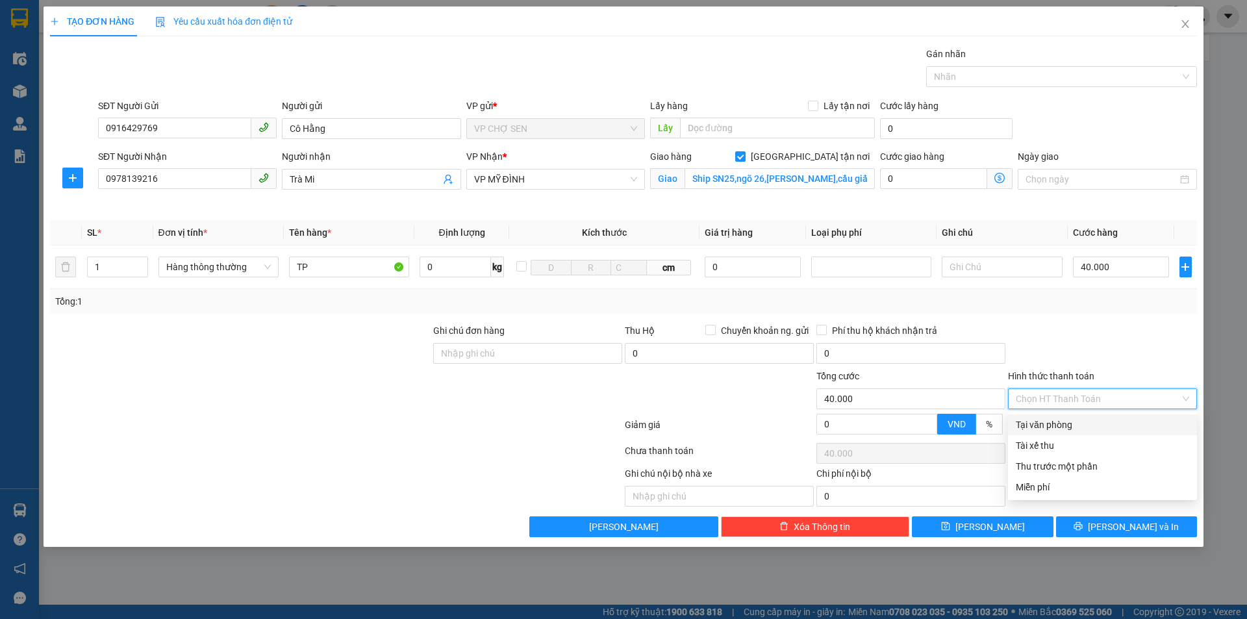
click at [1056, 422] on div "Tại văn phòng" at bounding box center [1101, 424] width 173 height 14
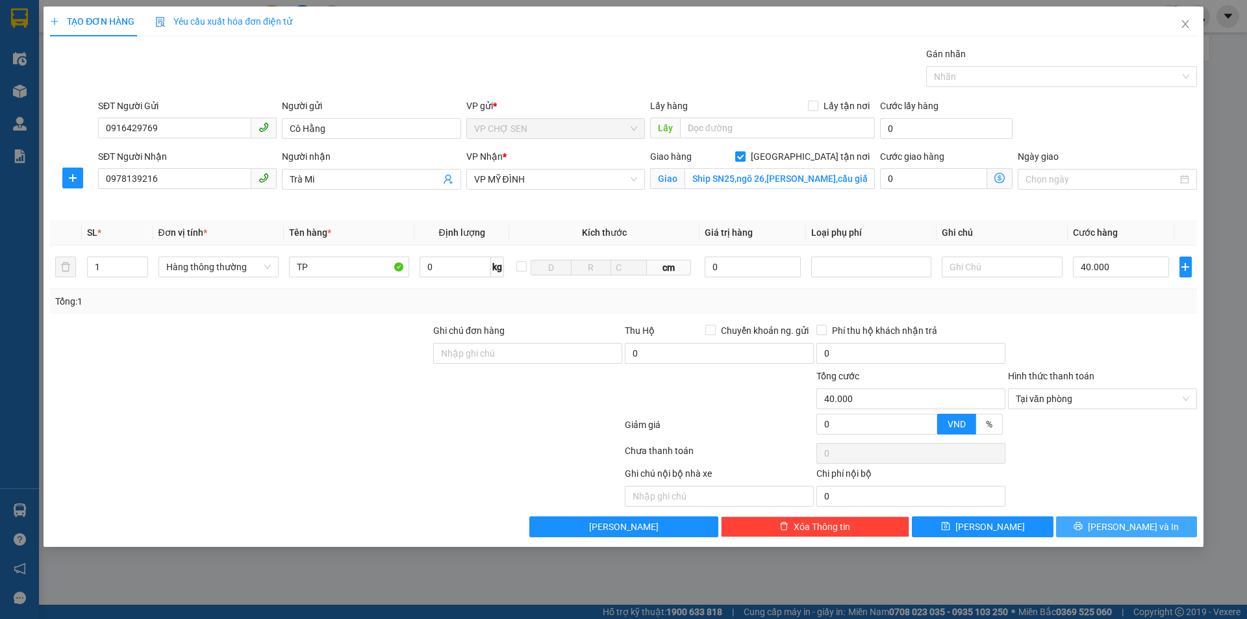
click at [1118, 527] on span "[PERSON_NAME] và In" at bounding box center [1133, 526] width 91 height 14
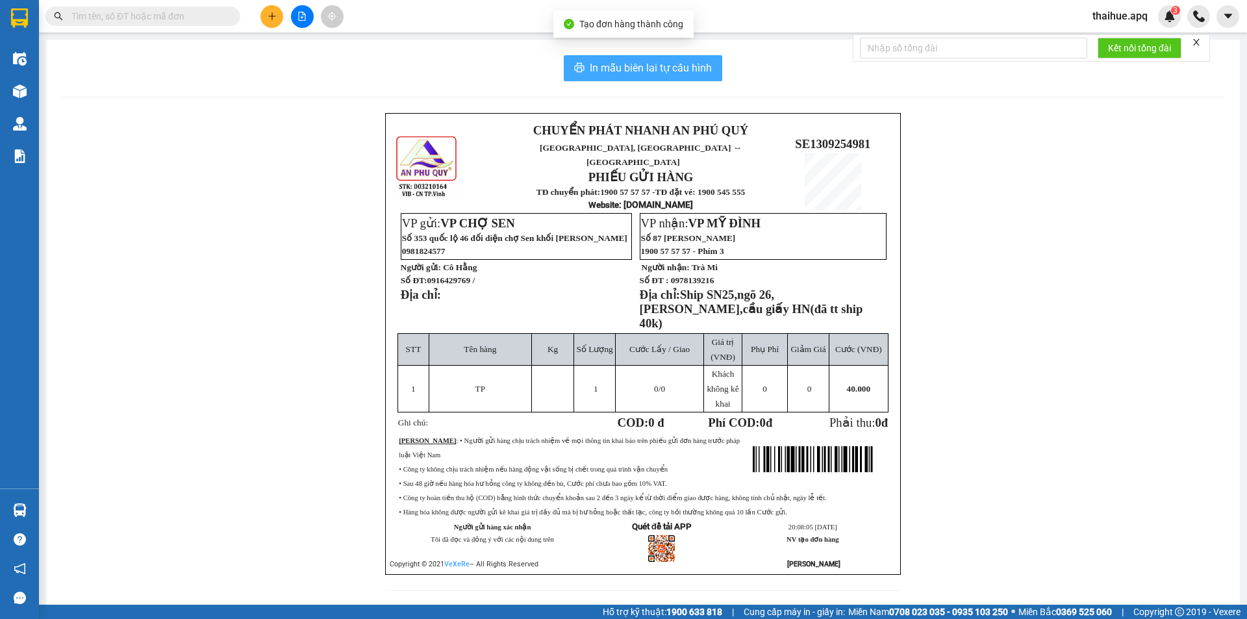
click at [658, 70] on span "In mẫu biên lai tự cấu hình" at bounding box center [651, 68] width 122 height 16
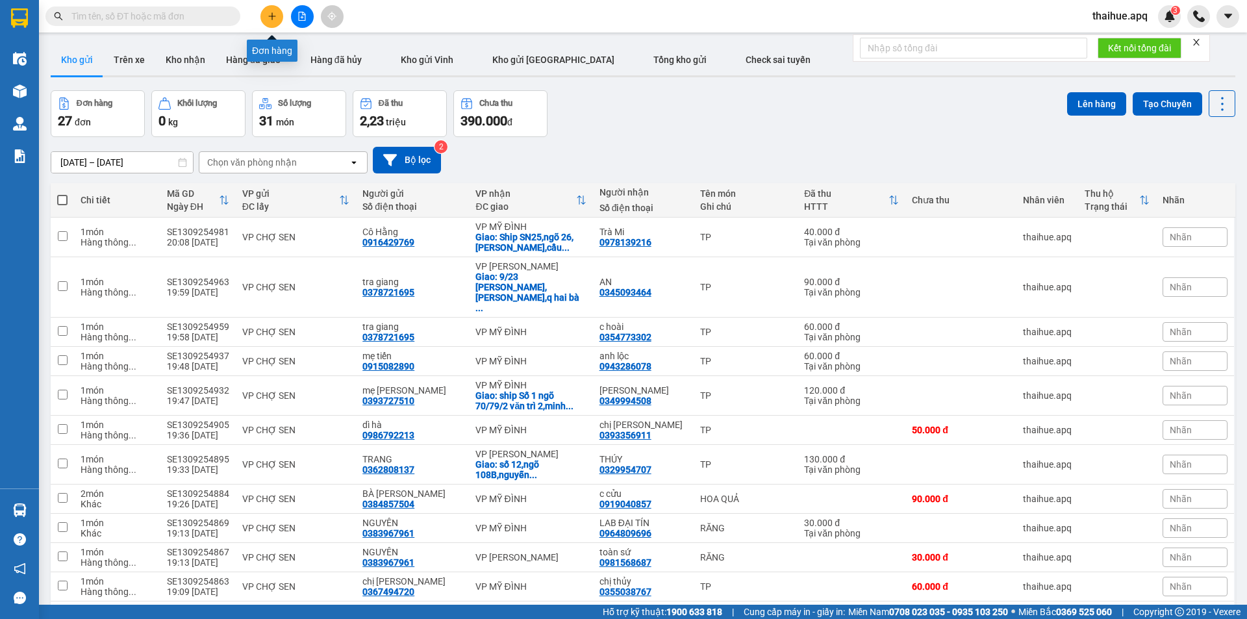
click at [271, 13] on icon "plus" at bounding box center [271, 16] width 9 height 9
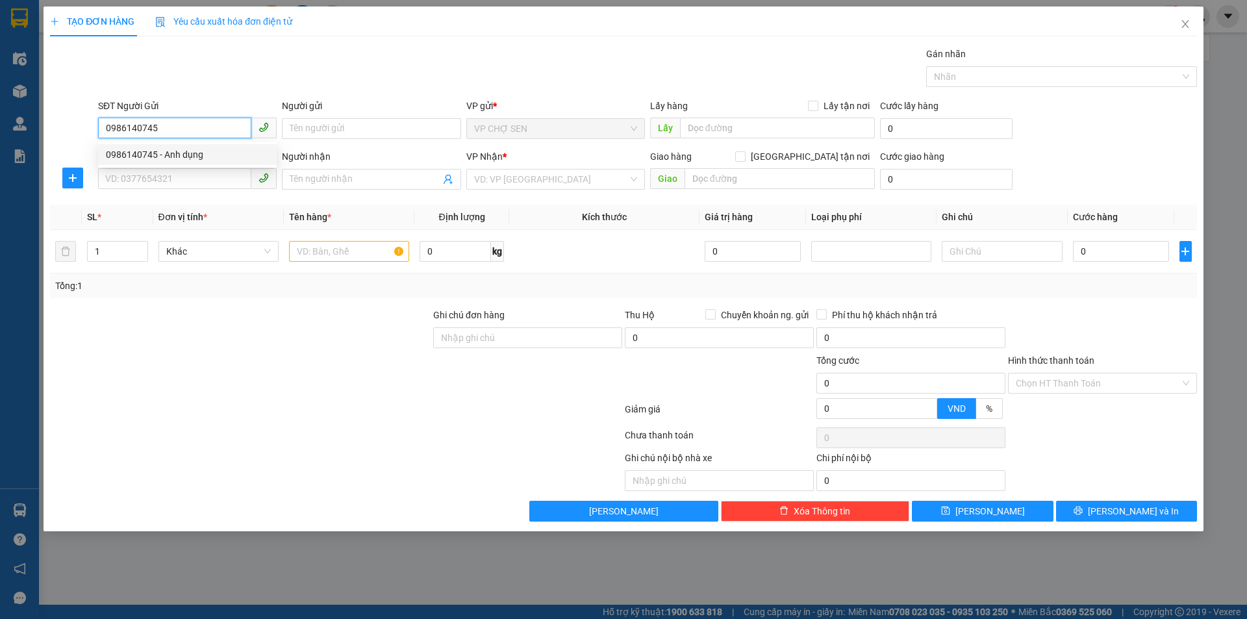
click at [186, 157] on div "0986140745 - Anh dụng" at bounding box center [187, 154] width 163 height 14
click at [176, 175] on input "SĐT Người Nhận" at bounding box center [174, 178] width 153 height 21
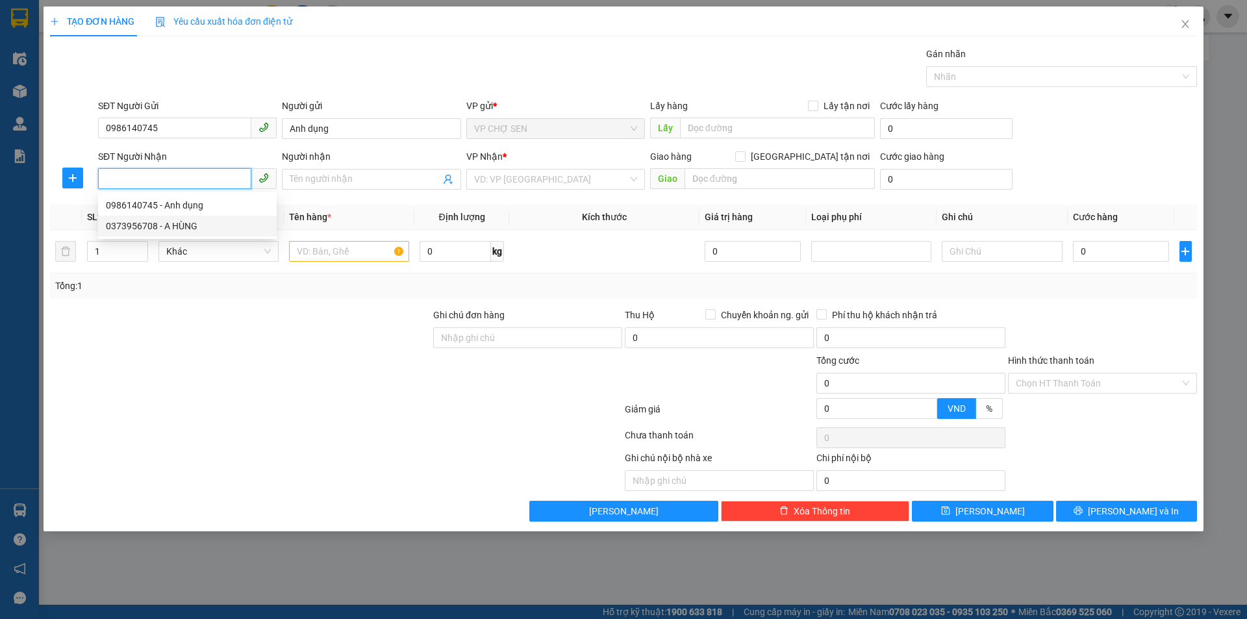
click at [179, 225] on div "0373956708 - A HÙNG" at bounding box center [187, 226] width 163 height 14
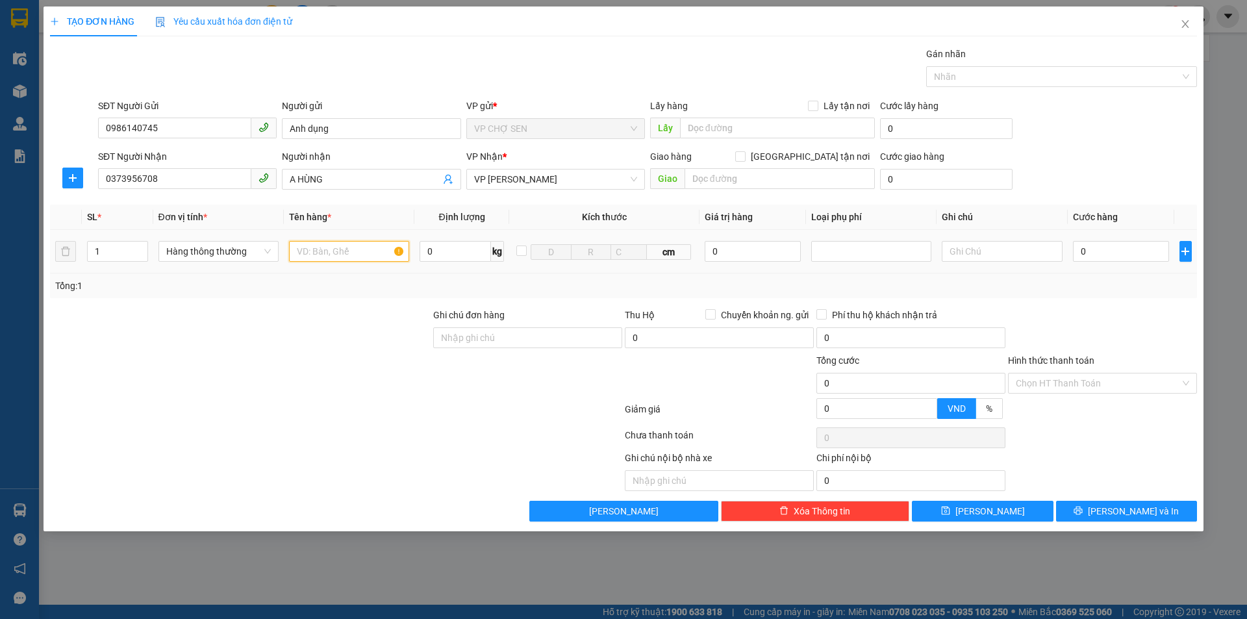
click at [300, 253] on input "text" at bounding box center [349, 251] width 120 height 21
click at [1082, 250] on input "0" at bounding box center [1121, 251] width 97 height 21
click at [1089, 380] on input "Hình thức thanh toán" at bounding box center [1097, 382] width 164 height 19
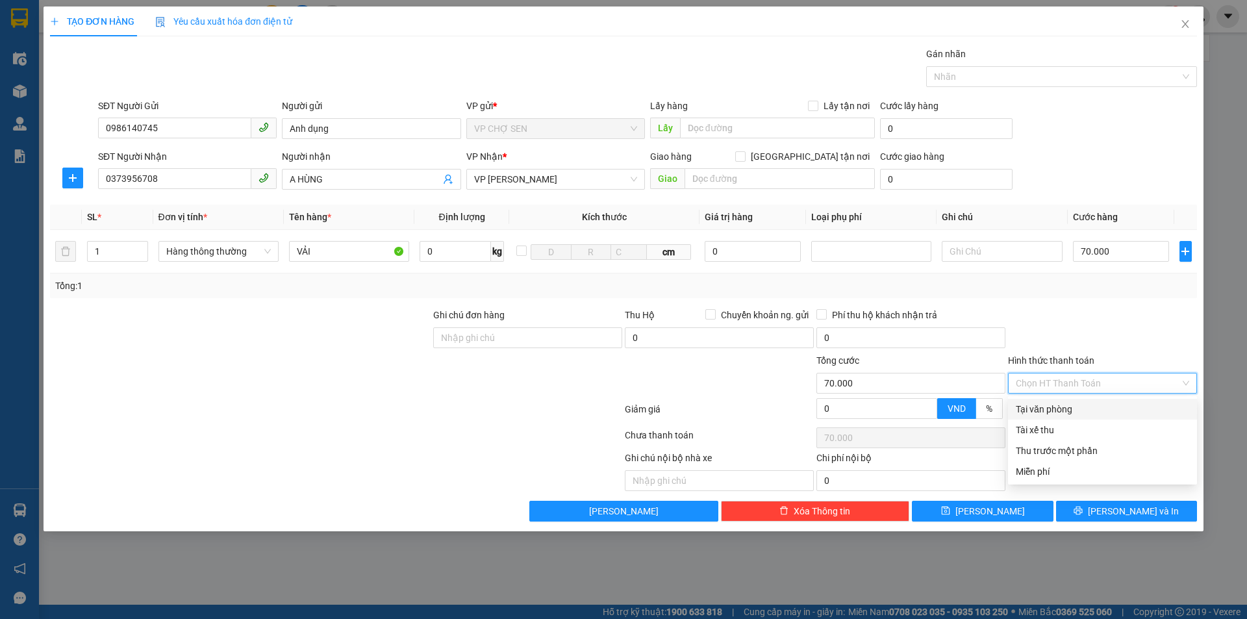
drag, startPoint x: 1066, startPoint y: 413, endPoint x: 1126, endPoint y: 495, distance: 101.3
click at [1068, 416] on div "Tại văn phòng" at bounding box center [1102, 409] width 189 height 21
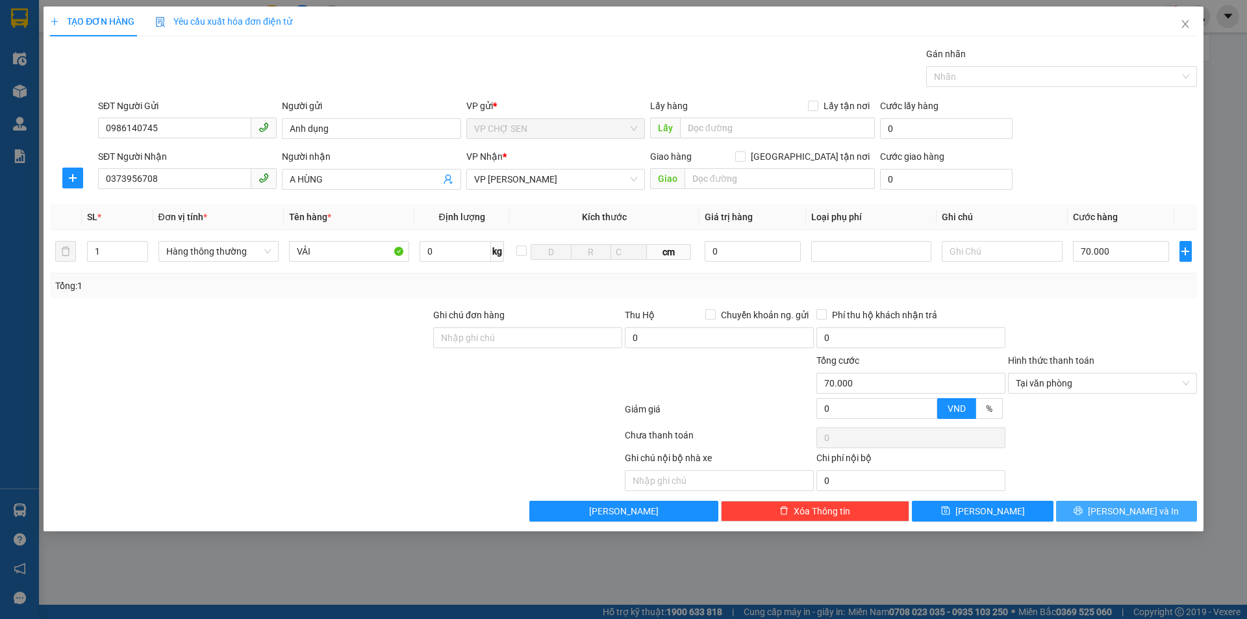
drag, startPoint x: 1135, startPoint y: 514, endPoint x: 1115, endPoint y: 486, distance: 33.5
click at [1134, 510] on span "[PERSON_NAME] và In" at bounding box center [1133, 511] width 91 height 14
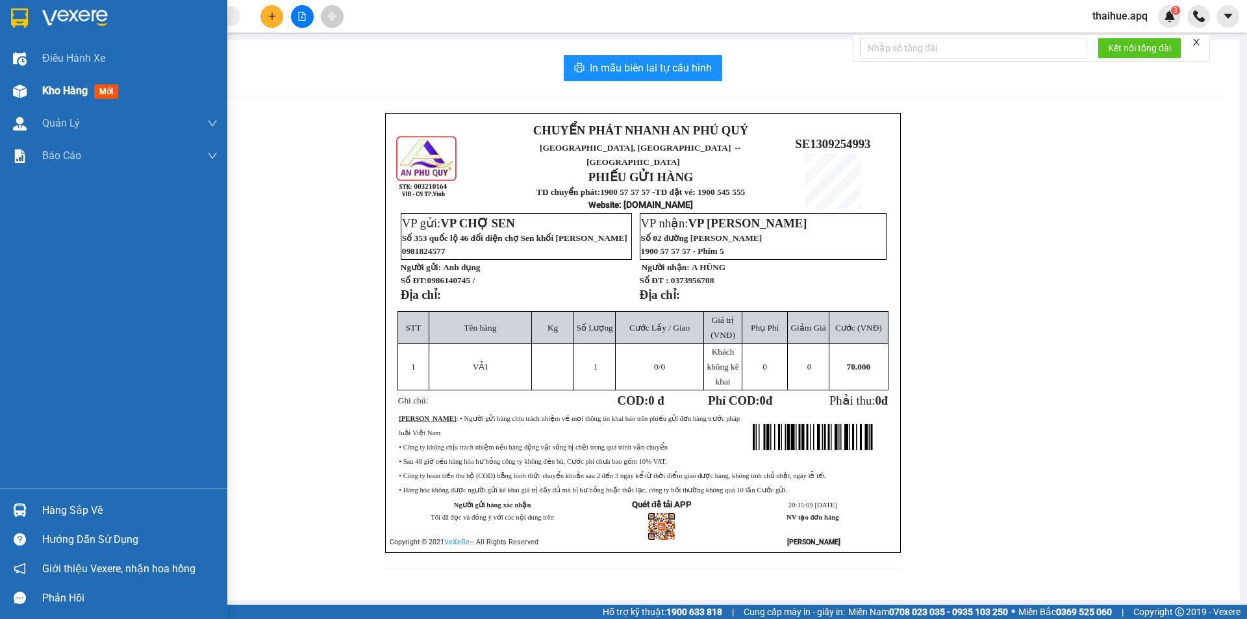
click at [62, 90] on span "Kho hàng" at bounding box center [64, 90] width 45 height 12
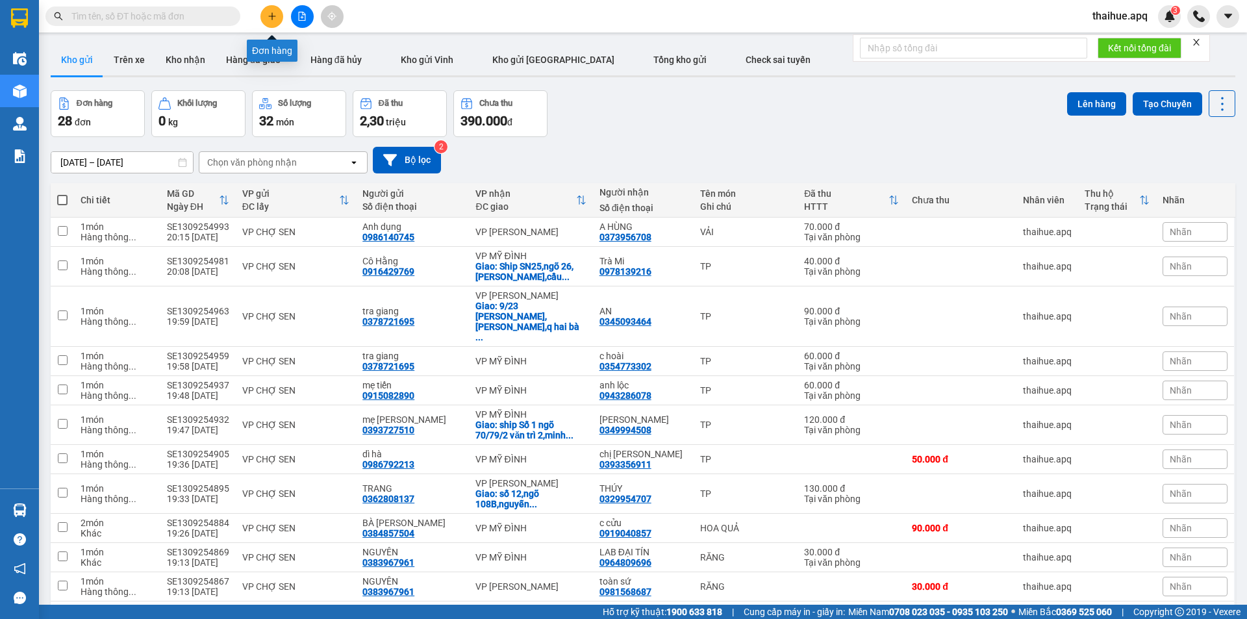
click at [271, 17] on icon "plus" at bounding box center [271, 16] width 9 height 9
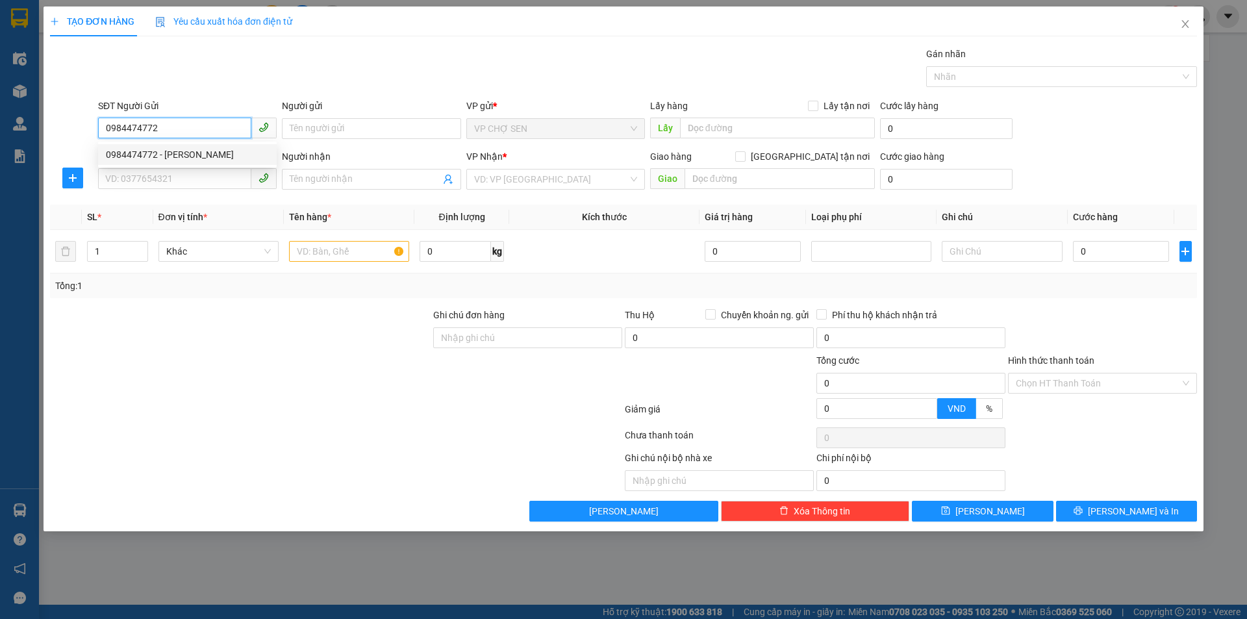
click at [185, 156] on div "0984474772 - [PERSON_NAME]" at bounding box center [187, 154] width 163 height 14
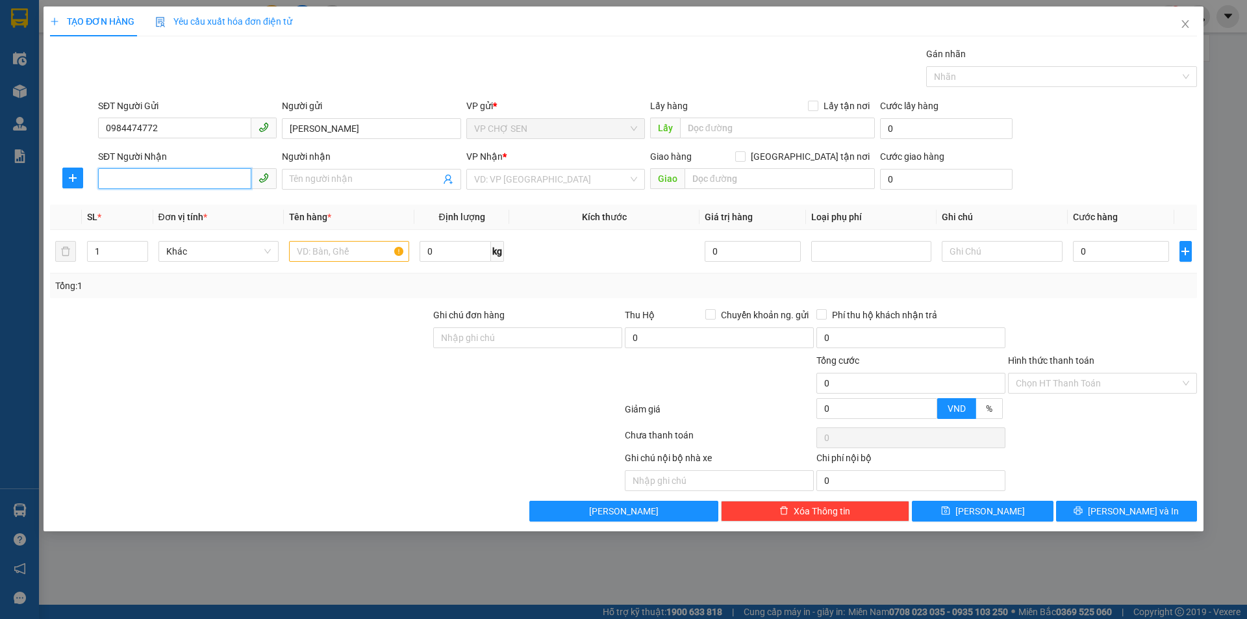
click at [144, 175] on input "SĐT Người Nhận" at bounding box center [174, 178] width 153 height 21
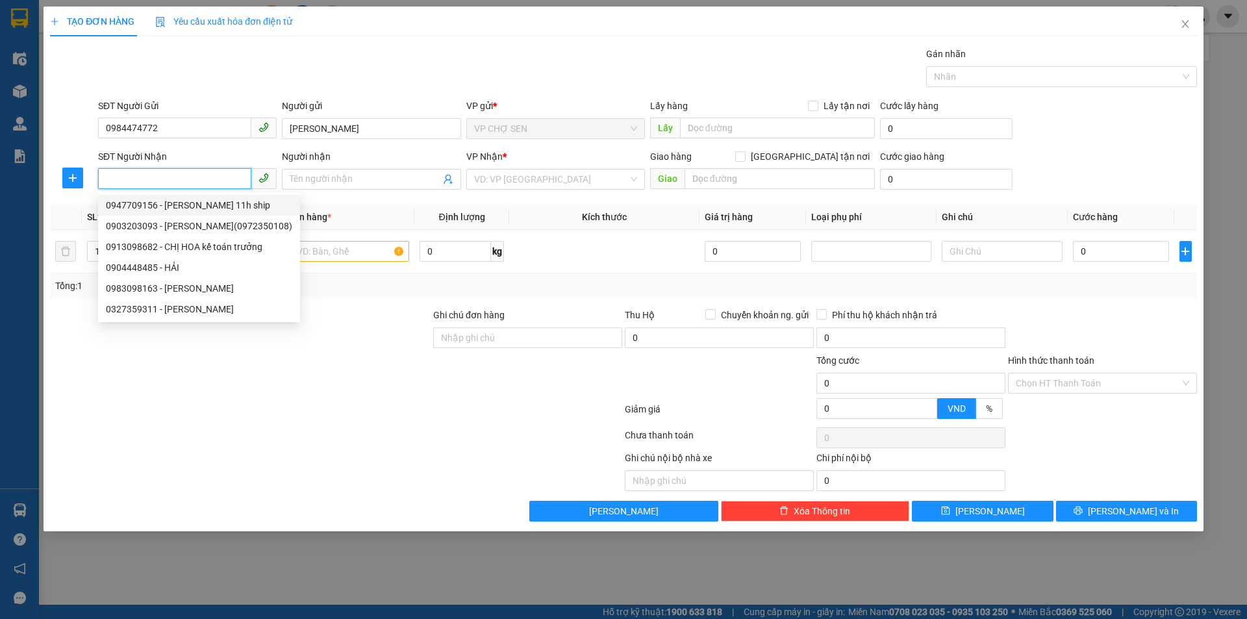
click at [139, 205] on div "0947709156 - [PERSON_NAME] 11h ship" at bounding box center [199, 205] width 186 height 14
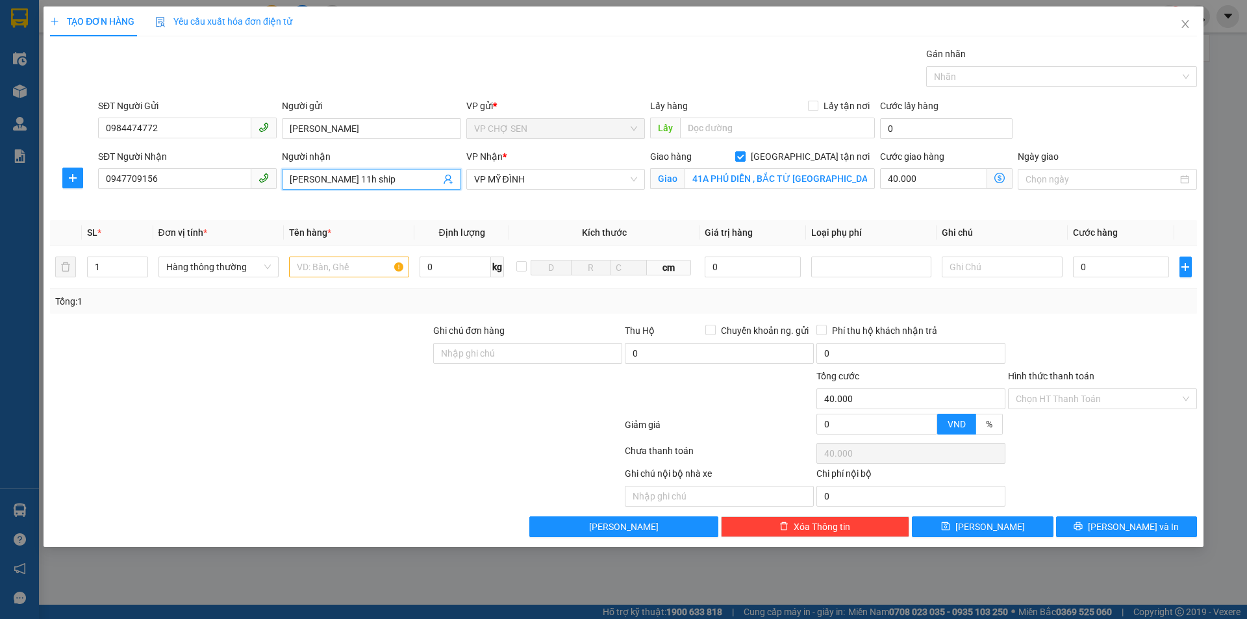
click at [393, 177] on input "[PERSON_NAME] 11h ship" at bounding box center [365, 179] width 150 height 14
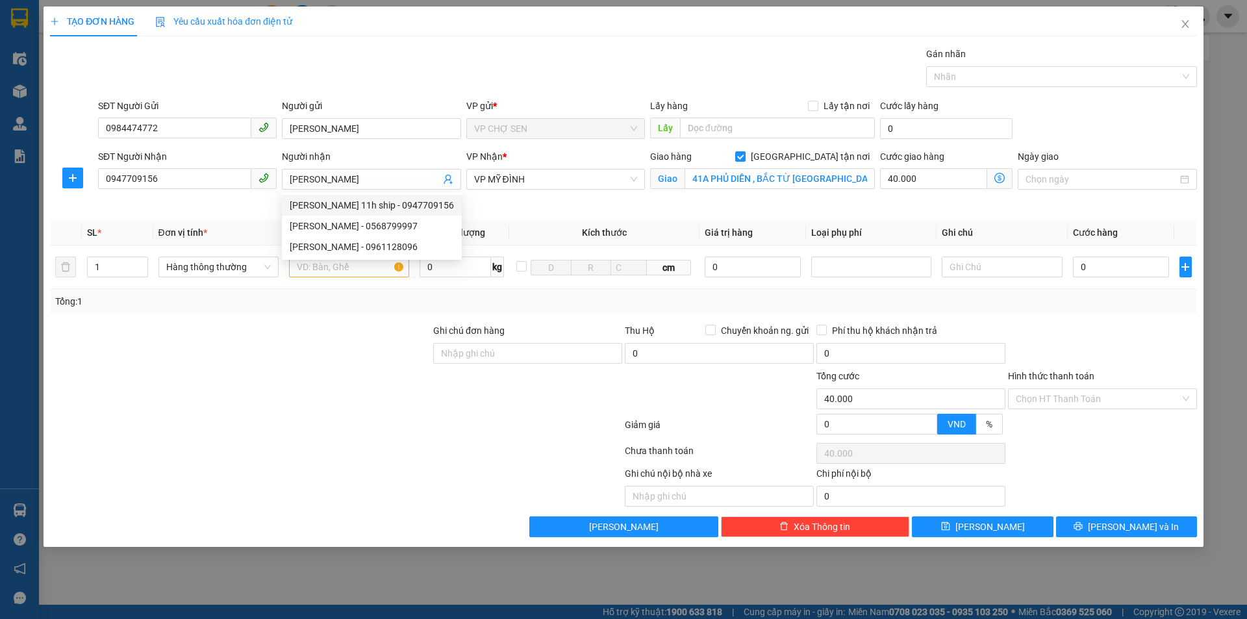
click at [998, 178] on icon "dollar-circle" at bounding box center [999, 178] width 10 height 10
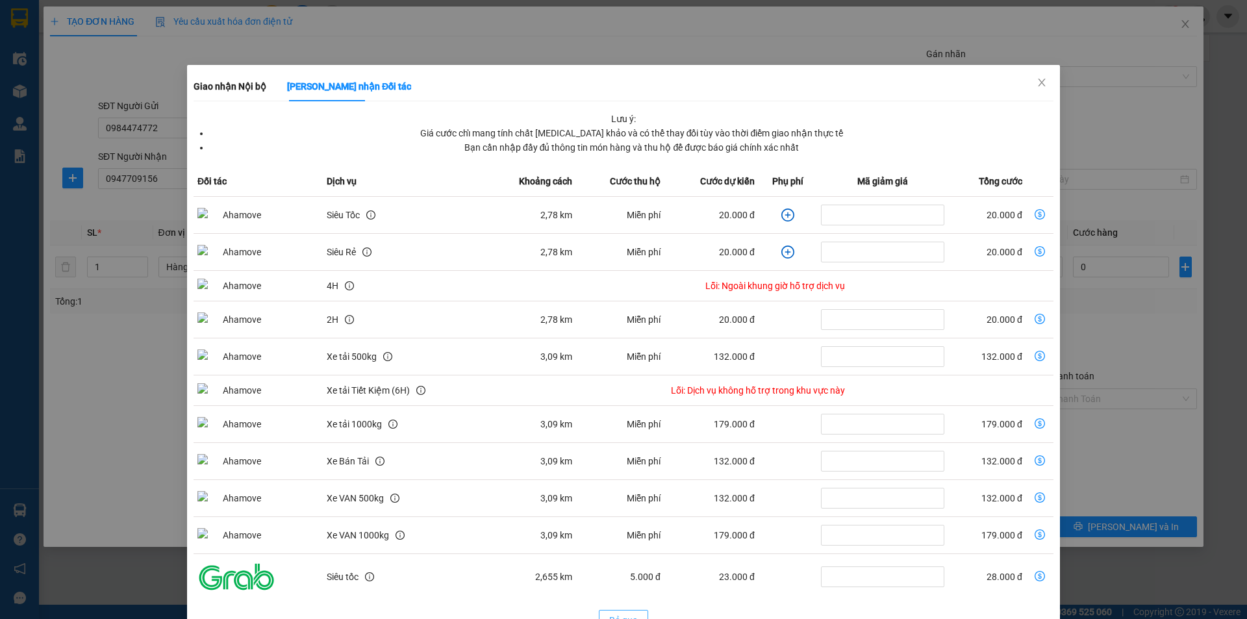
click at [623, 613] on span "Bỏ qua" at bounding box center [623, 620] width 29 height 14
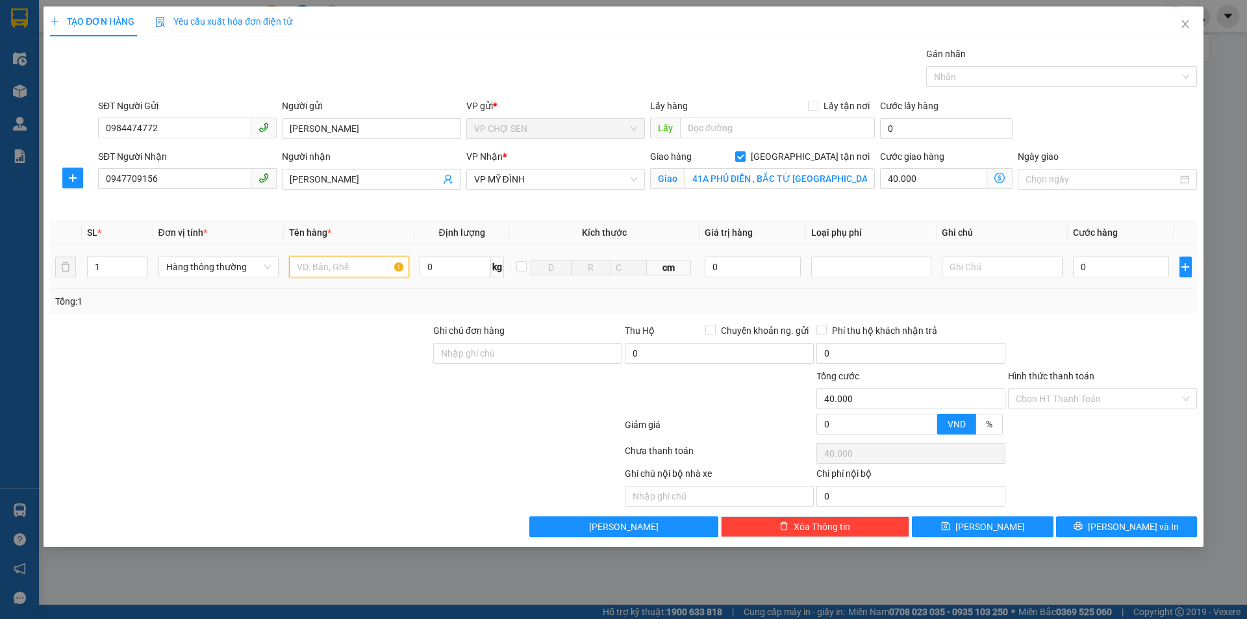
click at [315, 258] on input "text" at bounding box center [349, 266] width 120 height 21
click at [919, 175] on input "40.000" at bounding box center [933, 178] width 107 height 21
click at [1087, 267] on input "0" at bounding box center [1121, 266] width 97 height 21
click at [1098, 397] on input "Hình thức thanh toán" at bounding box center [1097, 398] width 164 height 19
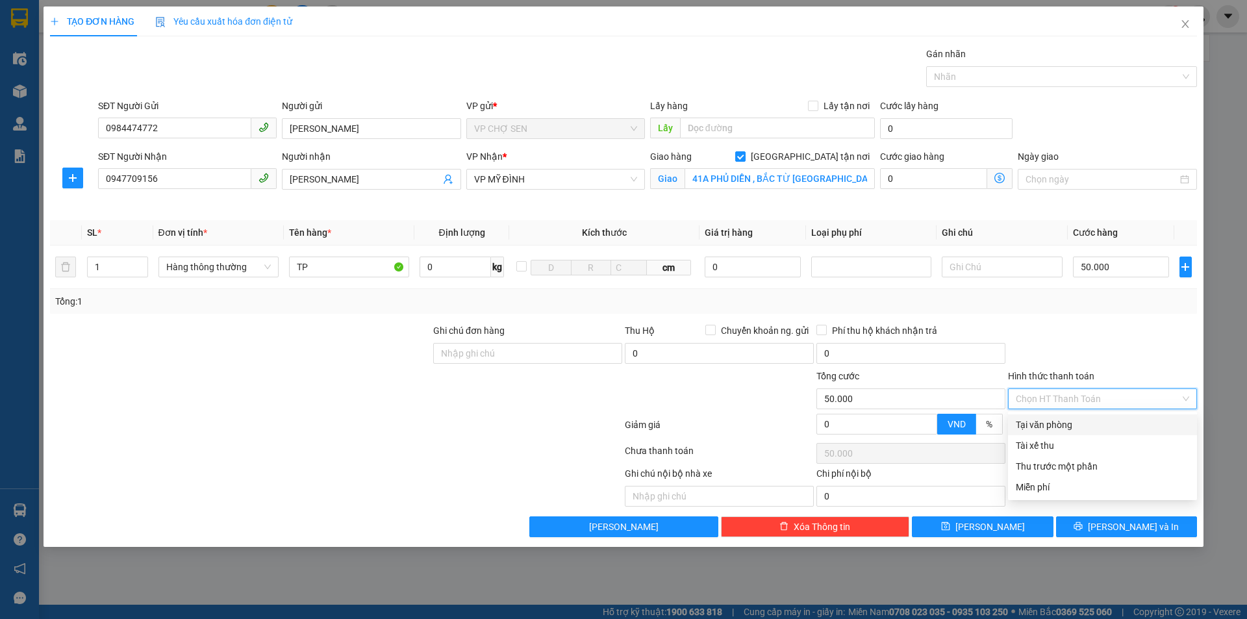
click at [1060, 423] on div "Tại văn phòng" at bounding box center [1101, 424] width 173 height 14
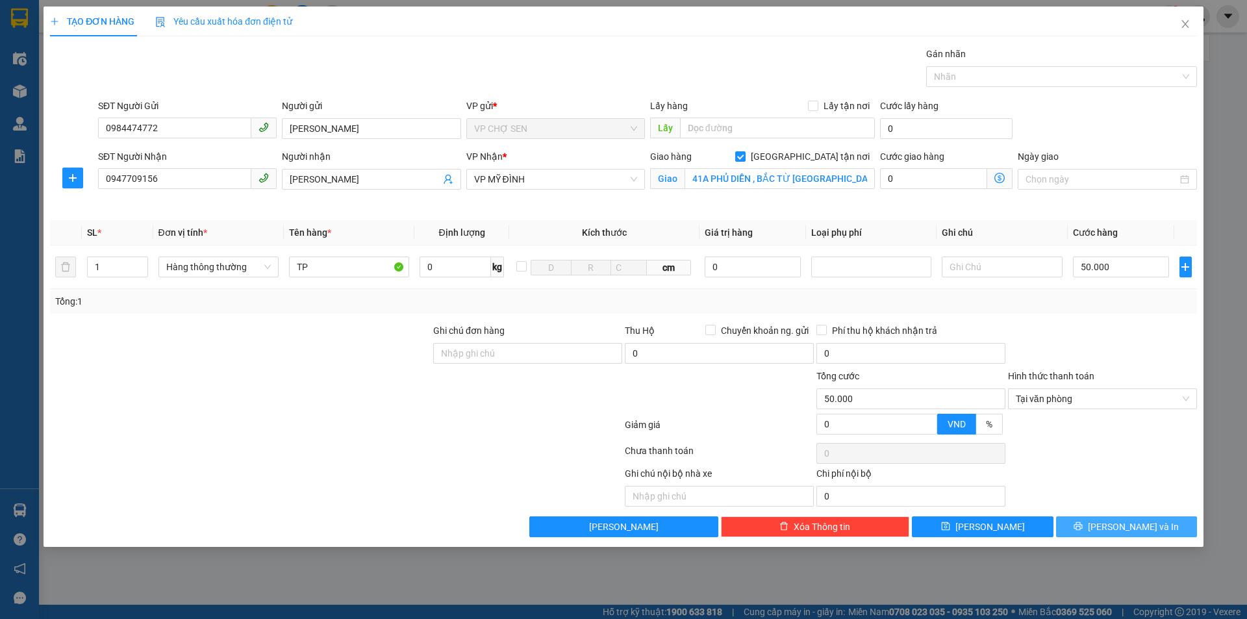
click at [1082, 526] on icon "printer" at bounding box center [1077, 525] width 9 height 9
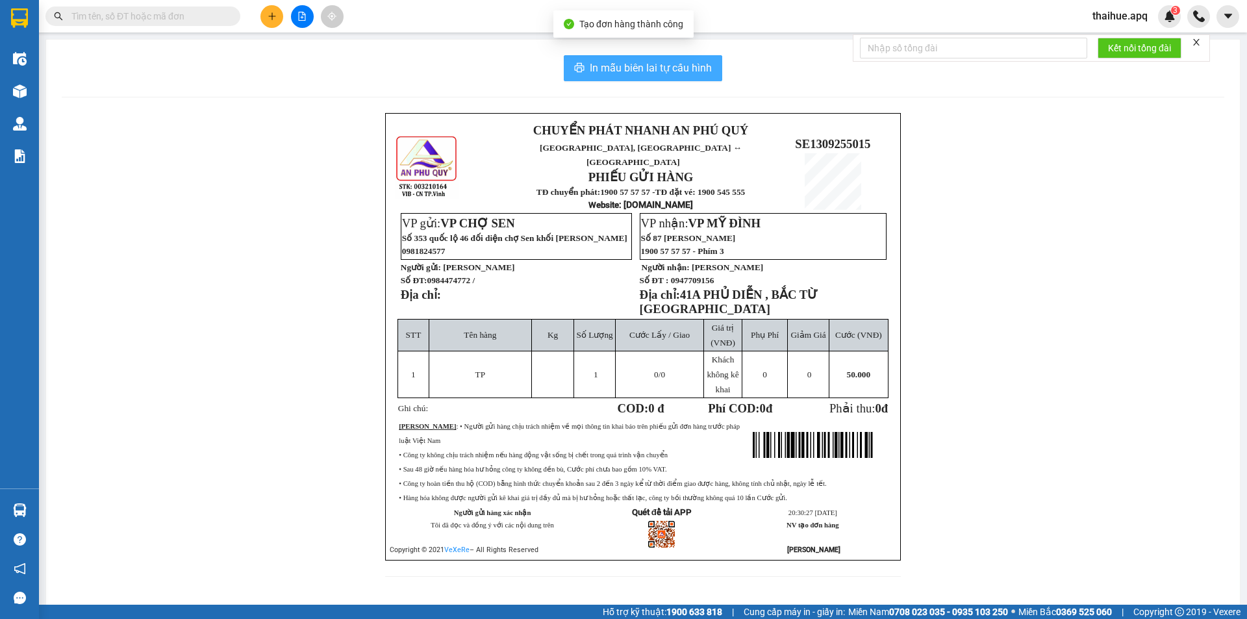
click at [662, 67] on span "In mẫu biên lai tự cấu hình" at bounding box center [651, 68] width 122 height 16
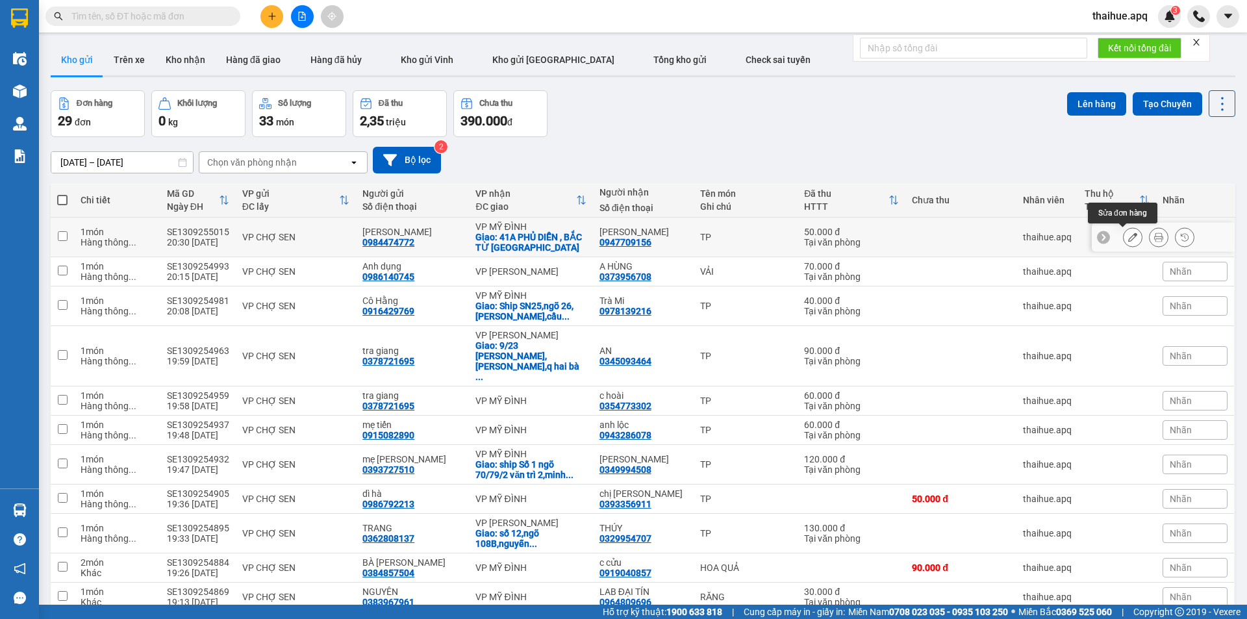
click at [1128, 238] on icon at bounding box center [1132, 236] width 9 height 9
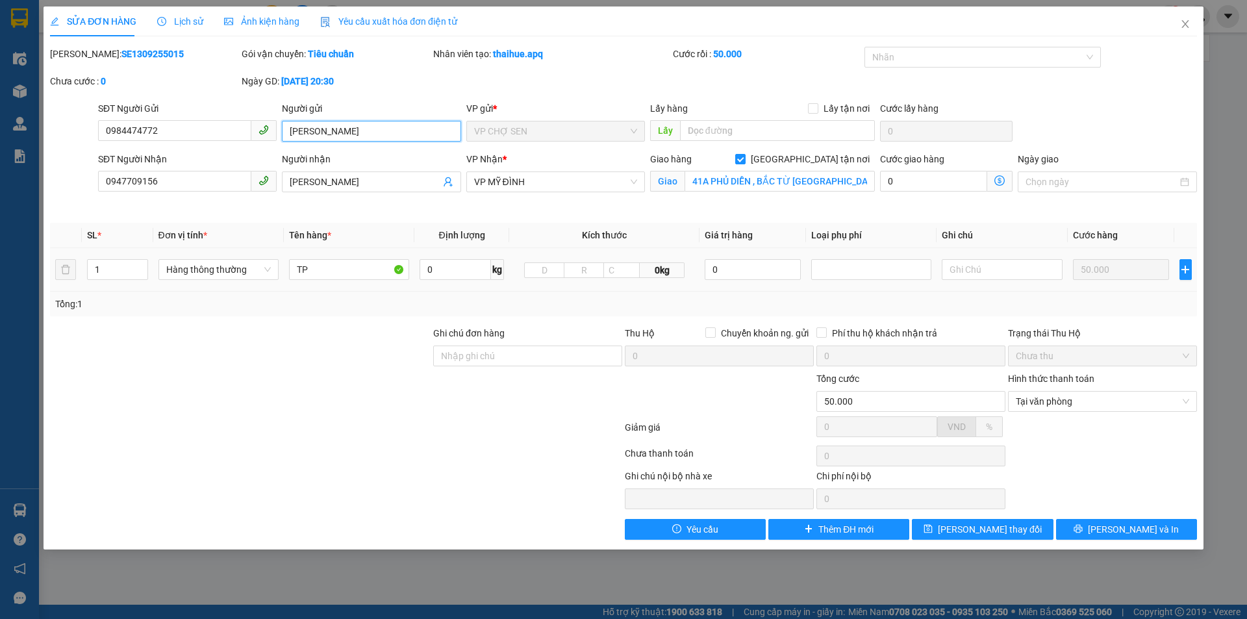
click at [286, 132] on input "[PERSON_NAME]" at bounding box center [371, 131] width 179 height 21
click at [978, 528] on span "[PERSON_NAME] thay đổi" at bounding box center [990, 529] width 104 height 14
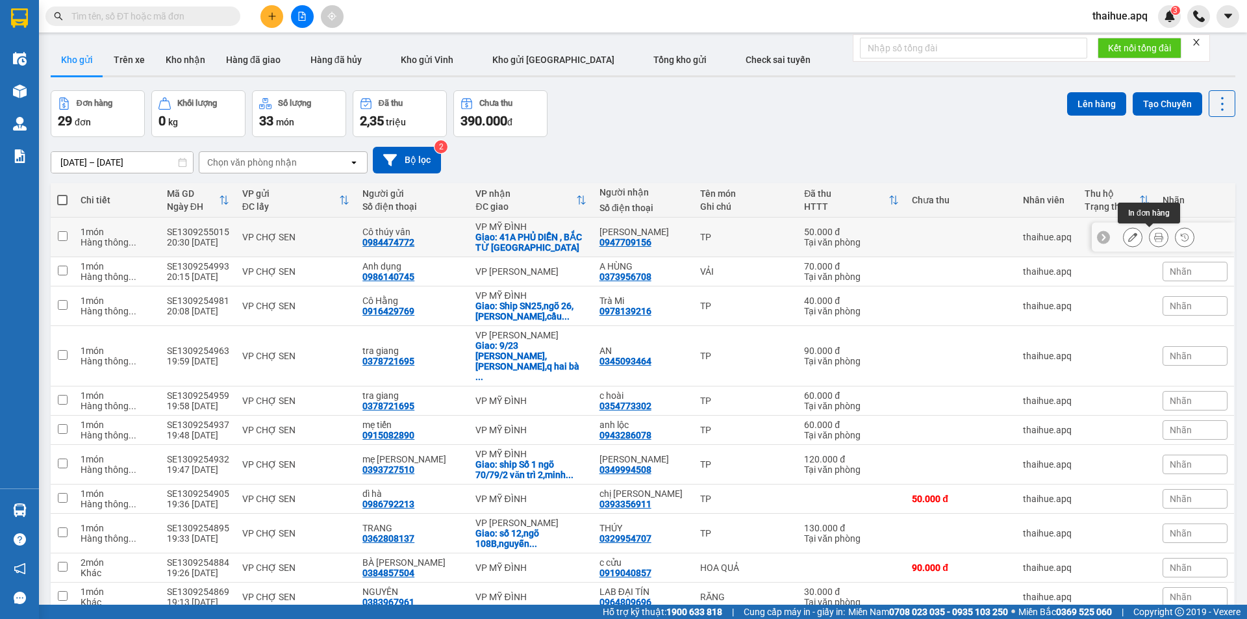
click at [1154, 238] on icon at bounding box center [1158, 236] width 9 height 9
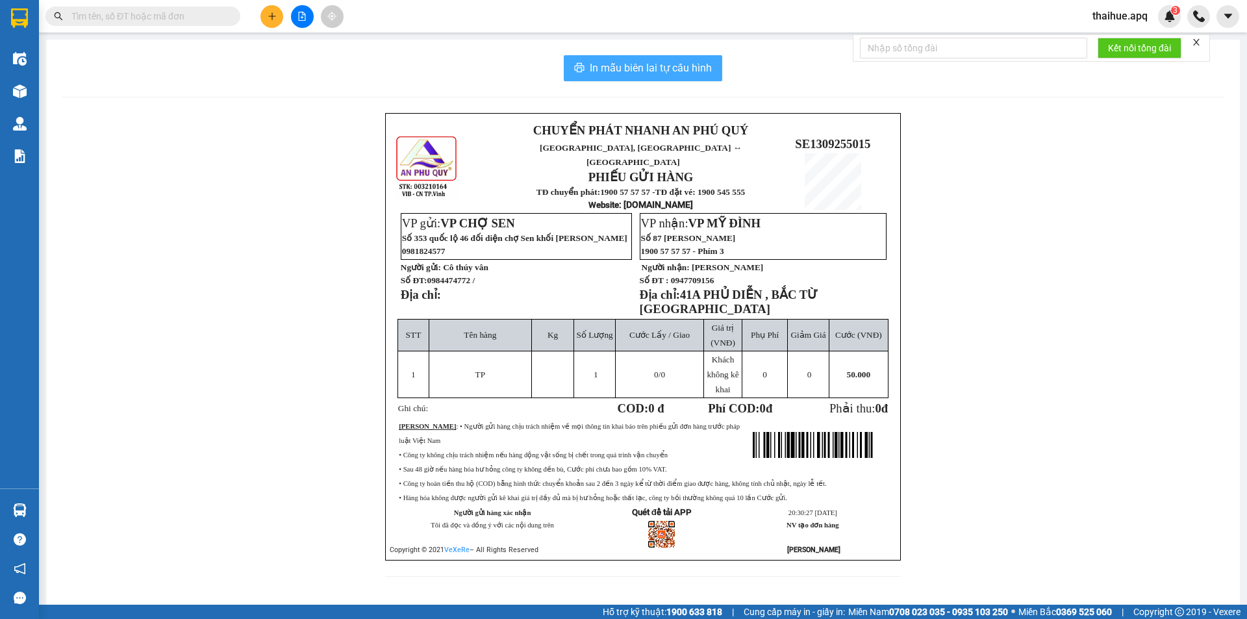
click at [636, 67] on span "In mẫu biên lai tự cấu hình" at bounding box center [651, 68] width 122 height 16
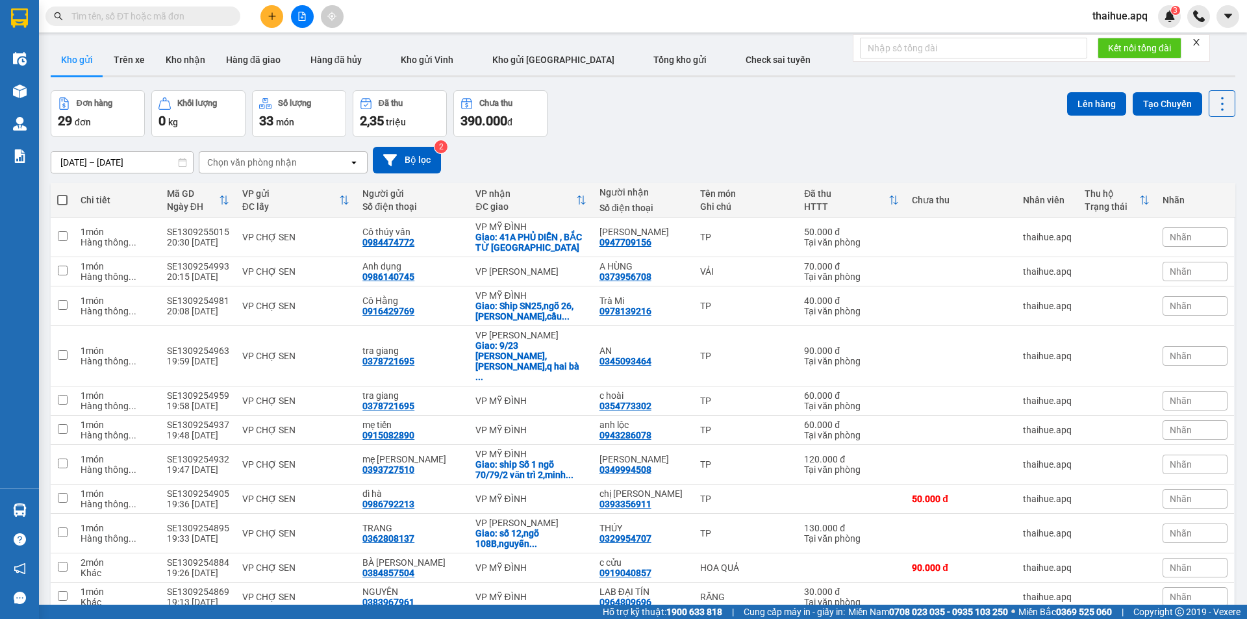
click at [101, 16] on input "text" at bounding box center [147, 16] width 153 height 14
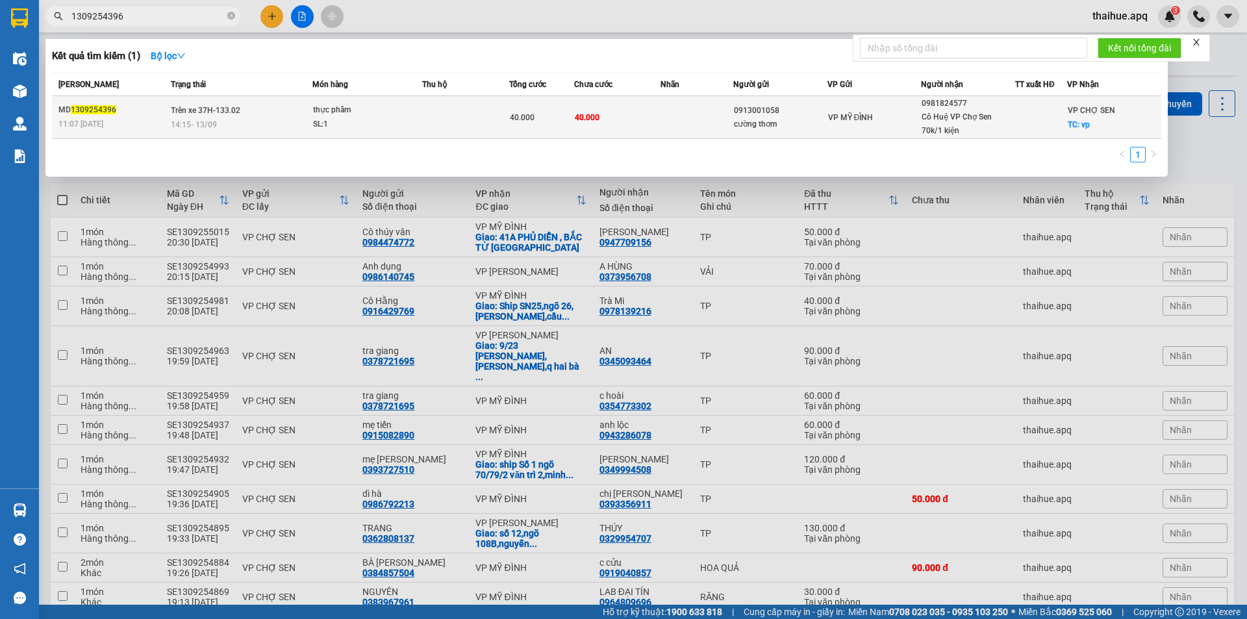
click at [441, 131] on td at bounding box center [465, 117] width 87 height 43
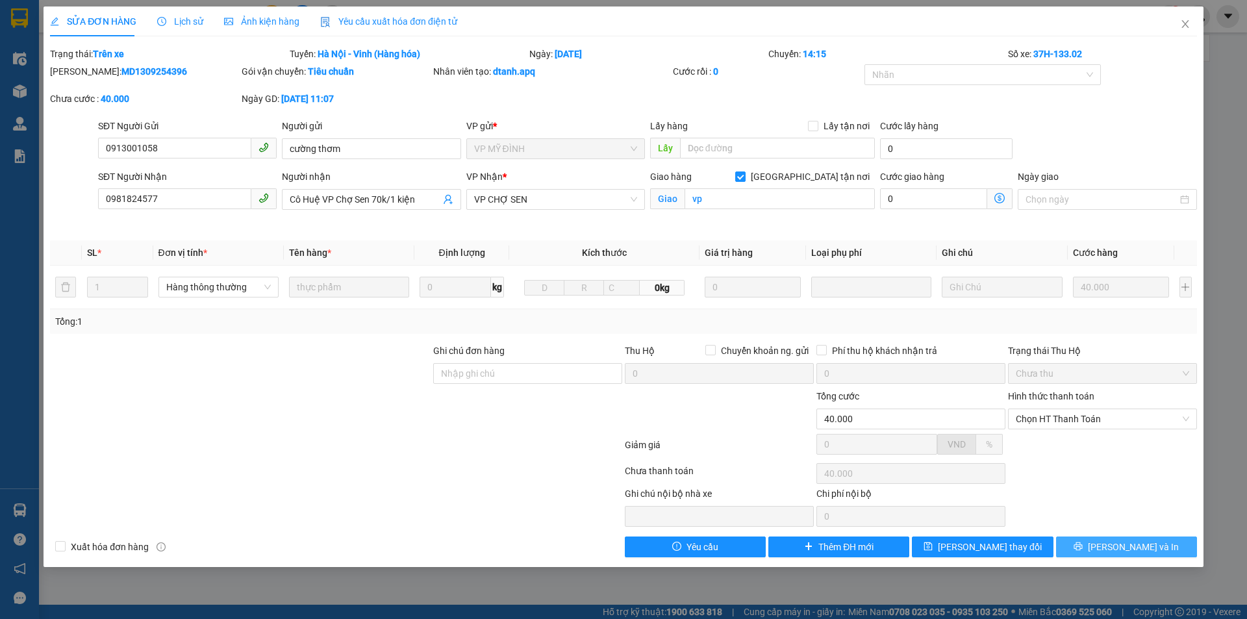
click at [1138, 548] on span "[PERSON_NAME] và In" at bounding box center [1133, 547] width 91 height 14
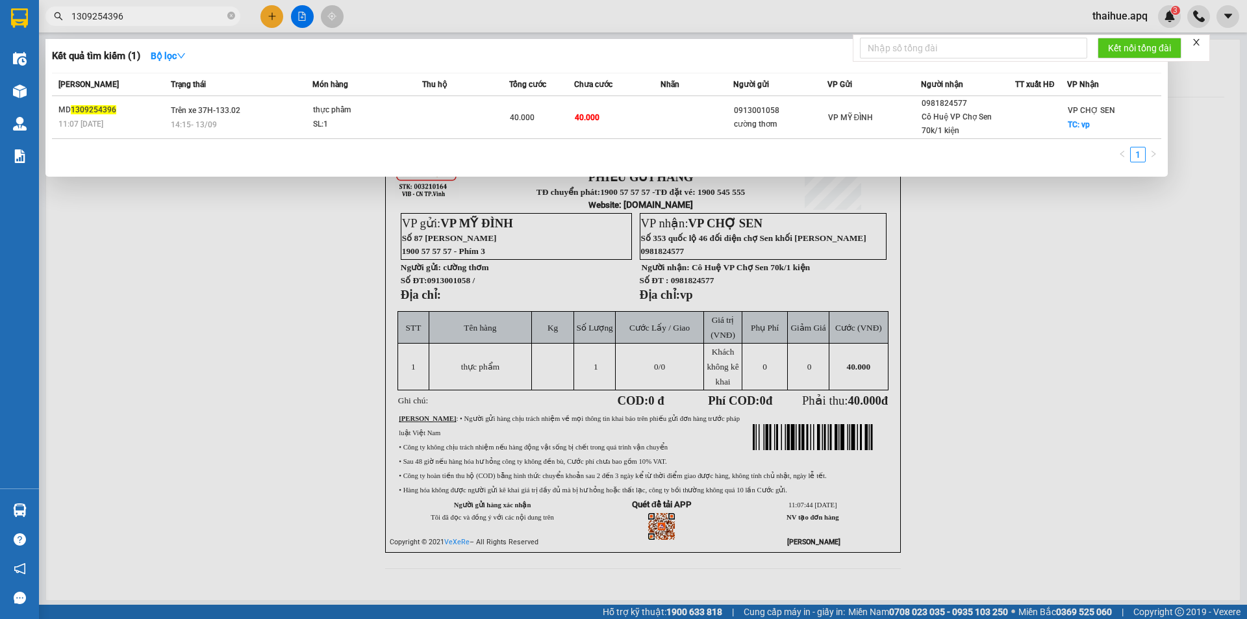
click at [150, 19] on input "1309254396" at bounding box center [147, 16] width 153 height 14
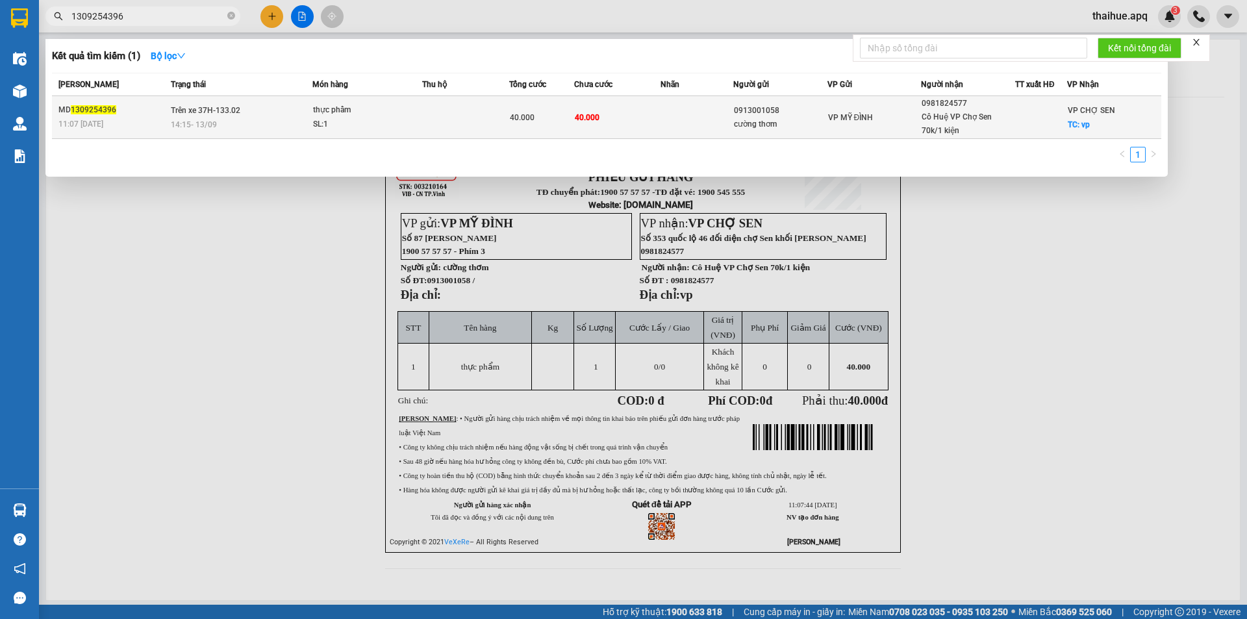
click at [694, 115] on td at bounding box center [696, 117] width 72 height 43
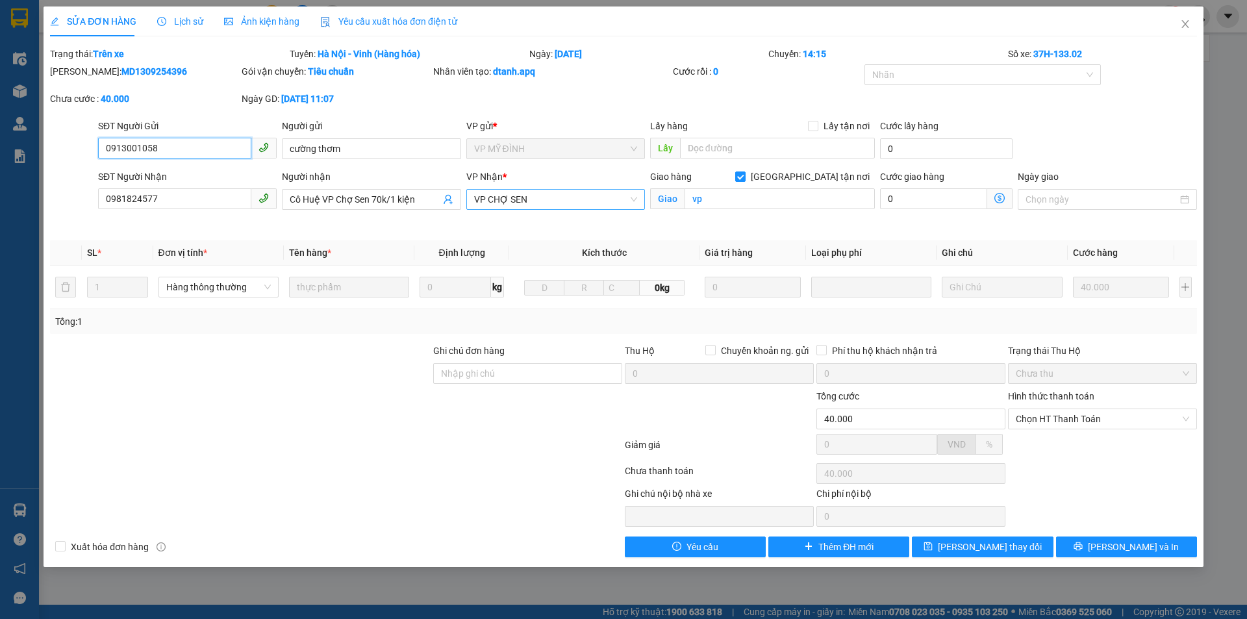
click at [570, 199] on span "VP CHỢ SEN" at bounding box center [555, 199] width 163 height 19
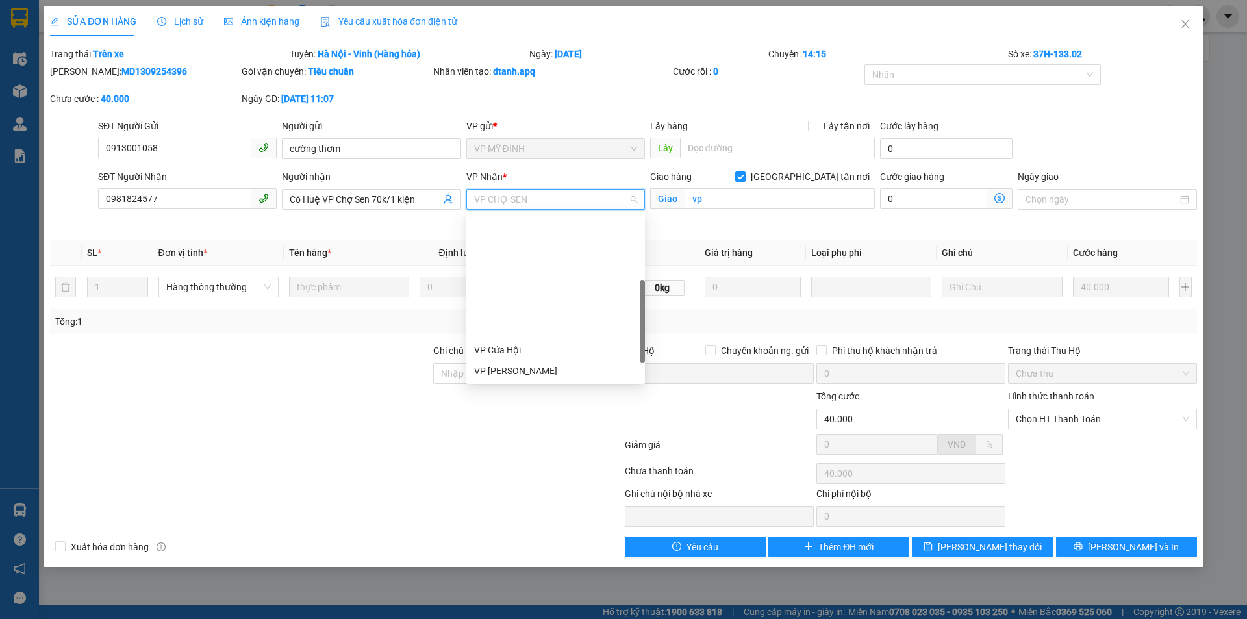
click at [497, 447] on div "VP VINH" at bounding box center [555, 454] width 163 height 14
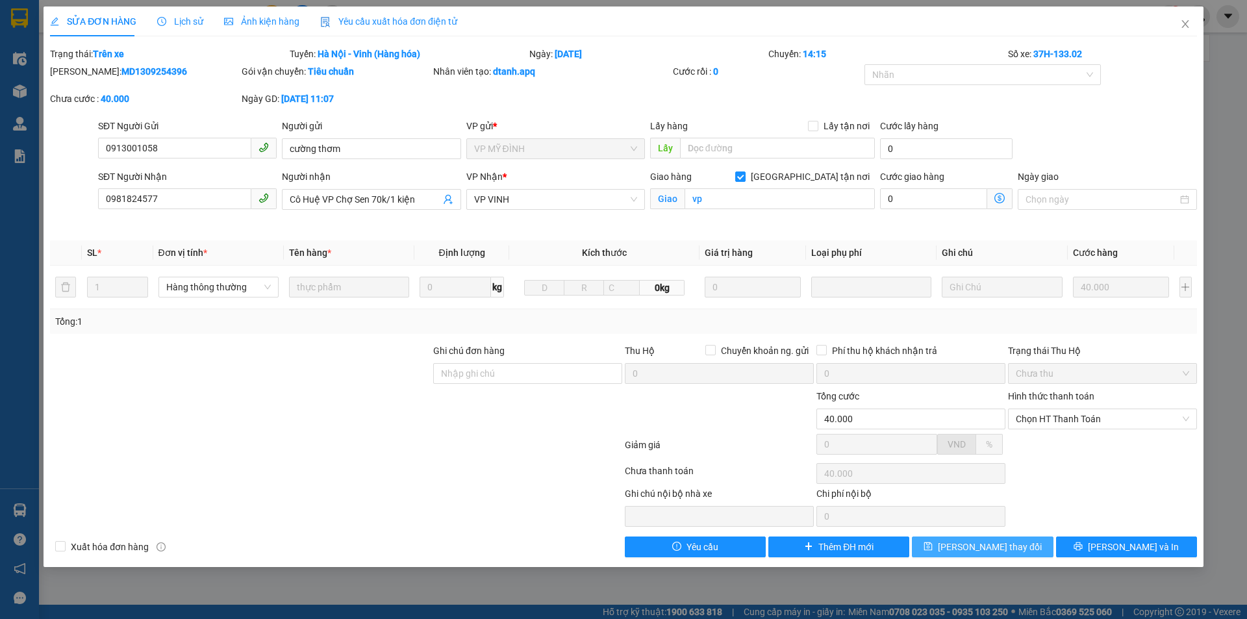
drag, startPoint x: 964, startPoint y: 544, endPoint x: 932, endPoint y: 525, distance: 36.4
click at [960, 541] on button "[PERSON_NAME] thay đổi" at bounding box center [982, 546] width 141 height 21
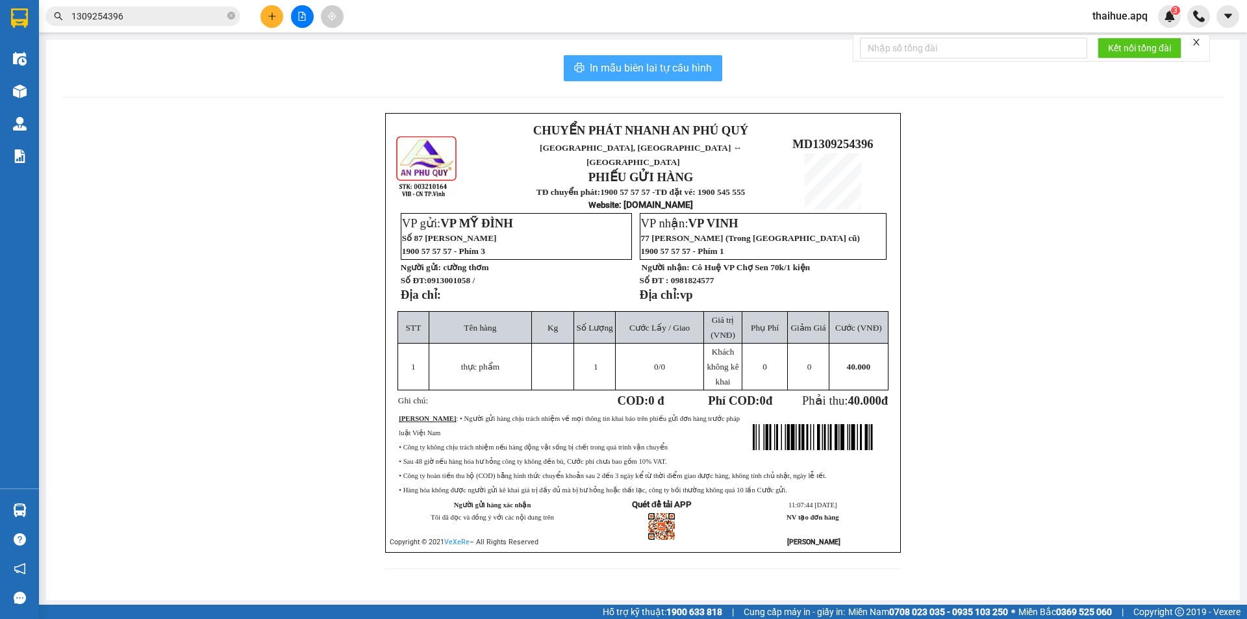
click at [658, 67] on span "In mẫu biên lai tự cấu hình" at bounding box center [651, 68] width 122 height 16
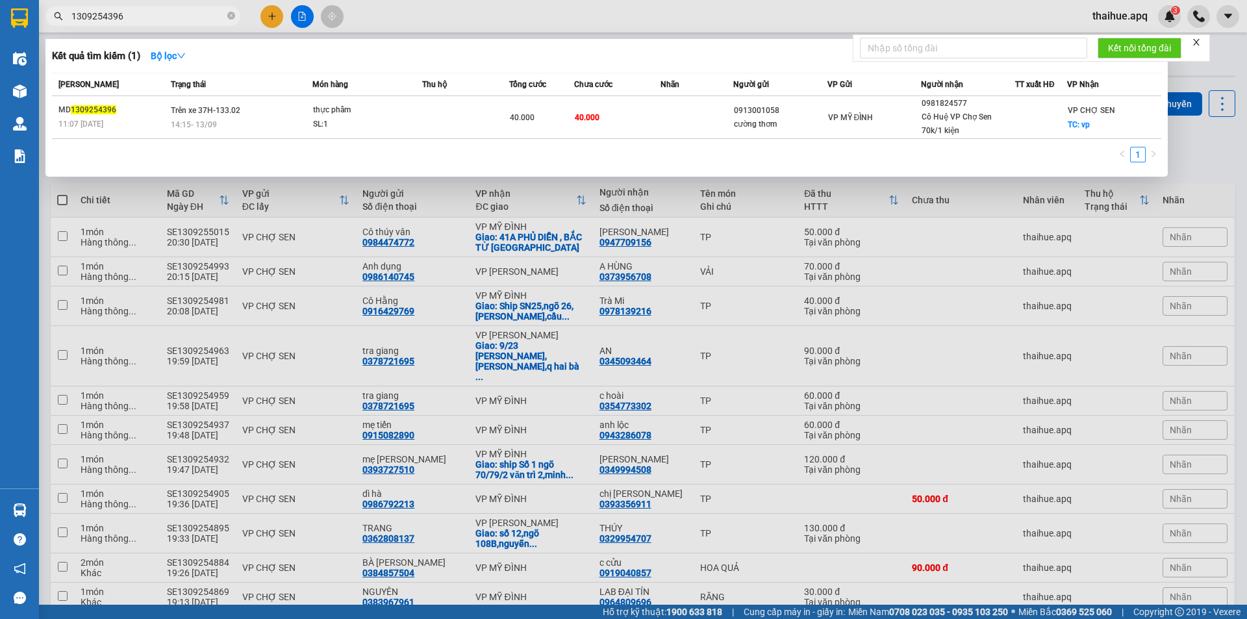
click at [136, 18] on input "1309254396" at bounding box center [147, 16] width 153 height 14
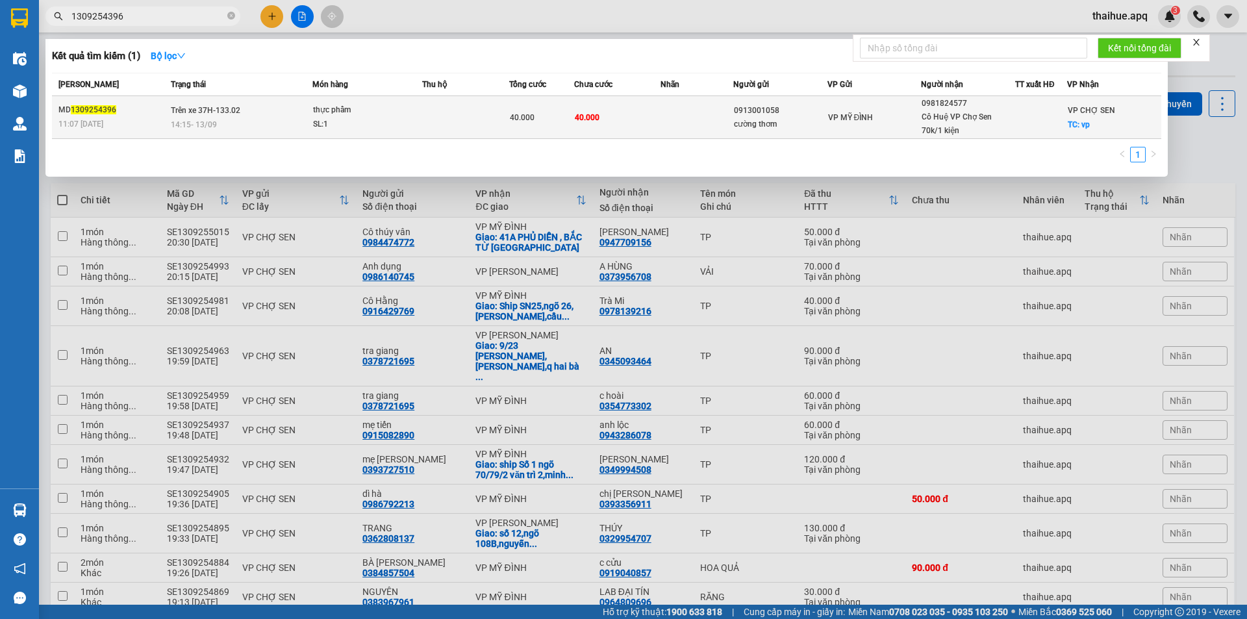
click at [439, 110] on td at bounding box center [465, 117] width 87 height 43
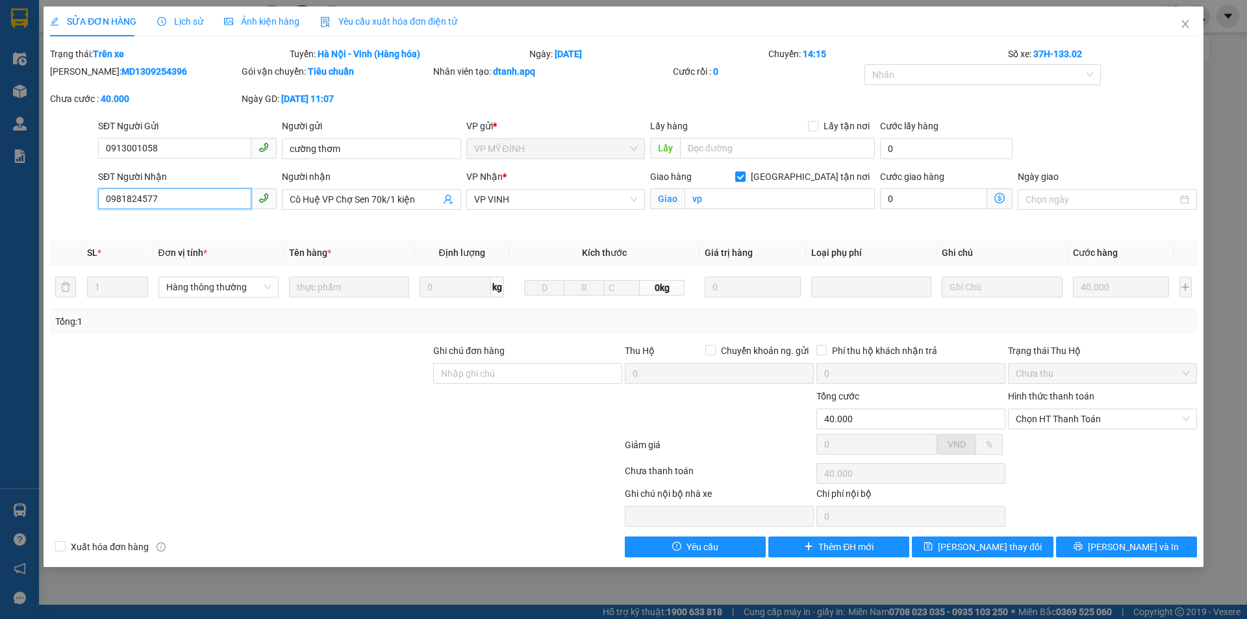
click at [189, 201] on input "0981824577" at bounding box center [174, 198] width 153 height 21
click at [429, 199] on input "Cô Huệ VP Chợ Sen 70k/1 kiện" at bounding box center [365, 199] width 150 height 14
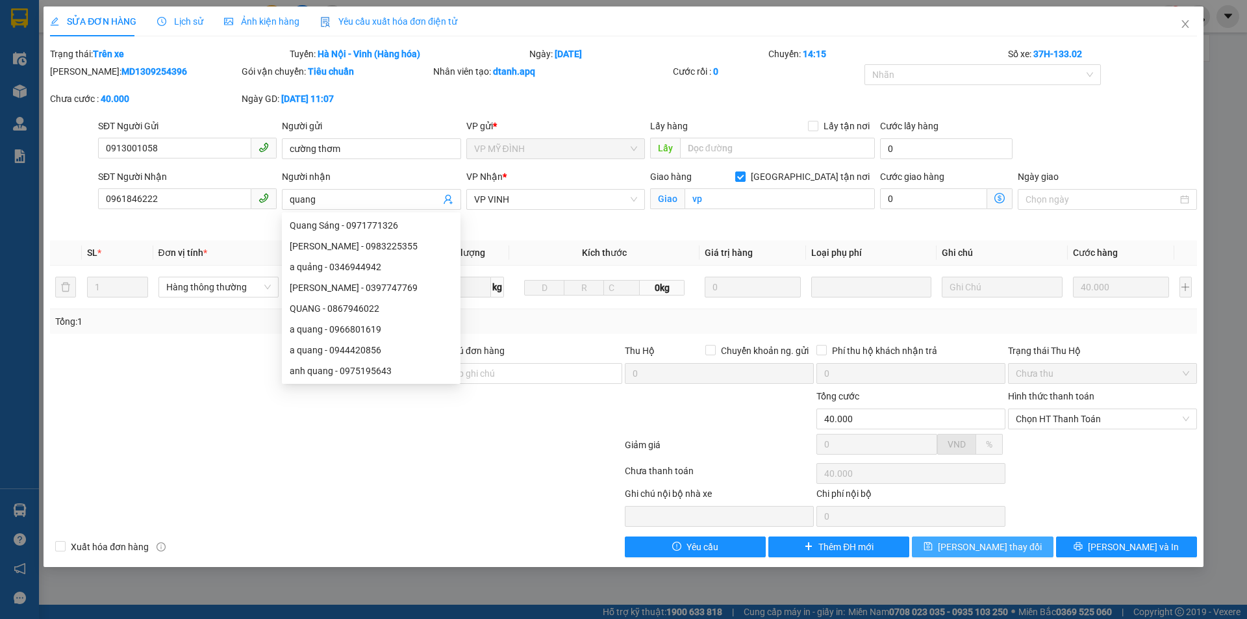
click at [1004, 549] on span "[PERSON_NAME] thay đổi" at bounding box center [990, 547] width 104 height 14
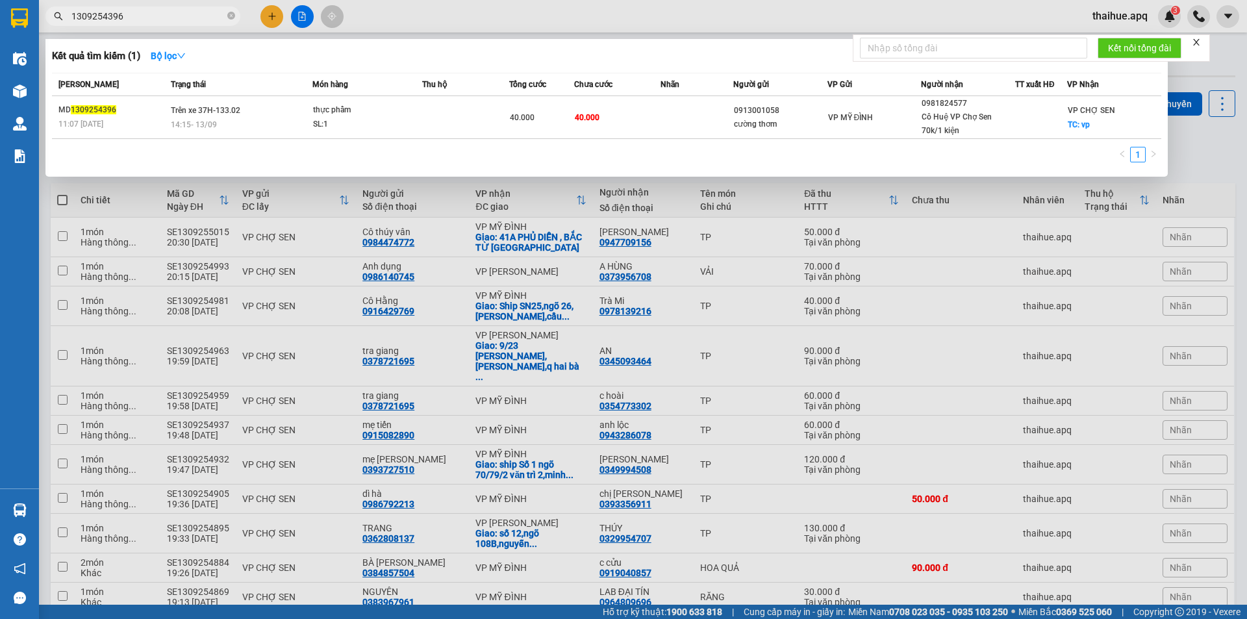
click at [162, 14] on input "1309254396" at bounding box center [147, 16] width 153 height 14
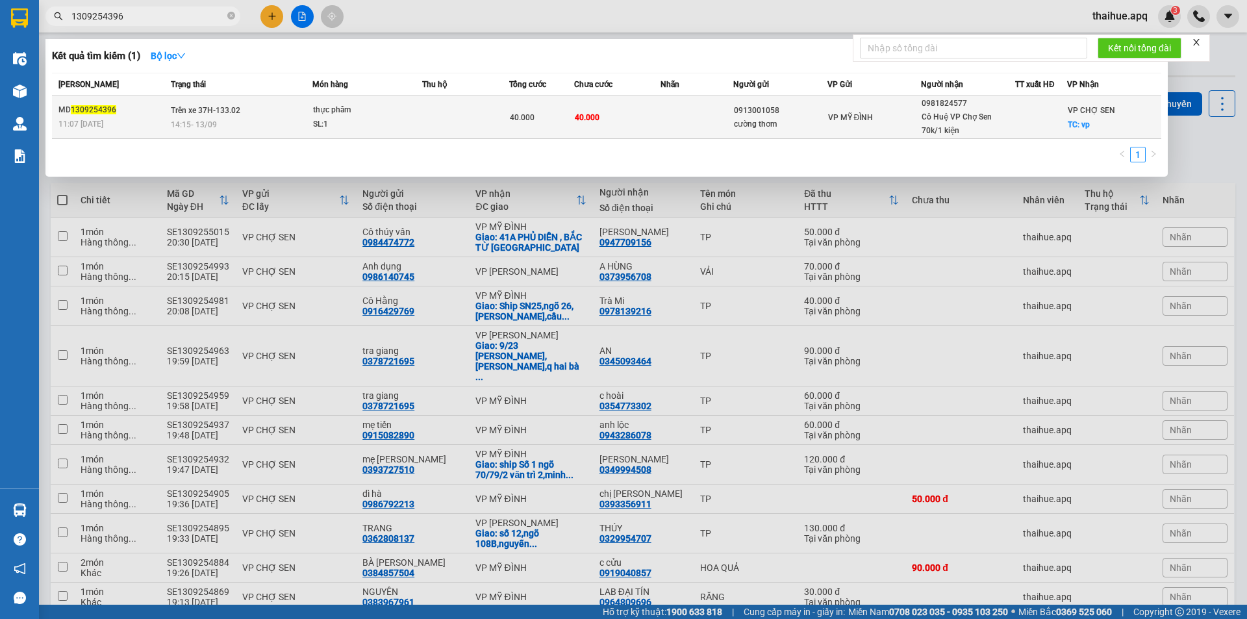
click at [454, 116] on td at bounding box center [465, 117] width 87 height 43
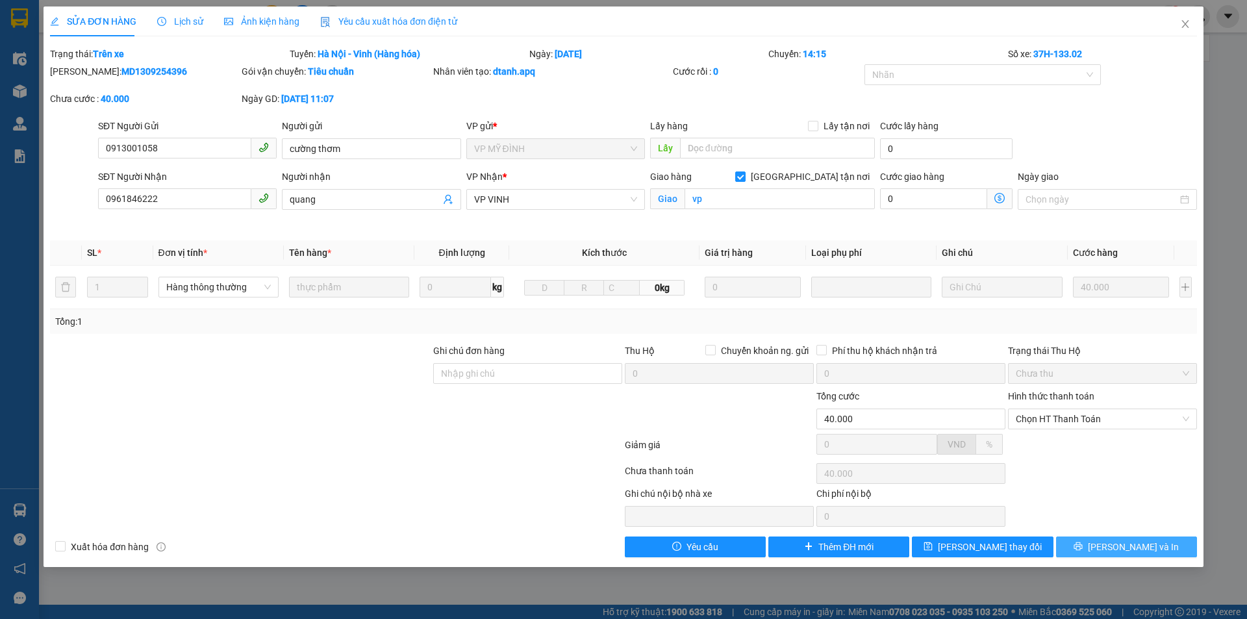
click at [1130, 545] on span "[PERSON_NAME] và In" at bounding box center [1133, 547] width 91 height 14
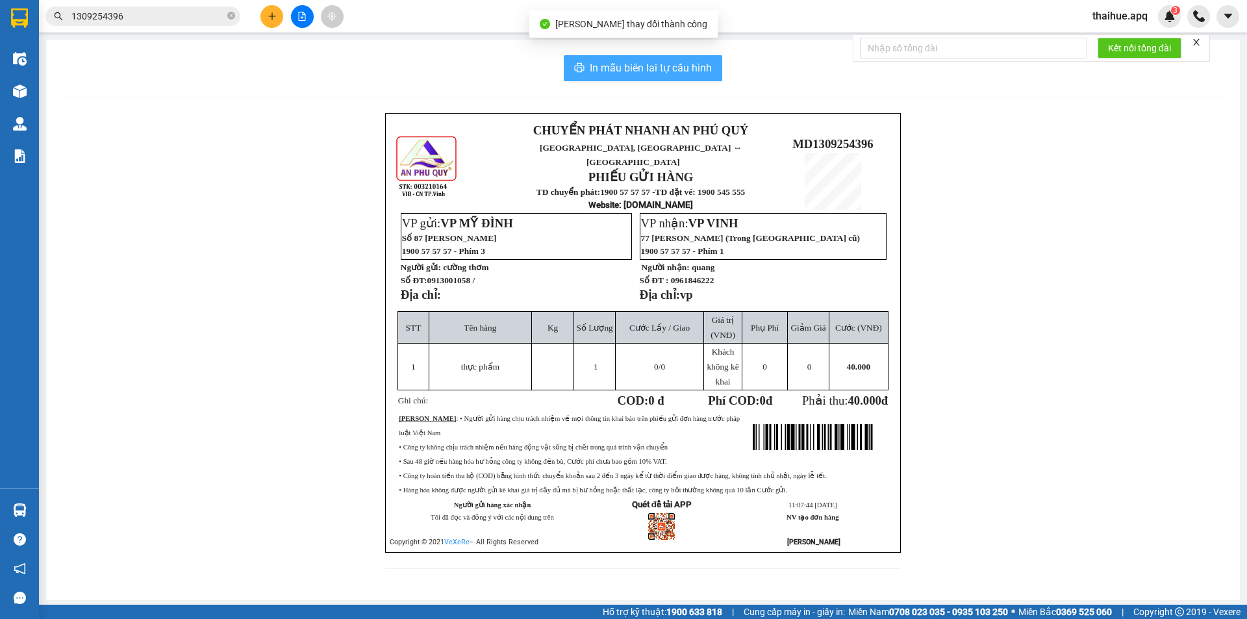
click at [667, 64] on span "In mẫu biên lai tự cấu hình" at bounding box center [651, 68] width 122 height 16
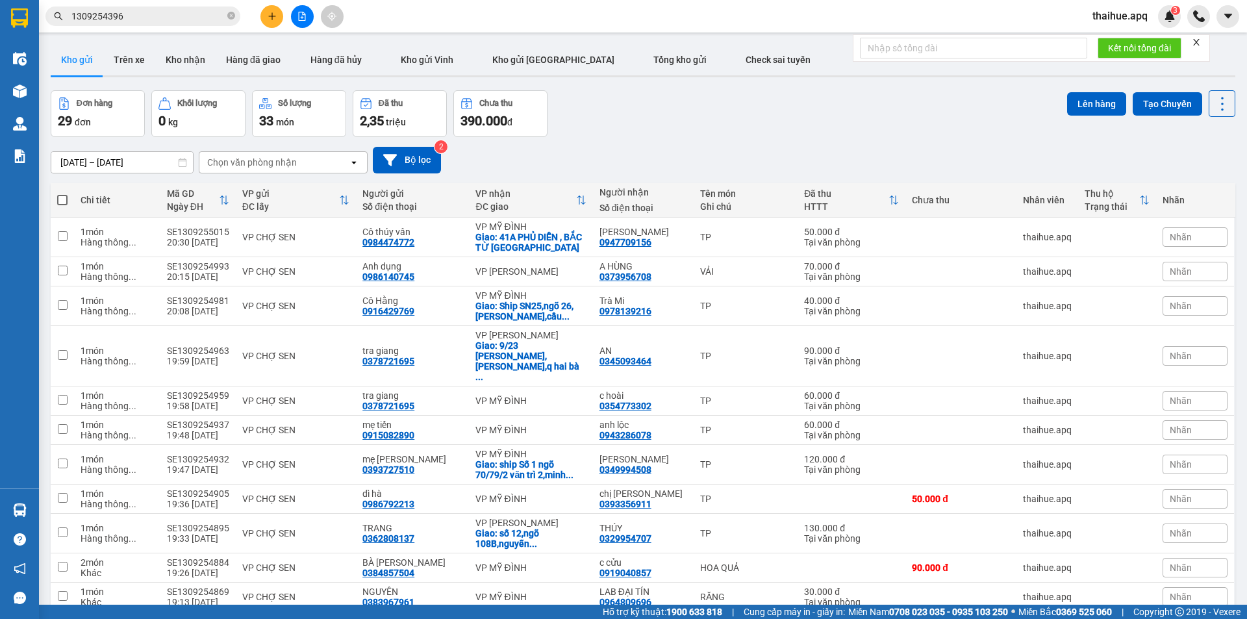
click at [153, 16] on input "1309254396" at bounding box center [147, 16] width 153 height 14
click at [269, 16] on icon "plus" at bounding box center [271, 16] width 9 height 9
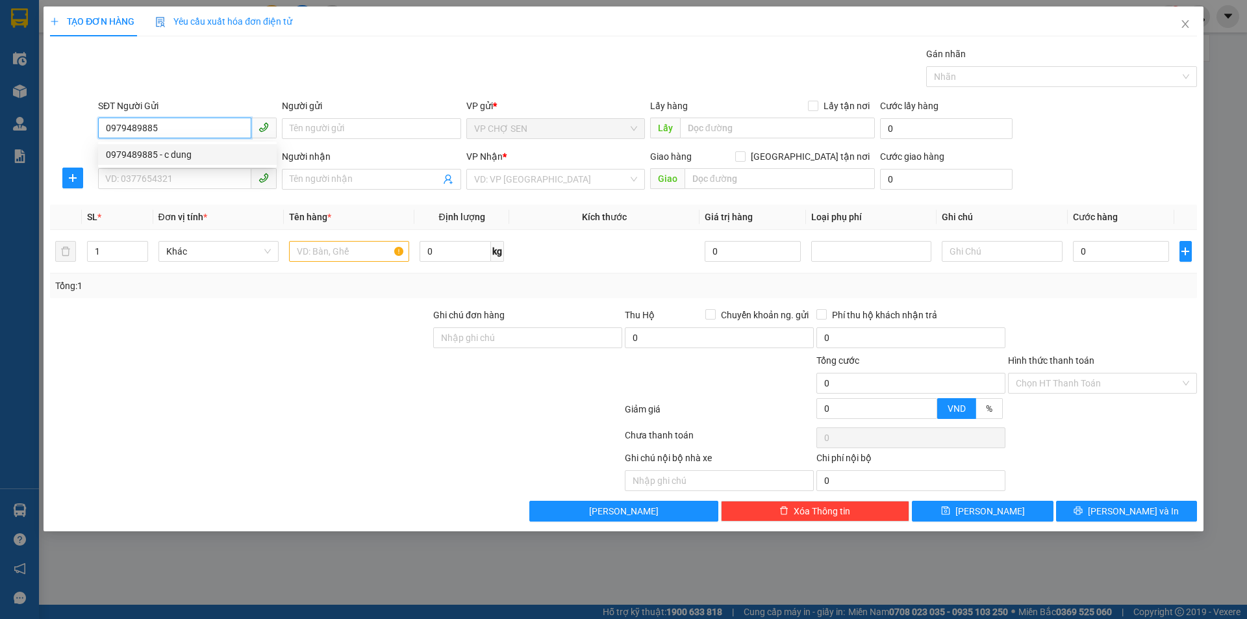
click at [177, 156] on div "0979489885 - c dung" at bounding box center [187, 154] width 163 height 14
click at [166, 179] on input "SĐT Người Nhận" at bounding box center [174, 178] width 153 height 21
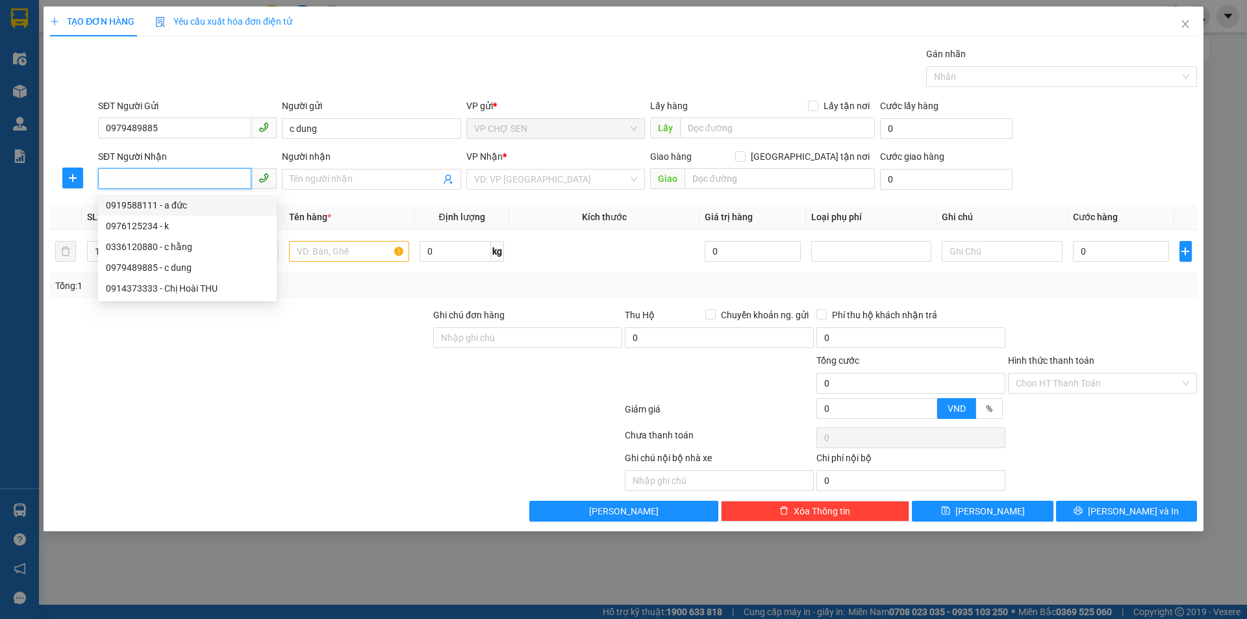
click at [149, 208] on div "0919588111 - a đức" at bounding box center [187, 205] width 163 height 14
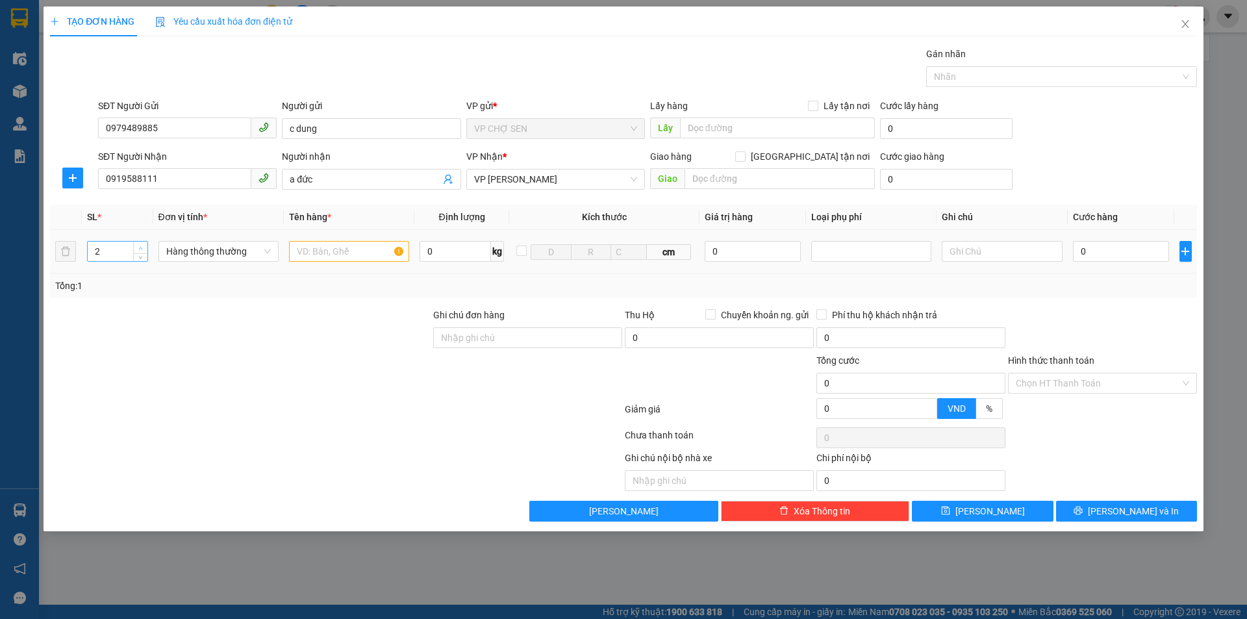
click at [143, 247] on span "up" at bounding box center [141, 248] width 8 height 8
click at [318, 256] on input "text" at bounding box center [349, 251] width 120 height 21
click at [1084, 248] on input "0" at bounding box center [1121, 251] width 97 height 21
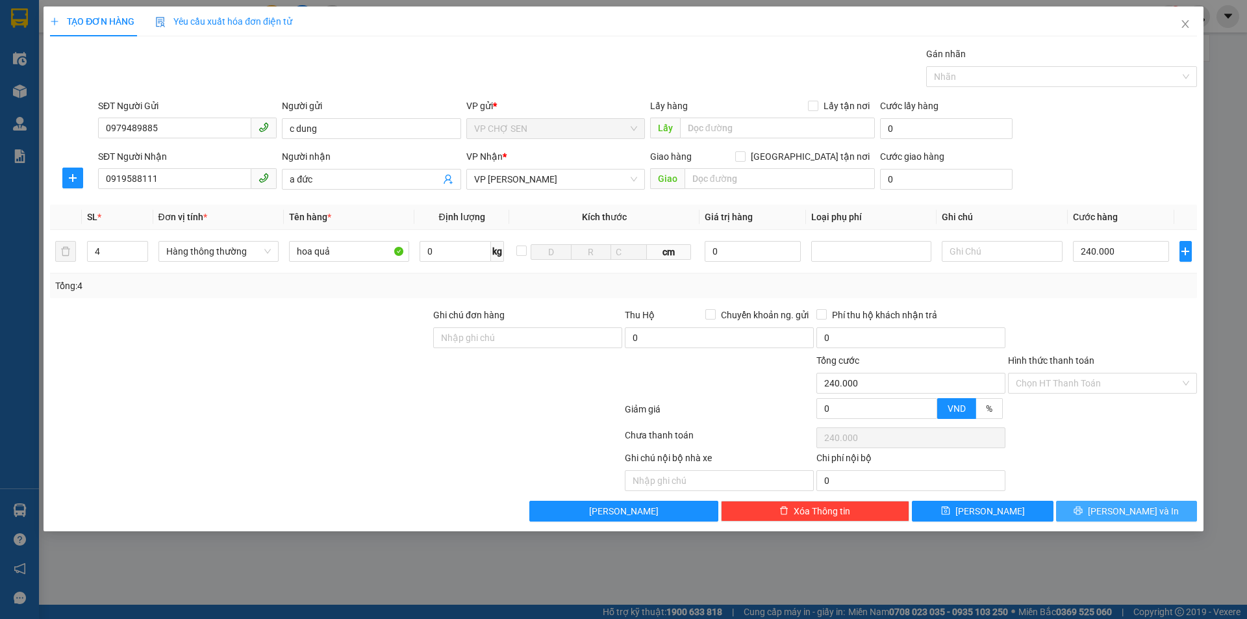
click at [1117, 507] on span "[PERSON_NAME] và In" at bounding box center [1133, 511] width 91 height 14
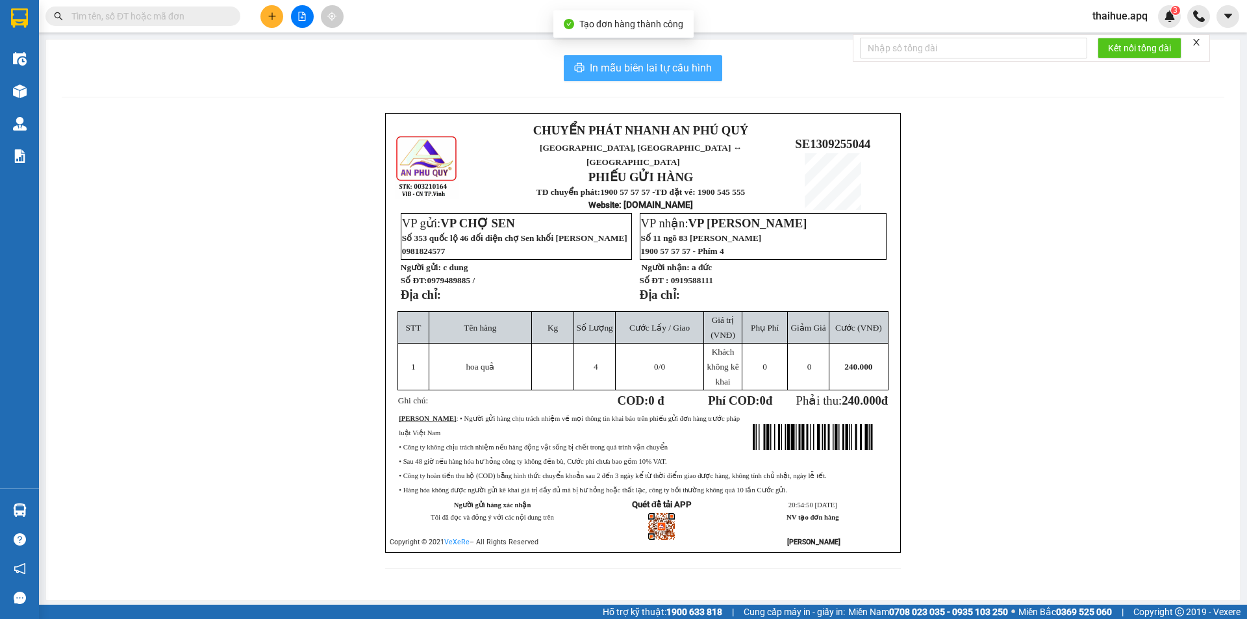
click at [686, 66] on span "In mẫu biên lai tự cấu hình" at bounding box center [651, 68] width 122 height 16
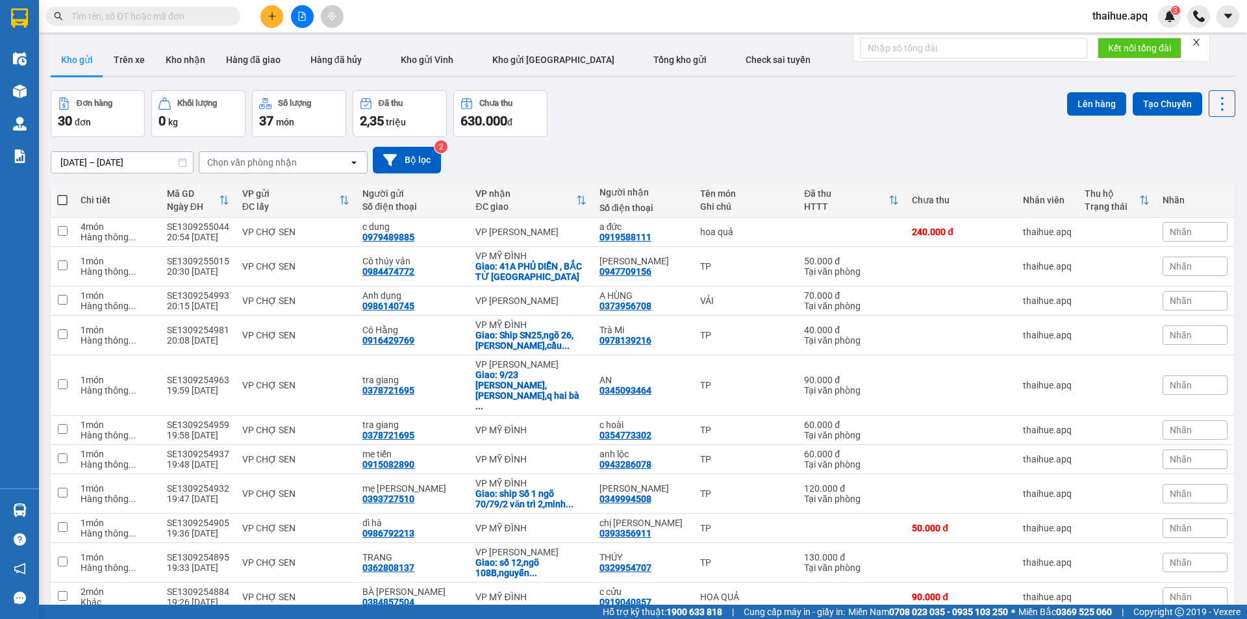
click at [312, 161] on div "Chọn văn phòng nhận" at bounding box center [273, 162] width 149 height 21
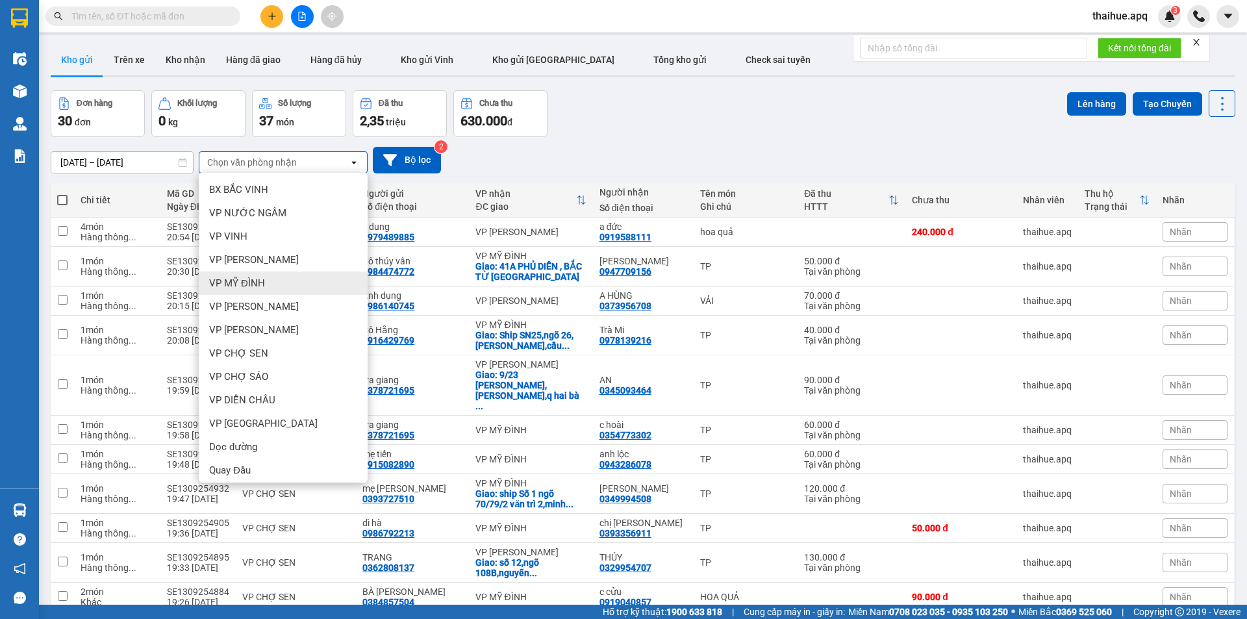
click at [251, 284] on span "VP MỸ ĐÌNH" at bounding box center [237, 283] width 56 height 13
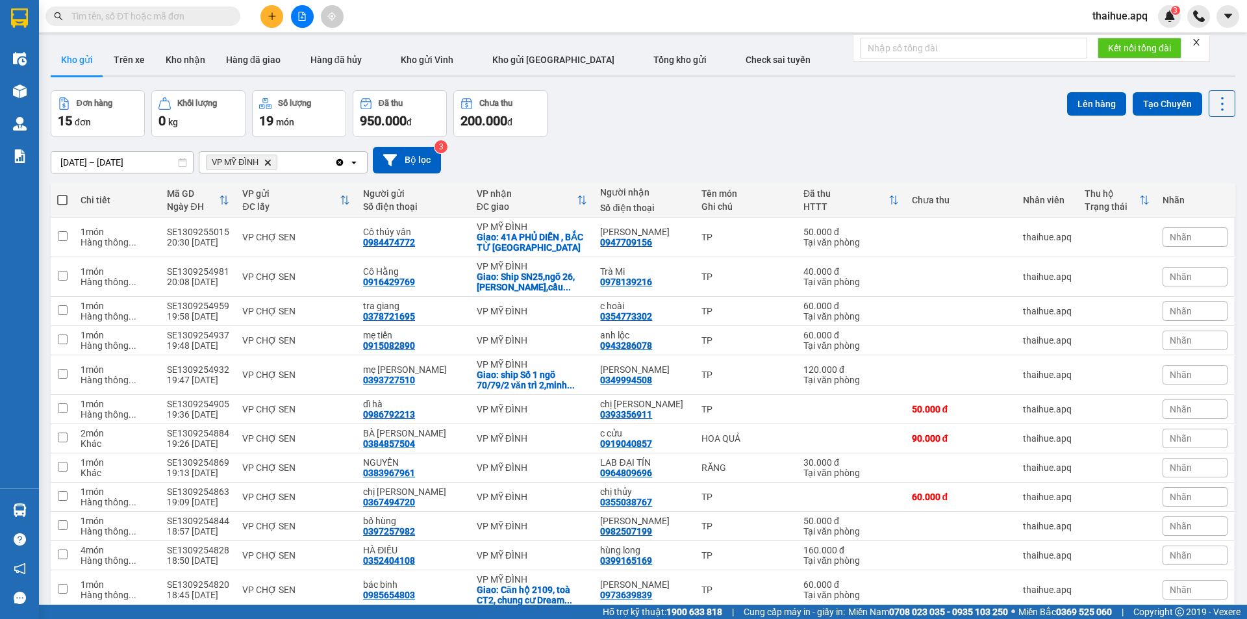
click at [267, 163] on icon "VP MỸ ĐÌNH, close by backspace" at bounding box center [268, 162] width 6 height 6
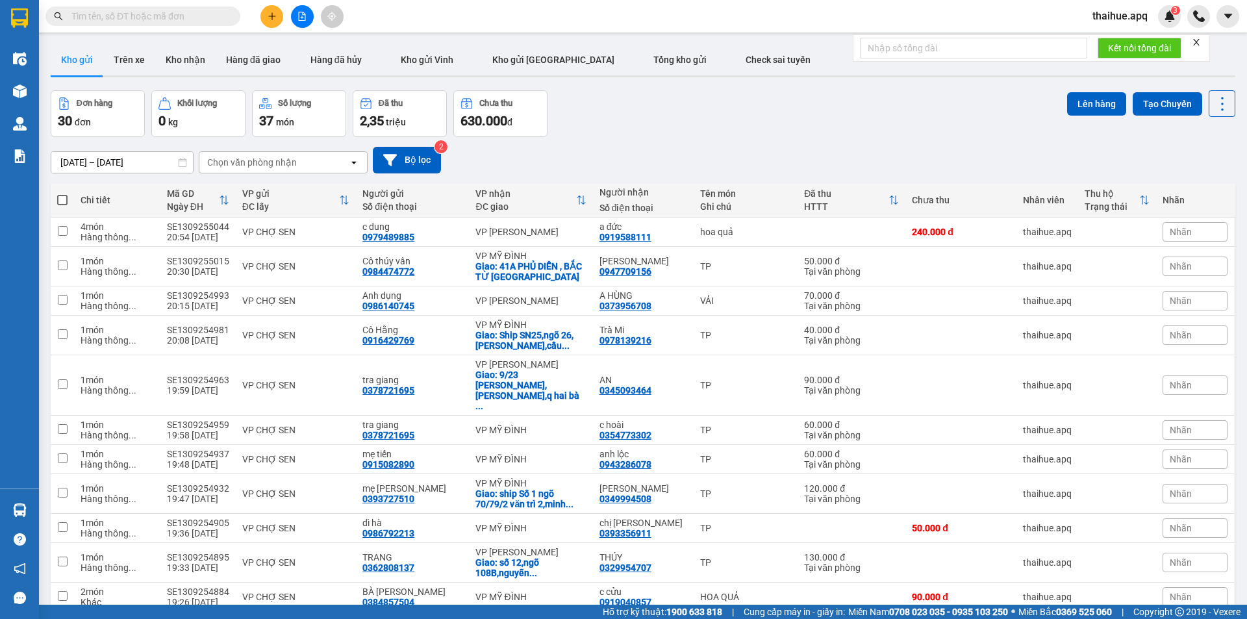
click at [313, 163] on div "Chọn văn phòng nhận" at bounding box center [273, 162] width 149 height 21
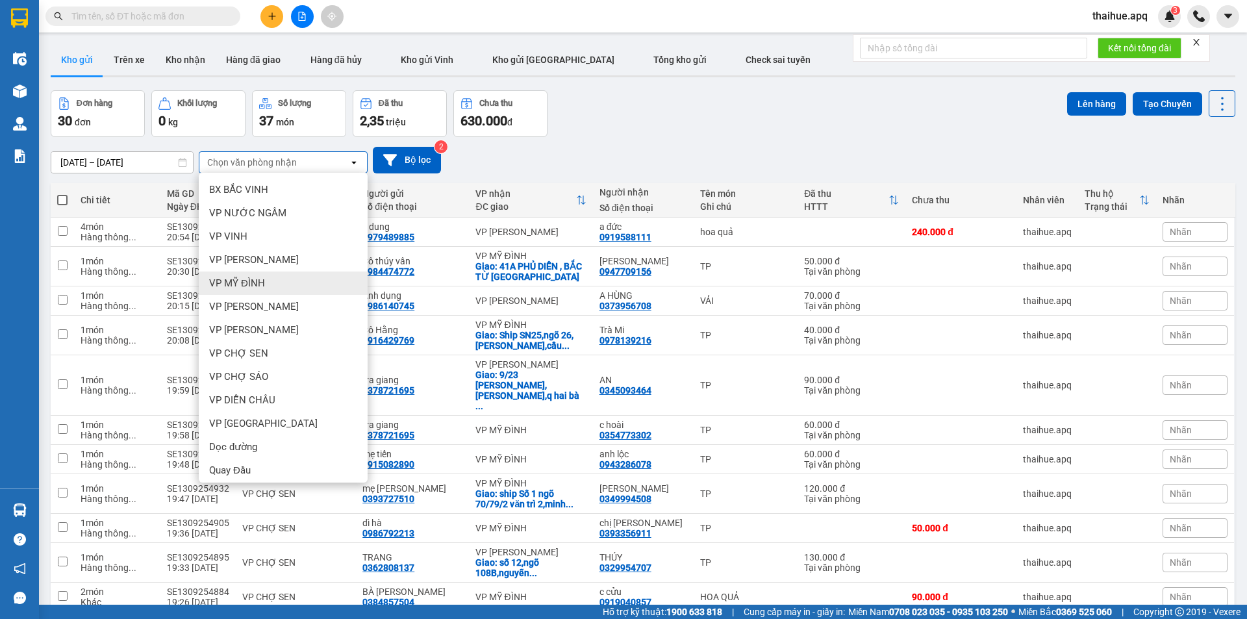
click at [253, 282] on span "VP MỸ ĐÌNH" at bounding box center [237, 283] width 56 height 13
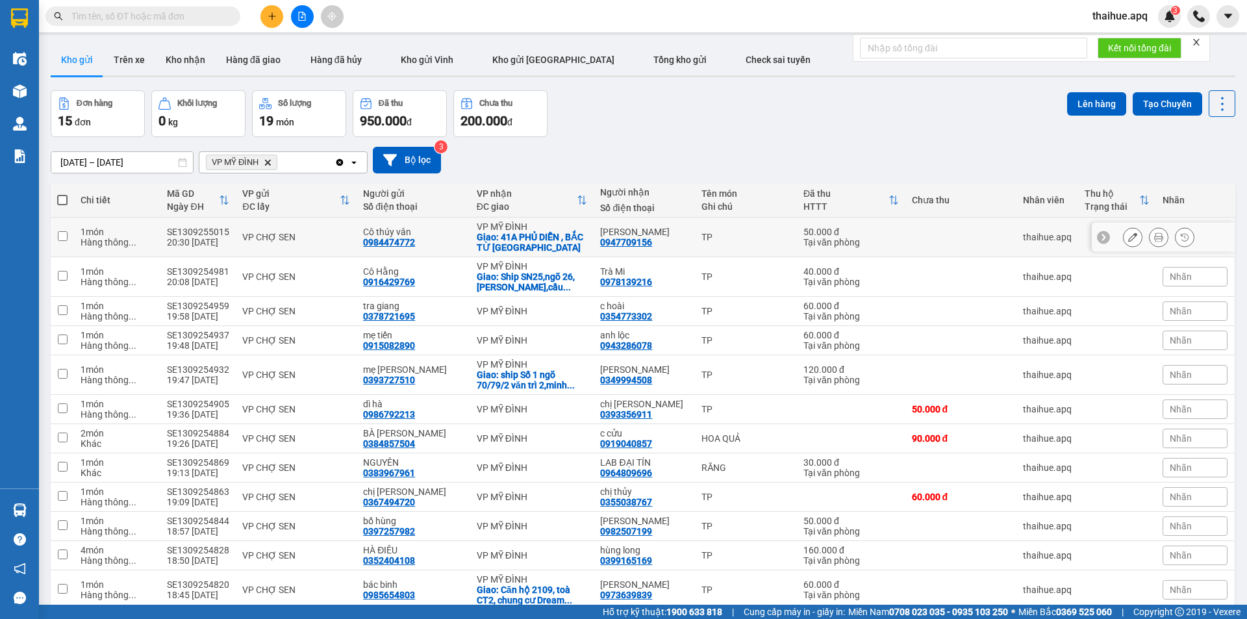
click at [330, 234] on div "VP CHỢ SEN" at bounding box center [296, 237] width 108 height 10
checkbox input "true"
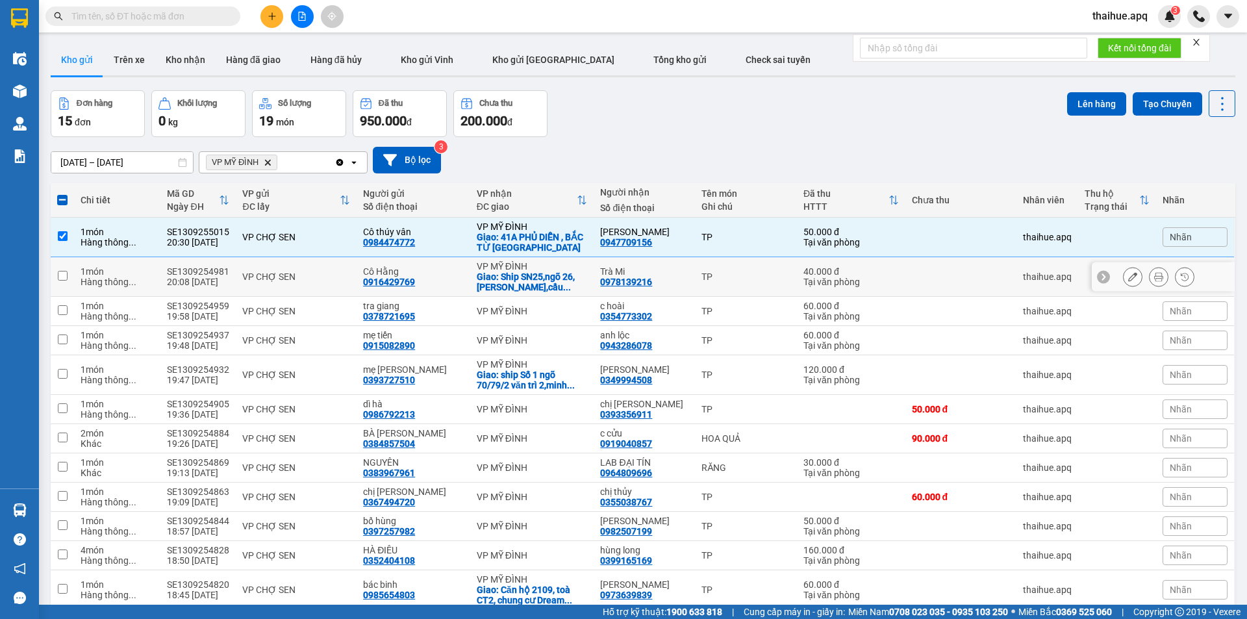
click at [315, 273] on div "VP CHỢ SEN" at bounding box center [296, 276] width 108 height 10
checkbox input "true"
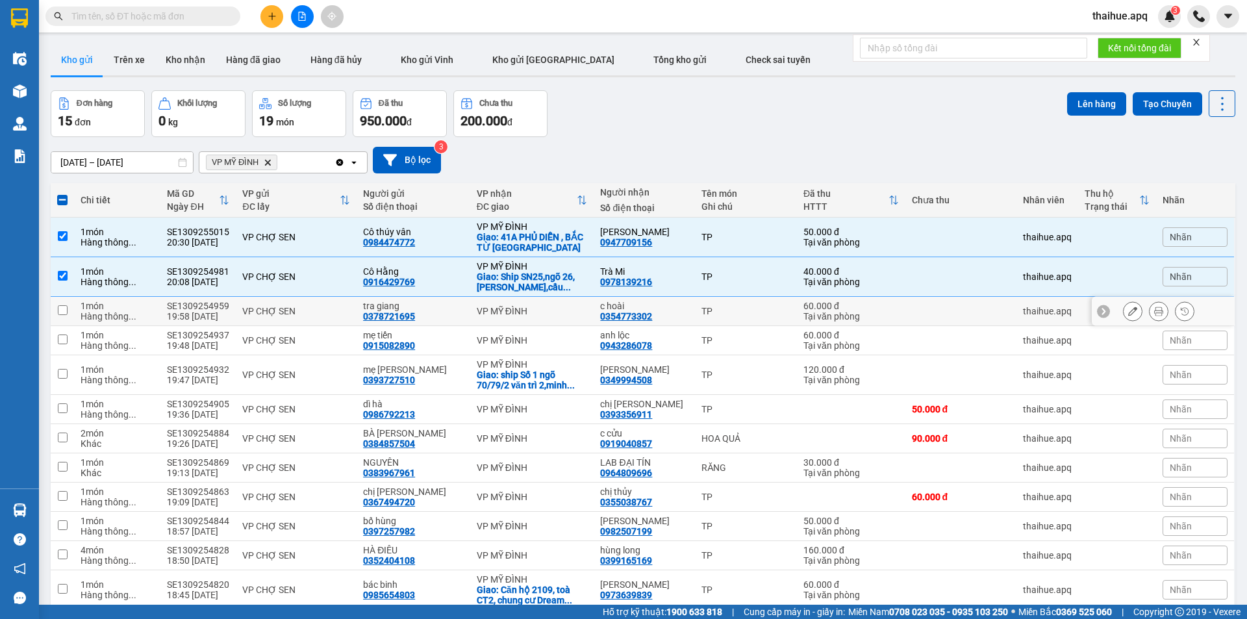
click at [349, 308] on td "VP CHỢ SEN" at bounding box center [296, 311] width 121 height 29
checkbox input "true"
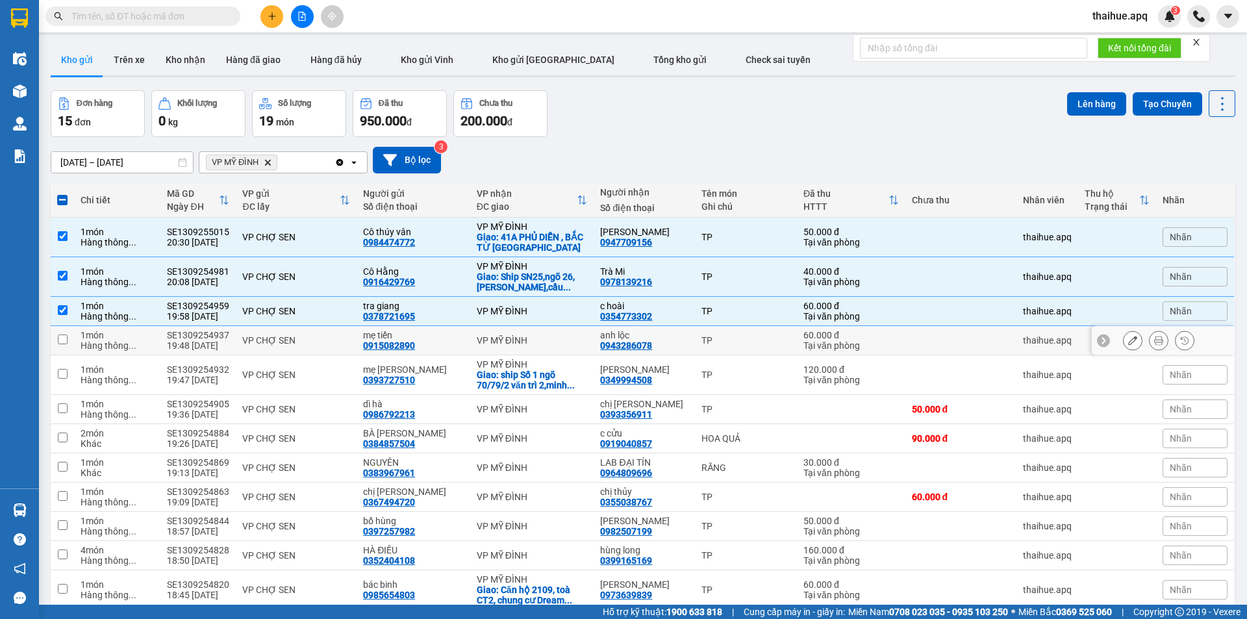
click at [352, 341] on td "VP CHỢ SEN" at bounding box center [296, 340] width 121 height 29
checkbox input "true"
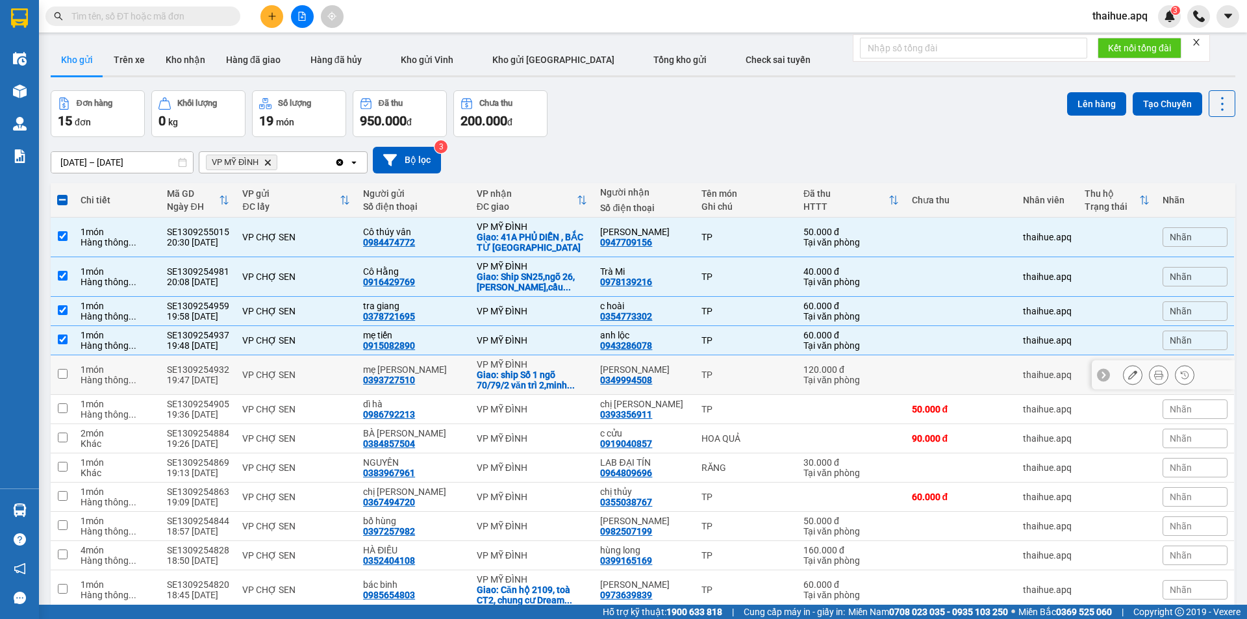
click at [340, 374] on div "VP CHỢ SEN" at bounding box center [296, 374] width 108 height 10
checkbox input "true"
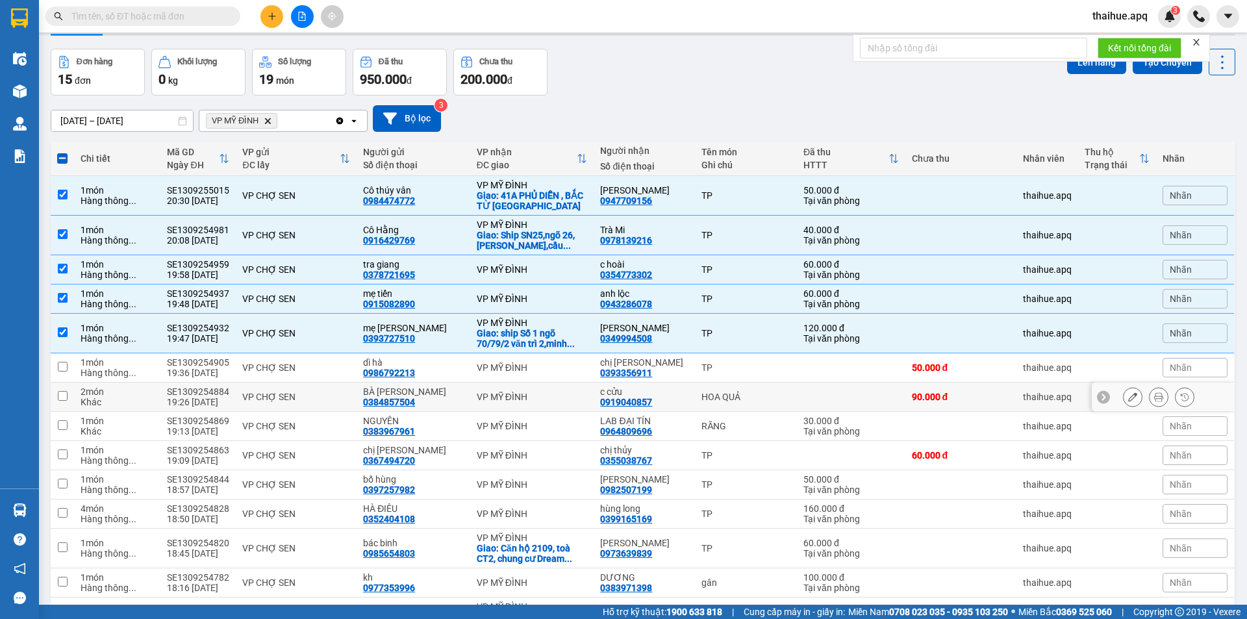
scroll to position [65, 0]
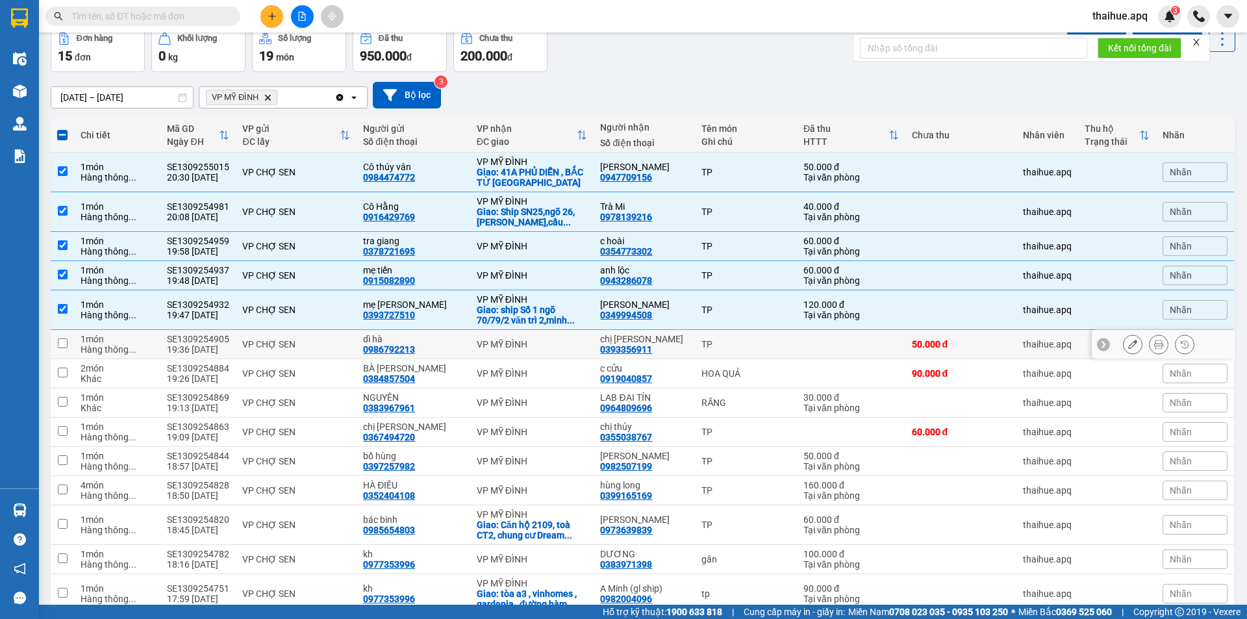
click at [347, 342] on div "VP CHỢ SEN" at bounding box center [296, 344] width 108 height 10
checkbox input "true"
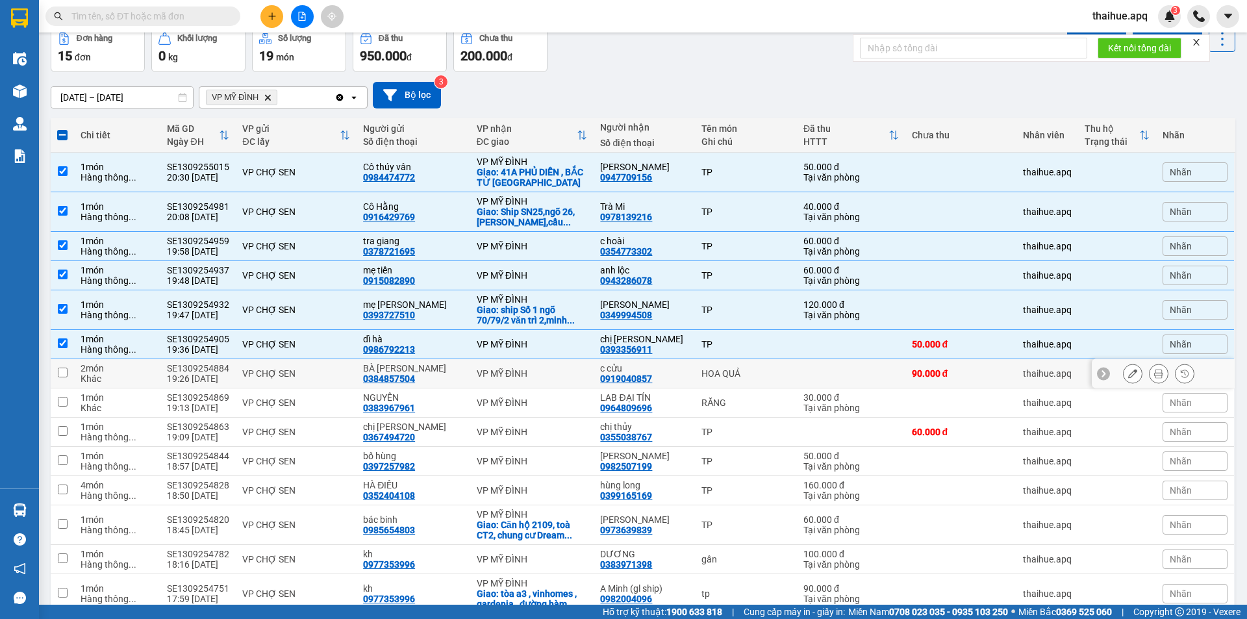
click at [346, 366] on td "VP CHỢ SEN" at bounding box center [296, 373] width 121 height 29
checkbox input "true"
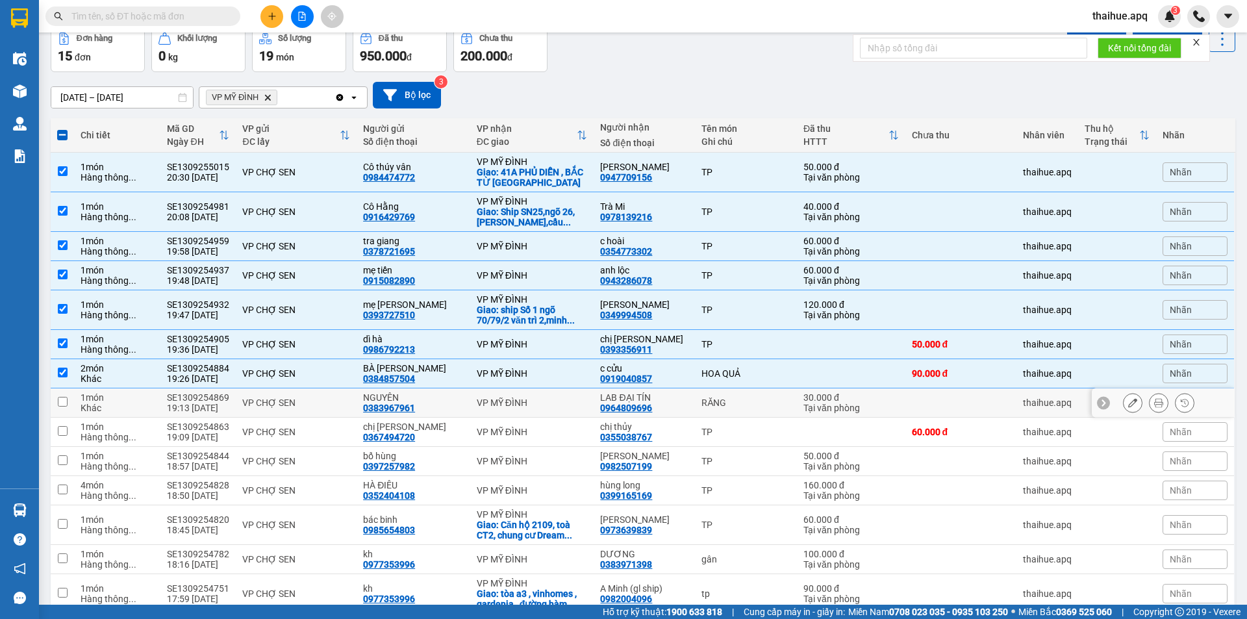
click at [347, 398] on div "VP CHỢ SEN" at bounding box center [296, 402] width 108 height 10
checkbox input "true"
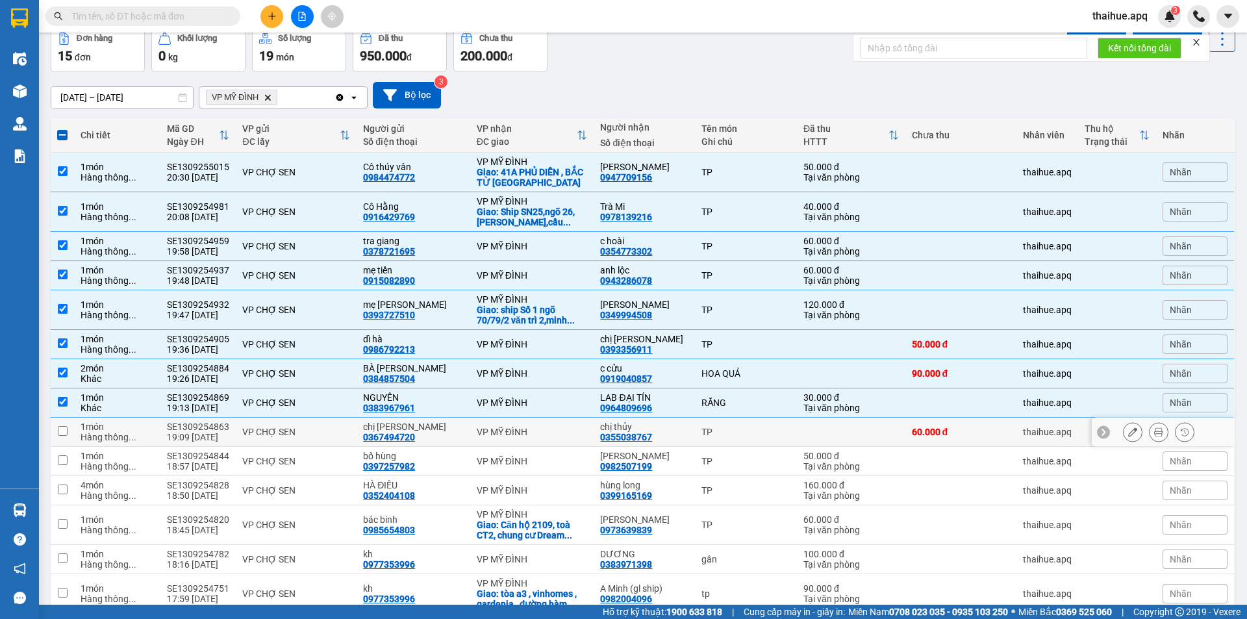
click at [347, 424] on td "VP CHỢ SEN" at bounding box center [296, 431] width 121 height 29
checkbox input "true"
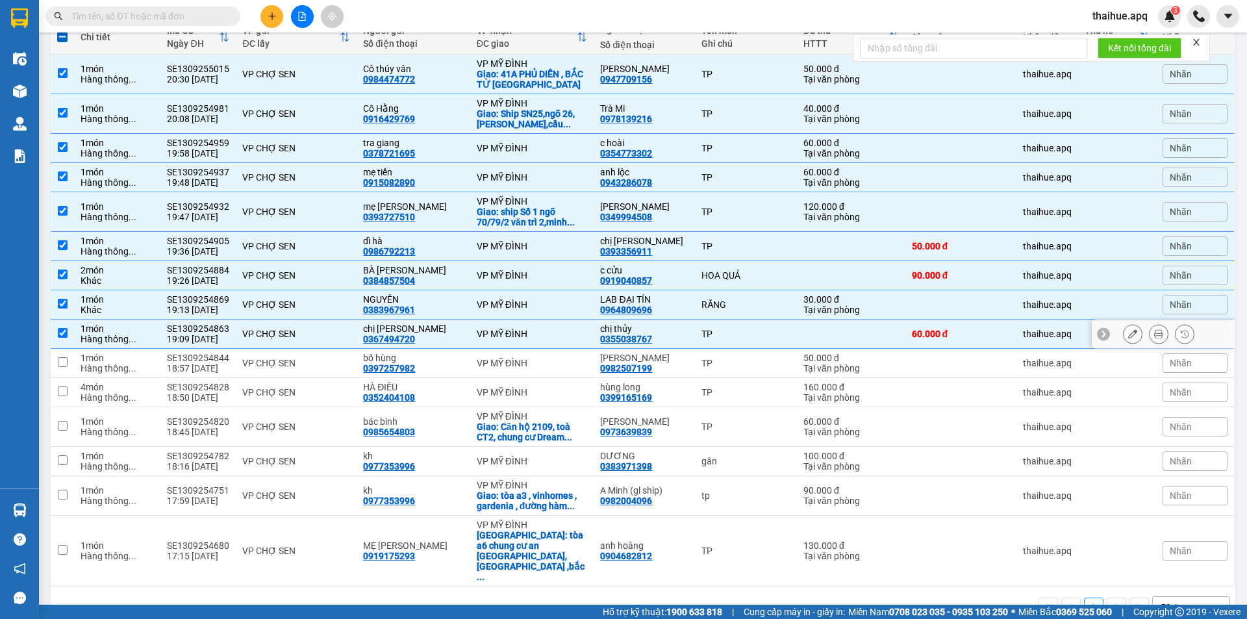
scroll to position [167, 0]
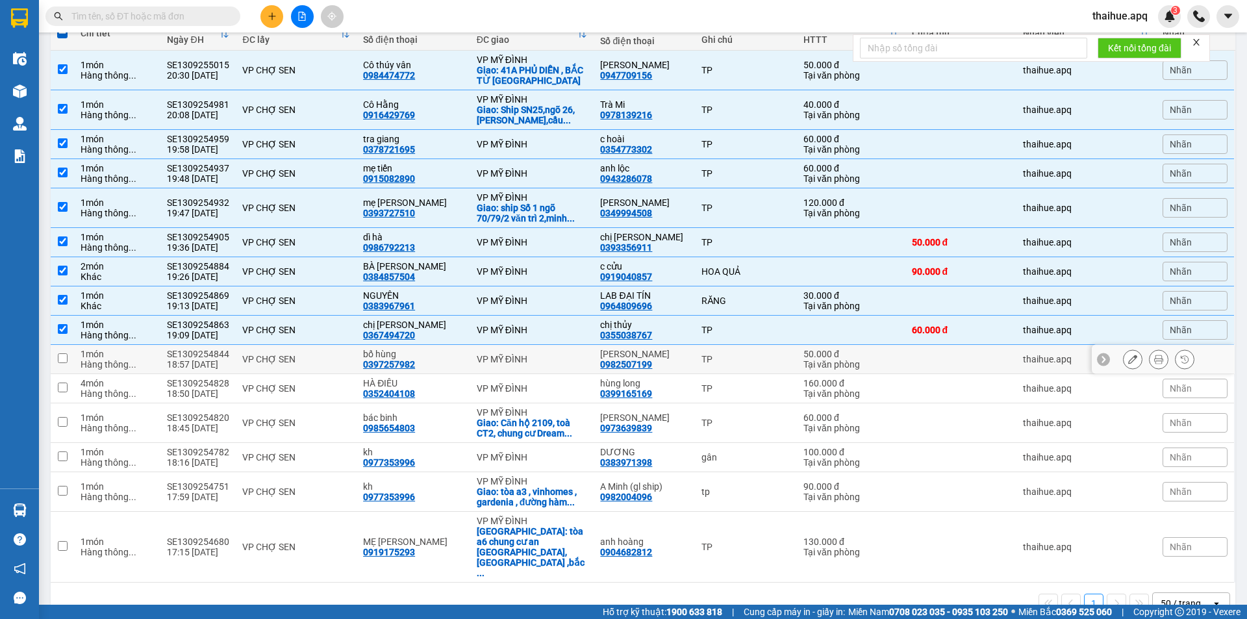
click at [337, 355] on div "VP CHỢ SEN" at bounding box center [296, 359] width 108 height 10
checkbox input "true"
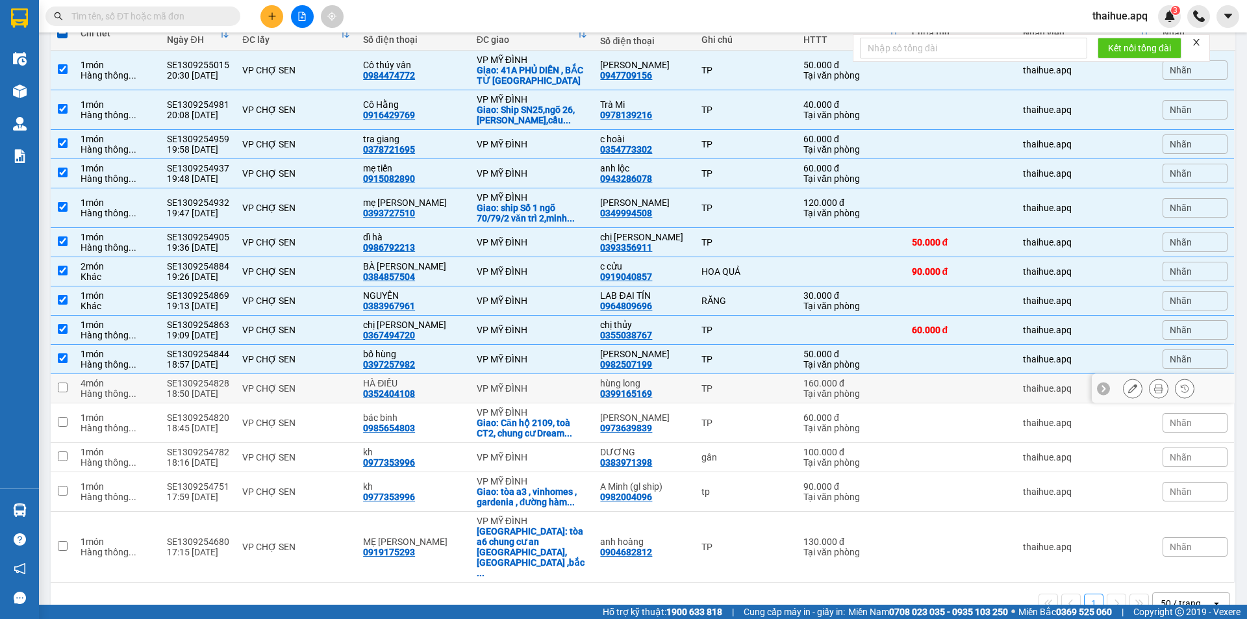
click at [347, 388] on div "VP CHỢ SEN" at bounding box center [296, 388] width 108 height 10
checkbox input "true"
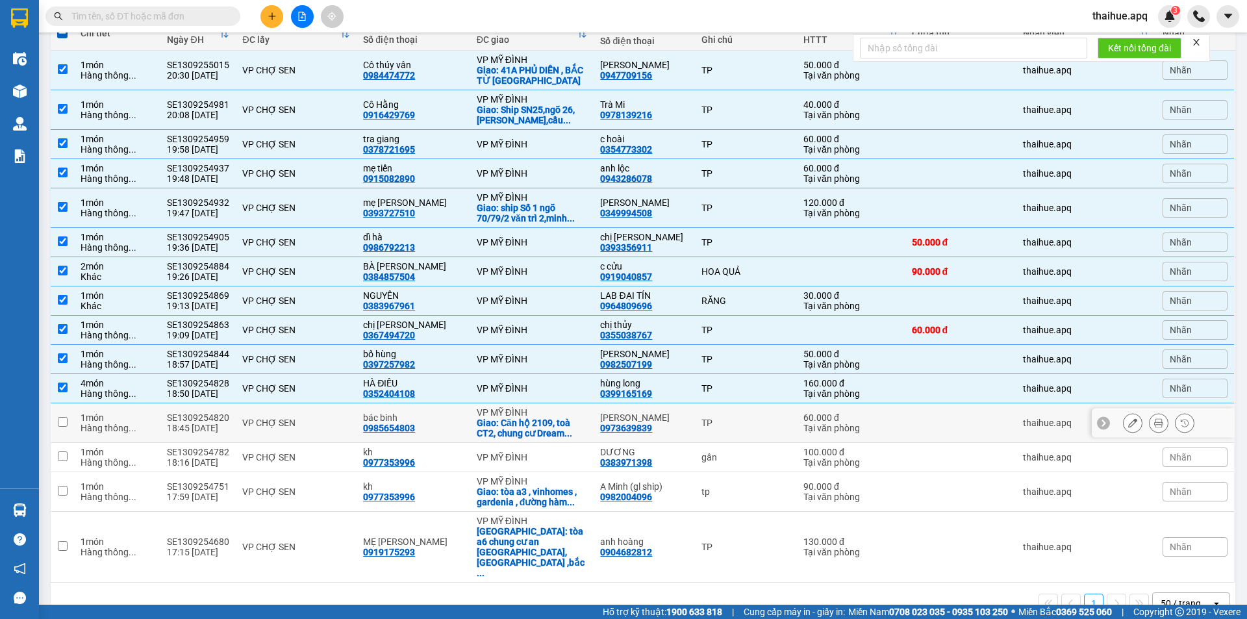
click at [345, 417] on div "VP CHỢ SEN" at bounding box center [296, 422] width 108 height 10
checkbox input "true"
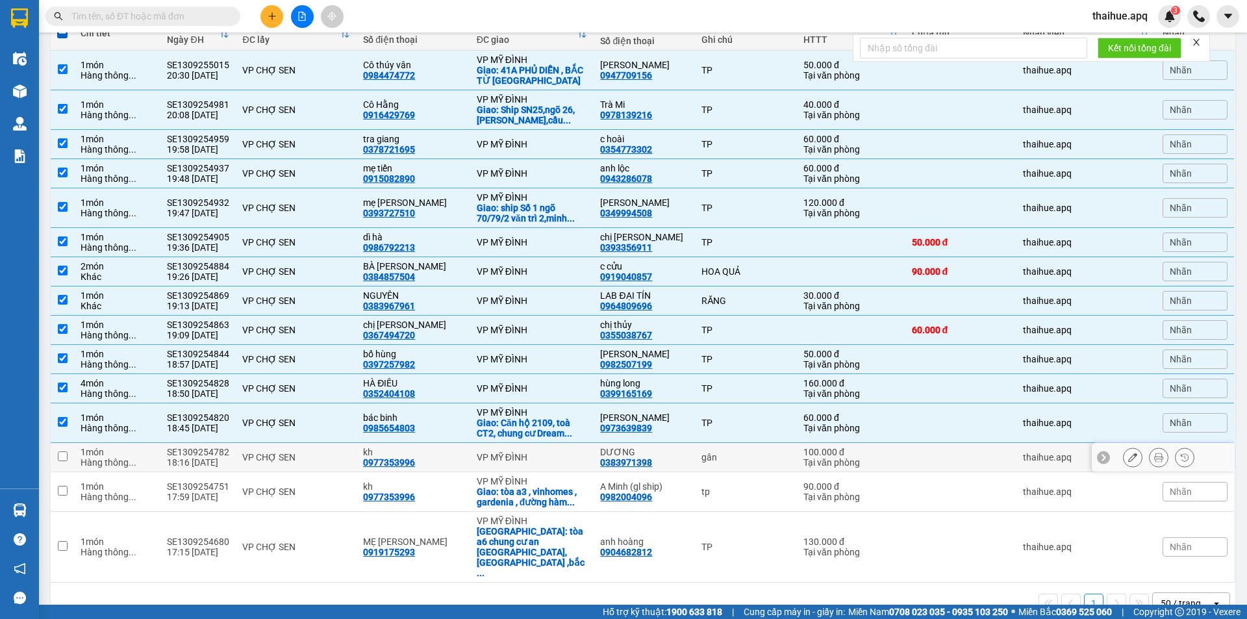
click at [339, 453] on div "VP CHỢ SEN" at bounding box center [296, 457] width 108 height 10
checkbox input "true"
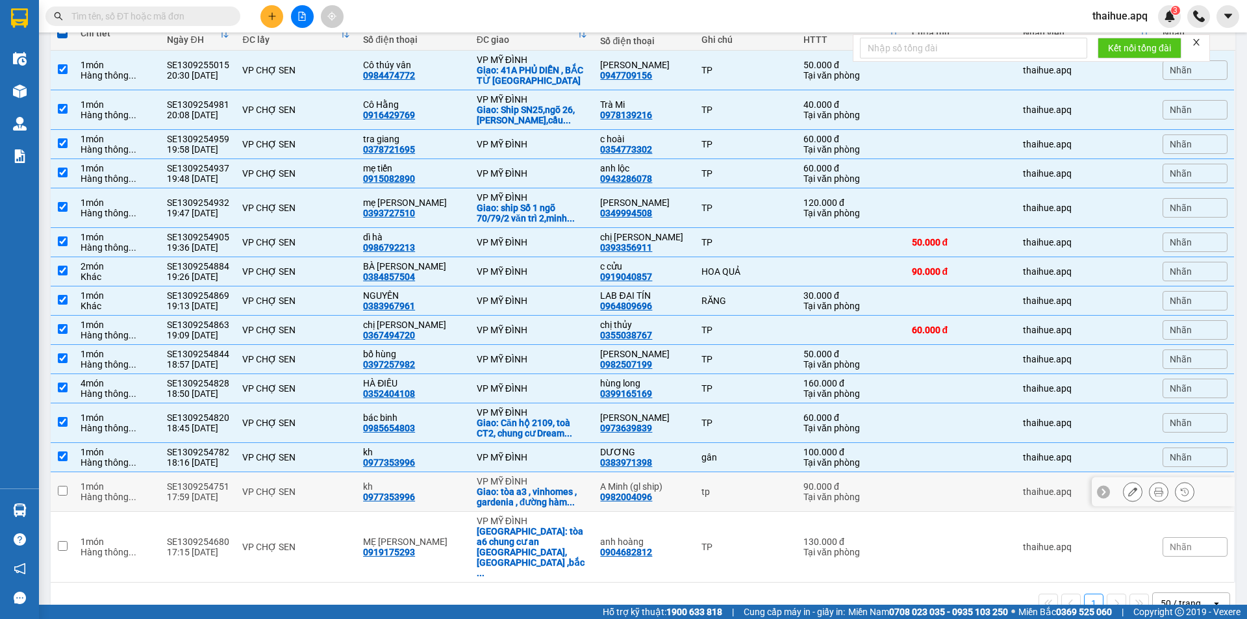
click at [341, 486] on div "VP CHỢ SEN" at bounding box center [296, 491] width 108 height 10
checkbox input "true"
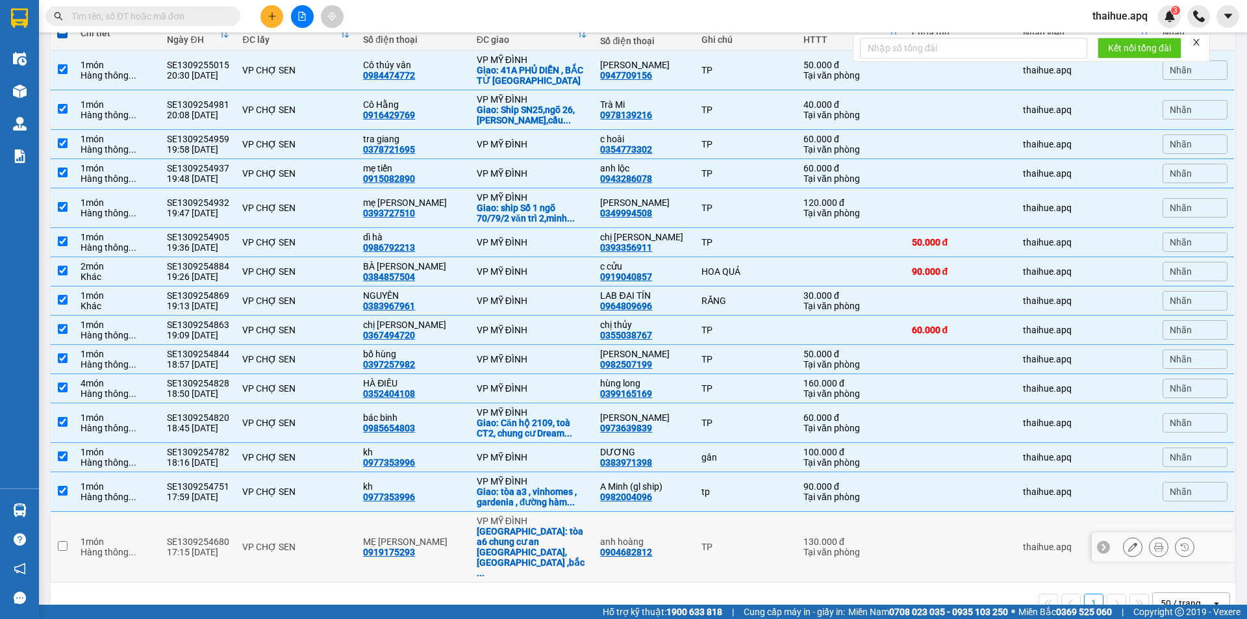
click at [341, 541] on div "VP CHỢ SEN" at bounding box center [296, 546] width 108 height 10
checkbox input "true"
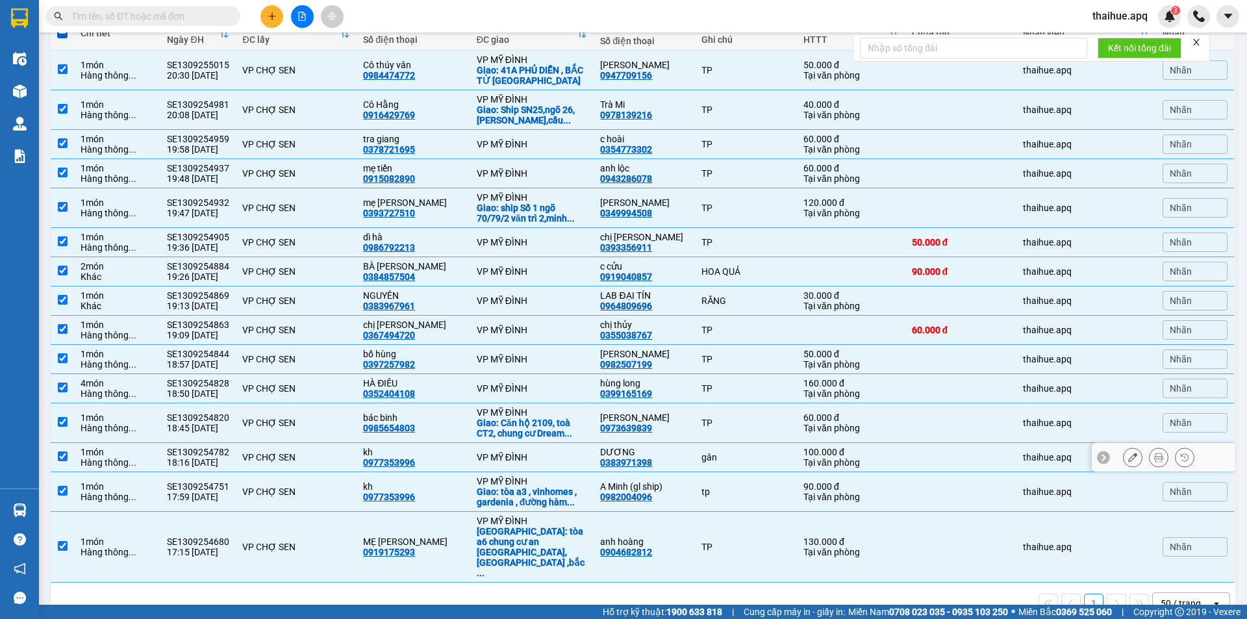
click at [316, 453] on div "VP CHỢ SEN" at bounding box center [296, 457] width 108 height 10
checkbox input "false"
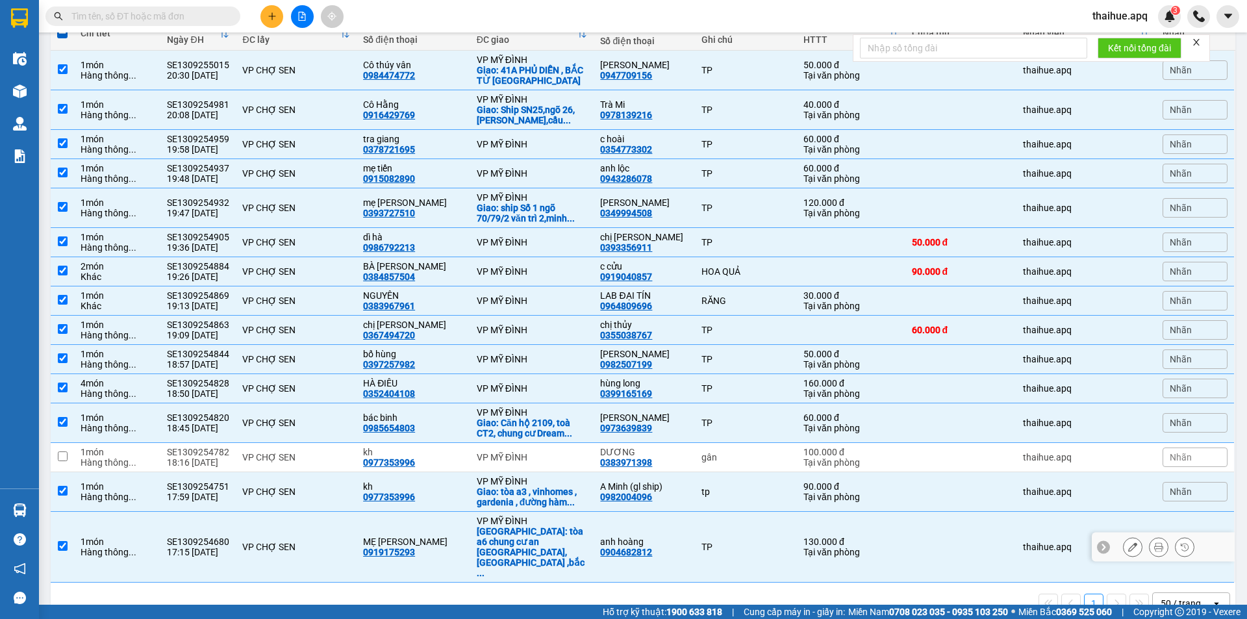
click at [323, 541] on div "VP CHỢ SEN" at bounding box center [296, 546] width 108 height 10
checkbox input "false"
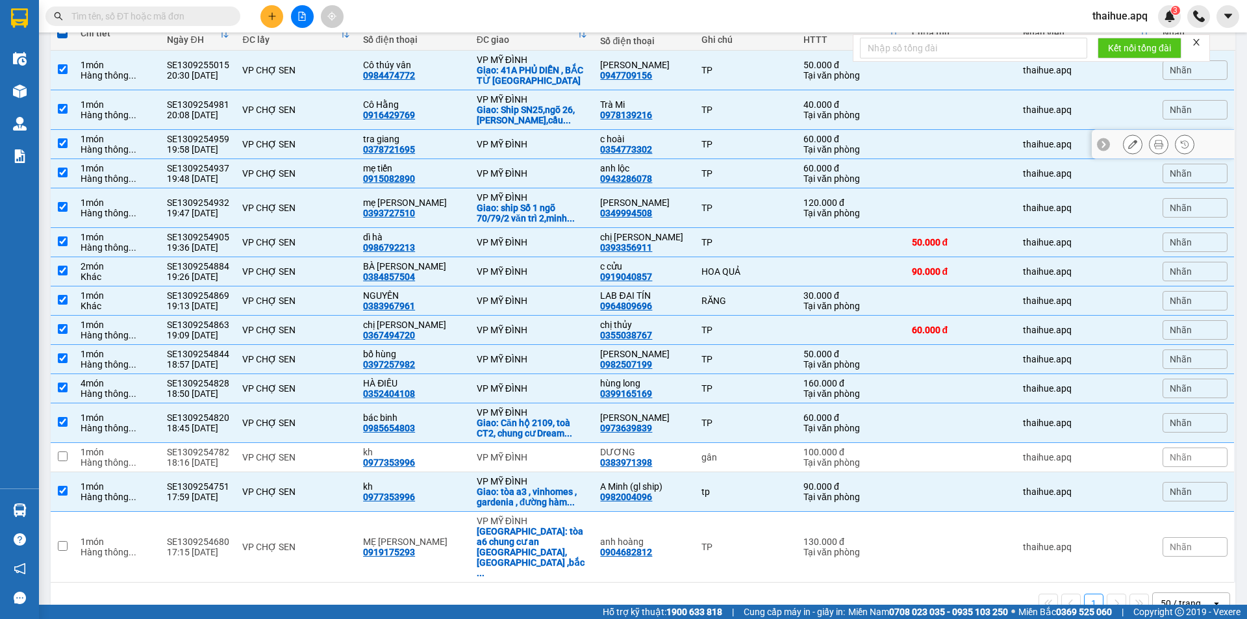
click at [344, 140] on div "VP CHỢ SEN" at bounding box center [296, 144] width 108 height 10
checkbox input "false"
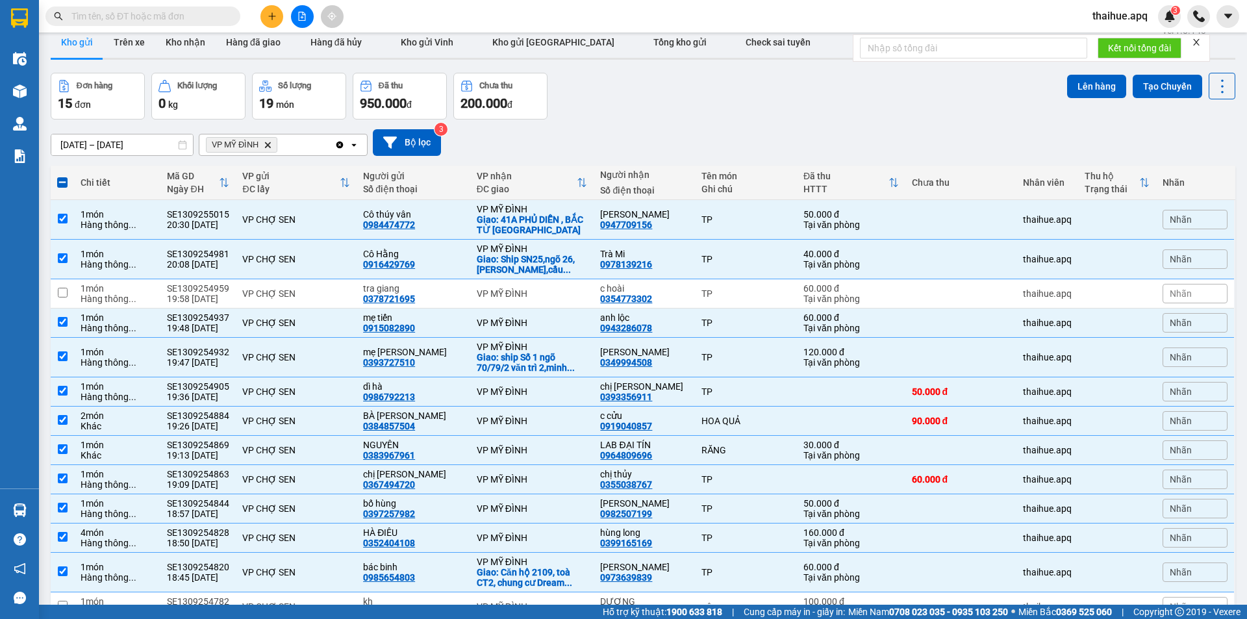
scroll to position [0, 0]
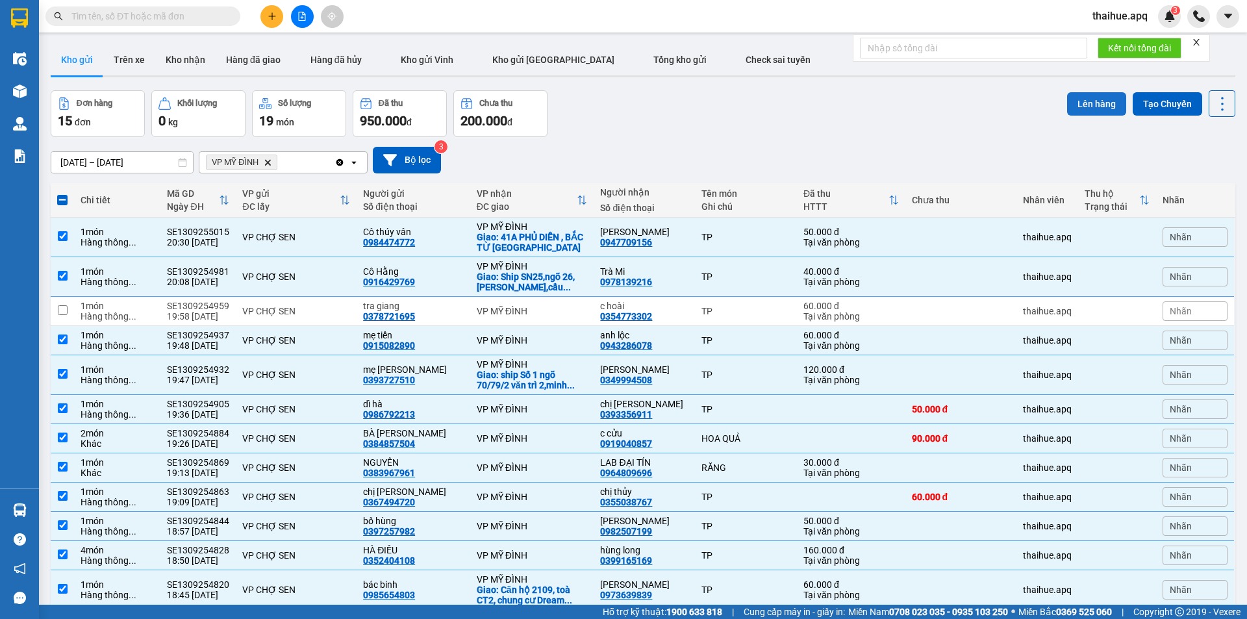
click at [1086, 99] on button "Lên hàng" at bounding box center [1096, 103] width 59 height 23
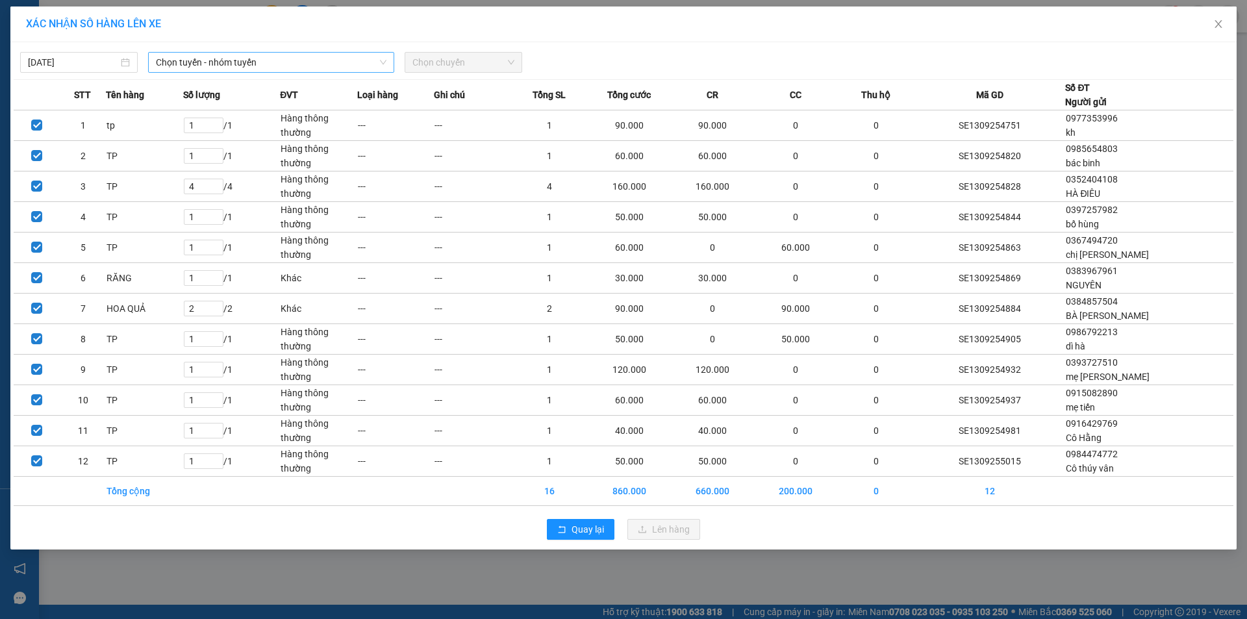
click at [292, 58] on span "Chọn tuyến - nhóm tuyến" at bounding box center [271, 62] width 230 height 19
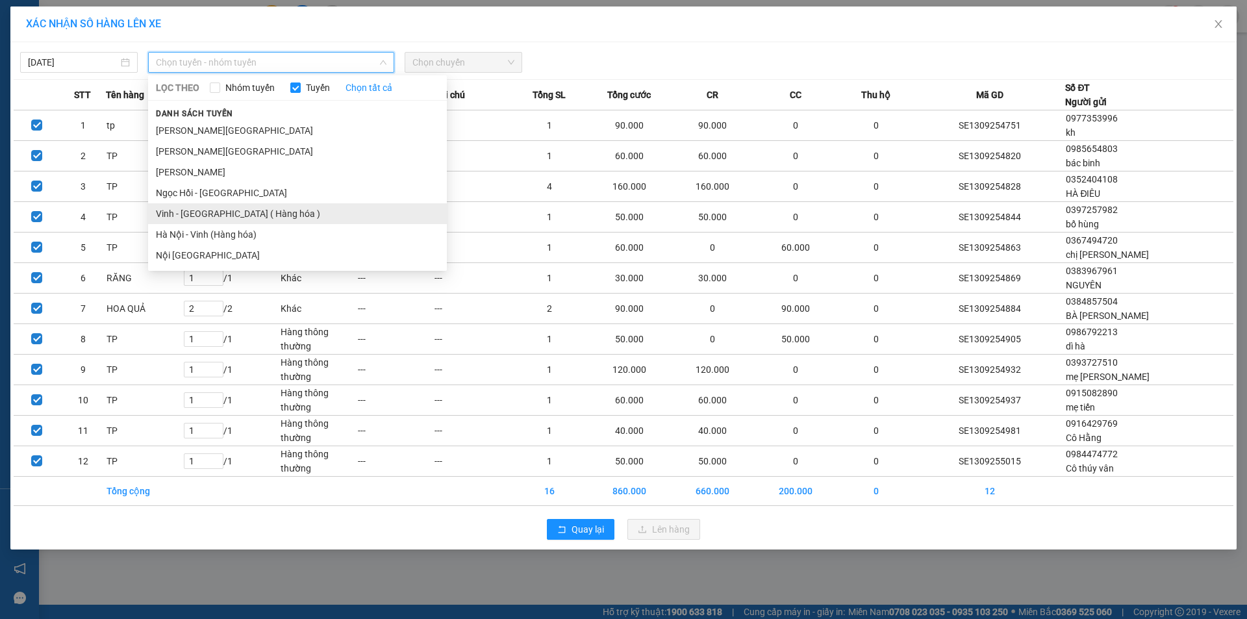
click at [173, 219] on li "Vinh - Hà Nội ( Hàng hóa )" at bounding box center [297, 213] width 299 height 21
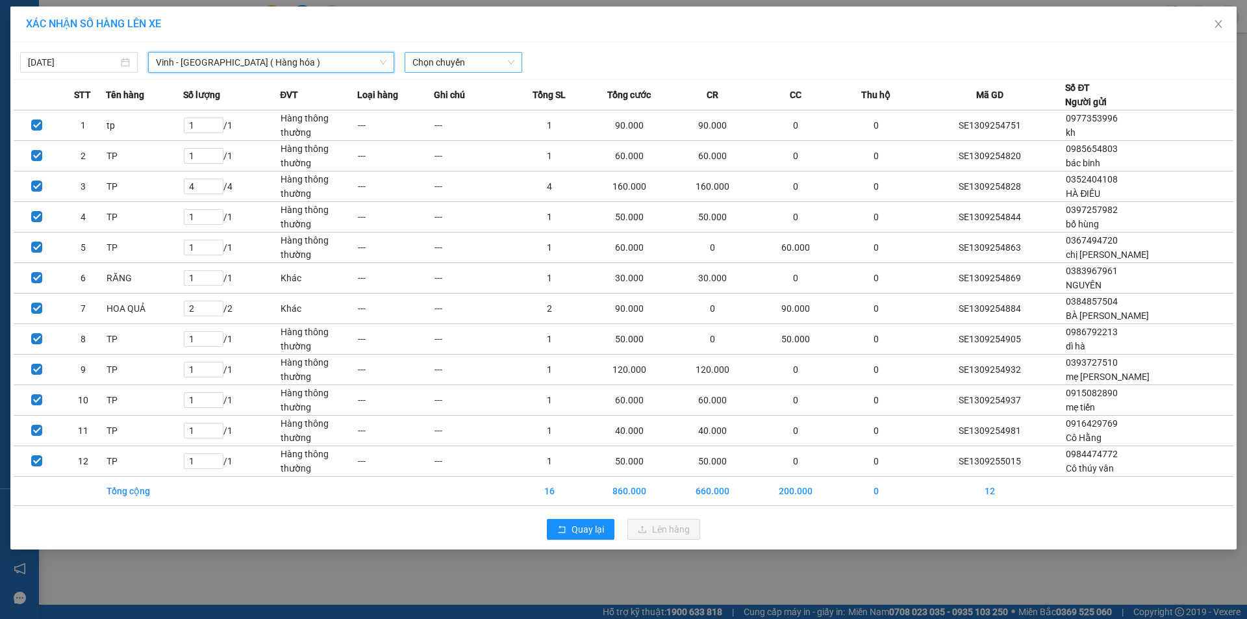
click at [482, 60] on span "Chọn chuyến" at bounding box center [463, 62] width 102 height 19
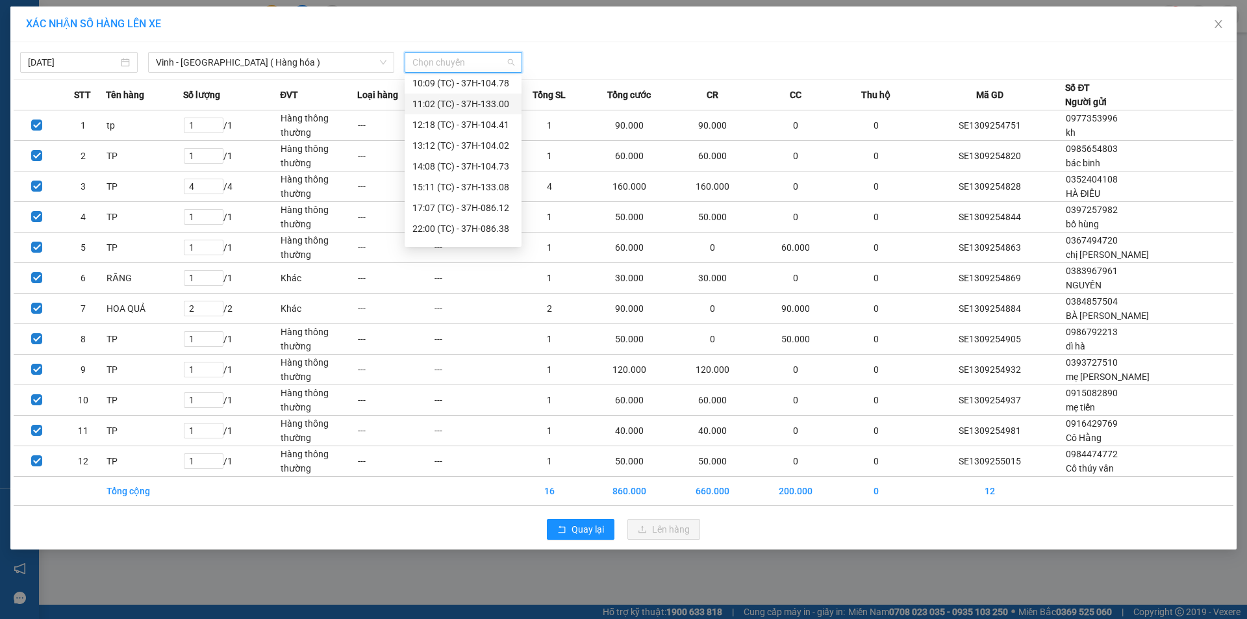
scroll to position [65, 0]
click at [492, 209] on div "22:00 (TC) - 37H-086.38" at bounding box center [462, 210] width 101 height 14
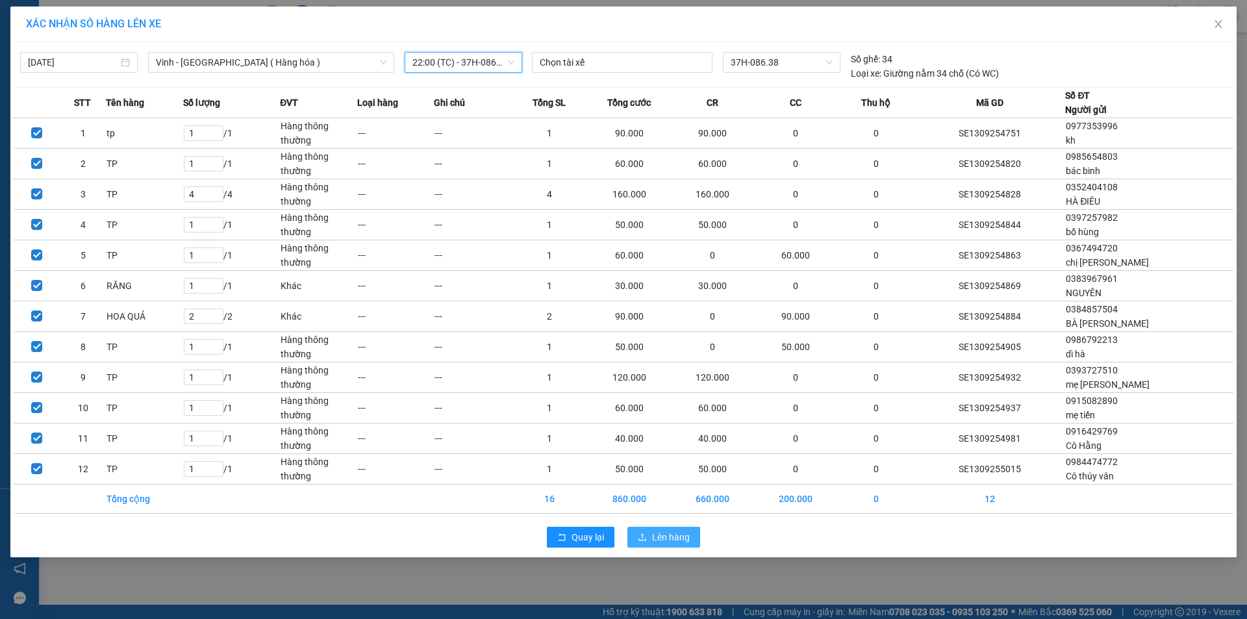
click at [664, 536] on span "Lên hàng" at bounding box center [671, 537] width 38 height 14
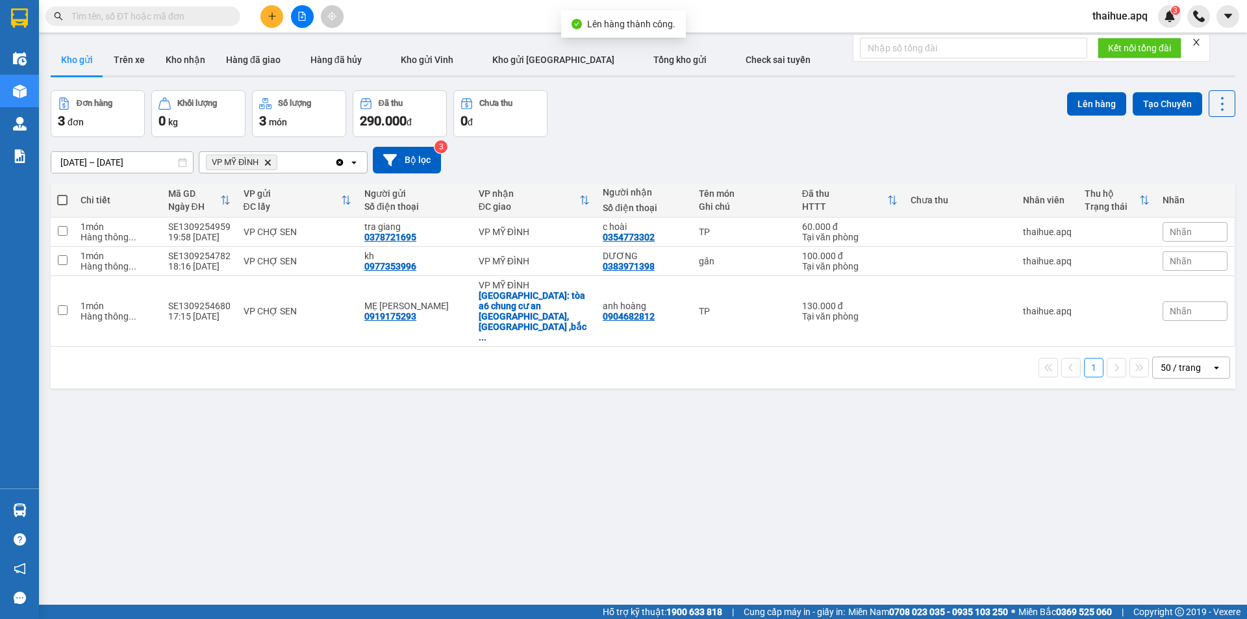
click at [267, 161] on icon "VP MỸ ĐÌNH, close by backspace" at bounding box center [268, 162] width 6 height 6
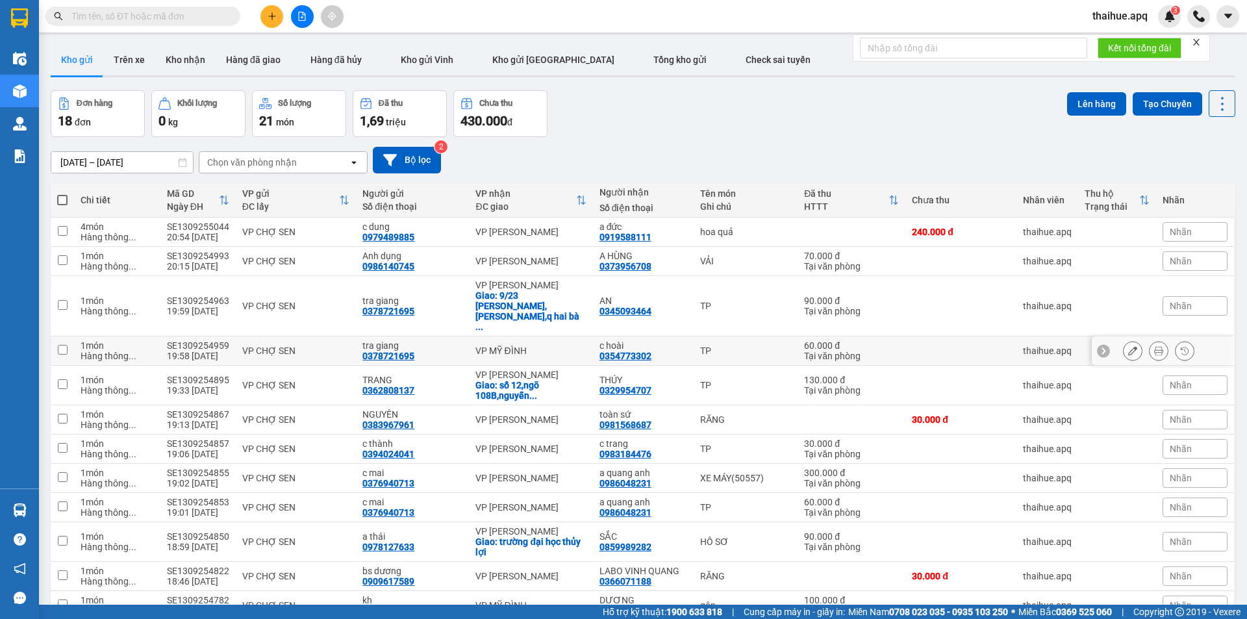
click at [345, 345] on div "VP CHỢ SEN" at bounding box center [295, 350] width 107 height 10
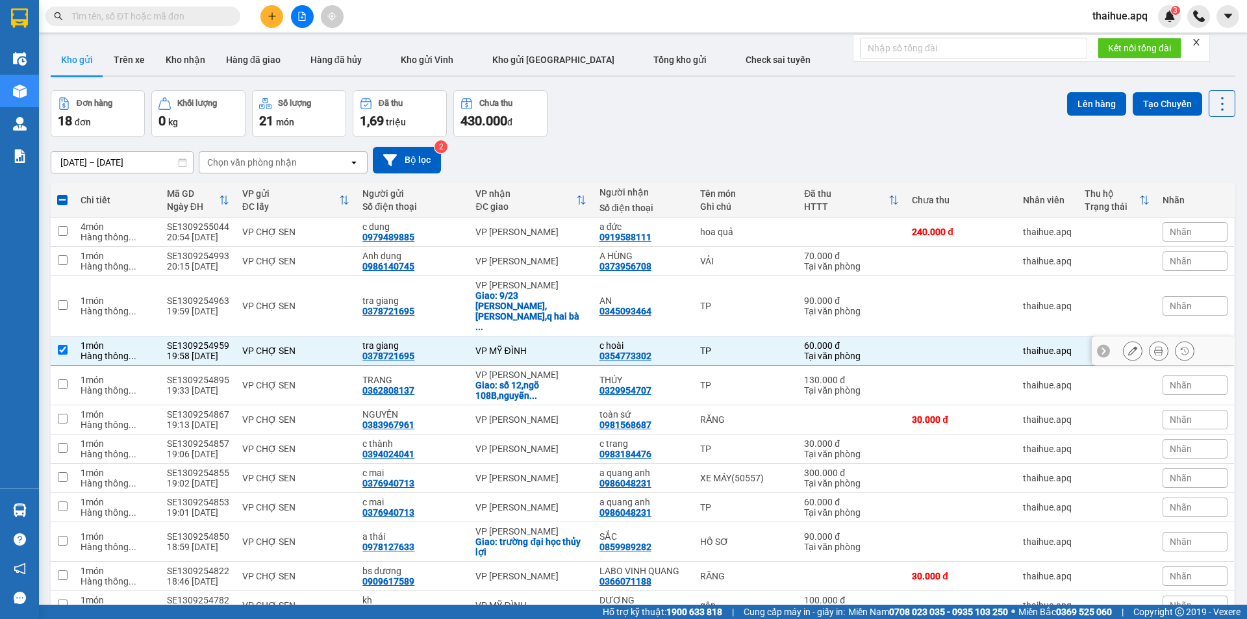
click at [333, 345] on div "VP CHỢ SEN" at bounding box center [295, 350] width 107 height 10
checkbox input "false"
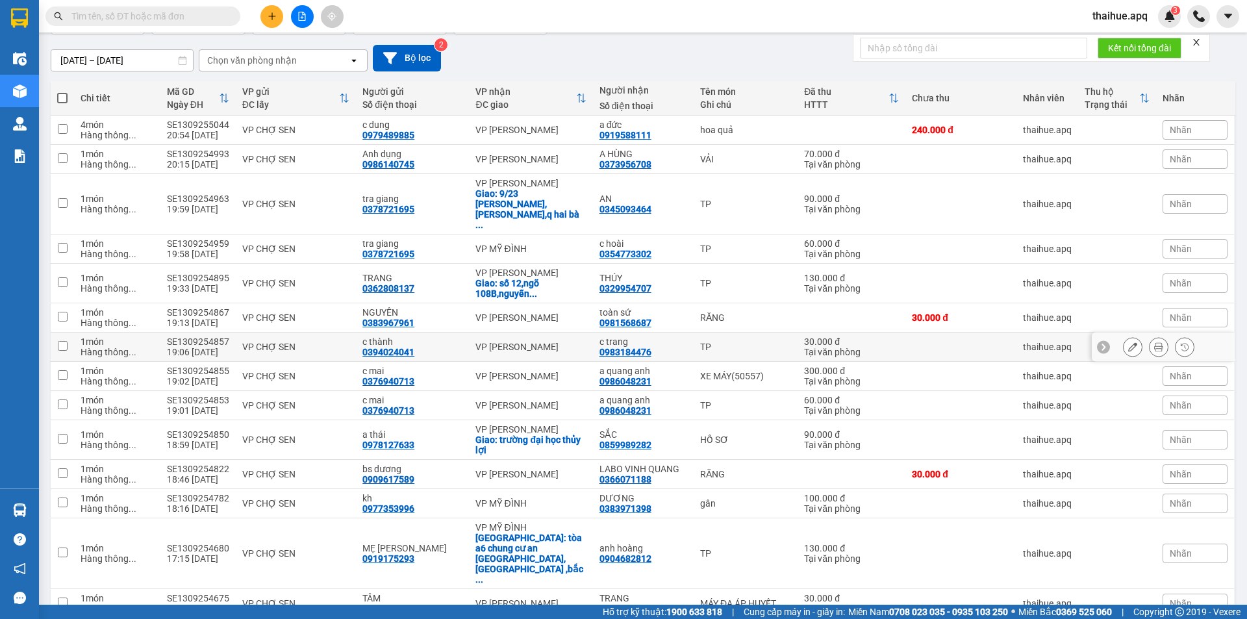
scroll to position [234, 0]
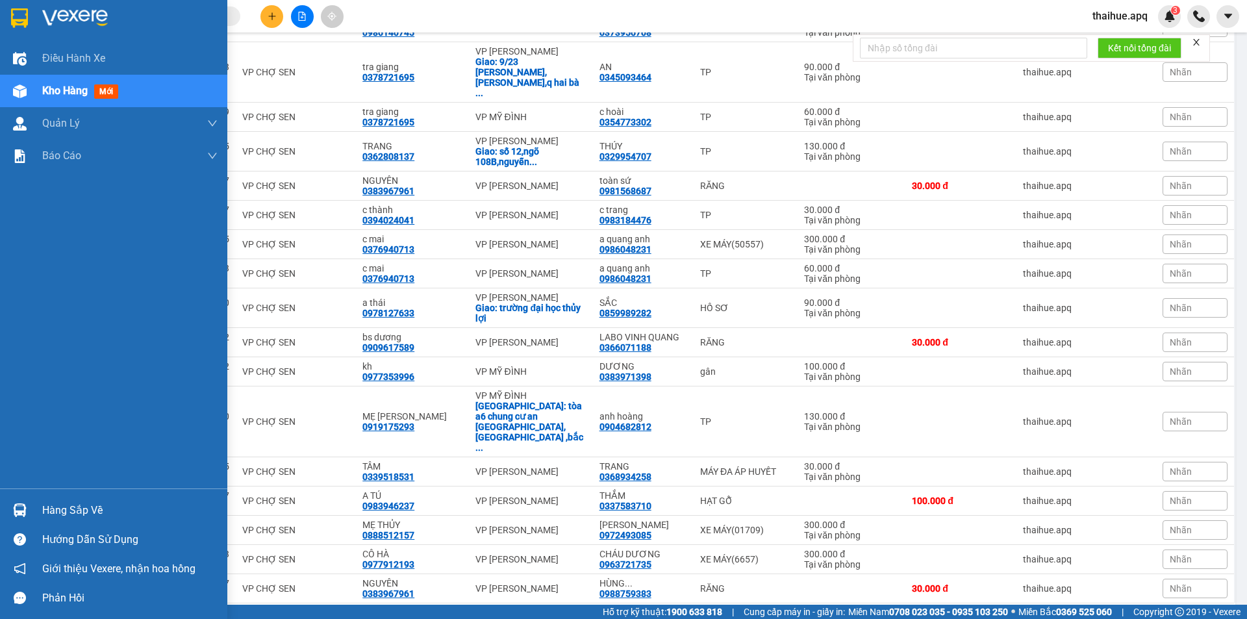
click at [55, 514] on div "Hàng sắp về" at bounding box center [129, 510] width 175 height 19
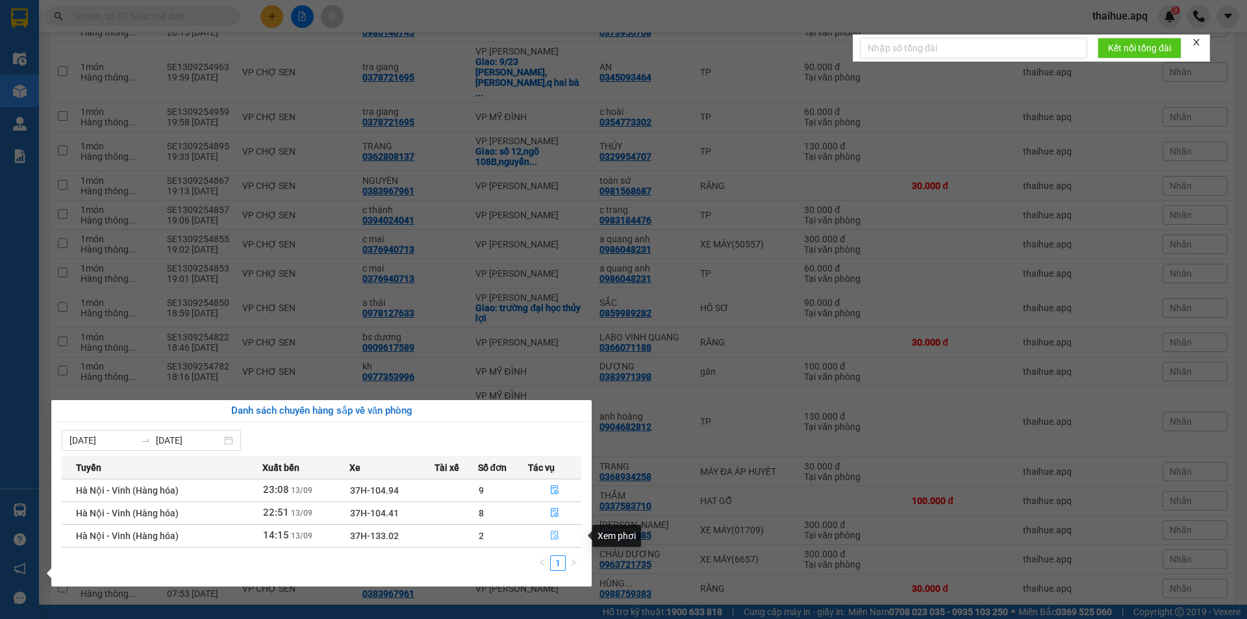
click at [554, 532] on icon "file-done" at bounding box center [554, 534] width 9 height 9
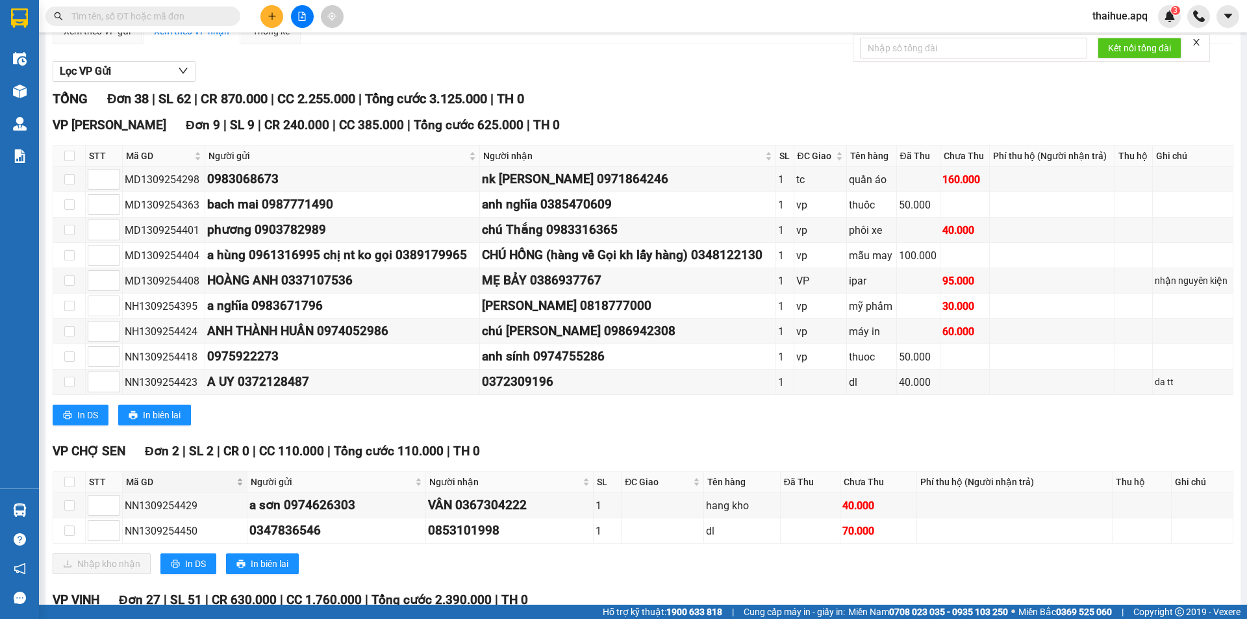
scroll to position [130, 0]
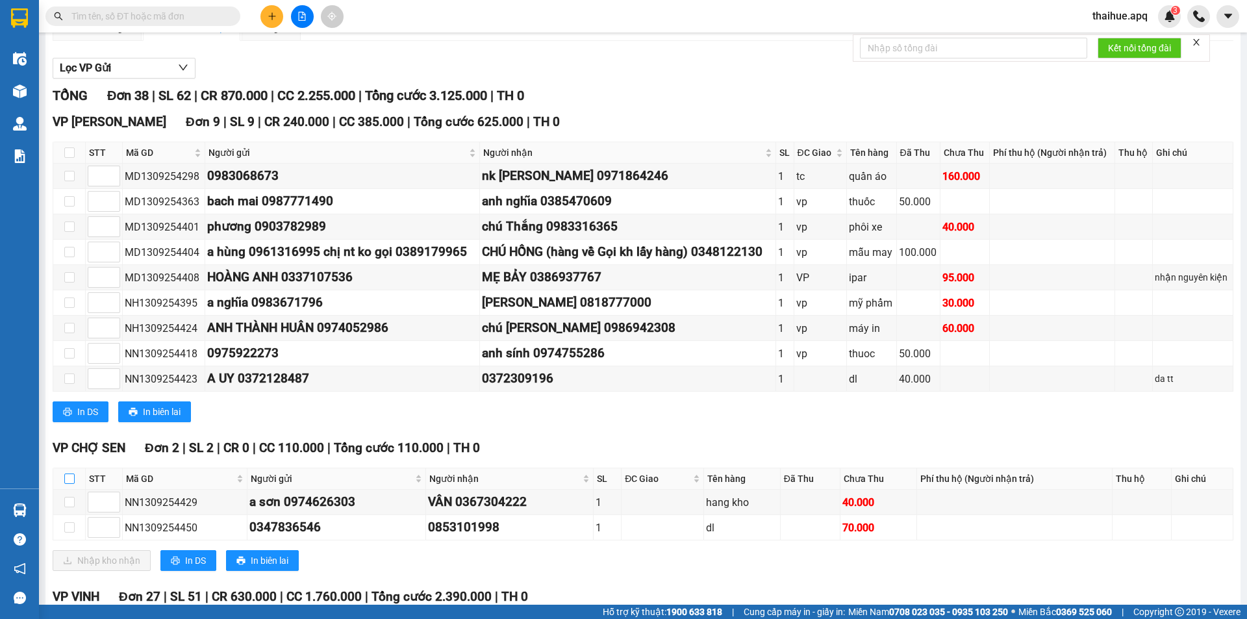
click at [67, 480] on input "checkbox" at bounding box center [69, 478] width 10 height 10
checkbox input "true"
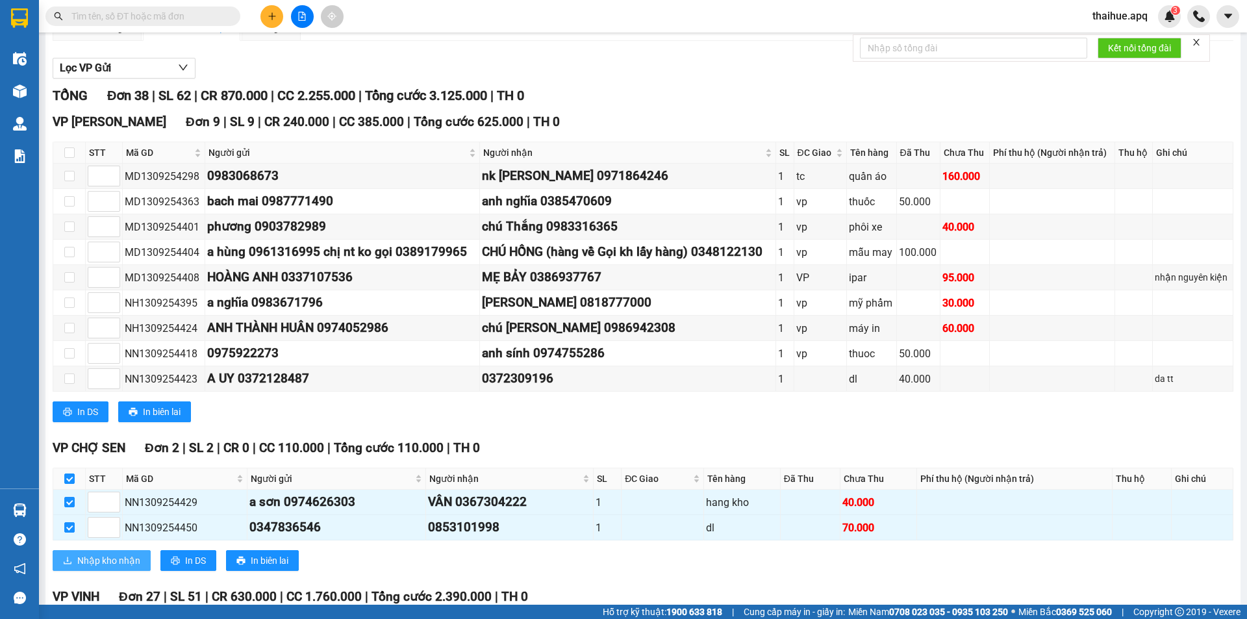
click at [89, 556] on span "Nhập kho nhận" at bounding box center [108, 560] width 63 height 14
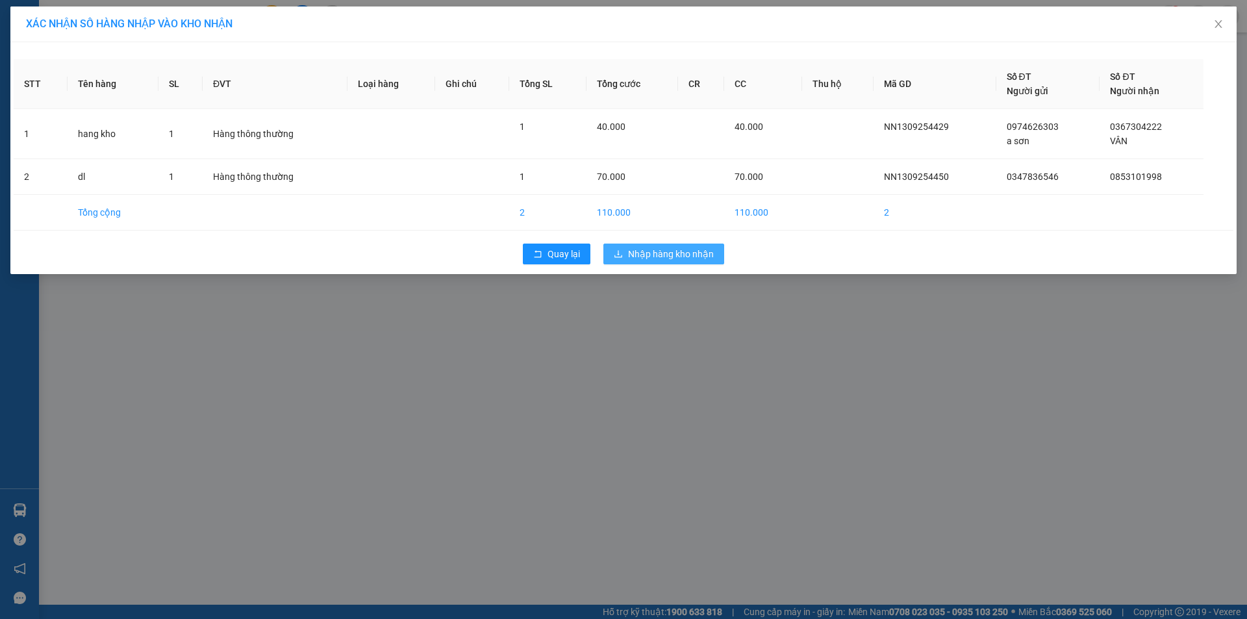
click at [670, 258] on span "Nhập hàng kho nhận" at bounding box center [671, 254] width 86 height 14
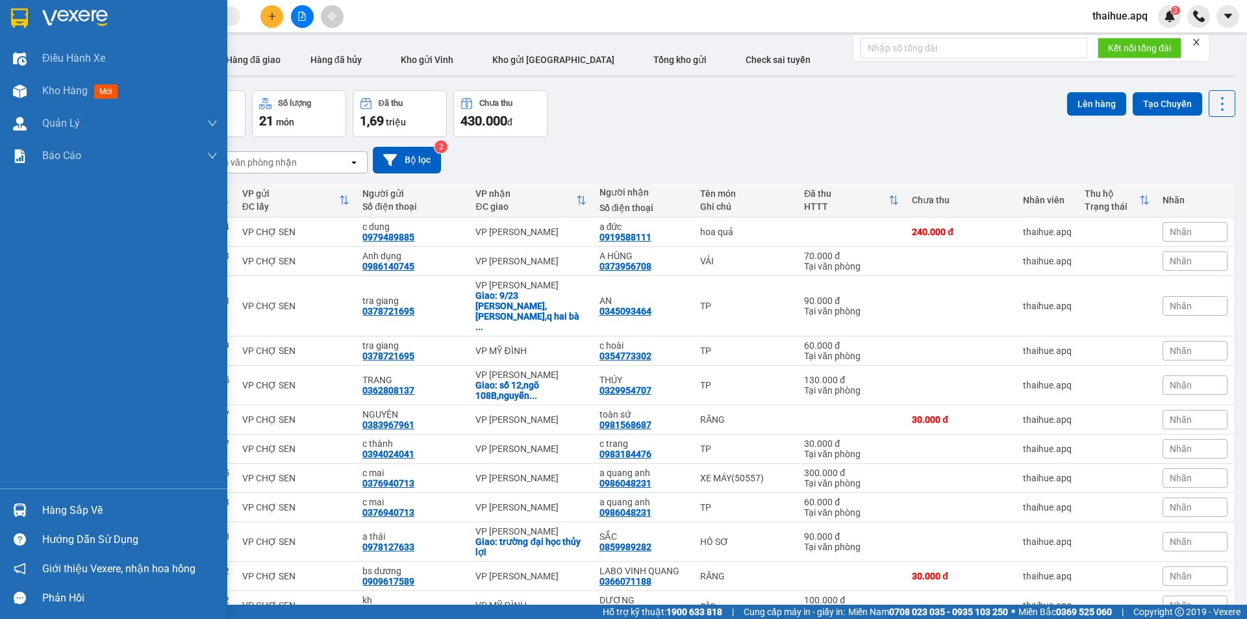
click at [47, 513] on div "Hàng sắp về" at bounding box center [129, 510] width 175 height 19
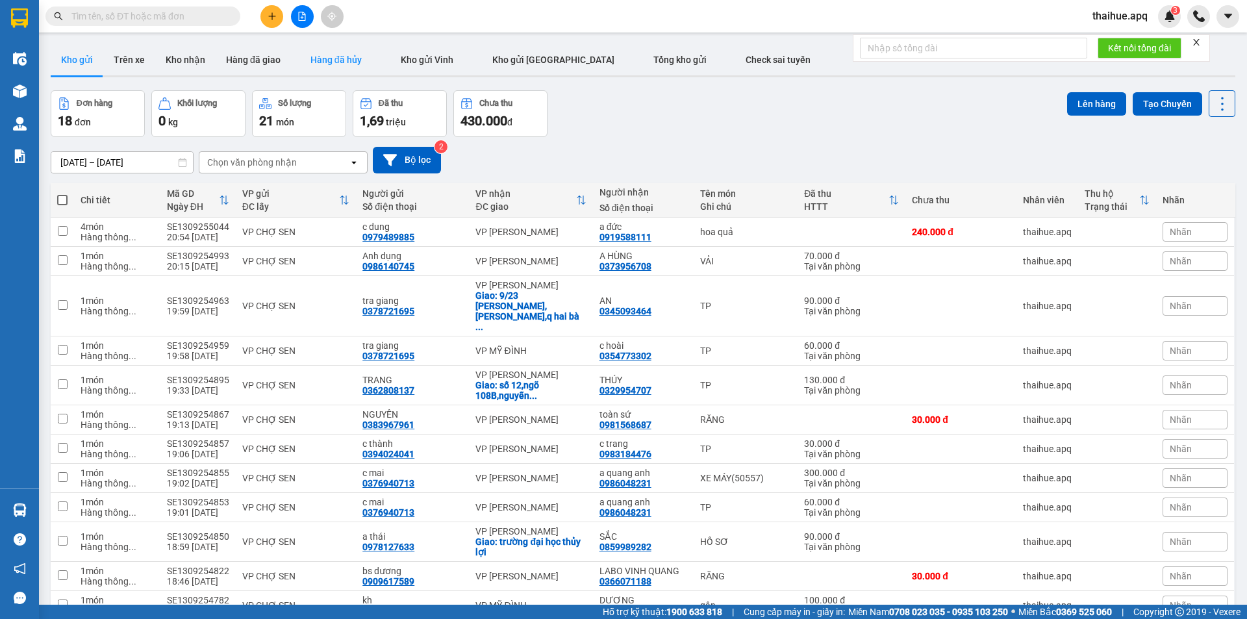
drag, startPoint x: 606, startPoint y: 134, endPoint x: 347, endPoint y: 60, distance: 270.0
click at [579, 125] on section "Kết quả tìm kiếm ( 1 ) Bộ lọc Mã ĐH Trạng thái Món hàng Thu hộ Tổng cước Chưa c…" at bounding box center [623, 309] width 1247 height 619
click at [273, 18] on icon "plus" at bounding box center [271, 16] width 9 height 9
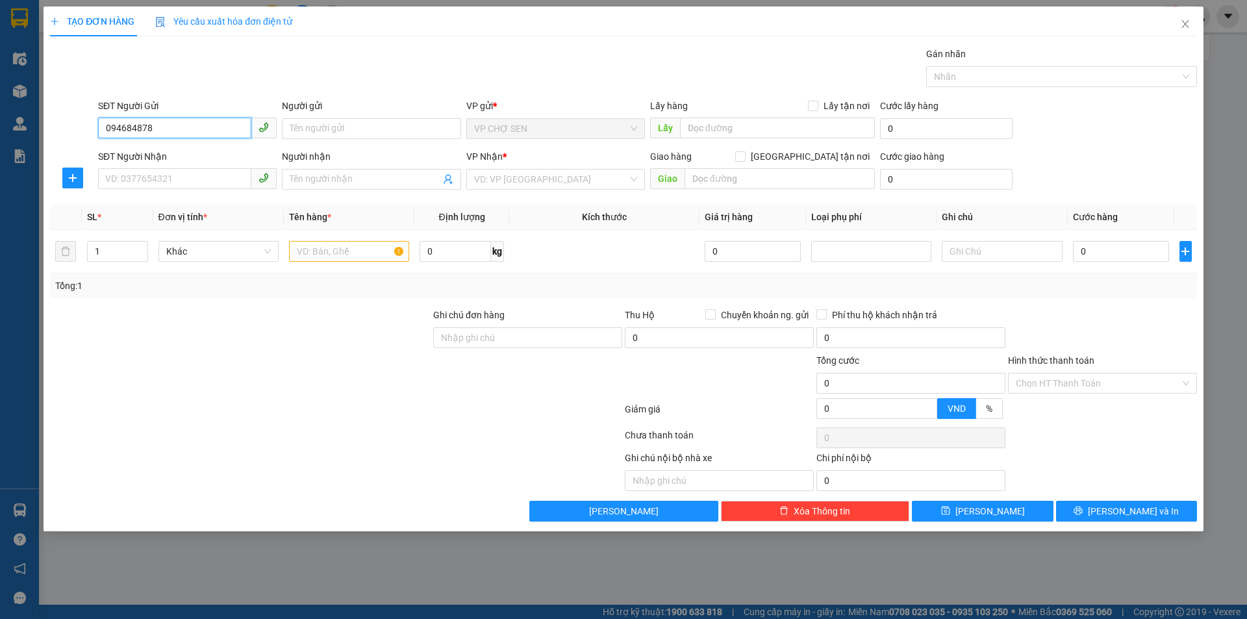
type input "0946848789"
click at [182, 155] on div "0946848789 - a minh" at bounding box center [187, 154] width 163 height 14
type input "a minh"
type input "0946848789"
click at [134, 176] on input "SĐT Người Nhận" at bounding box center [174, 178] width 153 height 21
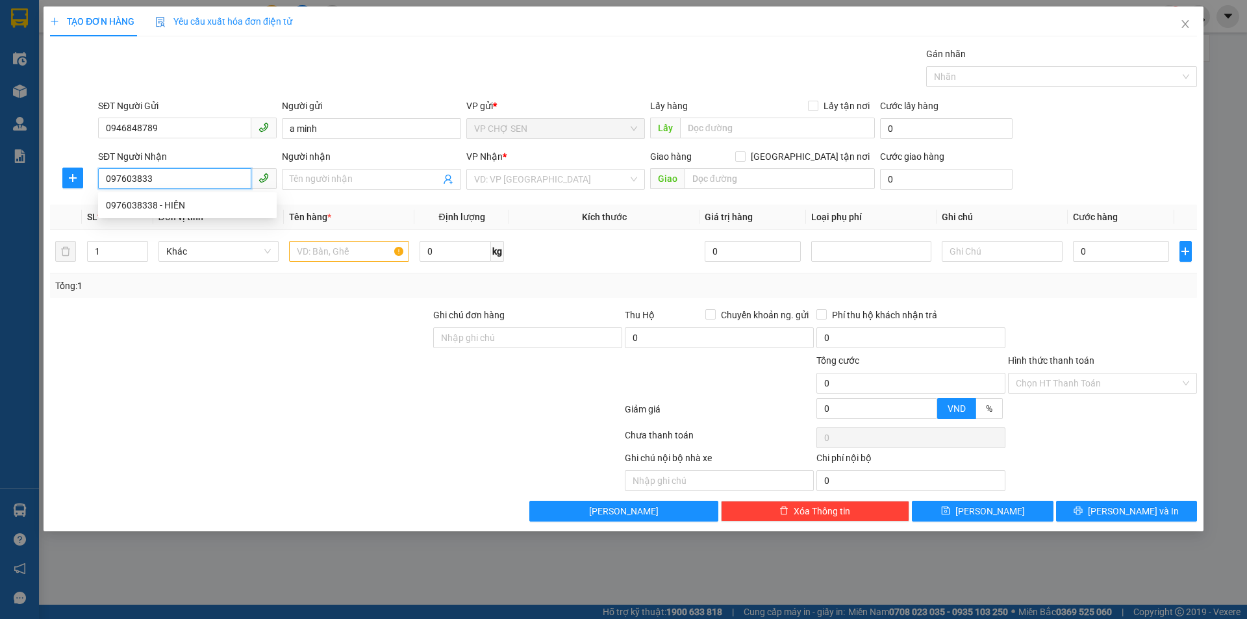
type input "0976038338"
click at [165, 206] on div "0976038338 - HIÊN" at bounding box center [187, 205] width 163 height 14
type input "HIÊN"
checkbox input "true"
type input "352 đường giai phóng , hoàng liệt , thanh xuân , hà nội"
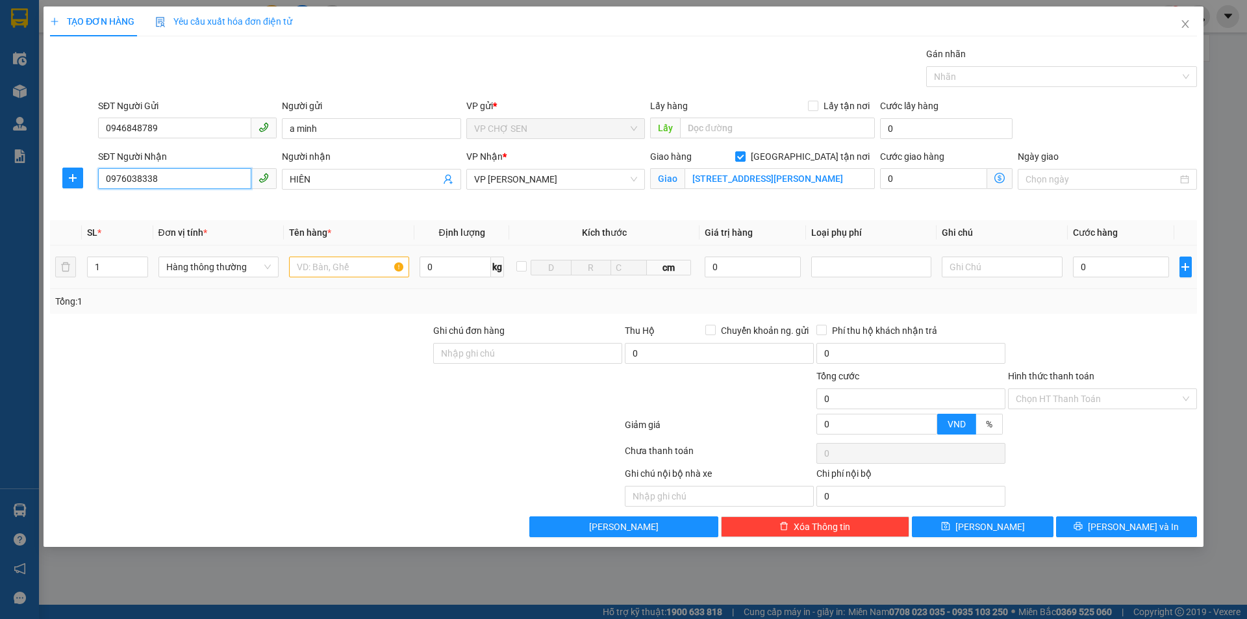
type input "0976038338"
click at [327, 264] on input "text" at bounding box center [349, 266] width 120 height 21
type input "tp"
click at [138, 260] on span "up" at bounding box center [141, 264] width 8 height 8
type input "3"
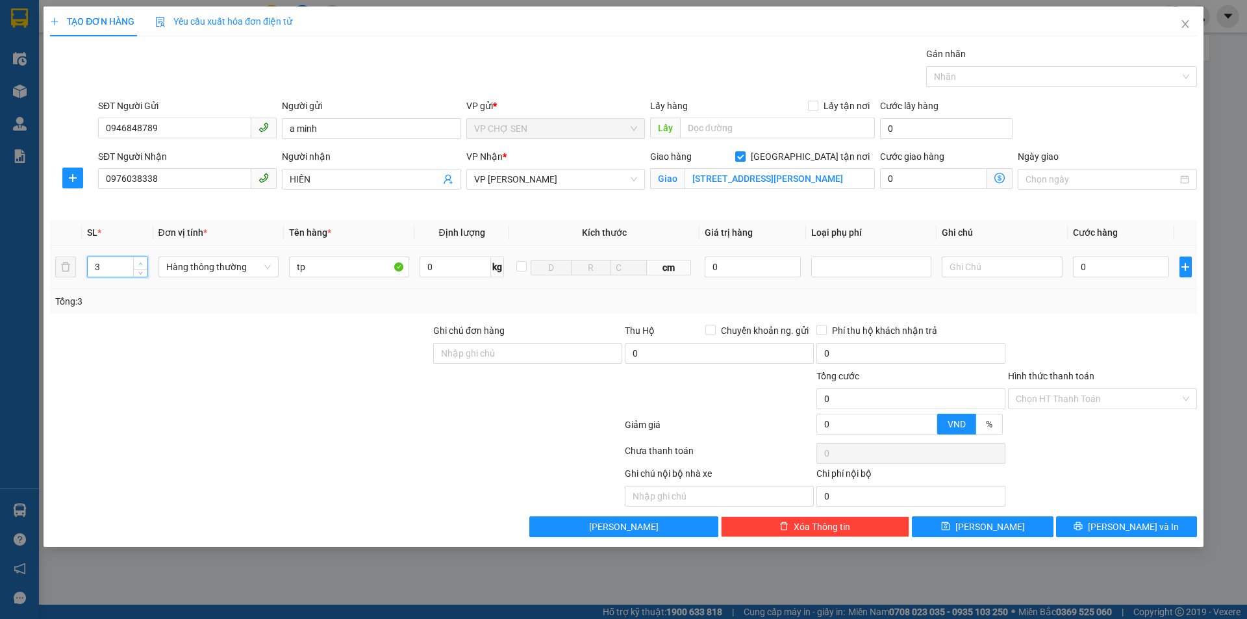
click at [138, 260] on span "up" at bounding box center [141, 264] width 8 height 8
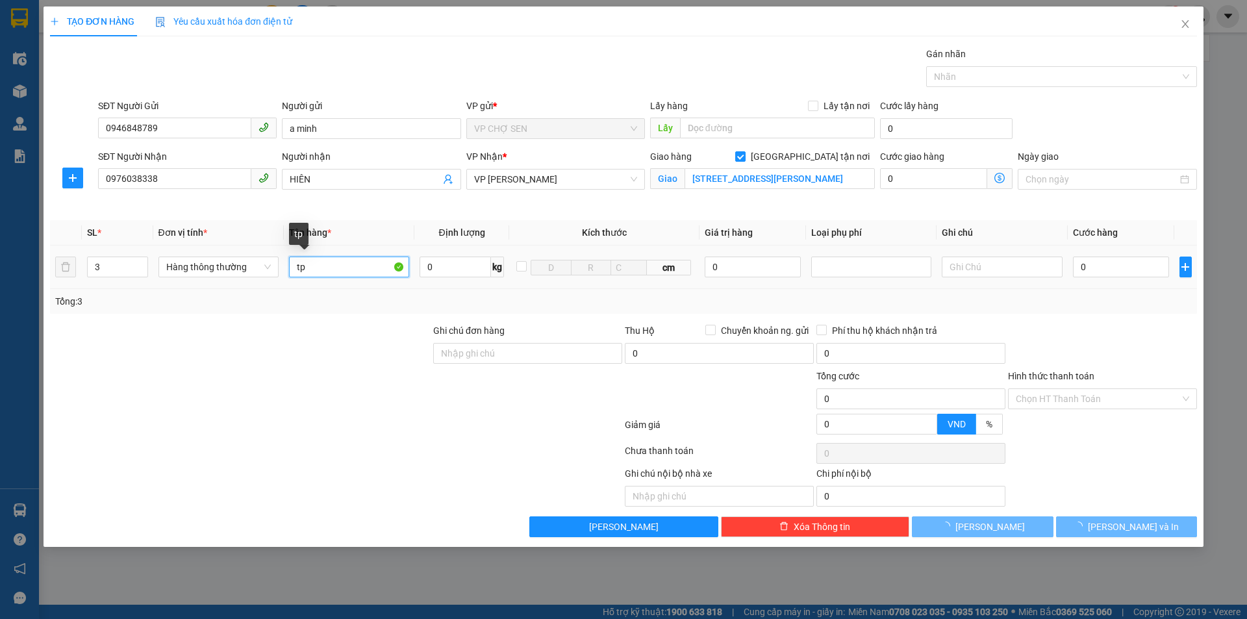
click at [338, 269] on input "tp" at bounding box center [349, 266] width 120 height 21
type input "t"
type input "tp"
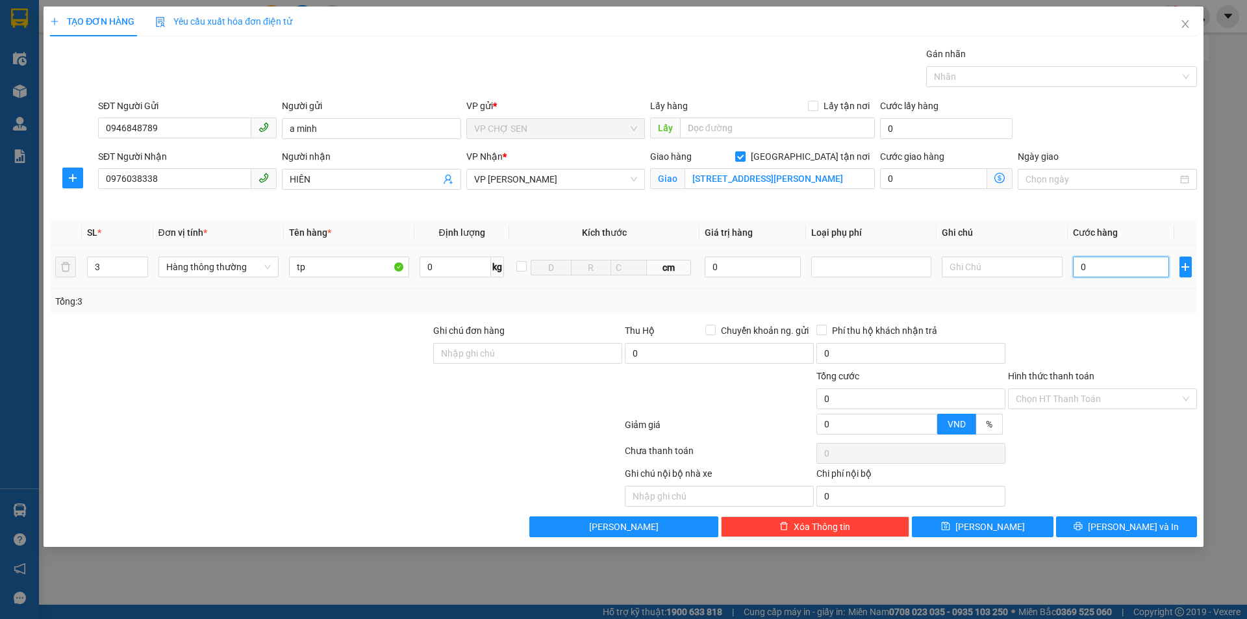
click at [1082, 269] on input "0" at bounding box center [1121, 266] width 97 height 21
type input "2"
type input "25"
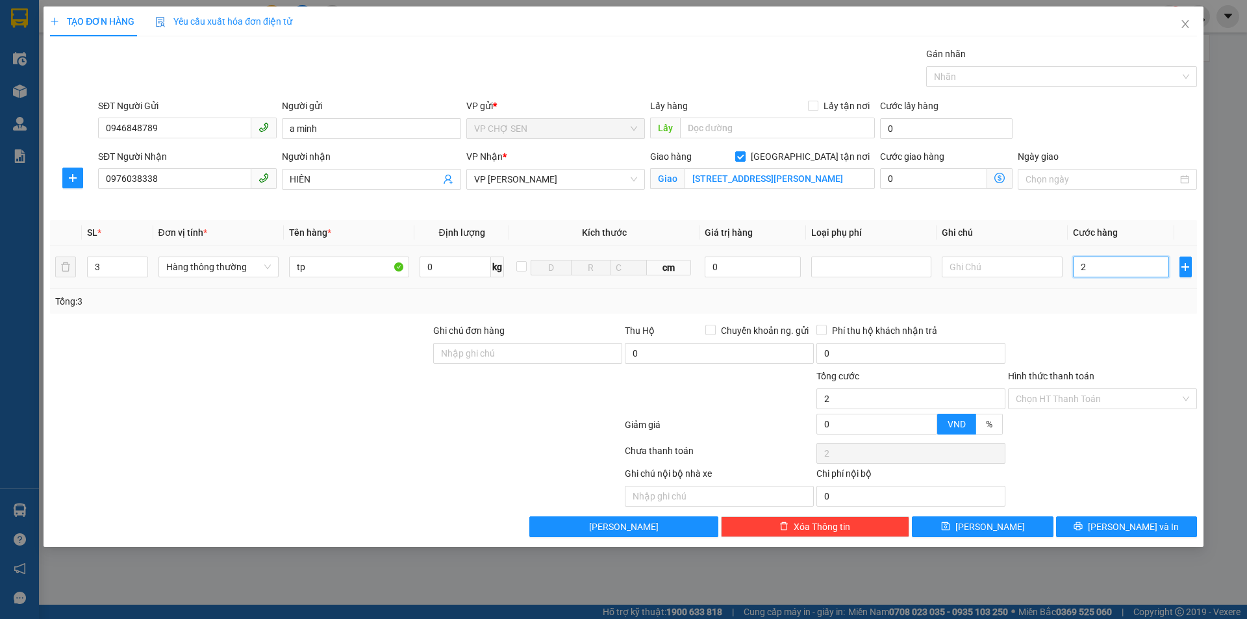
type input "25"
type input "2"
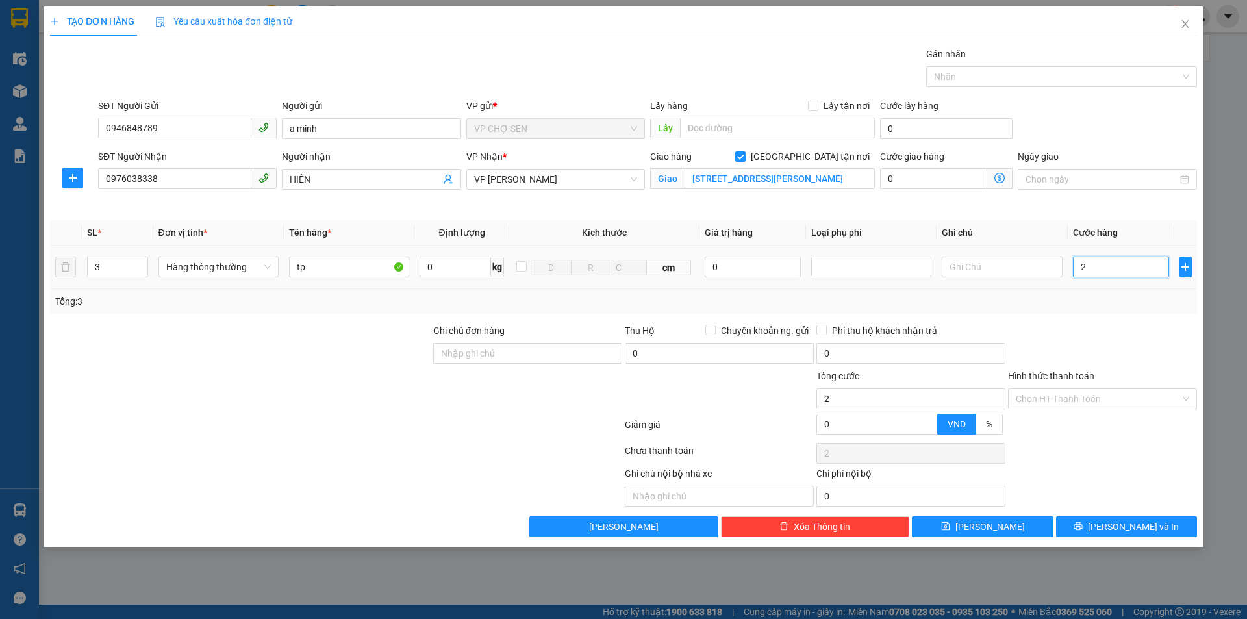
type input "24"
type input "240"
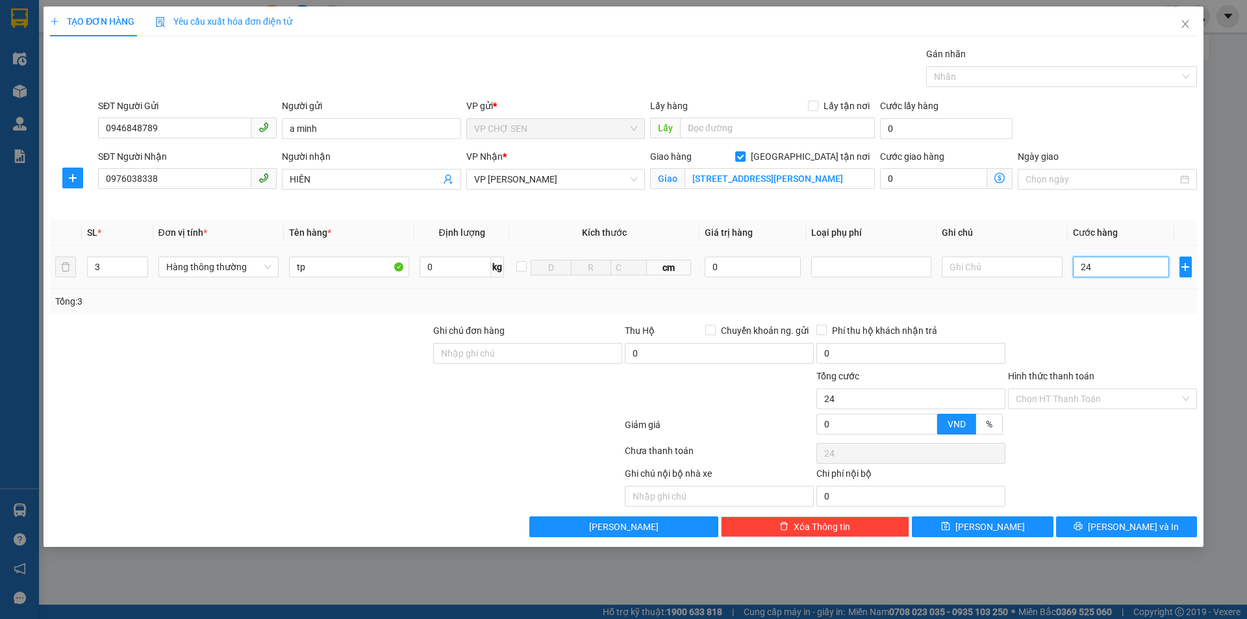
type input "240"
type input "2.400"
type input "24.000"
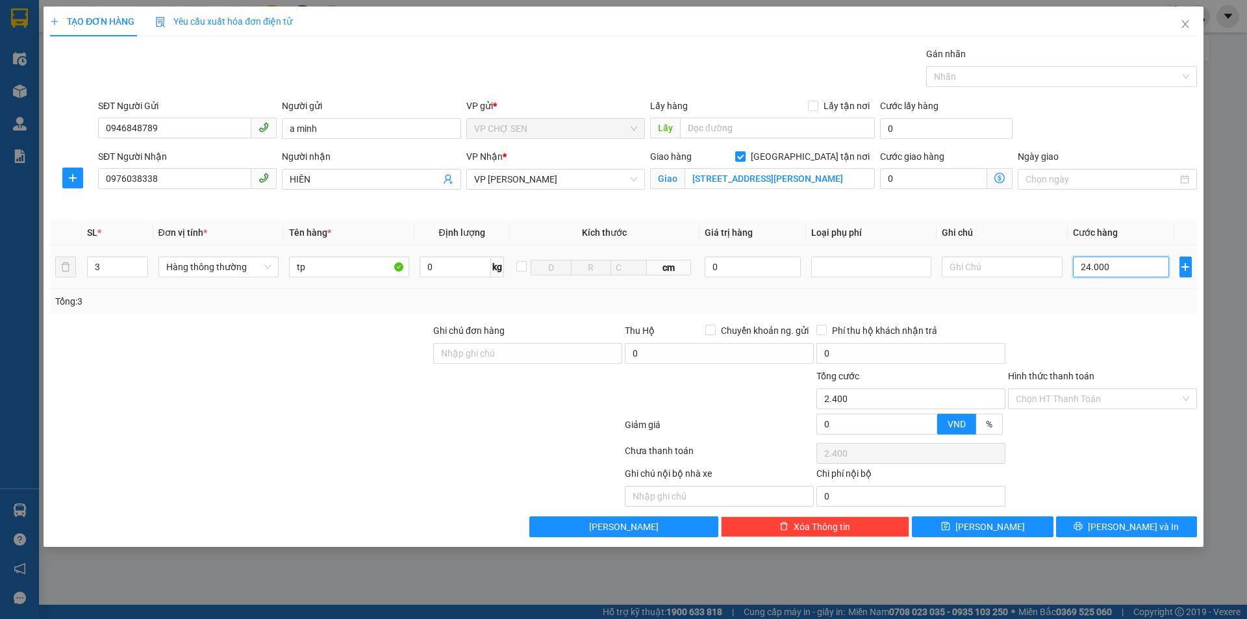
type input "24.000"
type input "240.000"
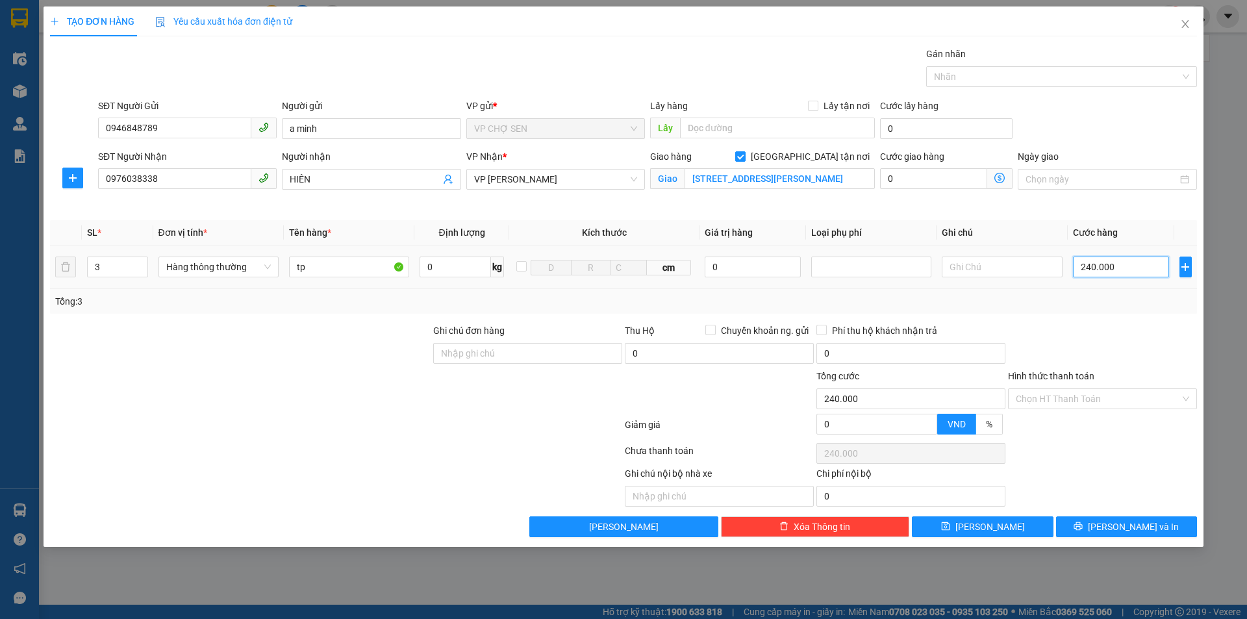
click at [1090, 264] on input "240.000" at bounding box center [1121, 266] width 97 height 21
type input "20.000"
type input "250.000"
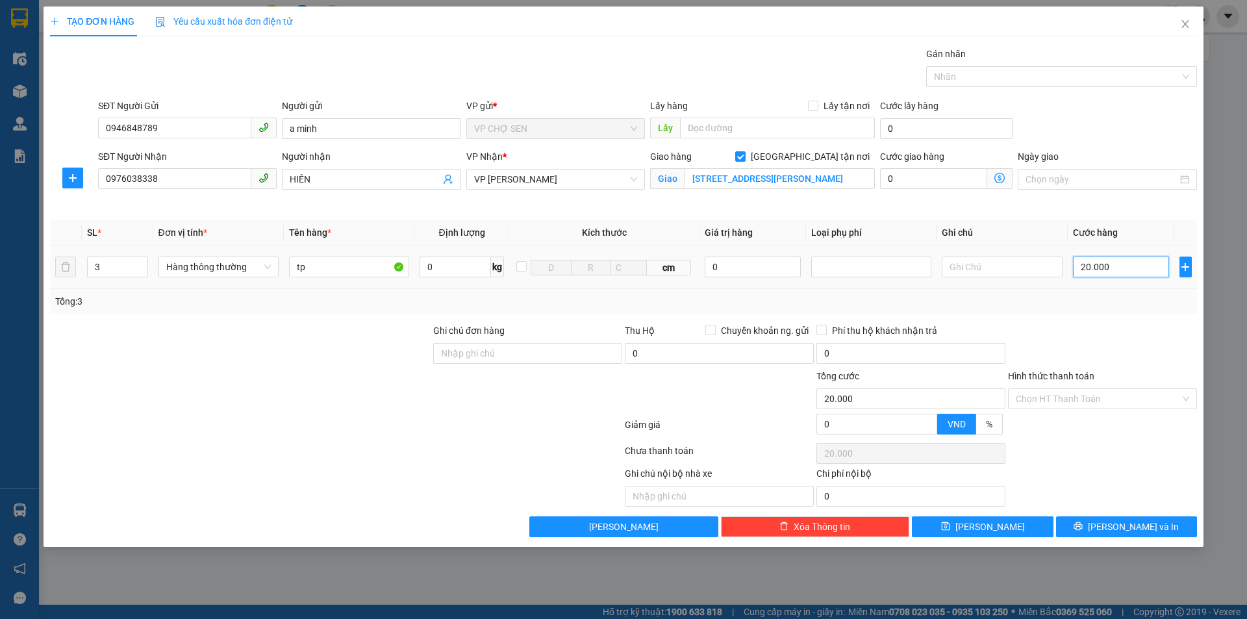
type input "250.000"
click at [1123, 524] on span "[PERSON_NAME] và In" at bounding box center [1133, 526] width 91 height 14
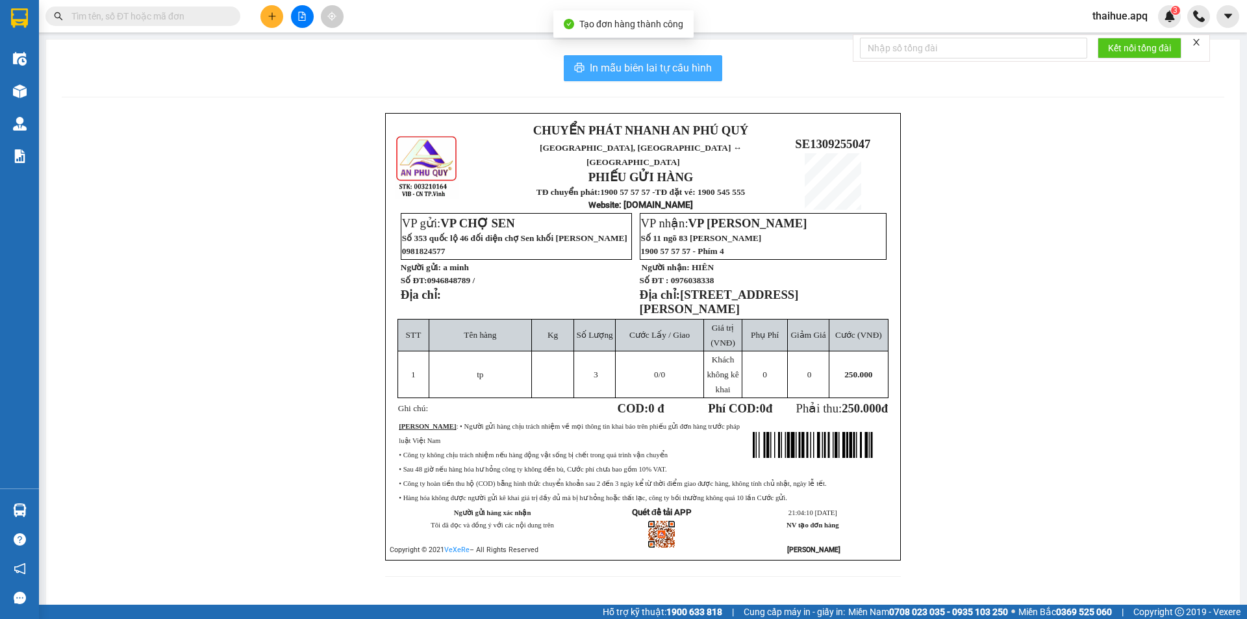
click at [624, 68] on span "In mẫu biên lai tự cấu hình" at bounding box center [651, 68] width 122 height 16
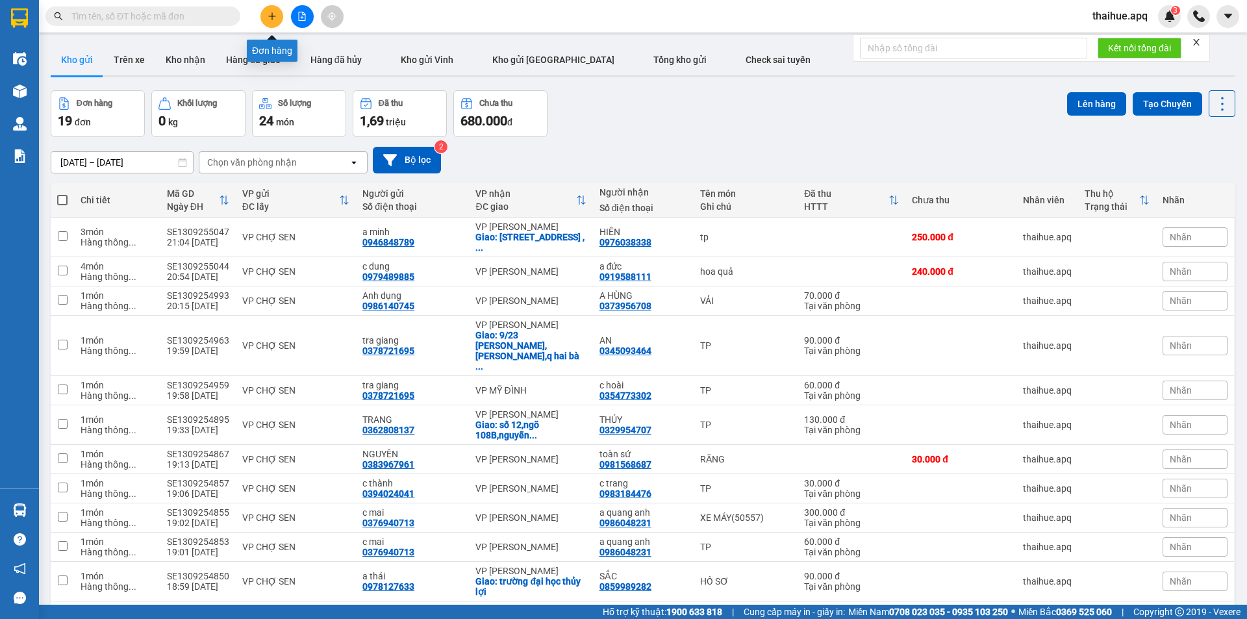
click at [271, 11] on button at bounding box center [271, 16] width 23 height 23
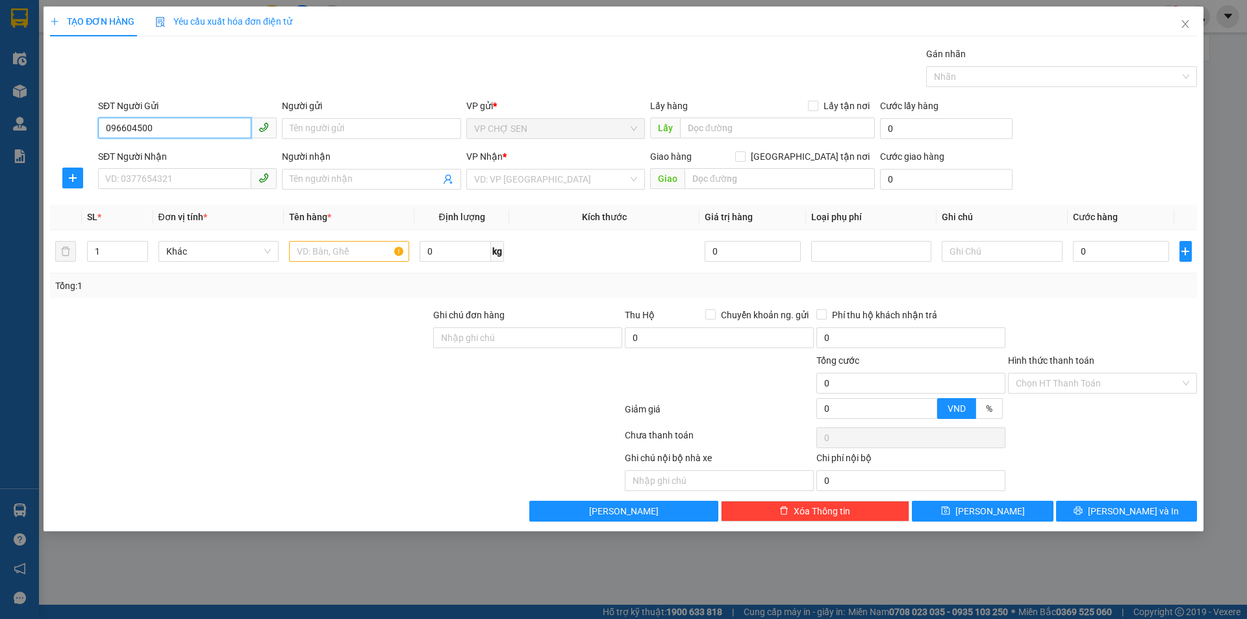
type input "0966045008"
click at [210, 156] on div "0966045008 - a hưởng 100k/1kiện" at bounding box center [187, 154] width 163 height 14
type input "a hưởng 100k/1kiện"
type input "0966045008"
click at [197, 179] on input "SĐT Người Nhận" at bounding box center [174, 178] width 153 height 21
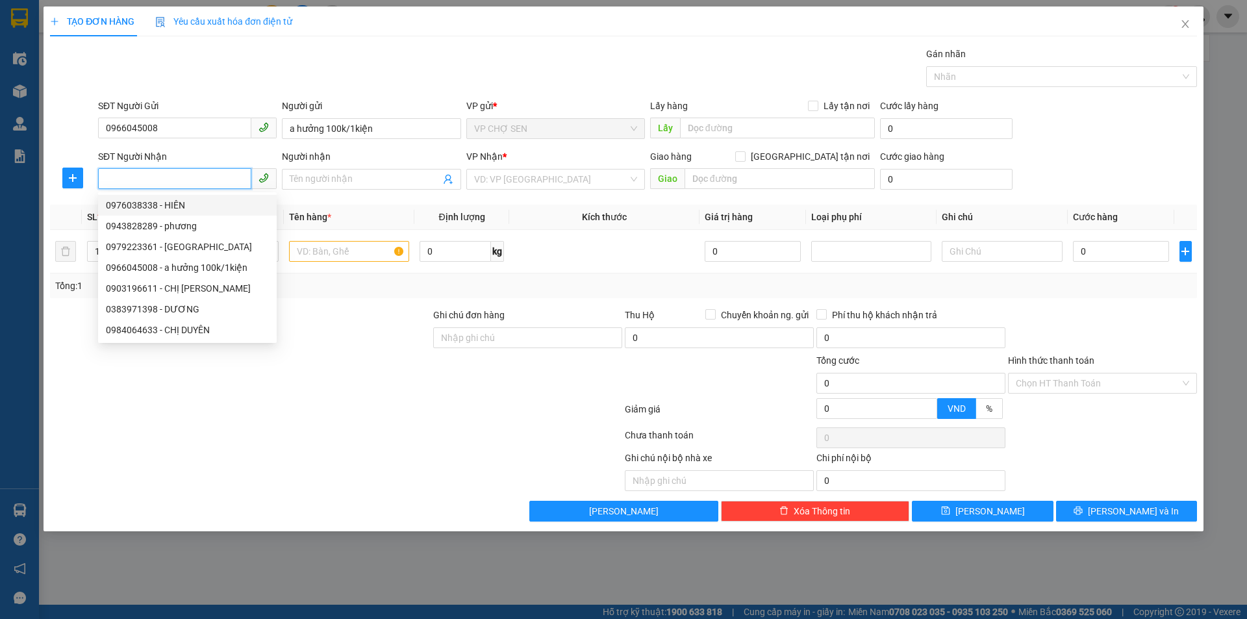
click at [150, 208] on div "0976038338 - HIÊN" at bounding box center [187, 205] width 163 height 14
type input "0976038338"
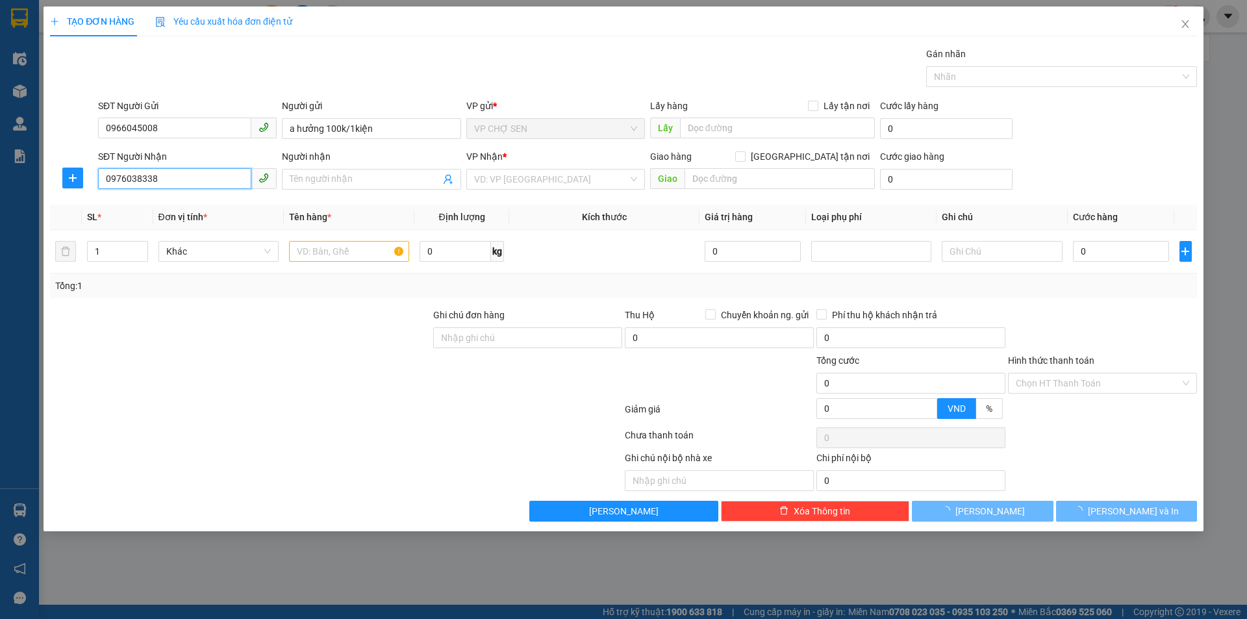
type input "HIÊN"
checkbox input "true"
type input "352 đường giai phóng , hoàng liệt , thanh xuân , hà nội"
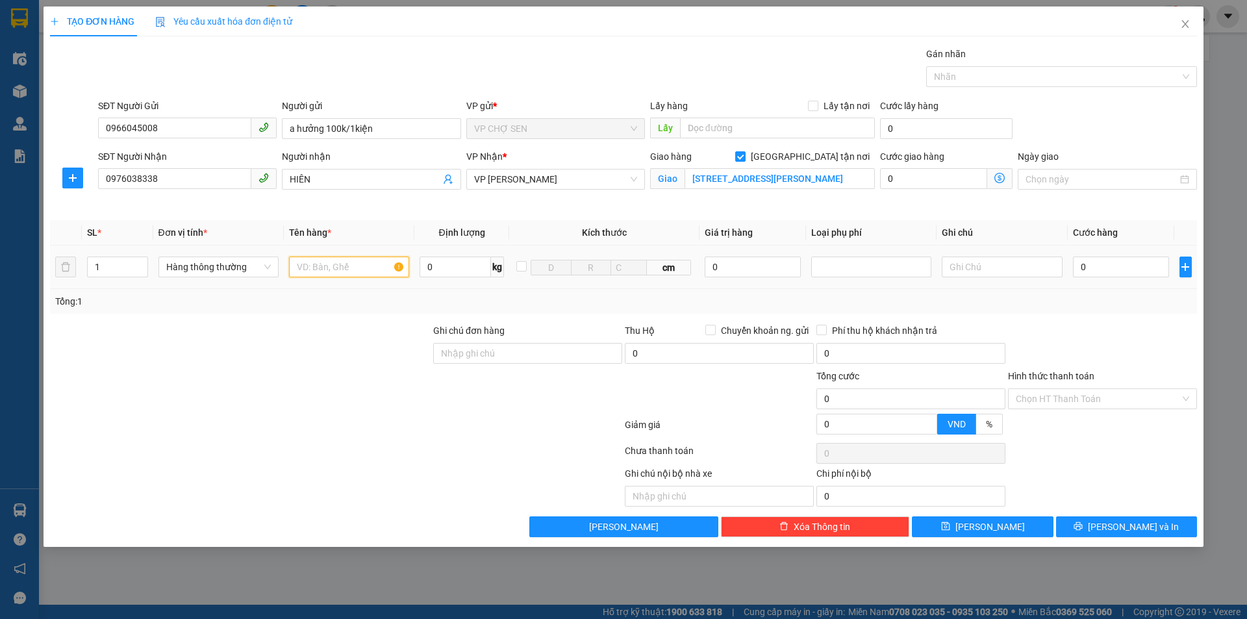
click at [308, 264] on input "text" at bounding box center [349, 266] width 120 height 21
type input "gà"
click at [1084, 264] on input "0" at bounding box center [1121, 266] width 97 height 21
type input "1"
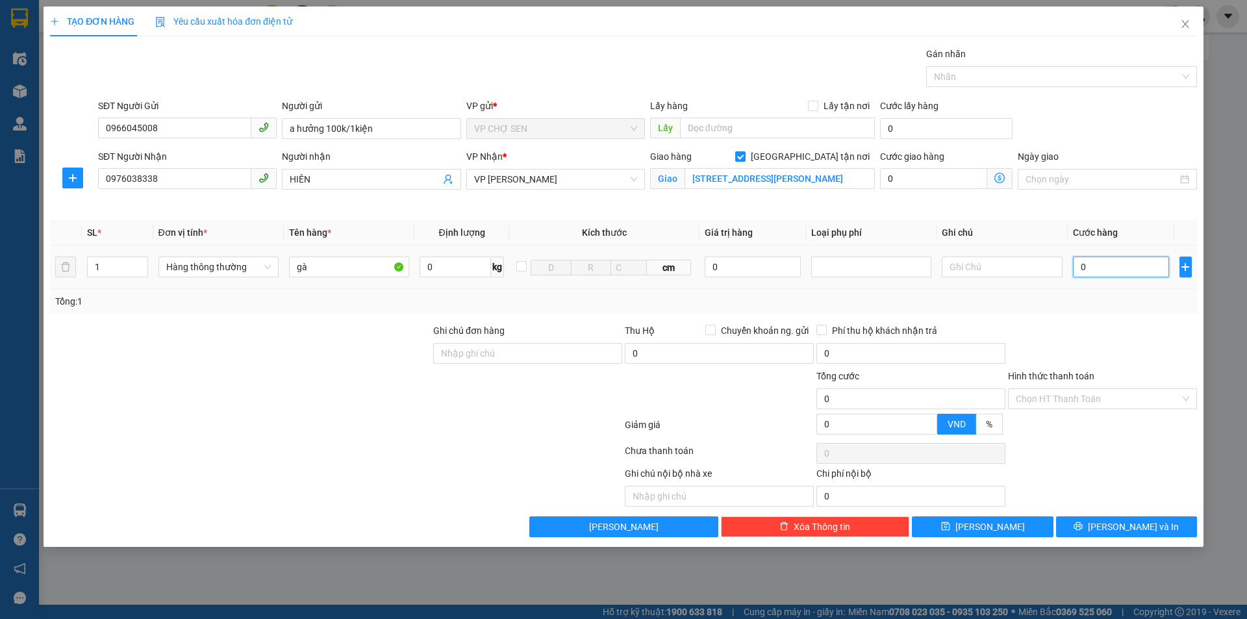
type input "1"
type input "10"
type input "100"
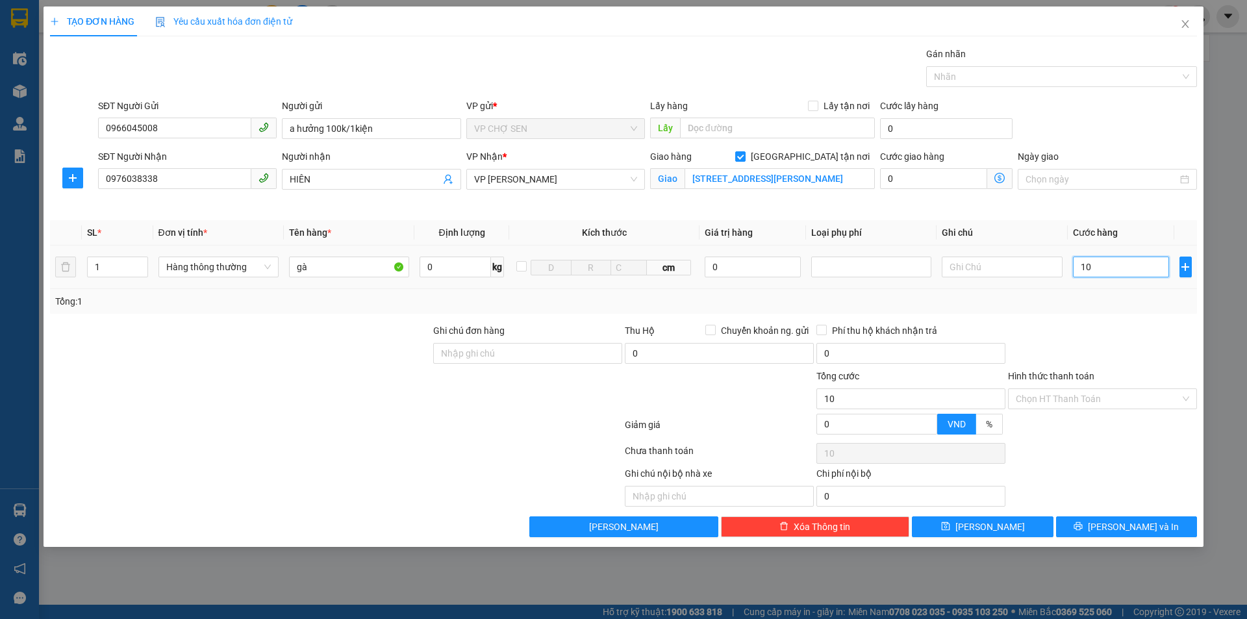
type input "100"
type input "1.000"
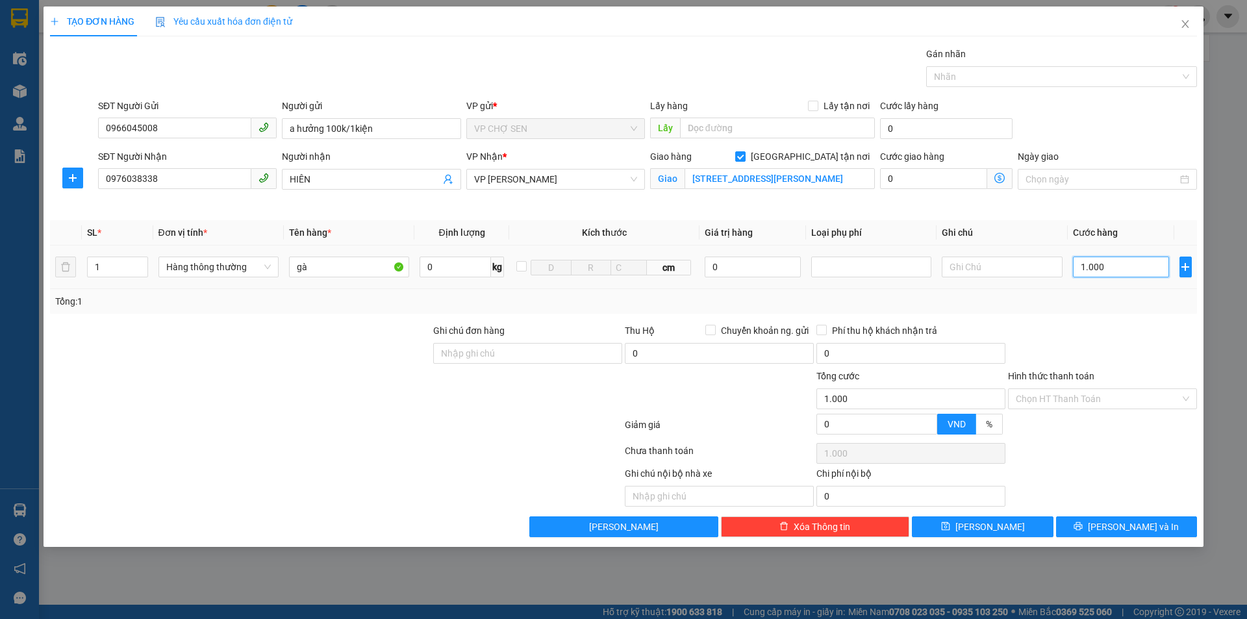
type input "10.000"
type input "100.000"
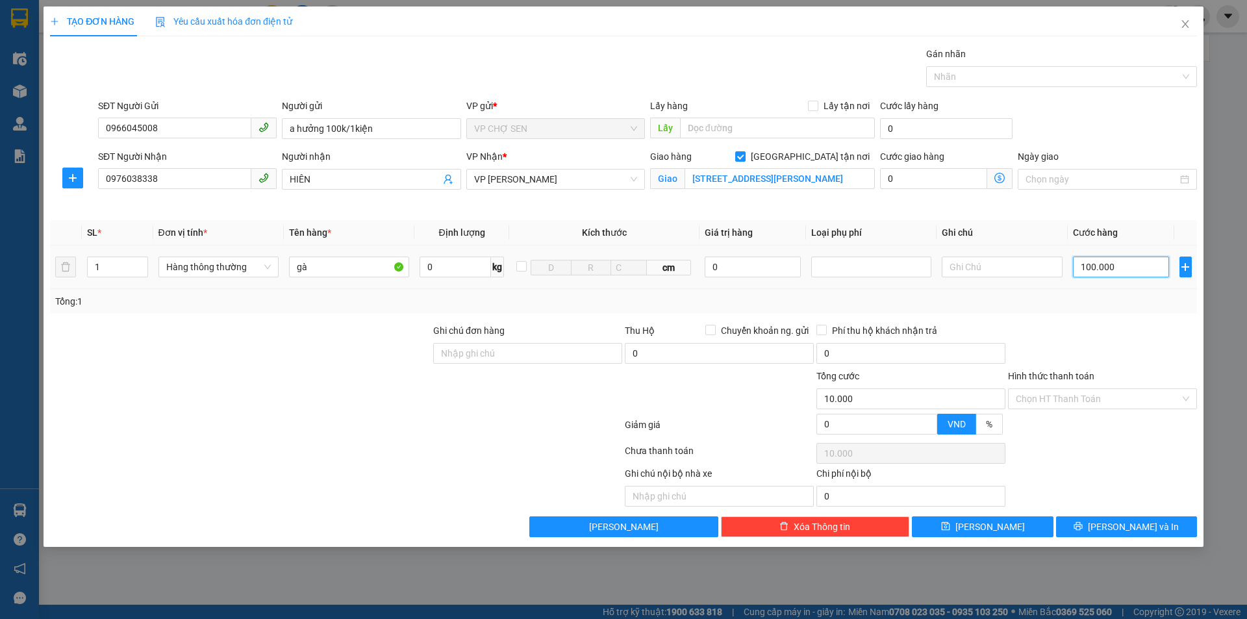
type input "100.000"
click at [1115, 525] on span "[PERSON_NAME] và In" at bounding box center [1133, 526] width 91 height 14
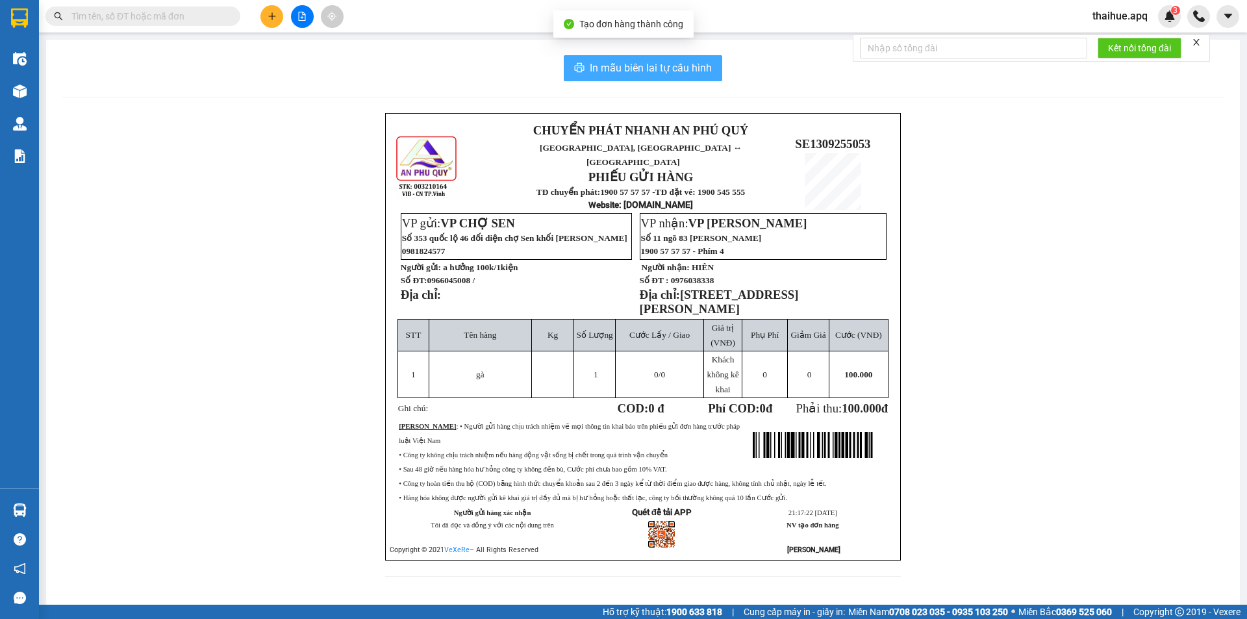
click at [643, 69] on span "In mẫu biên lai tự cấu hình" at bounding box center [651, 68] width 122 height 16
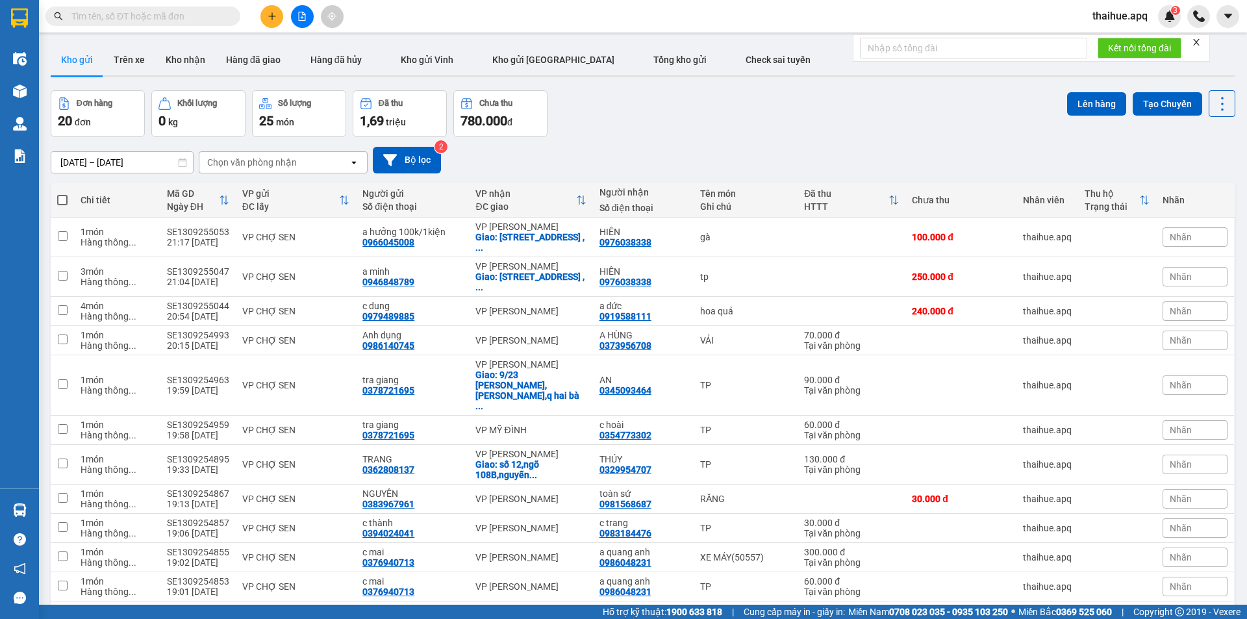
click at [306, 160] on div "Chọn văn phòng nhận" at bounding box center [273, 162] width 149 height 21
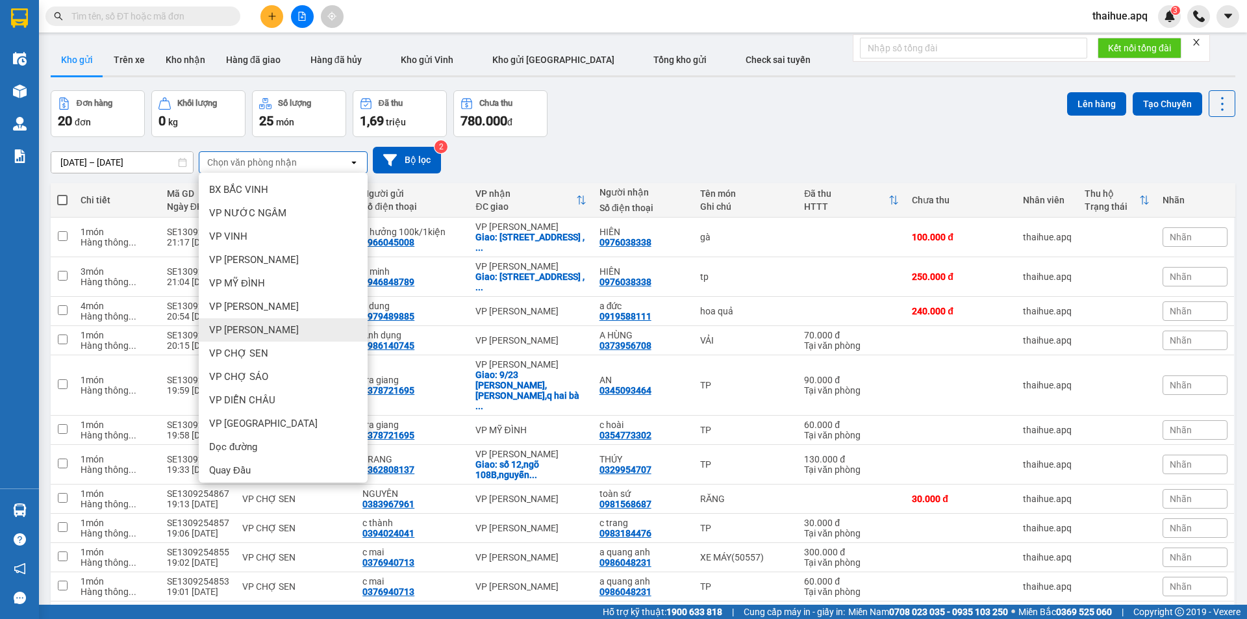
click at [253, 334] on span "VP [PERSON_NAME]" at bounding box center [254, 329] width 90 height 13
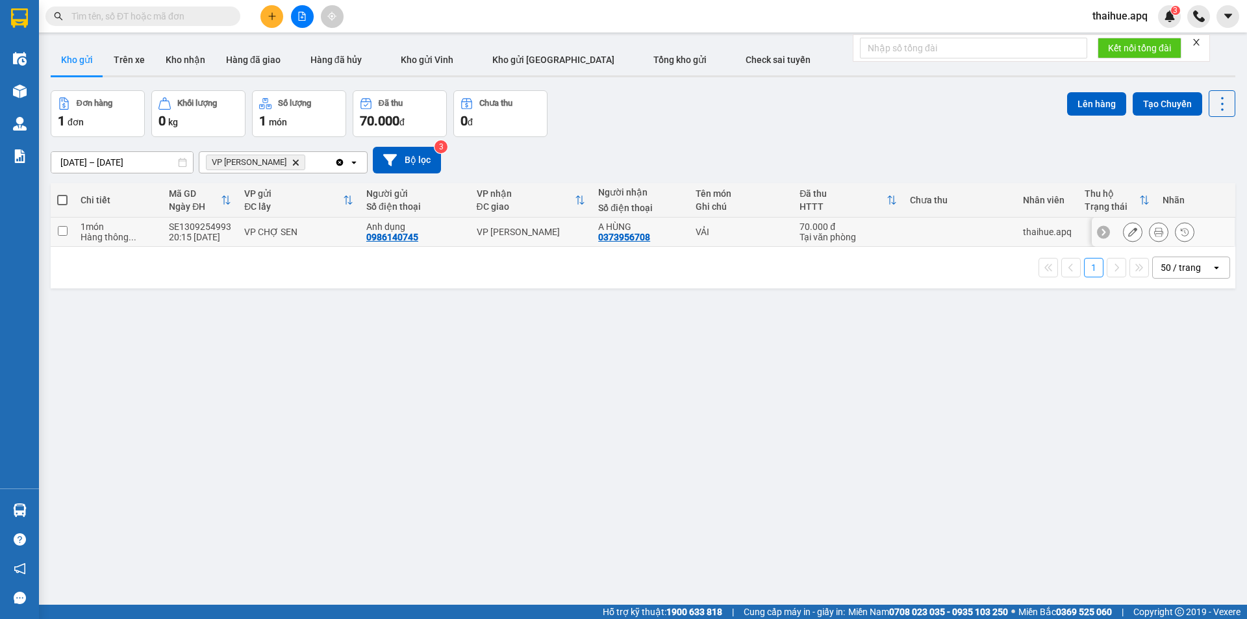
click at [346, 230] on div "VP CHỢ SEN" at bounding box center [298, 232] width 109 height 10
checkbox input "true"
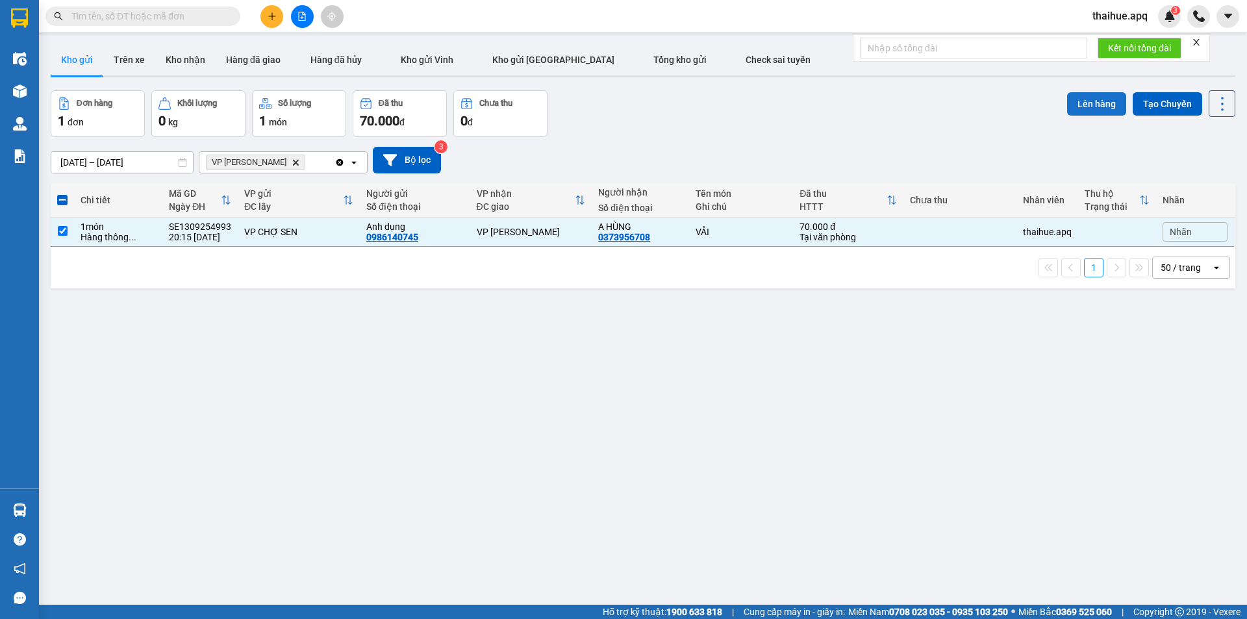
click at [1086, 101] on button "Lên hàng" at bounding box center [1096, 103] width 59 height 23
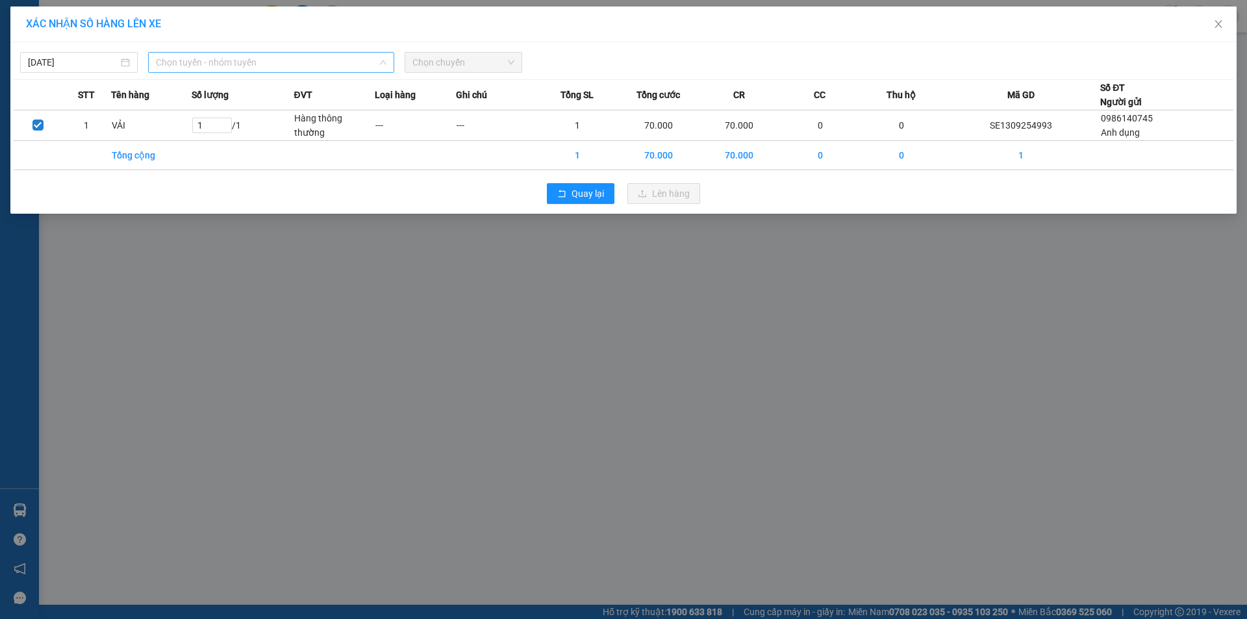
click at [293, 61] on span "Chọn tuyến - nhóm tuyến" at bounding box center [271, 62] width 230 height 19
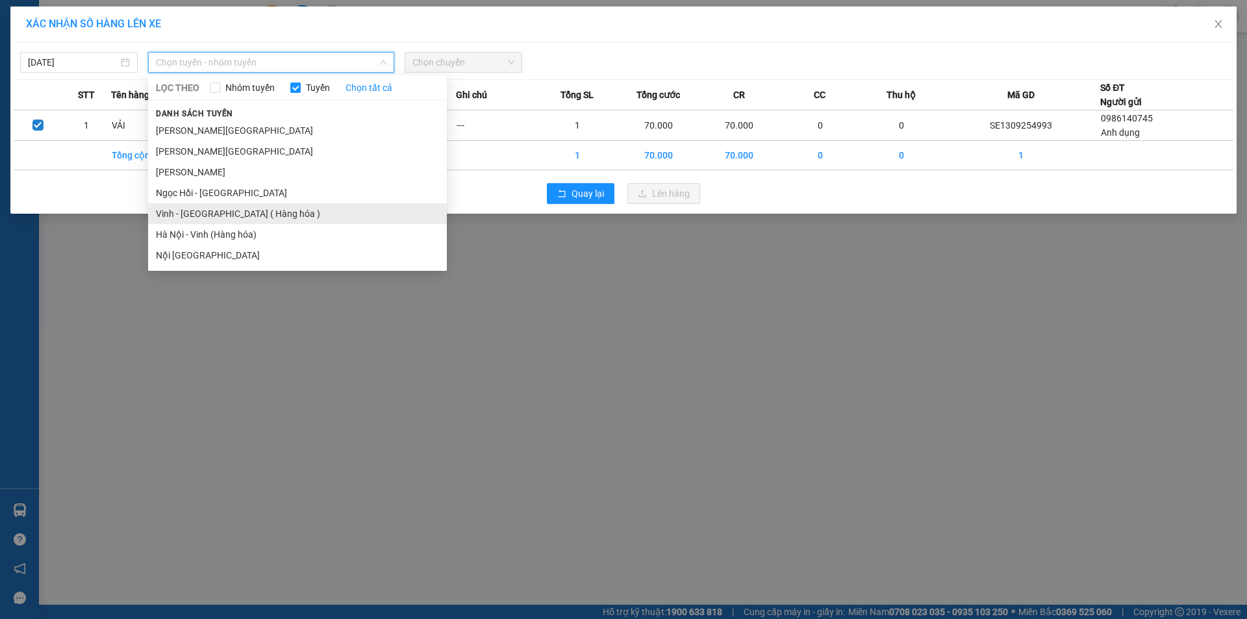
click at [175, 219] on li "Vinh - Hà Nội ( Hàng hóa )" at bounding box center [297, 213] width 299 height 21
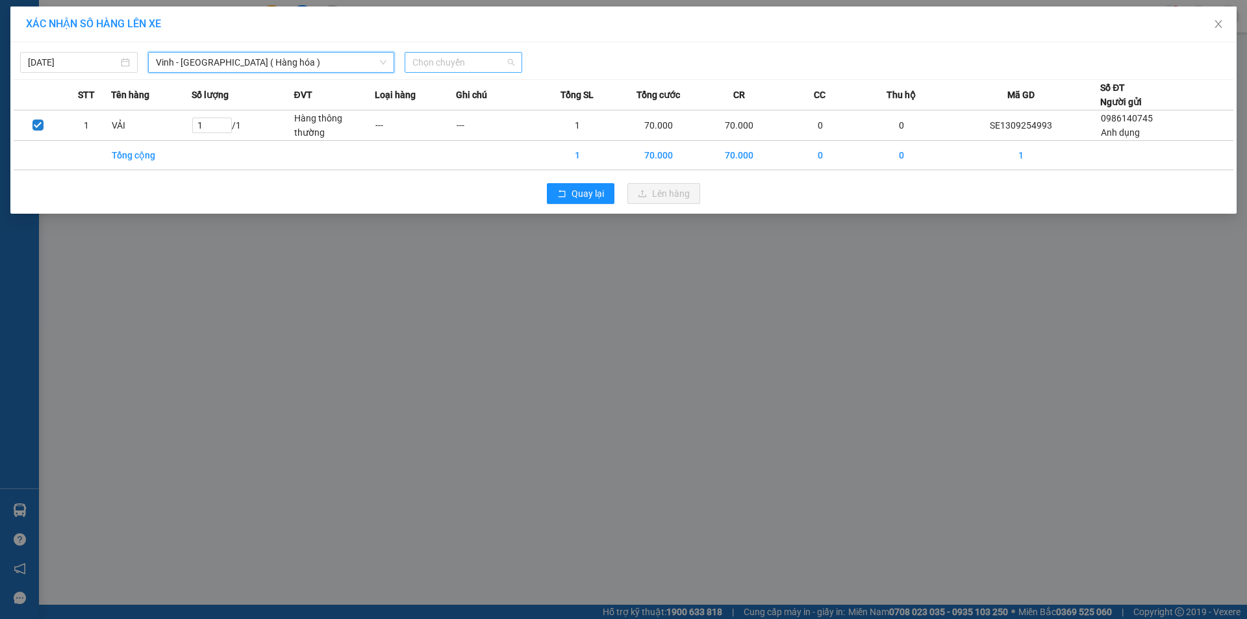
click at [485, 59] on span "Chọn chuyến" at bounding box center [463, 62] width 102 height 19
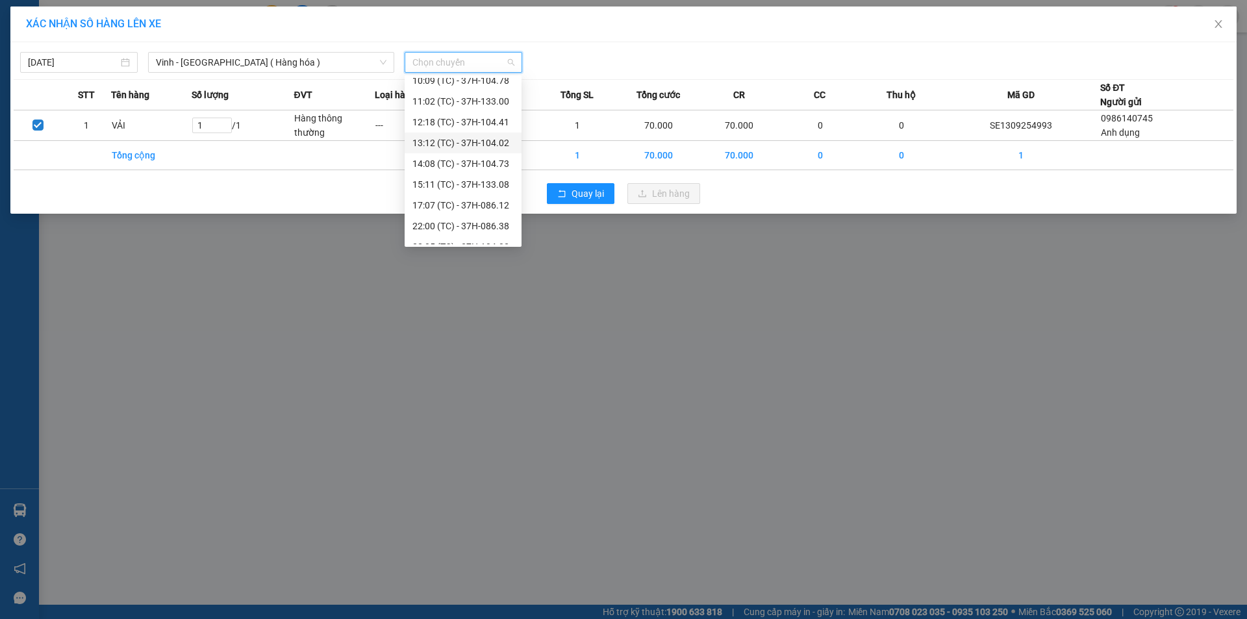
scroll to position [130, 0]
click at [493, 211] on div "23:01 (TC) - 37H-104.82" at bounding box center [462, 208] width 101 height 14
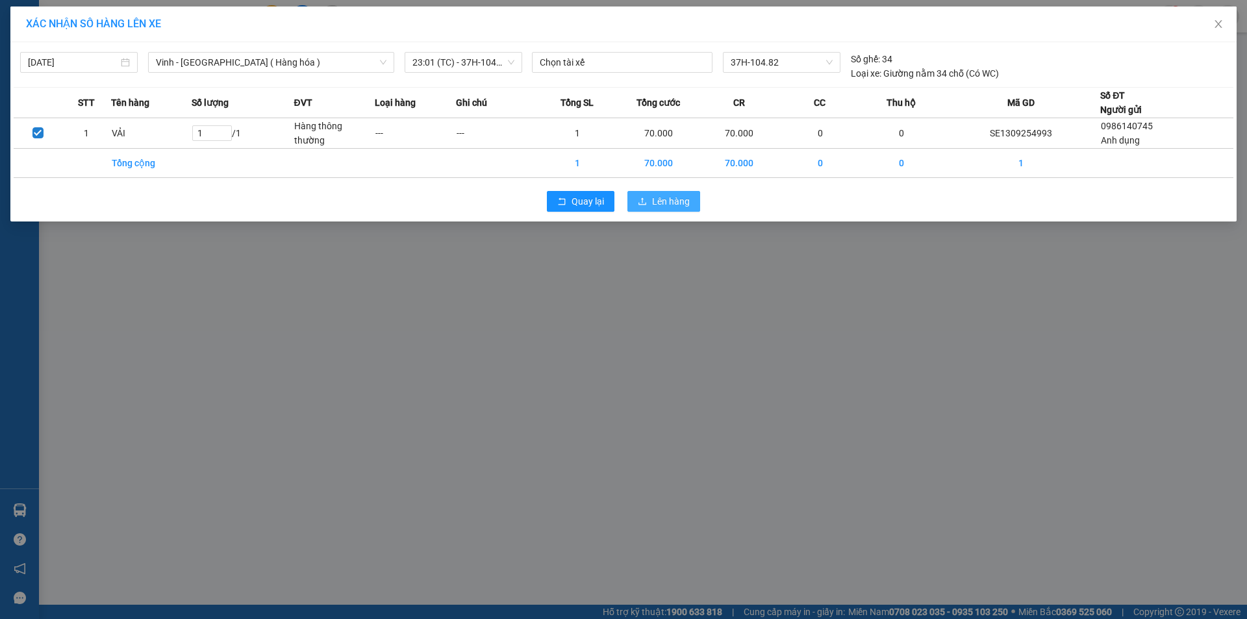
click at [674, 201] on span "Lên hàng" at bounding box center [671, 201] width 38 height 14
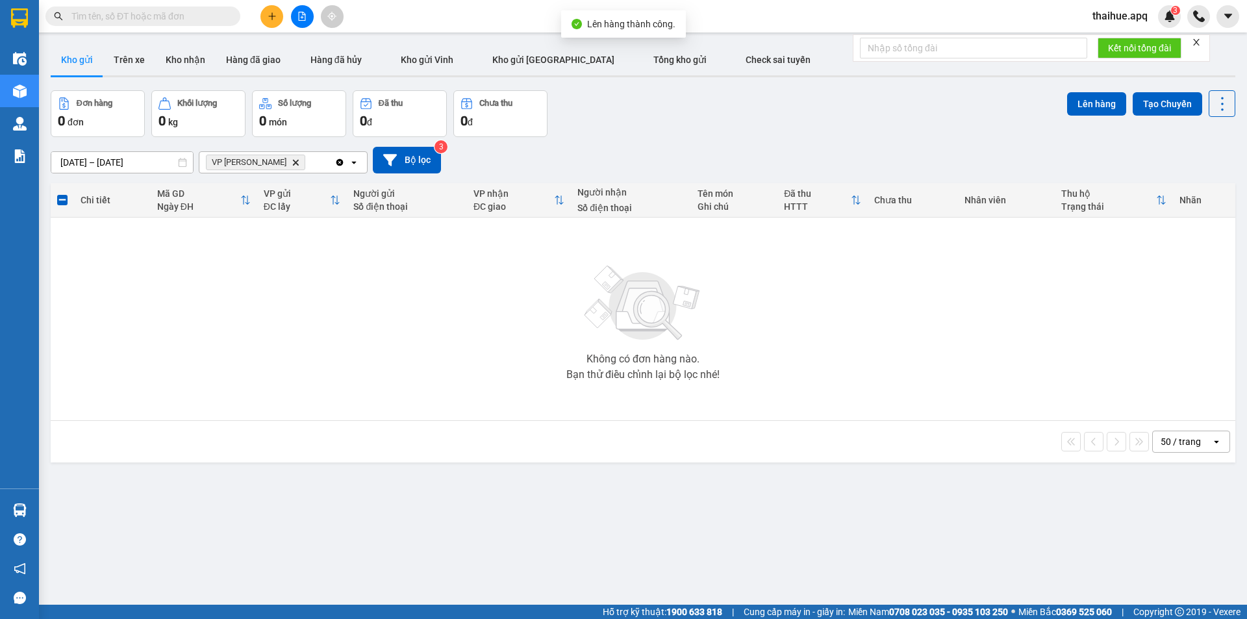
click at [293, 164] on icon "VP GIA LÂM, close by backspace" at bounding box center [296, 162] width 6 height 6
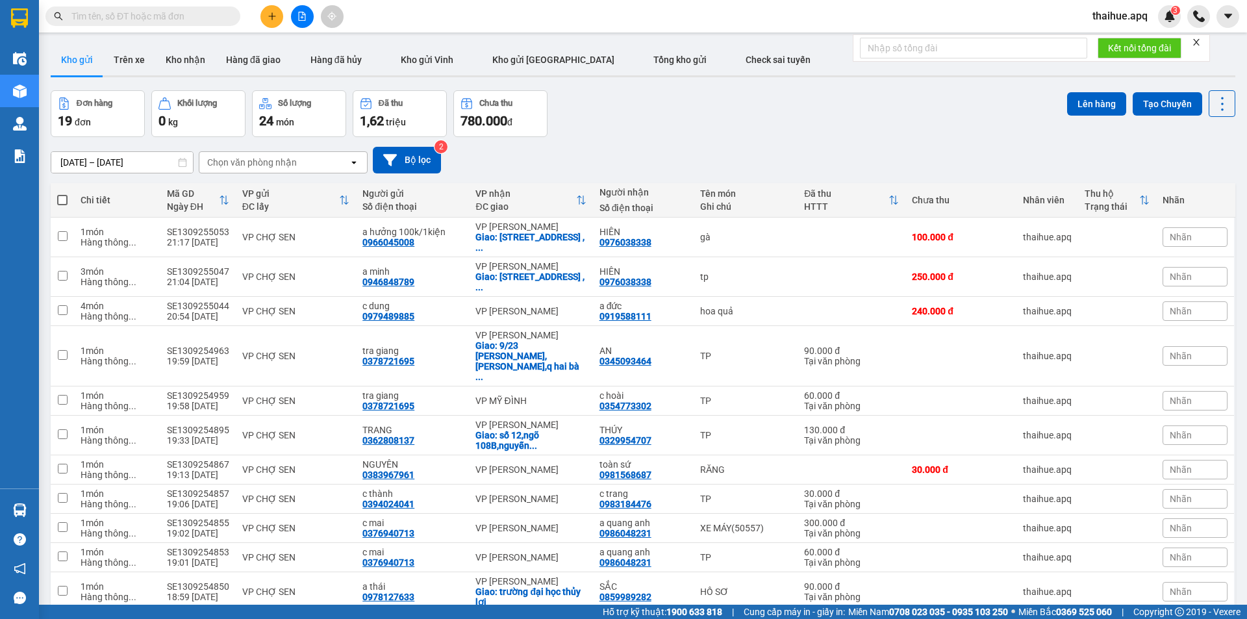
click at [305, 157] on div "Chọn văn phòng nhận" at bounding box center [273, 162] width 149 height 21
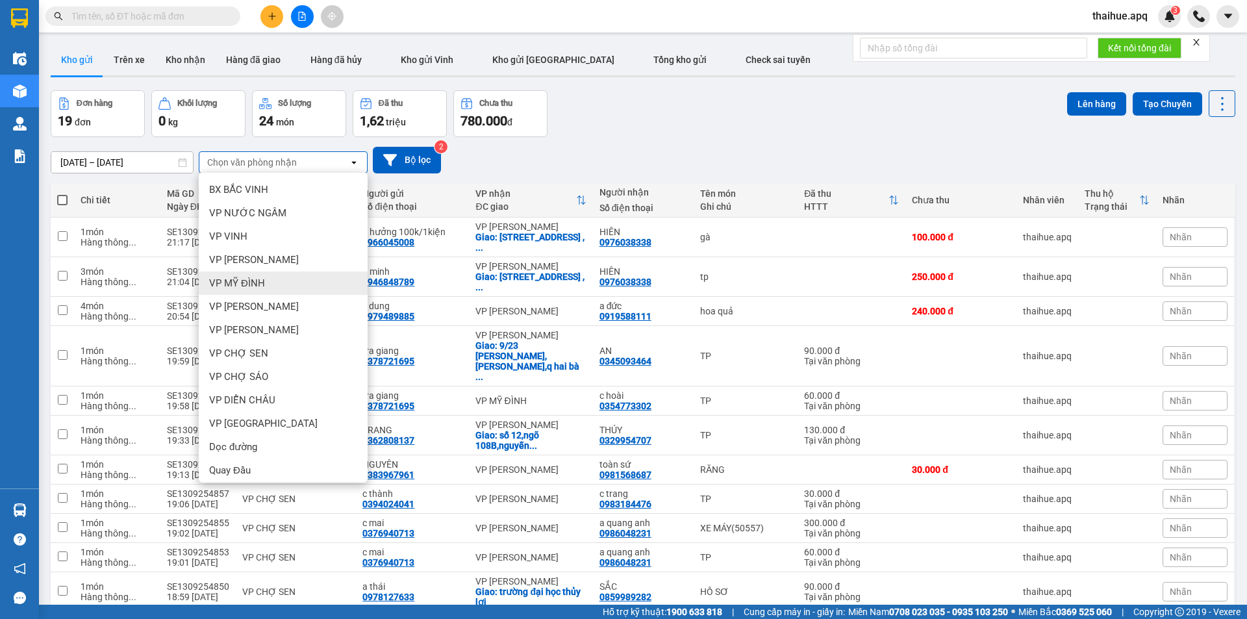
click at [256, 281] on span "VP MỸ ĐÌNH" at bounding box center [237, 283] width 56 height 13
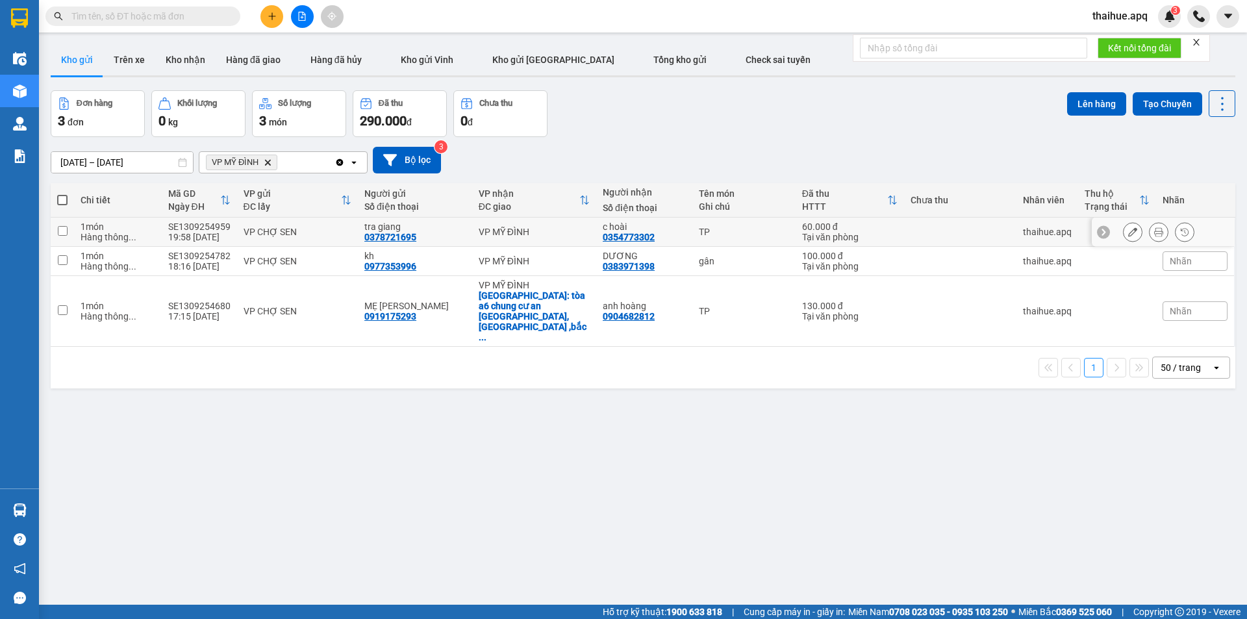
click at [321, 229] on div "VP CHỢ SEN" at bounding box center [297, 232] width 108 height 10
checkbox input "true"
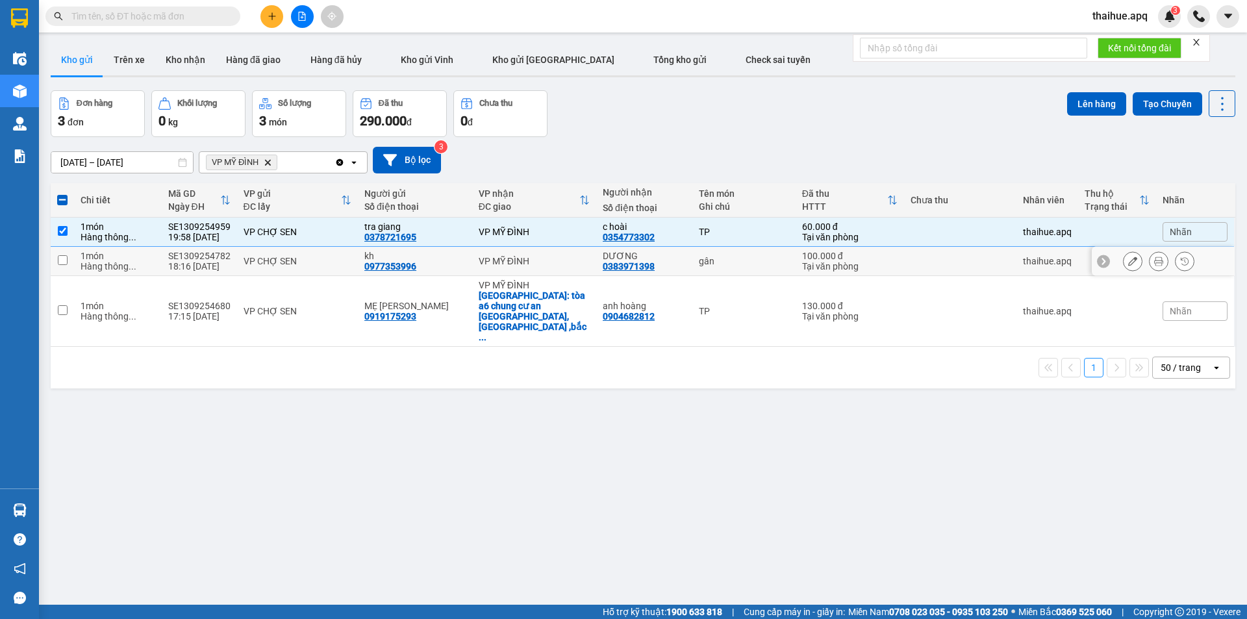
click at [325, 260] on div "VP CHỢ SEN" at bounding box center [297, 261] width 108 height 10
checkbox input "true"
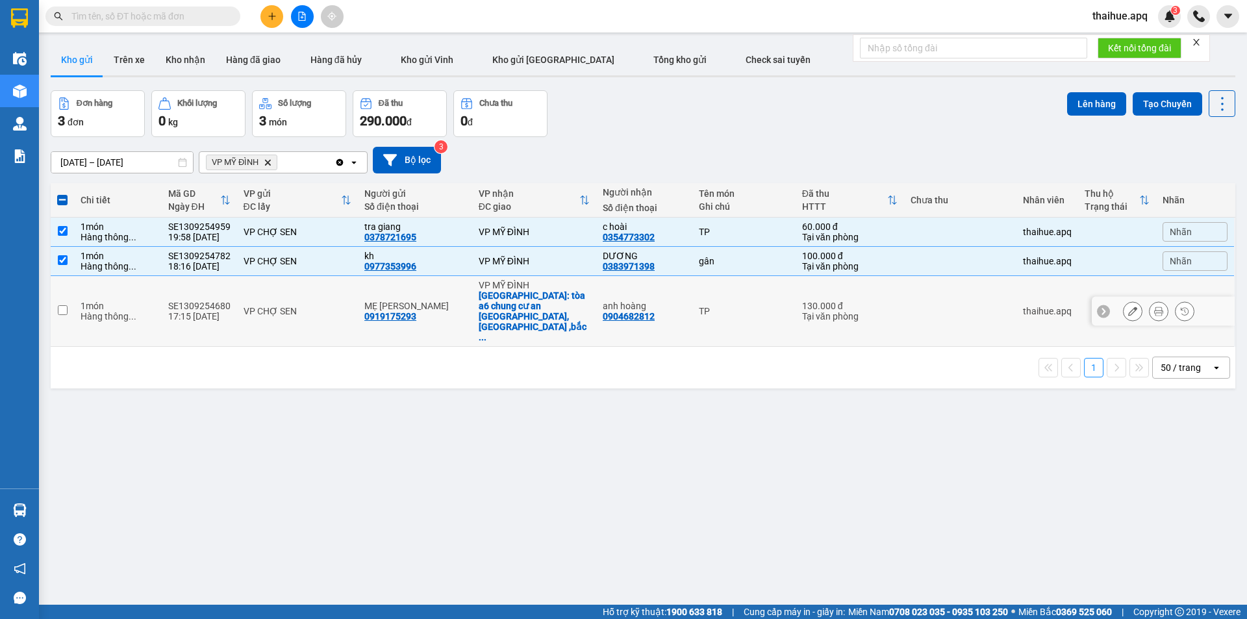
click at [326, 306] on div "VP CHỢ SEN" at bounding box center [297, 311] width 108 height 10
checkbox input "true"
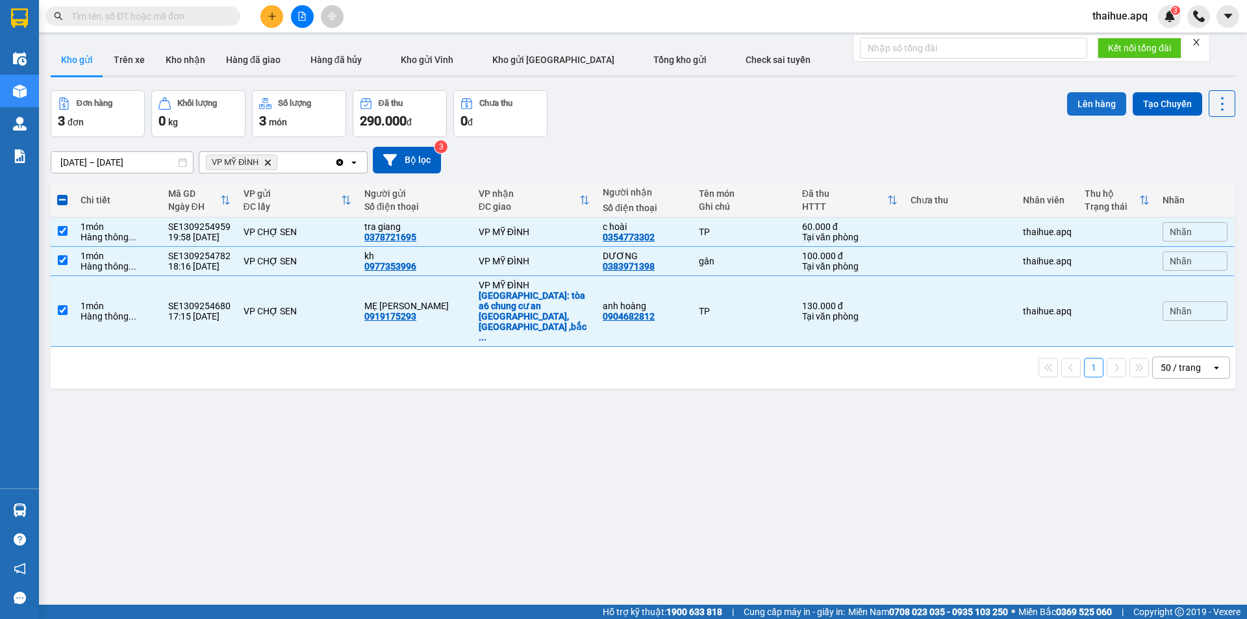
click at [1080, 99] on button "Lên hàng" at bounding box center [1096, 103] width 59 height 23
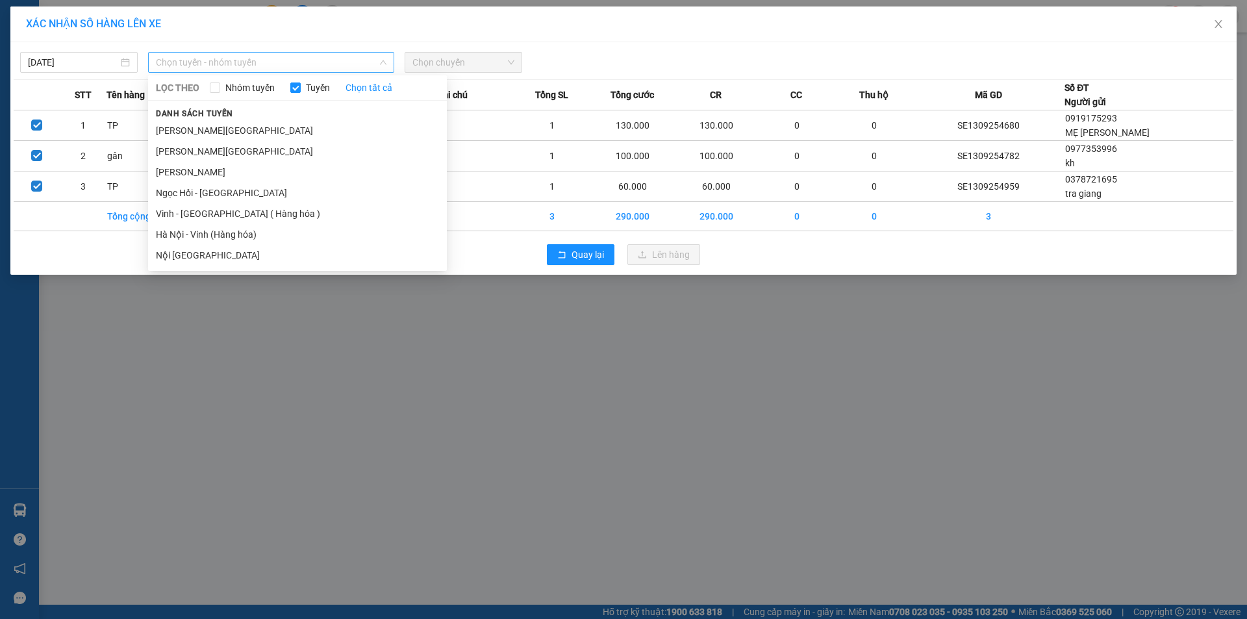
click at [272, 63] on span "Chọn tuyến - nhóm tuyến" at bounding box center [271, 62] width 230 height 19
click at [203, 213] on li "Vinh - Hà Nội ( Hàng hóa )" at bounding box center [297, 213] width 299 height 21
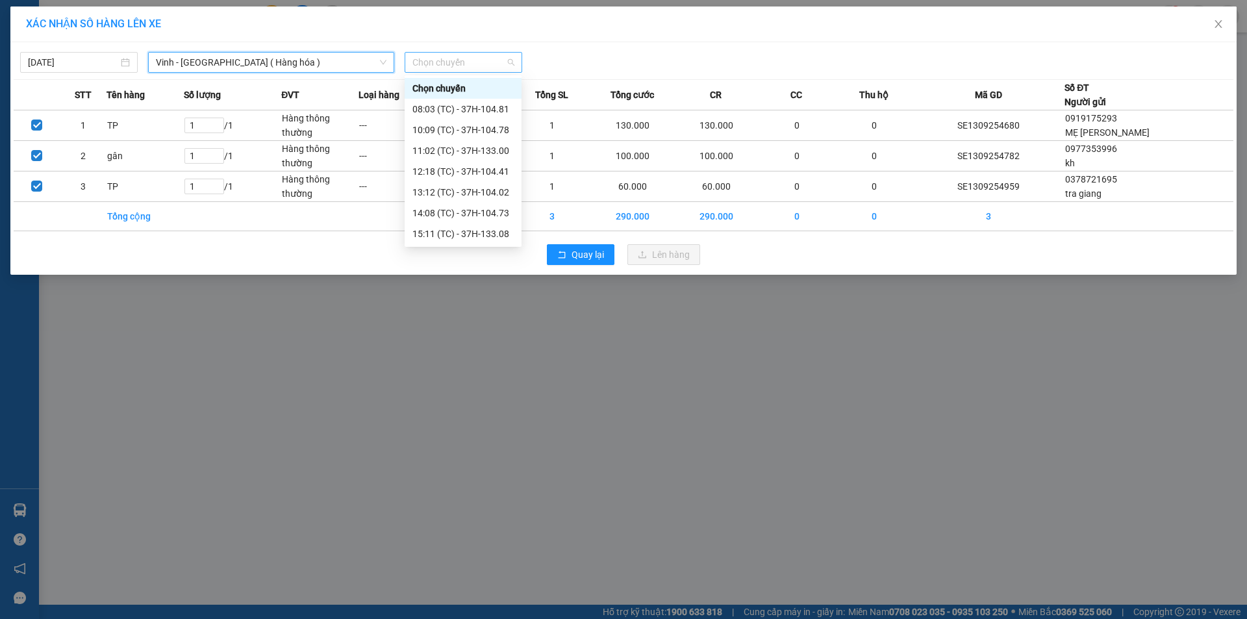
click at [483, 59] on span "Chọn chuyến" at bounding box center [463, 62] width 102 height 19
click at [495, 132] on div "23:01 (TC) - 37H-104.82" at bounding box center [462, 130] width 101 height 14
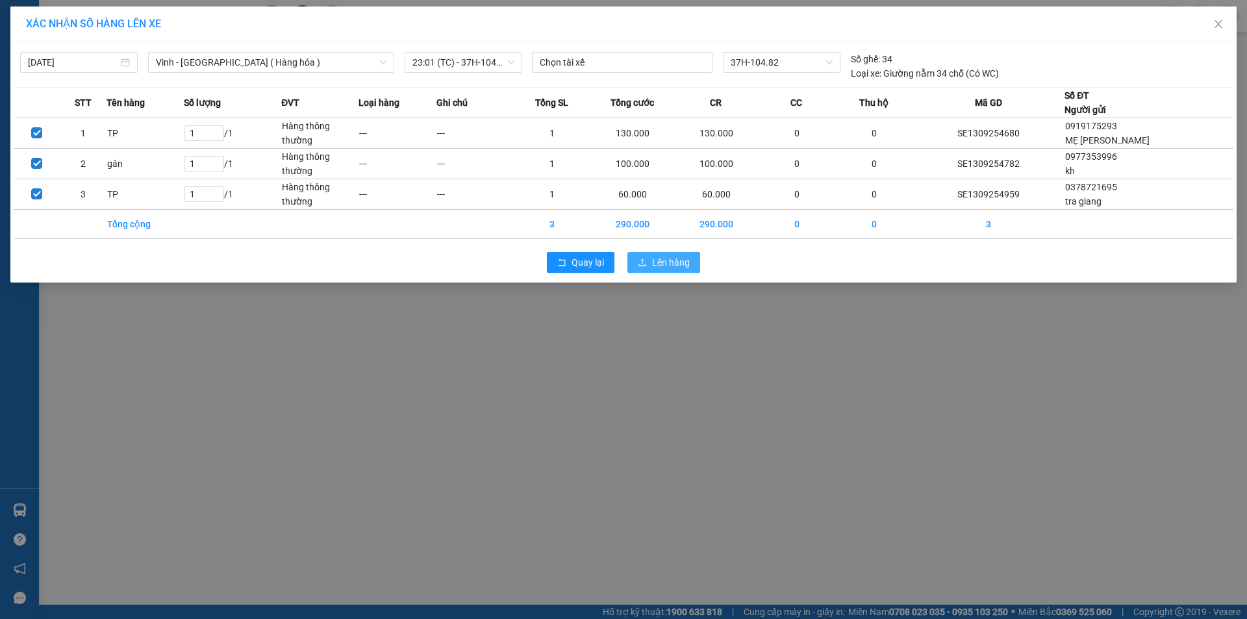
click at [660, 263] on span "Lên hàng" at bounding box center [671, 262] width 38 height 14
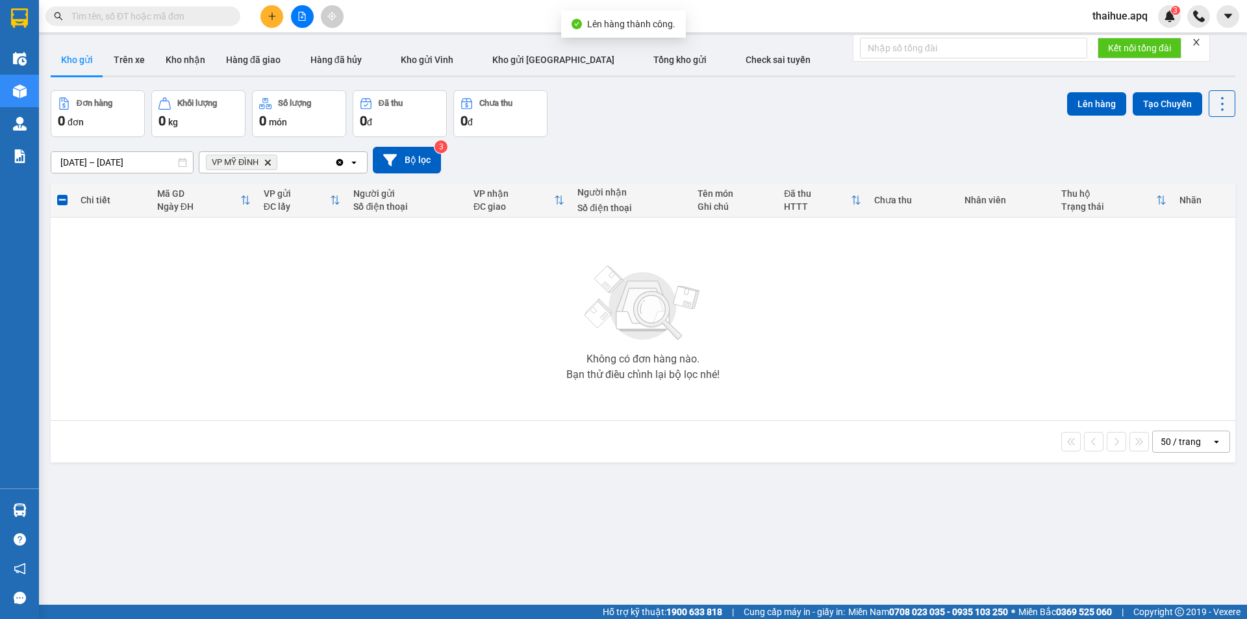
click at [267, 168] on span "VP MỸ ĐÌNH Delete" at bounding box center [241, 163] width 71 height 16
click at [267, 164] on icon "VP MỸ ĐÌNH, close by backspace" at bounding box center [268, 162] width 6 height 6
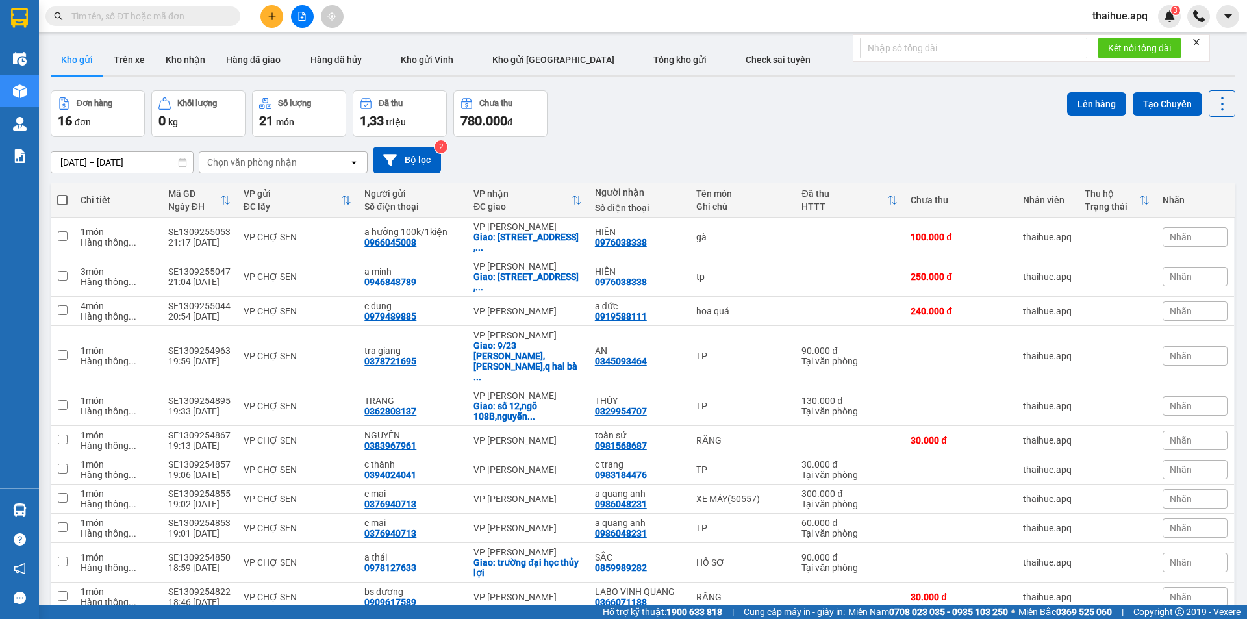
click at [314, 164] on div "Chọn văn phòng nhận" at bounding box center [273, 162] width 149 height 21
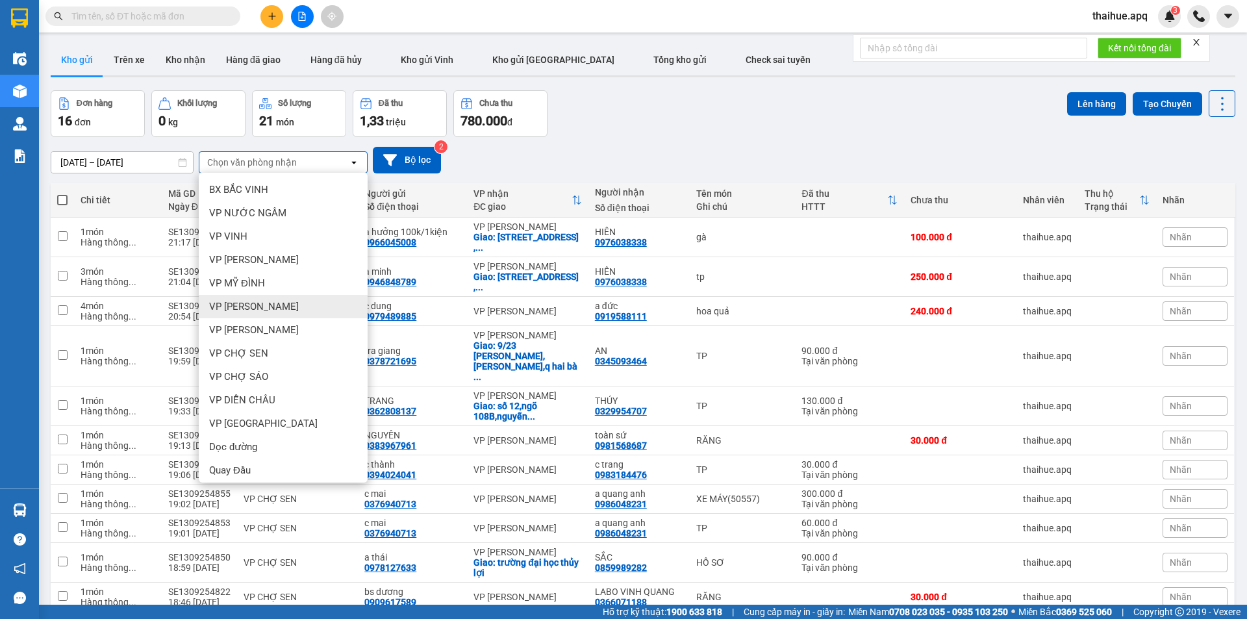
click at [261, 306] on span "VP [PERSON_NAME]" at bounding box center [254, 306] width 90 height 13
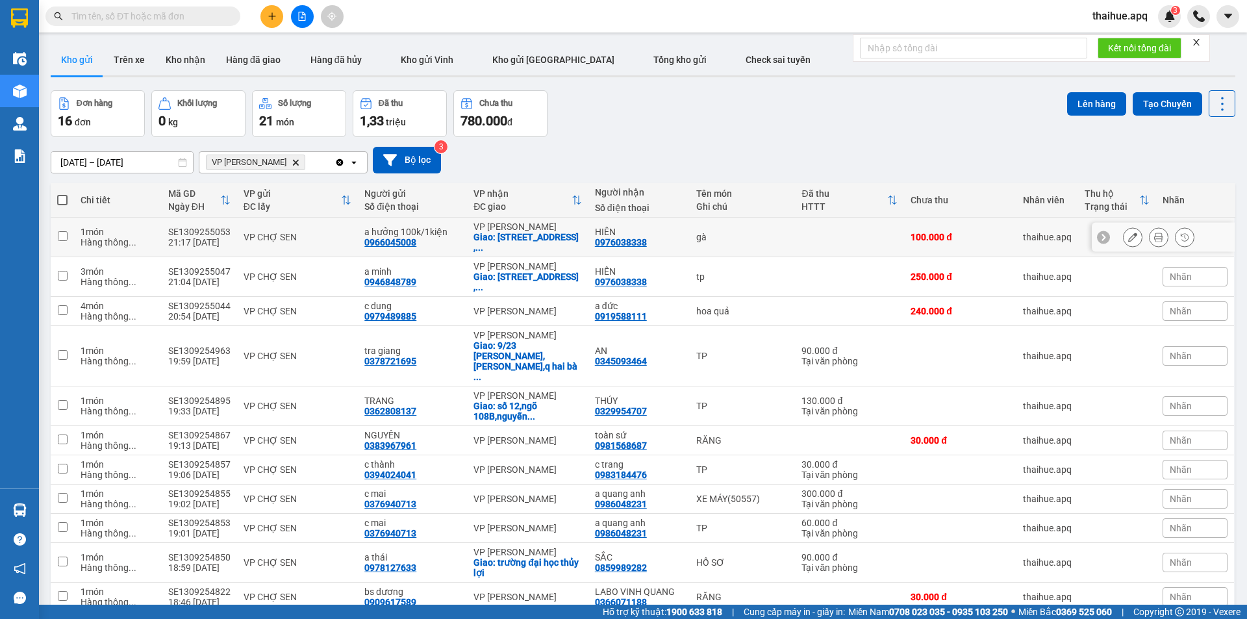
click at [333, 237] on div "VP CHỢ SEN" at bounding box center [297, 237] width 108 height 10
checkbox input "true"
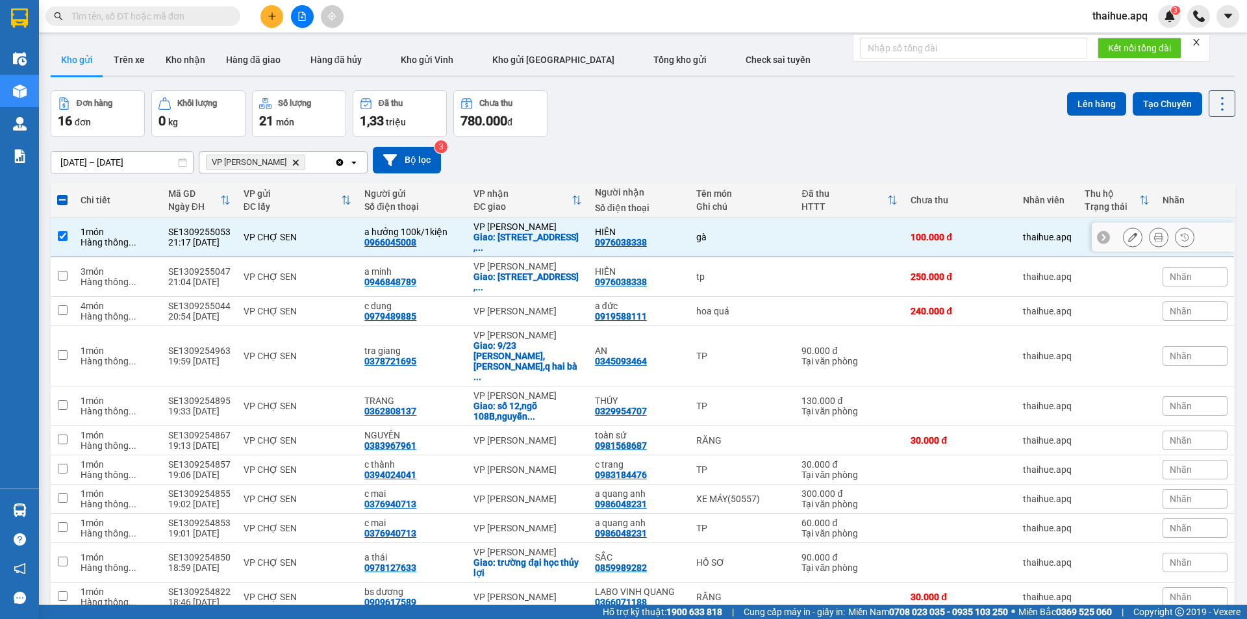
scroll to position [65, 0]
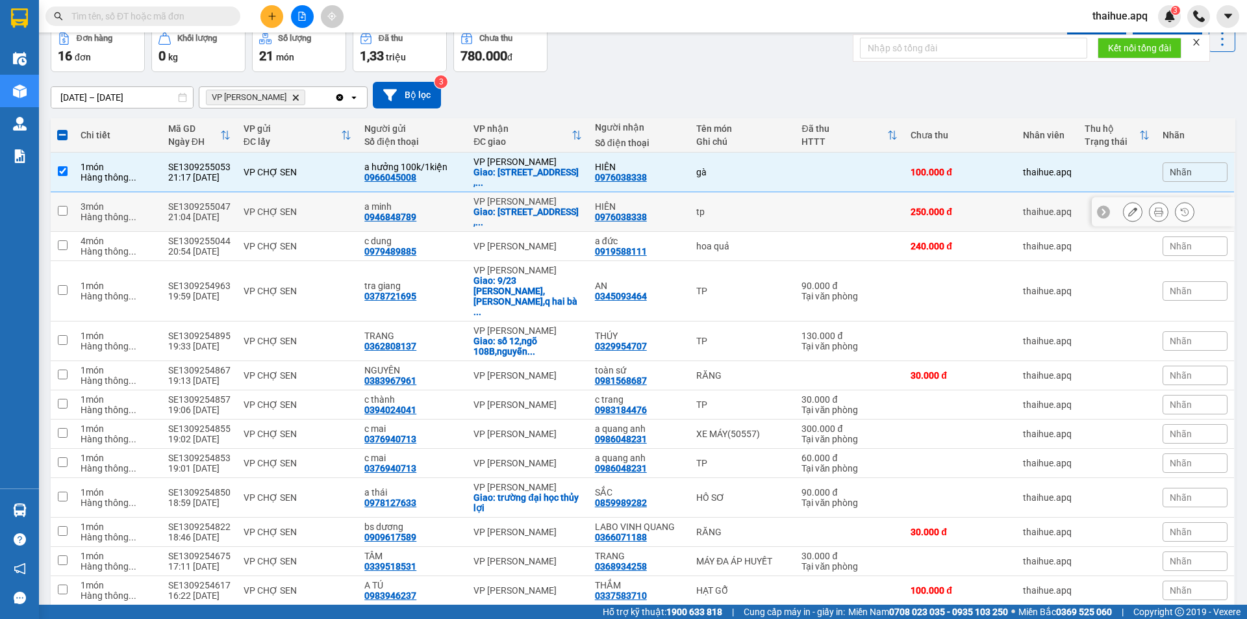
click at [331, 210] on div "VP CHỢ SEN" at bounding box center [297, 211] width 108 height 10
checkbox input "true"
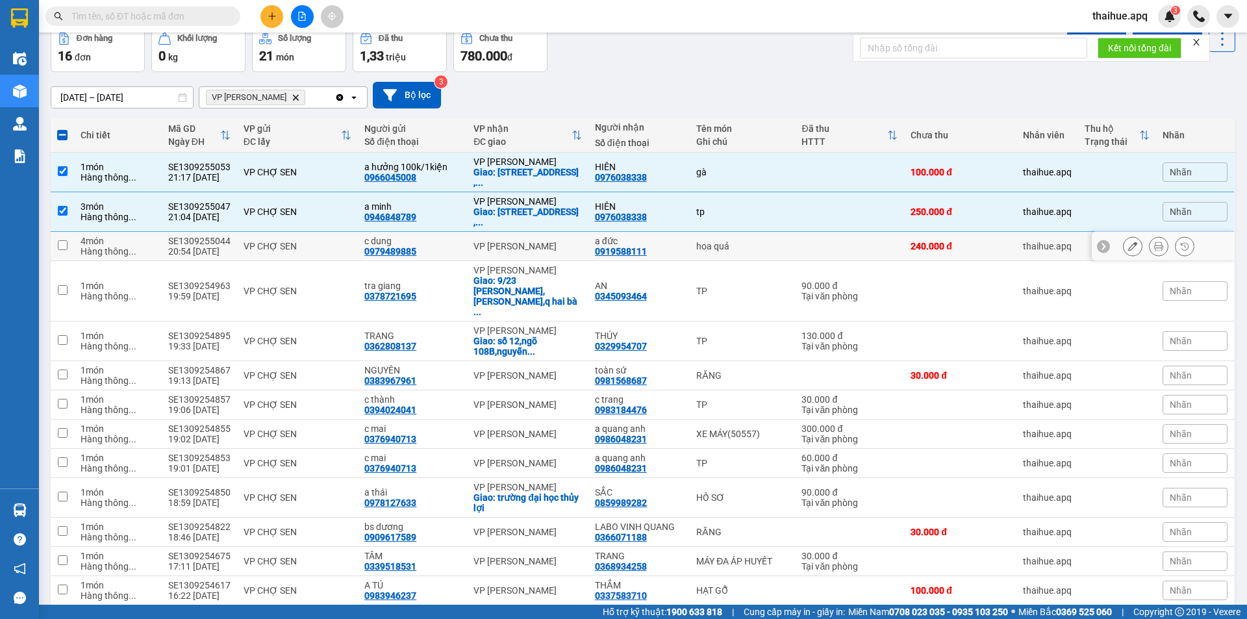
click at [330, 242] on div "VP CHỢ SEN" at bounding box center [297, 246] width 108 height 10
checkbox input "true"
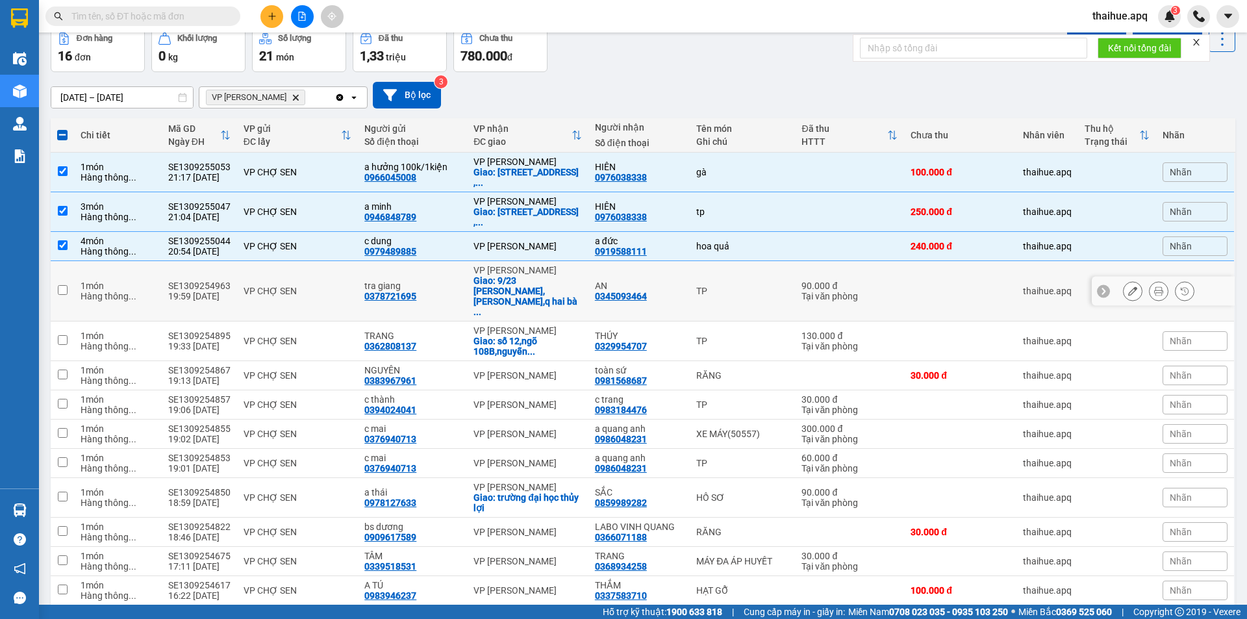
click at [331, 272] on td "VP CHỢ SEN" at bounding box center [297, 291] width 121 height 60
checkbox input "true"
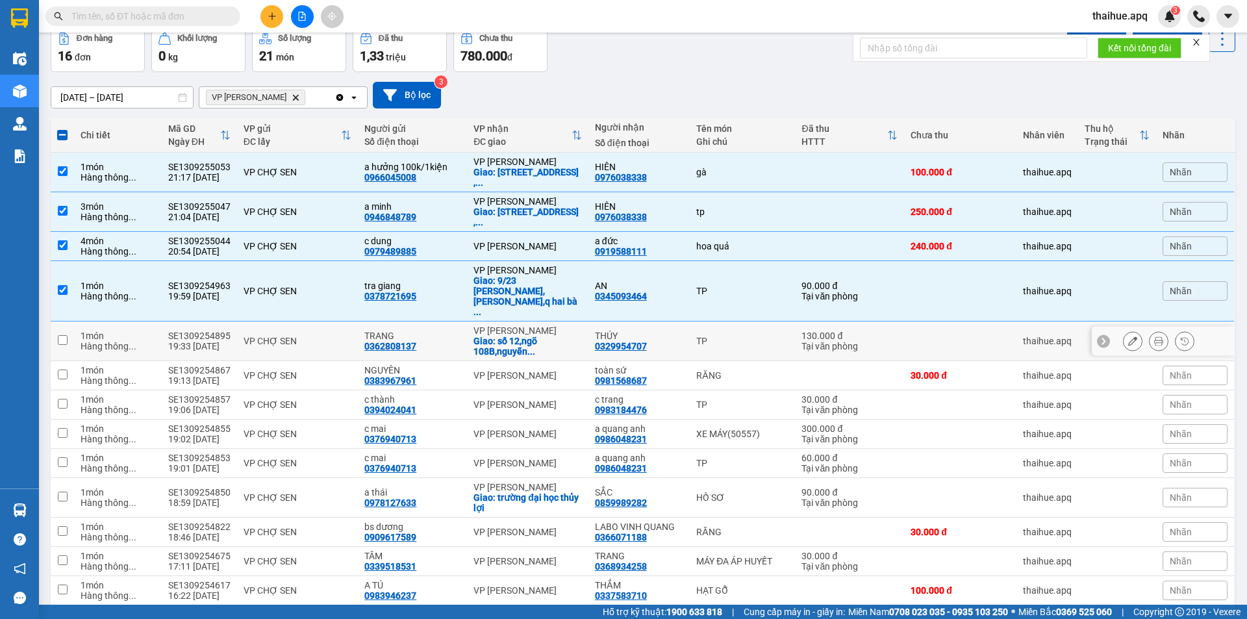
click at [342, 336] on div "VP CHỢ SEN" at bounding box center [297, 341] width 108 height 10
checkbox input "true"
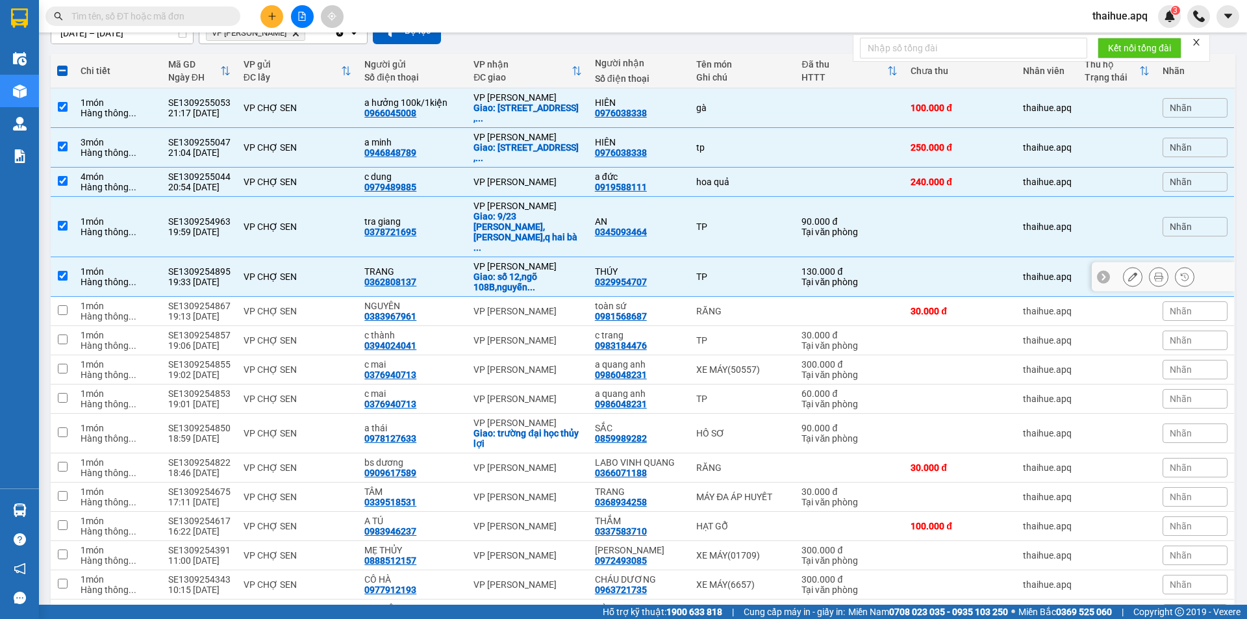
scroll to position [130, 0]
click at [325, 305] on div "VP CHỢ SEN" at bounding box center [297, 310] width 108 height 10
checkbox input "true"
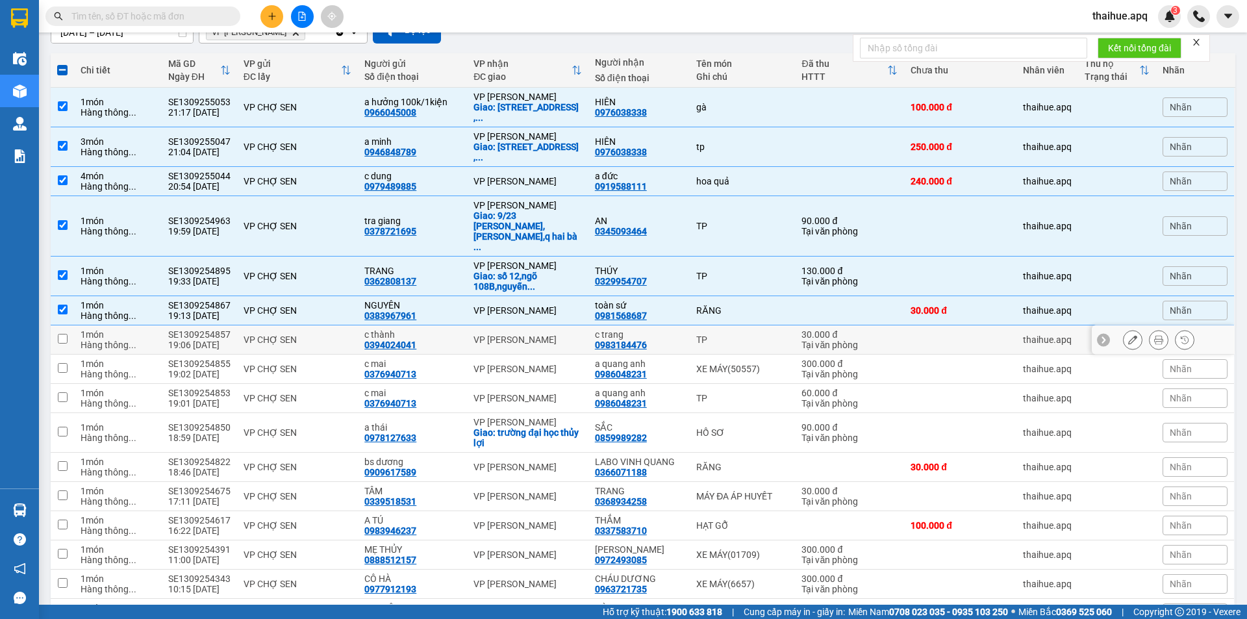
click at [328, 325] on td "VP CHỢ SEN" at bounding box center [297, 339] width 121 height 29
checkbox input "true"
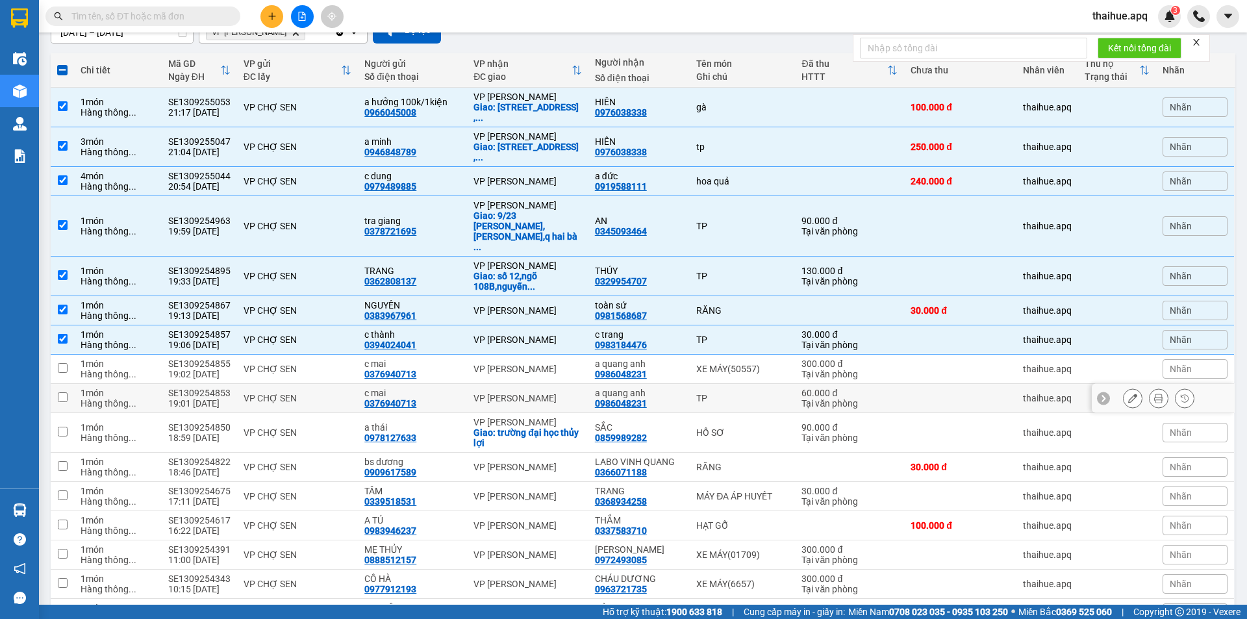
click at [335, 393] on div "VP CHỢ SEN" at bounding box center [297, 398] width 108 height 10
checkbox input "true"
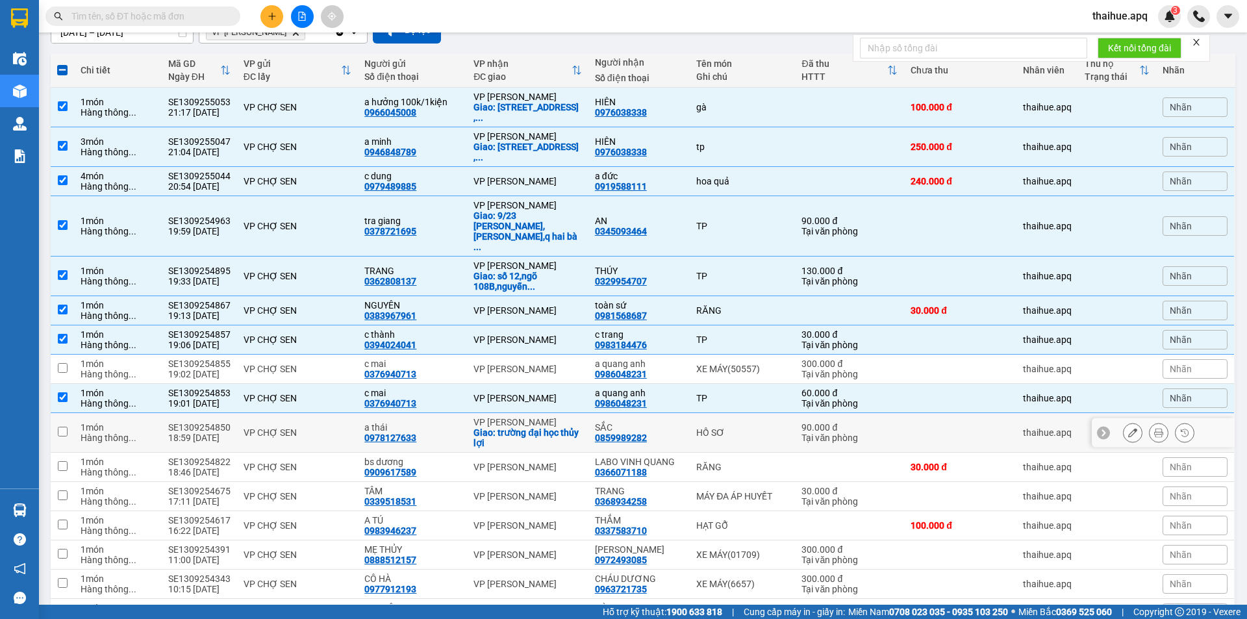
click at [341, 427] on div "VP CHỢ SEN" at bounding box center [297, 432] width 108 height 10
checkbox input "true"
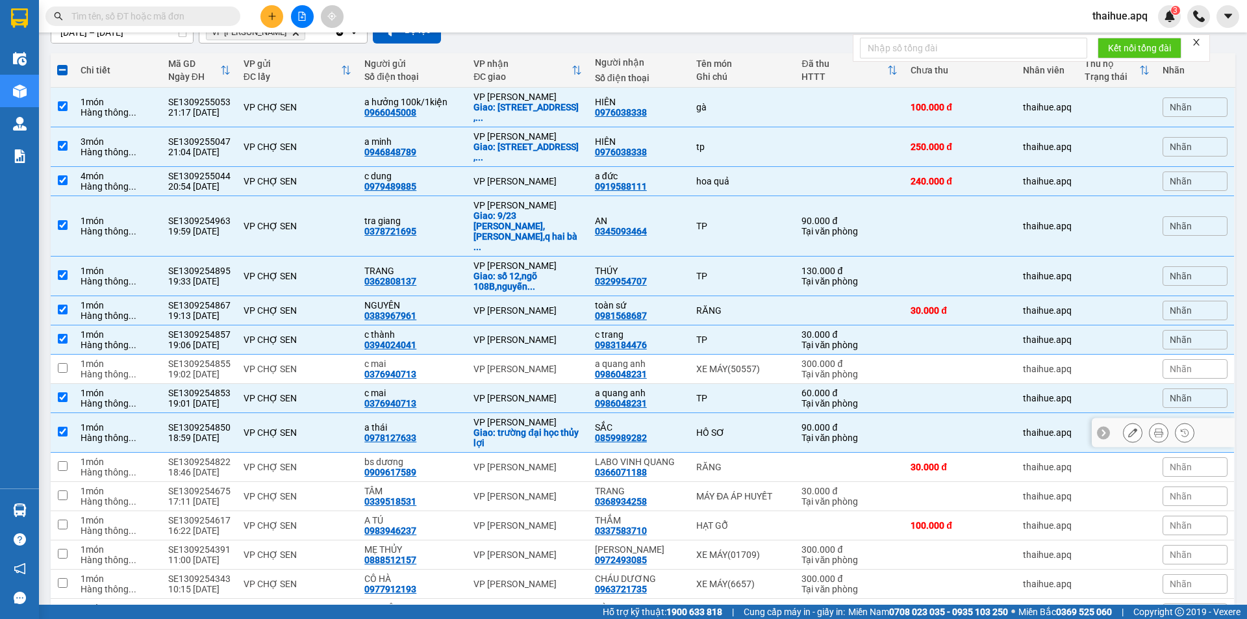
scroll to position [186, 0]
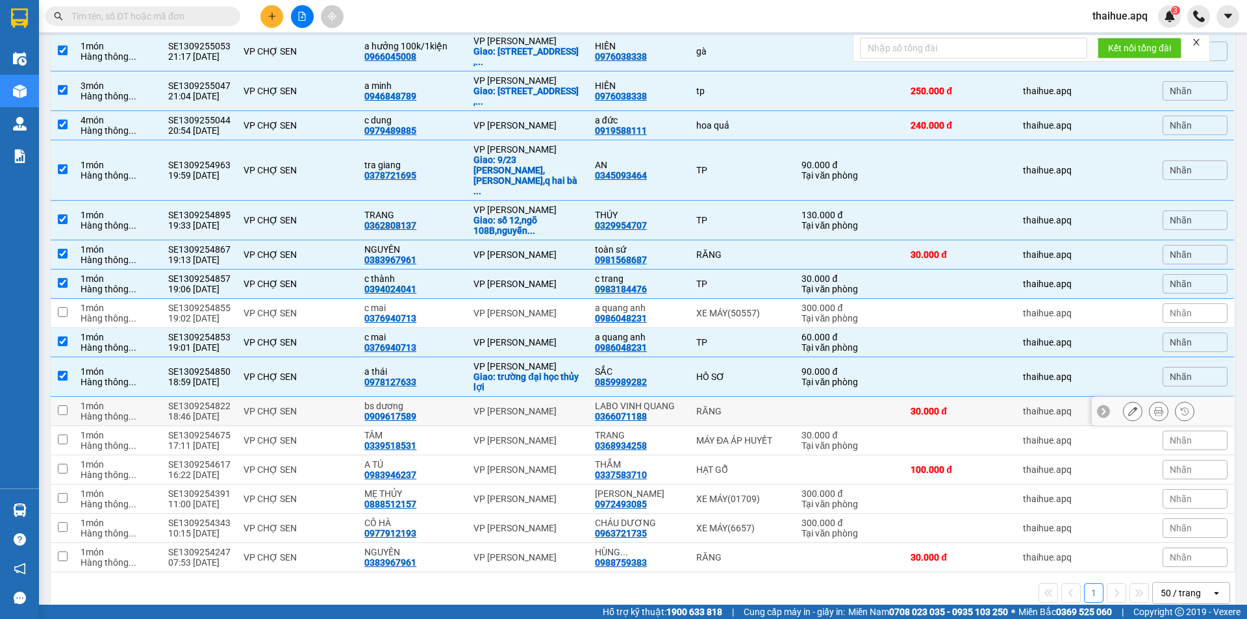
click at [337, 406] on div "VP CHỢ SEN" at bounding box center [297, 411] width 108 height 10
checkbox input "true"
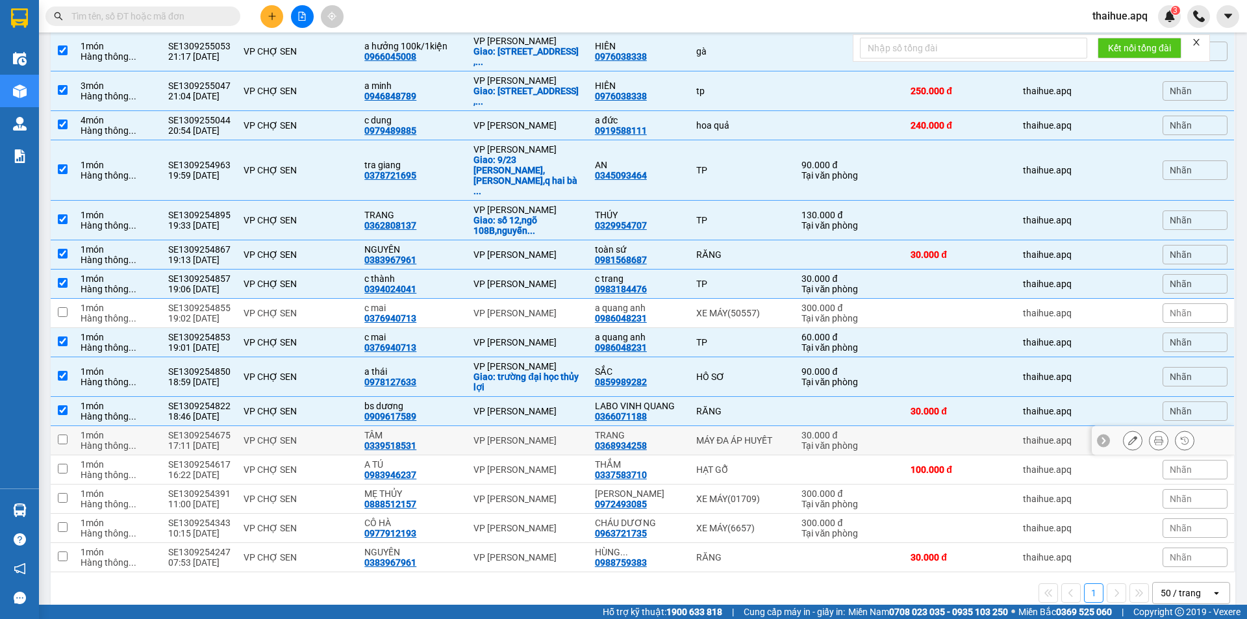
click at [334, 435] on div "VP CHỢ SEN" at bounding box center [297, 440] width 108 height 10
checkbox input "true"
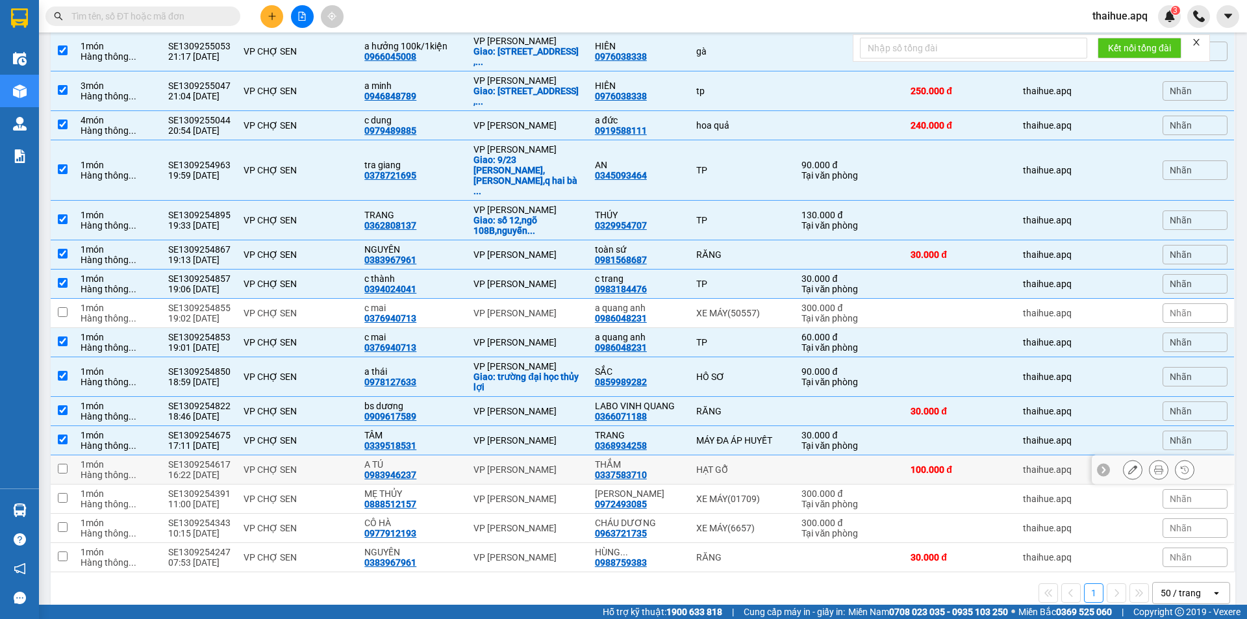
click at [330, 464] on div "VP CHỢ SEN" at bounding box center [297, 469] width 108 height 10
checkbox input "true"
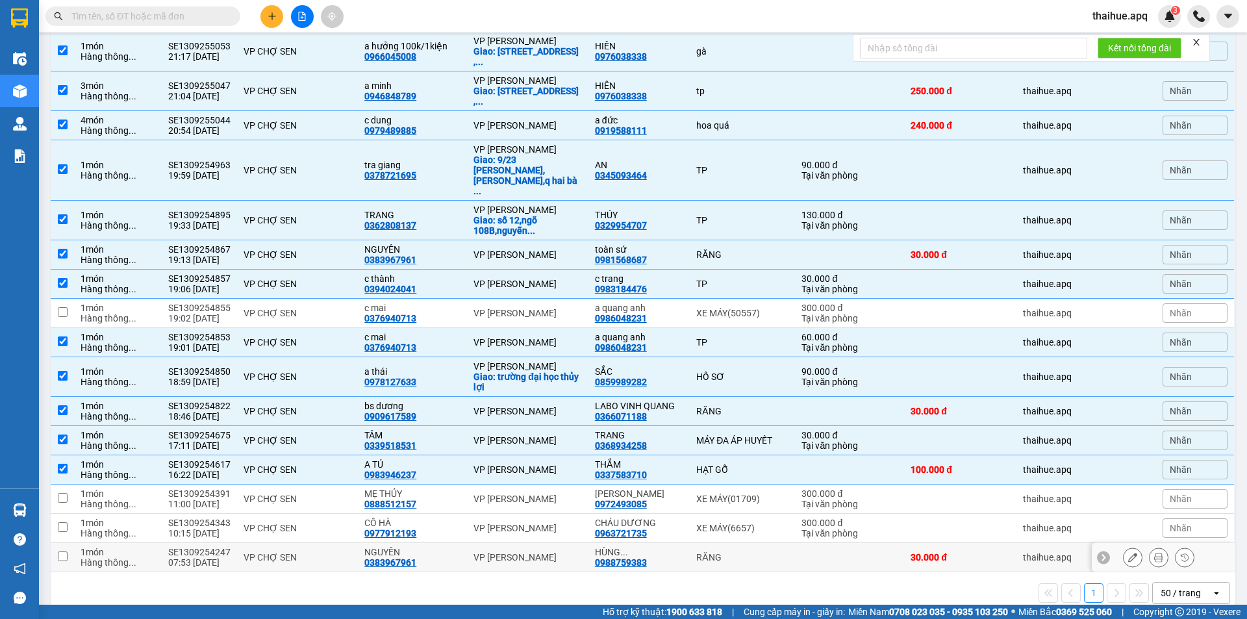
click at [329, 552] on div "VP CHỢ SEN" at bounding box center [297, 557] width 108 height 10
checkbox input "true"
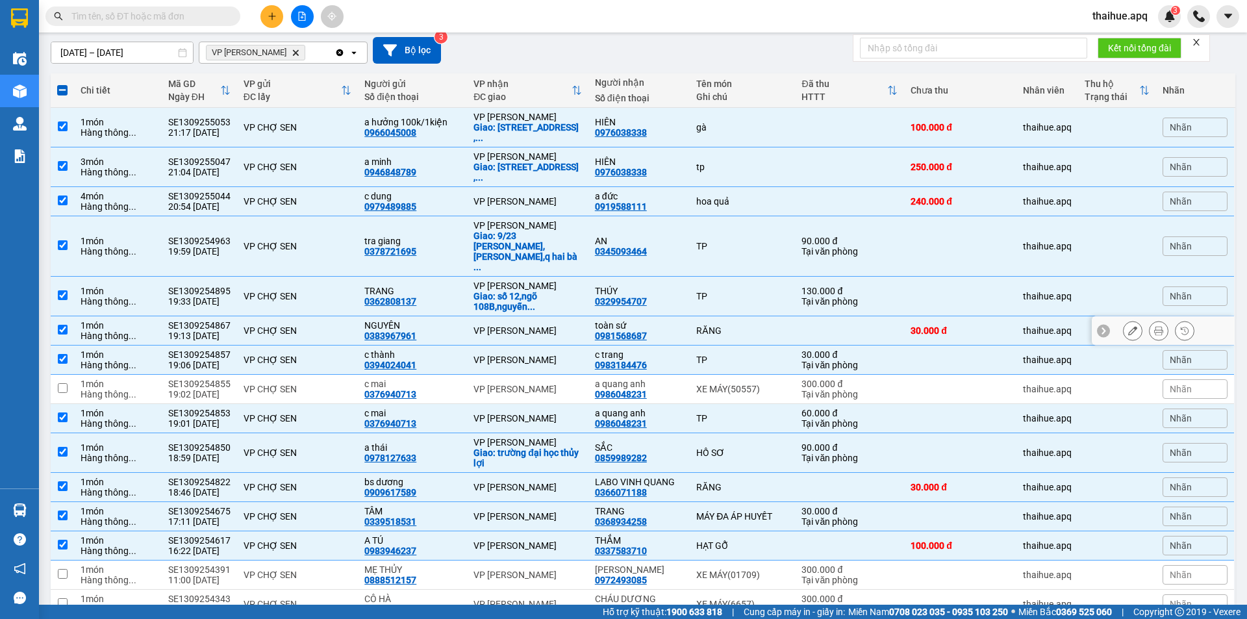
scroll to position [0, 0]
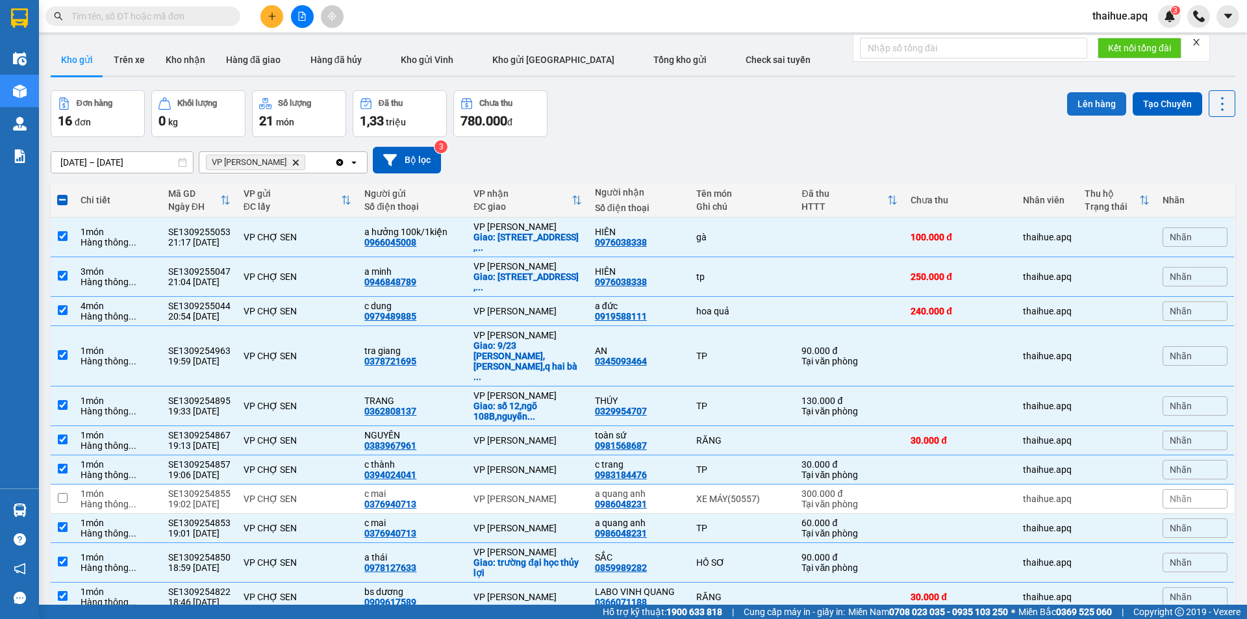
click at [1090, 100] on button "Lên hàng" at bounding box center [1096, 103] width 59 height 23
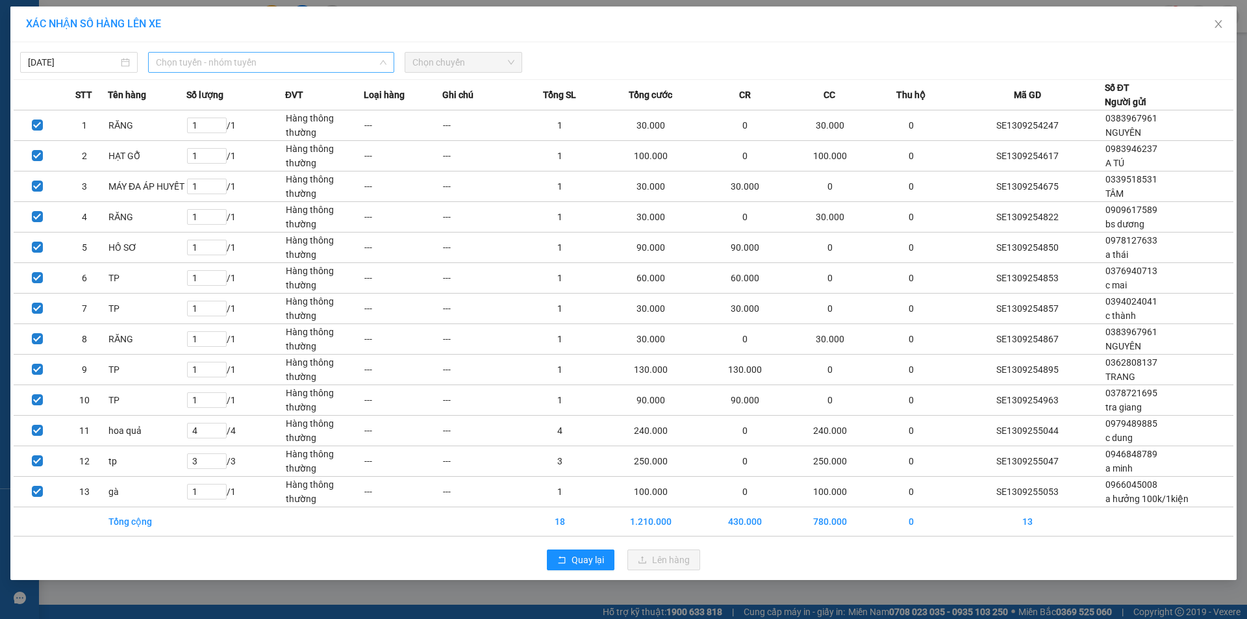
click at [296, 57] on span "Chọn tuyến - nhóm tuyến" at bounding box center [271, 62] width 230 height 19
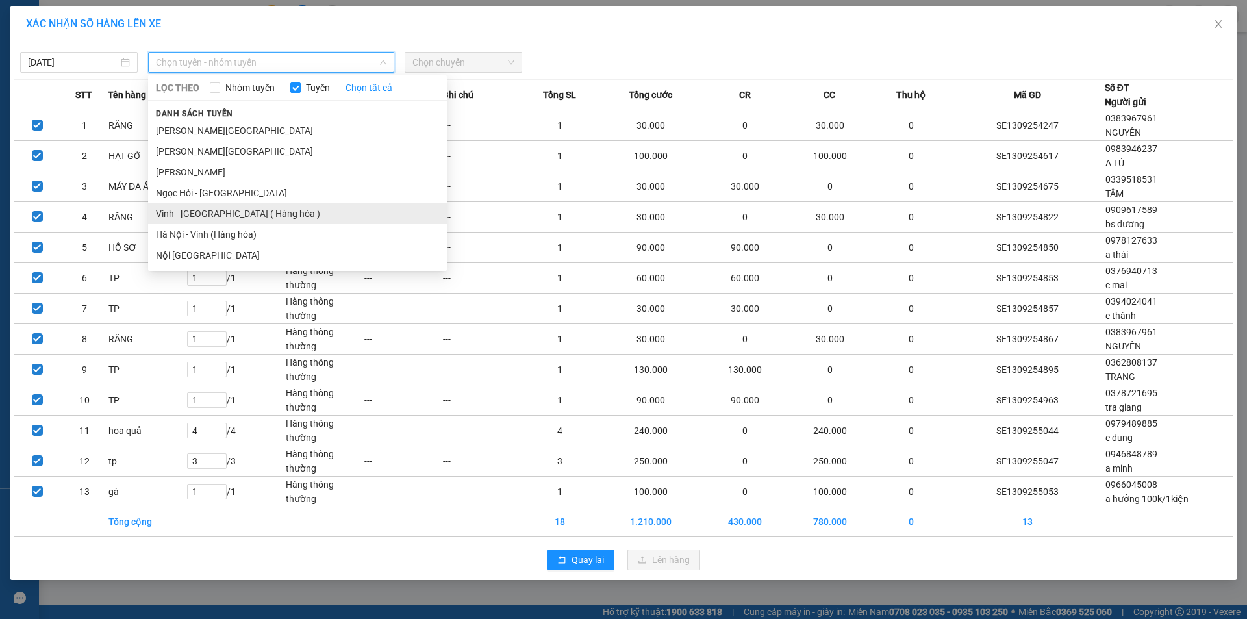
click at [189, 219] on li "Vinh - Hà Nội ( Hàng hóa )" at bounding box center [297, 213] width 299 height 21
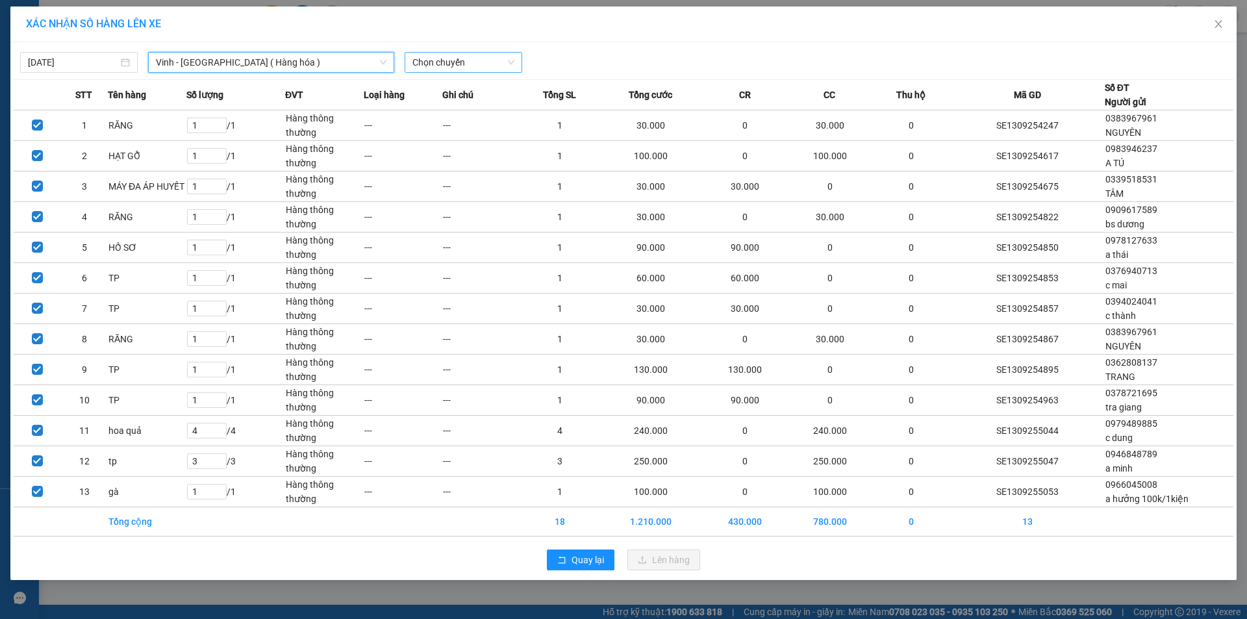
click at [479, 61] on span "Chọn chuyến" at bounding box center [463, 62] width 102 height 19
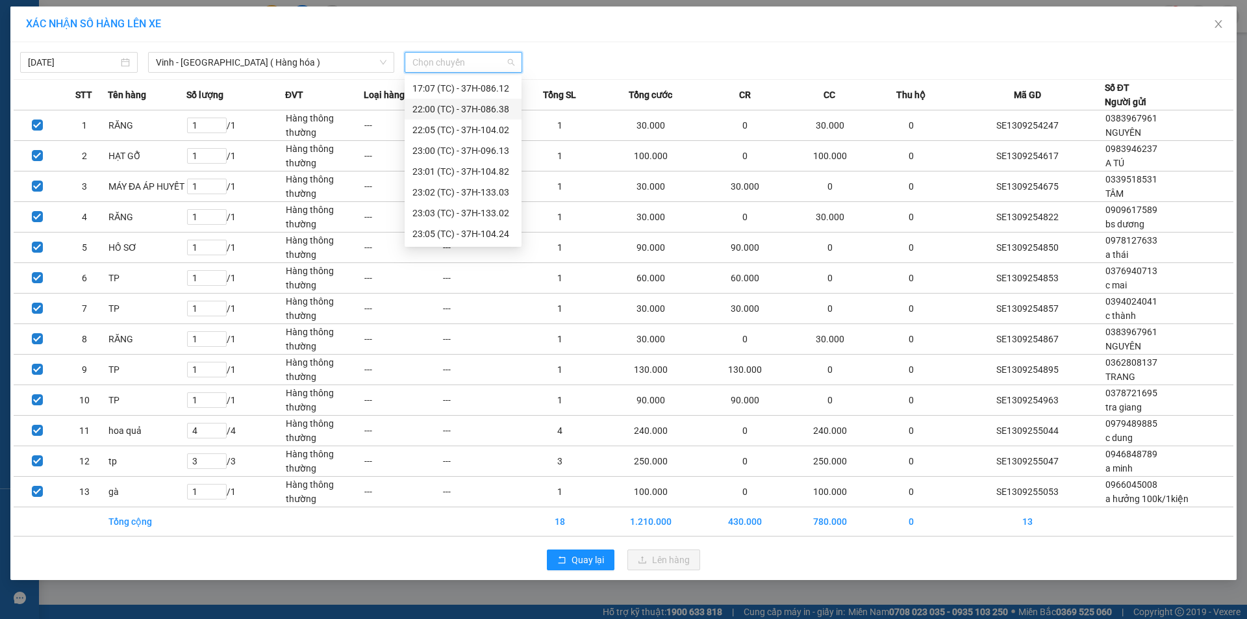
scroll to position [195, 0]
click at [495, 186] on div "23:03 (TC) - 37H-133.02" at bounding box center [462, 184] width 101 height 14
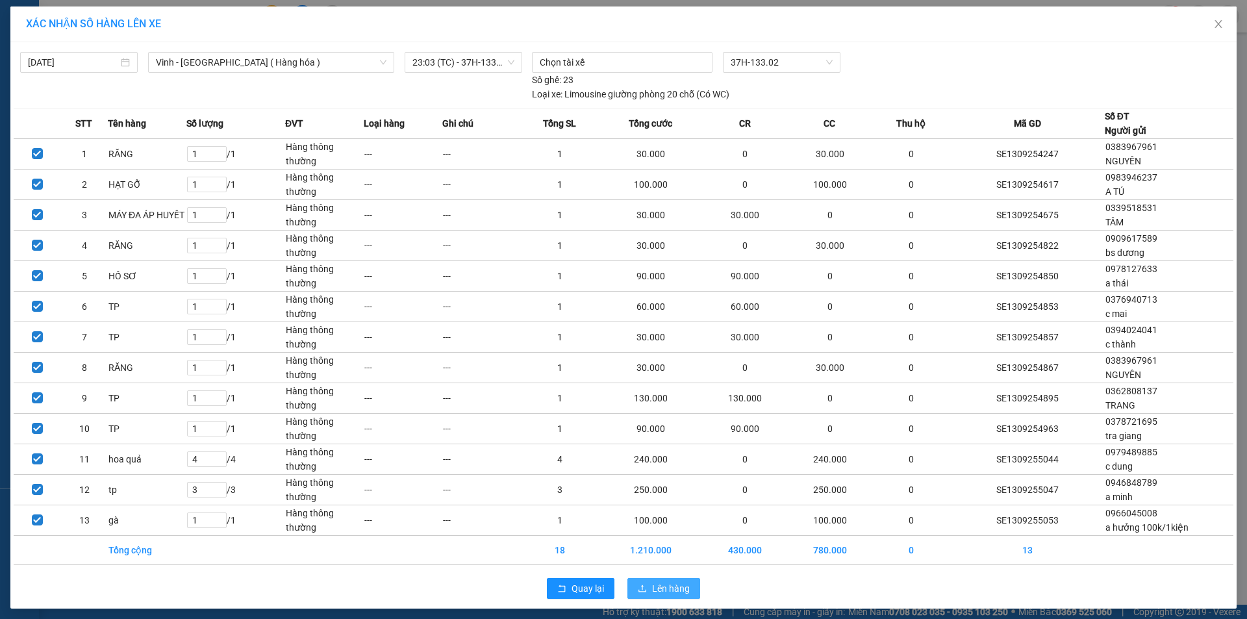
click at [665, 589] on span "Lên hàng" at bounding box center [671, 588] width 38 height 14
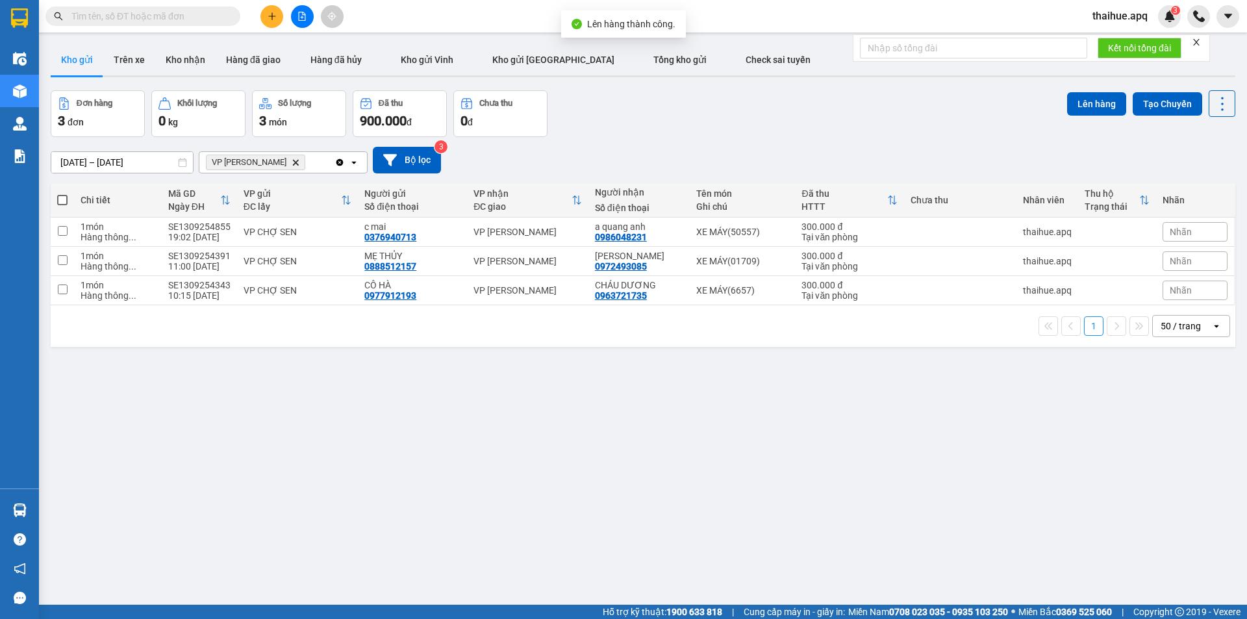
click at [293, 164] on icon "VP NGỌC HỒI, close by backspace" at bounding box center [296, 162] width 6 height 6
click at [344, 230] on div "VP CHỢ SEN" at bounding box center [297, 232] width 108 height 10
checkbox input "true"
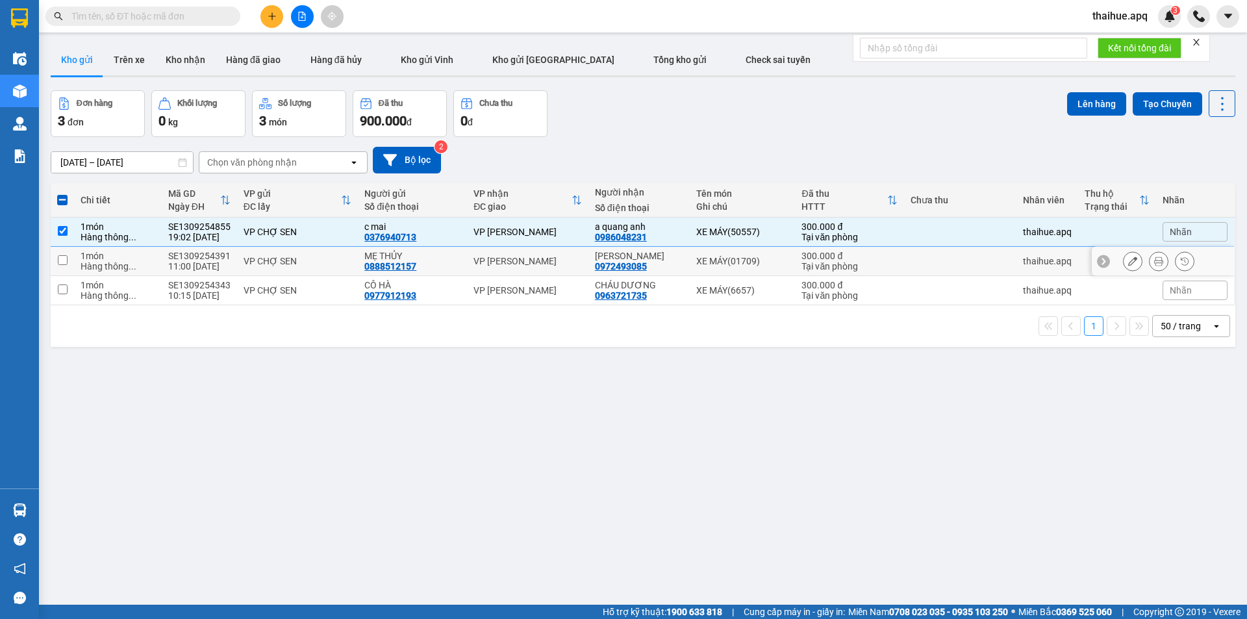
click at [335, 260] on div "VP CHỢ SEN" at bounding box center [297, 261] width 108 height 10
checkbox input "true"
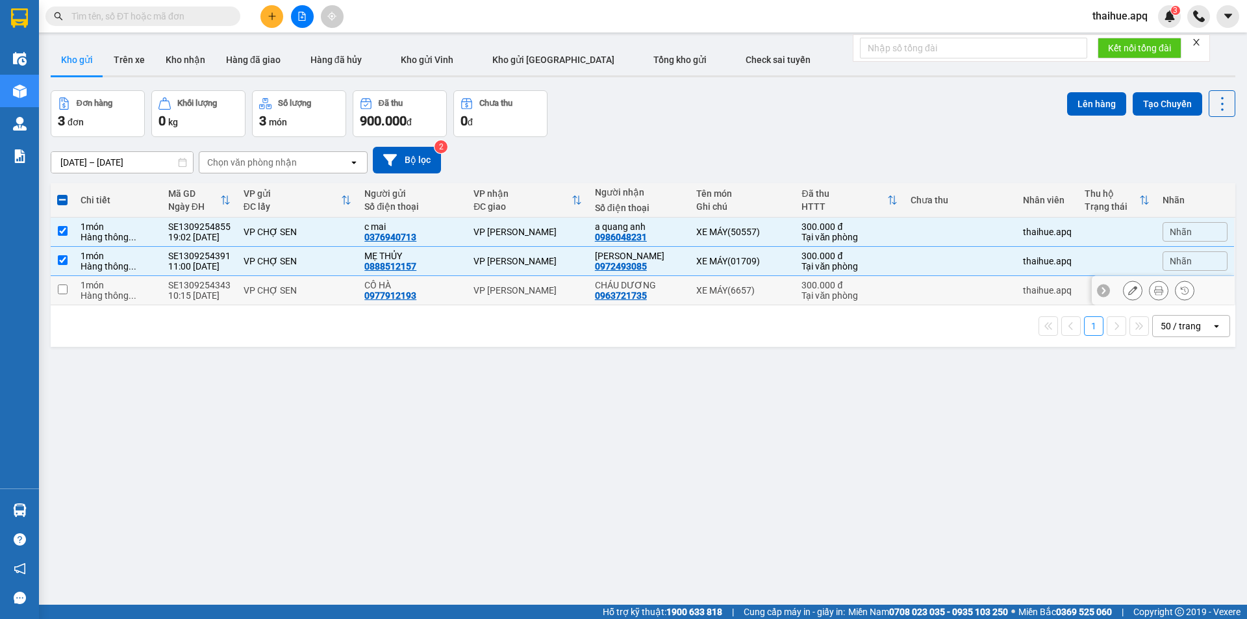
click at [327, 288] on div "VP CHỢ SEN" at bounding box center [297, 290] width 108 height 10
checkbox input "true"
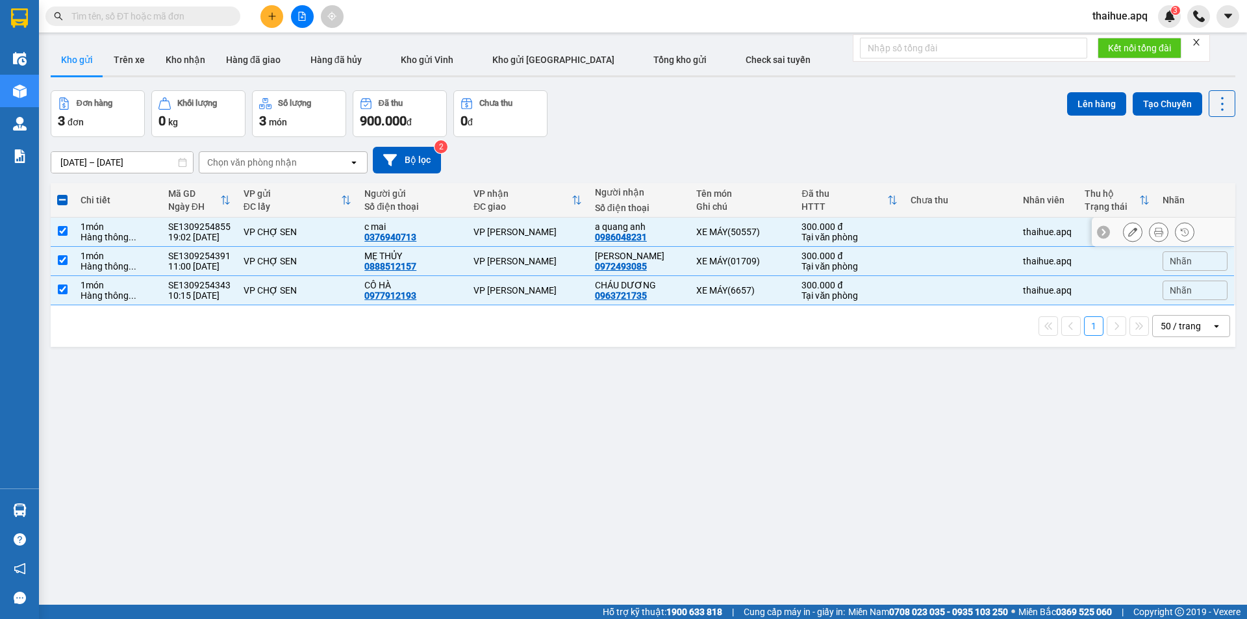
click at [443, 225] on div "c mai" at bounding box center [412, 226] width 96 height 10
checkbox input "false"
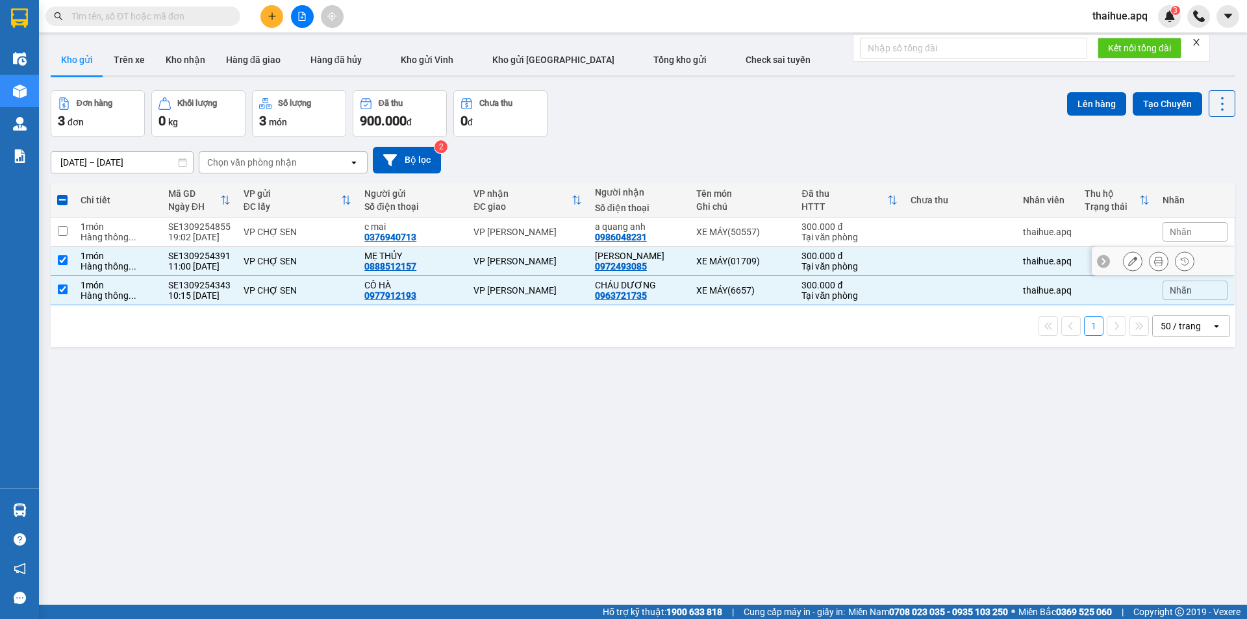
click at [447, 260] on div "MẸ THỦY 0888512157" at bounding box center [412, 261] width 96 height 21
checkbox input "false"
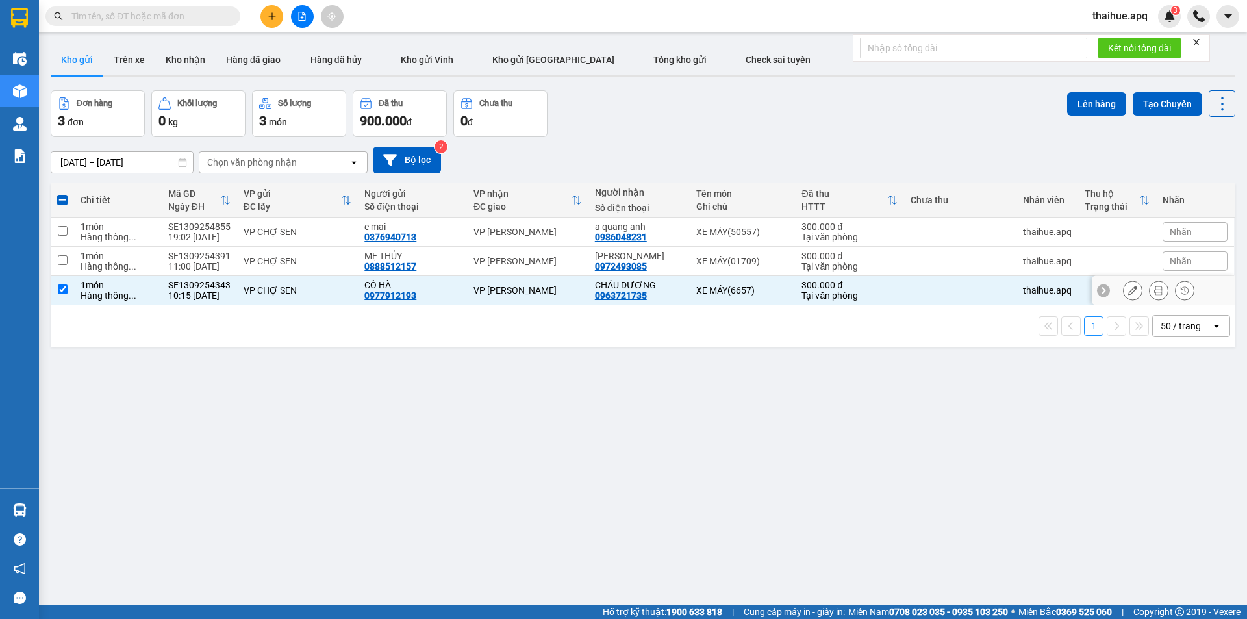
drag, startPoint x: 444, startPoint y: 288, endPoint x: 422, endPoint y: 205, distance: 86.6
click at [445, 288] on div "CÔ HÀ" at bounding box center [412, 285] width 96 height 10
checkbox input "false"
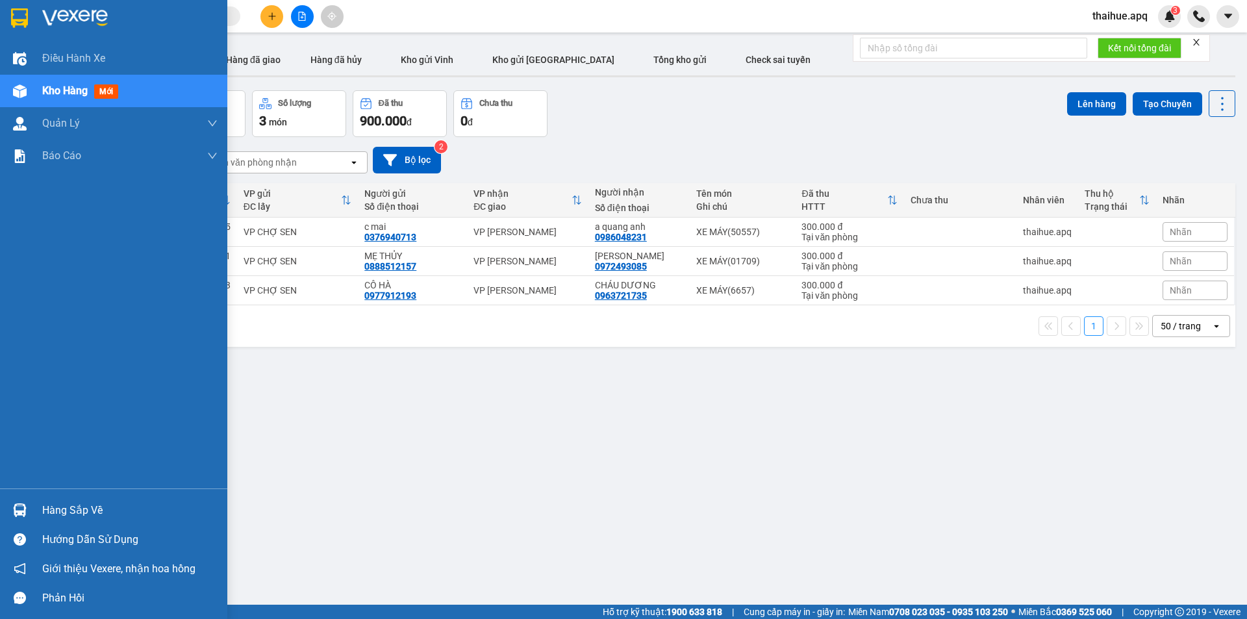
click at [53, 510] on div "Hàng sắp về" at bounding box center [129, 510] width 175 height 19
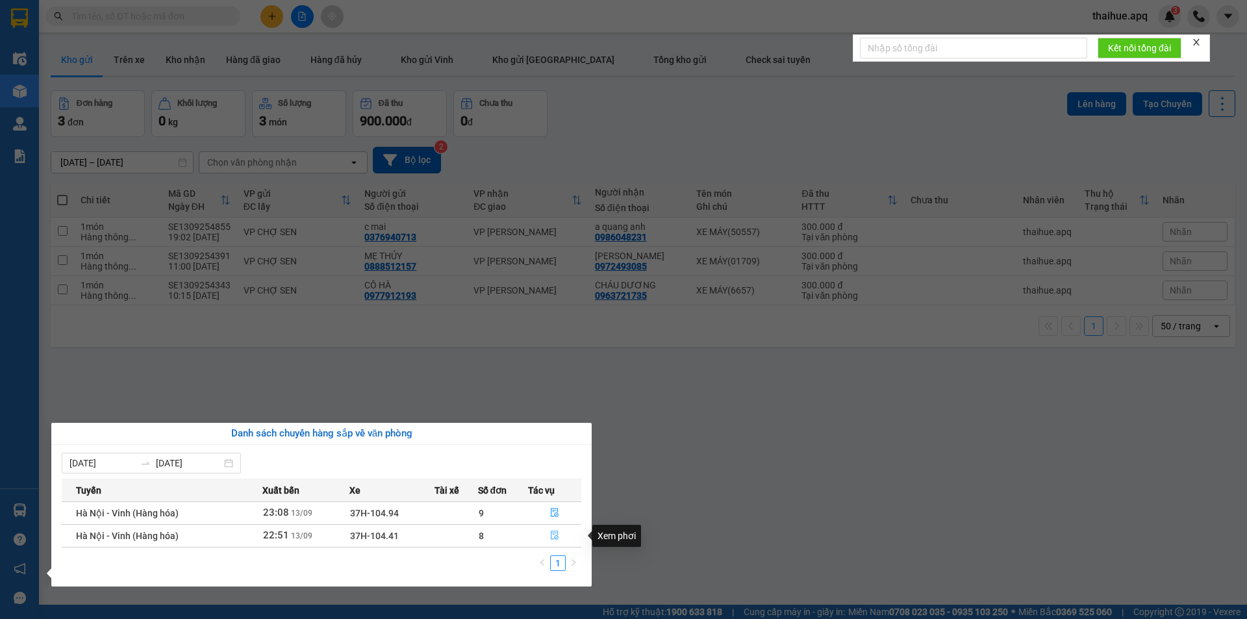
click at [555, 532] on icon "file-done" at bounding box center [554, 534] width 9 height 9
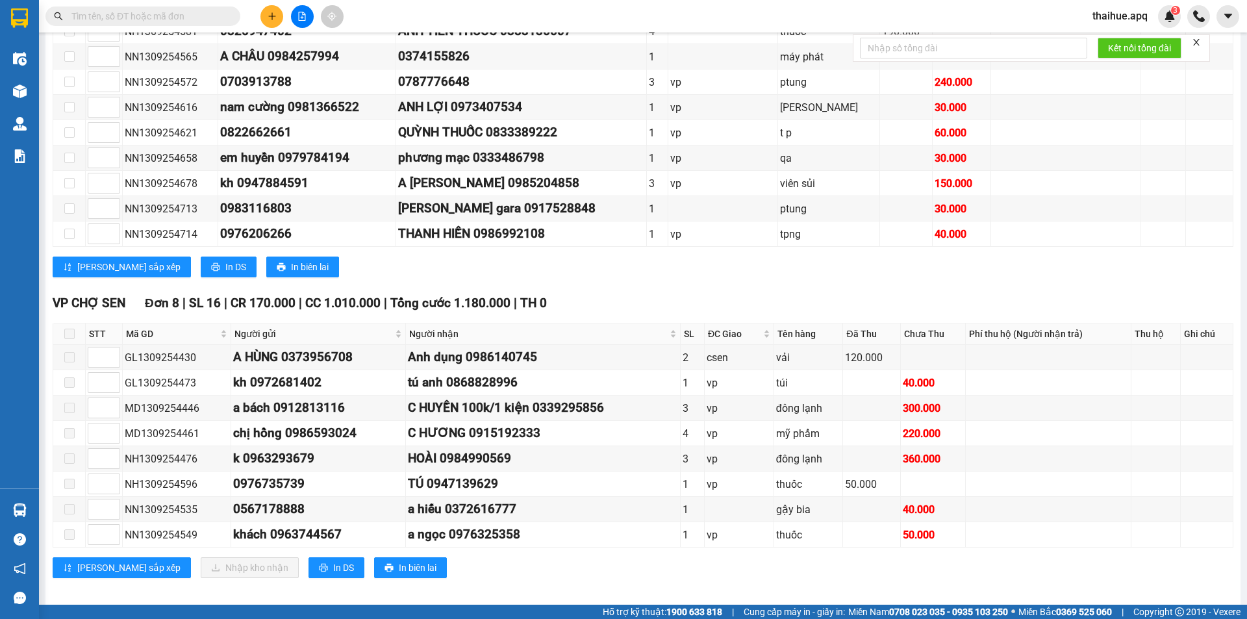
scroll to position [360, 0]
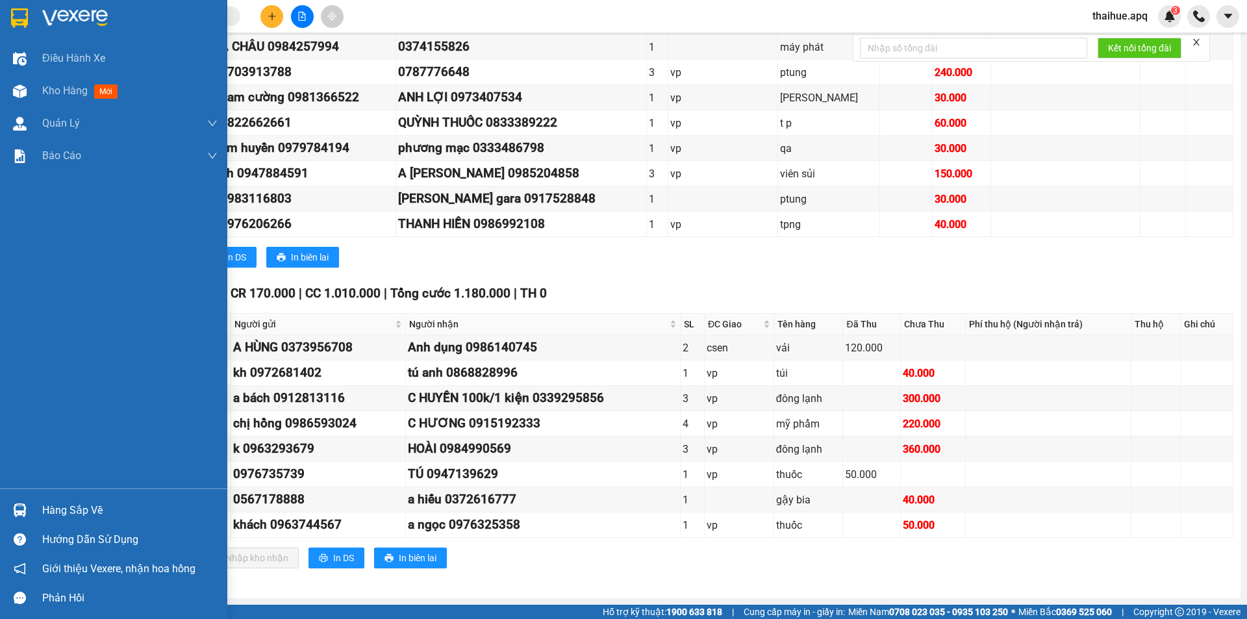
click at [51, 507] on div "Hàng sắp về" at bounding box center [129, 510] width 175 height 19
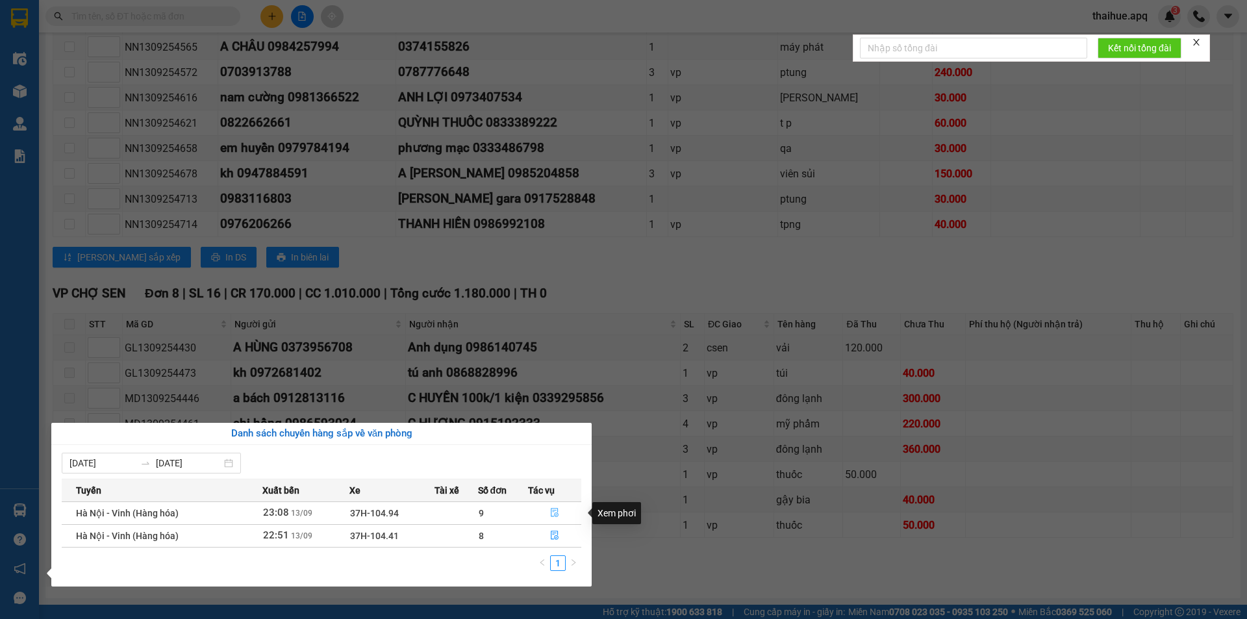
click at [554, 511] on icon "file-done" at bounding box center [554, 512] width 9 height 9
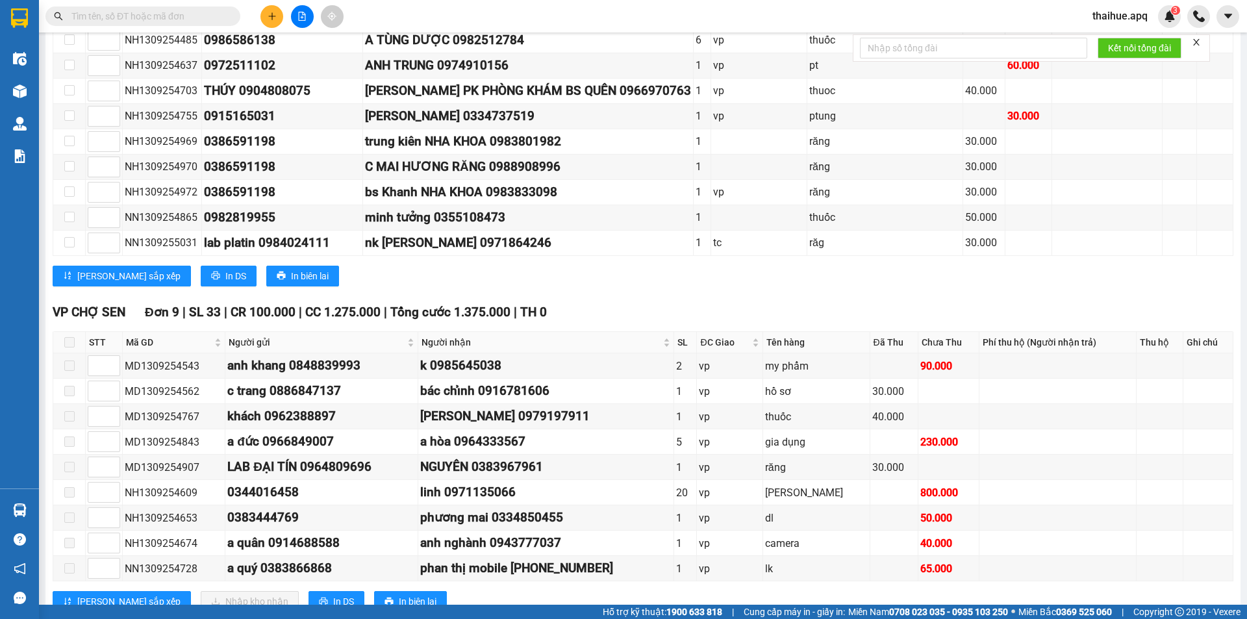
scroll to position [513, 0]
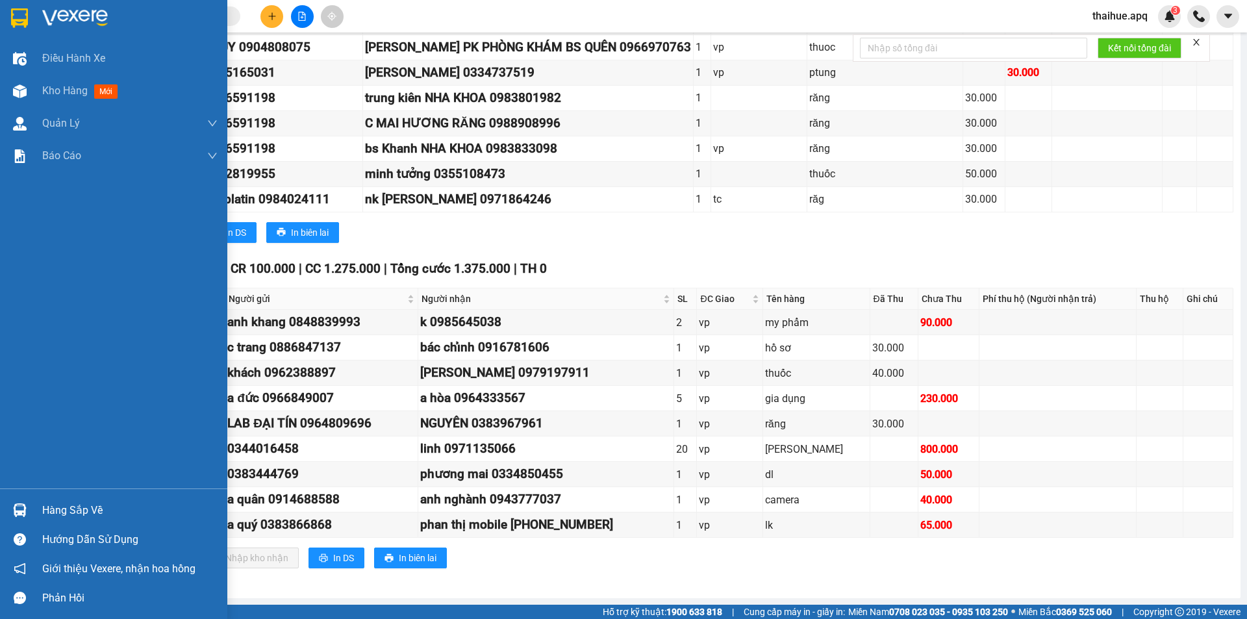
click at [49, 512] on div "Hàng sắp về" at bounding box center [129, 510] width 175 height 19
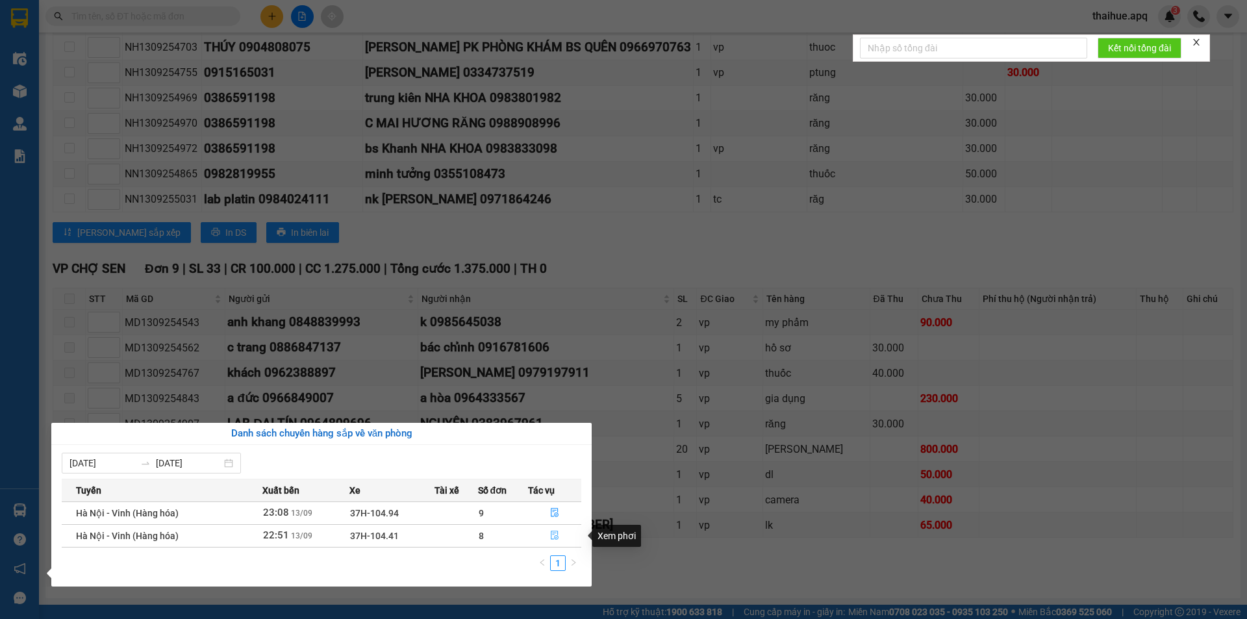
click at [553, 532] on icon "file-done" at bounding box center [554, 534] width 9 height 9
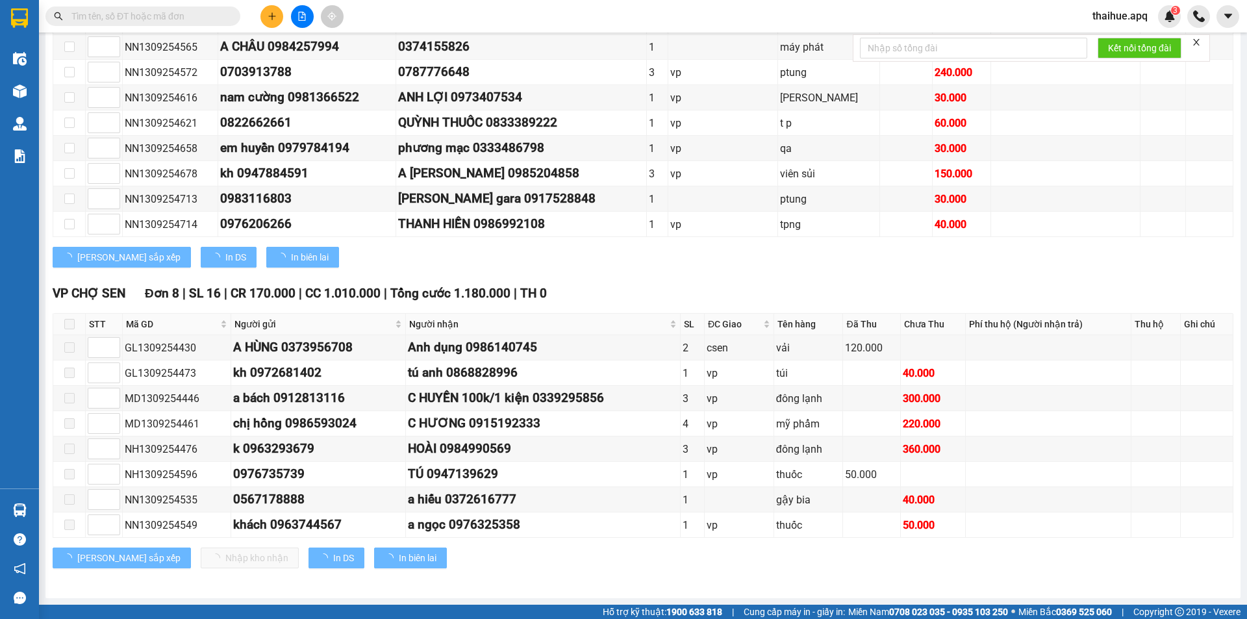
scroll to position [360, 0]
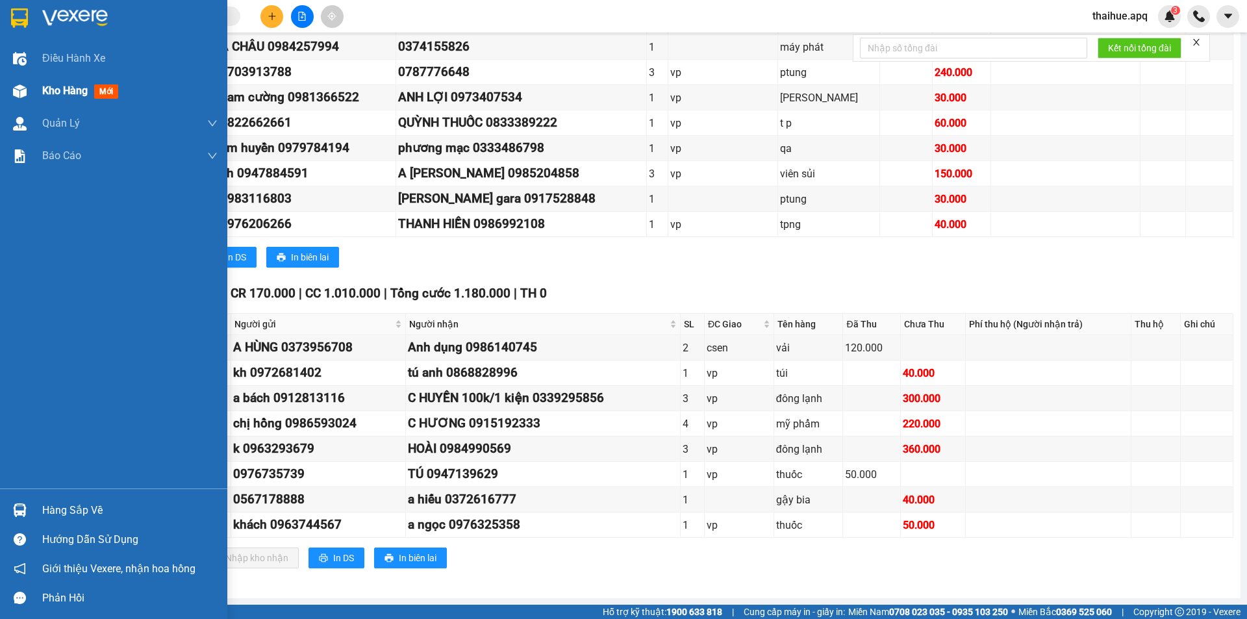
click at [54, 87] on span "Kho hàng" at bounding box center [64, 90] width 45 height 12
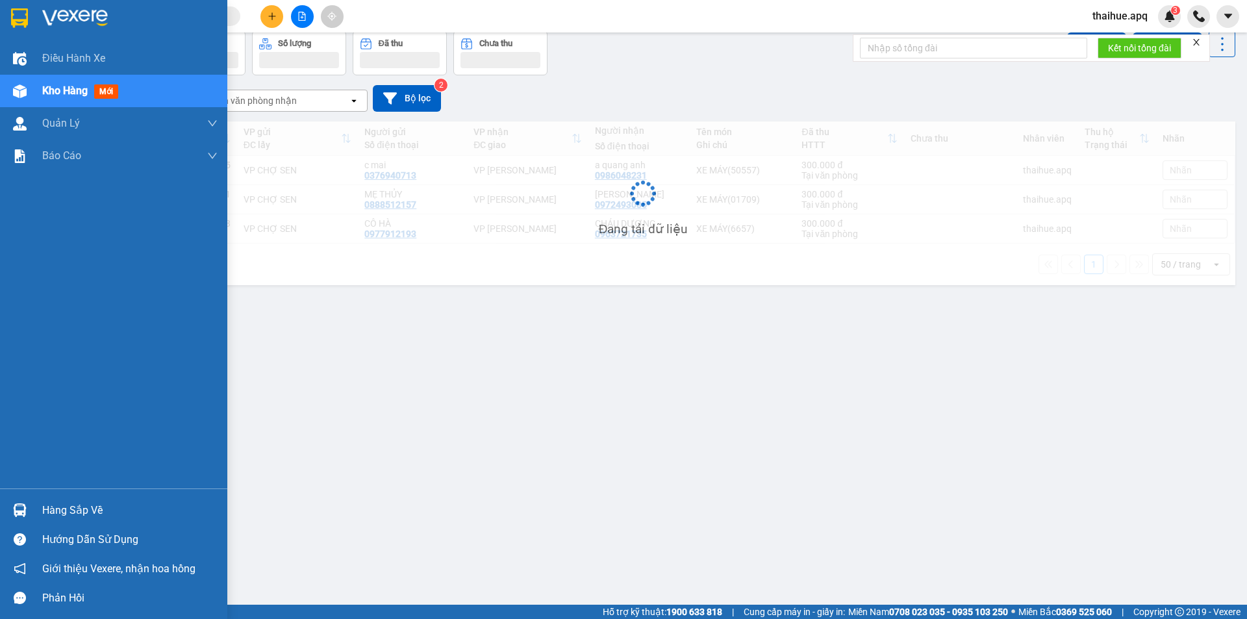
scroll to position [60, 0]
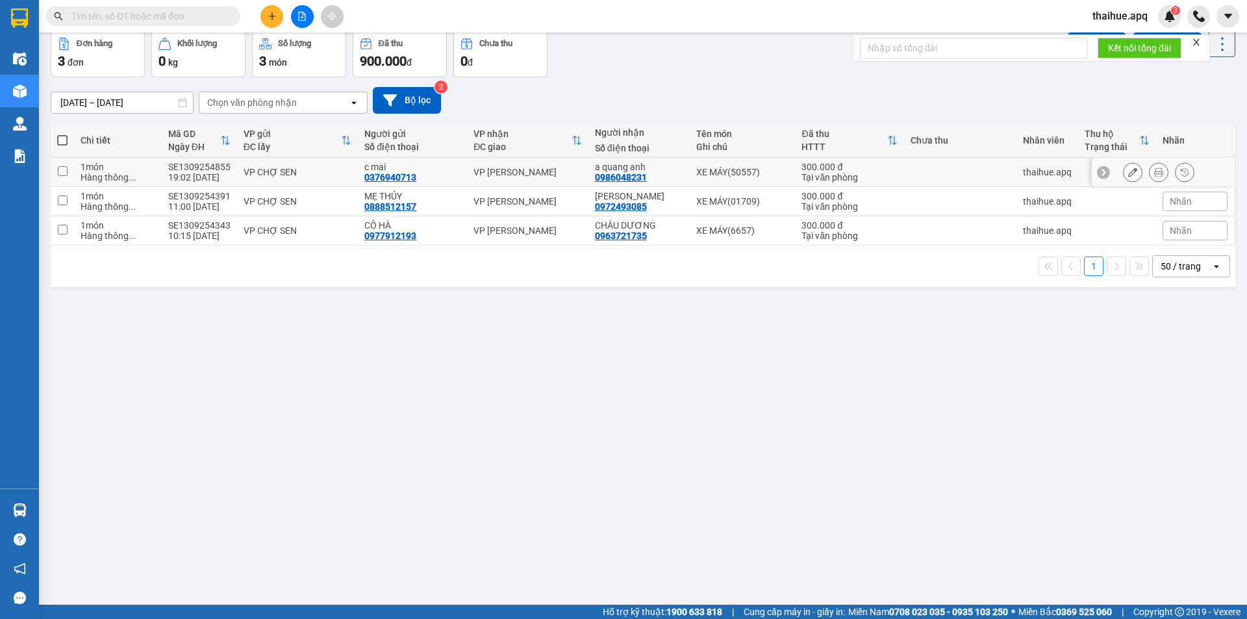
click at [662, 173] on div "a quang anh 0986048231" at bounding box center [639, 172] width 88 height 21
checkbox input "true"
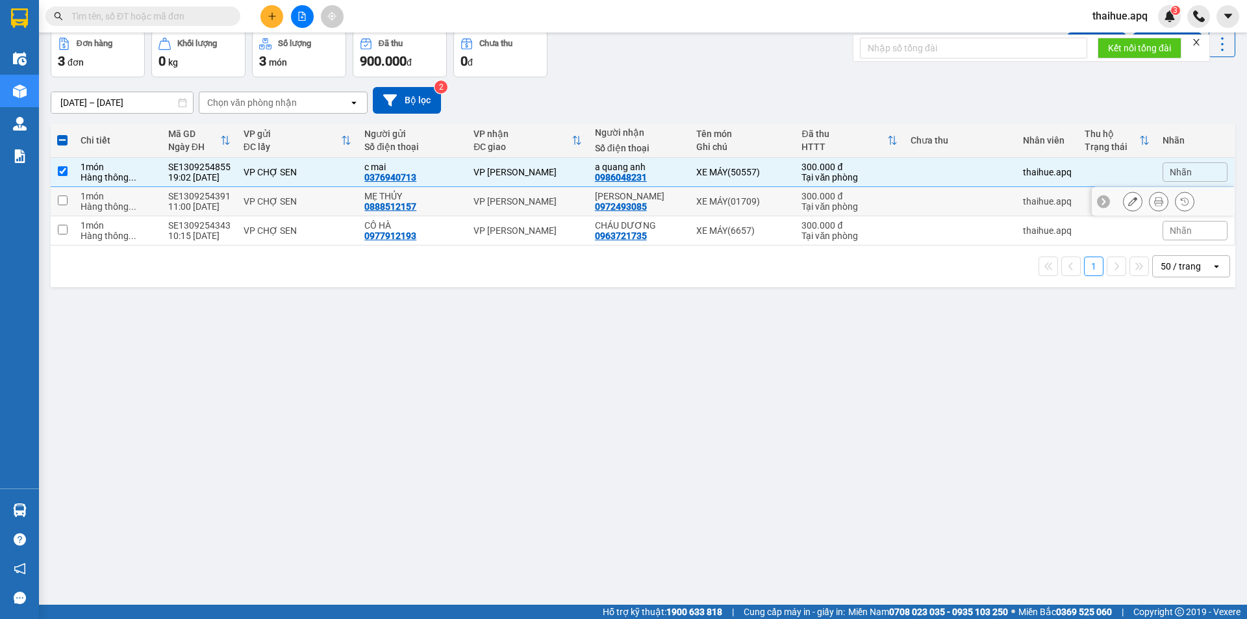
click at [662, 193] on div "[PERSON_NAME]" at bounding box center [639, 196] width 88 height 10
checkbox input "true"
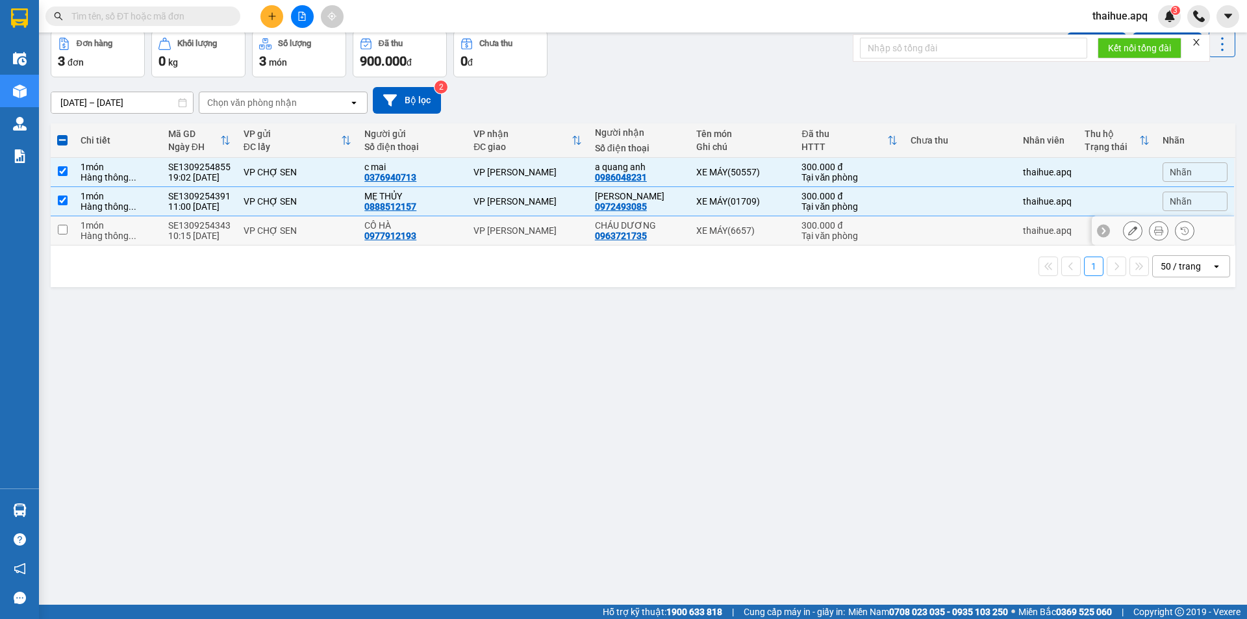
click at [677, 229] on td "CHÁU DƯƠNG 0963721735" at bounding box center [638, 230] width 101 height 29
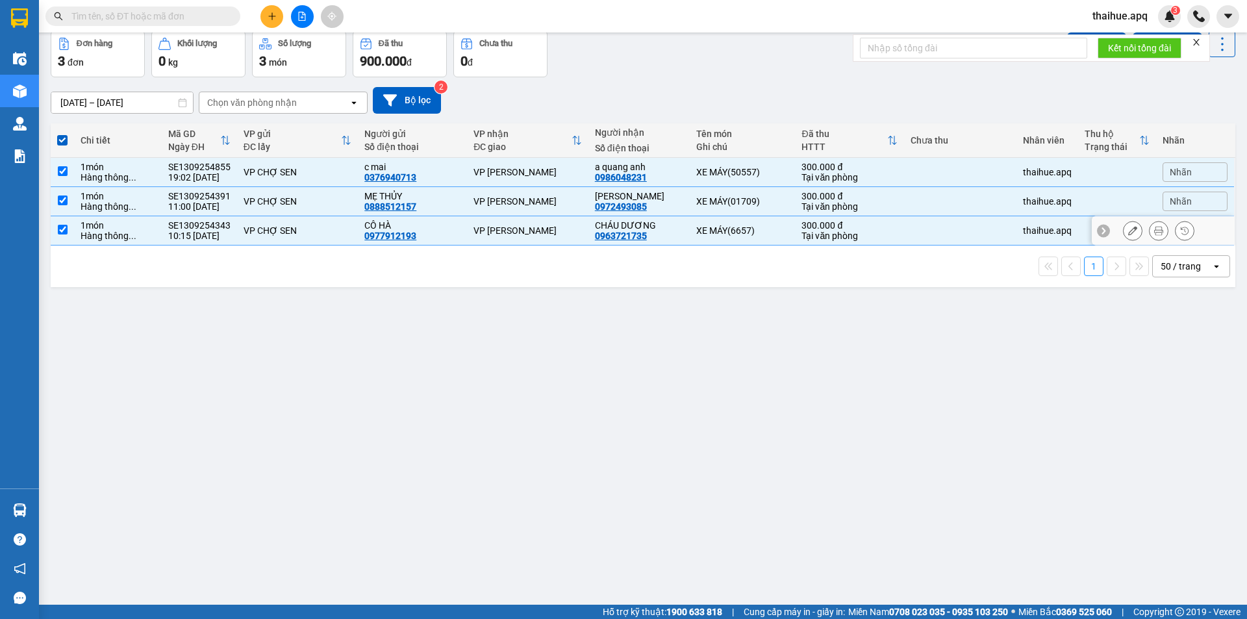
click at [677, 229] on td "CHÁU DƯƠNG 0963721735" at bounding box center [638, 230] width 101 height 29
checkbox input "false"
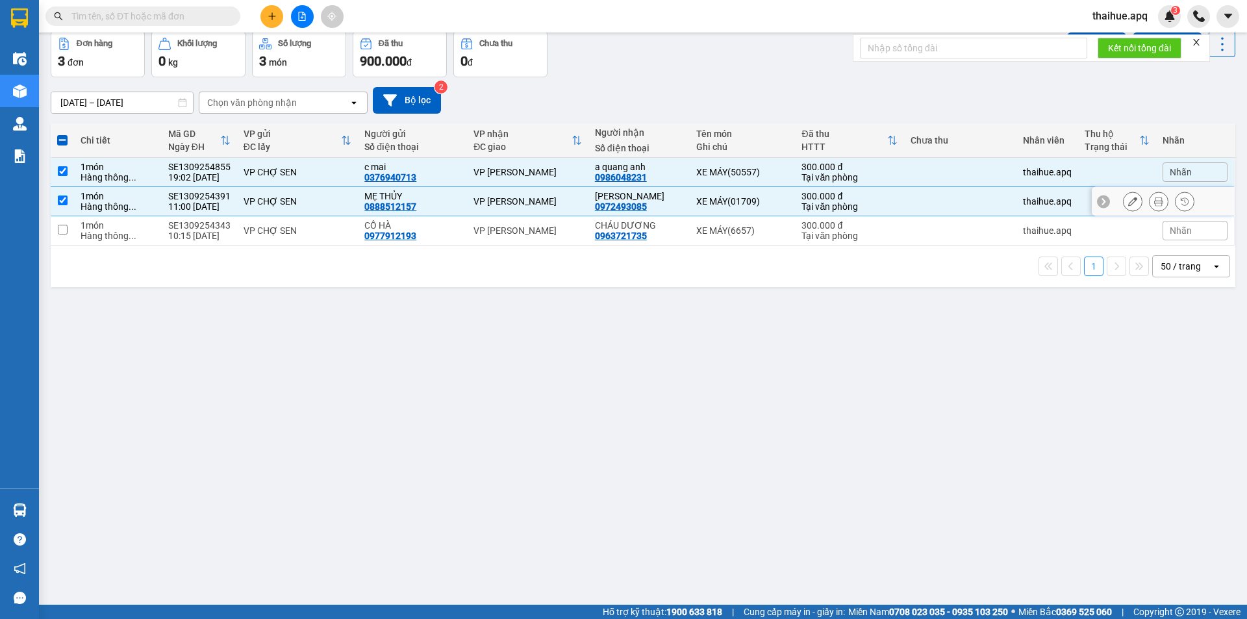
drag, startPoint x: 677, startPoint y: 201, endPoint x: 675, endPoint y: 173, distance: 28.0
click at [677, 199] on td "MỸ DUYÊN 0972493085" at bounding box center [638, 201] width 101 height 29
checkbox input "false"
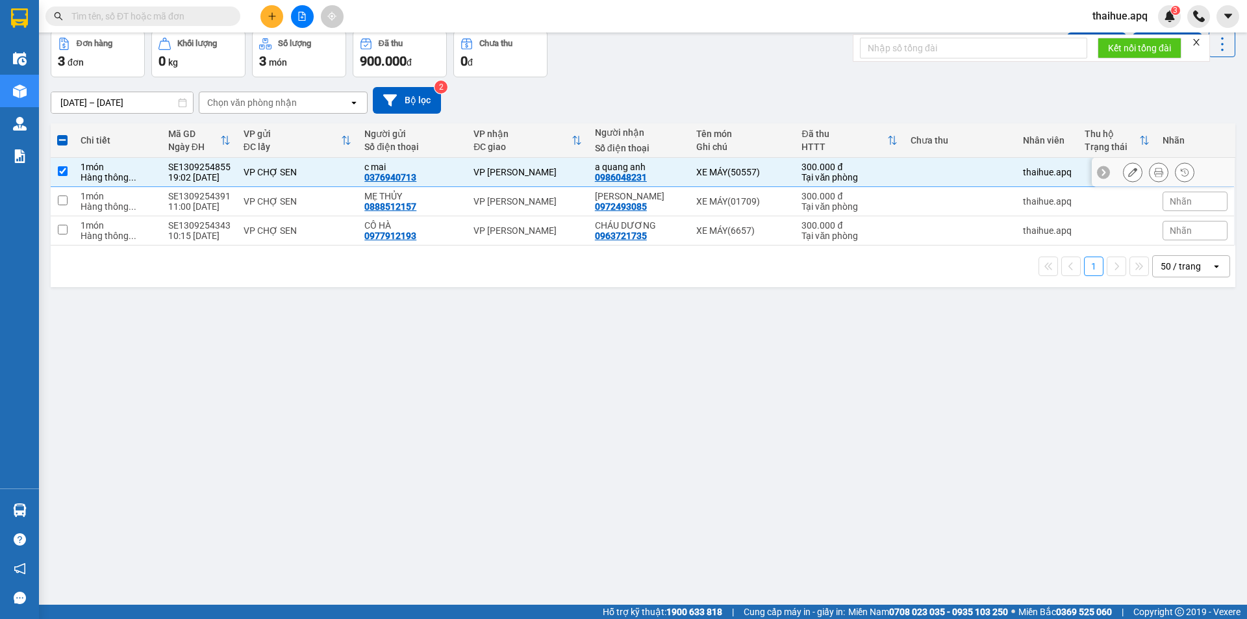
click at [675, 172] on div "a quang anh 0986048231" at bounding box center [639, 172] width 88 height 21
checkbox input "false"
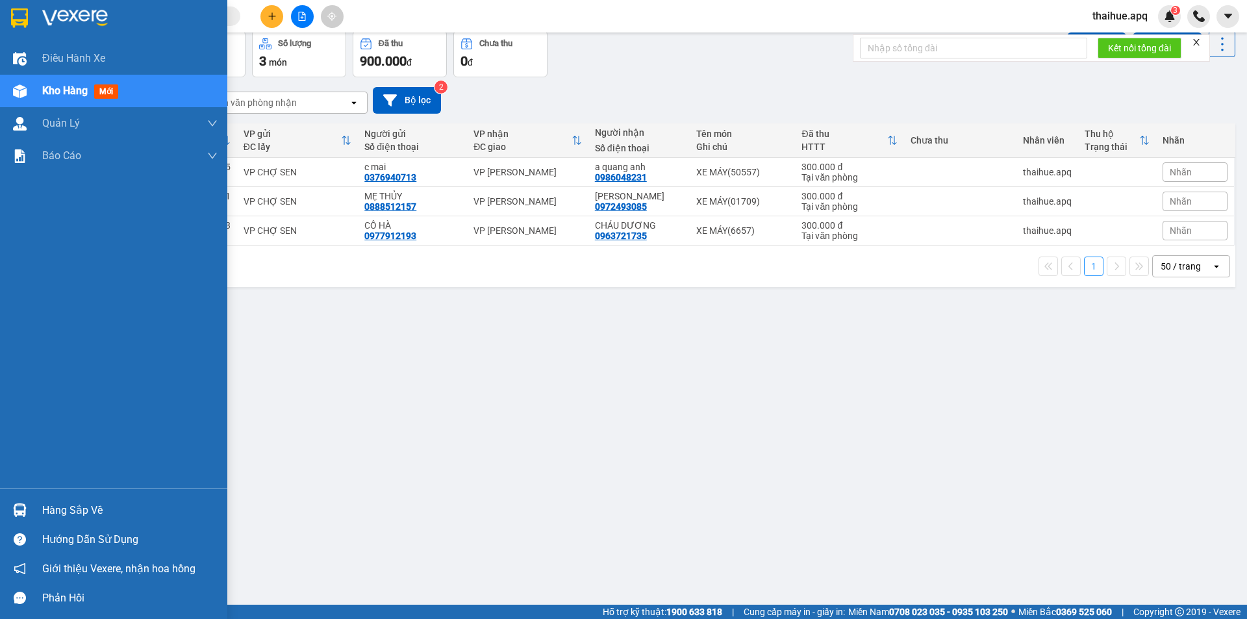
click at [84, 510] on div "Hàng sắp về" at bounding box center [129, 510] width 175 height 19
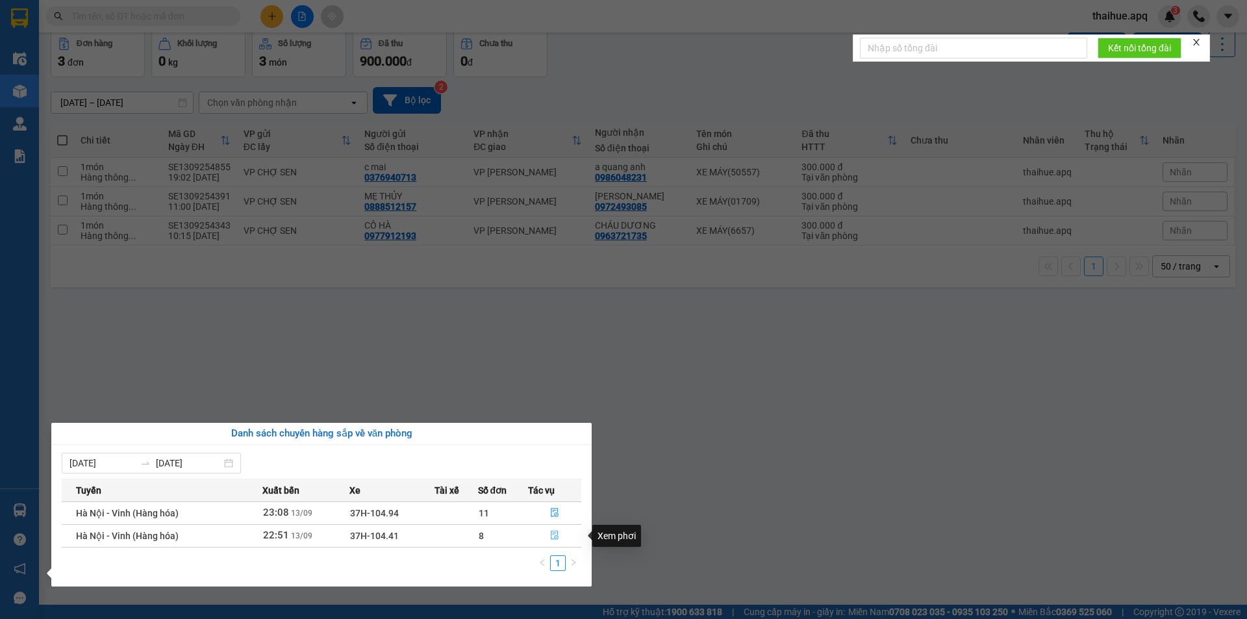
click at [554, 536] on icon "file-done" at bounding box center [554, 534] width 9 height 9
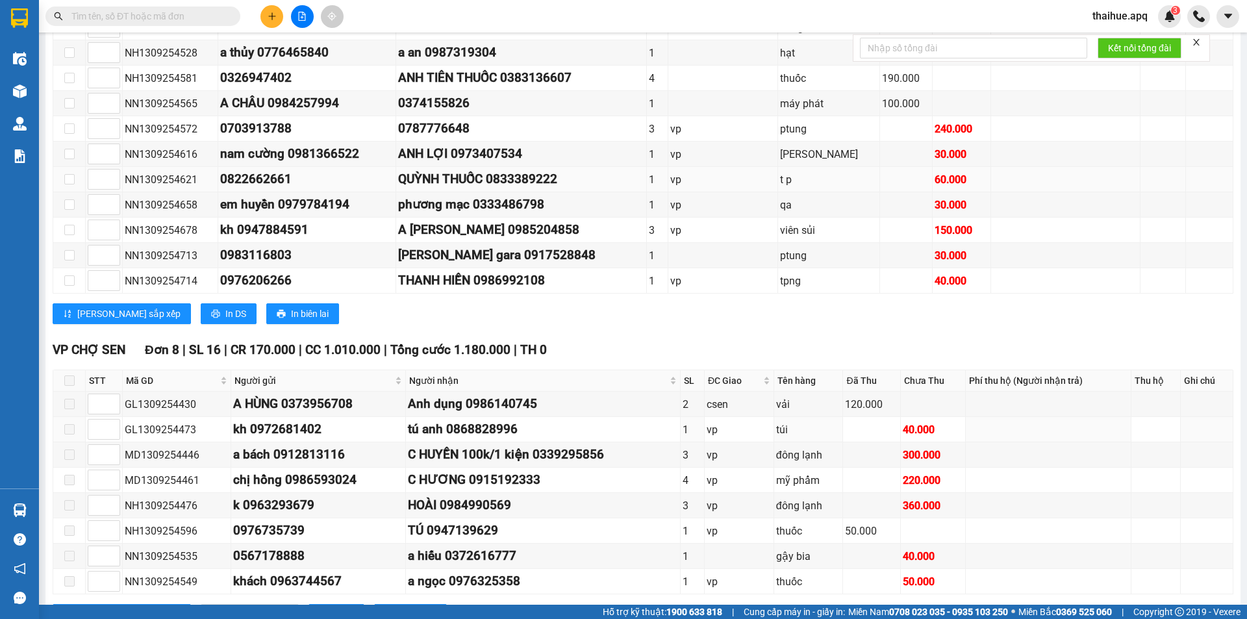
scroll to position [360, 0]
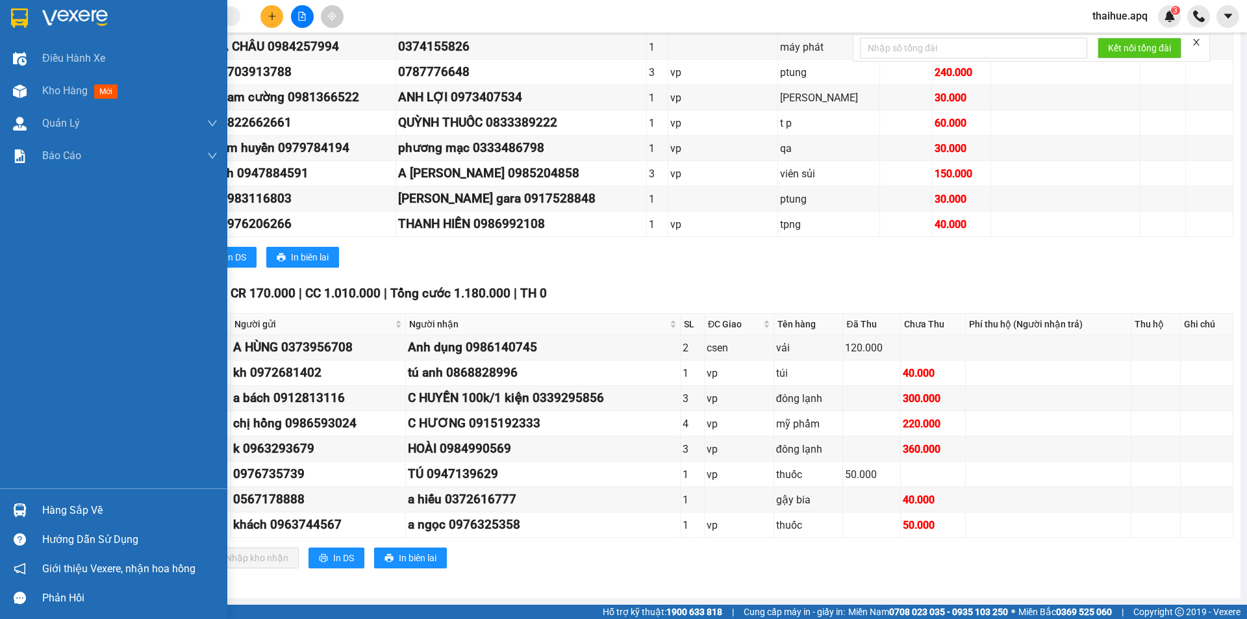
click at [42, 510] on div "Hàng sắp về" at bounding box center [113, 509] width 227 height 29
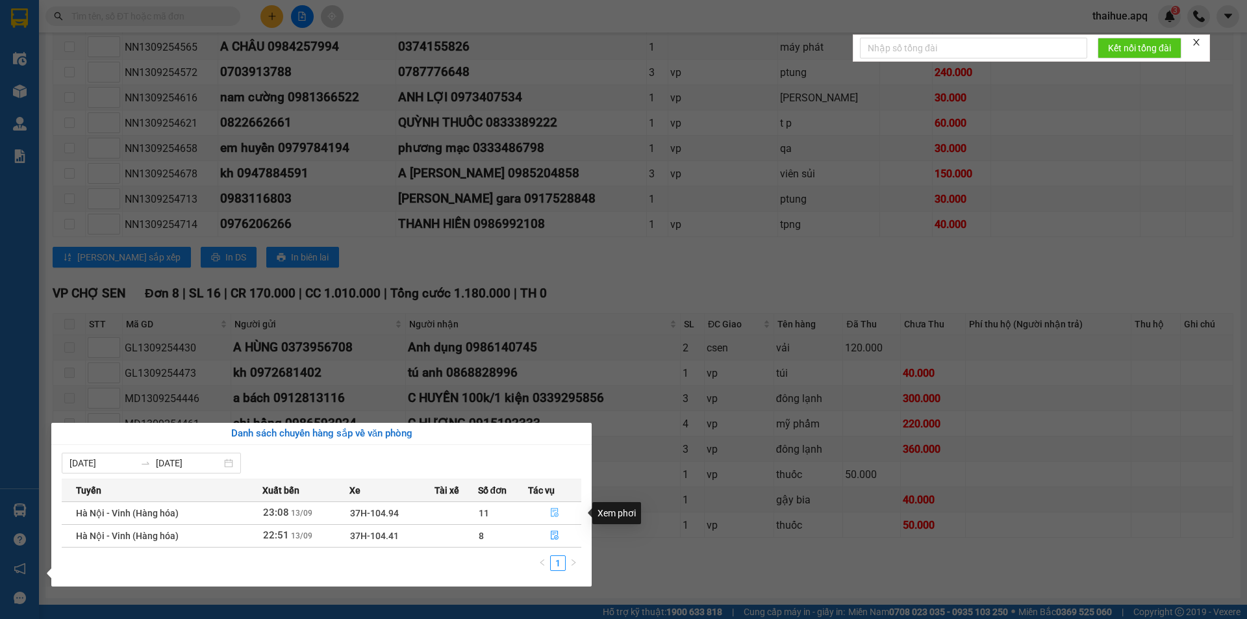
click at [554, 511] on icon "file-done" at bounding box center [554, 512] width 9 height 9
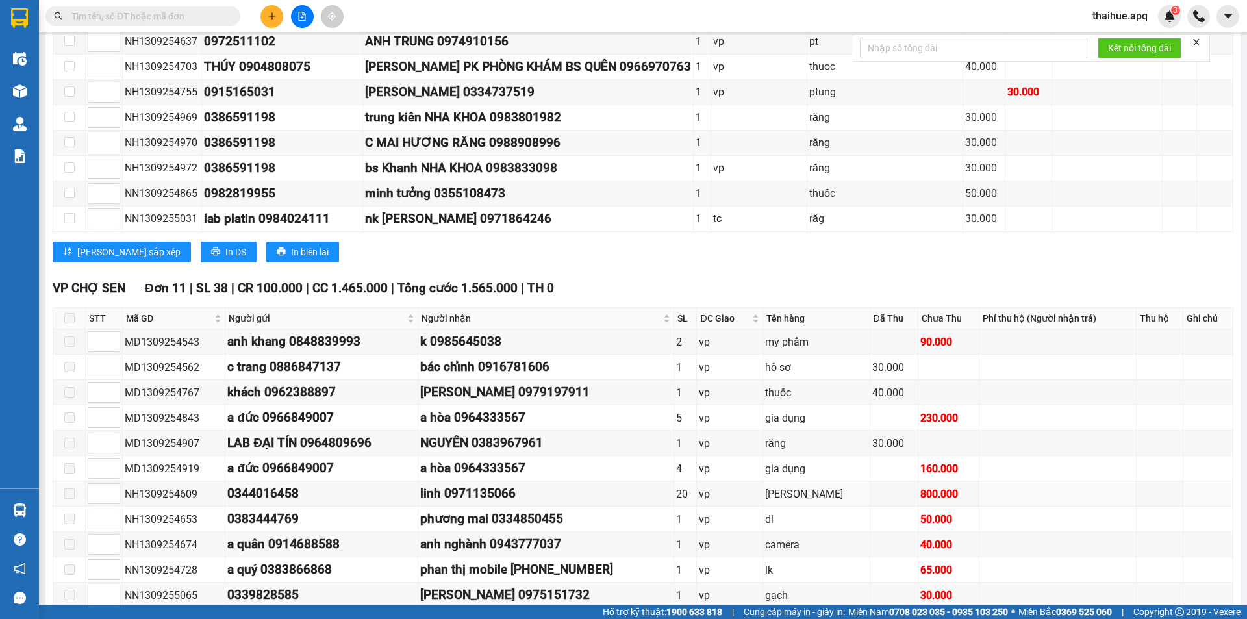
scroll to position [239, 0]
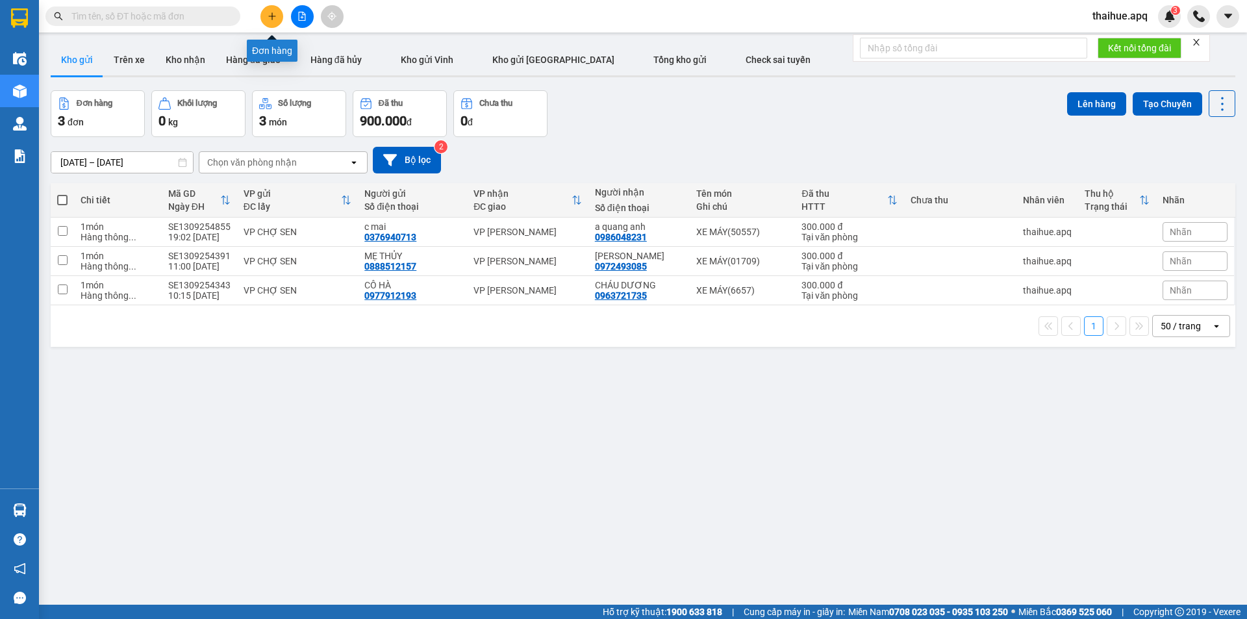
click at [271, 16] on icon "plus" at bounding box center [271, 16] width 7 height 1
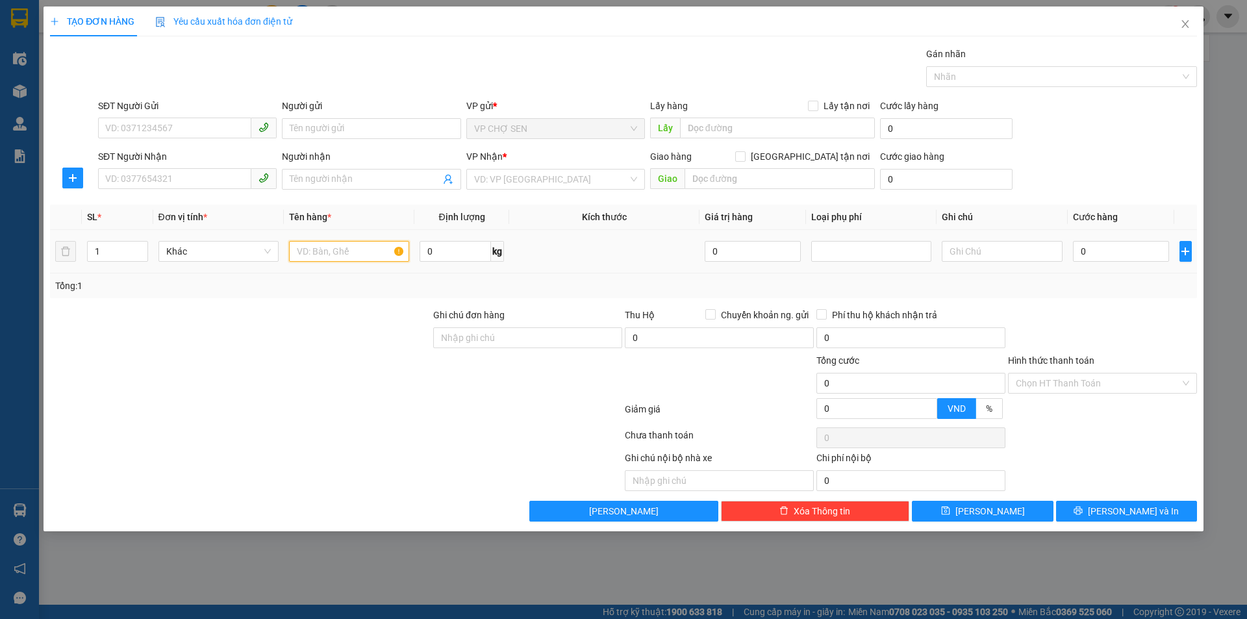
click at [294, 242] on input "text" at bounding box center [349, 251] width 120 height 21
click at [301, 247] on input "xXE MÁY" at bounding box center [349, 251] width 120 height 21
click at [333, 250] on input "XE MÁY" at bounding box center [349, 251] width 120 height 21
type input "XE MÁY(01515)"
click at [1087, 258] on input "0" at bounding box center [1121, 251] width 97 height 21
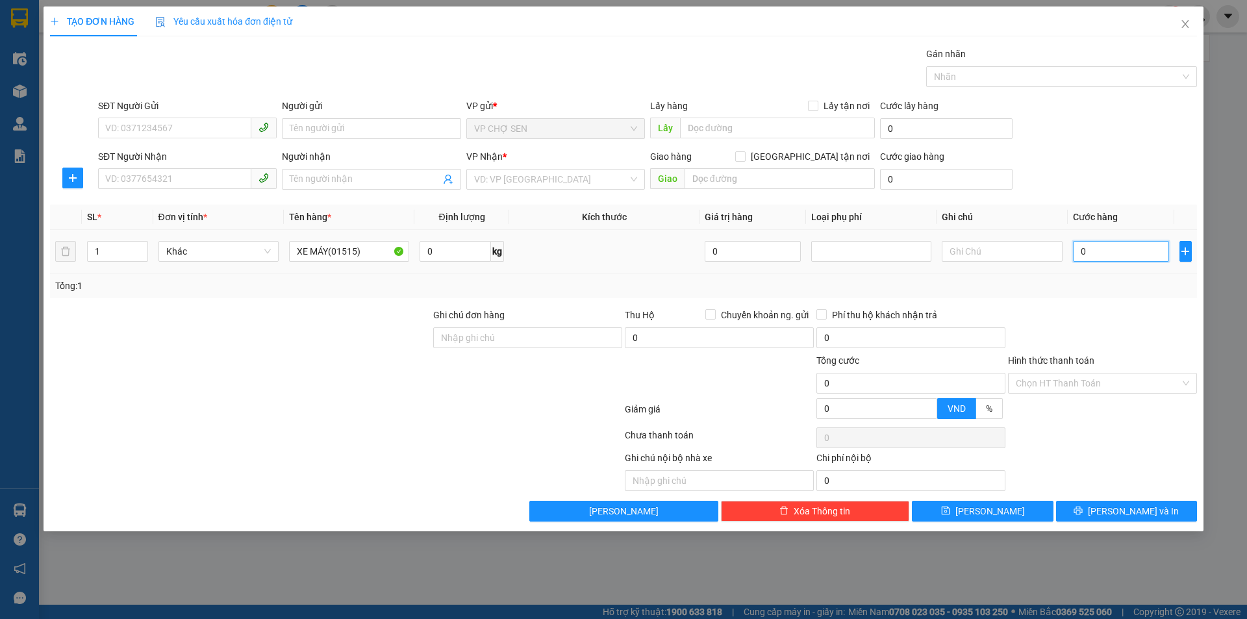
type input "4"
type input "40"
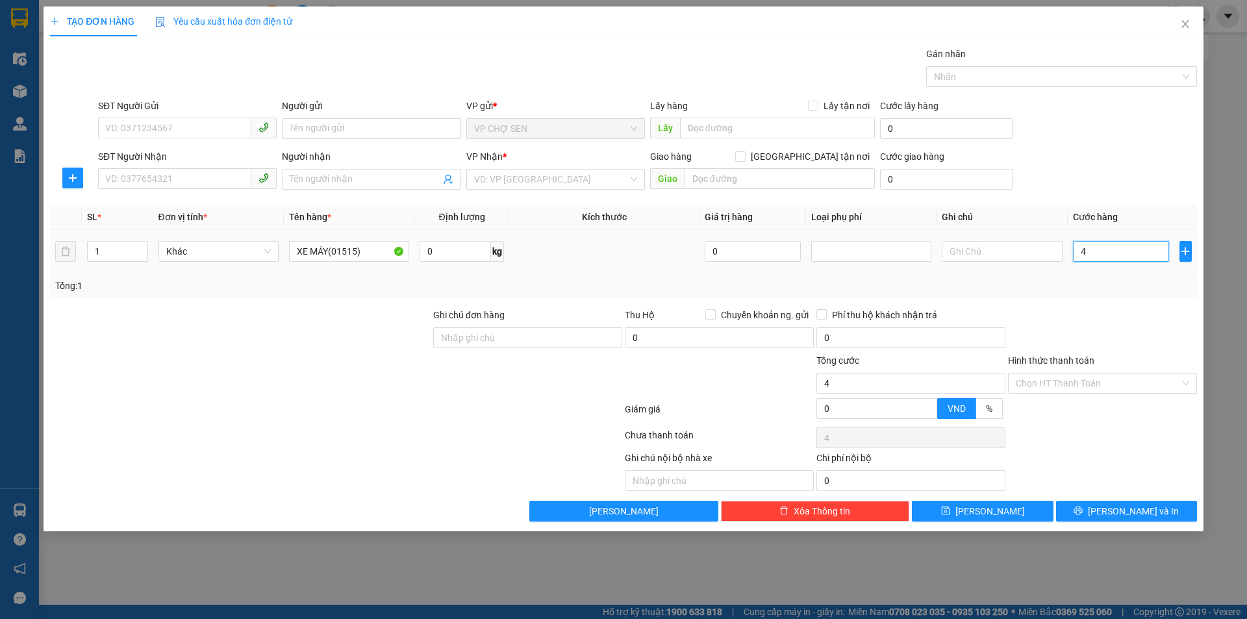
type input "40"
type input "400"
type input "4.000"
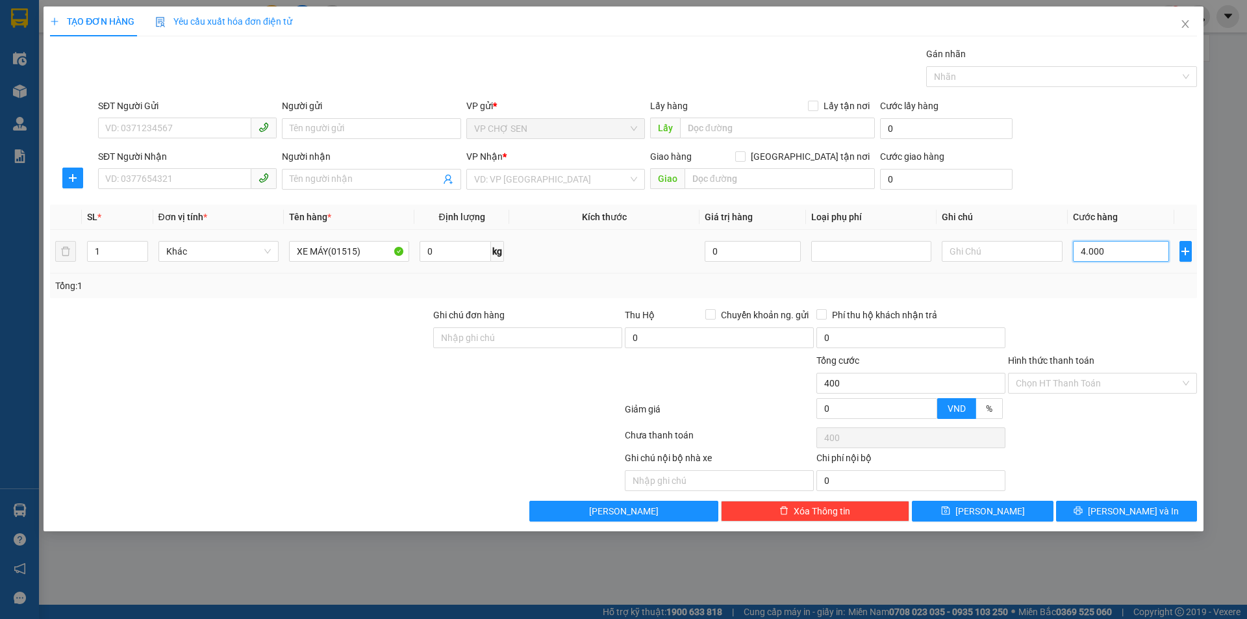
type input "4.000"
type input "40.000"
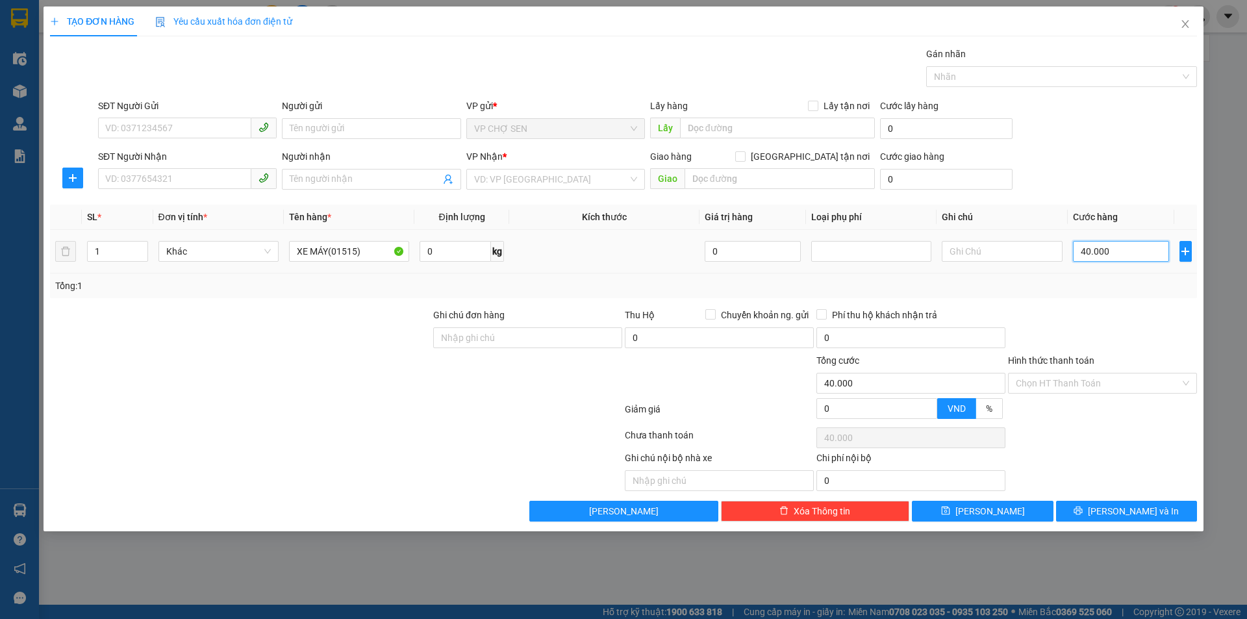
type input "400.000"
click at [123, 125] on input "SĐT Người Gửi" at bounding box center [174, 128] width 153 height 21
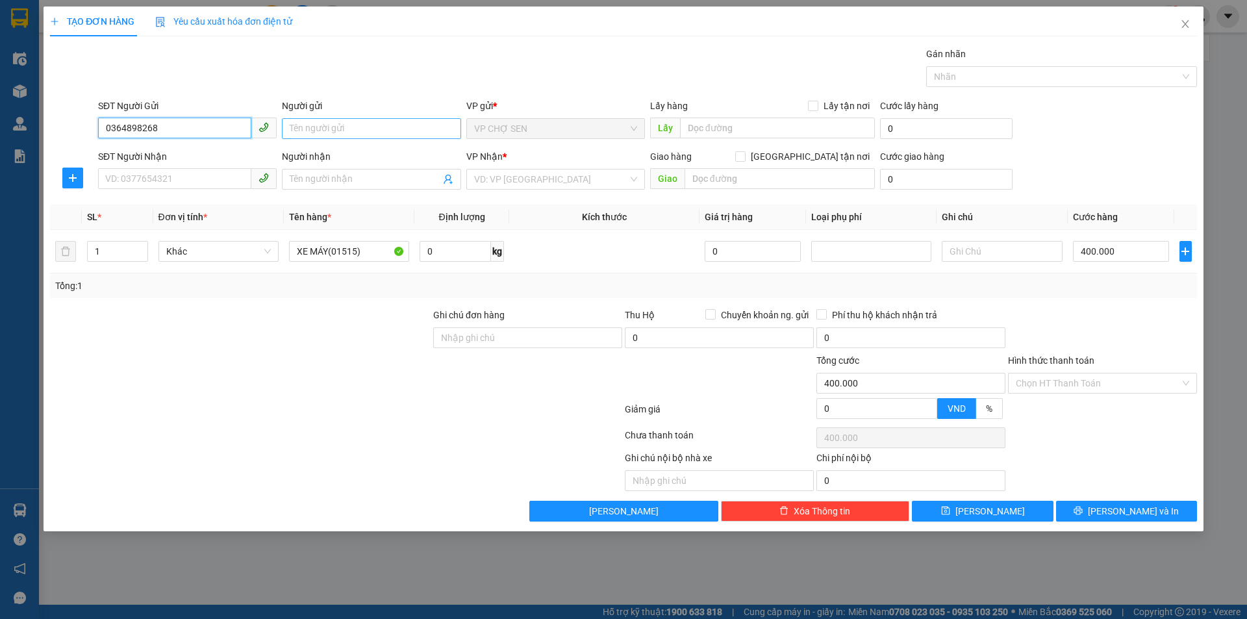
type input "0364898268"
click at [303, 130] on input "Người gửi" at bounding box center [371, 128] width 179 height 21
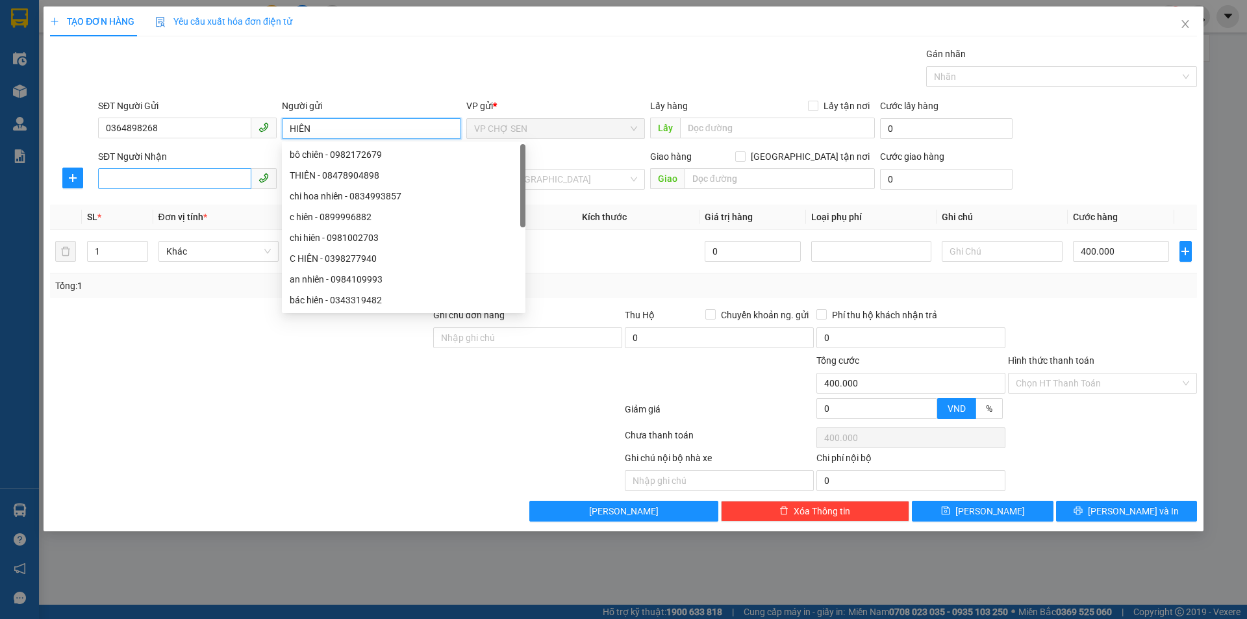
type input "HIÊN"
click at [138, 177] on input "SĐT Người Nhận" at bounding box center [174, 178] width 153 height 21
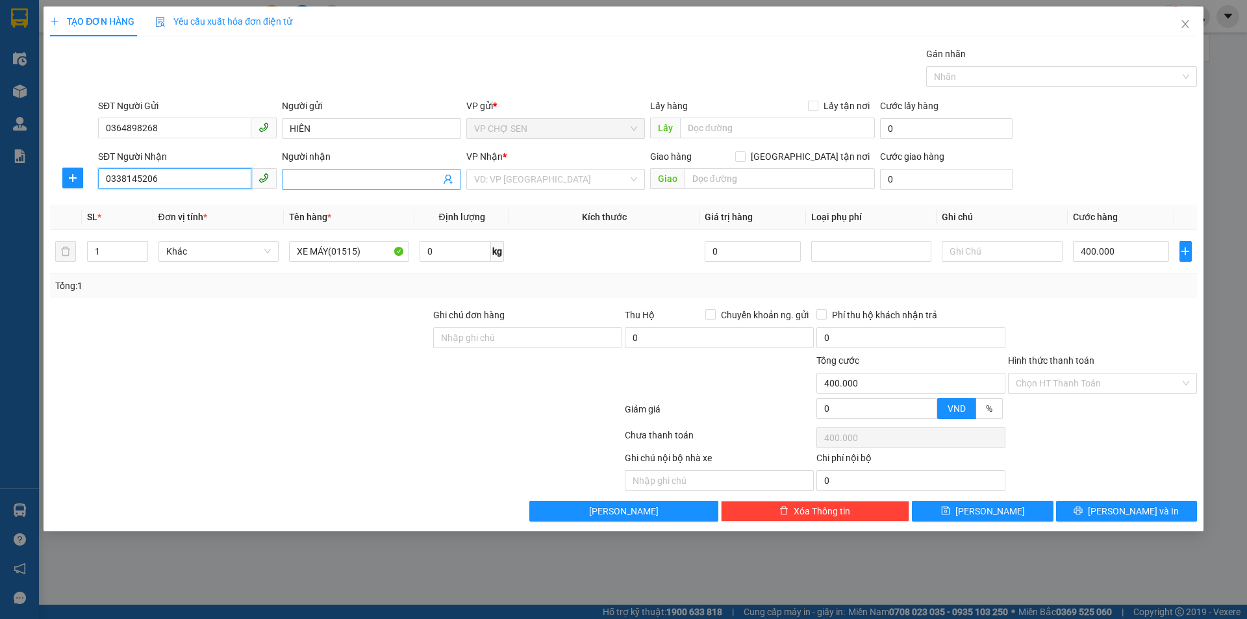
type input "0338145206"
click at [304, 183] on input "Người nhận" at bounding box center [365, 179] width 150 height 14
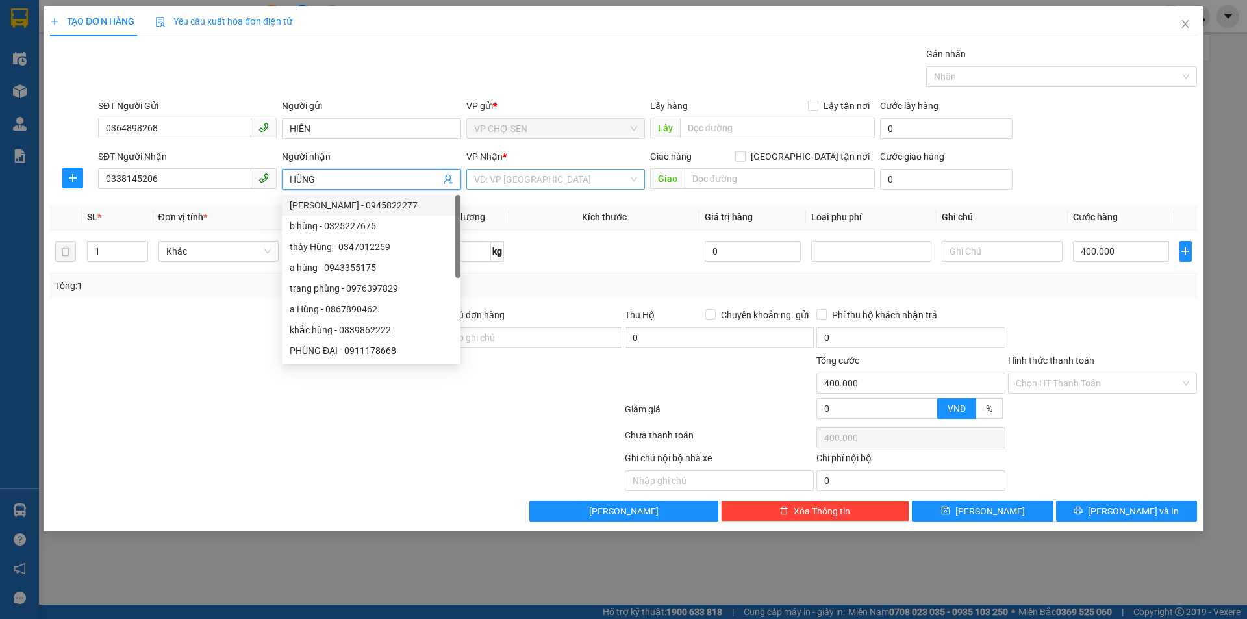
type input "HÙNG"
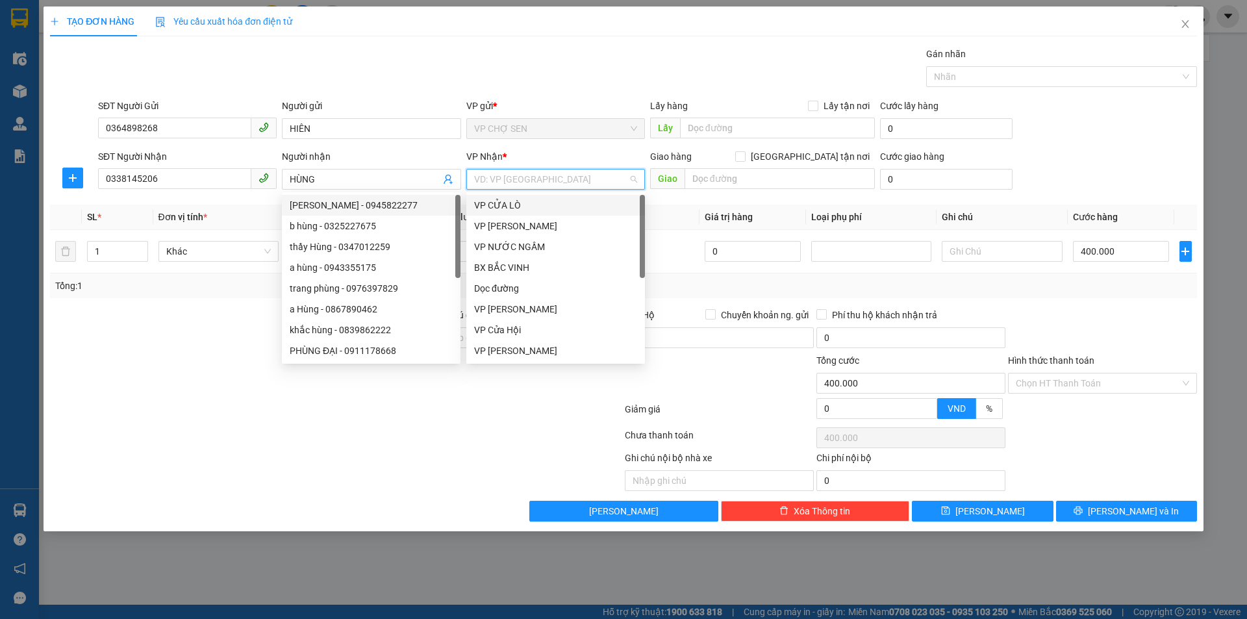
click at [591, 179] on input "search" at bounding box center [551, 178] width 154 height 19
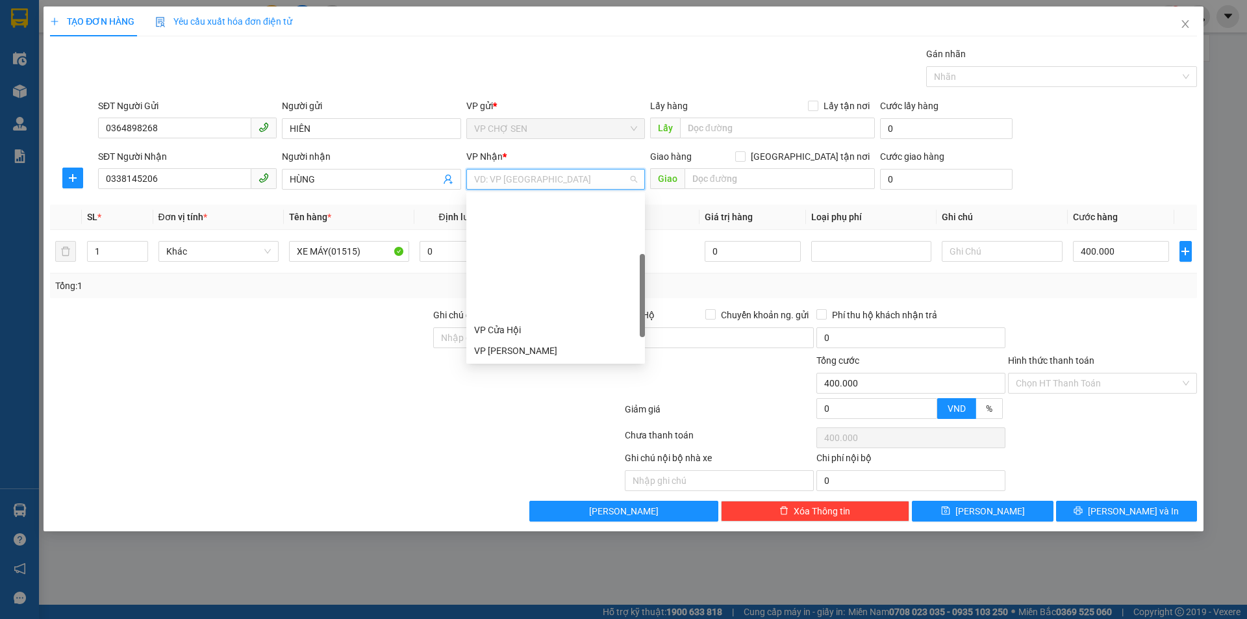
scroll to position [130, 0]
click at [514, 280] on div "VP [PERSON_NAME]" at bounding box center [555, 283] width 163 height 14
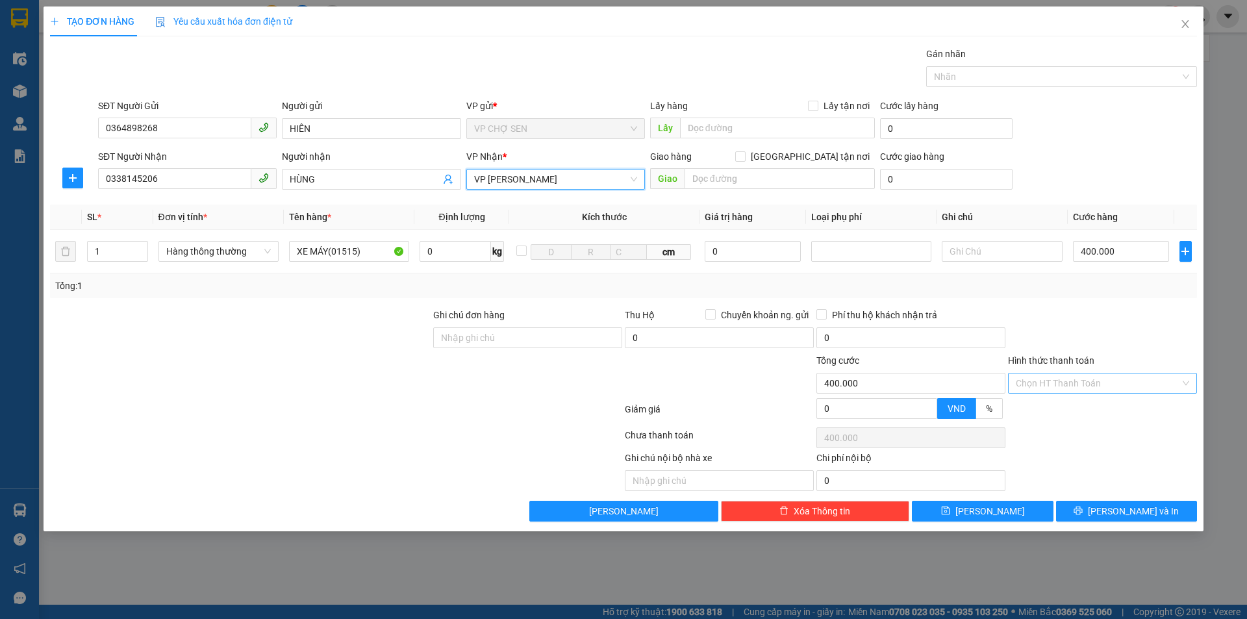
click at [1084, 381] on input "Hình thức thanh toán" at bounding box center [1097, 382] width 164 height 19
click at [1071, 413] on div "Tại văn phòng" at bounding box center [1101, 409] width 173 height 14
type input "0"
click at [1128, 509] on span "[PERSON_NAME] và In" at bounding box center [1133, 511] width 91 height 14
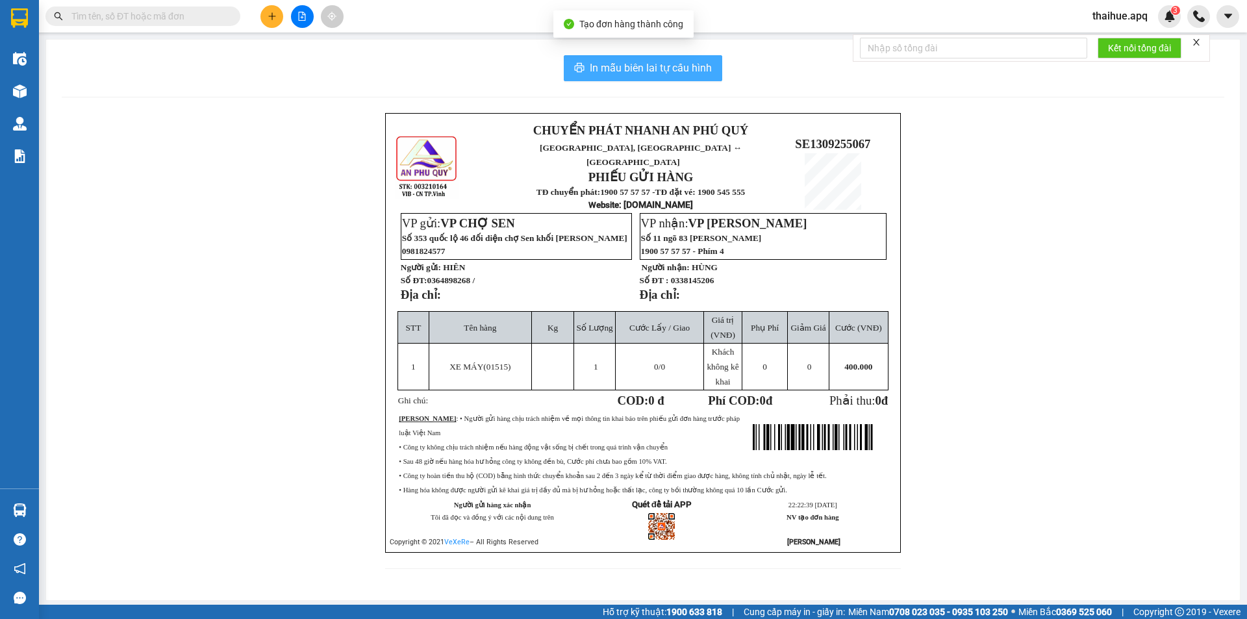
click at [651, 64] on span "In mẫu biên lai tự cấu hình" at bounding box center [651, 68] width 122 height 16
